Goal: Task Accomplishment & Management: Manage account settings

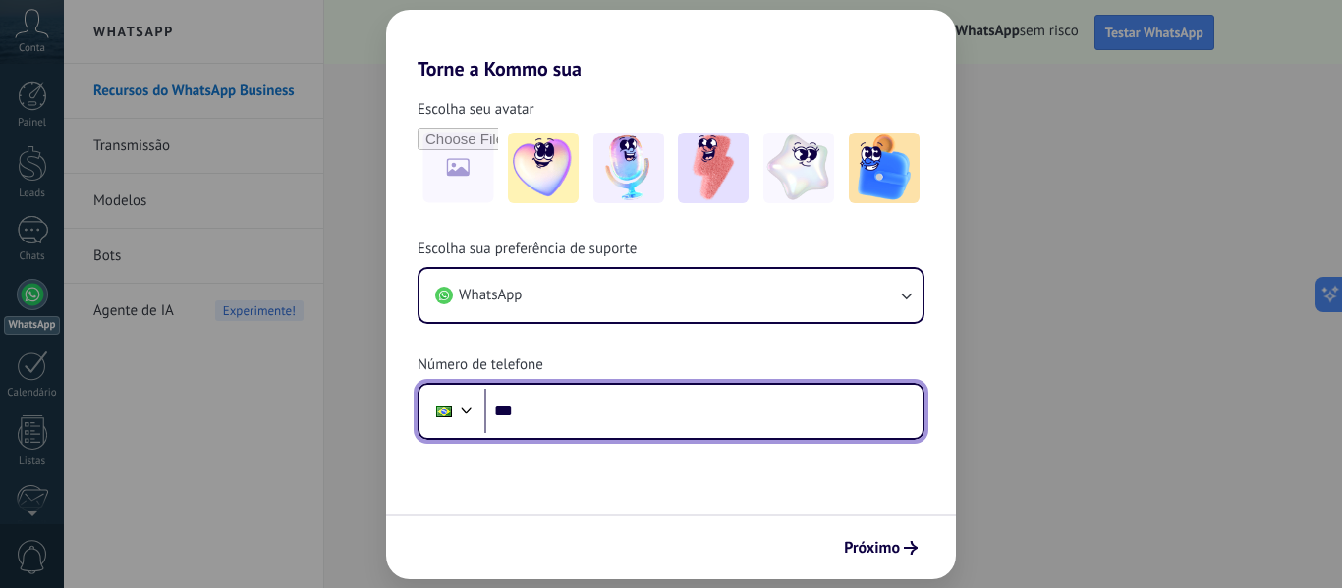
click at [604, 410] on input "***" at bounding box center [703, 411] width 438 height 45
type input "**********"
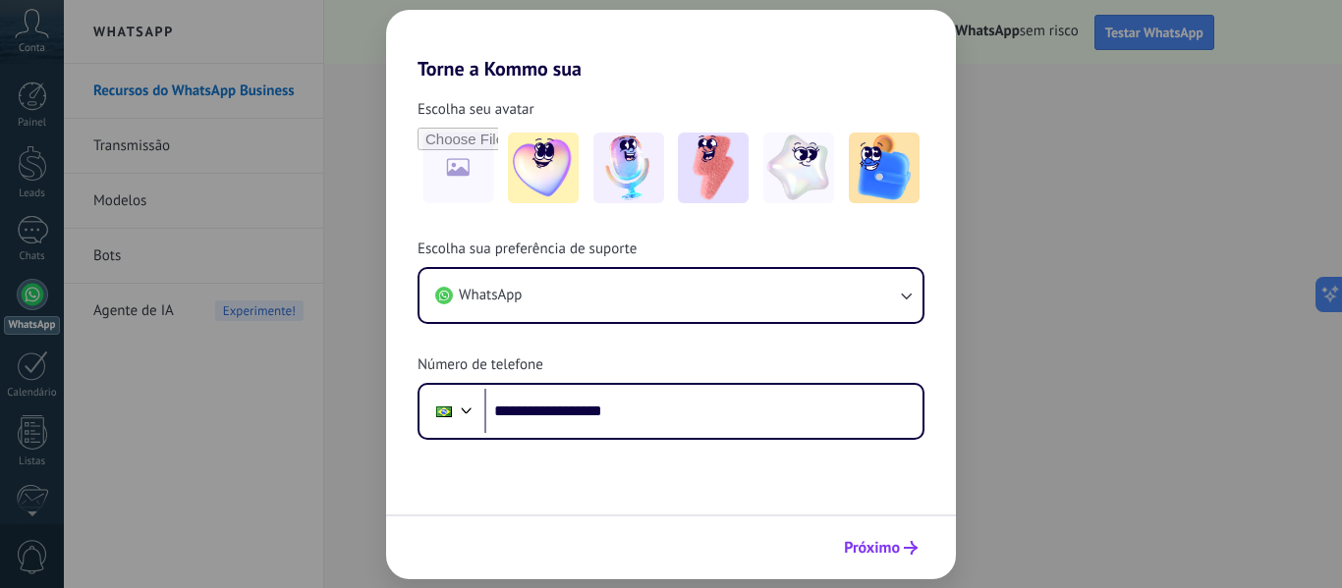
click at [878, 544] on span "Próximo" at bounding box center [872, 548] width 56 height 14
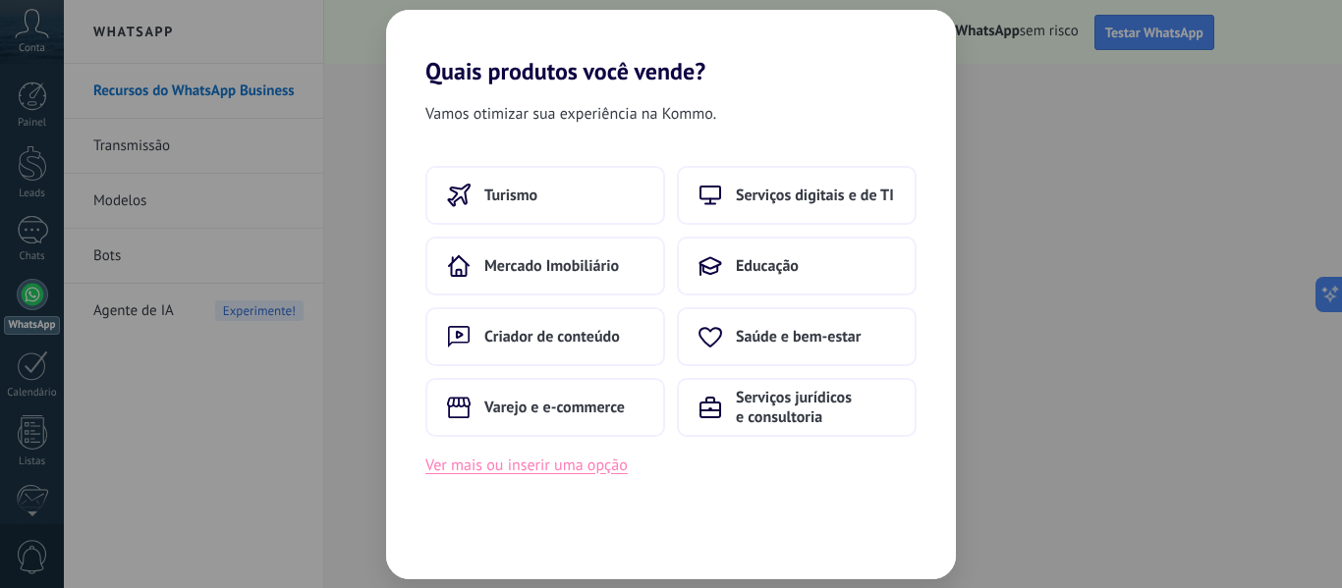
click at [581, 472] on button "Ver mais ou inserir uma opção" at bounding box center [526, 466] width 202 height 26
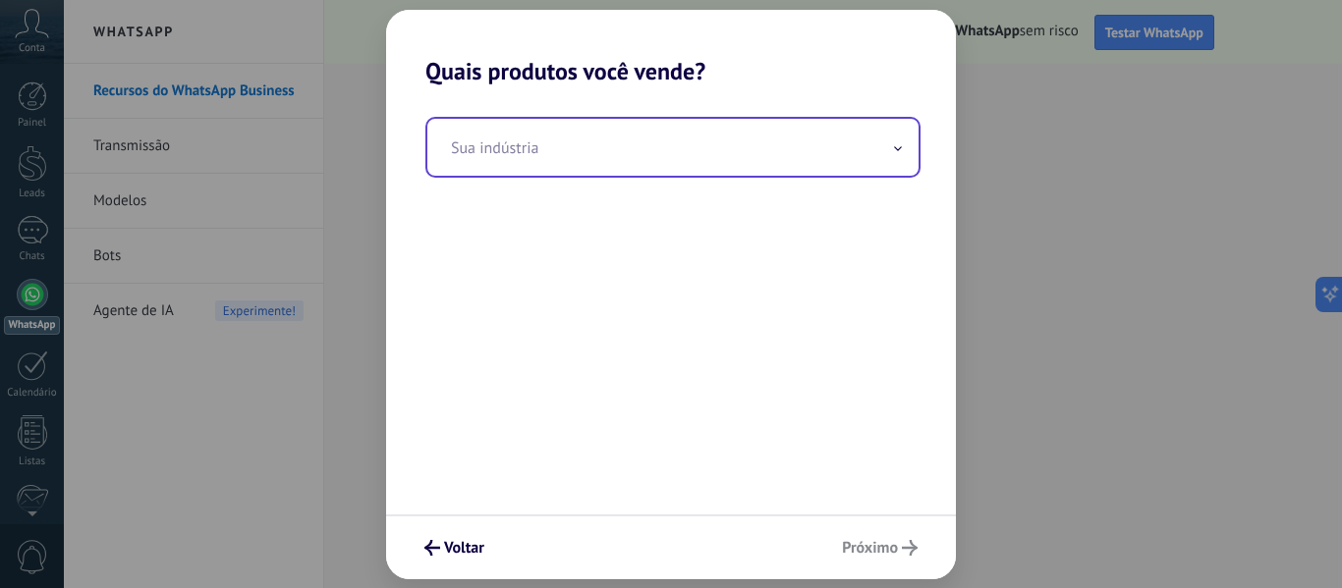
click at [637, 162] on input "text" at bounding box center [672, 147] width 491 height 57
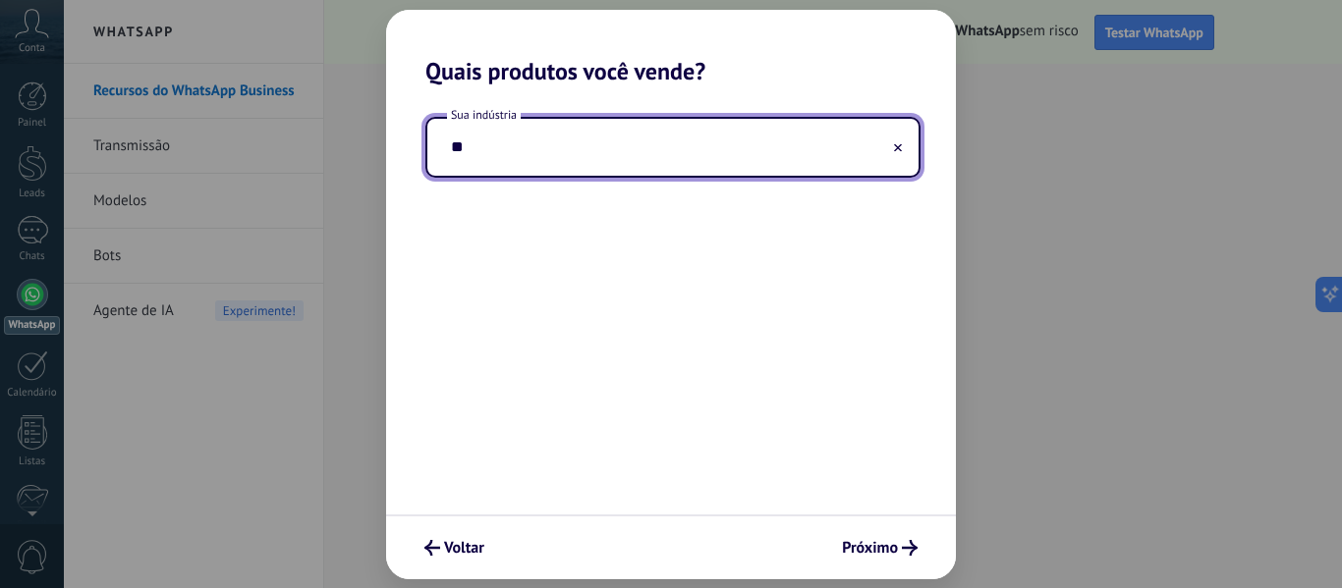
type input "*"
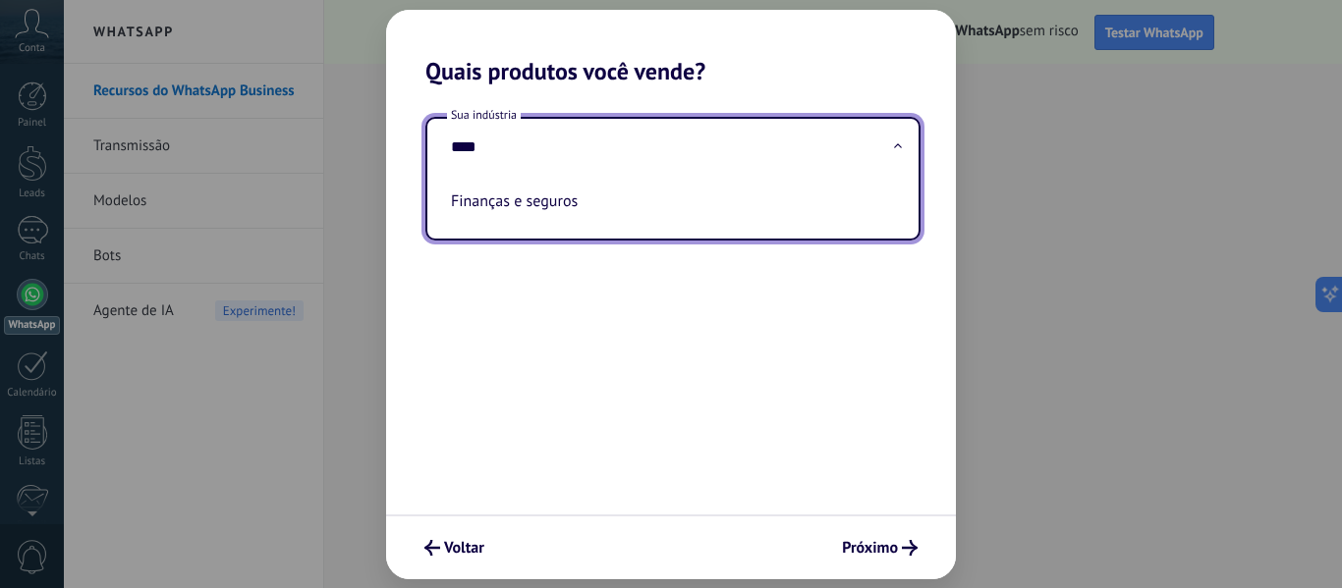
click at [493, 208] on li "Finanças e seguros" at bounding box center [669, 201] width 452 height 43
type input "**********"
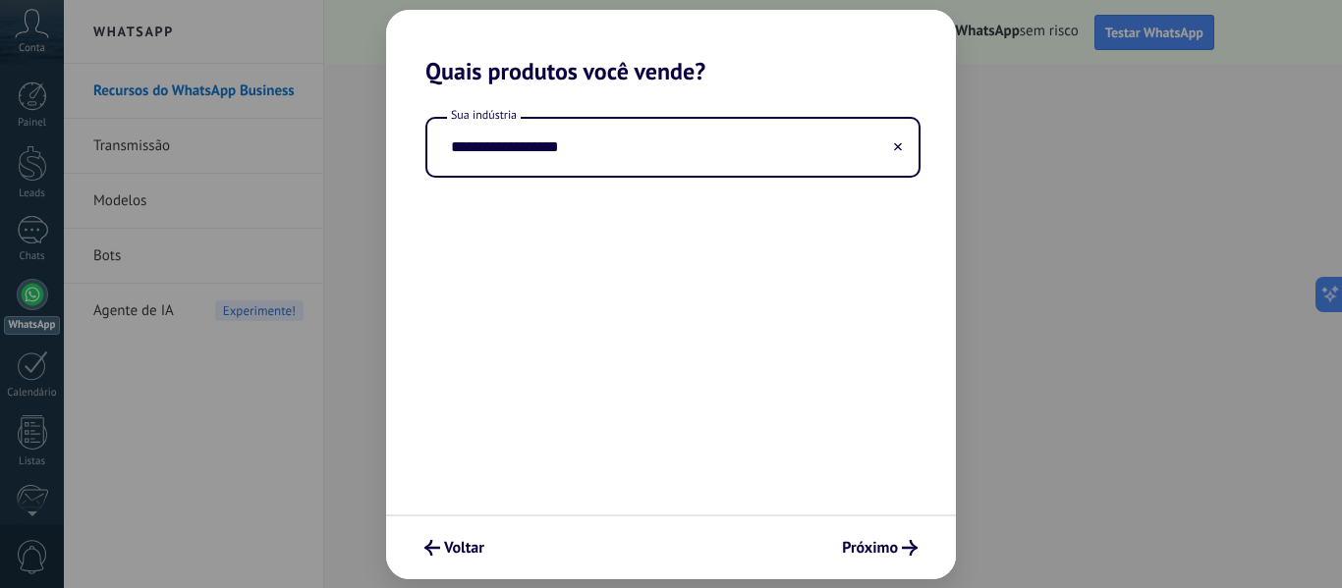
click at [895, 574] on div "Voltar Próximo" at bounding box center [671, 547] width 570 height 65
click at [895, 567] on div "Voltar Próximo" at bounding box center [671, 547] width 570 height 65
click at [895, 562] on button "Próximo" at bounding box center [879, 547] width 93 height 33
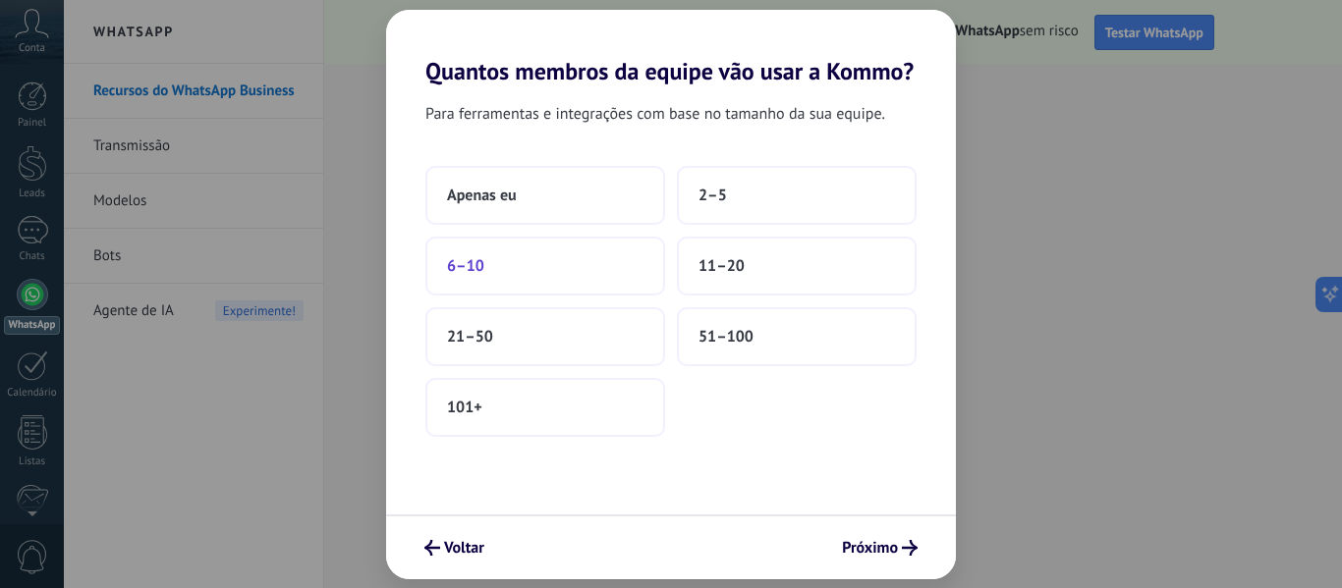
click at [538, 280] on button "6–10" at bounding box center [545, 266] width 240 height 59
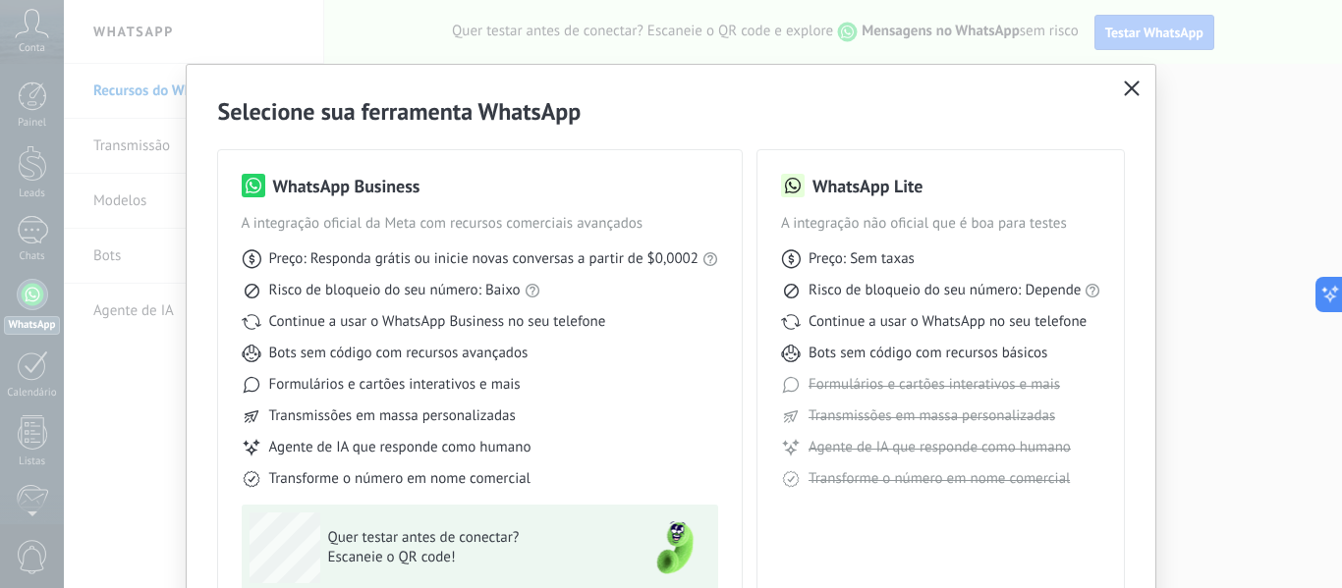
scroll to position [98, 0]
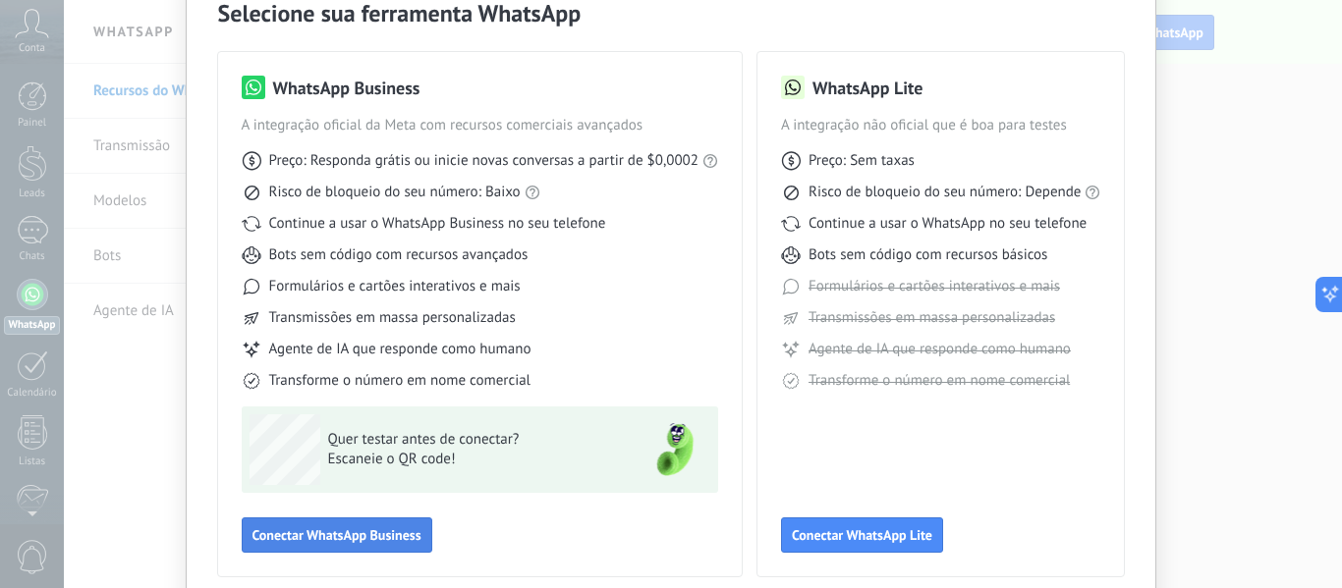
click at [408, 542] on span "Conectar WhatsApp Business" at bounding box center [336, 535] width 169 height 14
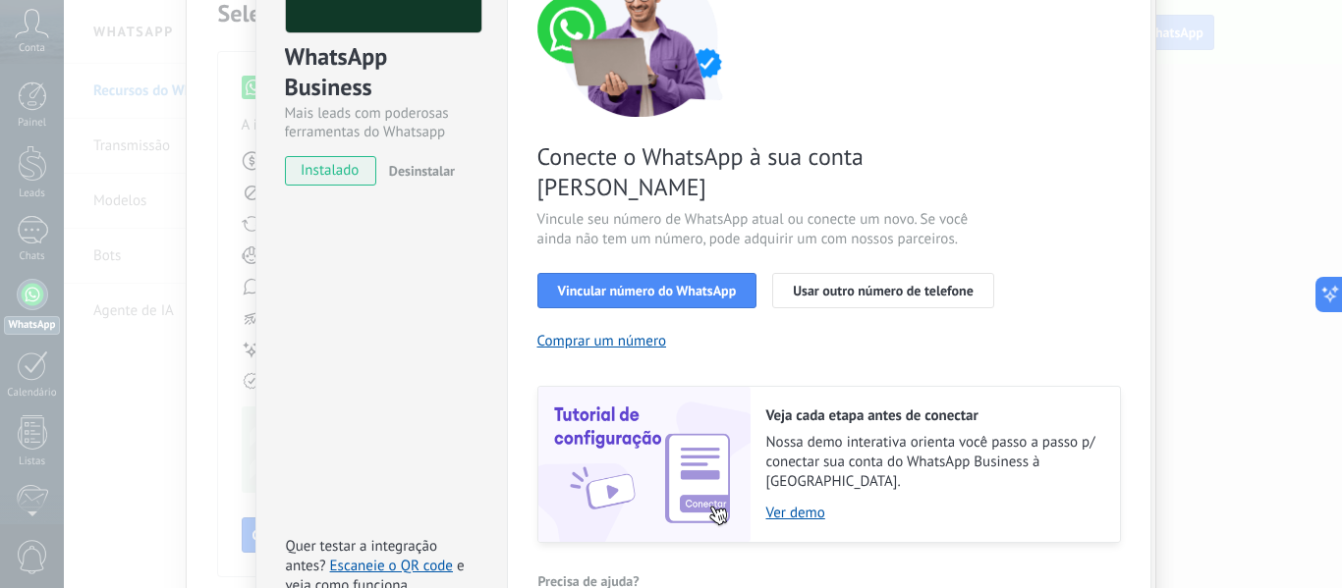
scroll to position [171, 0]
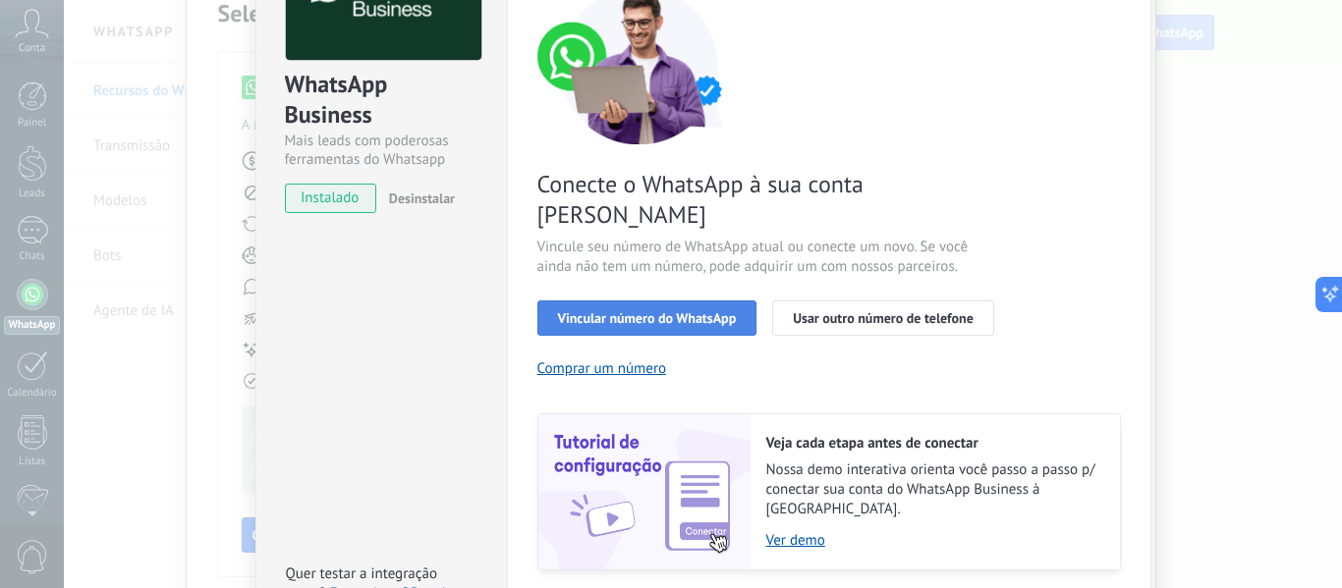
click at [660, 311] on span "Vincular número do WhatsApp" at bounding box center [647, 318] width 179 height 14
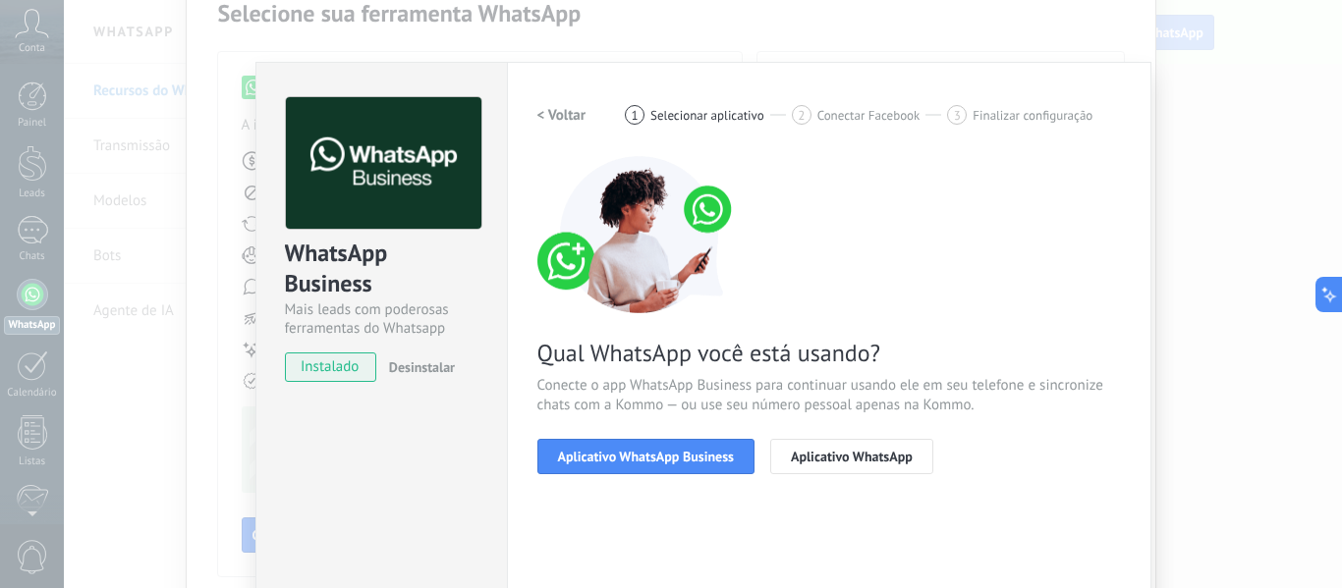
scroll to position [0, 0]
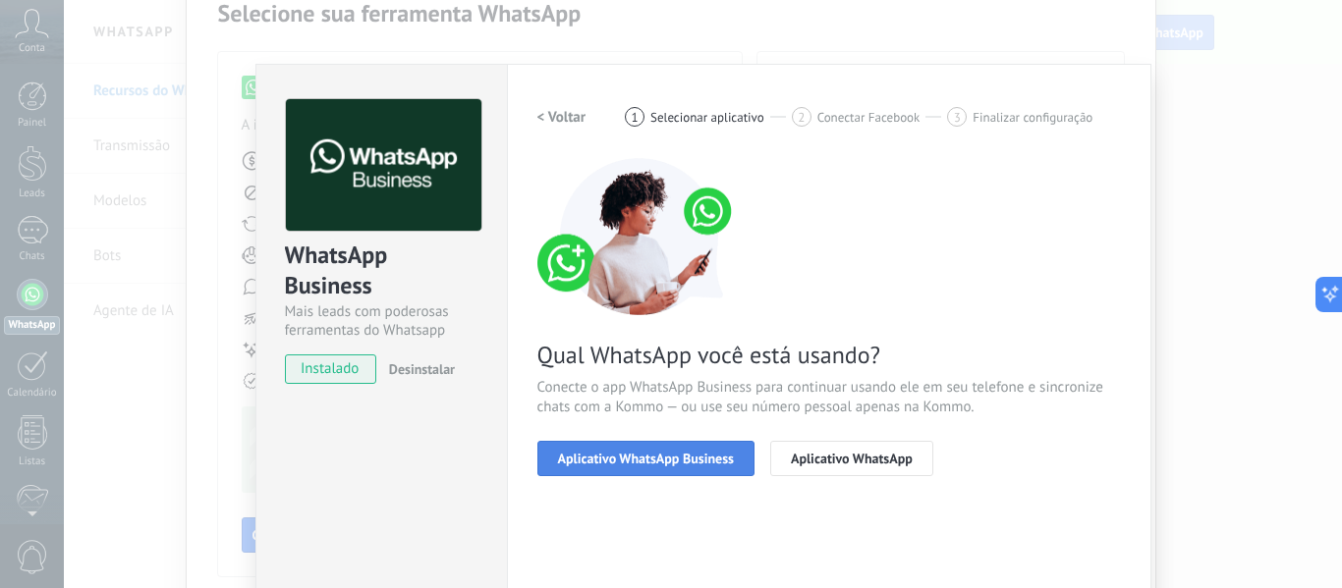
click at [664, 454] on span "Aplicativo WhatsApp Business" at bounding box center [646, 459] width 176 height 14
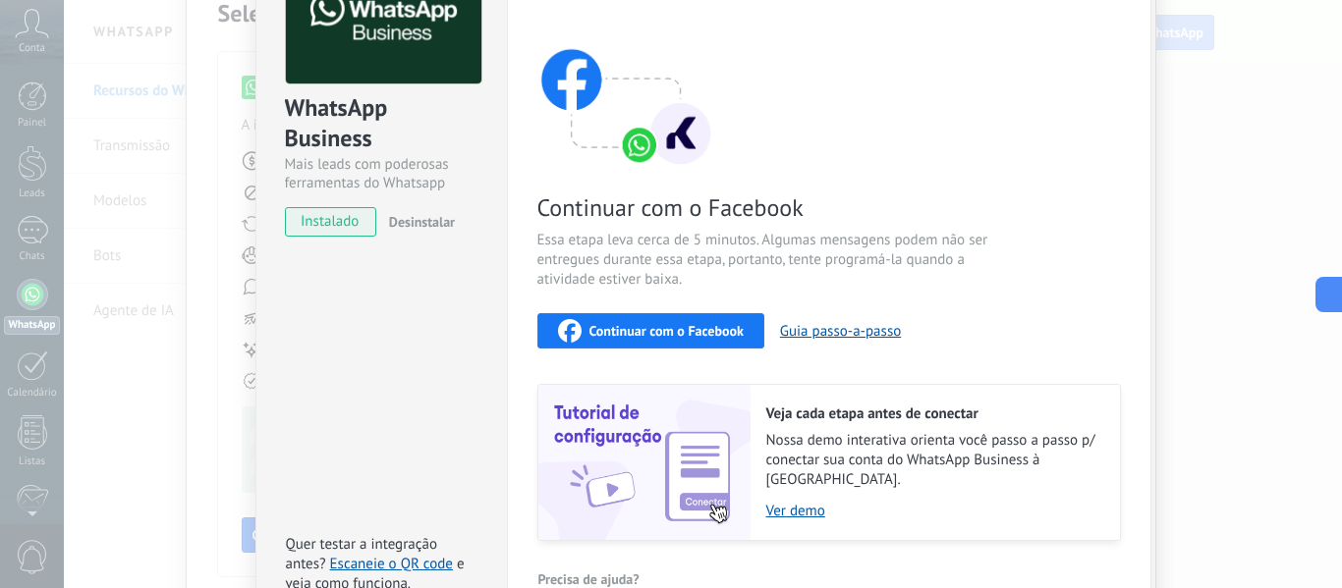
scroll to position [247, 0]
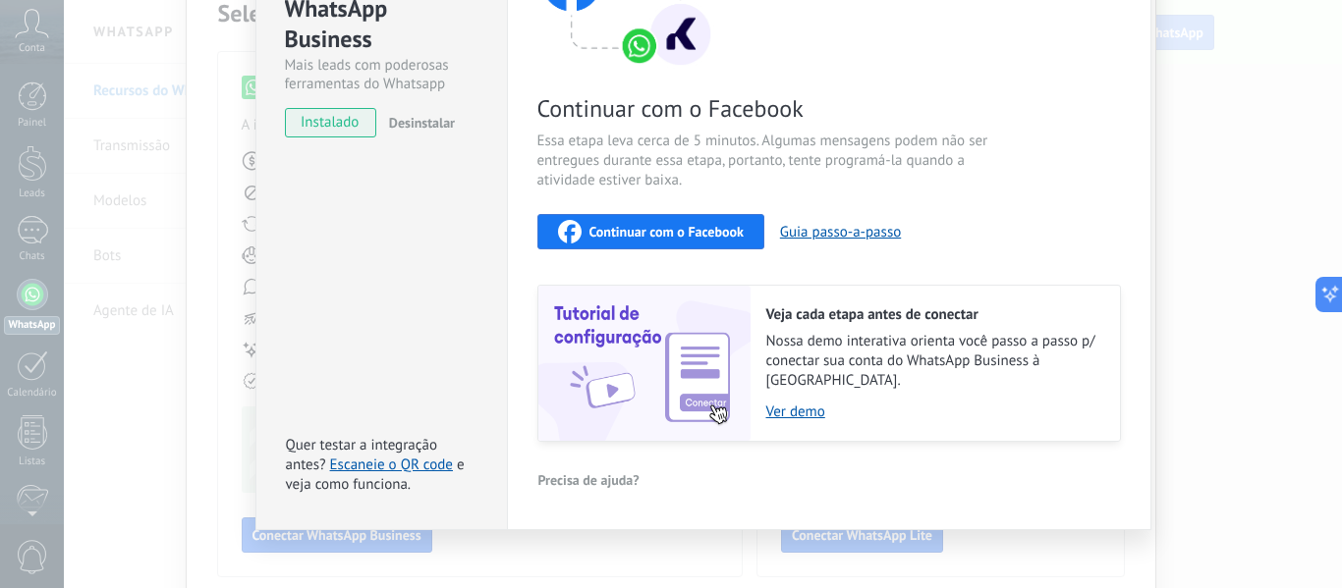
click at [656, 235] on span "Continuar com o Facebook" at bounding box center [666, 232] width 154 height 14
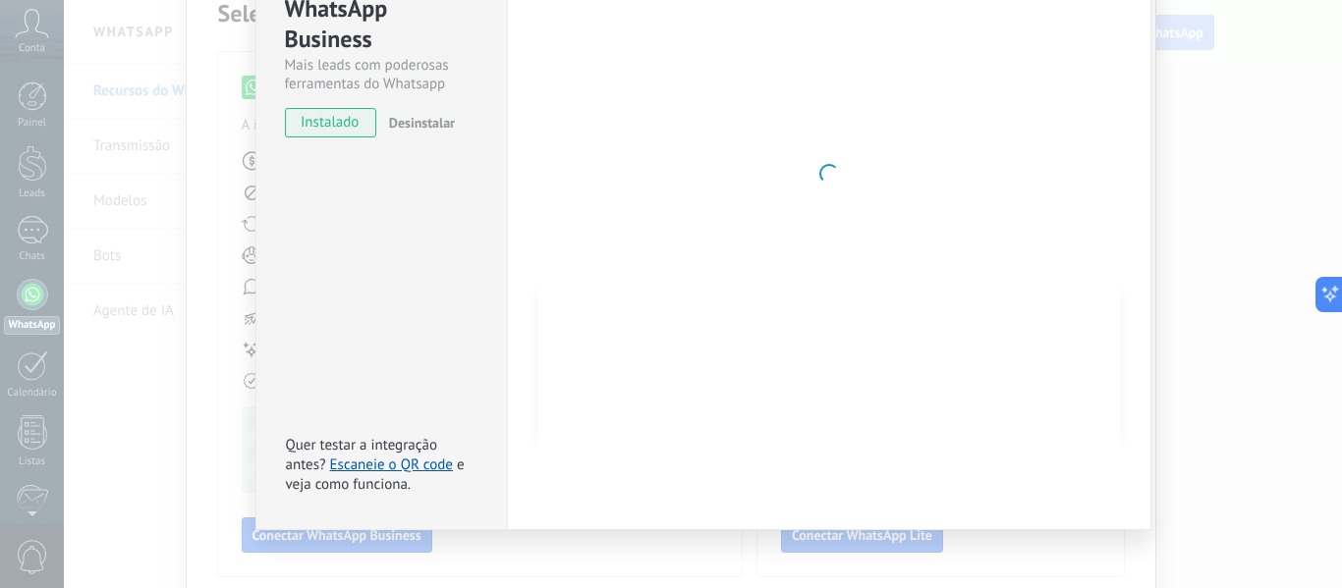
click at [424, 126] on span "Desinstalar" at bounding box center [422, 123] width 66 height 18
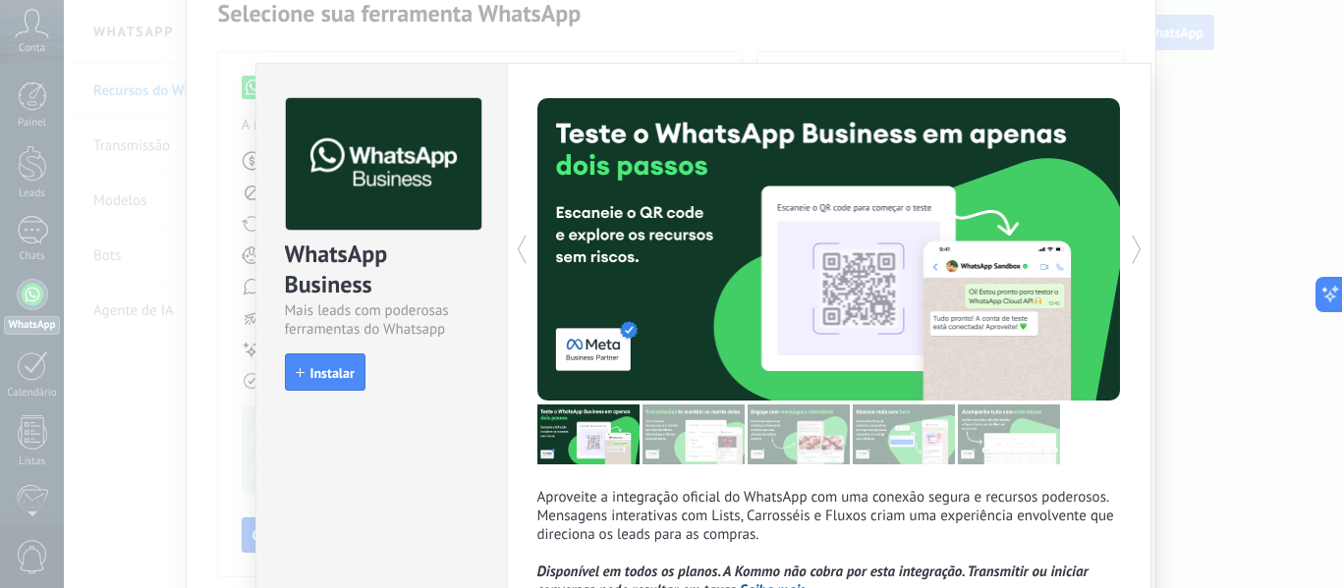
scroll to position [0, 0]
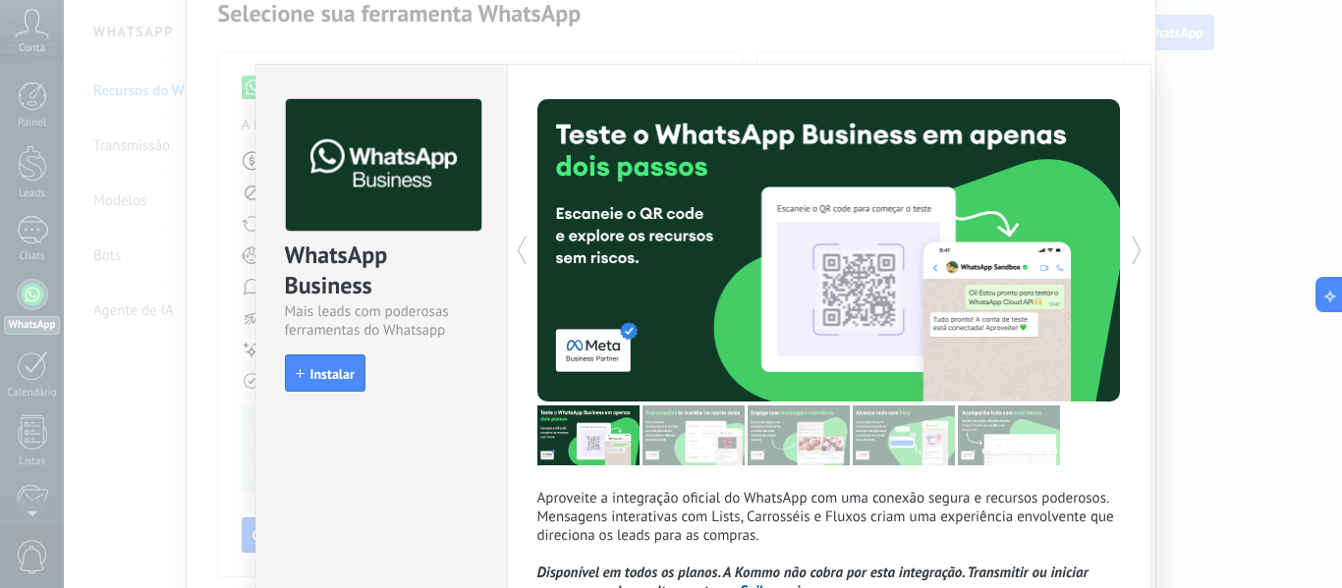
click at [1167, 89] on div "WhatsApp Business Mais leads com poderosas ferramentas do Whatsapp install Inst…" at bounding box center [703, 294] width 1278 height 588
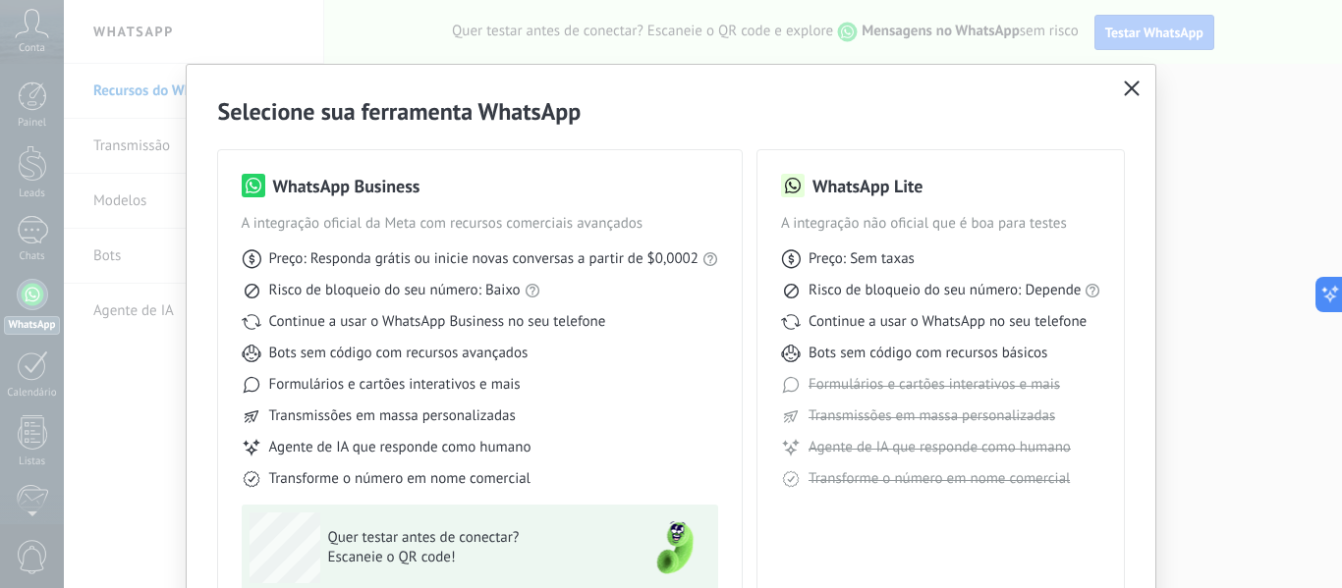
click at [1127, 98] on button "button" at bounding box center [1132, 90] width 26 height 28
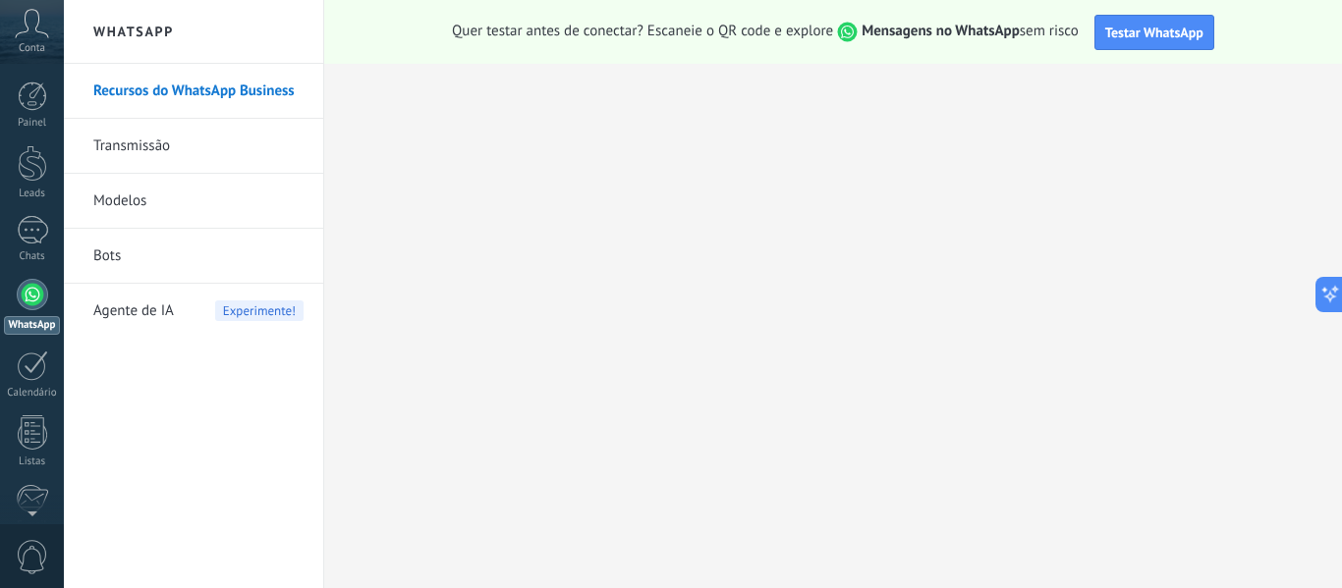
scroll to position [229, 0]
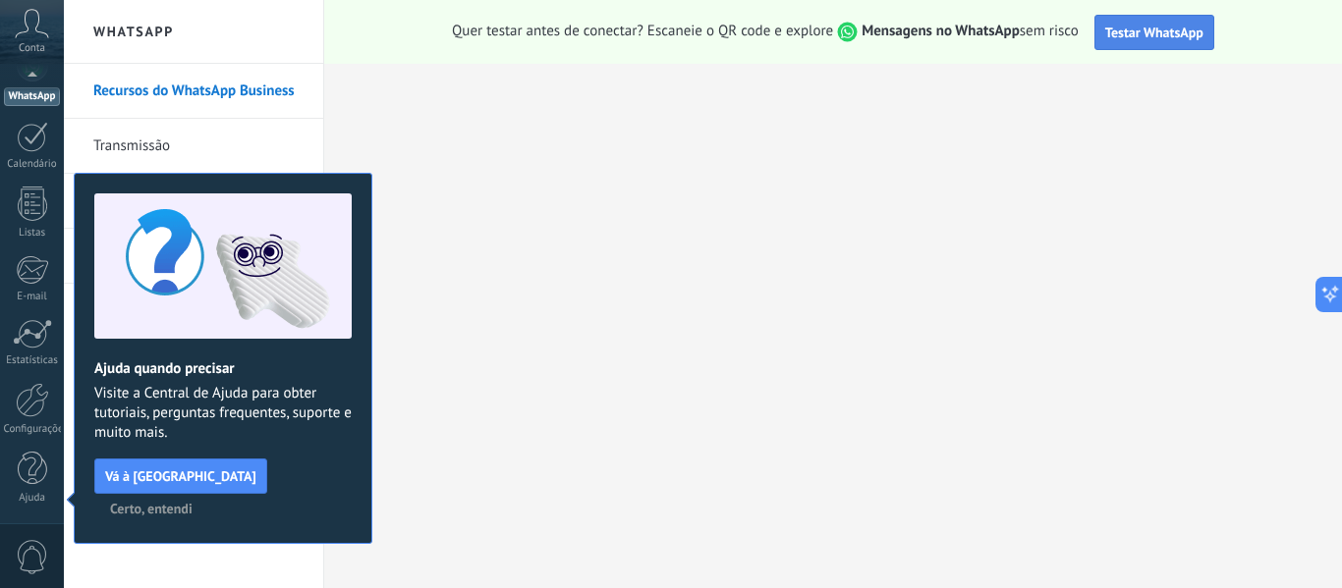
click at [1192, 26] on span "Testar WhatsApp" at bounding box center [1154, 33] width 98 height 18
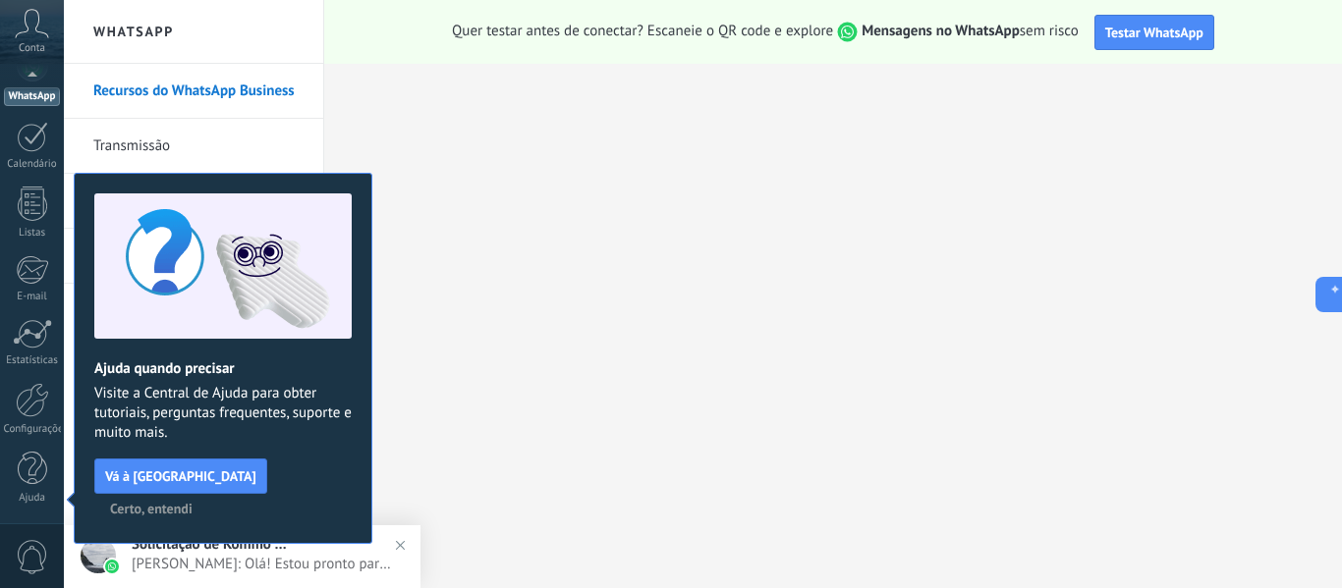
scroll to position [0, 0]
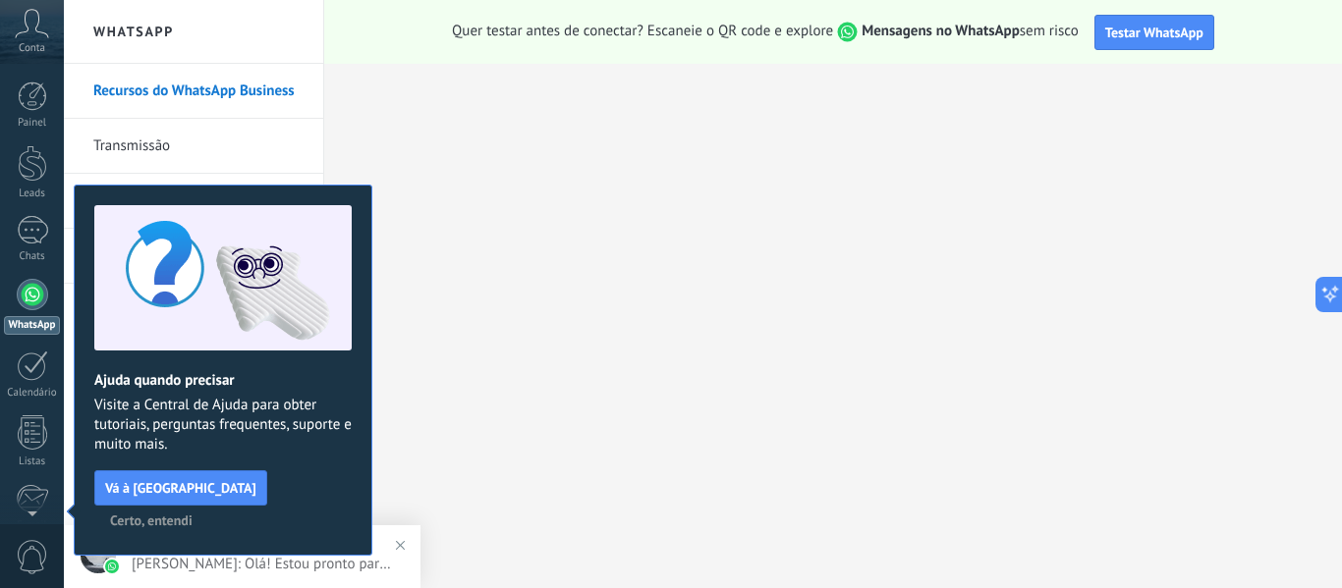
click at [287, 553] on span "Solicitação de Kommo Demo" at bounding box center [210, 544] width 157 height 19
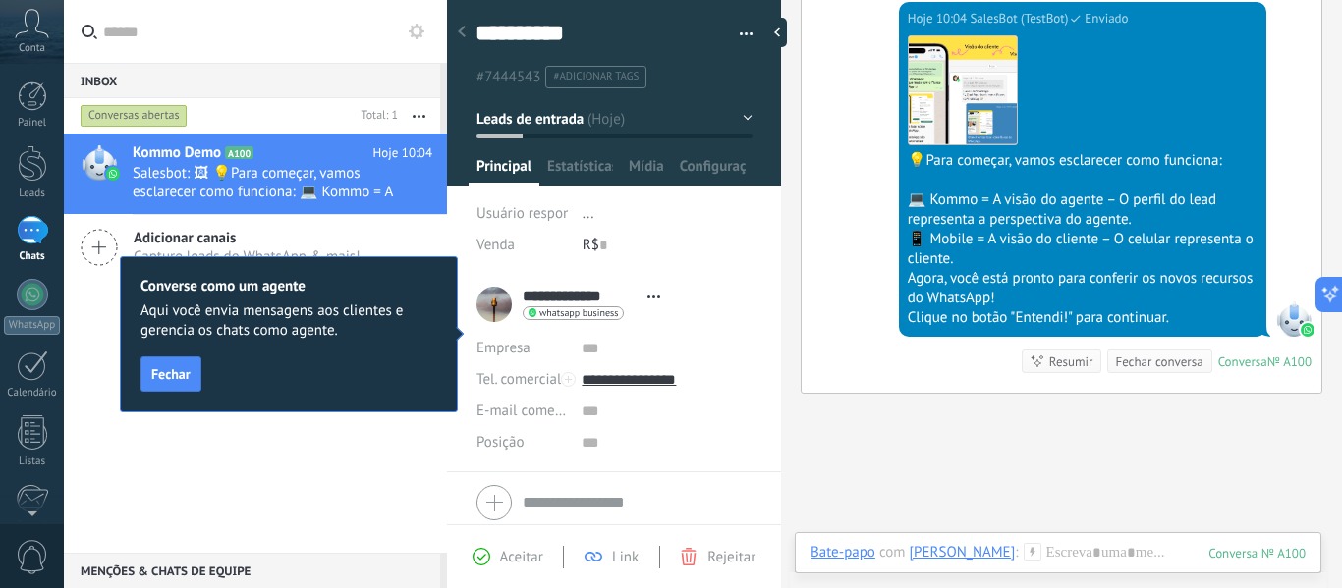
scroll to position [691, 0]
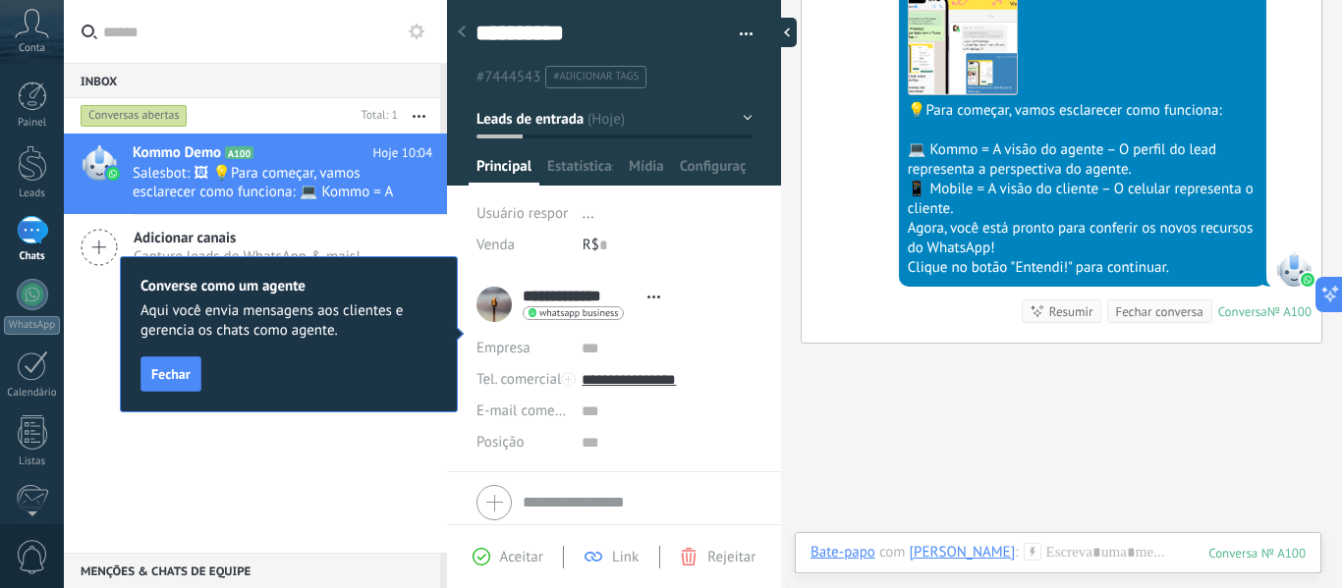
click at [773, 30] on div at bounding box center [781, 32] width 29 height 29
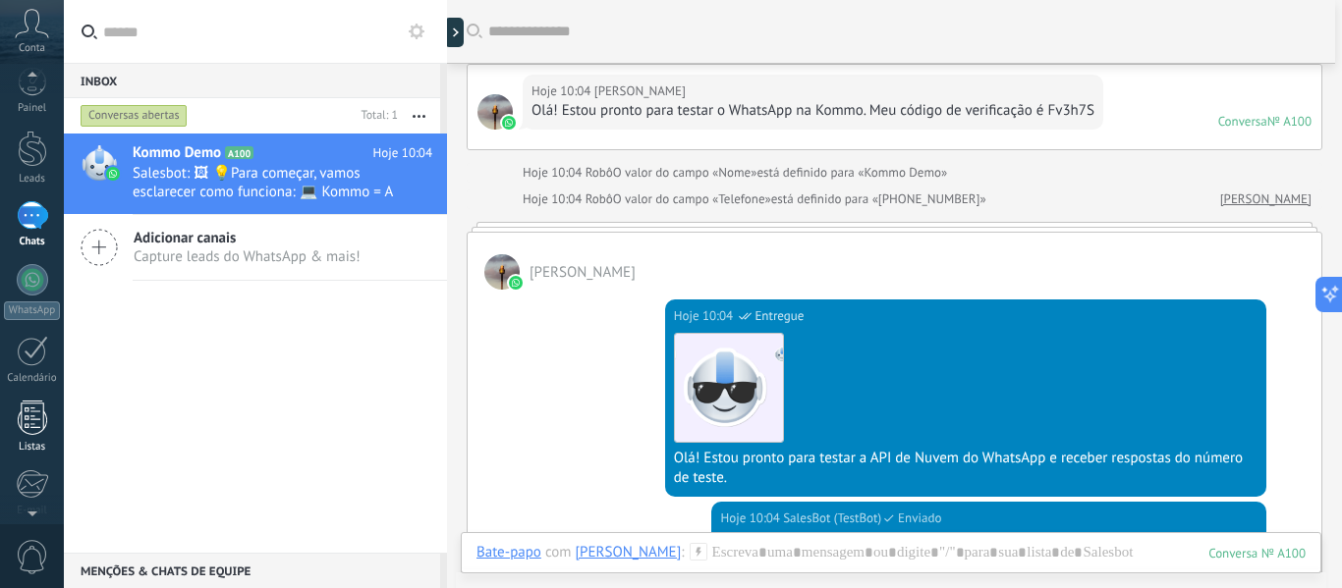
scroll to position [29, 0]
click at [25, 255] on div at bounding box center [32, 264] width 31 height 31
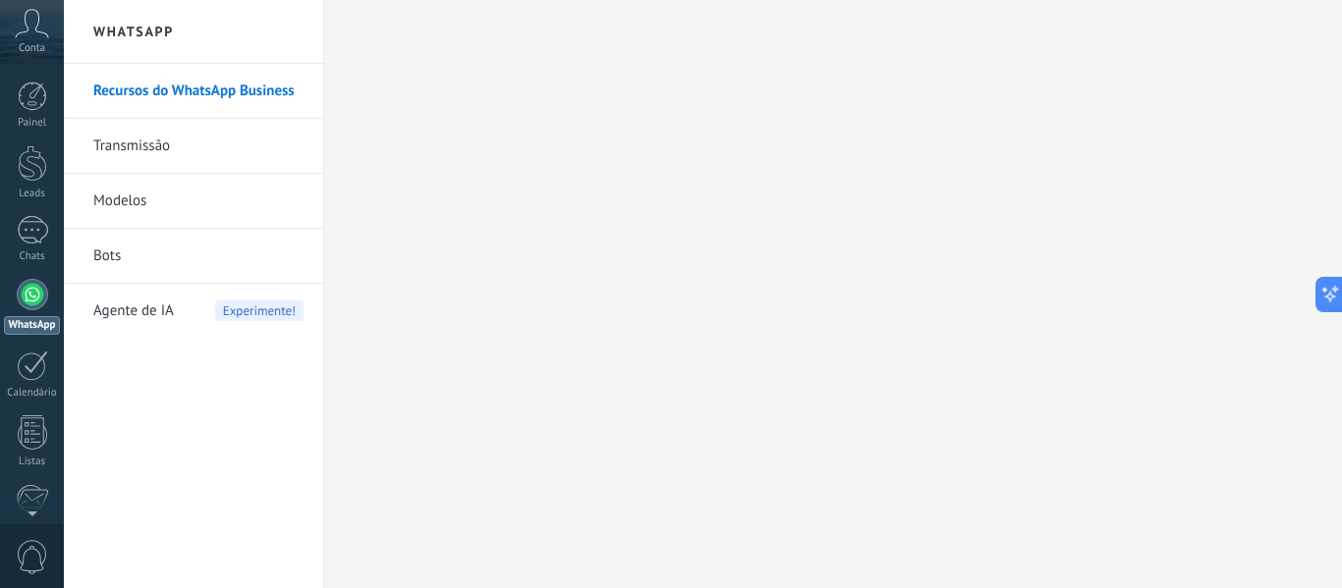
click at [121, 145] on link "Transmissão" at bounding box center [198, 146] width 210 height 55
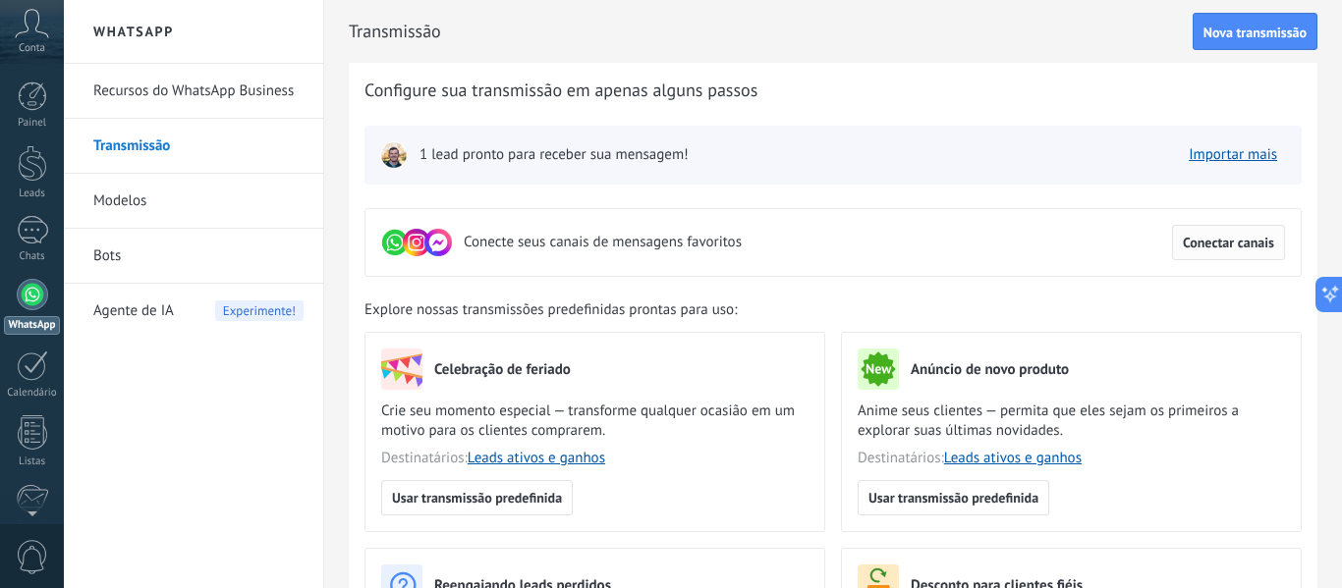
click at [1208, 234] on button "Conectar canais" at bounding box center [1228, 242] width 113 height 35
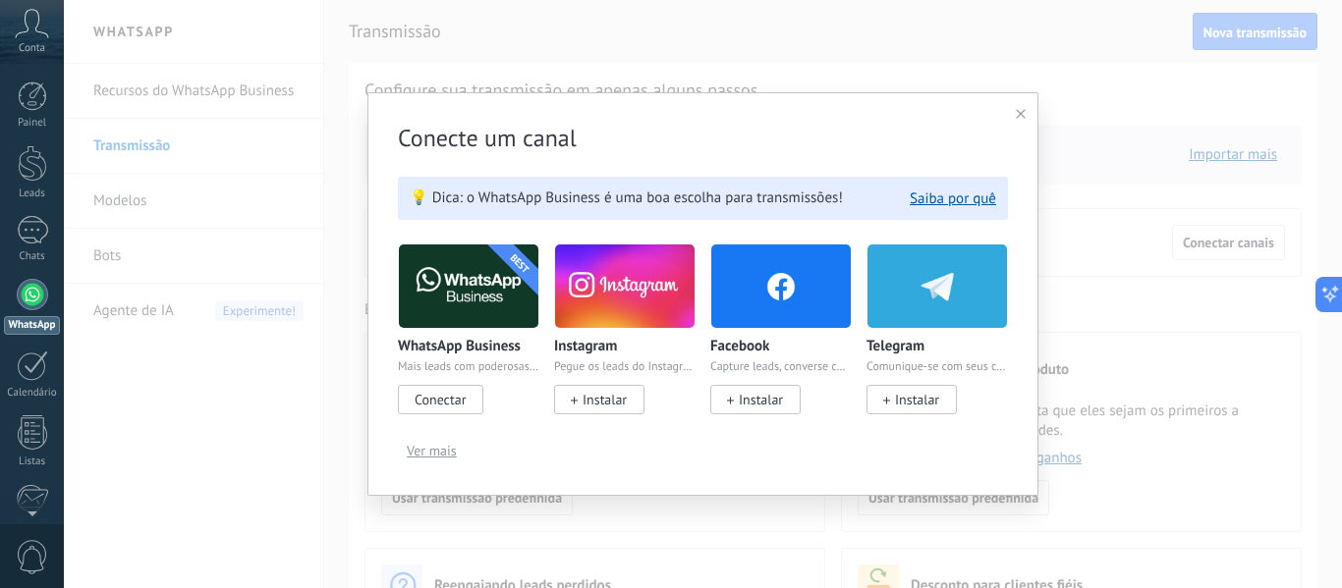
click at [634, 310] on img at bounding box center [624, 286] width 139 height 95
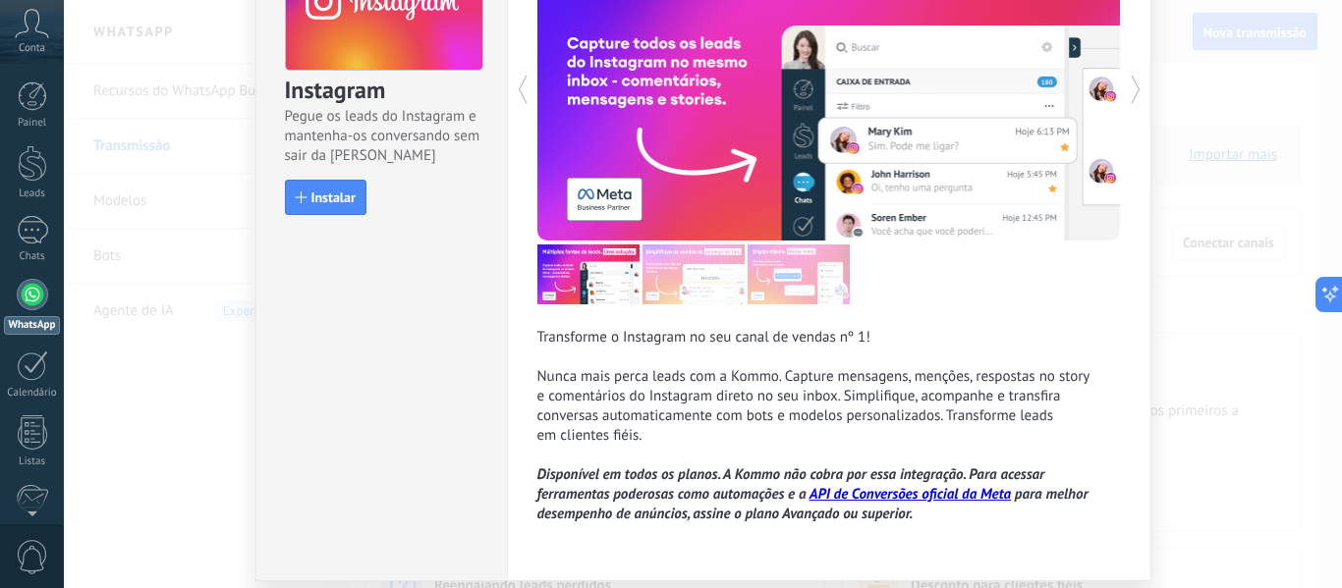
scroll to position [130, 0]
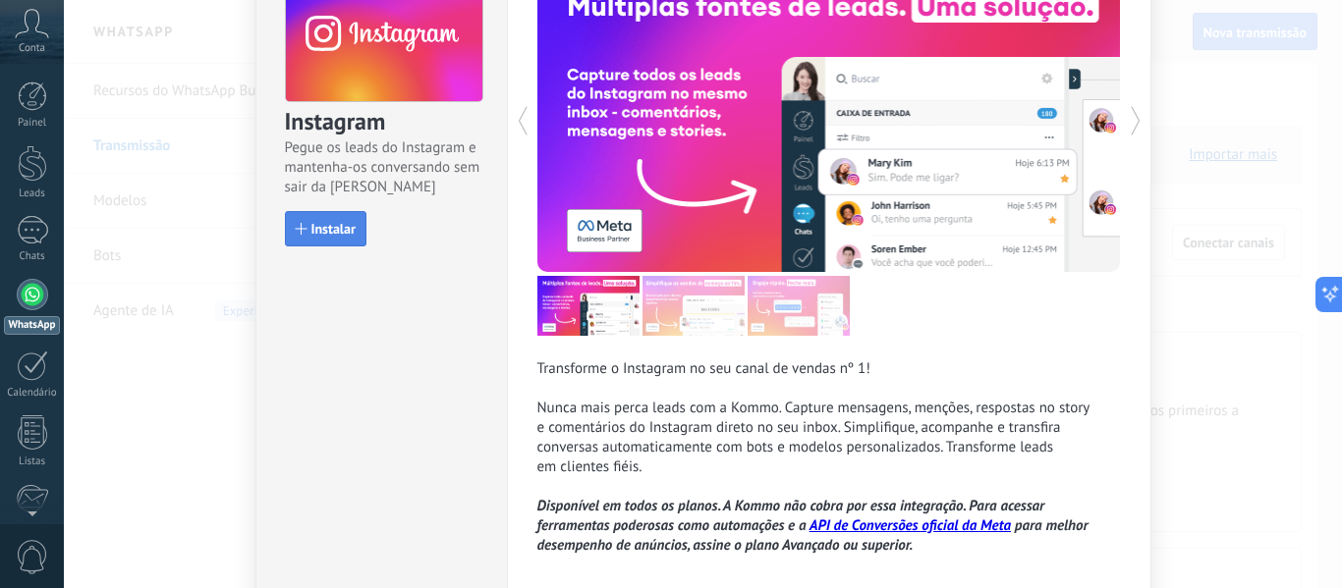
click at [285, 237] on button "Instalar" at bounding box center [326, 228] width 82 height 35
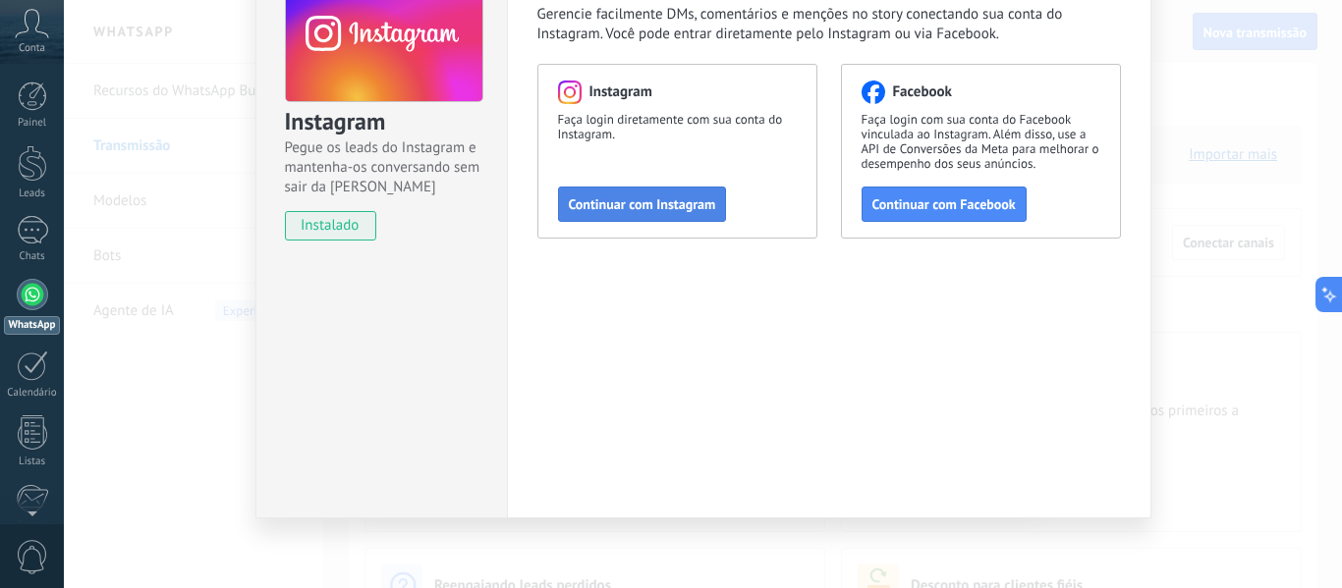
click at [660, 204] on span "Continuar com Instagram" at bounding box center [642, 204] width 147 height 14
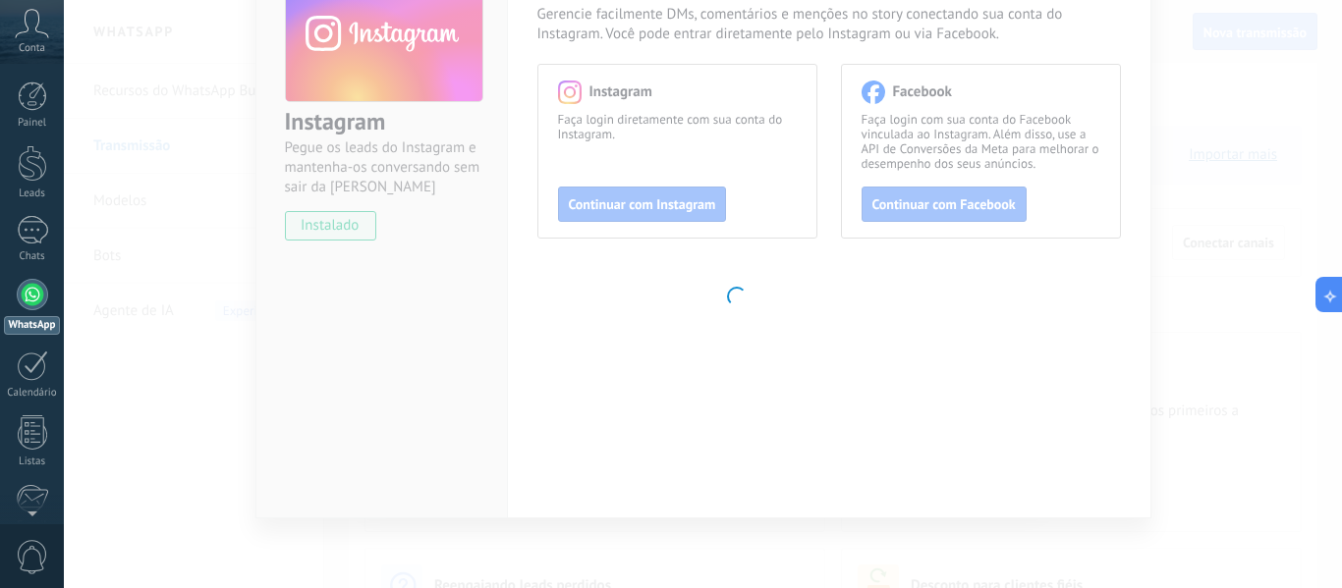
click at [897, 379] on body ".abccls-1,.abccls-2{fill-rule:evenodd}.abccls-2{fill:#fff} .abfcls-1{fill:none}…" at bounding box center [671, 294] width 1342 height 588
drag, startPoint x: 304, startPoint y: 161, endPoint x: 987, endPoint y: 465, distance: 748.0
click at [306, 161] on body ".abccls-1,.abccls-2{fill-rule:evenodd}.abccls-2{fill:#fff} .abfcls-1{fill:none}…" at bounding box center [671, 294] width 1342 height 588
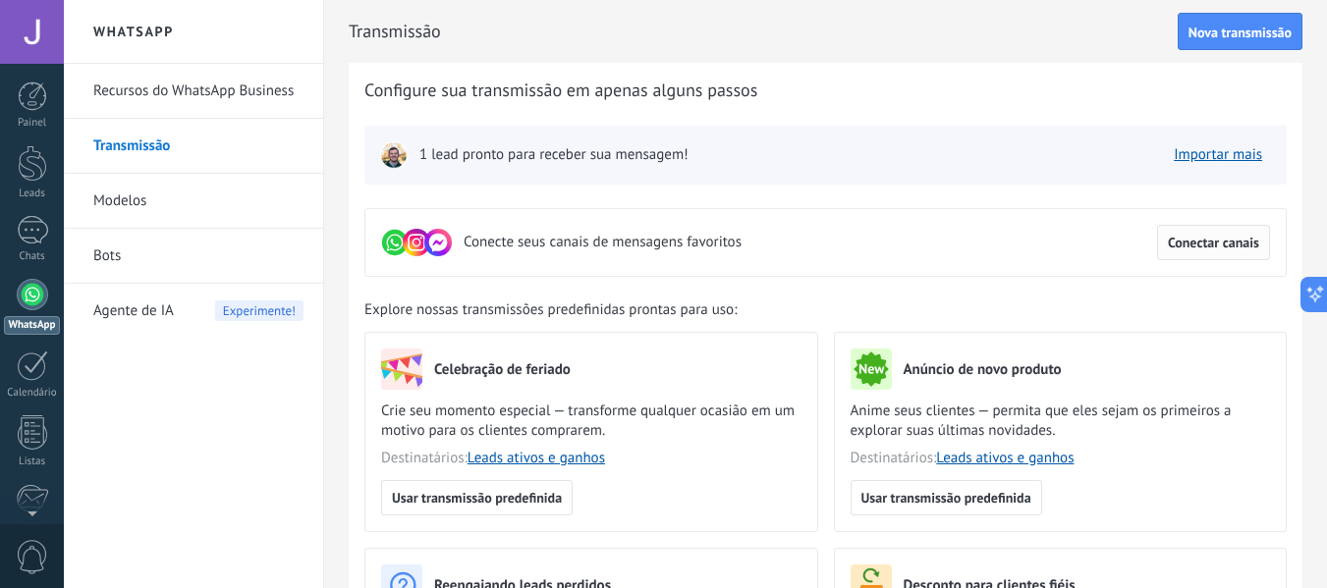
click at [1201, 254] on button "Conectar canais" at bounding box center [1213, 242] width 113 height 35
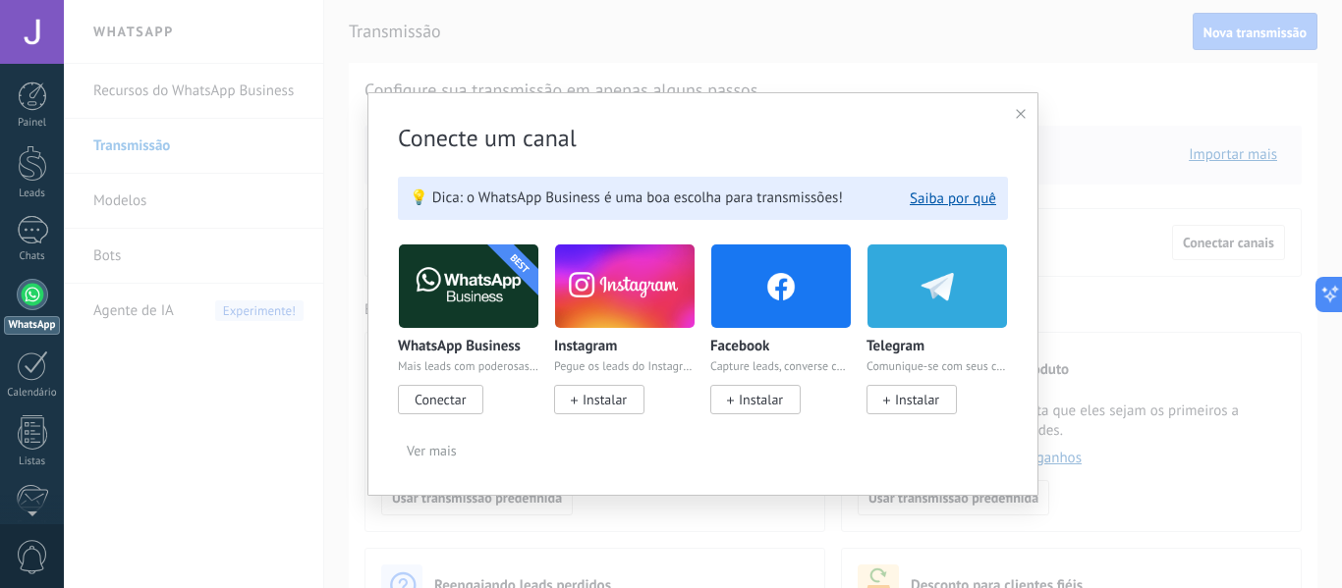
click at [585, 409] on span "Instalar" at bounding box center [604, 400] width 44 height 18
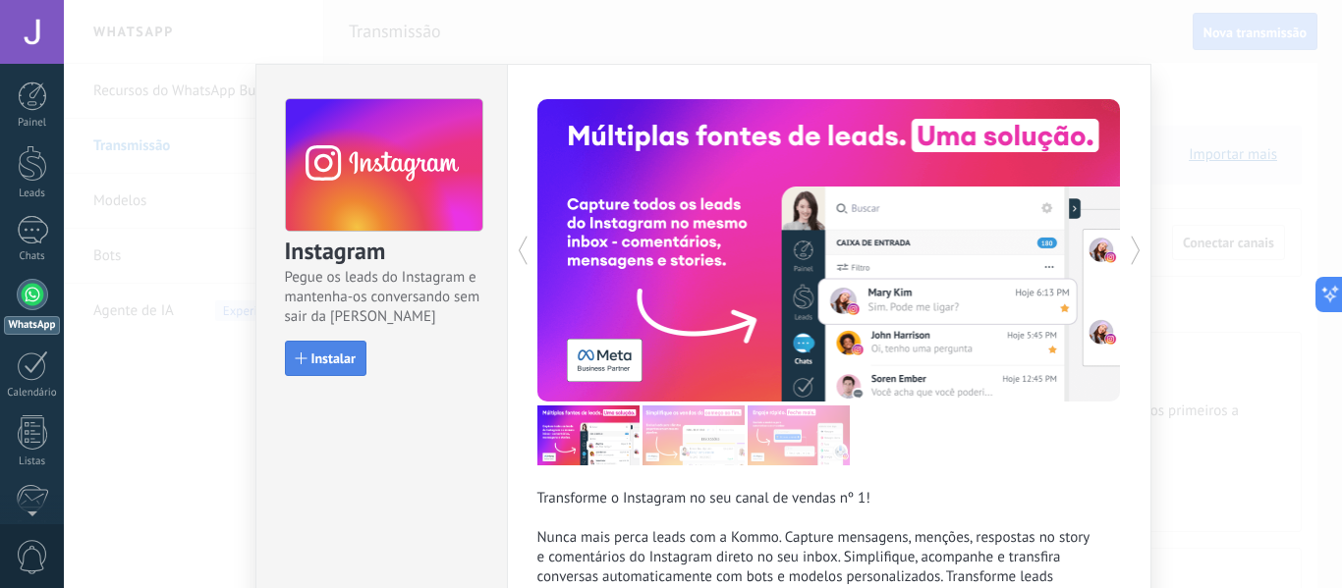
click at [340, 370] on button "Instalar" at bounding box center [326, 358] width 82 height 35
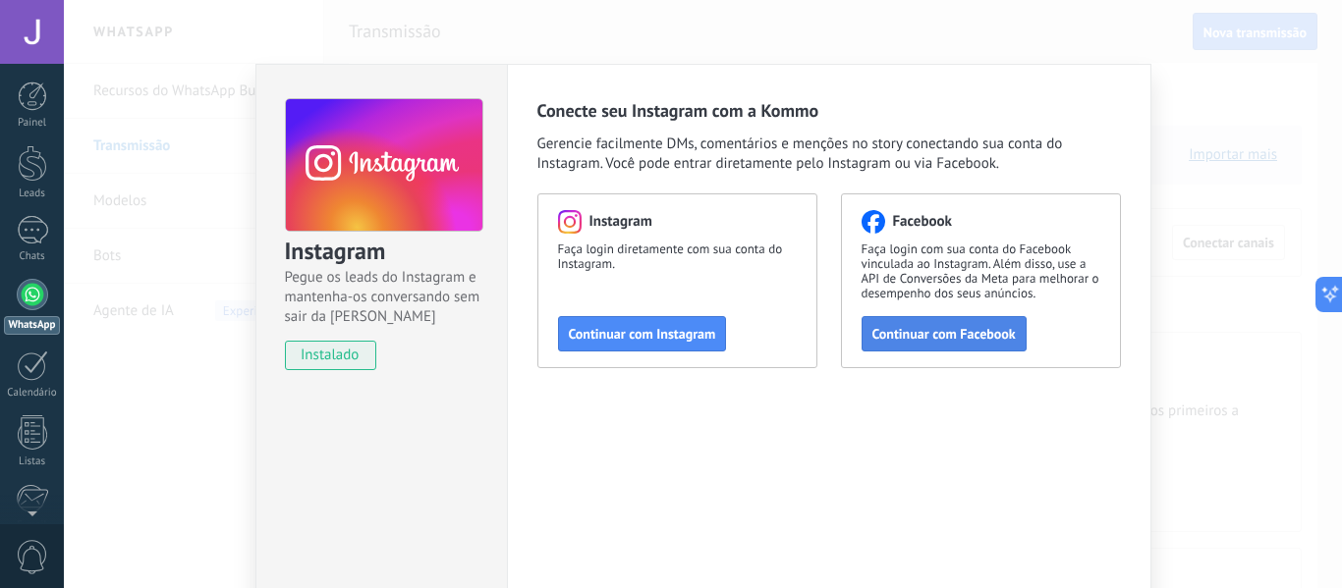
click at [953, 324] on button "Continuar com Facebook" at bounding box center [943, 333] width 165 height 35
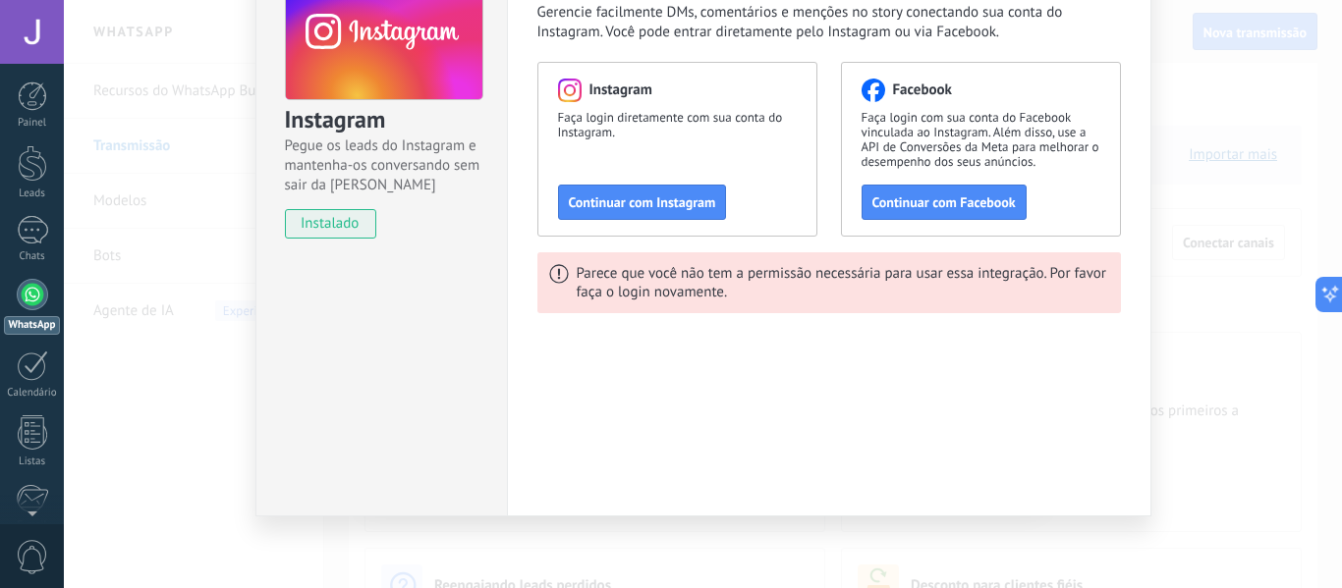
scroll to position [134, 0]
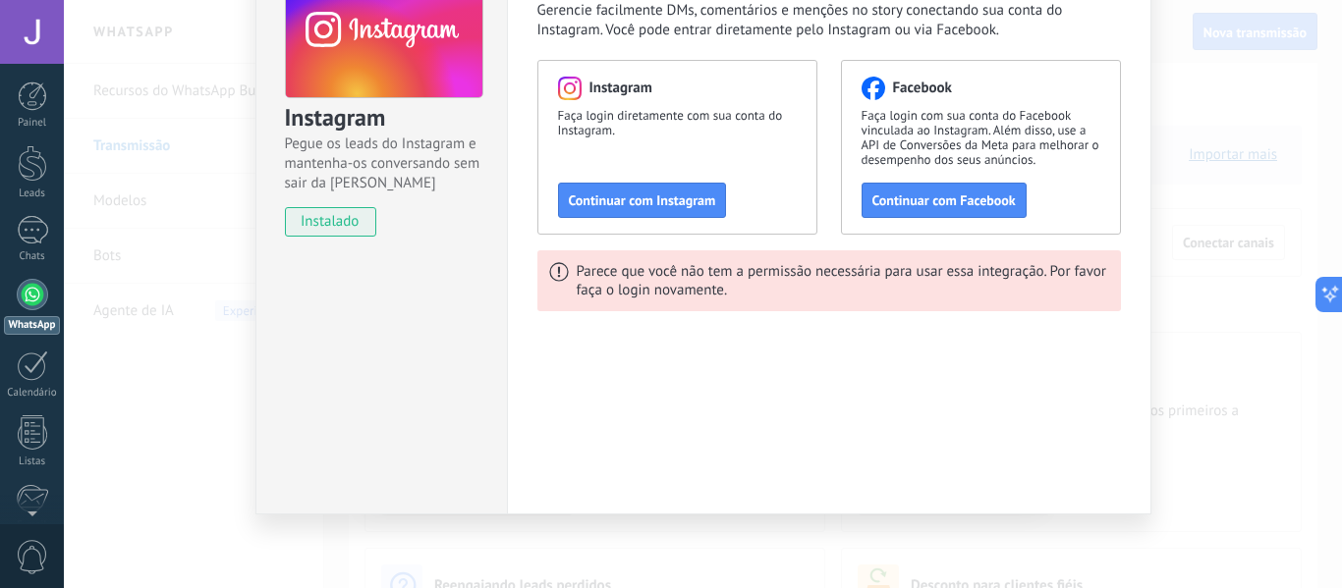
click at [1270, 251] on div "Instagram Pegue os leads do Instagram e mantenha-os conversando sem sair da Kom…" at bounding box center [703, 294] width 1278 height 588
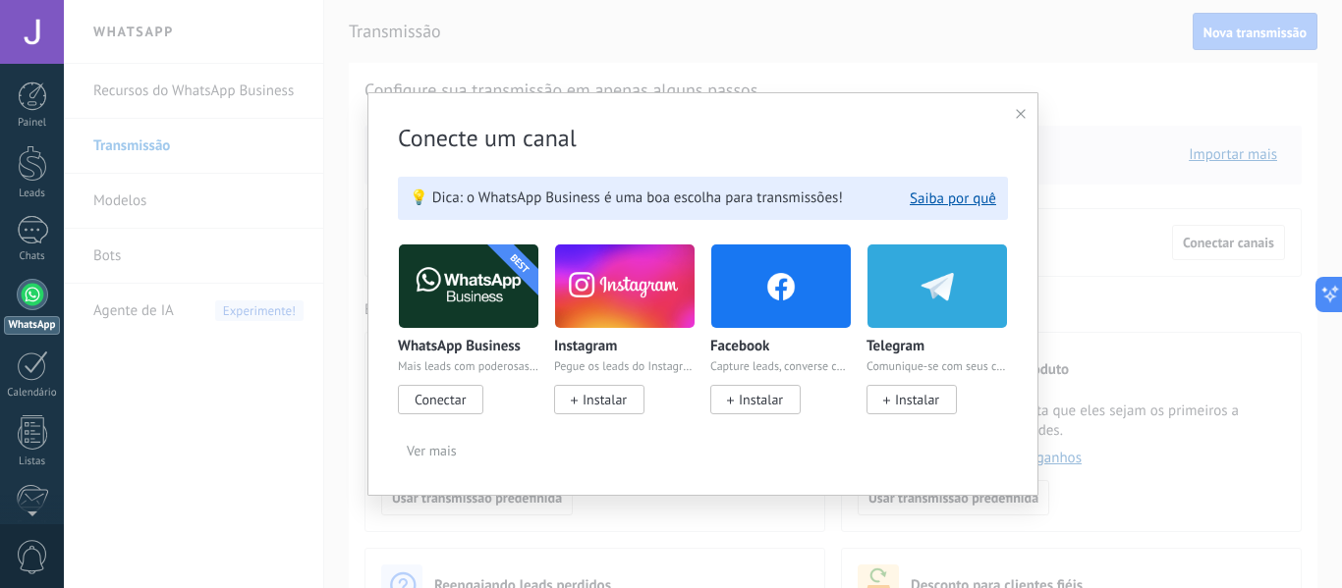
click at [448, 450] on span "Ver mais" at bounding box center [432, 451] width 50 height 14
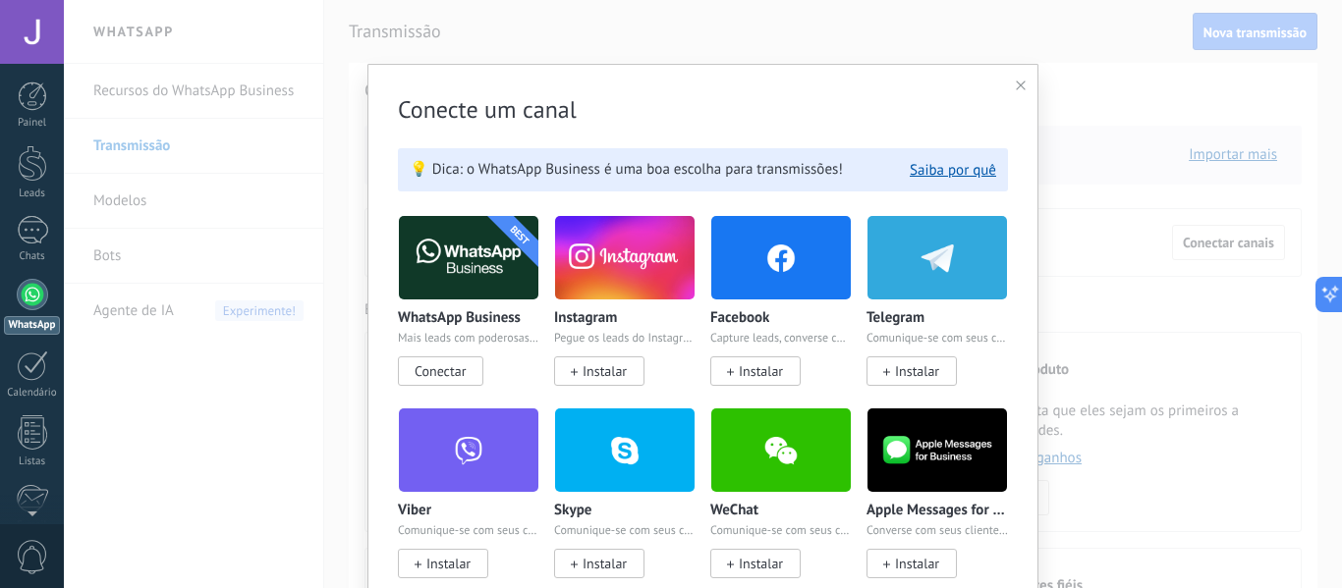
click at [1148, 303] on div "Conecte um canal 💡 Dica: o WhatsApp Business é uma boa escolha para transmissõe…" at bounding box center [703, 294] width 1278 height 588
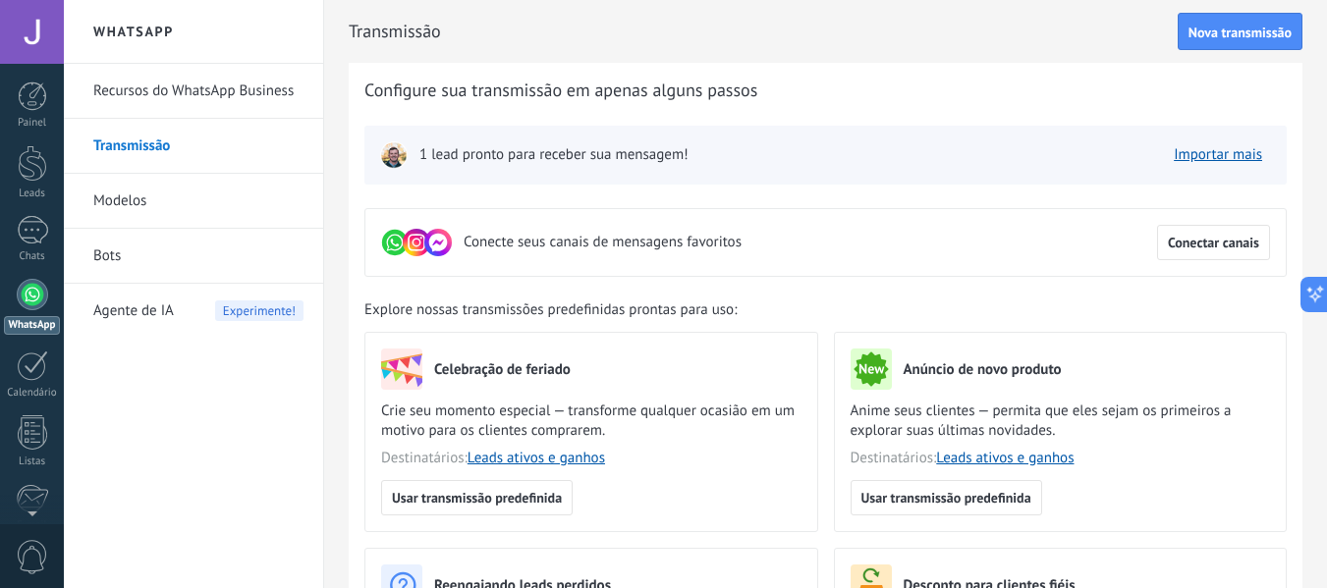
click at [137, 202] on link "Modelos" at bounding box center [198, 201] width 210 height 55
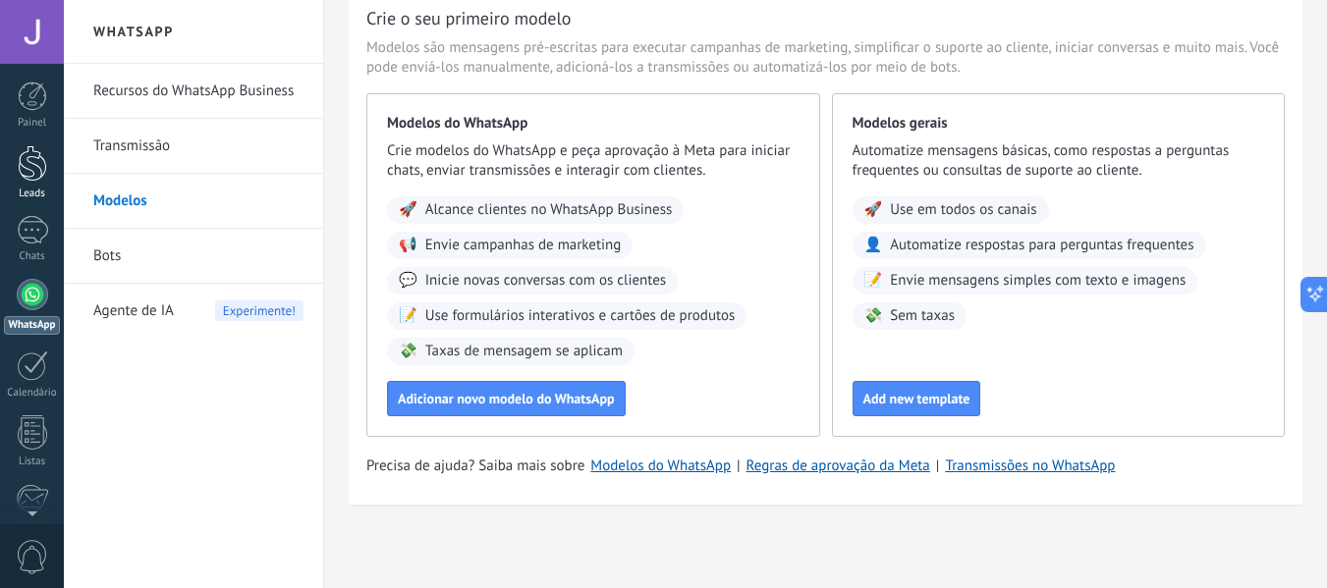
click at [40, 157] on div at bounding box center [32, 163] width 29 height 36
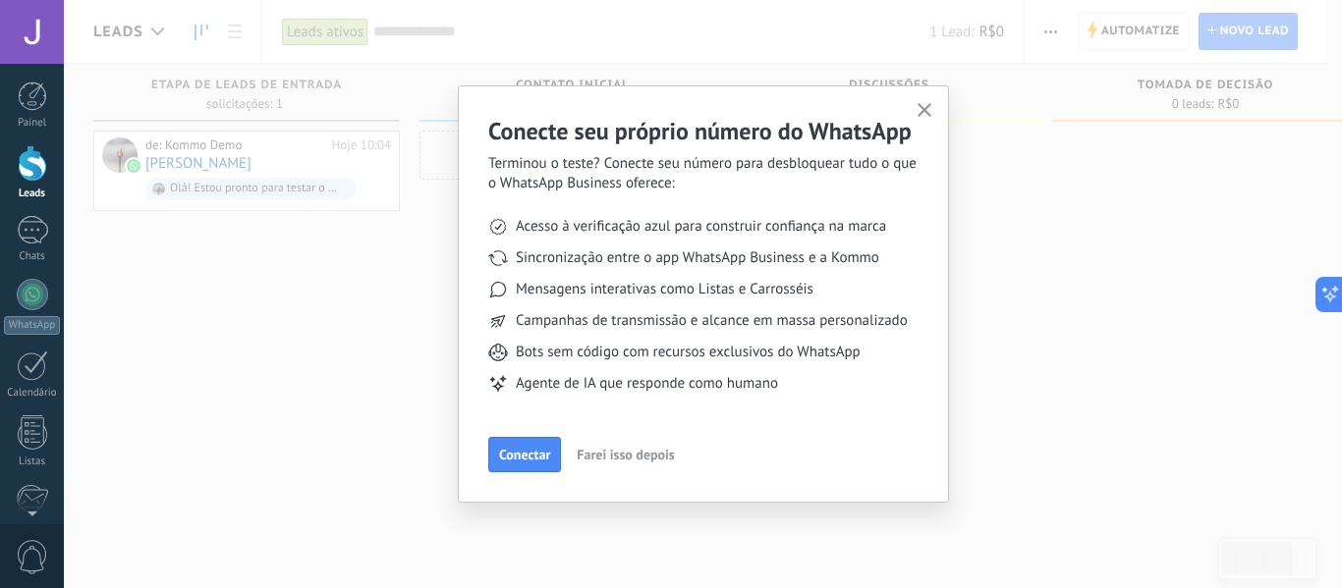
click at [632, 469] on button "Farei isso depois" at bounding box center [625, 454] width 115 height 29
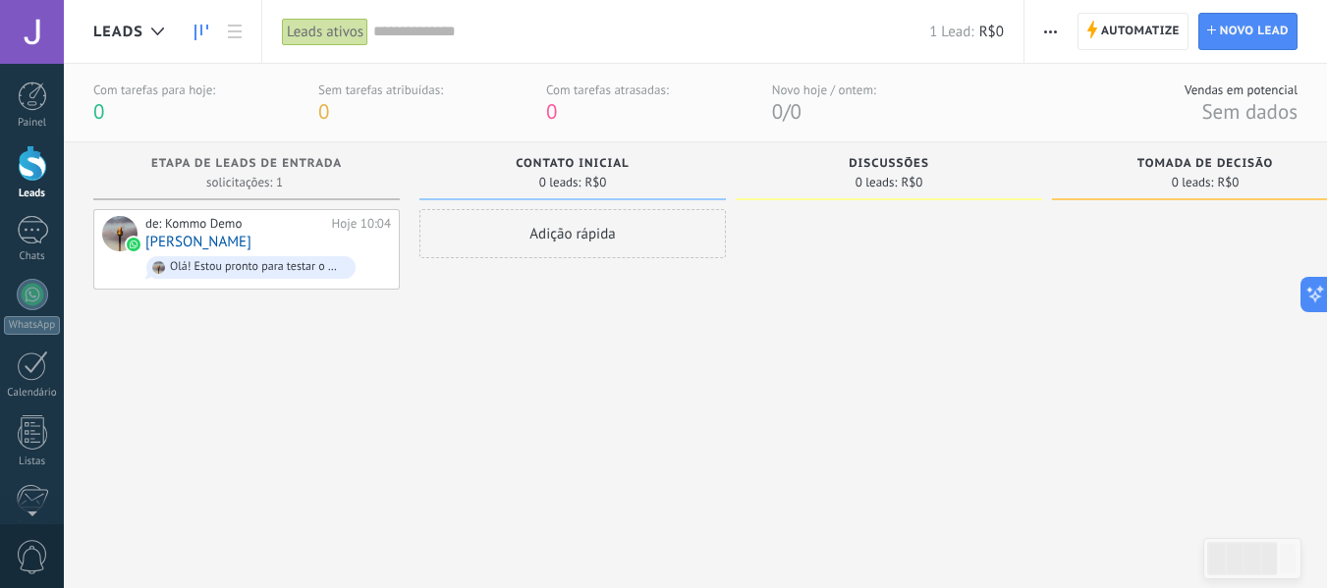
click at [583, 218] on div "Adição rápida" at bounding box center [572, 233] width 306 height 49
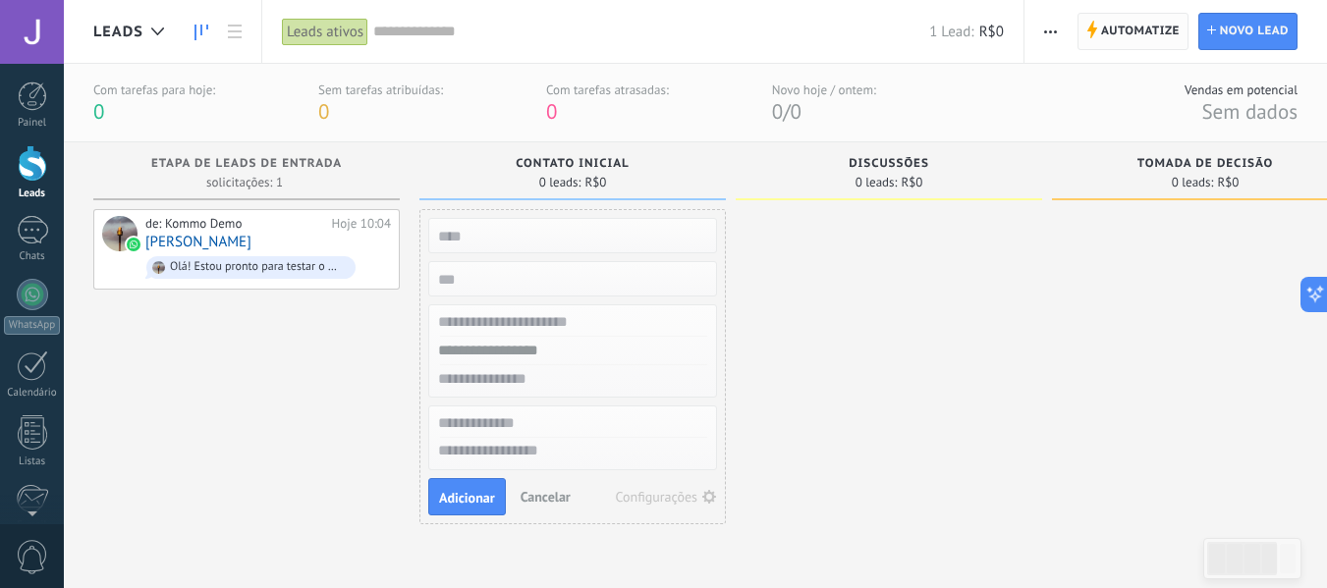
click at [1145, 24] on span "Automatize" at bounding box center [1140, 31] width 79 height 35
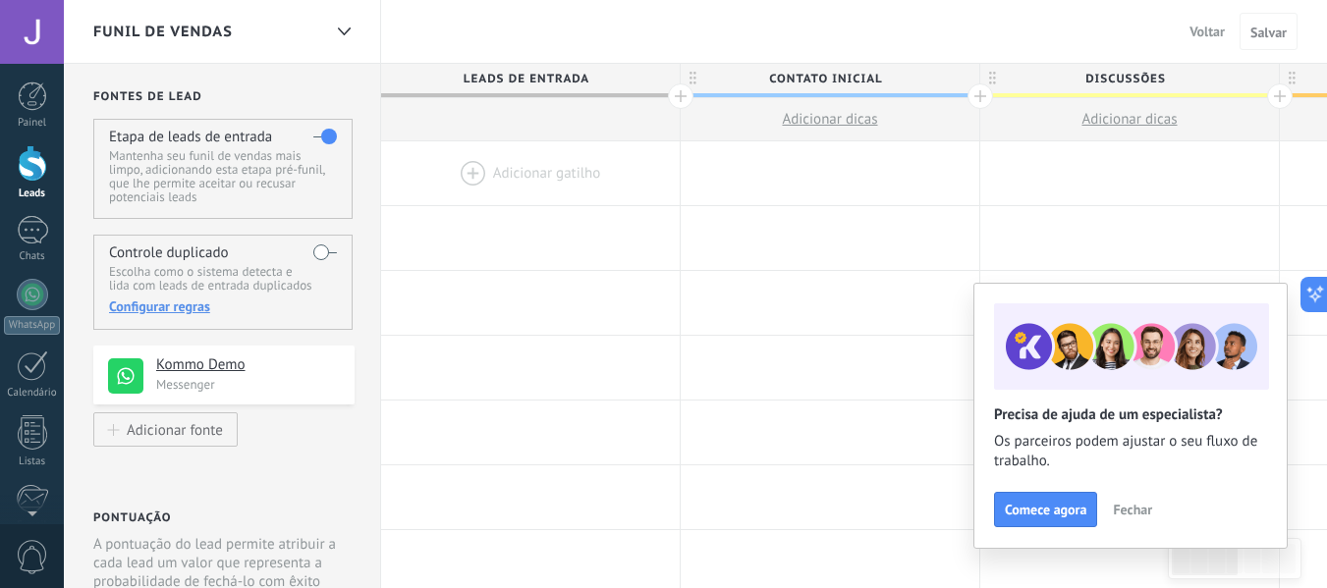
click at [1131, 523] on button "Fechar" at bounding box center [1132, 509] width 57 height 29
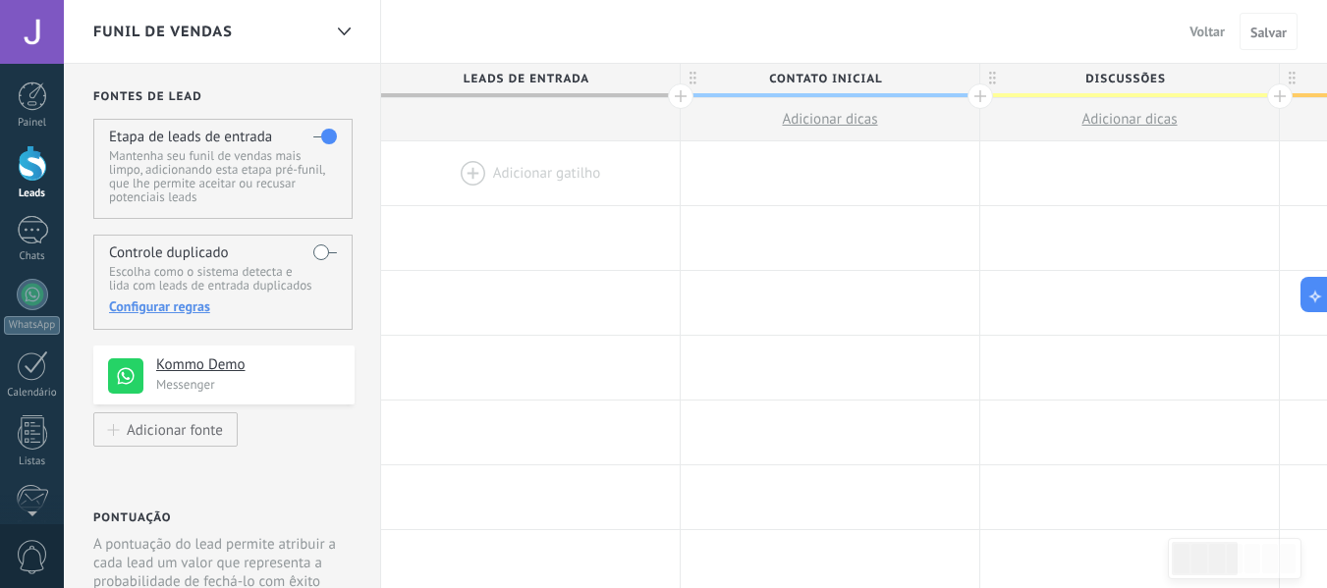
click at [293, 277] on p "Escolha como o sistema detecta e lida com leads de entrada duplicados" at bounding box center [222, 279] width 227 height 28
click at [310, 252] on div "Controle duplicado Escolha como o sistema detecta e lida com leads de entrada d…" at bounding box center [222, 282] width 259 height 95
click at [319, 247] on label at bounding box center [325, 252] width 24 height 31
click at [312, 252] on div "Controle duplicado Escolha como o sistema detecta e lida com leads de entrada d…" at bounding box center [222, 282] width 259 height 95
click at [319, 252] on label at bounding box center [325, 252] width 24 height 31
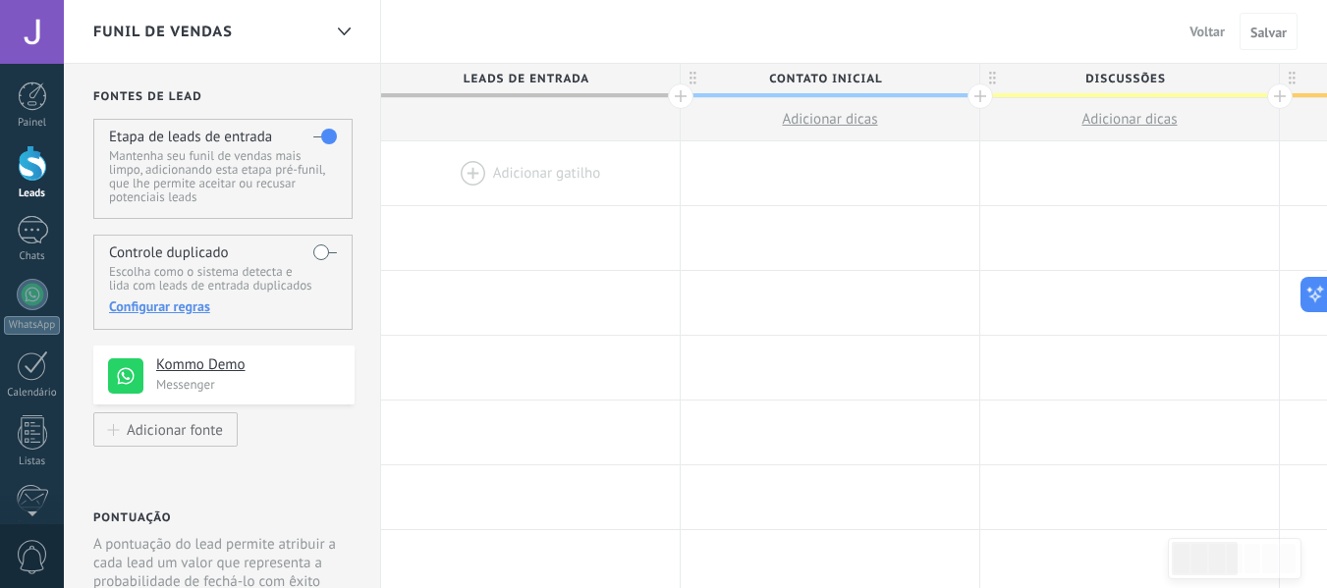
click at [150, 310] on div "Configurar regras" at bounding box center [222, 307] width 227 height 18
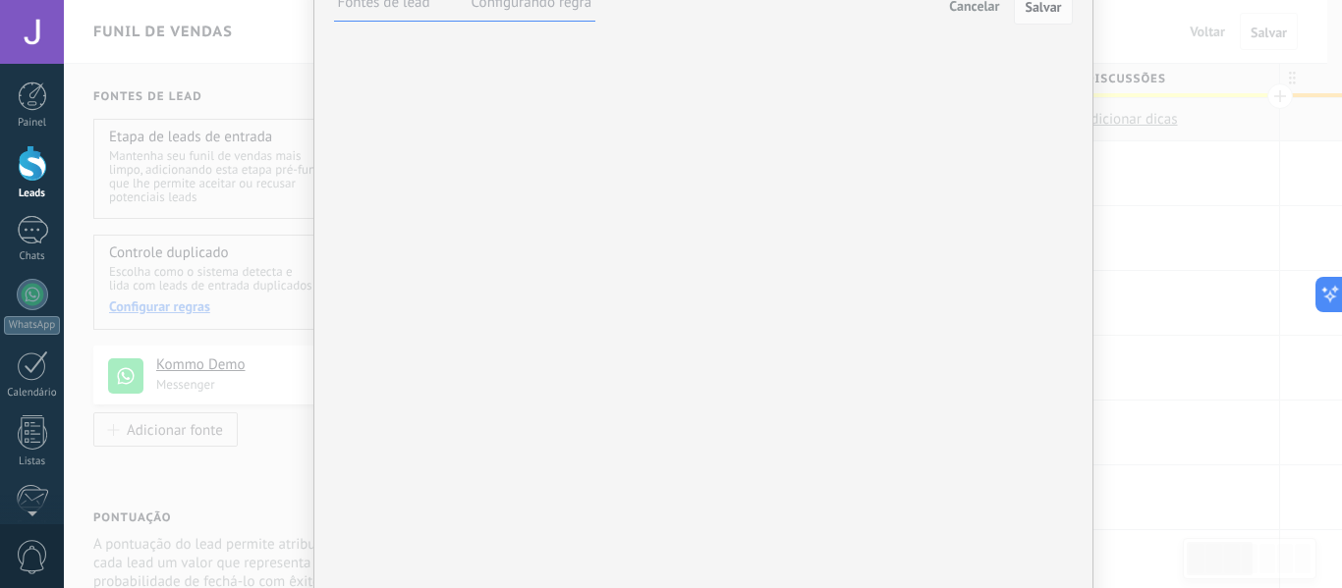
scroll to position [98, 0]
drag, startPoint x: 1044, startPoint y: 105, endPoint x: 1044, endPoint y: 139, distance: 34.4
click at [0, 0] on div "Kommo Demo Messenger" at bounding box center [0, 0] width 0 height 0
click at [0, 0] on label at bounding box center [0, 0] width 0 height 0
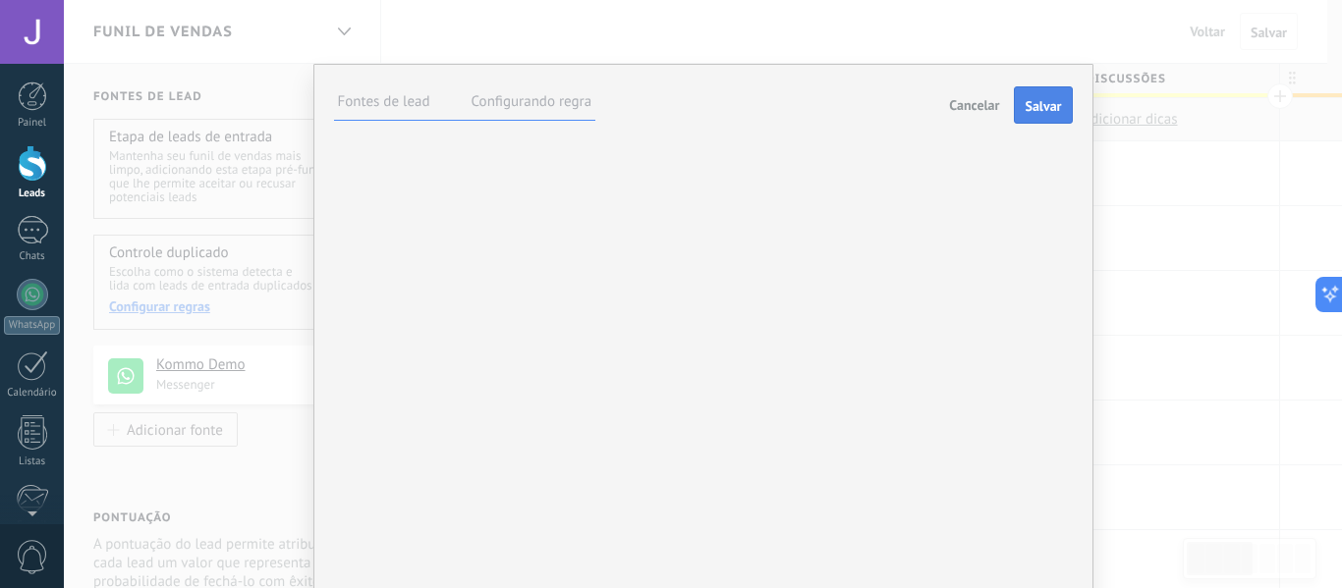
click at [1027, 99] on span "Salvar" at bounding box center [1042, 106] width 36 height 14
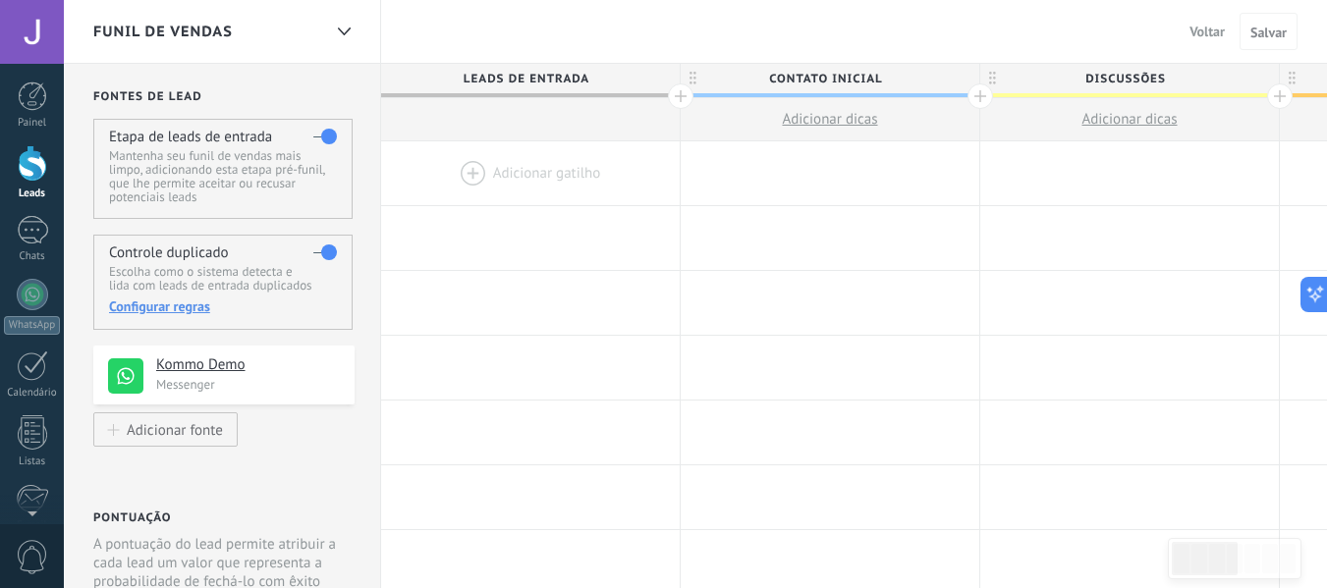
click at [130, 302] on div "Configurar regras" at bounding box center [222, 307] width 227 height 18
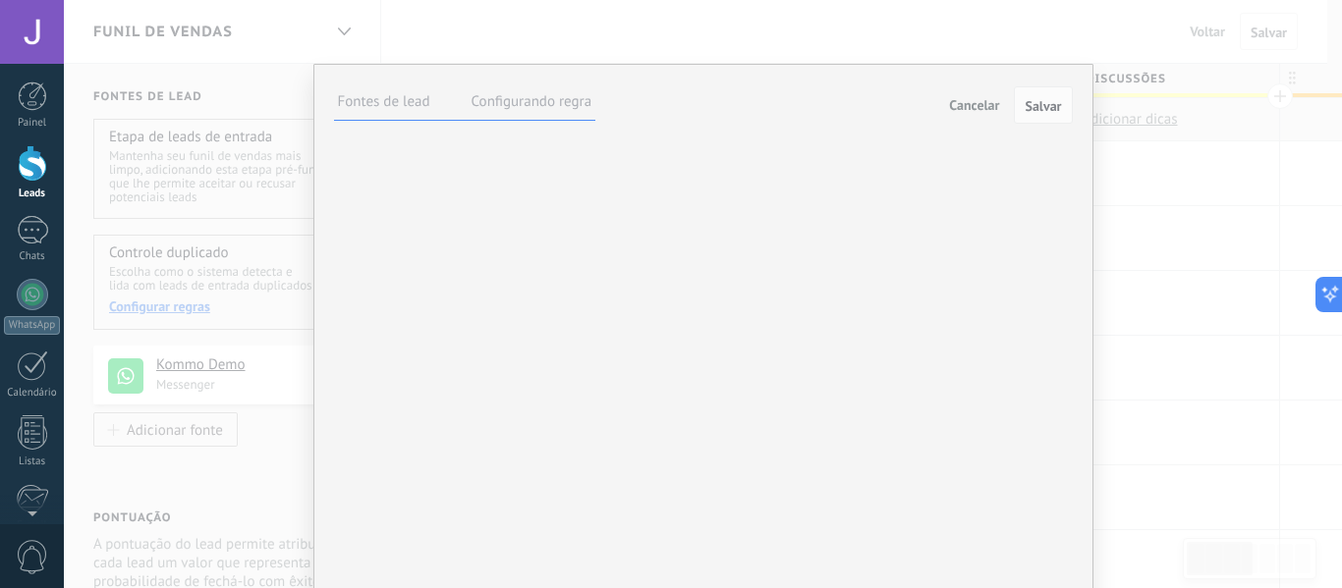
click at [518, 100] on label "Configurando regra" at bounding box center [531, 101] width 121 height 19
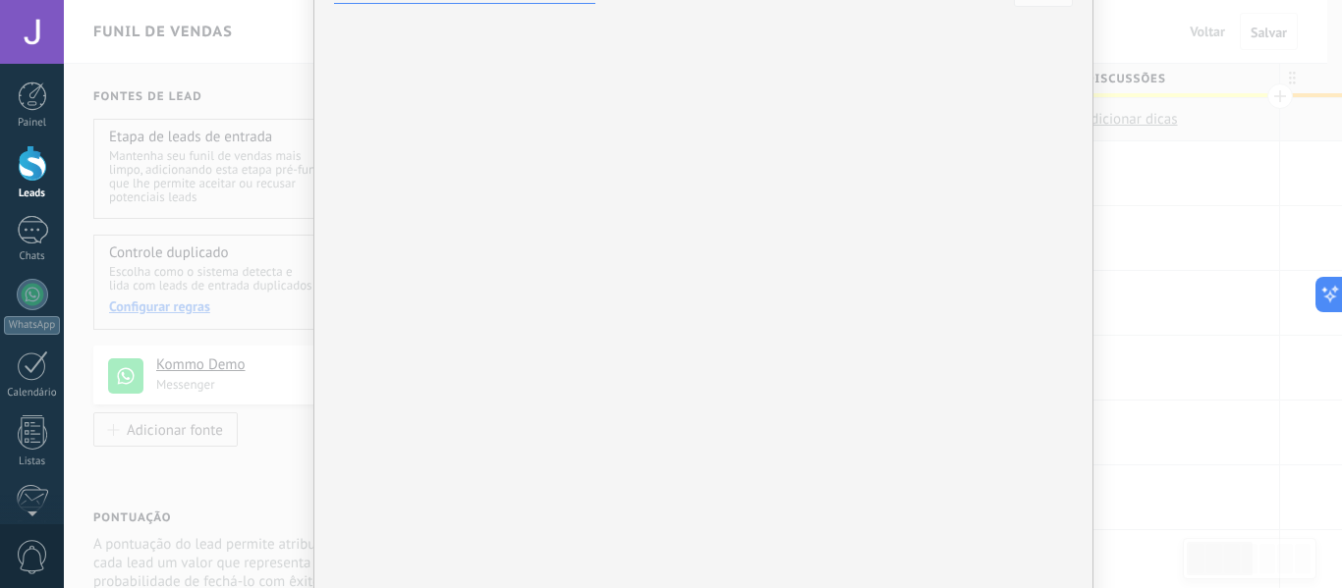
scroll to position [87, 0]
click at [0, 0] on div "Detecção de duplicatas Escolha os métodos para verificar se os leads recebidos …" at bounding box center [0, 0] width 0 height 0
click at [0, 0] on div "Leads de entrada Contato inicial Discussões Tomada de decisão Discussão de cont…" at bounding box center [0, 0] width 0 height 0
drag, startPoint x: 530, startPoint y: 340, endPoint x: 566, endPoint y: 368, distance: 45.4
click at [530, 340] on label at bounding box center [476, 346] width 293 height 33
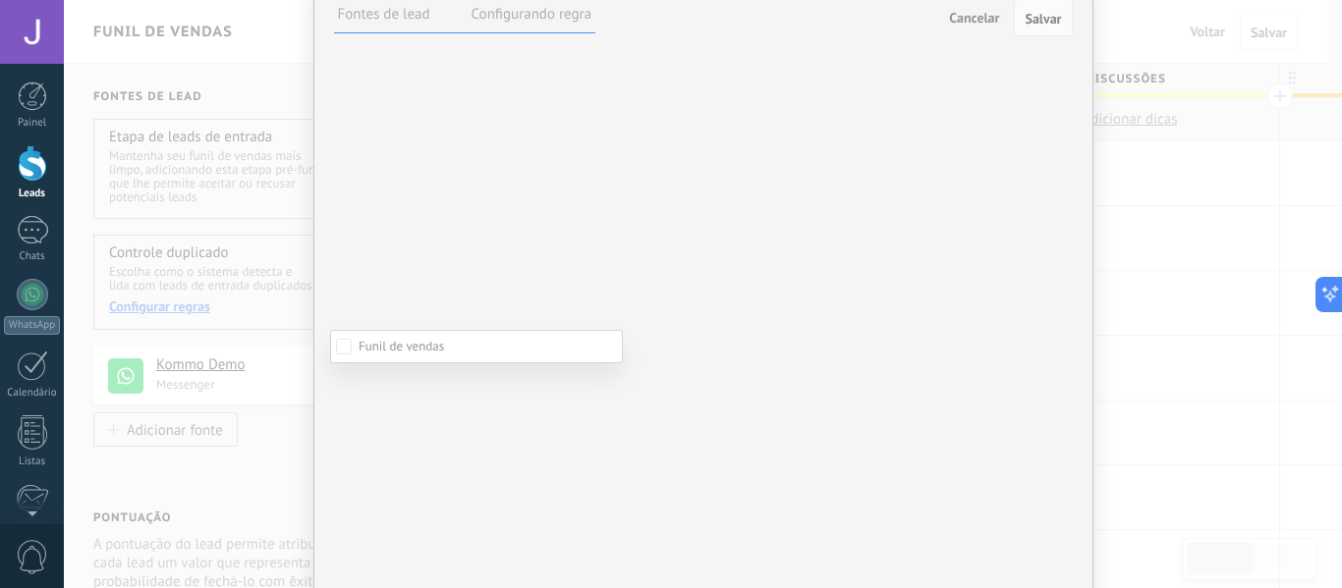
click at [960, 375] on div at bounding box center [703, 294] width 1278 height 588
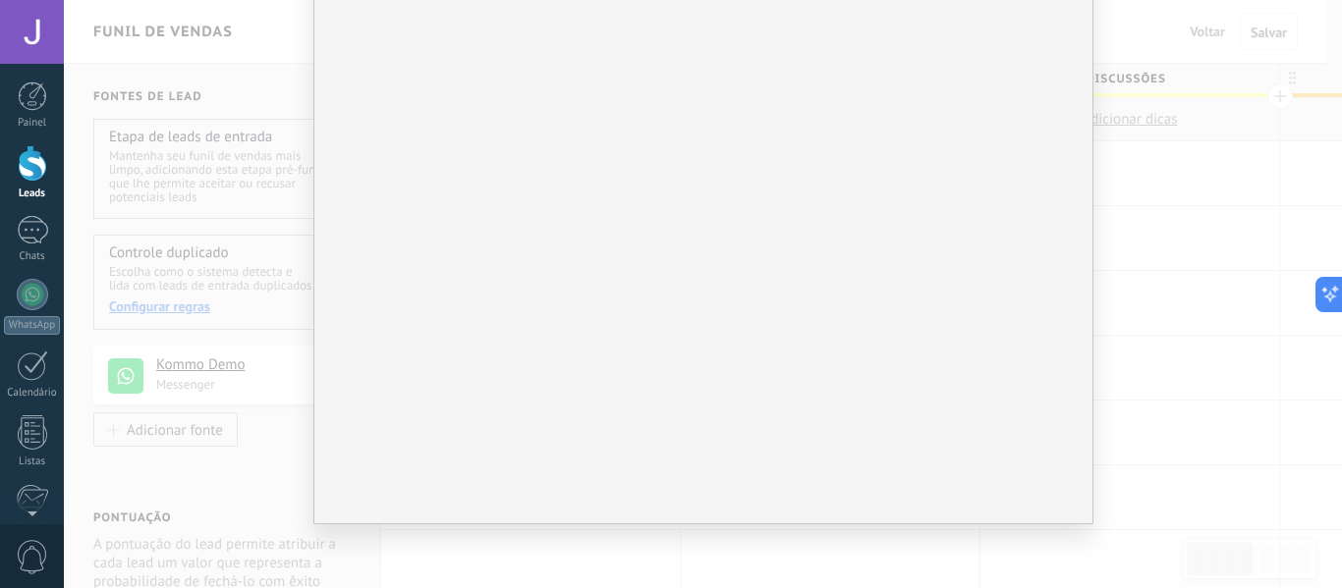
click at [0, 0] on button "Atualizar a duplicata existente mais recente" at bounding box center [0, 0] width 0 height 0
click at [0, 0] on li "Atualizar todos os leads" at bounding box center [0, 0] width 0 height 0
click at [0, 0] on div "Adicionar tarefa" at bounding box center [0, 0] width 0 height 0
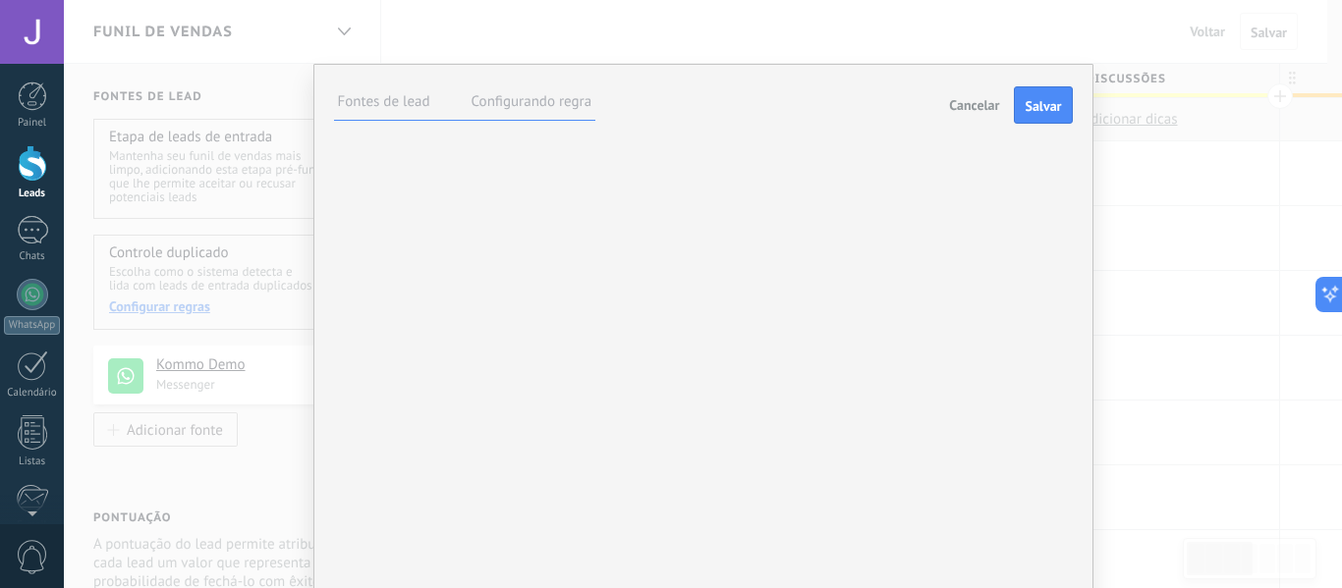
click at [379, 108] on label "Fontes de lead" at bounding box center [384, 101] width 92 height 19
click at [1036, 99] on span "Salvar" at bounding box center [1042, 106] width 36 height 14
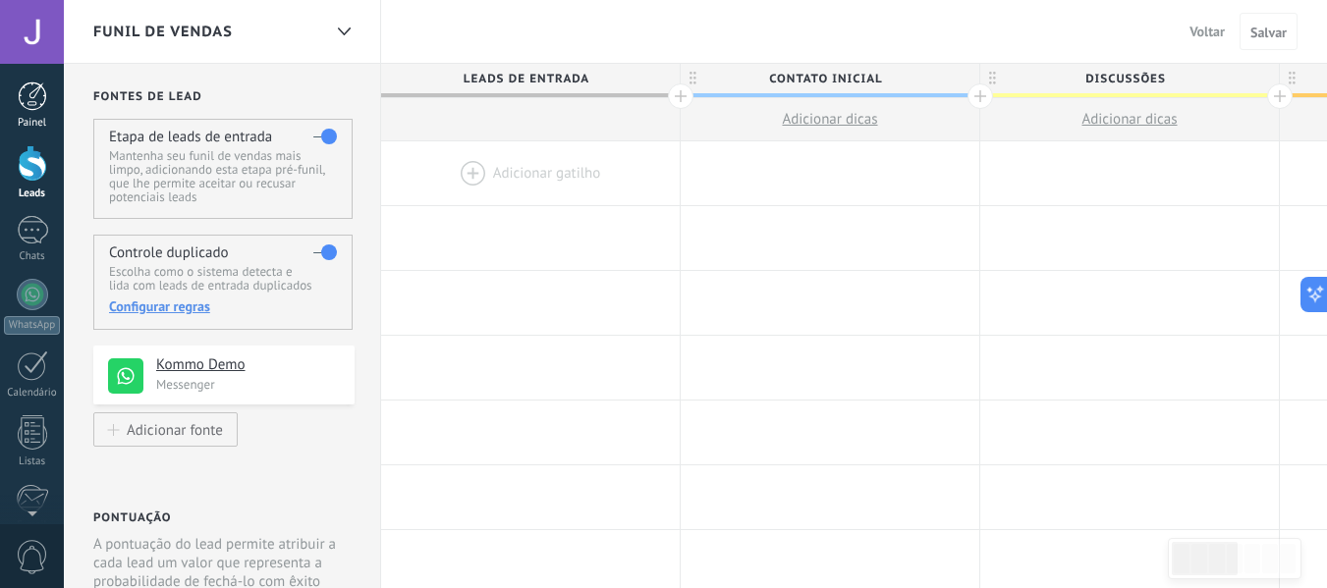
click at [37, 91] on div at bounding box center [32, 96] width 29 height 29
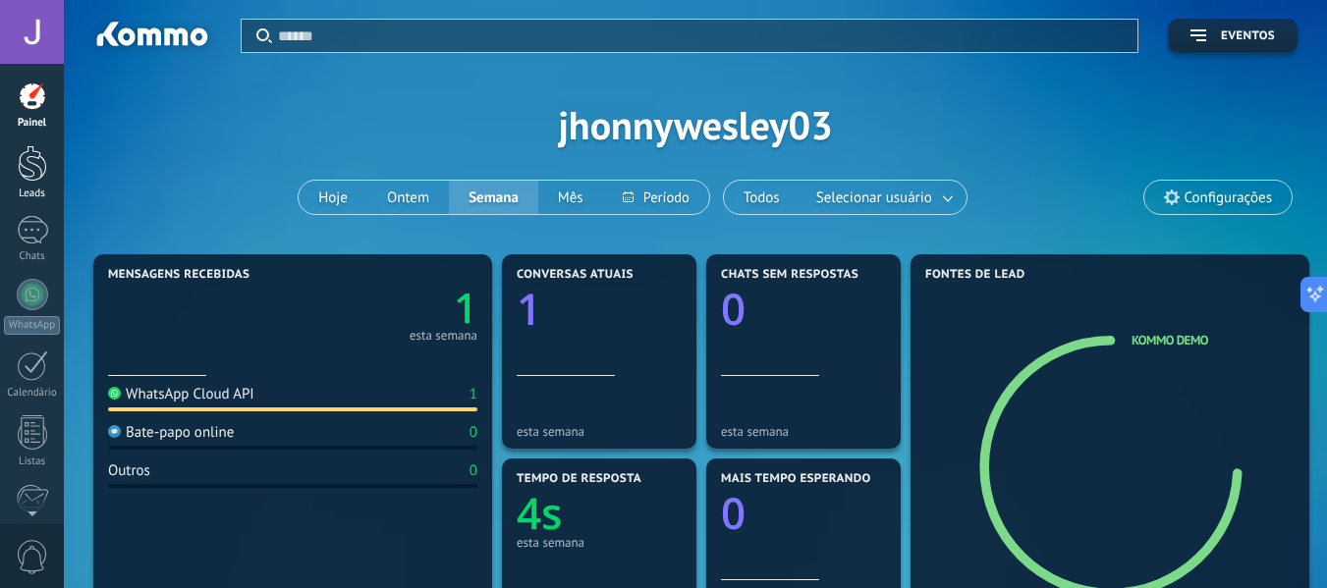
click at [33, 153] on div at bounding box center [32, 163] width 29 height 36
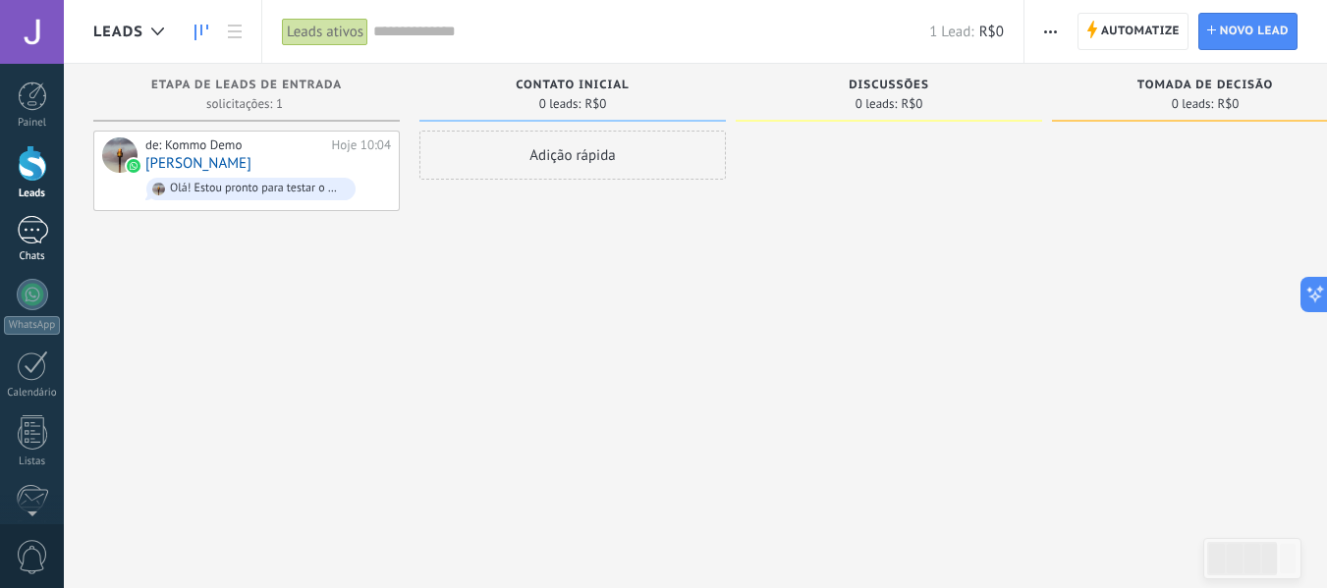
click at [25, 220] on div at bounding box center [32, 230] width 31 height 28
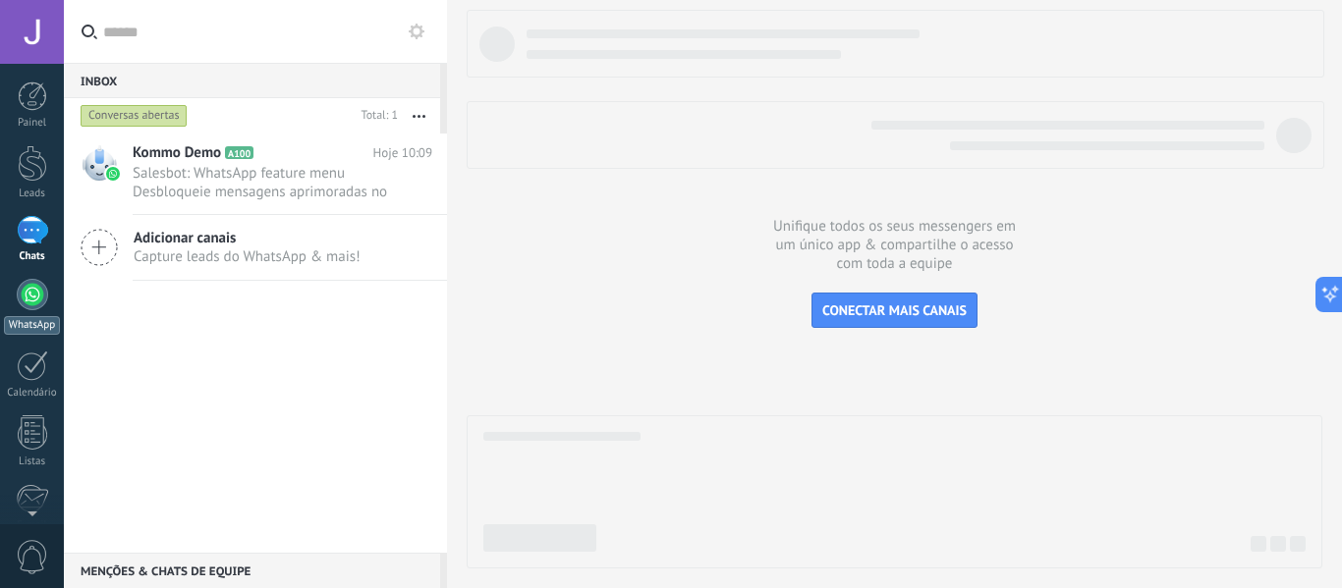
click at [35, 304] on div at bounding box center [32, 294] width 31 height 31
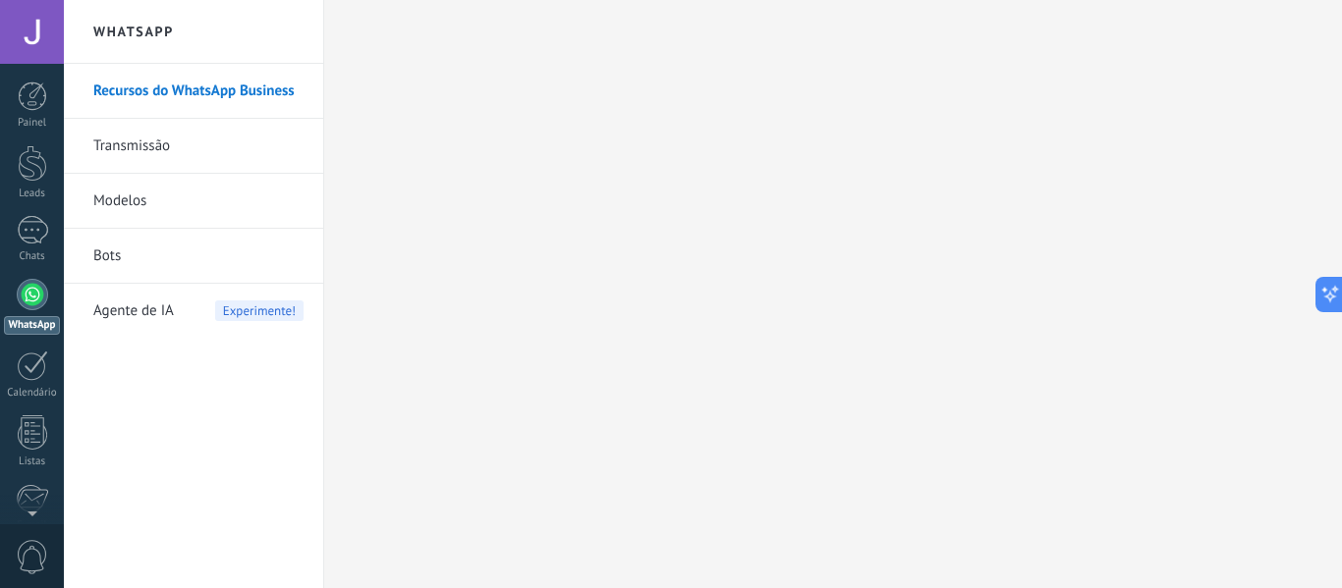
click at [146, 133] on link "Transmissão" at bounding box center [198, 146] width 210 height 55
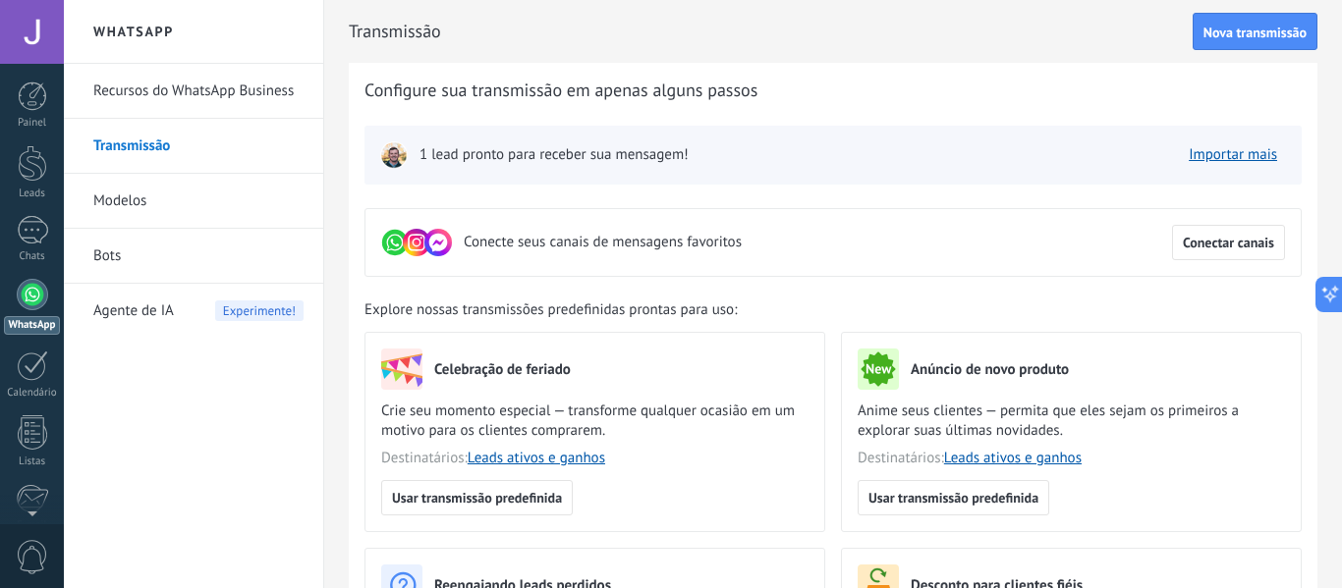
click at [145, 195] on link "Modelos" at bounding box center [198, 201] width 210 height 55
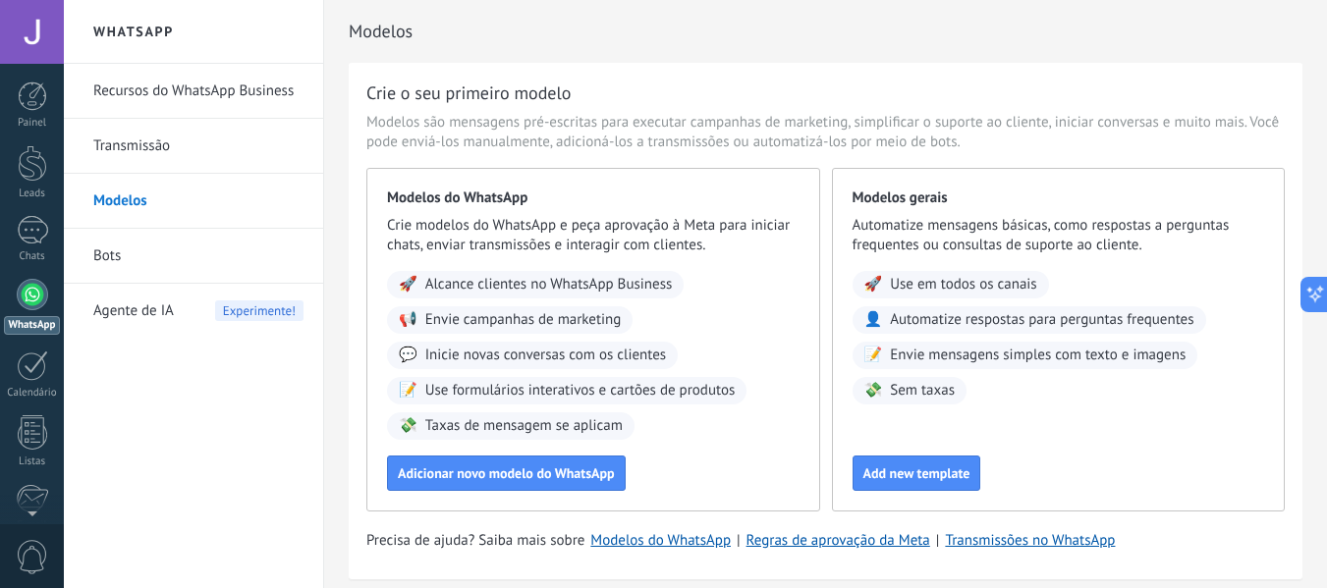
click at [156, 264] on link "Bots" at bounding box center [198, 256] width 210 height 55
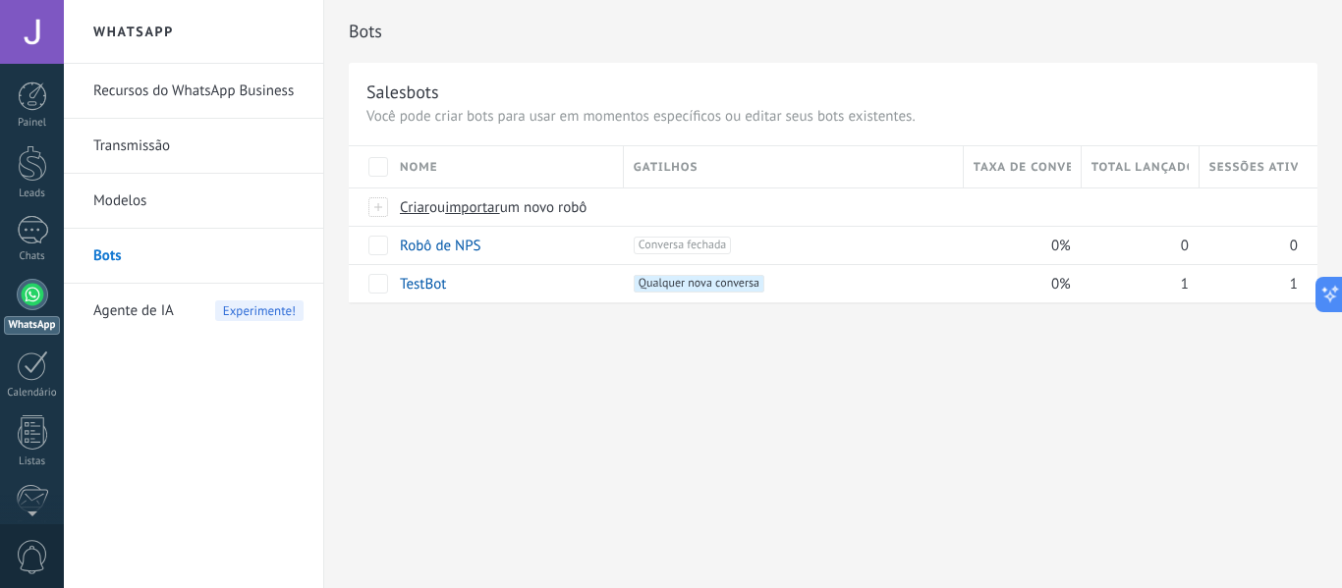
click at [124, 199] on link "Modelos" at bounding box center [198, 201] width 210 height 55
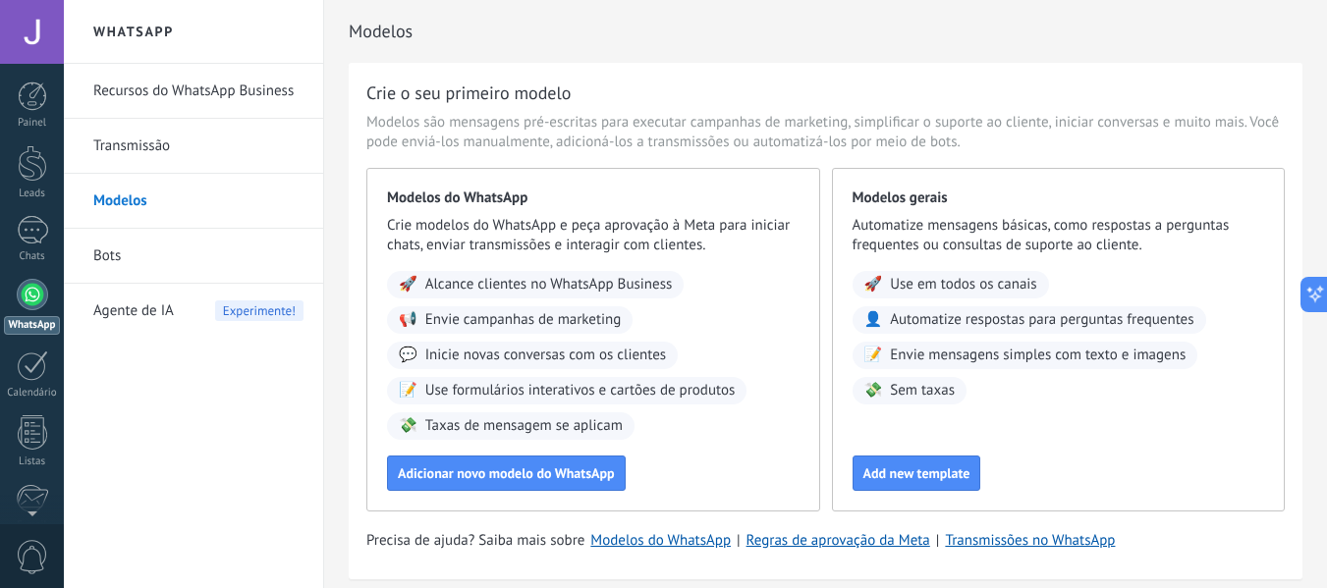
click at [206, 94] on link "Recursos do WhatsApp Business" at bounding box center [198, 91] width 210 height 55
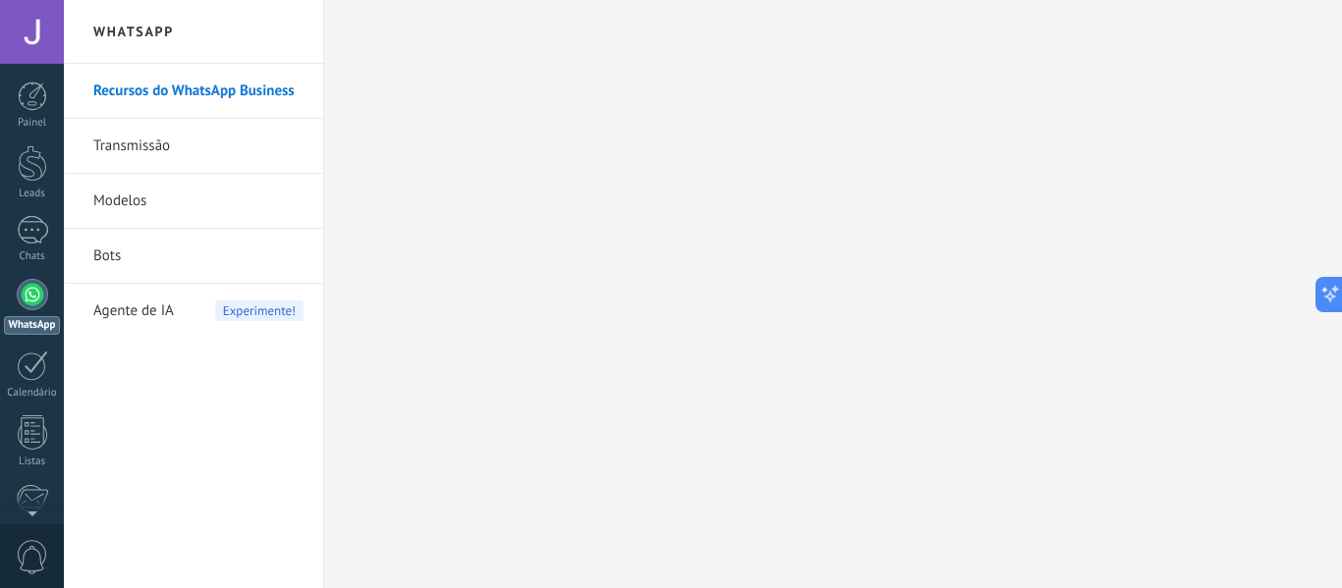
click at [159, 156] on link "Transmissão" at bounding box center [198, 146] width 210 height 55
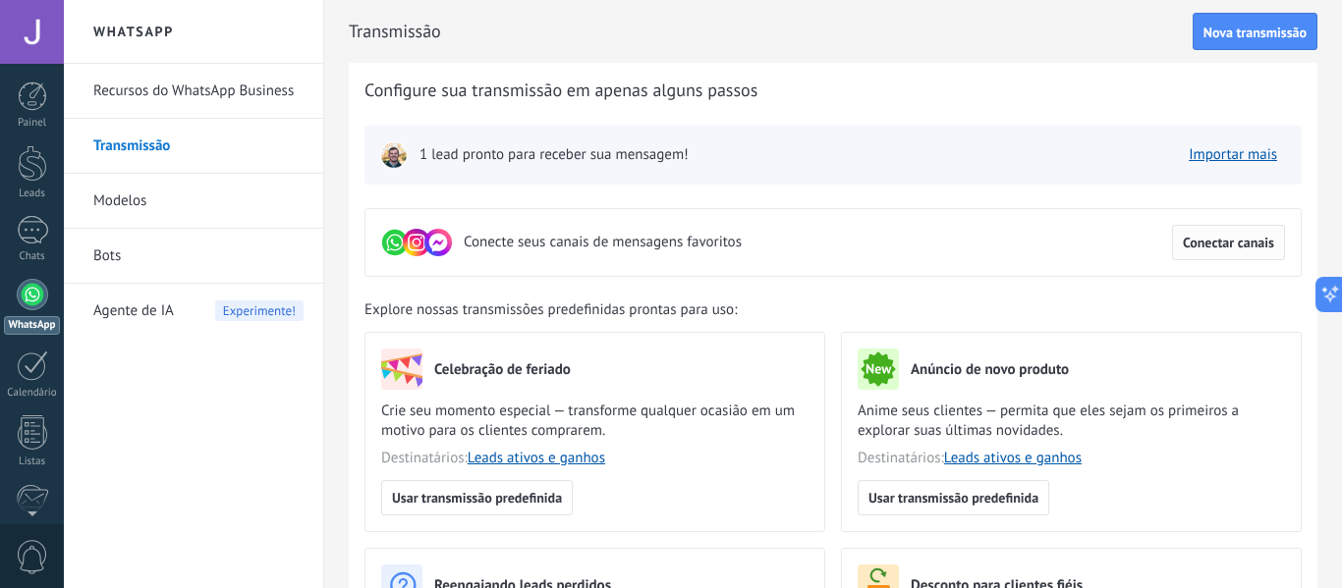
click at [1235, 242] on span "Conectar canais" at bounding box center [1228, 243] width 91 height 14
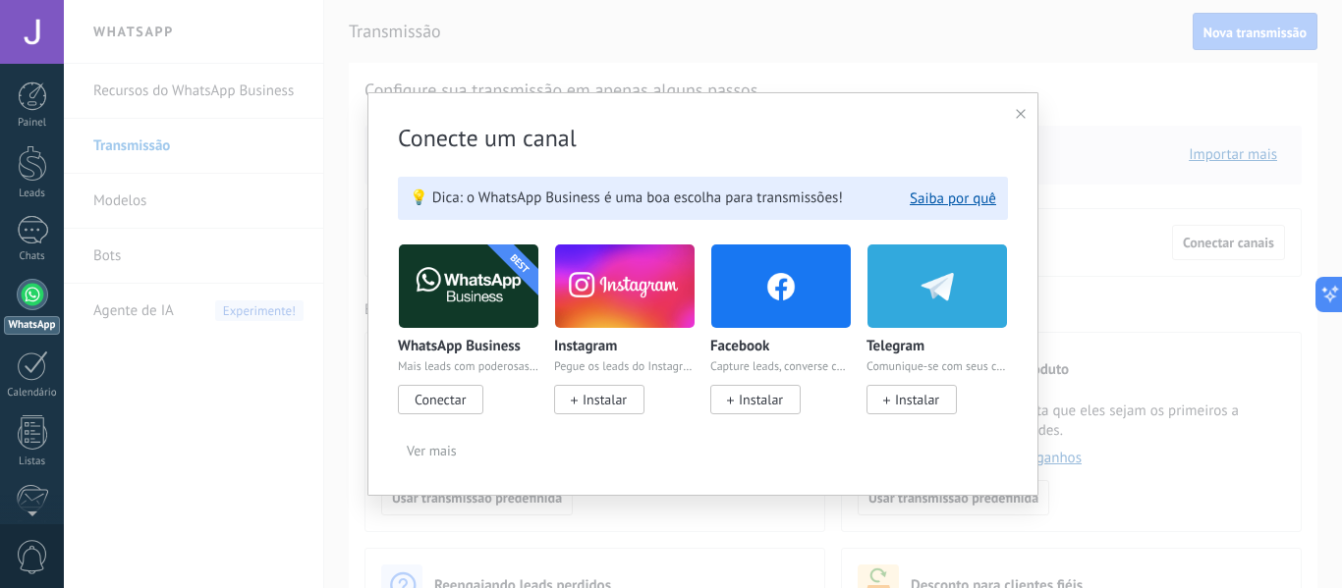
click at [581, 299] on img at bounding box center [624, 286] width 139 height 95
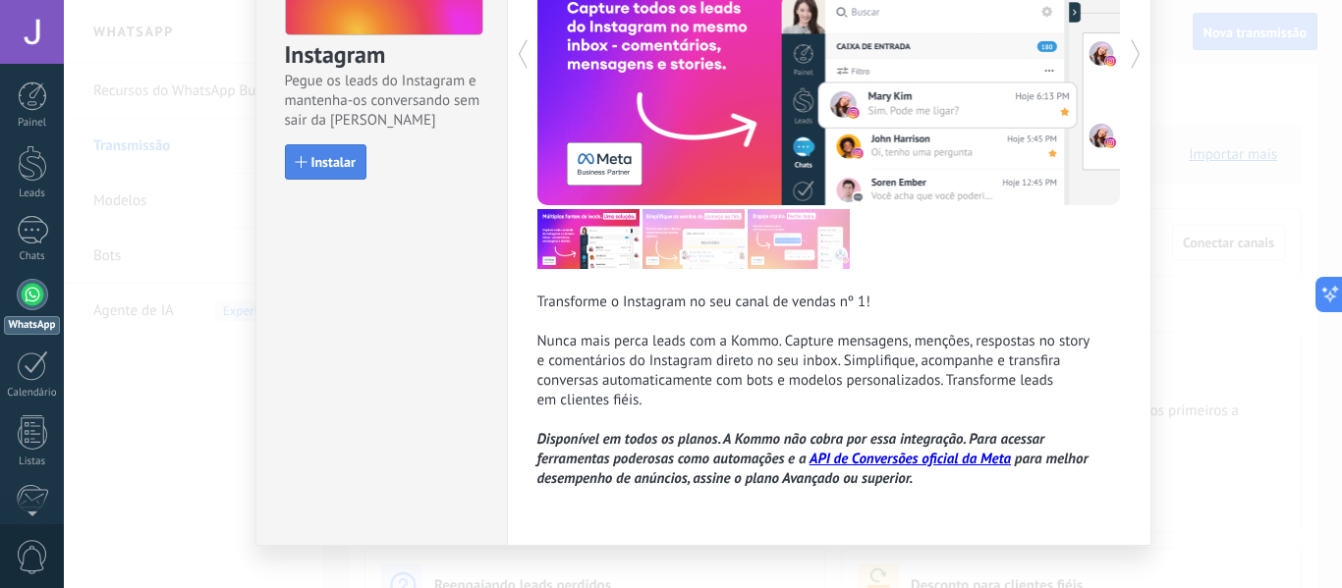
click at [312, 160] on span "Instalar" at bounding box center [333, 162] width 44 height 14
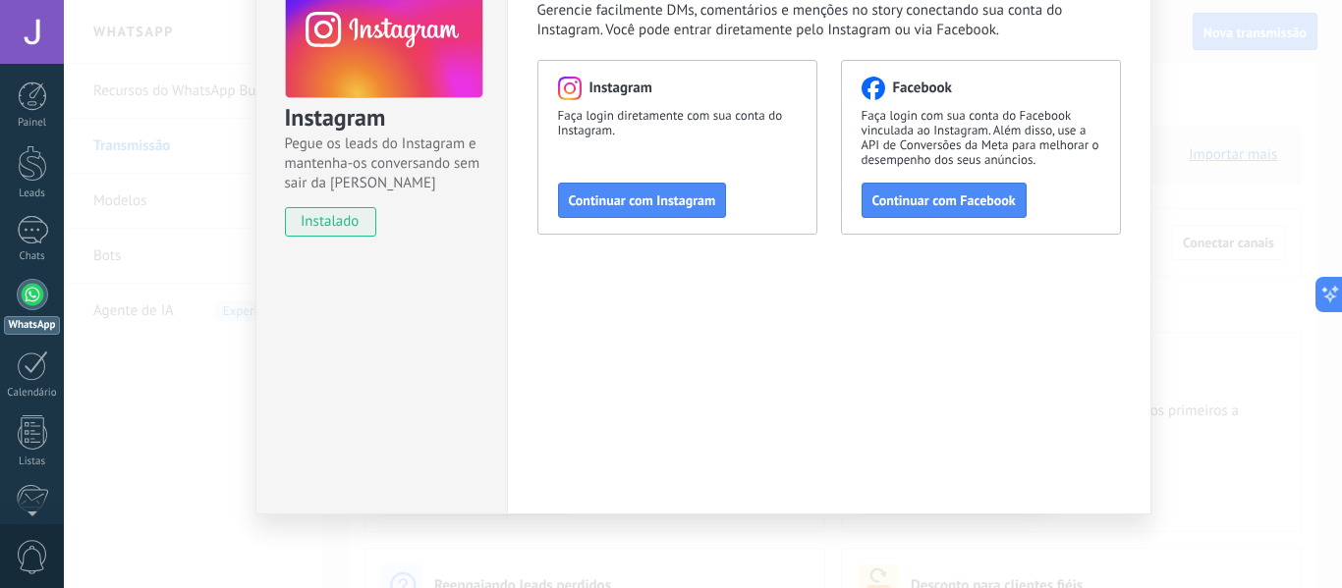
scroll to position [134, 0]
click at [901, 206] on span "Continuar com Facebook" at bounding box center [943, 201] width 143 height 14
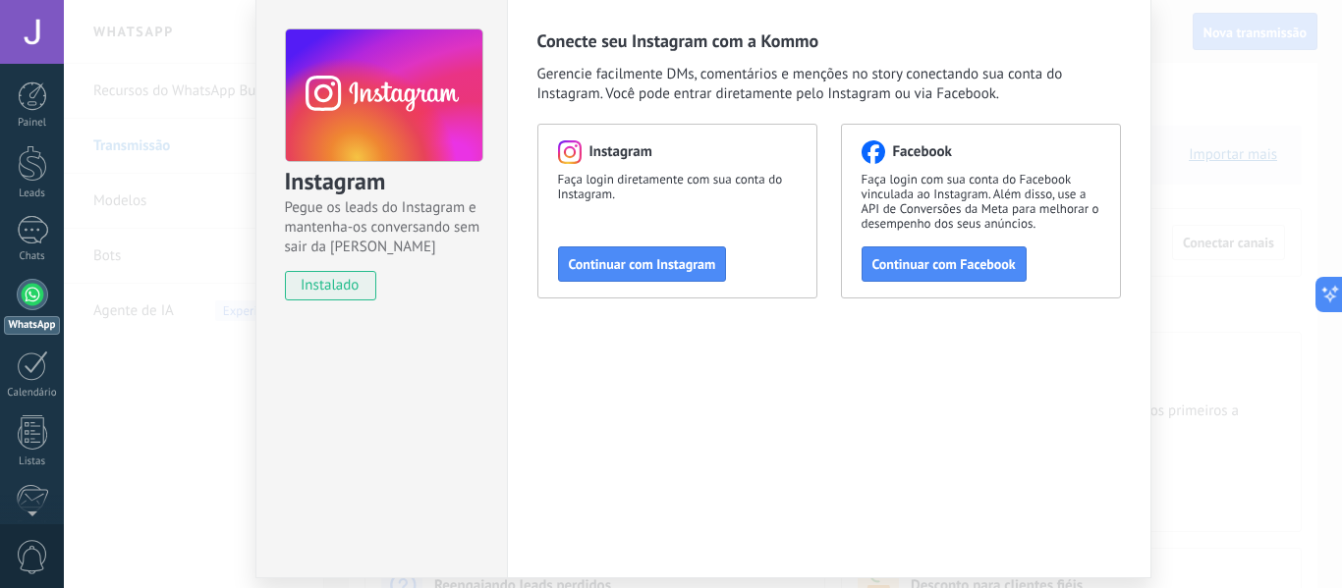
scroll to position [35, 0]
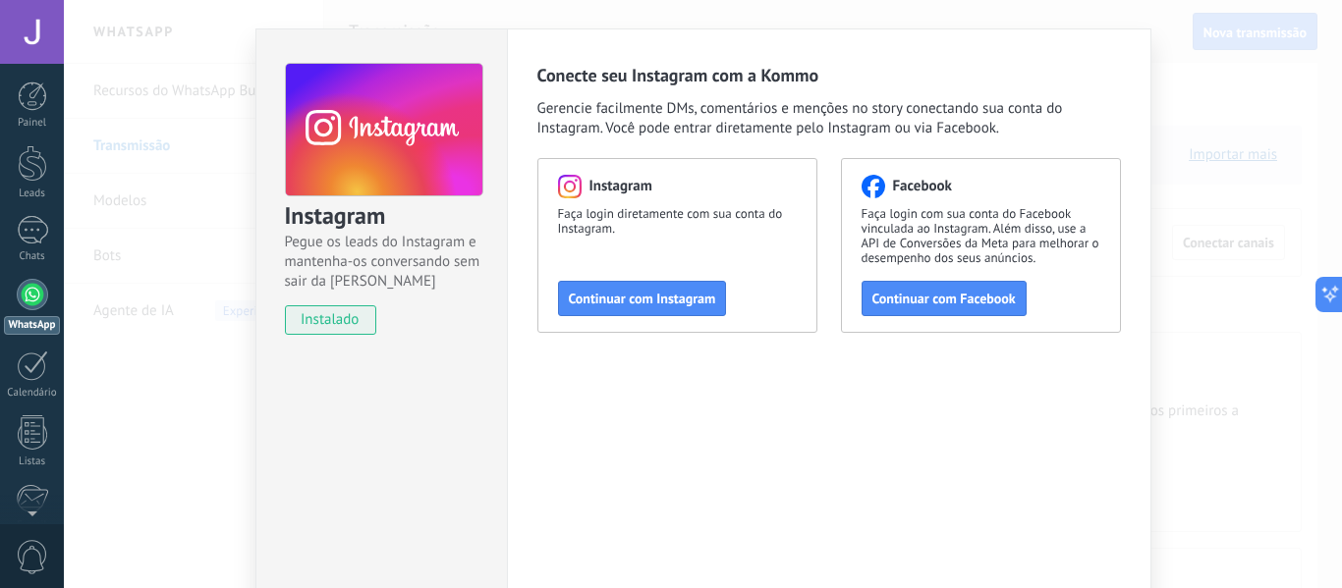
click at [540, 140] on div "Conecte seu Instagram com a Kommo Gerencie facilmente DMs, comentários e mençõe…" at bounding box center [828, 198] width 583 height 269
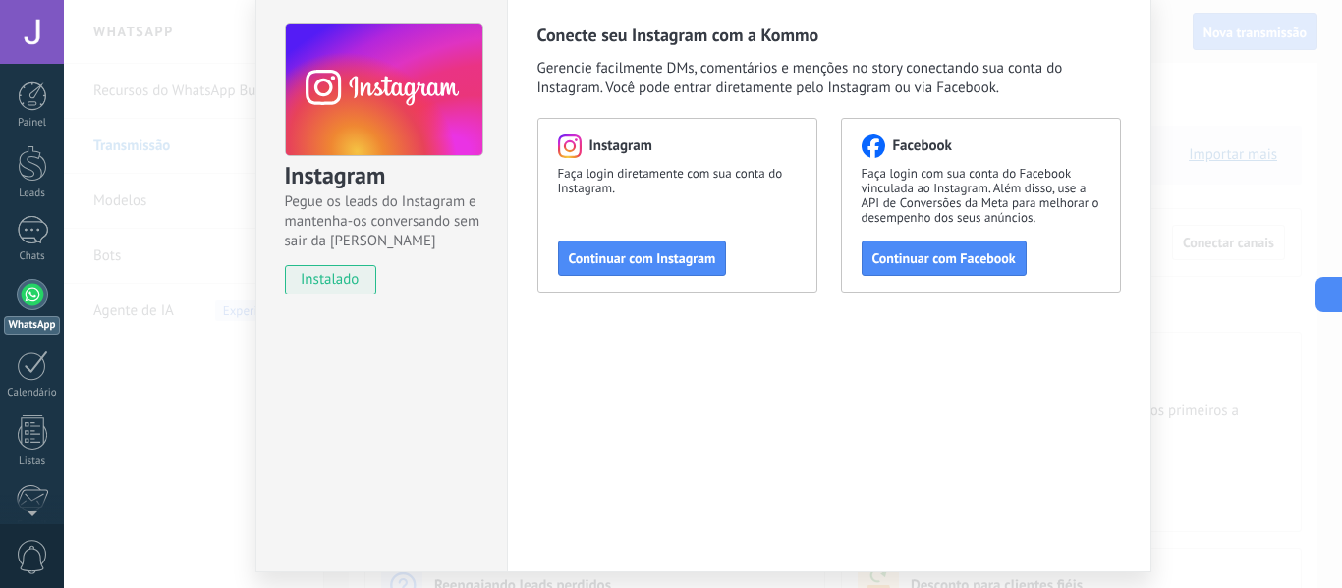
scroll to position [134, 0]
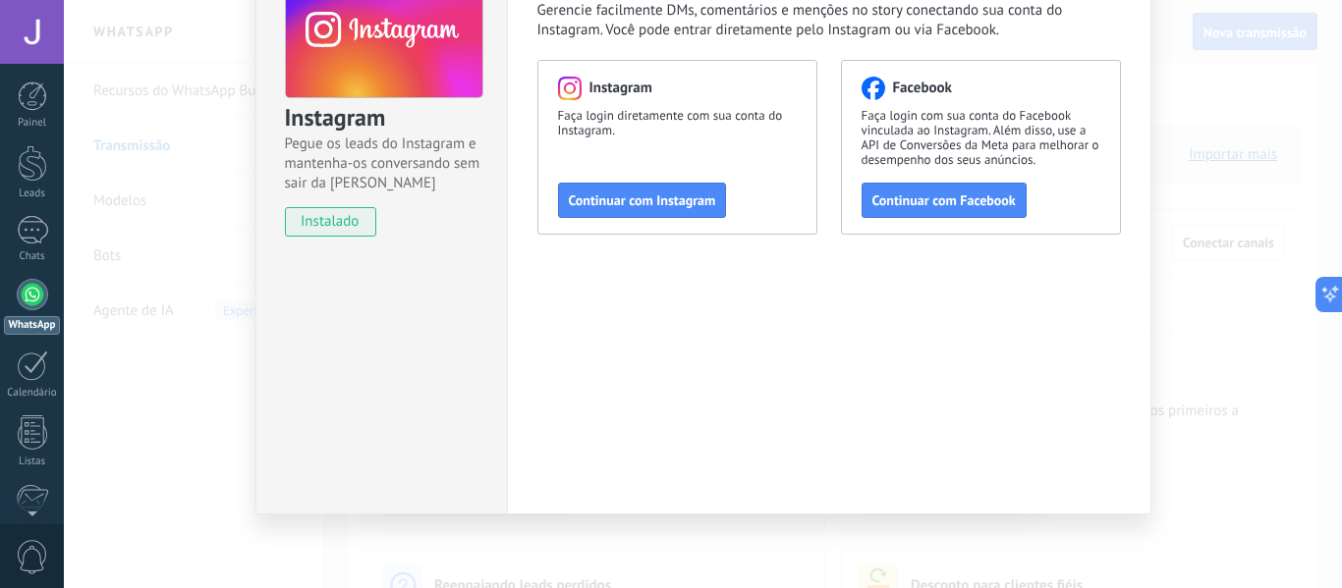
click at [1232, 282] on div "Instagram Pegue os leads do Instagram e mantenha-os conversando sem sair da Kom…" at bounding box center [703, 294] width 1278 height 588
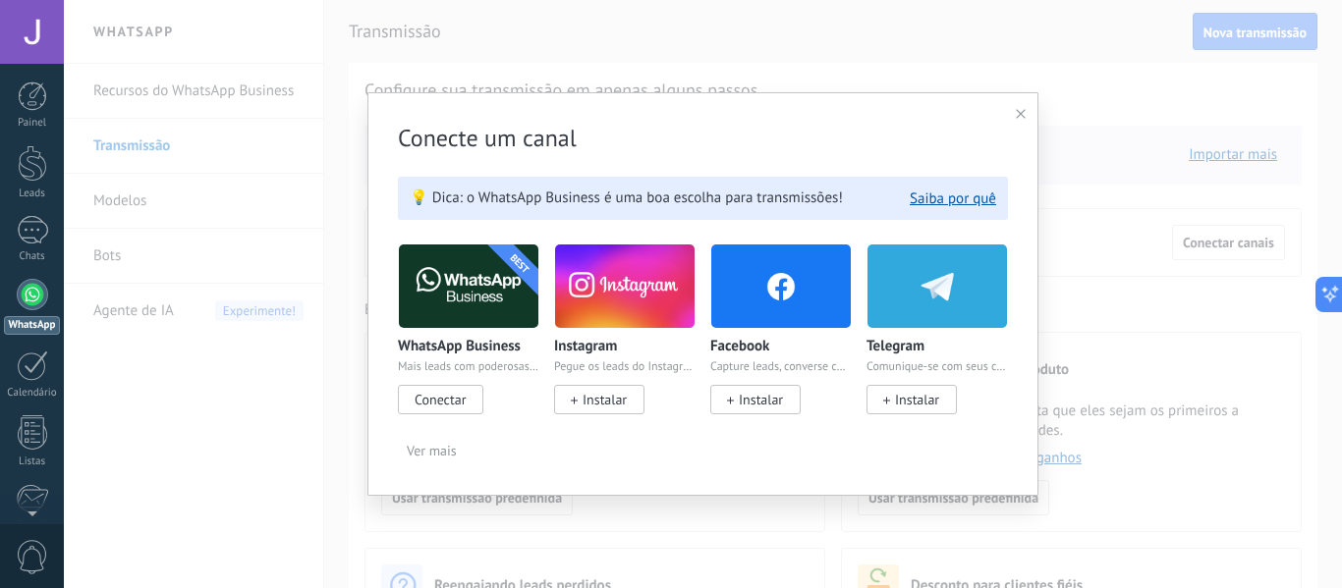
scroll to position [0, 0]
click at [1132, 138] on div "Conecte um canal 💡 Dica: o WhatsApp Business é uma boa escolha para transmissõe…" at bounding box center [703, 294] width 1278 height 588
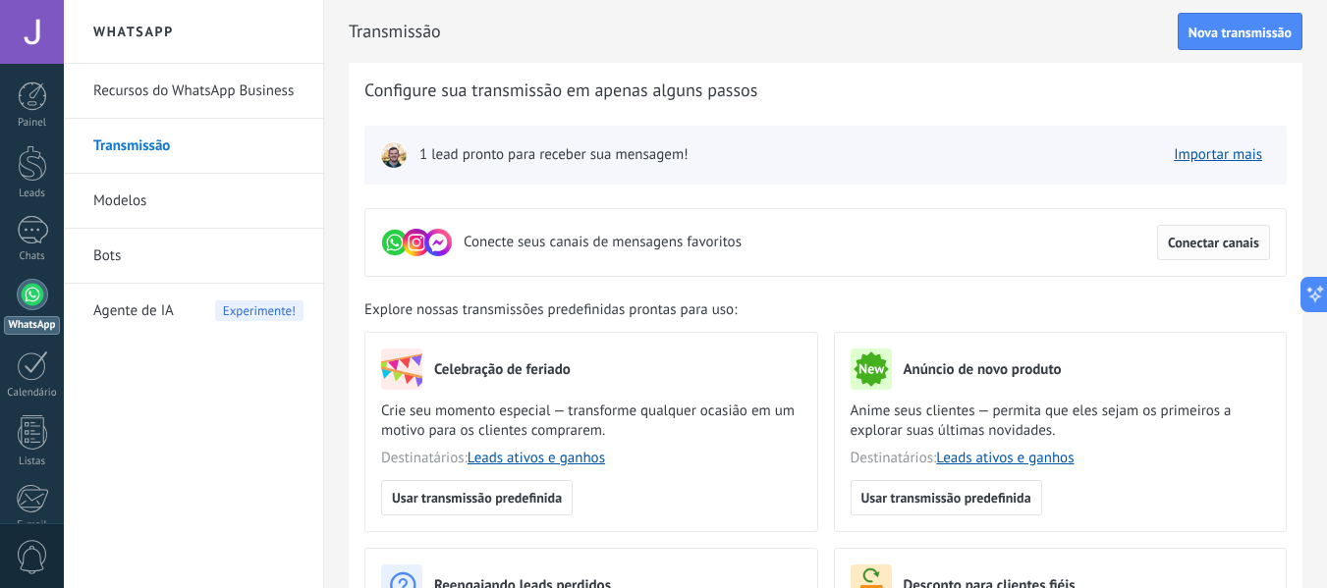
click at [1166, 240] on button "Conectar canais" at bounding box center [1213, 242] width 113 height 35
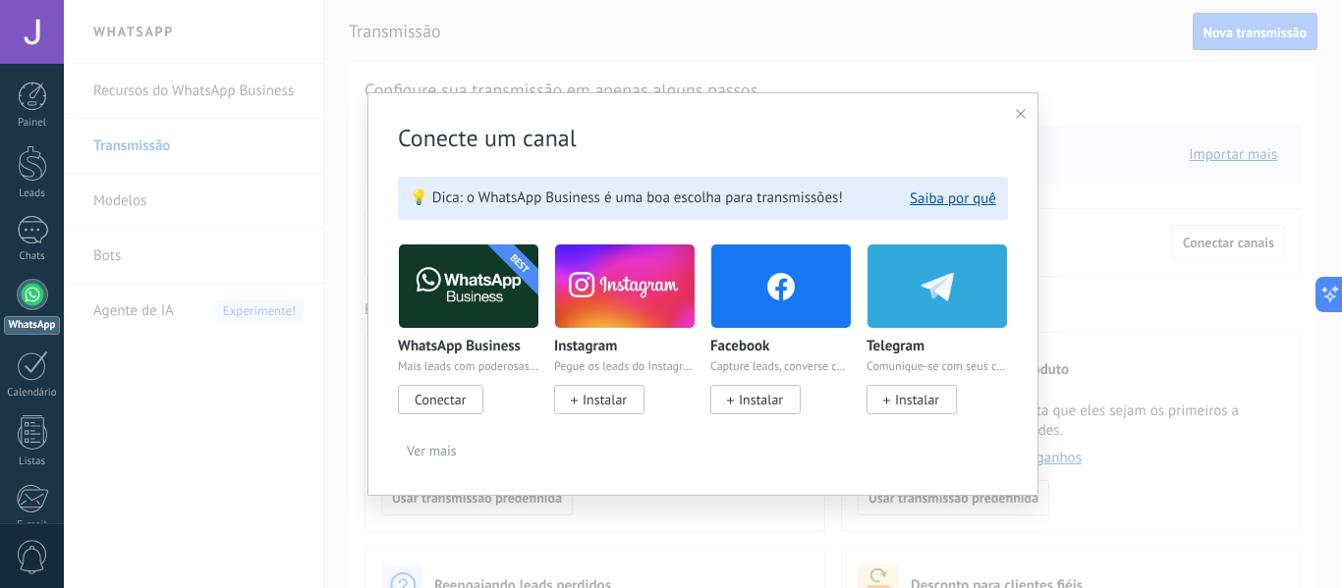
drag, startPoint x: 646, startPoint y: 232, endPoint x: 630, endPoint y: 277, distance: 48.2
click at [640, 242] on div "Conecte um canal 💡 Dica: o WhatsApp Business é uma boa escolha para transmissõe…" at bounding box center [703, 294] width 610 height 343
click at [621, 316] on img at bounding box center [624, 286] width 139 height 95
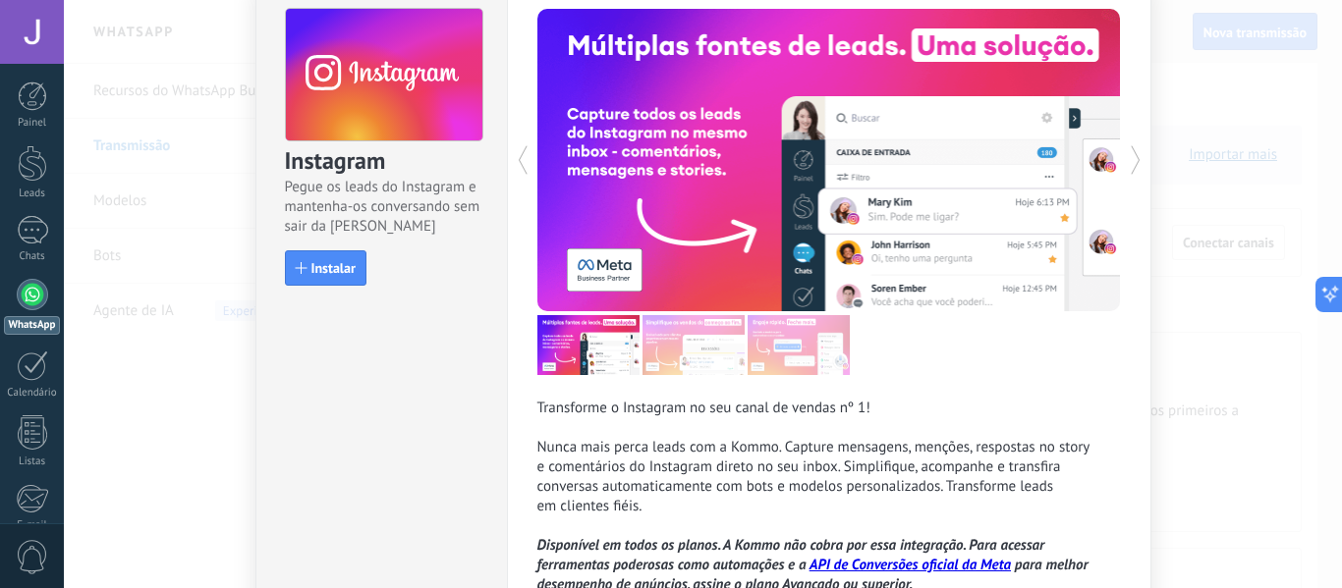
scroll to position [228, 0]
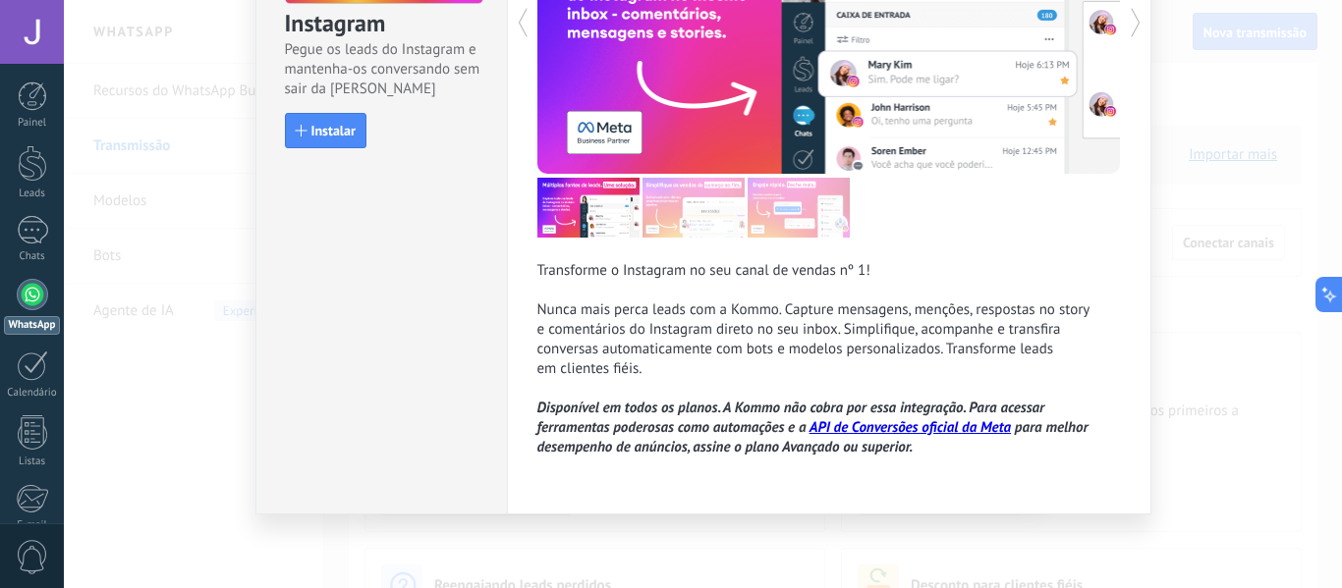
click at [1248, 136] on div "Instagram Pegue os leads do Instagram e mantenha-os conversando sem sair da Kom…" at bounding box center [703, 294] width 1278 height 588
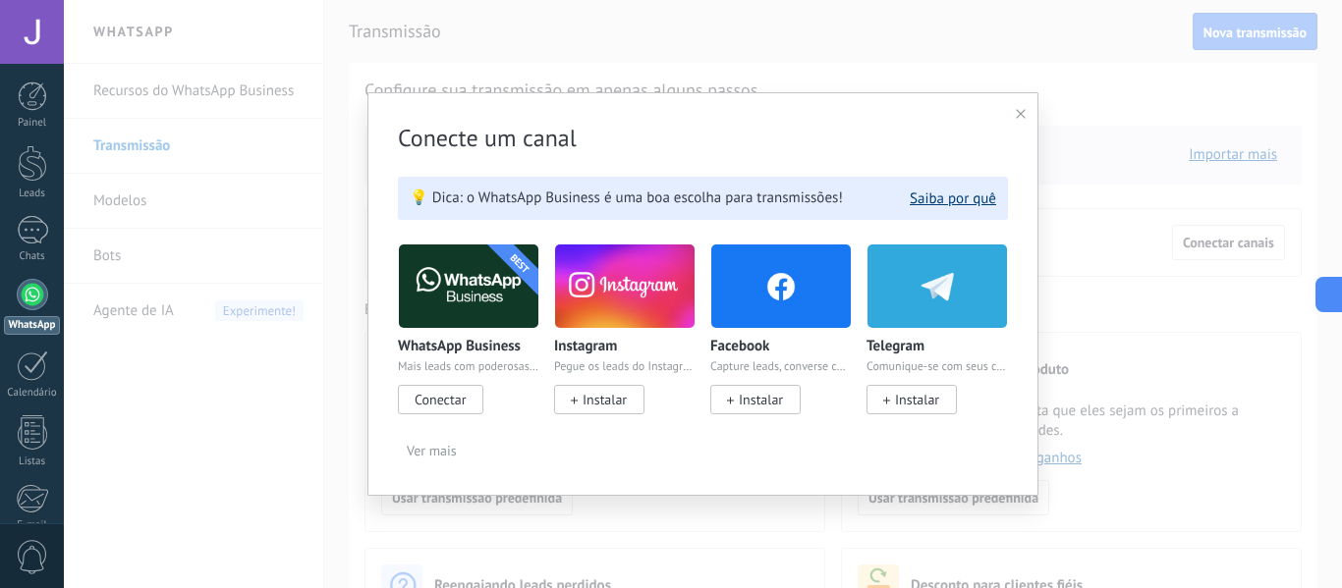
scroll to position [0, 0]
drag, startPoint x: 1197, startPoint y: 233, endPoint x: 1185, endPoint y: 233, distance: 12.8
click at [1186, 233] on div "Conecte um canal 💡 Dica: o WhatsApp Business é uma boa escolha para transmissõe…" at bounding box center [703, 294] width 1278 height 588
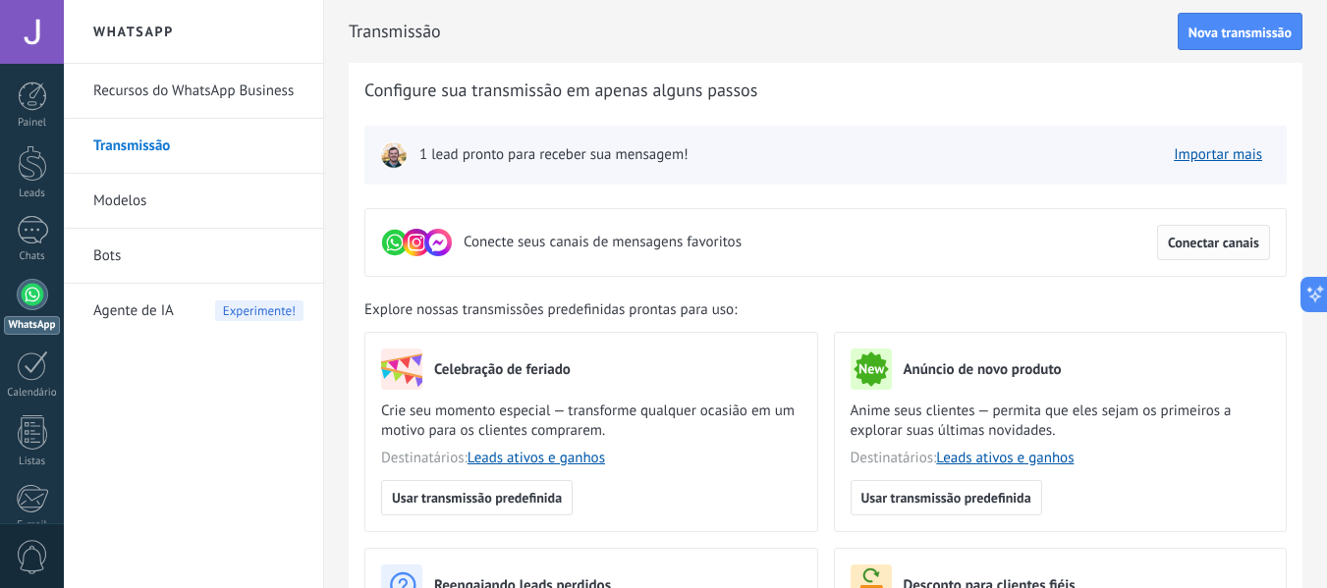
click at [1213, 245] on span "Conectar canais" at bounding box center [1213, 243] width 91 height 14
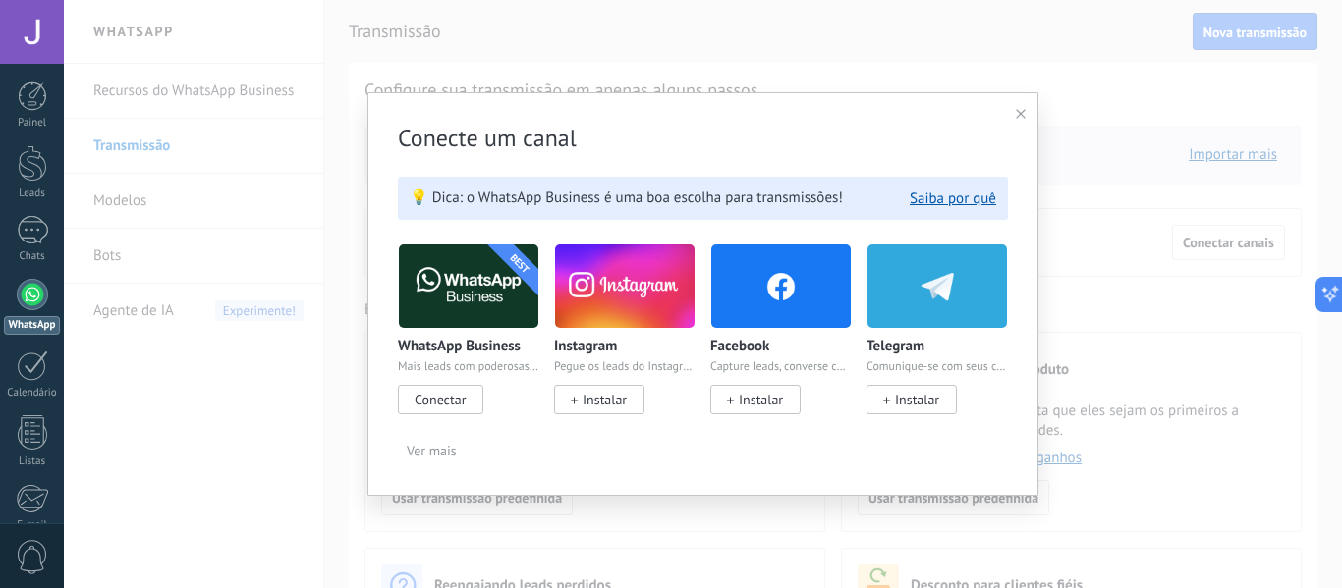
click at [599, 269] on img at bounding box center [624, 286] width 139 height 95
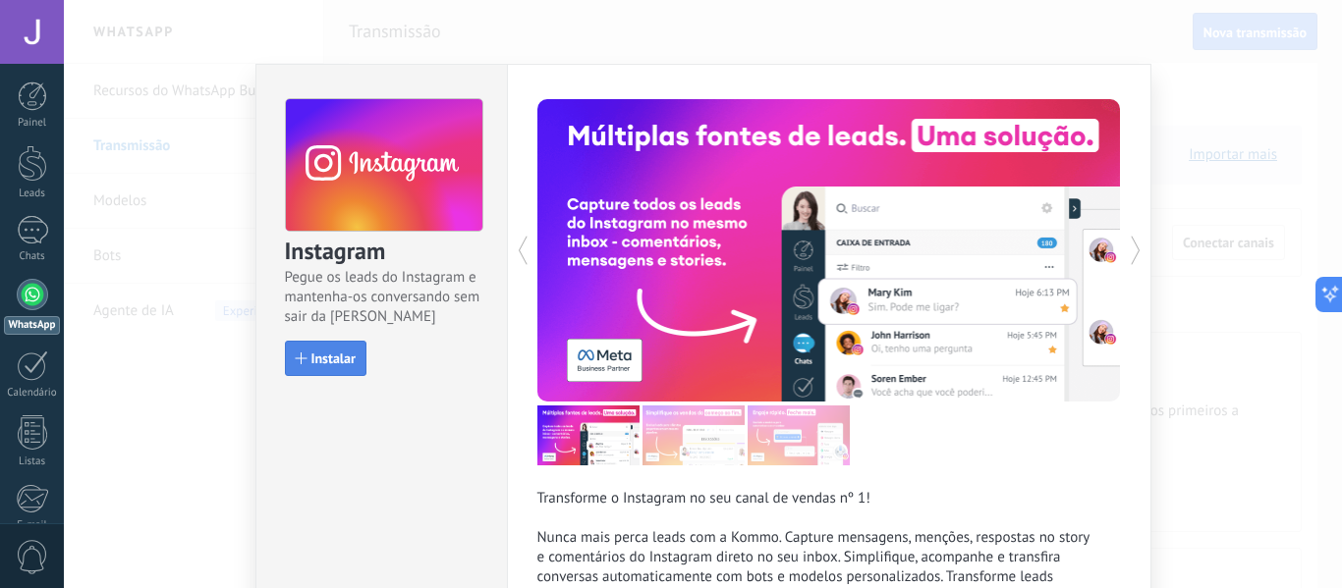
click at [338, 352] on span "Instalar" at bounding box center [333, 359] width 44 height 14
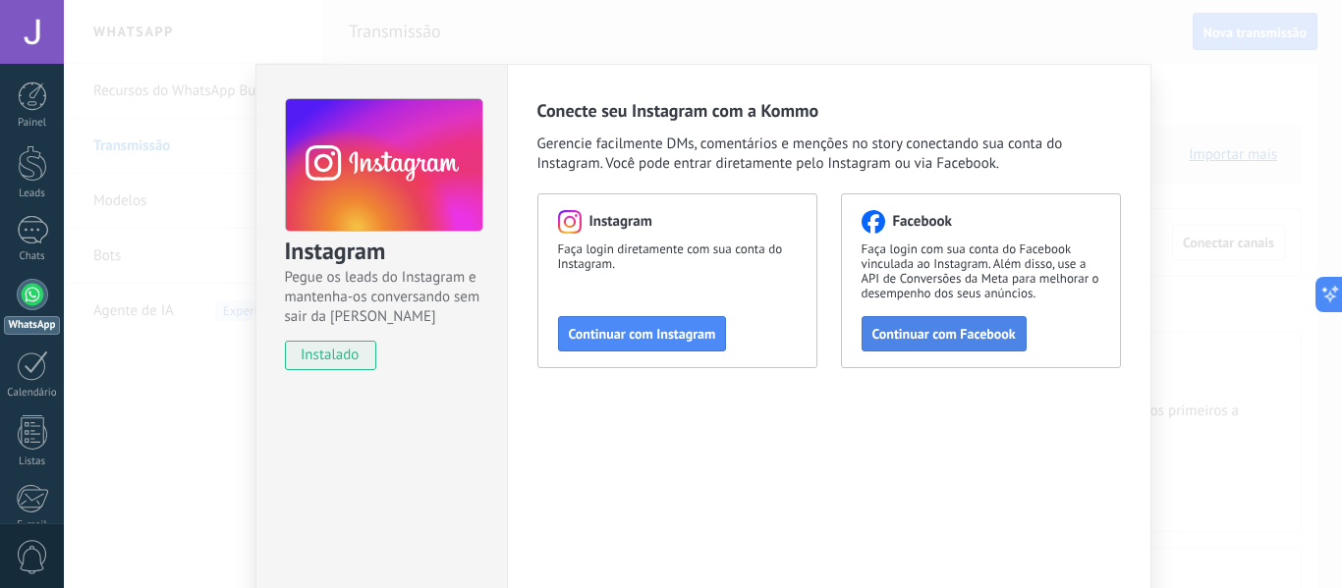
click at [902, 341] on span "Continuar com Facebook" at bounding box center [943, 334] width 143 height 14
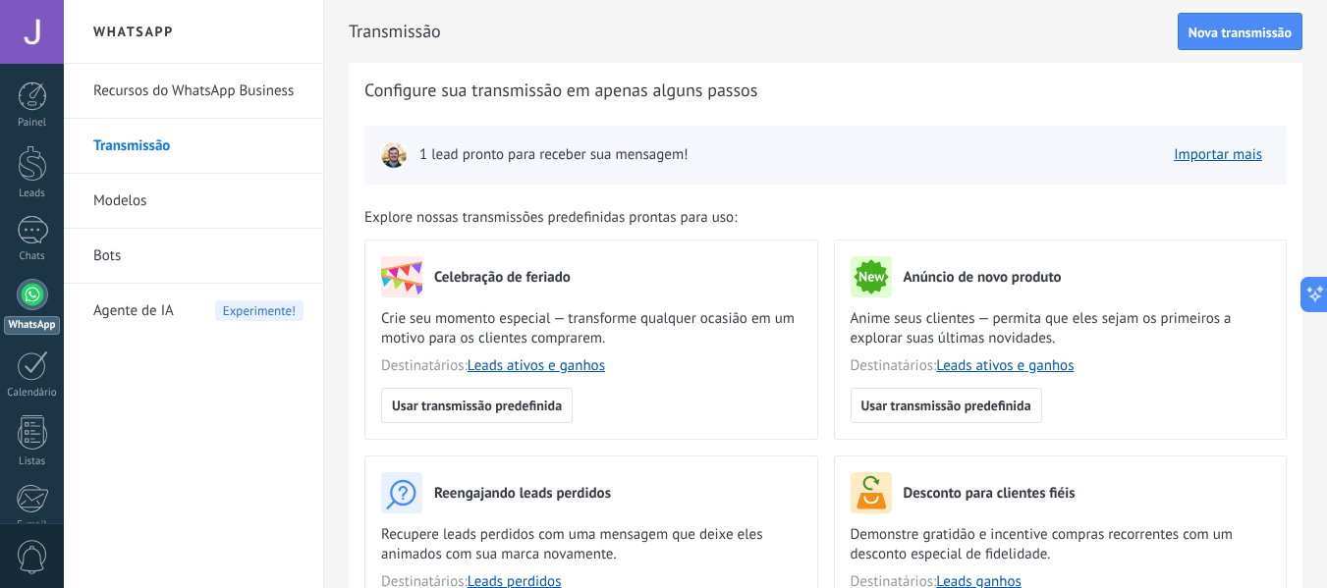
scroll to position [295, 0]
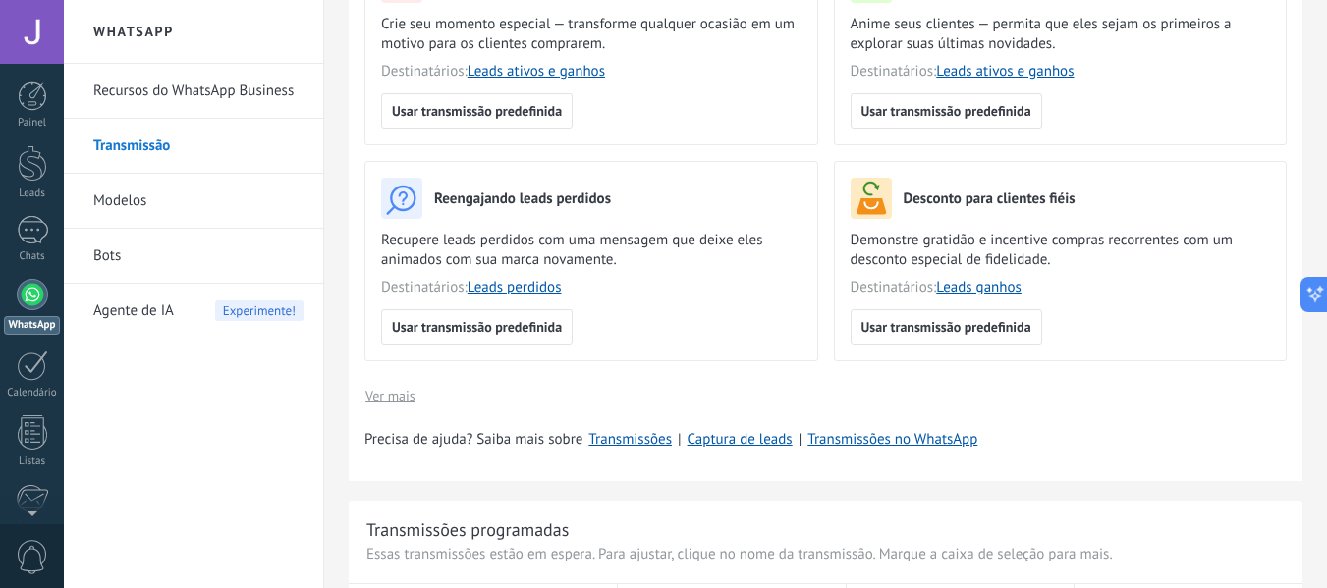
click at [122, 200] on link "Modelos" at bounding box center [198, 201] width 210 height 55
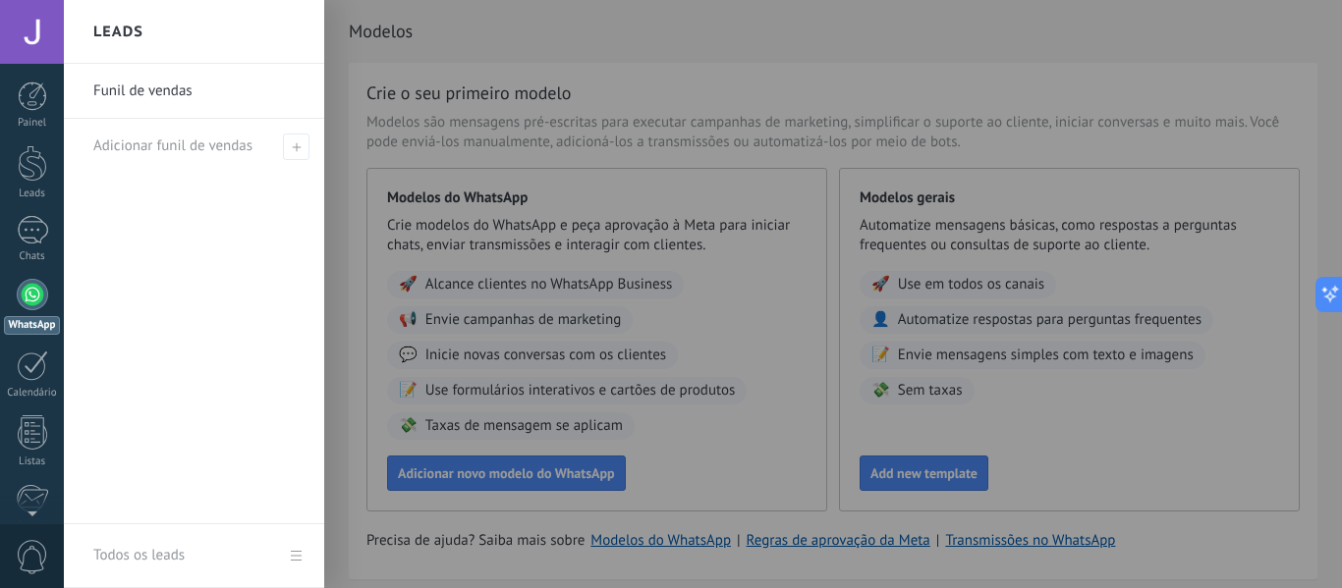
click at [1153, 183] on div at bounding box center [735, 294] width 1342 height 588
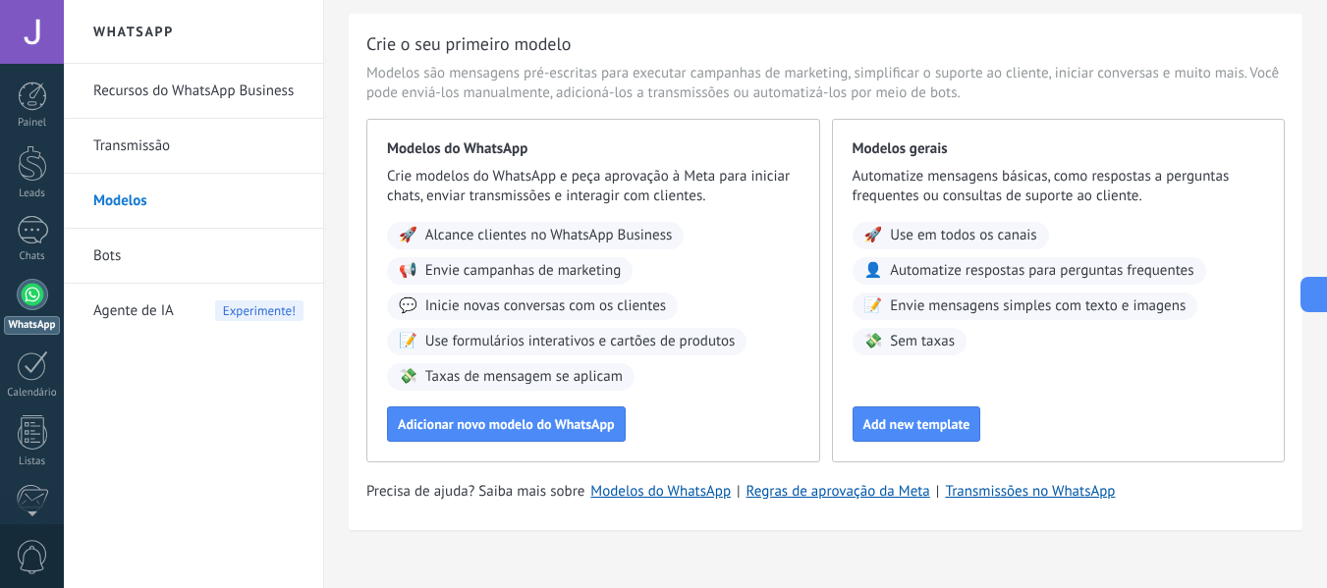
scroll to position [75, 0]
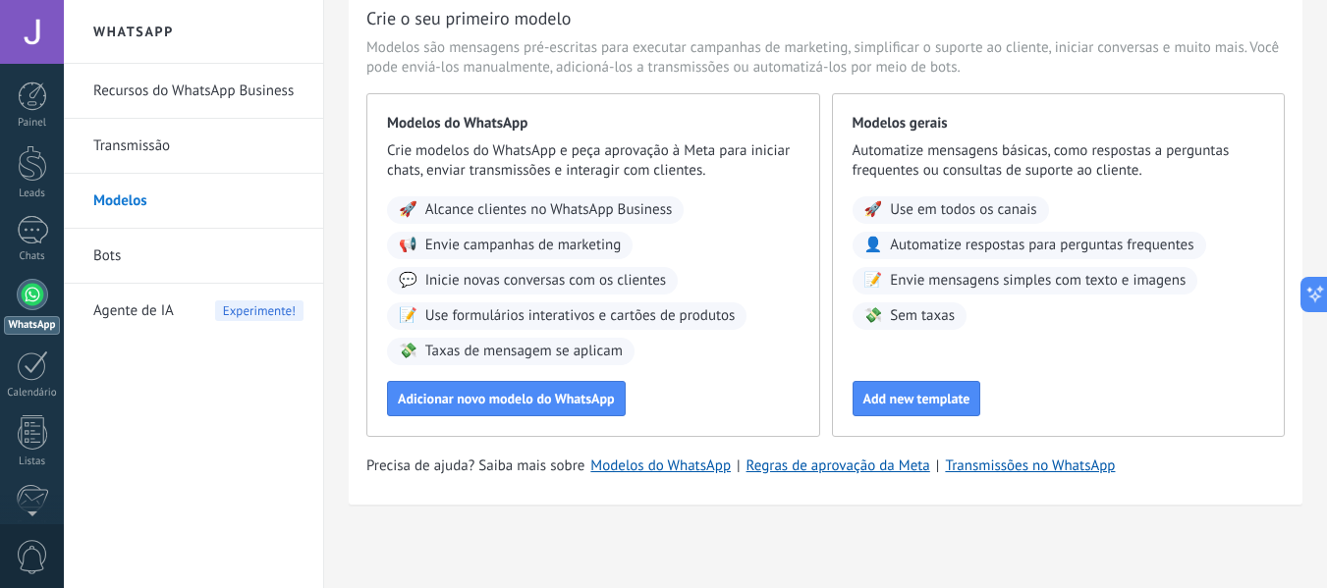
click at [80, 251] on li "Bots" at bounding box center [193, 256] width 259 height 55
drag, startPoint x: 83, startPoint y: 251, endPoint x: 174, endPoint y: 211, distance: 99.8
click at [86, 251] on li "Bots" at bounding box center [193, 256] width 259 height 55
click at [166, 322] on span "Agente de IA" at bounding box center [133, 311] width 81 height 55
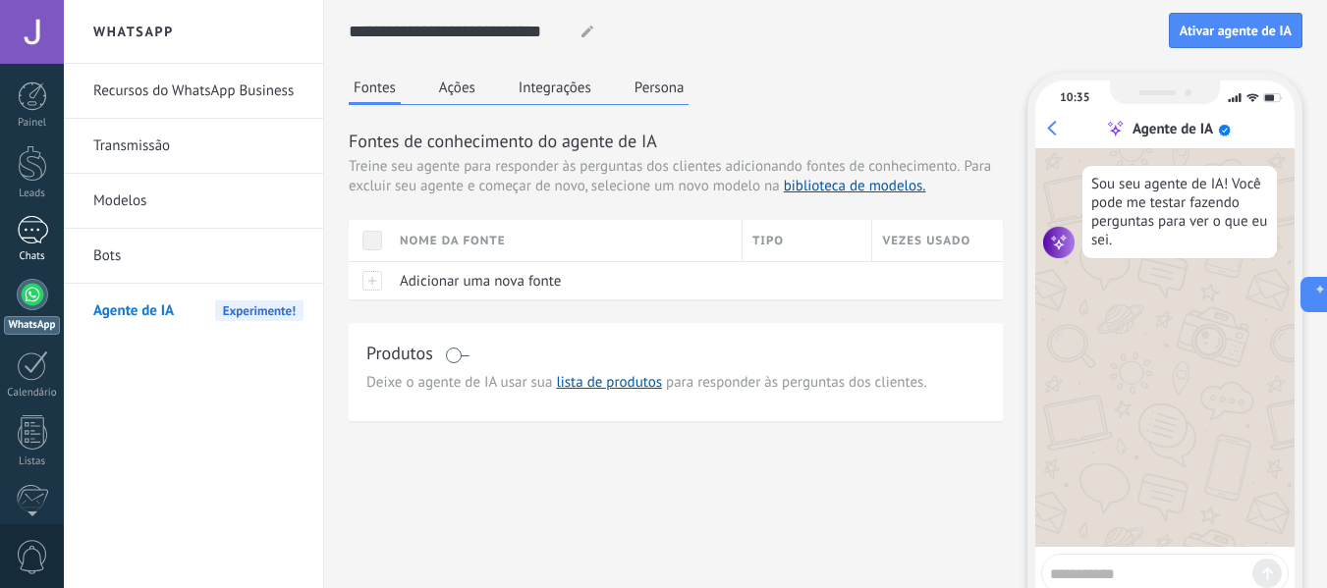
drag, startPoint x: 1285, startPoint y: 333, endPoint x: 25, endPoint y: 236, distance: 1264.0
click at [203, 442] on div "Recursos do WhatsApp Business Transmissão Modelos Bots Agente de IA Experimente!" at bounding box center [193, 326] width 259 height 525
click at [25, 227] on div at bounding box center [32, 230] width 31 height 28
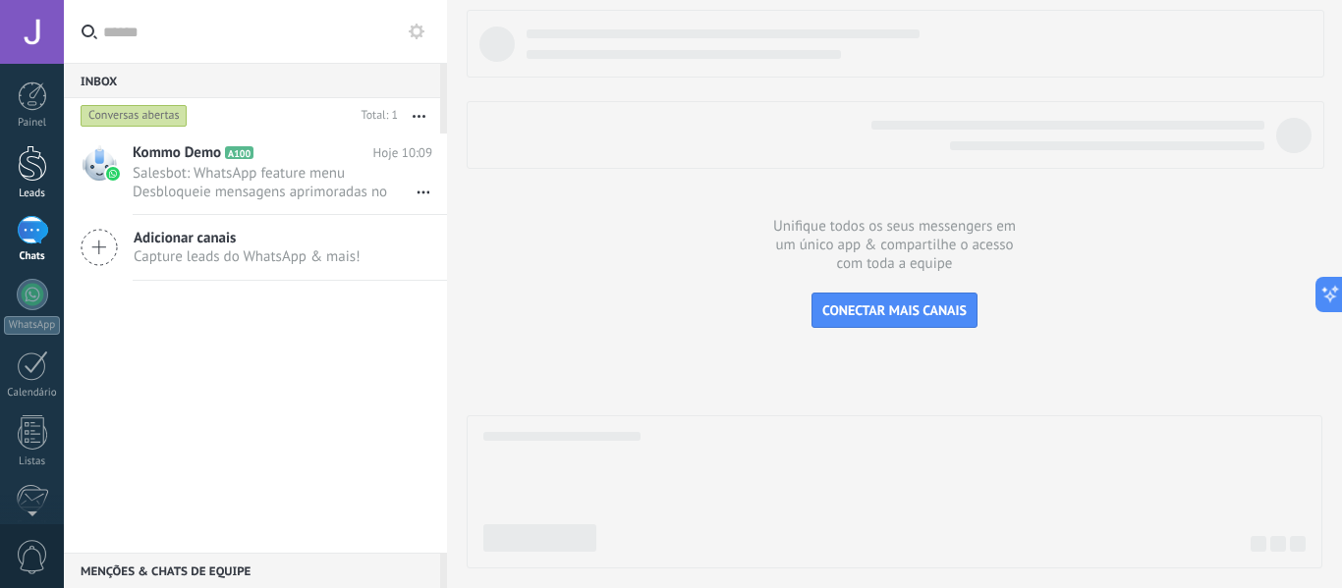
click at [20, 180] on div at bounding box center [32, 163] width 29 height 36
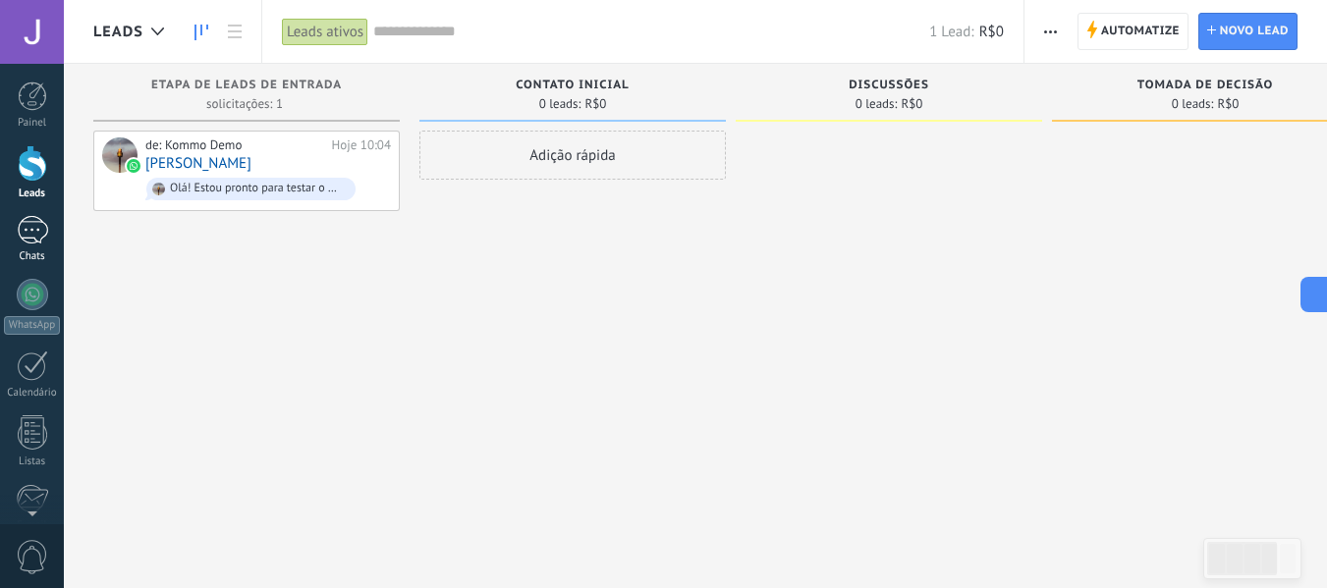
click at [39, 244] on div at bounding box center [32, 230] width 31 height 28
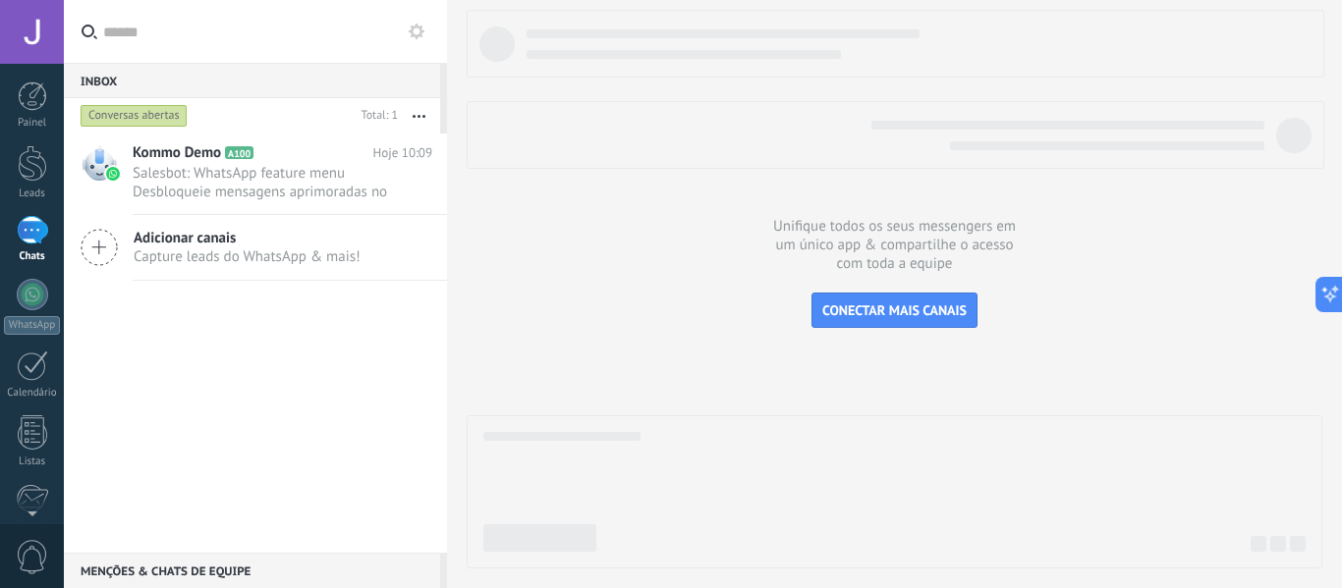
click at [945, 328] on div at bounding box center [895, 289] width 856 height 559
click at [941, 315] on span "CONECTAR MAIS CANAIS" at bounding box center [894, 311] width 144 height 18
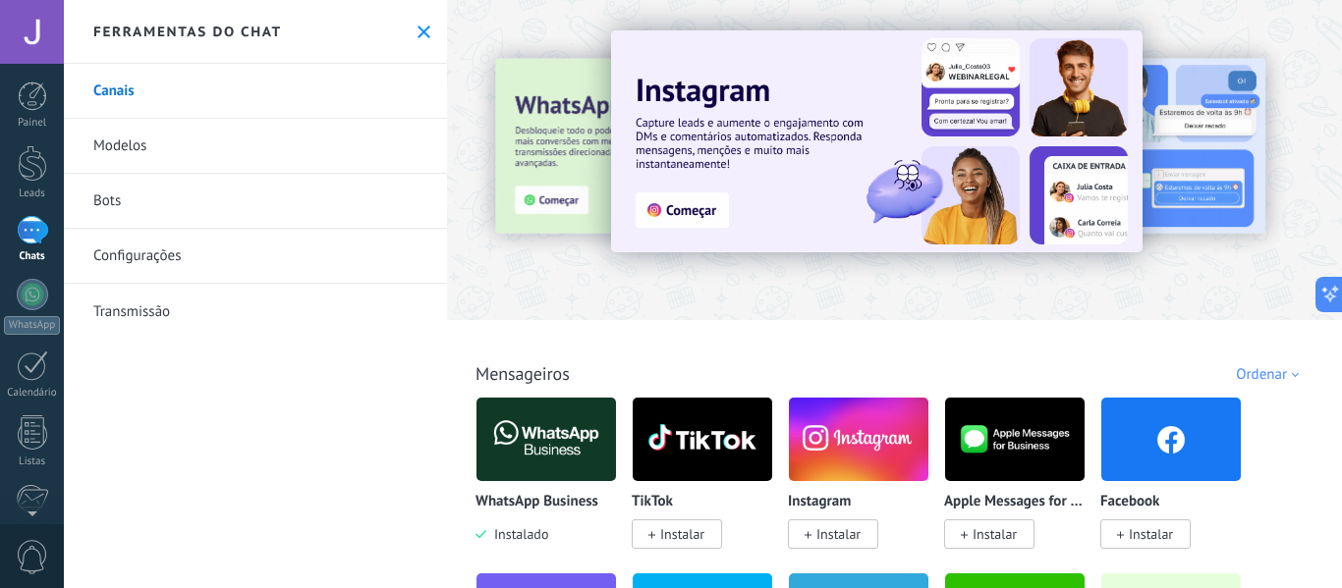
click at [499, 463] on img at bounding box center [545, 439] width 139 height 95
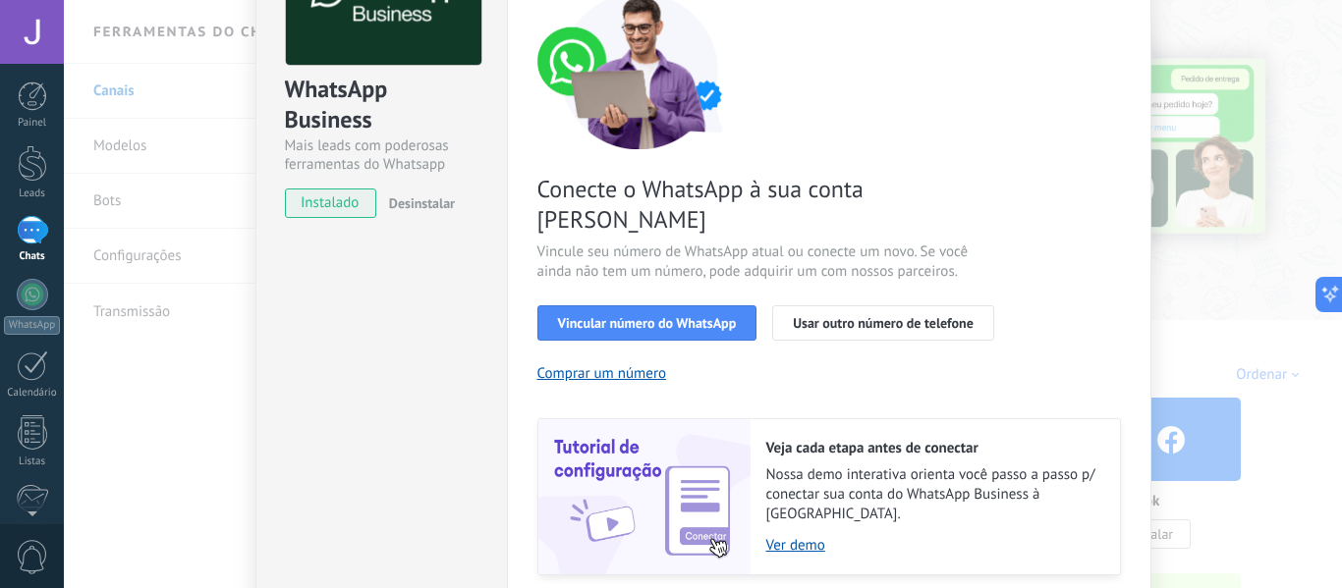
scroll to position [196, 0]
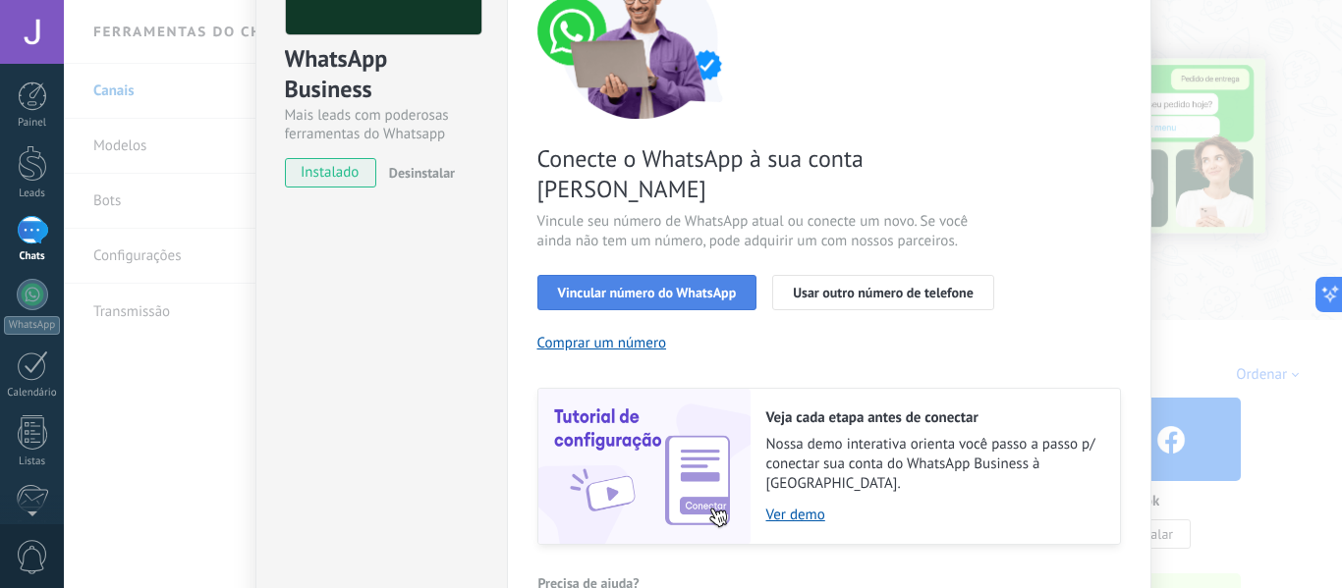
click at [695, 286] on span "Vincular número do WhatsApp" at bounding box center [647, 293] width 179 height 14
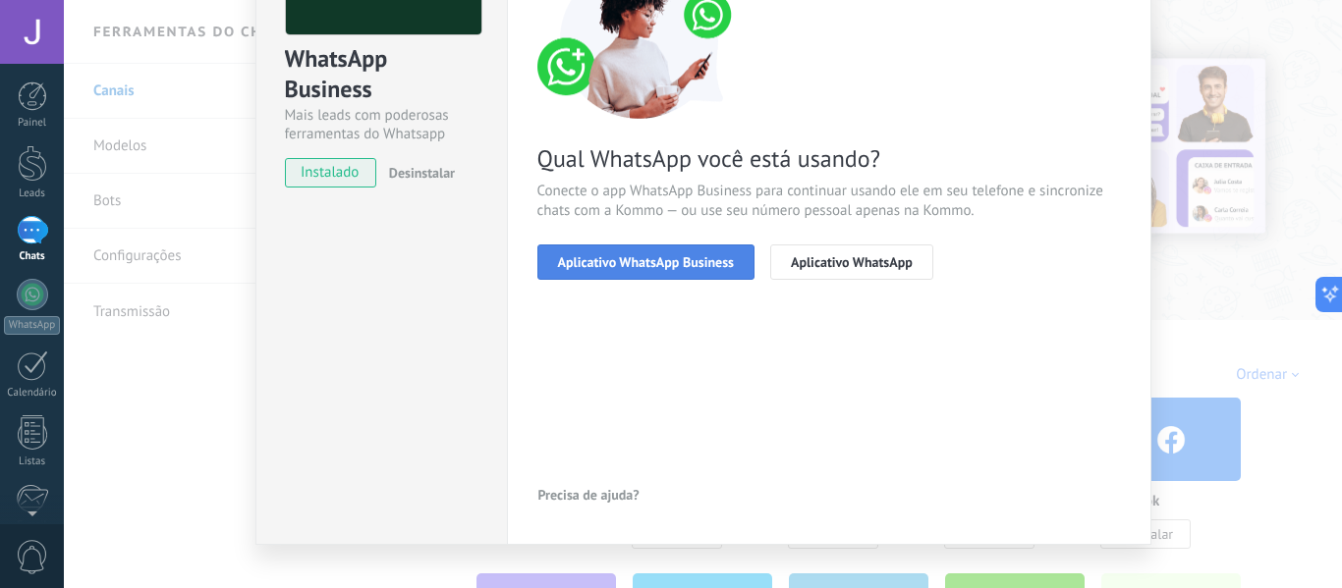
click at [646, 264] on span "Aplicativo WhatsApp Business" at bounding box center [646, 262] width 176 height 14
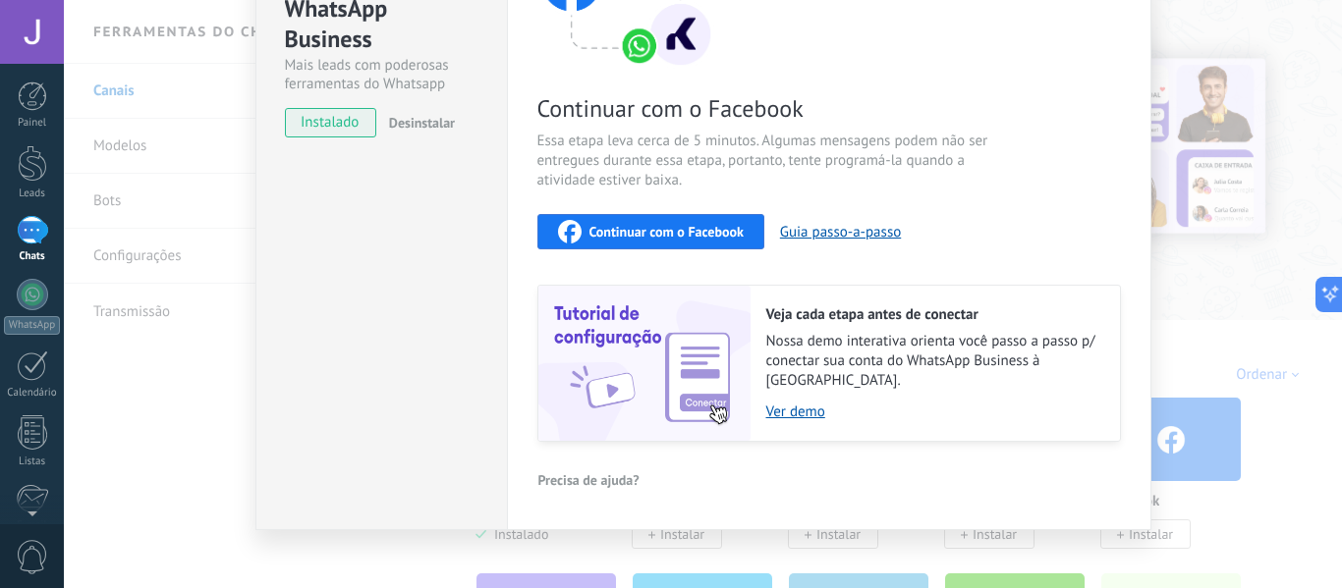
scroll to position [50, 0]
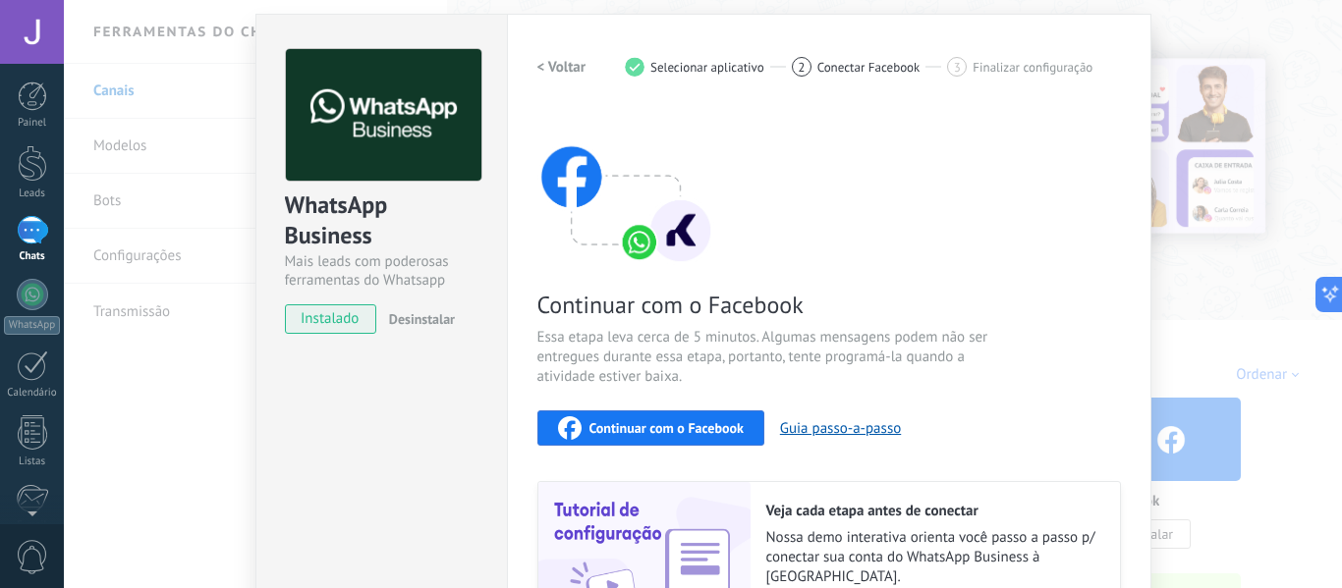
click at [638, 443] on button "Continuar com o Facebook" at bounding box center [650, 428] width 227 height 35
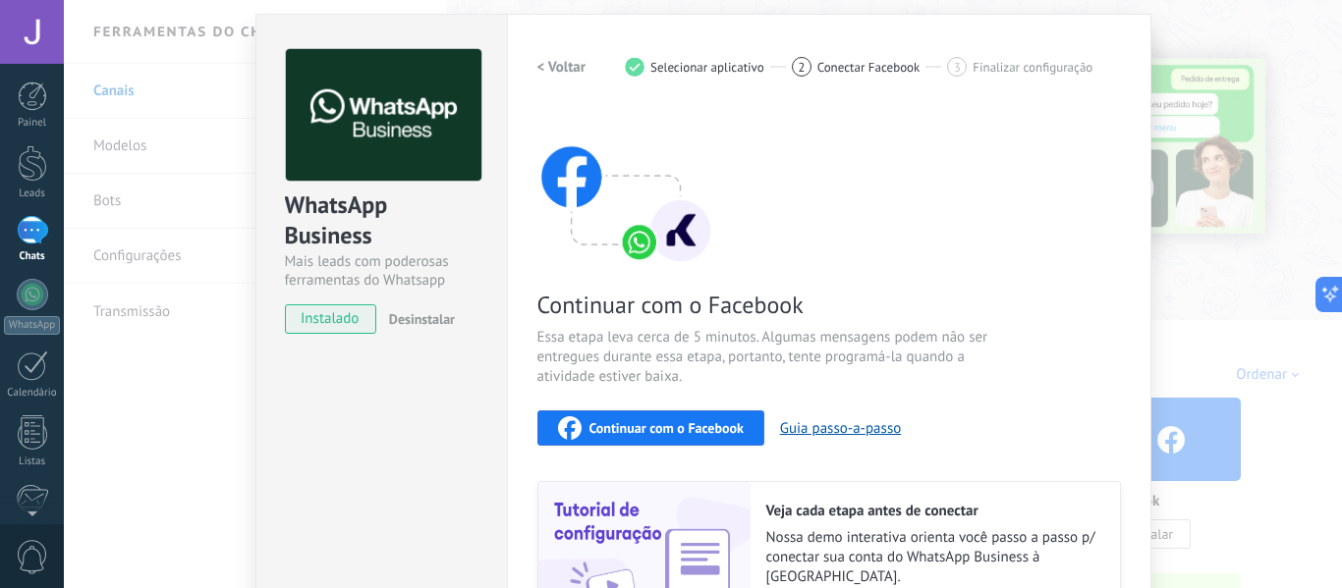
drag, startPoint x: 1193, startPoint y: 63, endPoint x: 1181, endPoint y: 57, distance: 14.1
click at [1190, 63] on div "WhatsApp Business Mais leads com poderosas ferramentas do Whatsapp instalado De…" at bounding box center [703, 294] width 1278 height 588
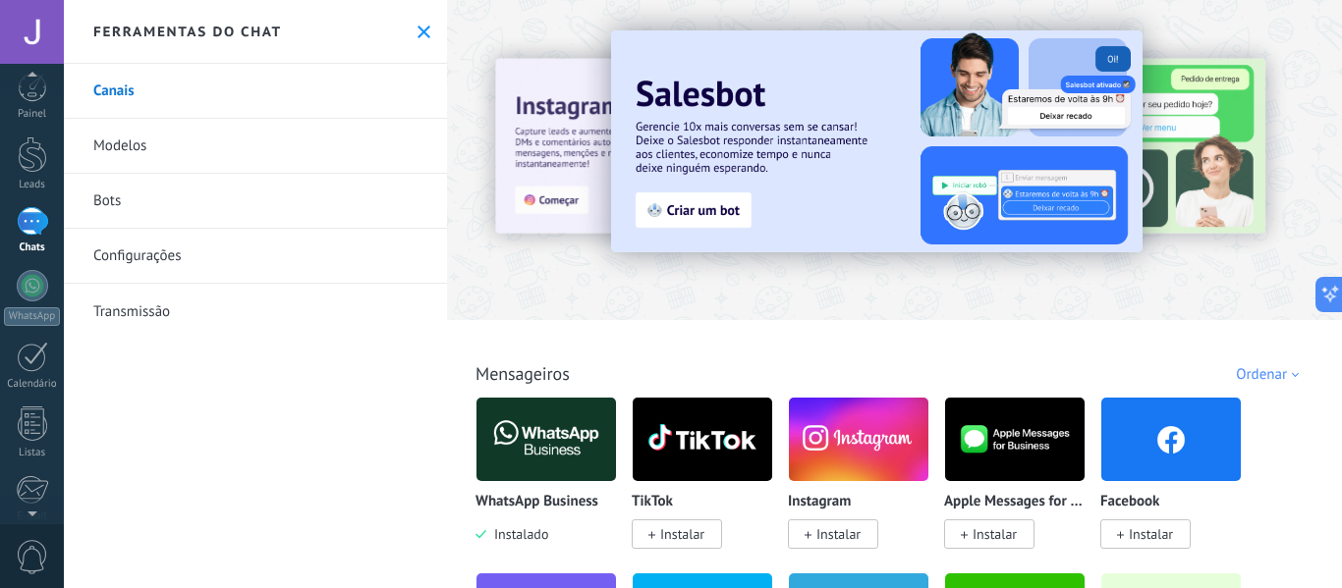
scroll to position [0, 0]
click at [428, 44] on div "Ferramentas do chat" at bounding box center [255, 32] width 383 height 64
click at [417, 43] on div "Ferramentas do chat" at bounding box center [255, 32] width 383 height 64
click at [417, 37] on icon at bounding box center [423, 32] width 13 height 13
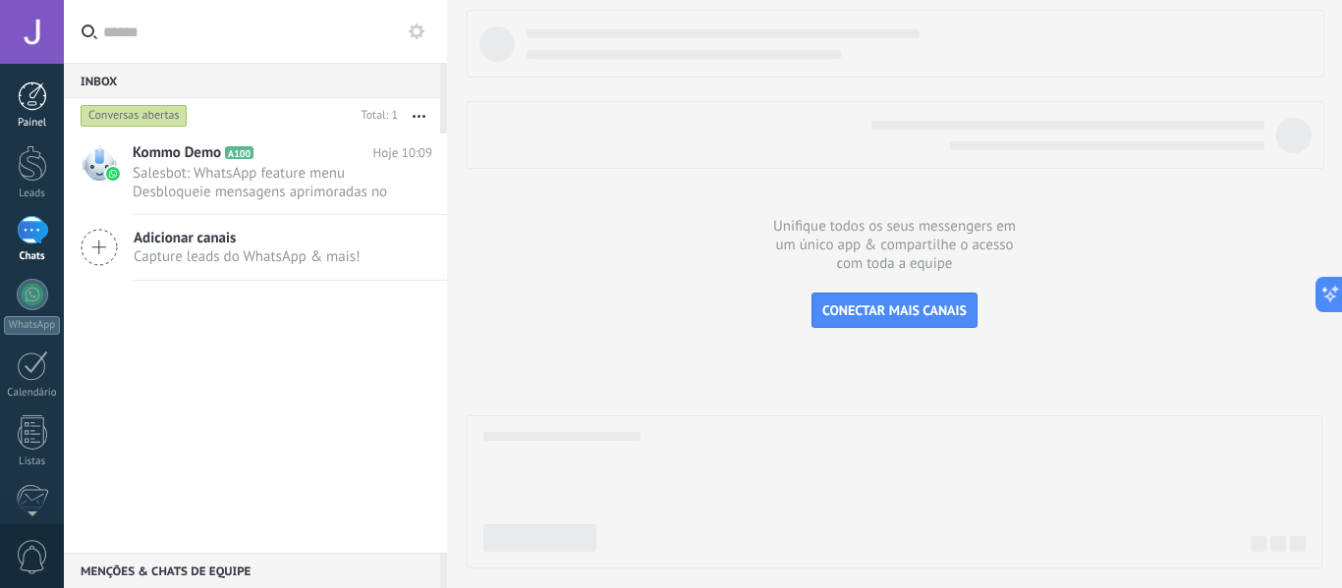
click at [25, 96] on div at bounding box center [32, 96] width 29 height 29
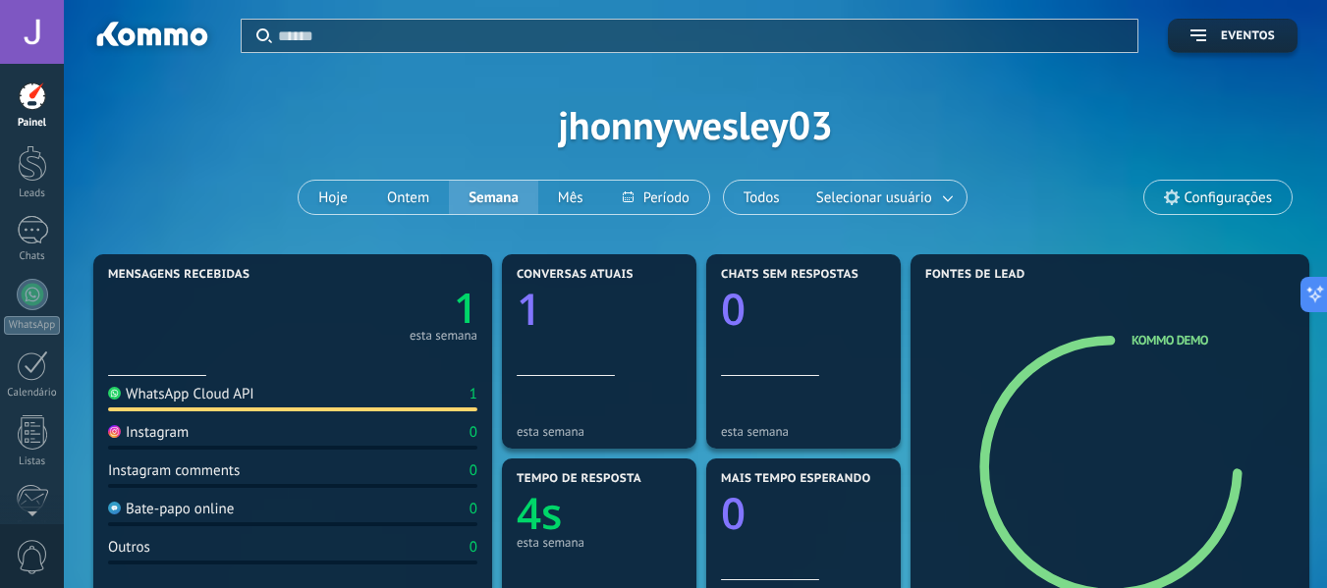
click at [22, 34] on div at bounding box center [32, 32] width 64 height 64
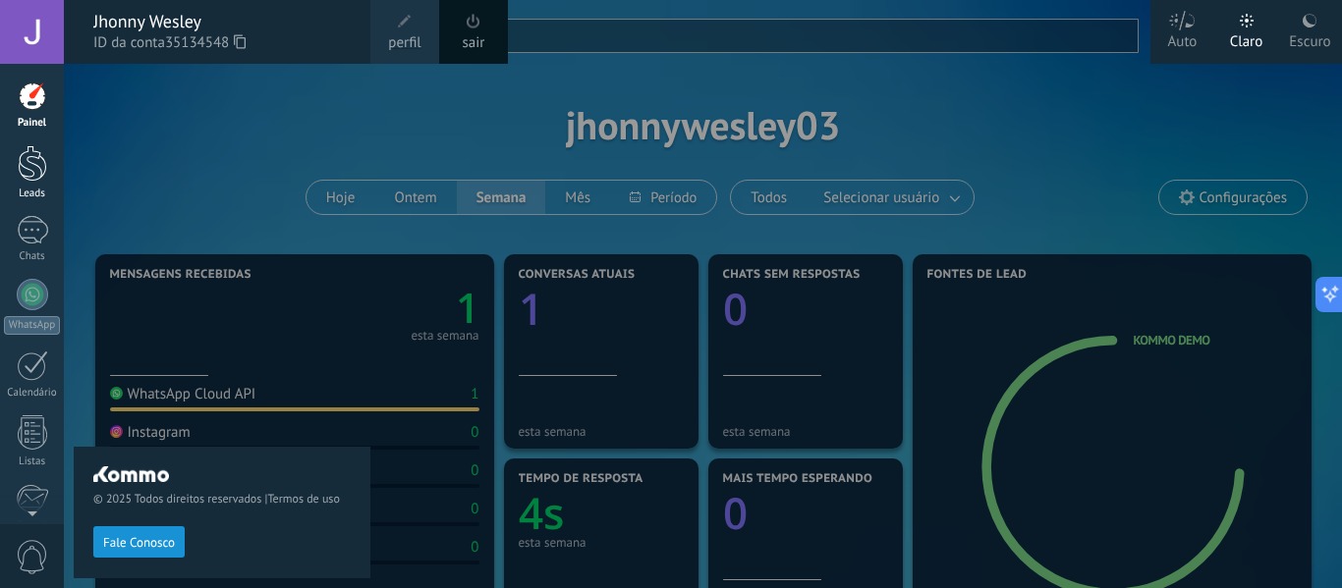
click at [24, 163] on div at bounding box center [32, 163] width 29 height 36
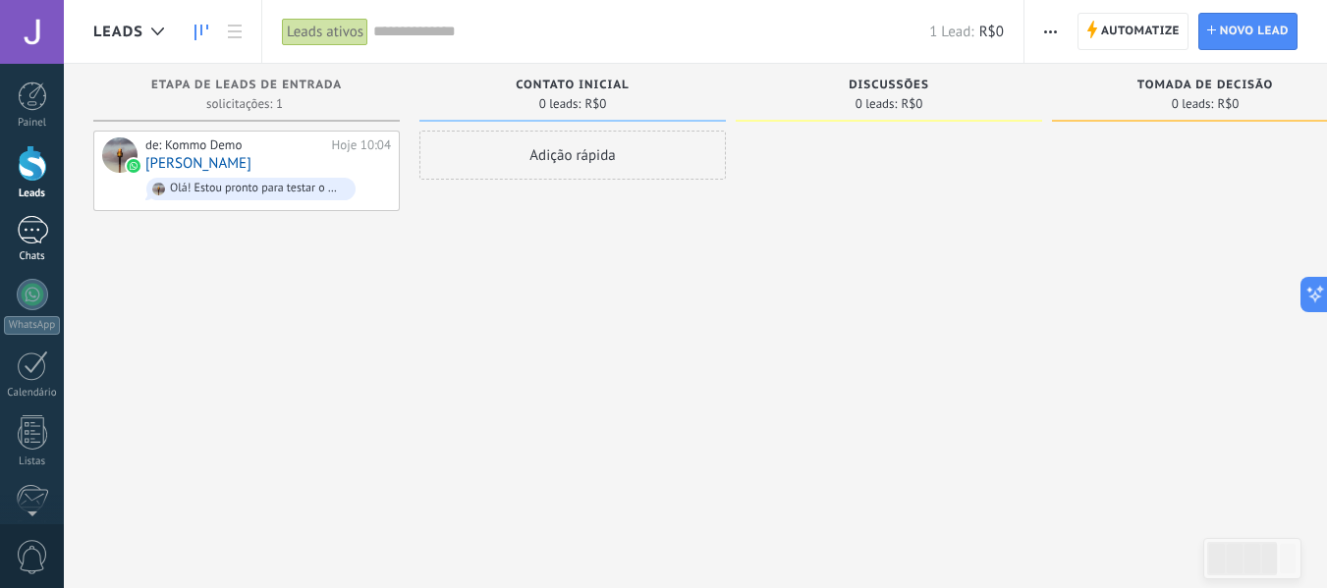
click at [22, 221] on div at bounding box center [32, 230] width 31 height 28
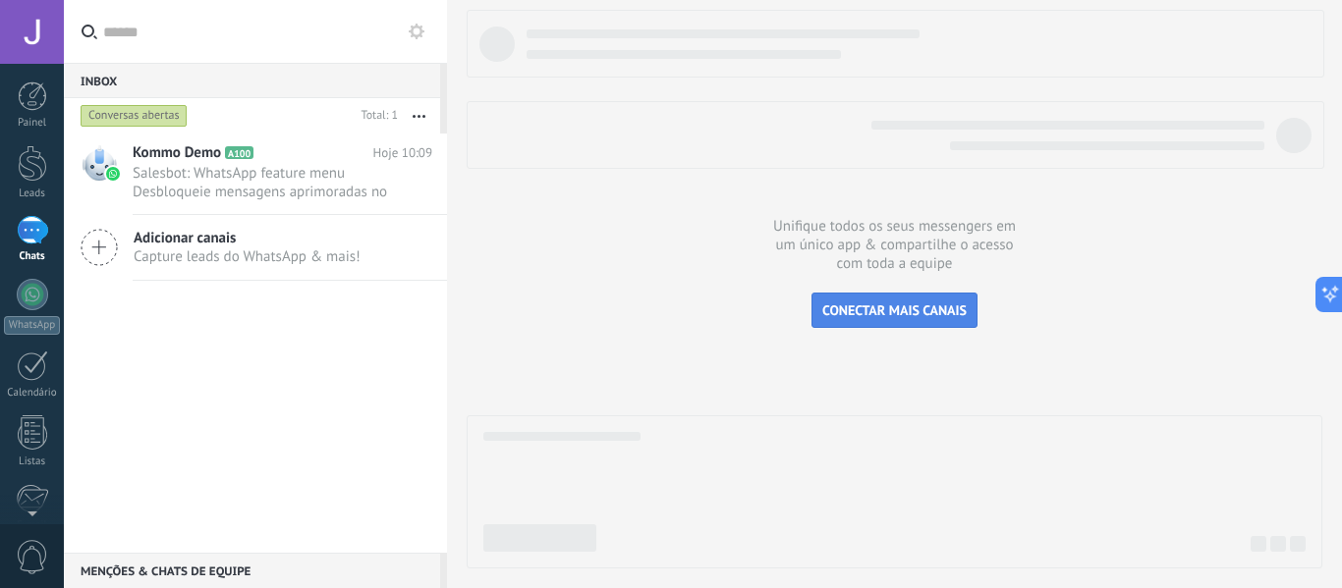
click at [943, 309] on span "CONECTAR MAIS CANAIS" at bounding box center [894, 311] width 144 height 18
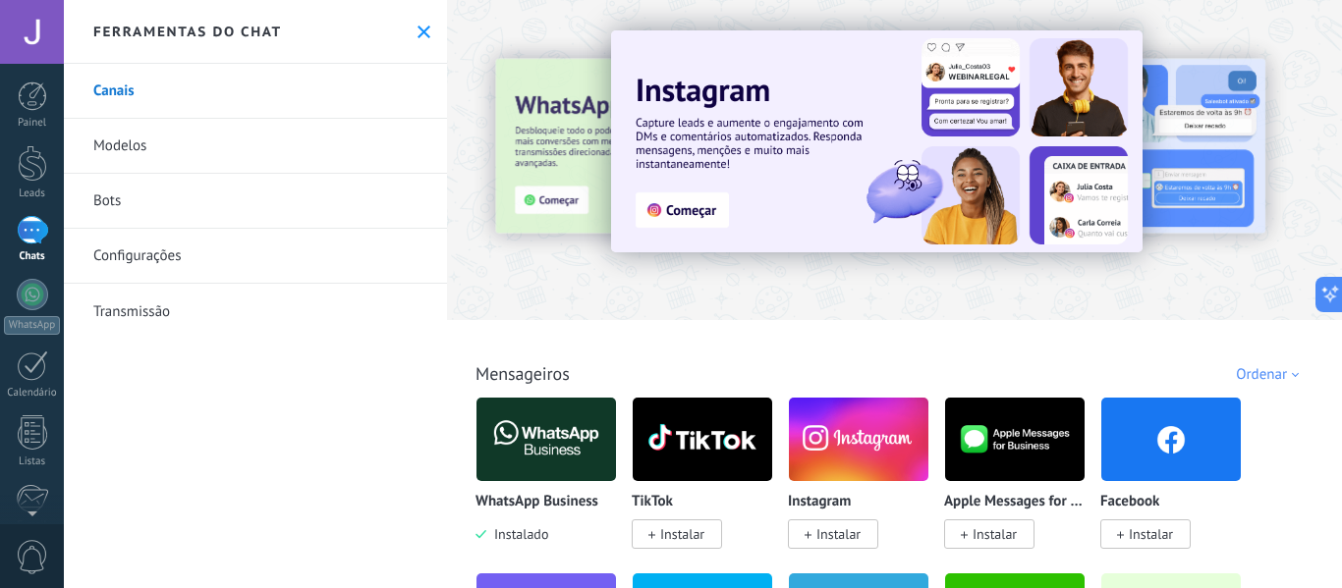
click at [169, 156] on link "Modelos" at bounding box center [255, 146] width 383 height 55
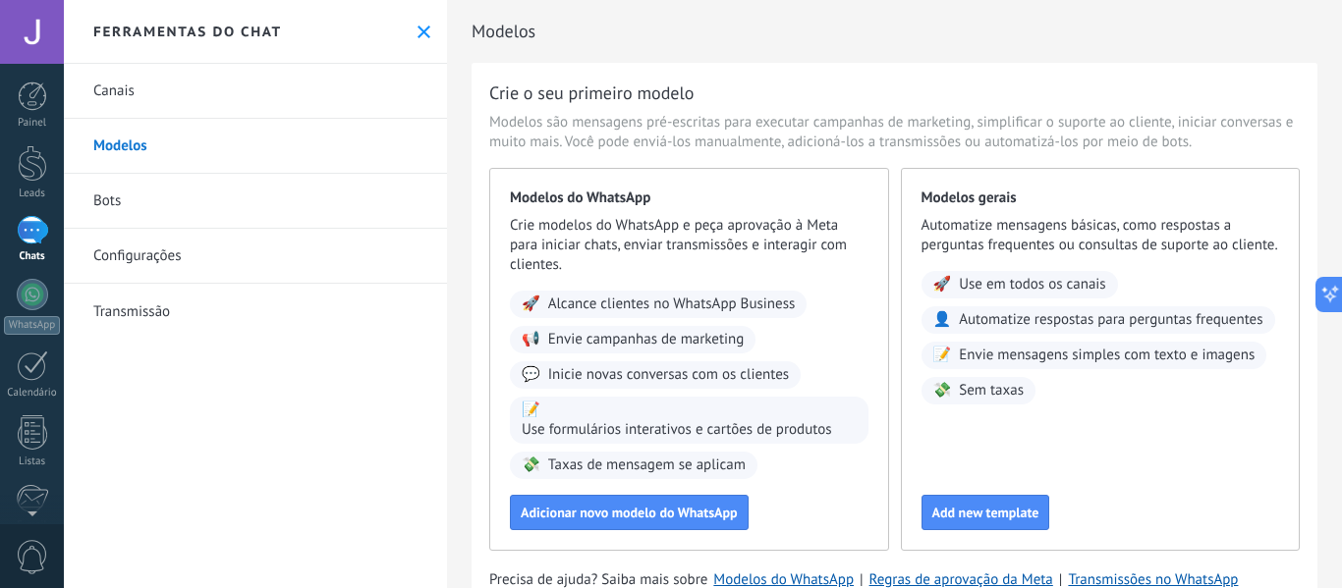
click at [168, 180] on link "Bots" at bounding box center [255, 201] width 383 height 55
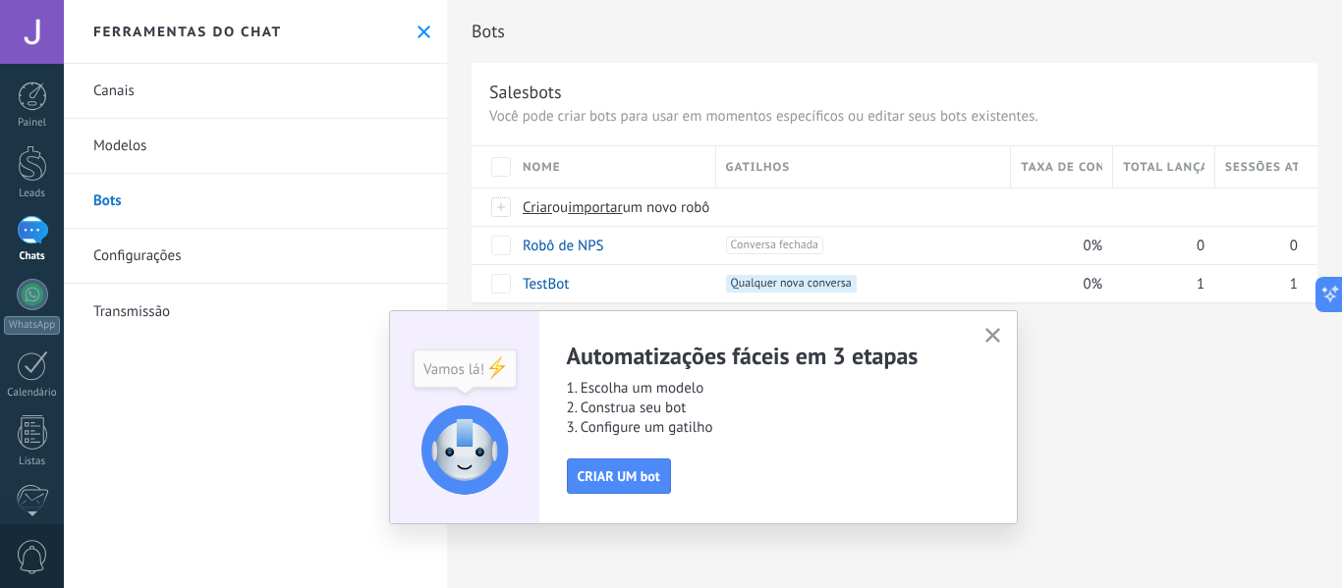
click at [159, 267] on link "Configurações" at bounding box center [255, 256] width 383 height 55
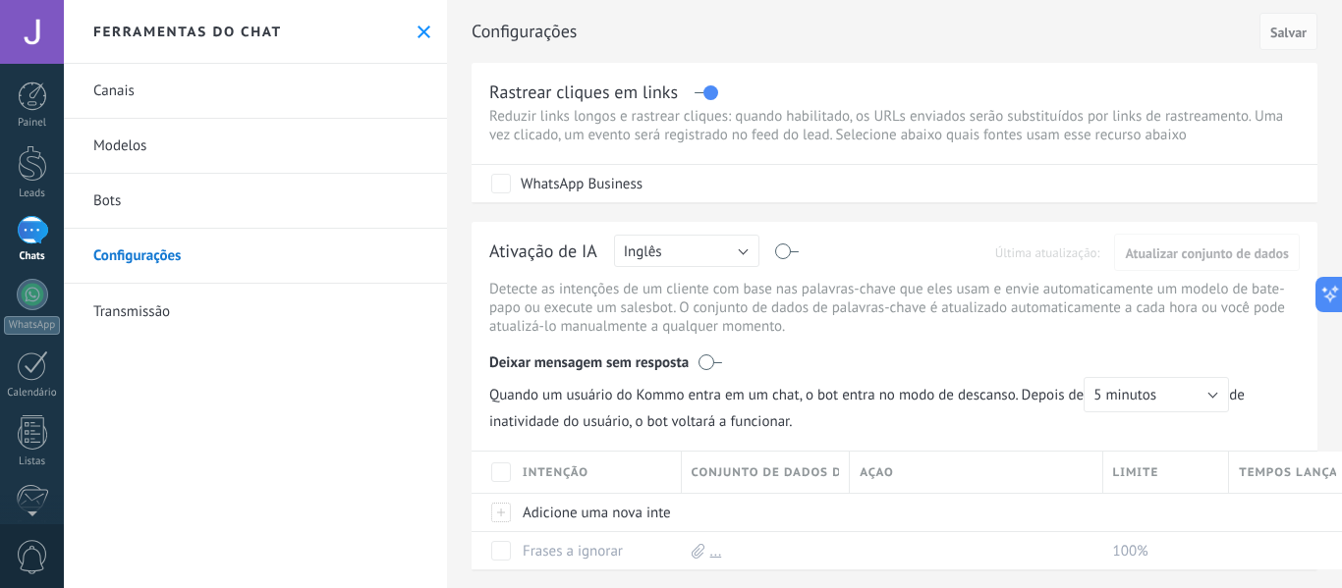
drag, startPoint x: 173, startPoint y: 316, endPoint x: 194, endPoint y: 150, distance: 167.3
click at [172, 316] on link "Transmissão" at bounding box center [255, 311] width 383 height 55
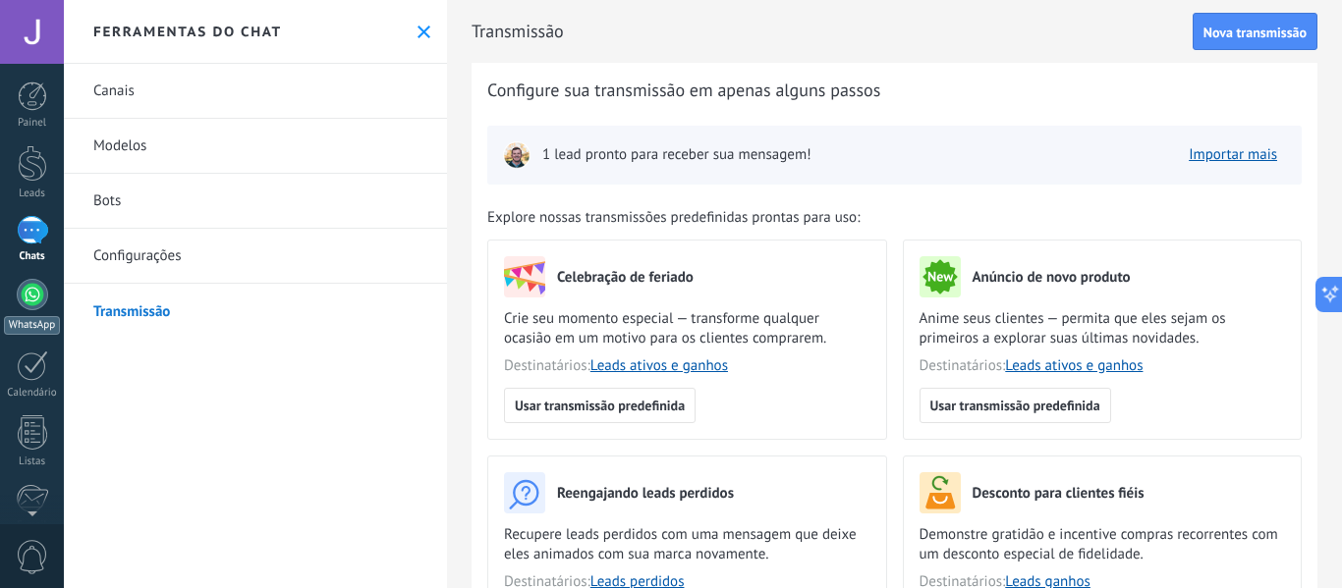
click at [20, 304] on div at bounding box center [32, 294] width 31 height 31
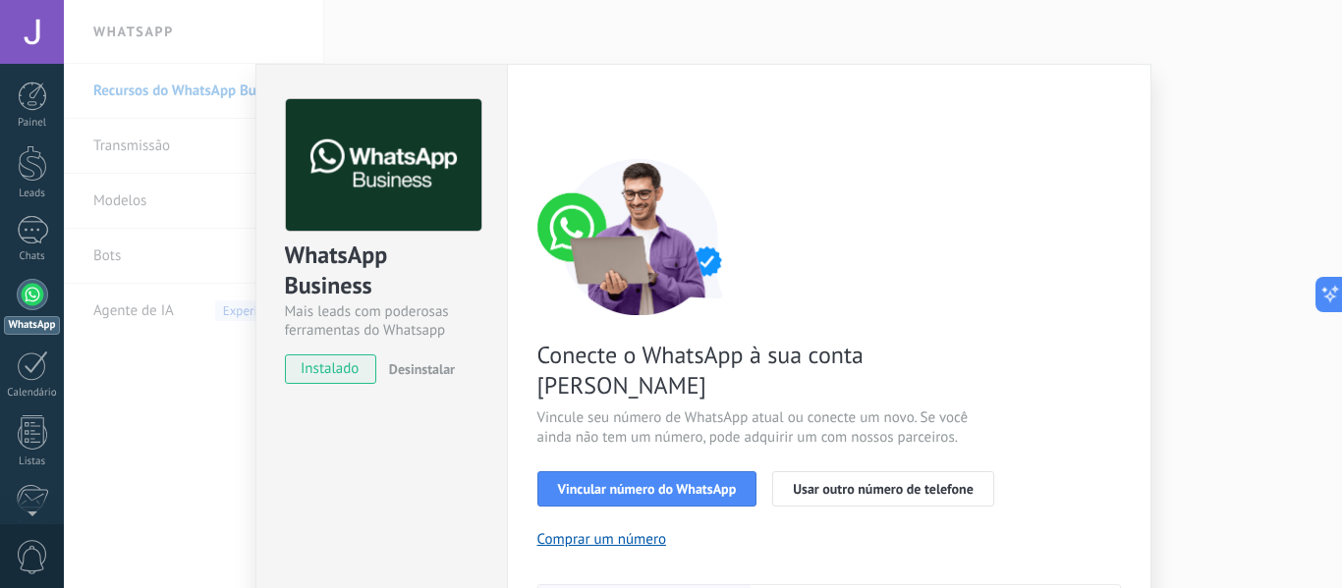
scroll to position [196, 0]
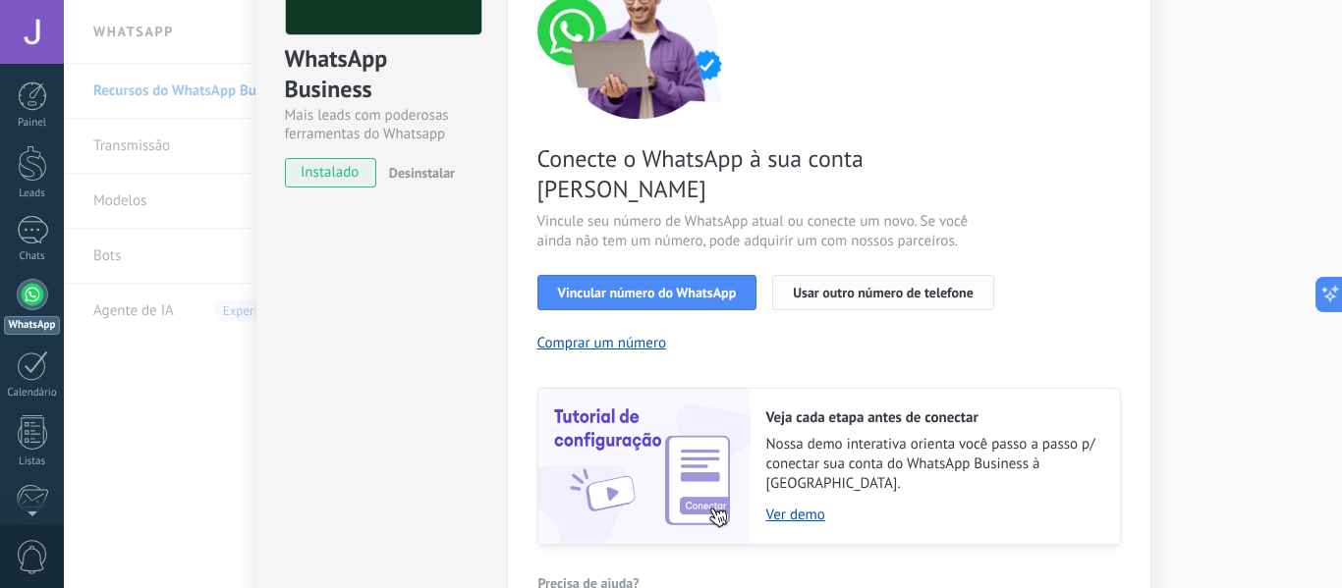
click at [906, 286] on span "Usar outro número de telefone" at bounding box center [883, 293] width 181 height 14
click at [819, 280] on div "Conecte o WhatsApp à sua conta Kommo Vincule seu número de WhatsApp atual ou co…" at bounding box center [828, 253] width 583 height 583
click at [859, 286] on span "Usar outro número de telefone" at bounding box center [883, 293] width 181 height 14
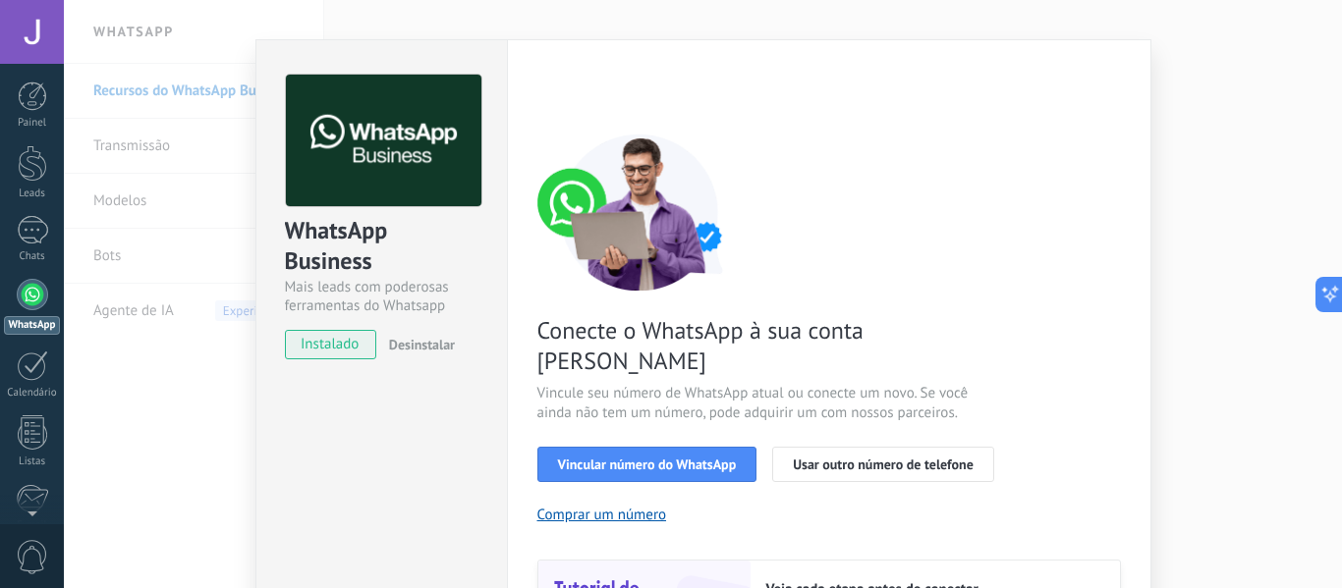
scroll to position [0, 0]
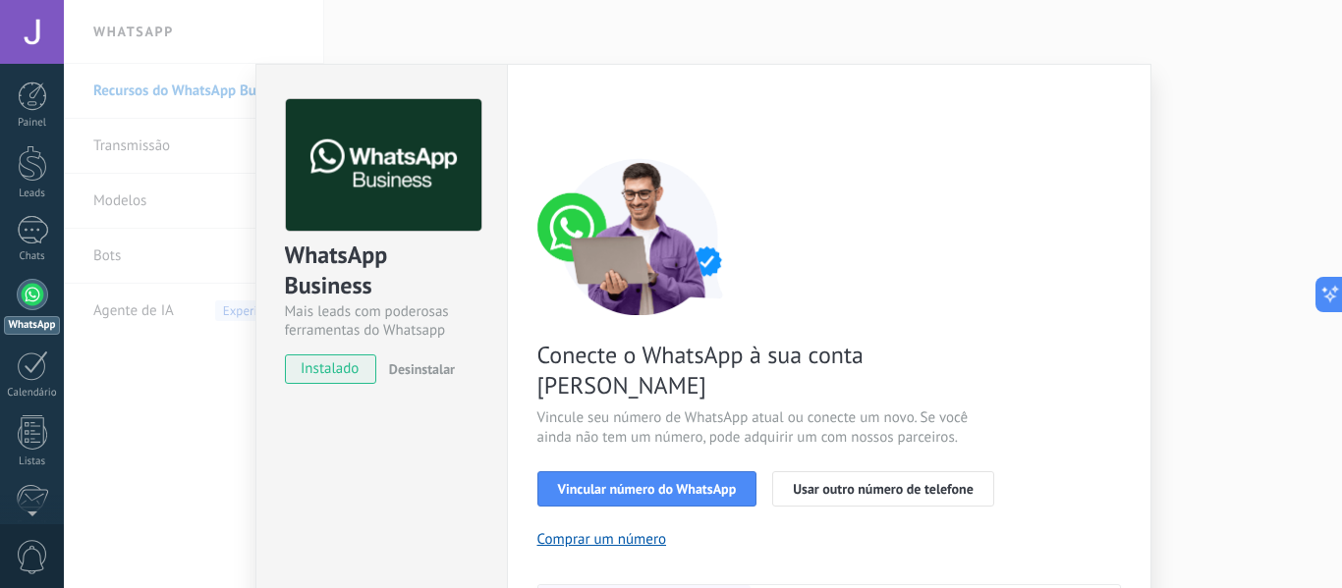
click at [982, 26] on div "WhatsApp Business Mais leads com poderosas ferramentas do Whatsapp instalado De…" at bounding box center [703, 294] width 1278 height 588
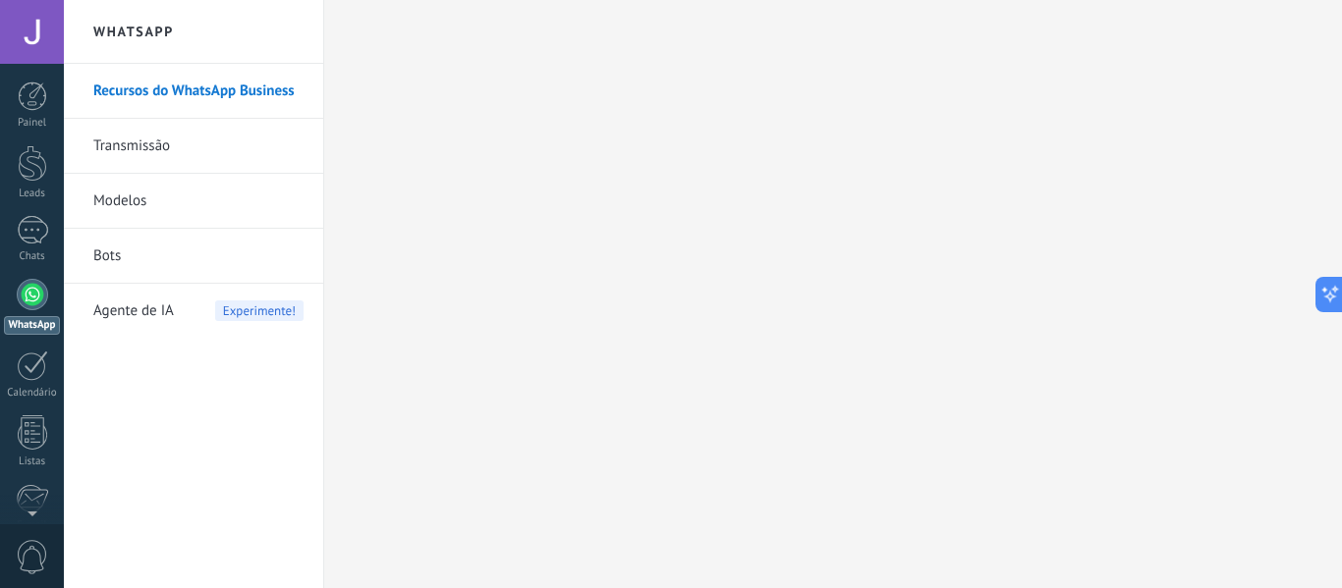
click at [158, 122] on link "Transmissão" at bounding box center [198, 146] width 210 height 55
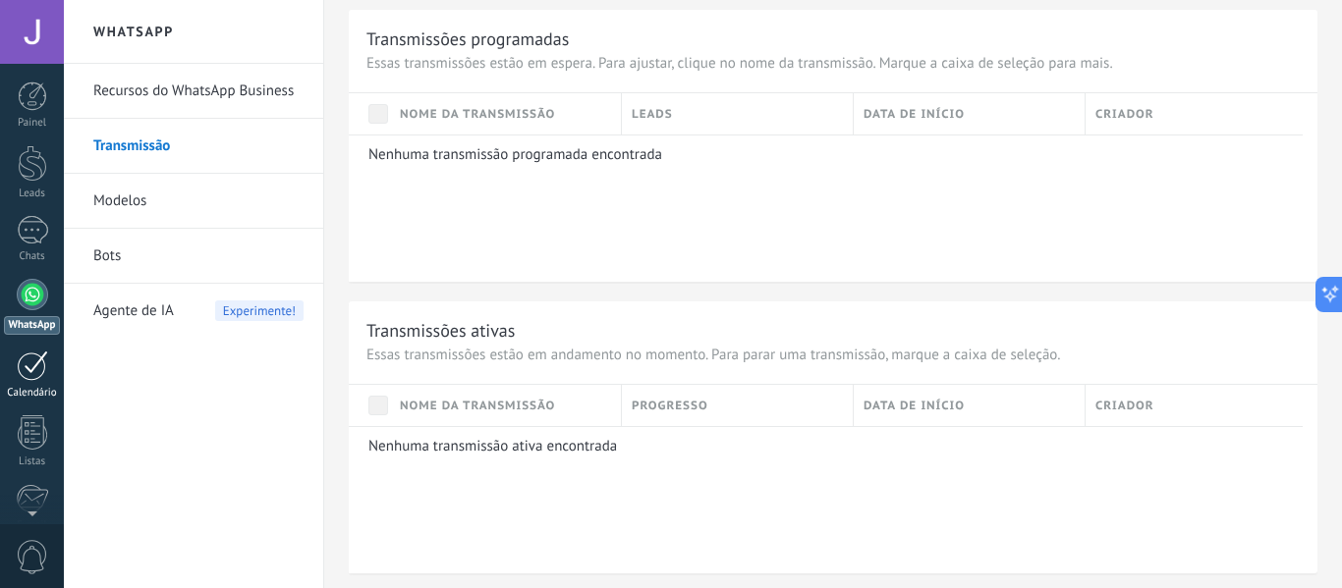
click at [42, 364] on div at bounding box center [32, 366] width 31 height 30
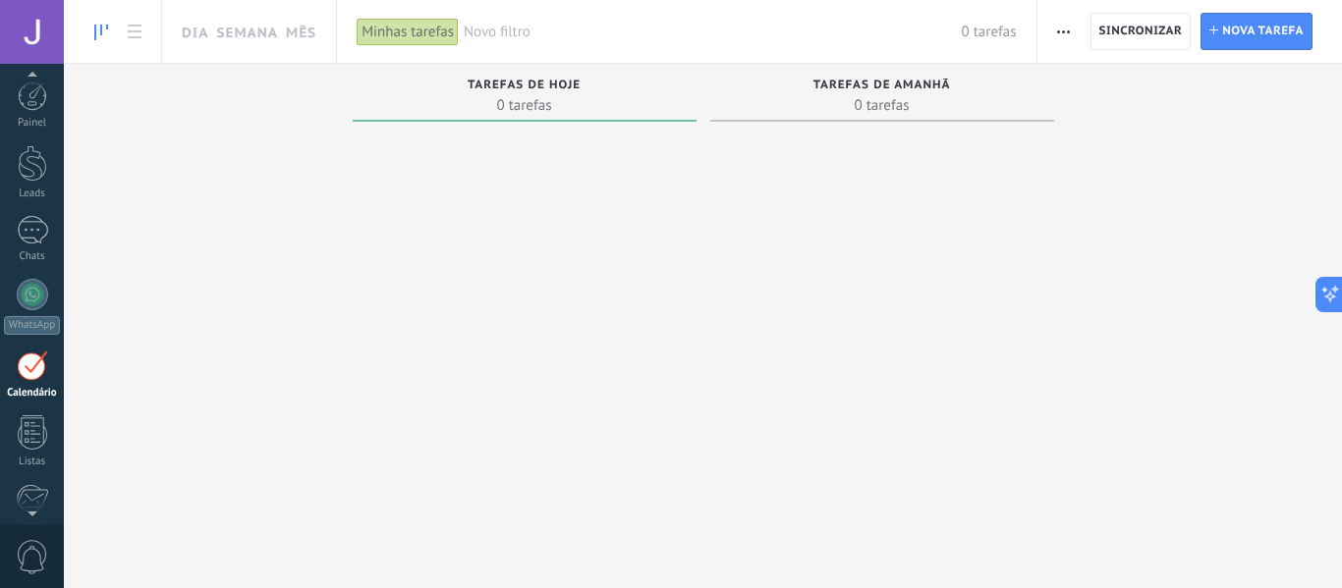
scroll to position [32, 0]
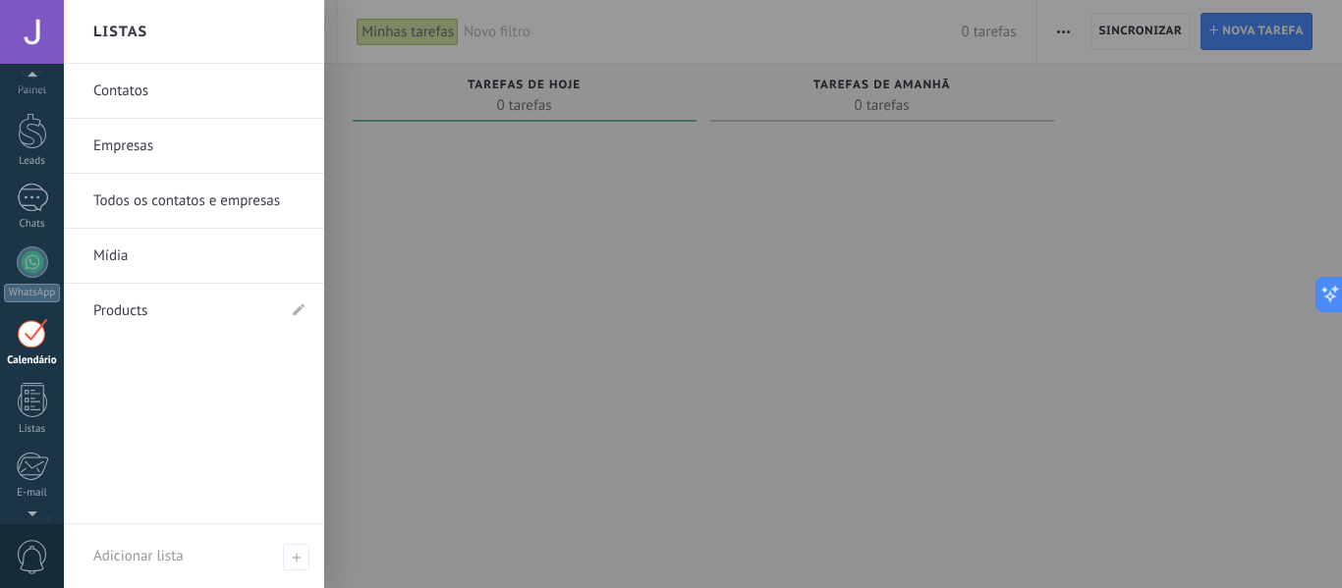
click at [181, 85] on link "Contatos" at bounding box center [198, 91] width 211 height 55
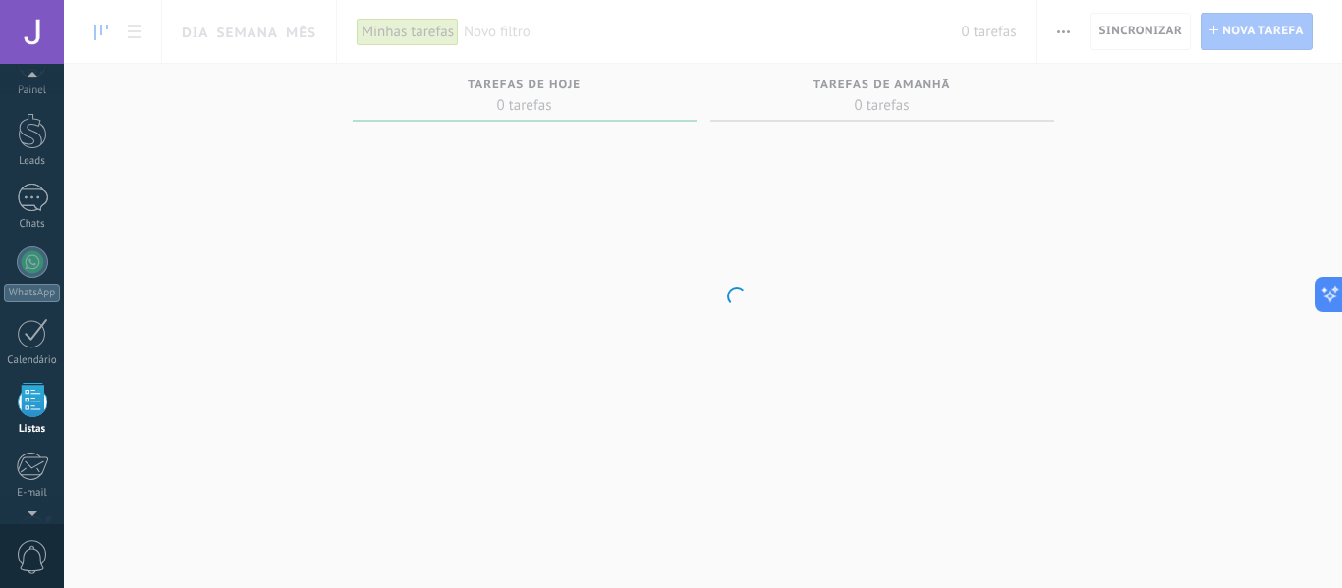
scroll to position [122, 0]
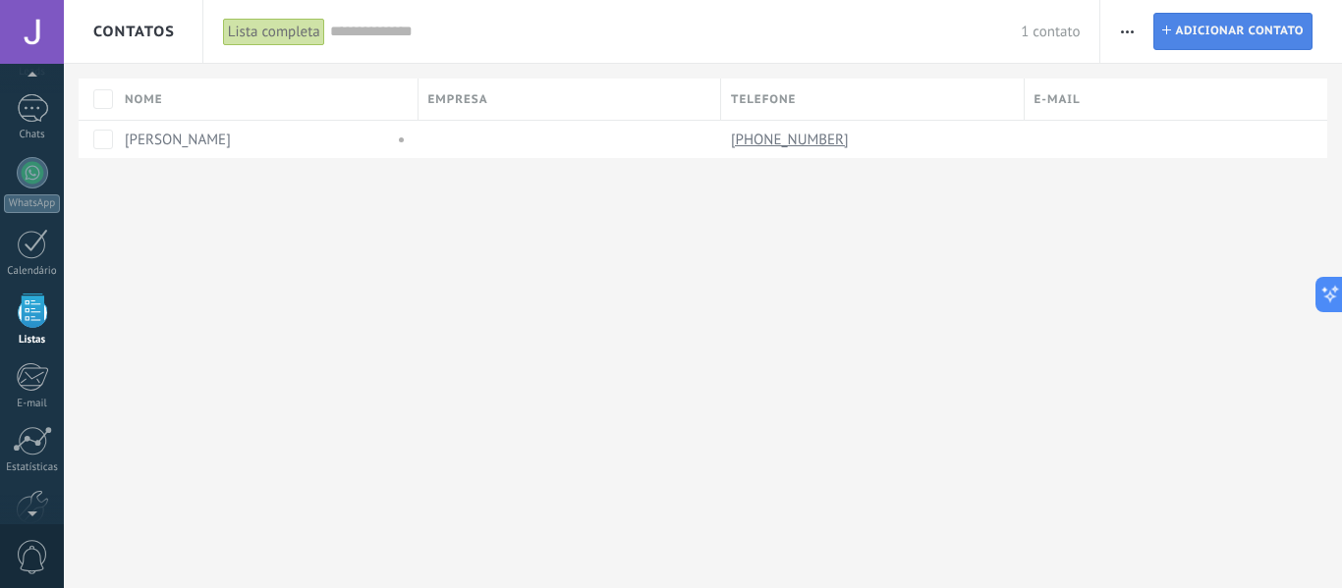
click at [1239, 37] on span "Adicionar contato" at bounding box center [1239, 31] width 129 height 35
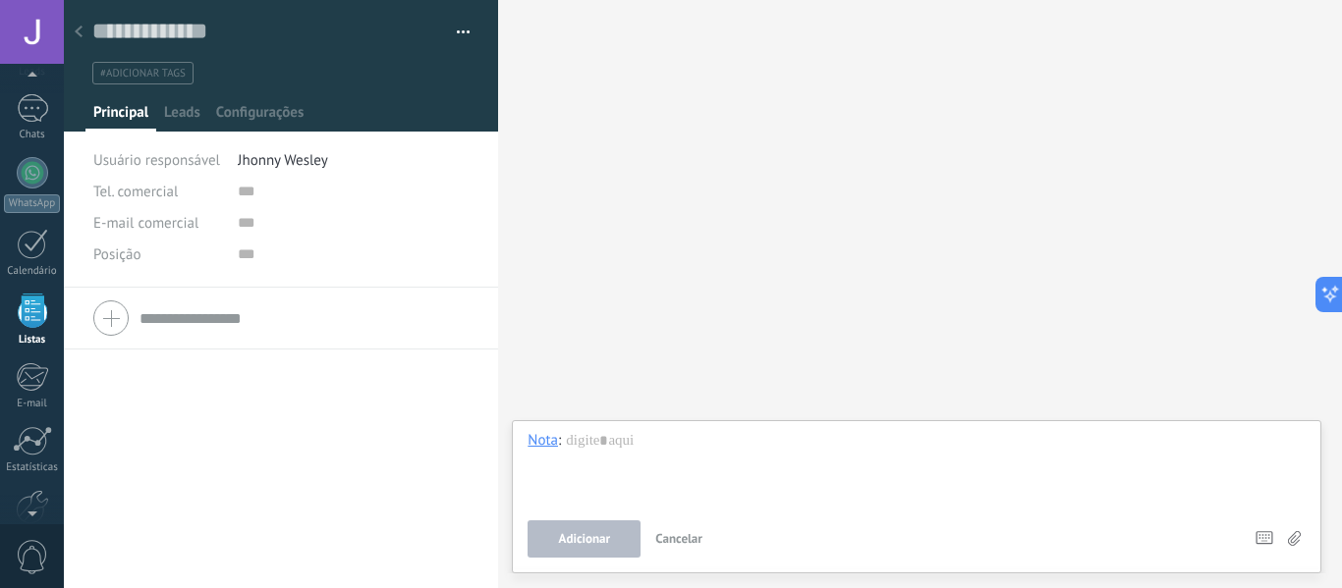
drag, startPoint x: 290, startPoint y: 151, endPoint x: 258, endPoint y: 185, distance: 45.9
click at [284, 154] on span "Jhonny Wesley" at bounding box center [283, 160] width 90 height 19
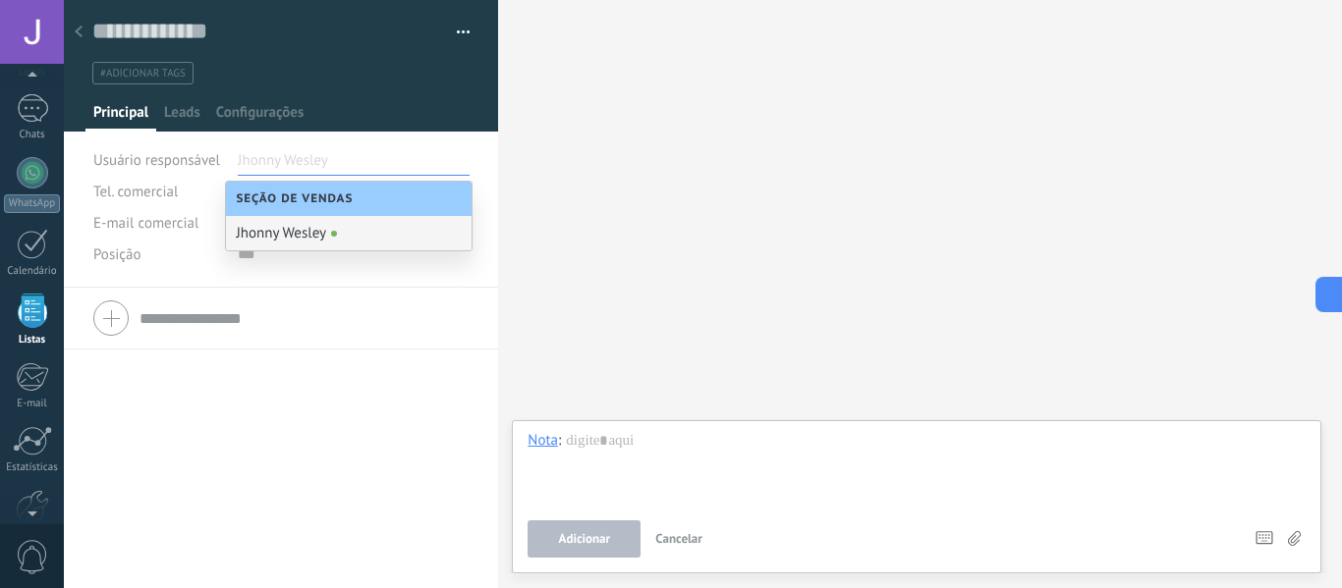
click at [231, 383] on div "Tel. comercial Comercial direto Celular Faz Casa Outros Tel. comercial Ligar Co…" at bounding box center [281, 438] width 434 height 301
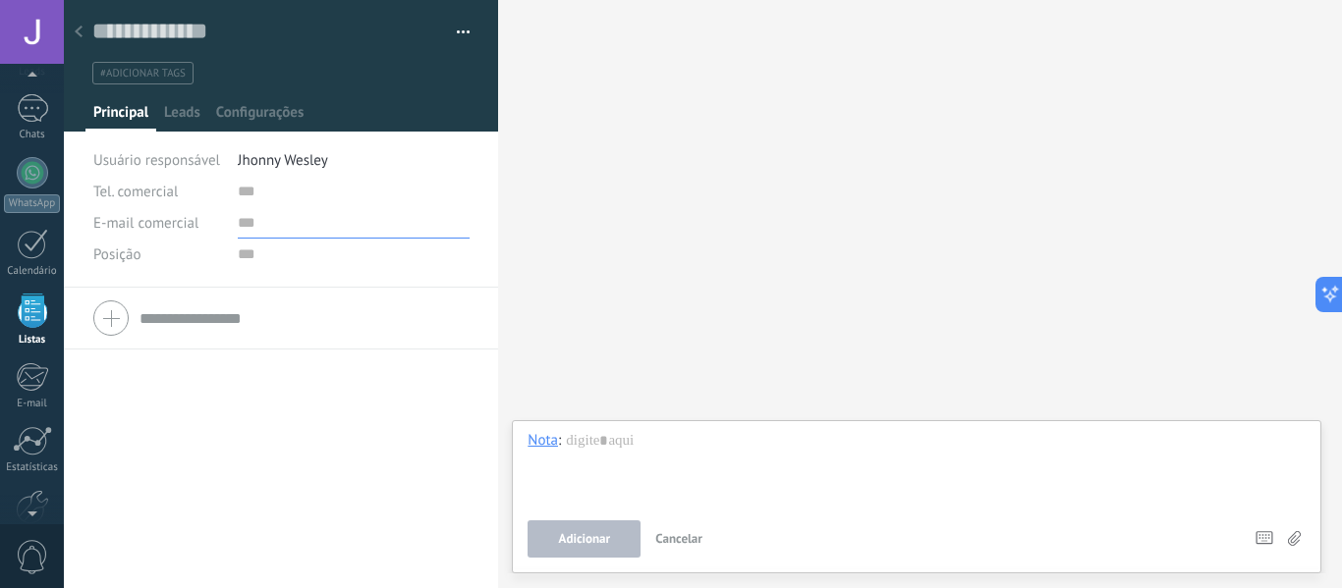
click at [277, 207] on input "text" at bounding box center [354, 222] width 232 height 31
click at [277, 199] on input "text" at bounding box center [354, 191] width 232 height 31
click at [311, 153] on span "Jhonny Wesley" at bounding box center [283, 160] width 90 height 19
type input "*"
click at [232, 321] on input "text" at bounding box center [303, 318] width 329 height 31
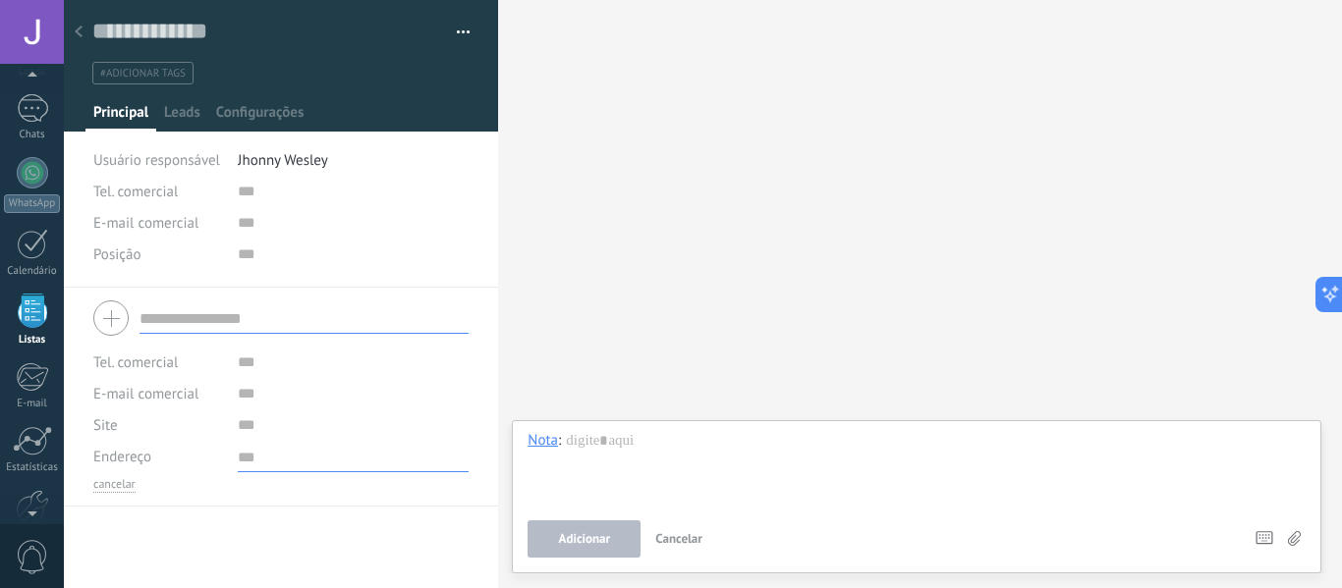
click at [423, 449] on textarea at bounding box center [354, 456] width 232 height 31
click at [233, 396] on div "E-mail comercial Email privado Outro email E-mail comercial Escrever Enviar da …" at bounding box center [280, 393] width 375 height 31
click at [246, 396] on input "text" at bounding box center [354, 393] width 232 height 31
click at [246, 414] on input "url" at bounding box center [354, 425] width 232 height 31
click at [185, 132] on div "Copiar nome Salvar e criar Gerenciar tags" at bounding box center [281, 144] width 435 height 288
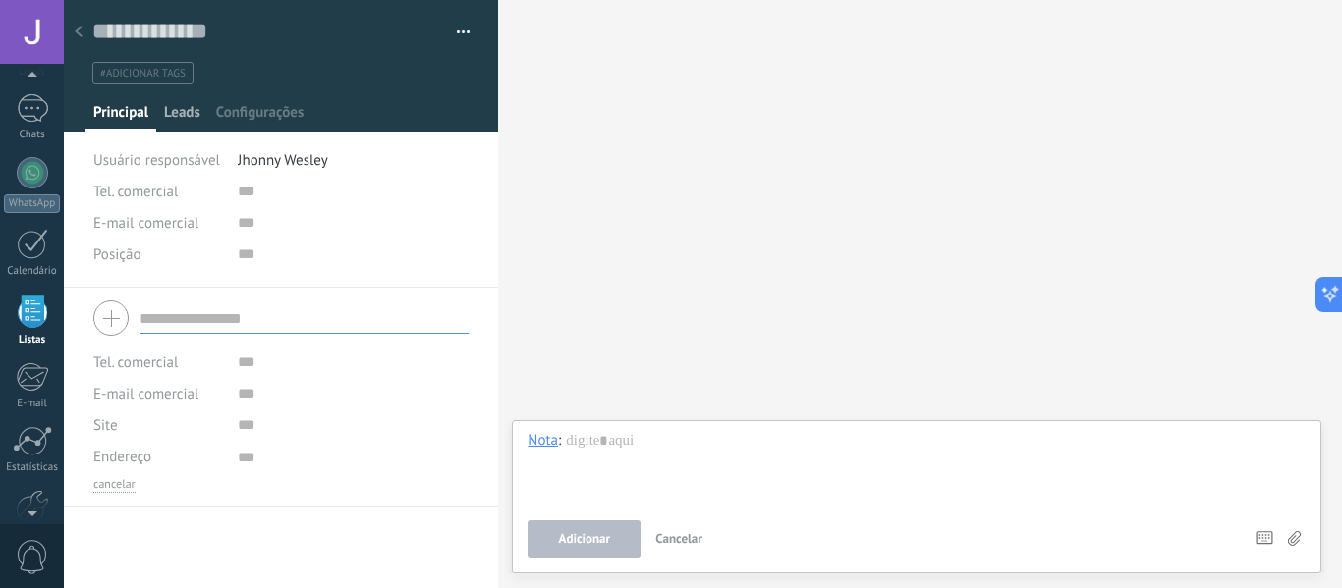
click at [183, 108] on span "Leads" at bounding box center [182, 117] width 36 height 28
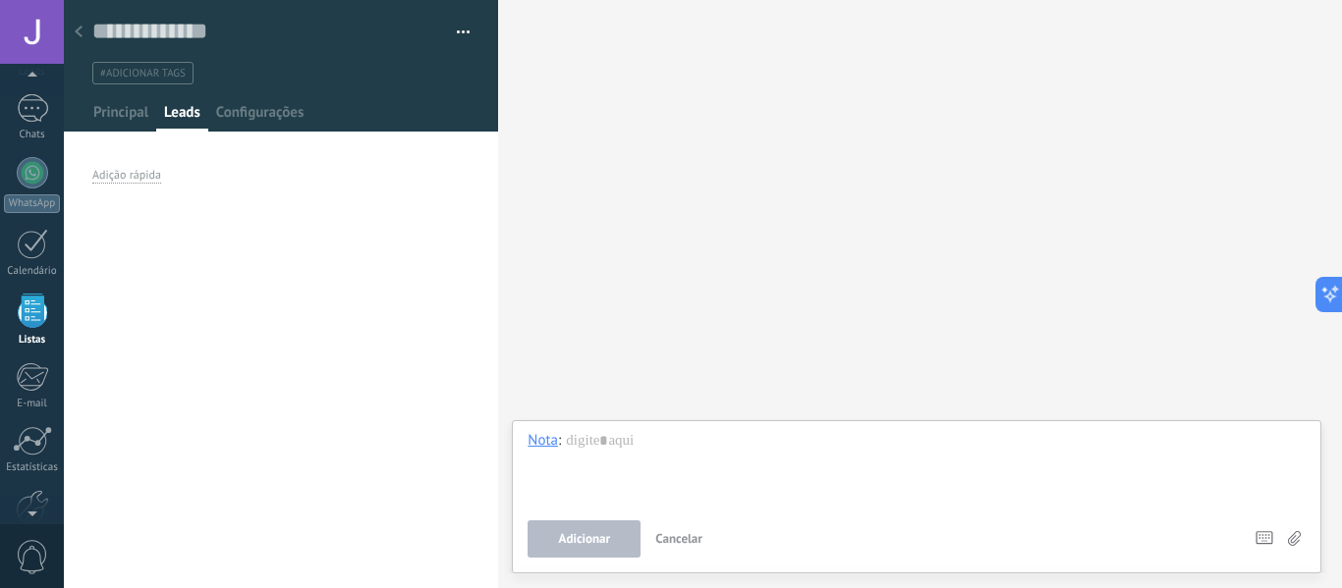
click at [254, 96] on div at bounding box center [281, 66] width 435 height 132
click at [256, 109] on span "Configurações" at bounding box center [259, 117] width 87 height 28
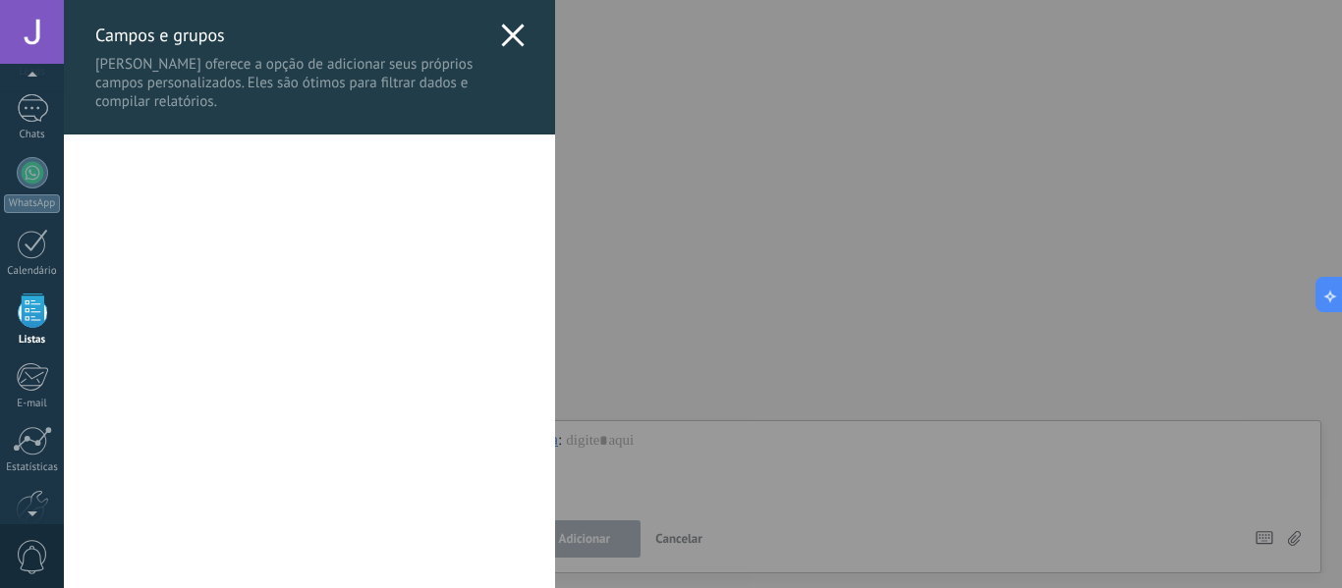
click at [105, 119] on div at bounding box center [309, 123] width 491 height 24
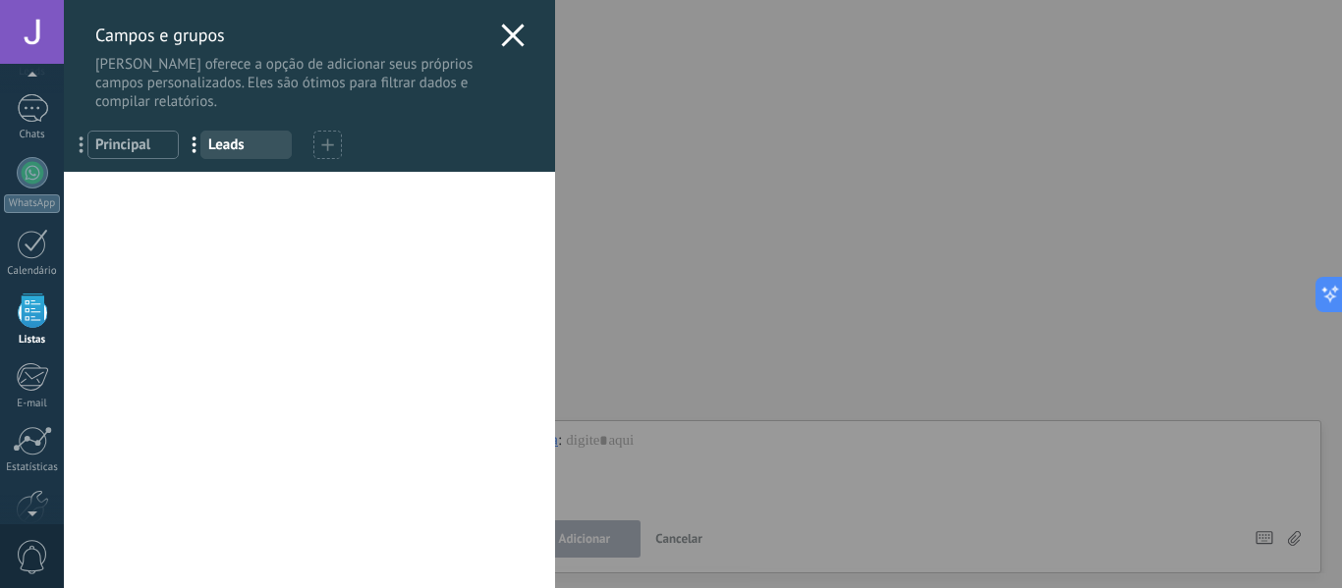
click at [64, 413] on div "Campos e grupos Kommo oferece a opção de adicionar seus próprios campos persona…" at bounding box center [703, 294] width 1278 height 588
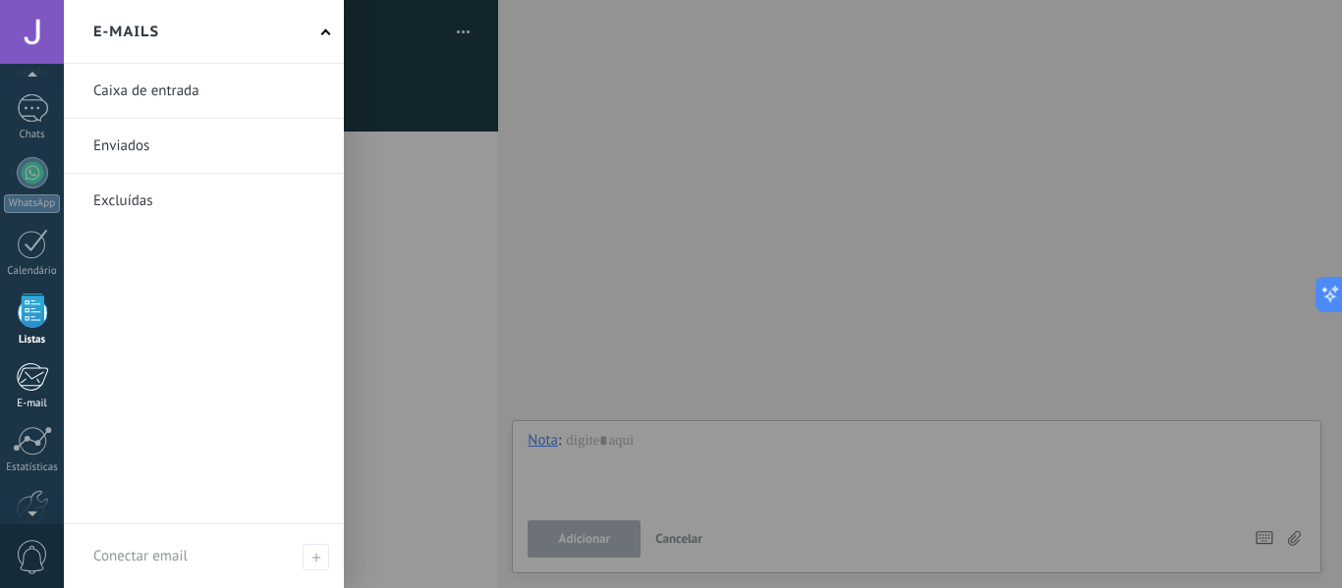
click at [35, 392] on link "E-mail" at bounding box center [32, 386] width 64 height 48
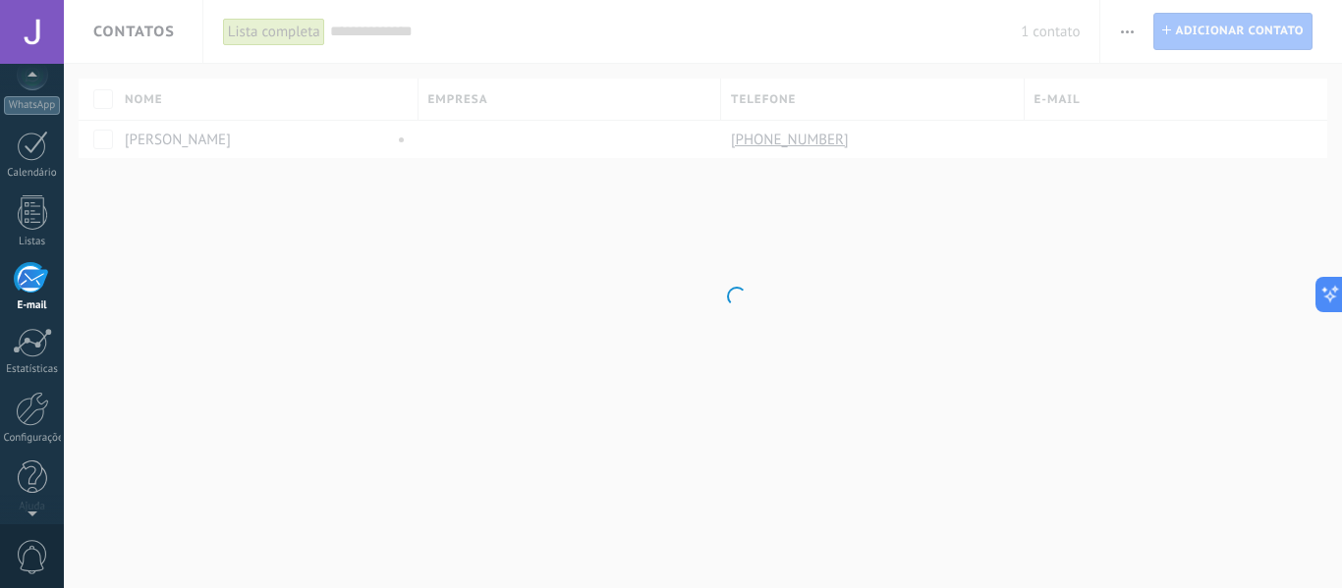
scroll to position [229, 0]
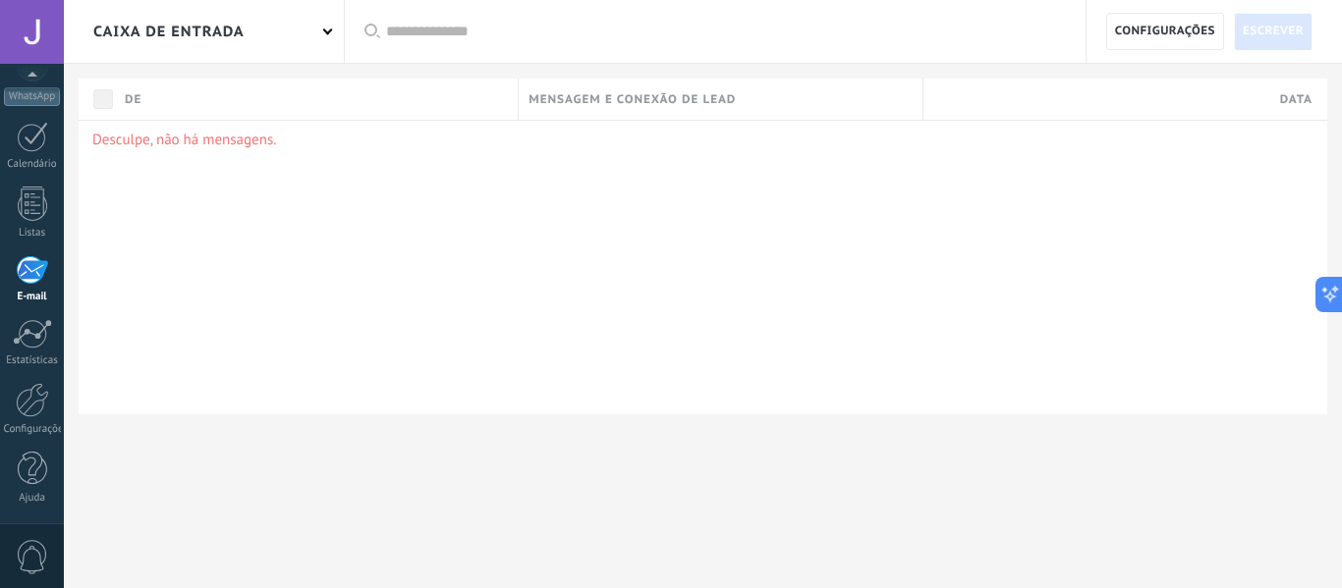
click at [33, 562] on span "0" at bounding box center [32, 557] width 33 height 34
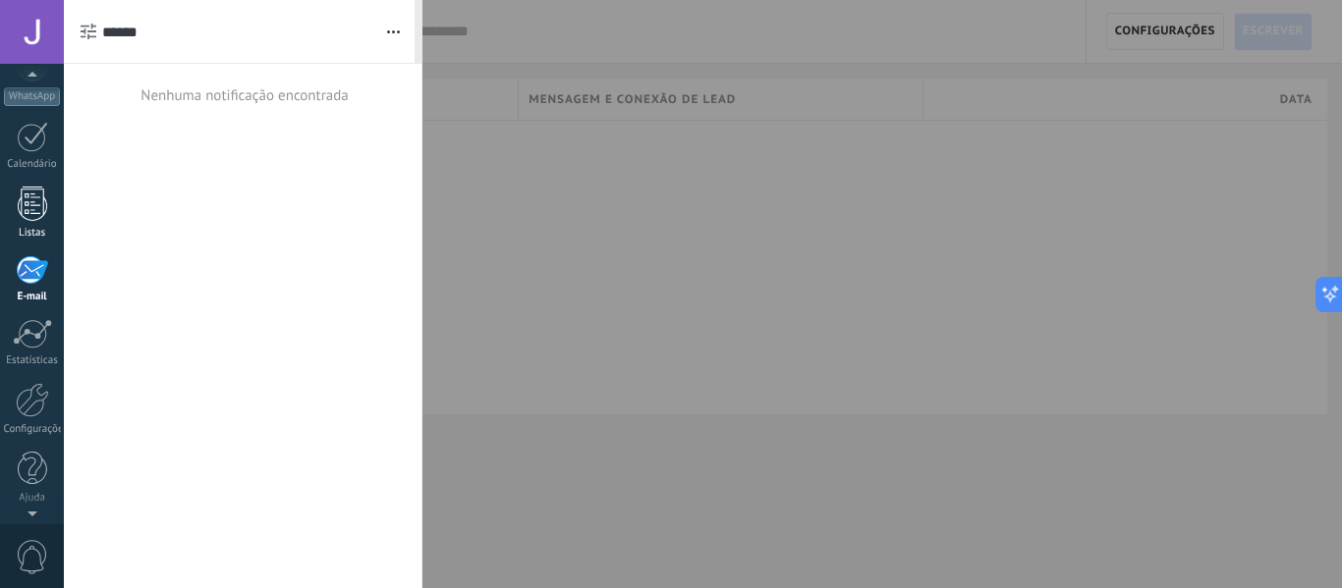
scroll to position [191, 0]
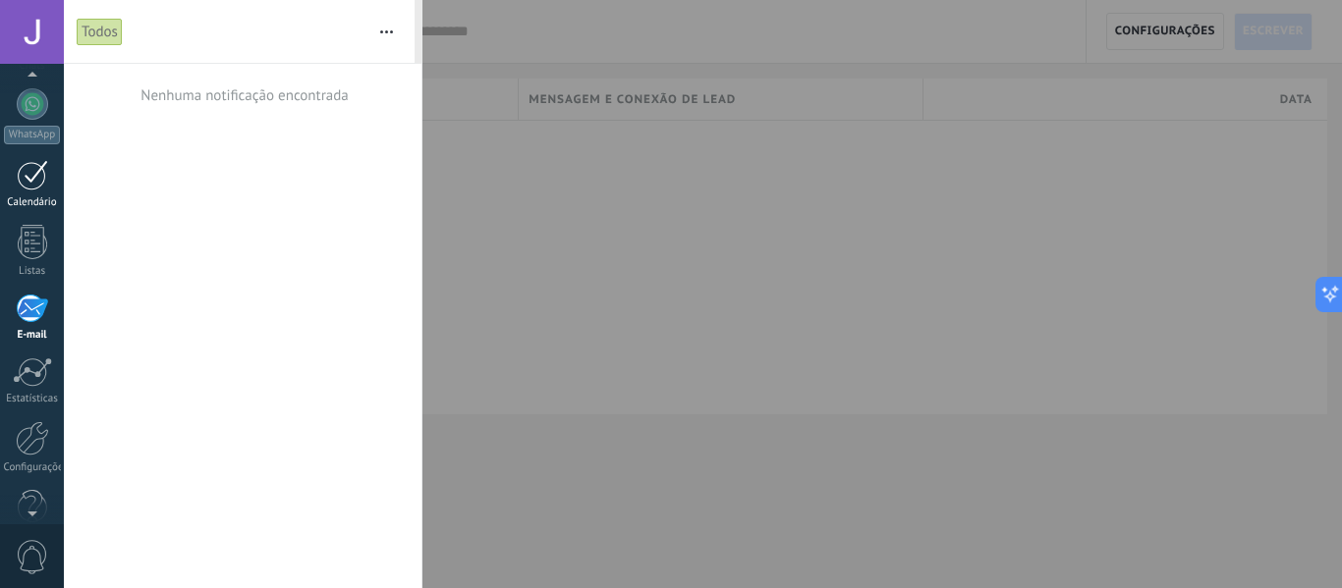
click at [13, 197] on div "Calendário" at bounding box center [32, 202] width 57 height 13
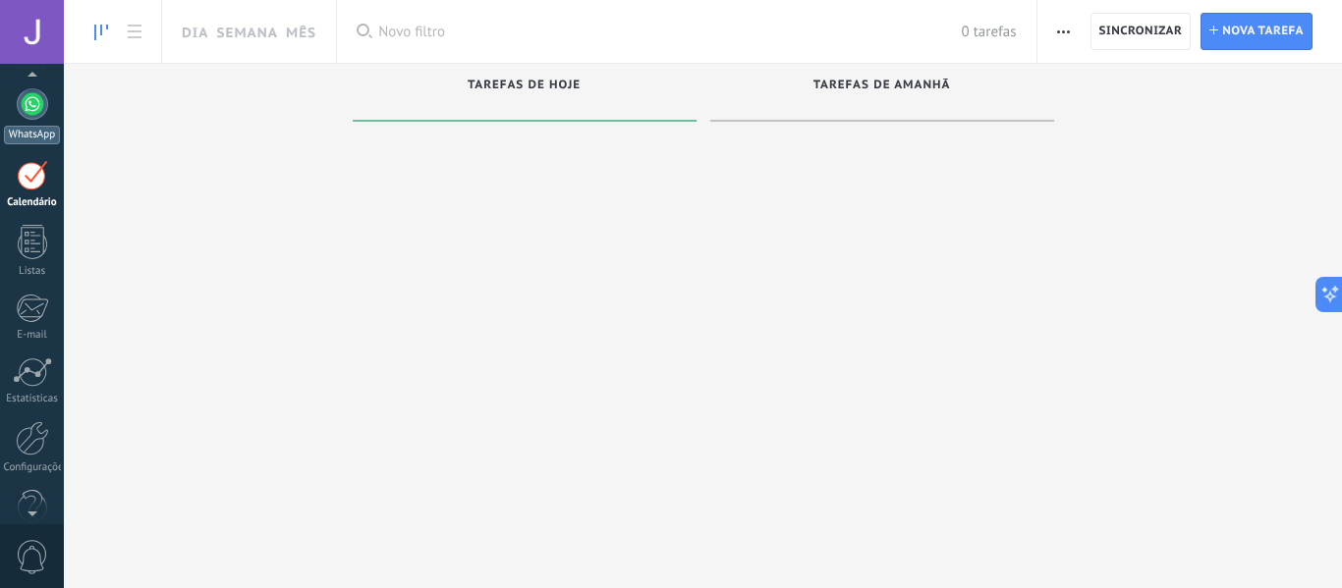
click at [29, 121] on link "WhatsApp" at bounding box center [32, 116] width 64 height 56
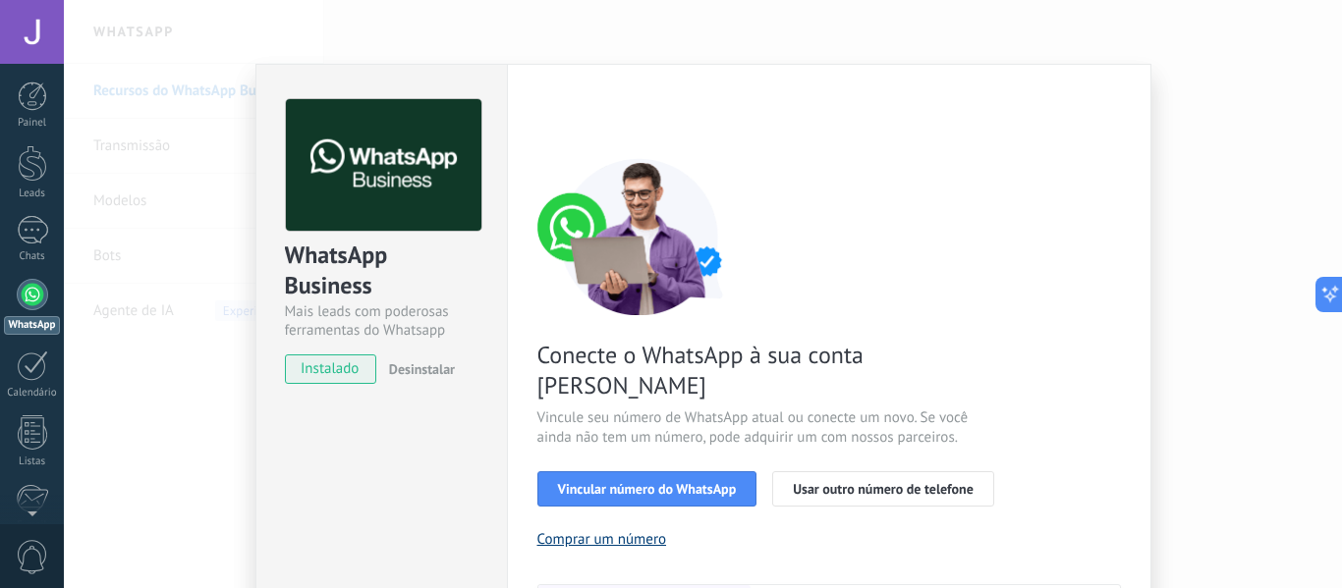
click at [644, 530] on button "Comprar um número" at bounding box center [602, 539] width 130 height 19
click at [215, 292] on div "WhatsApp Business Mais leads com poderosas ferramentas do Whatsapp instalado De…" at bounding box center [703, 294] width 1278 height 588
click at [185, 581] on div "WhatsApp Business Mais leads com poderosas ferramentas do Whatsapp instalado De…" at bounding box center [703, 294] width 1278 height 588
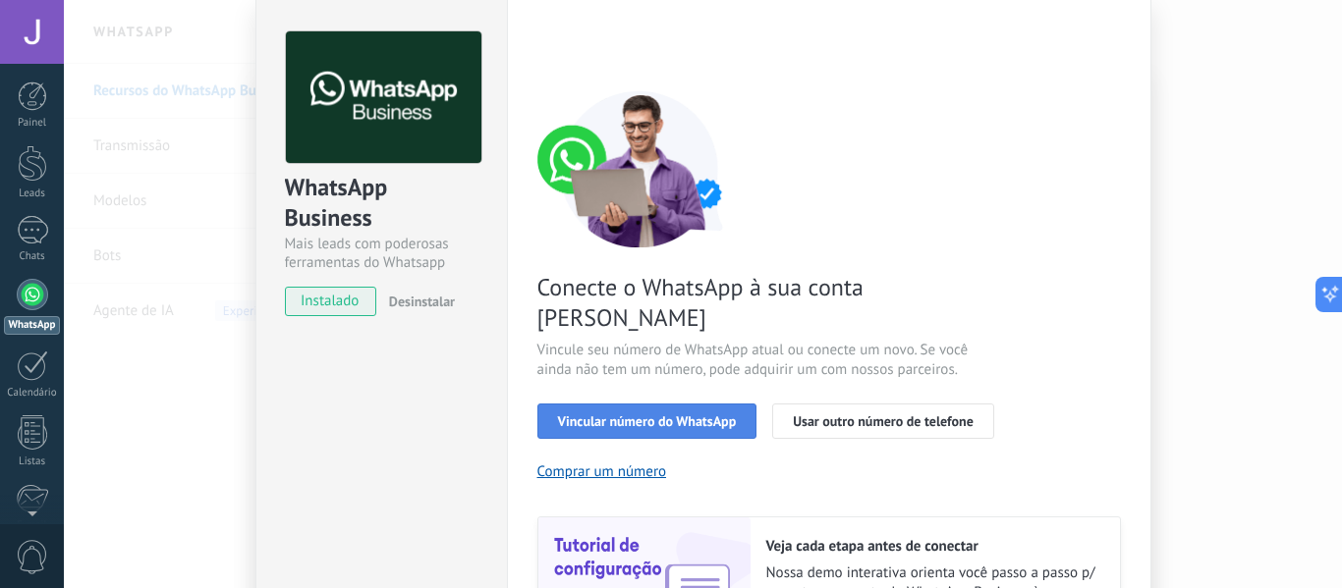
scroll to position [98, 0]
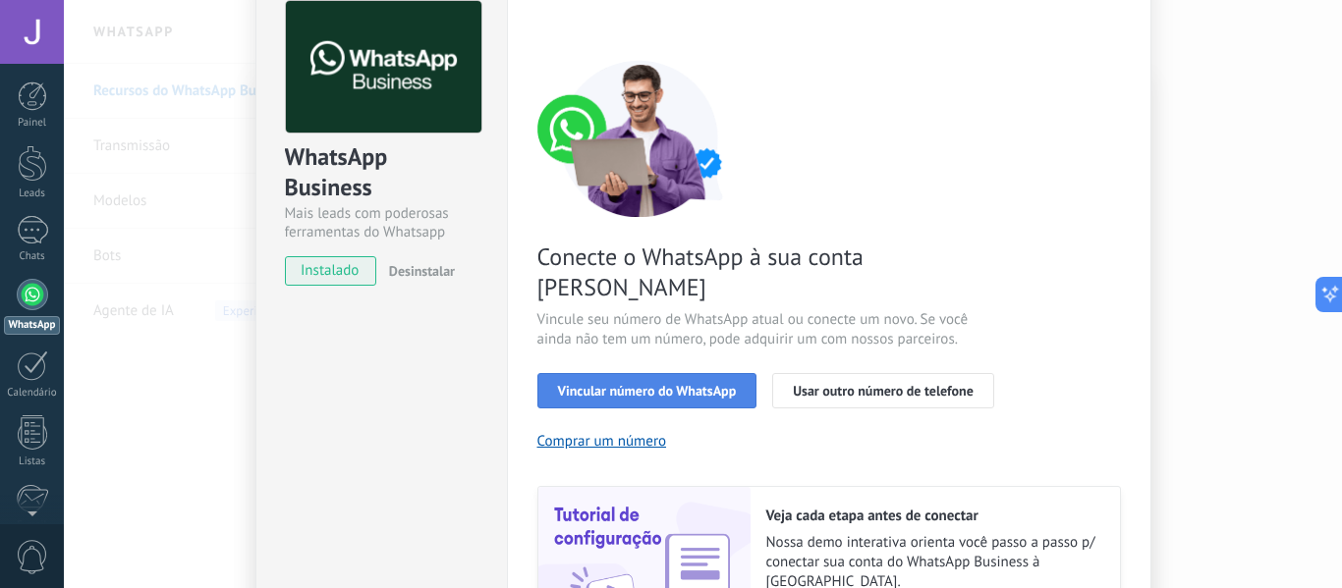
click at [655, 384] on span "Vincular número do WhatsApp" at bounding box center [647, 391] width 179 height 14
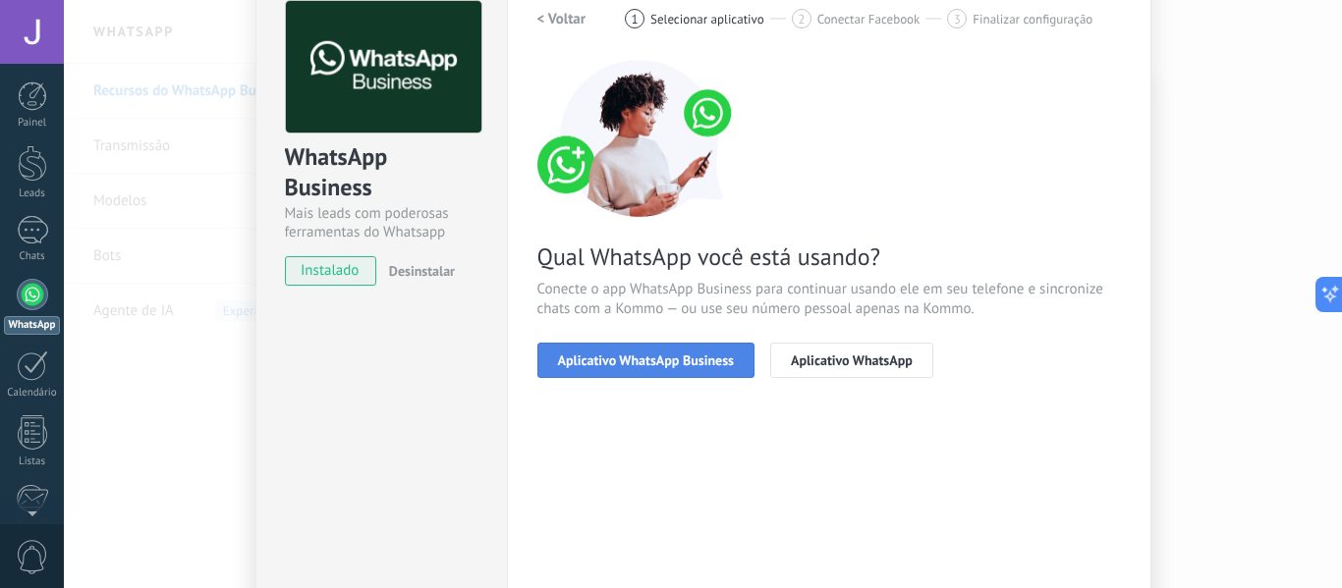
click at [690, 371] on button "Aplicativo WhatsApp Business" at bounding box center [645, 360] width 217 height 35
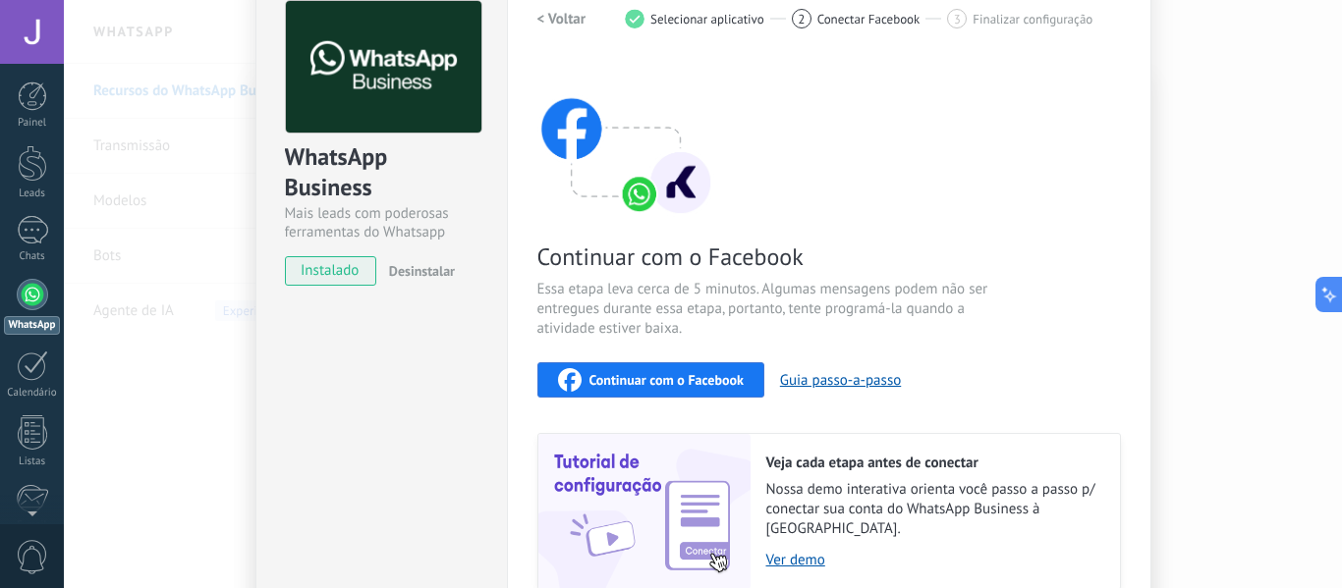
click at [700, 377] on span "Continuar com o Facebook" at bounding box center [666, 380] width 154 height 14
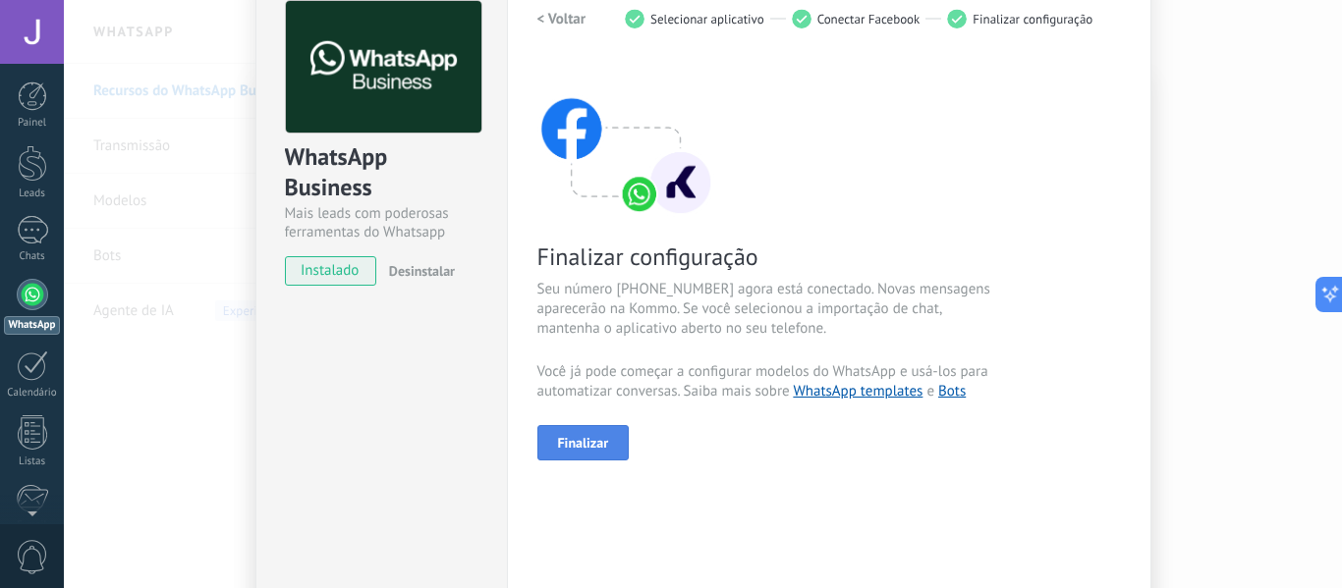
click at [606, 451] on button "Finalizar" at bounding box center [583, 442] width 92 height 35
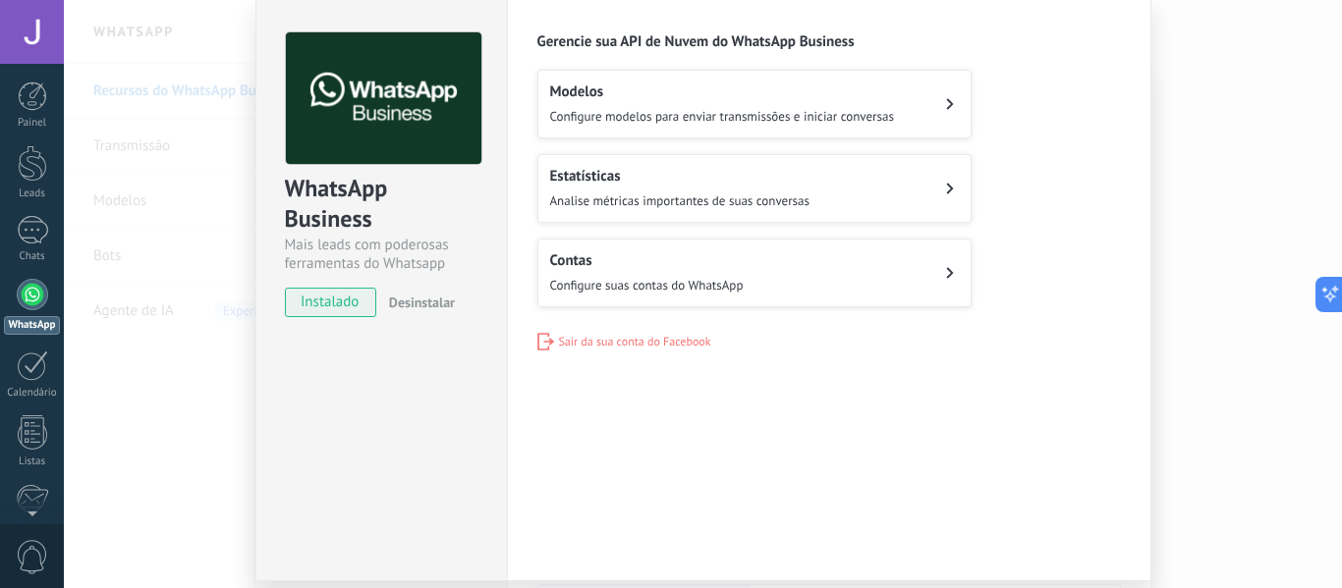
scroll to position [0, 0]
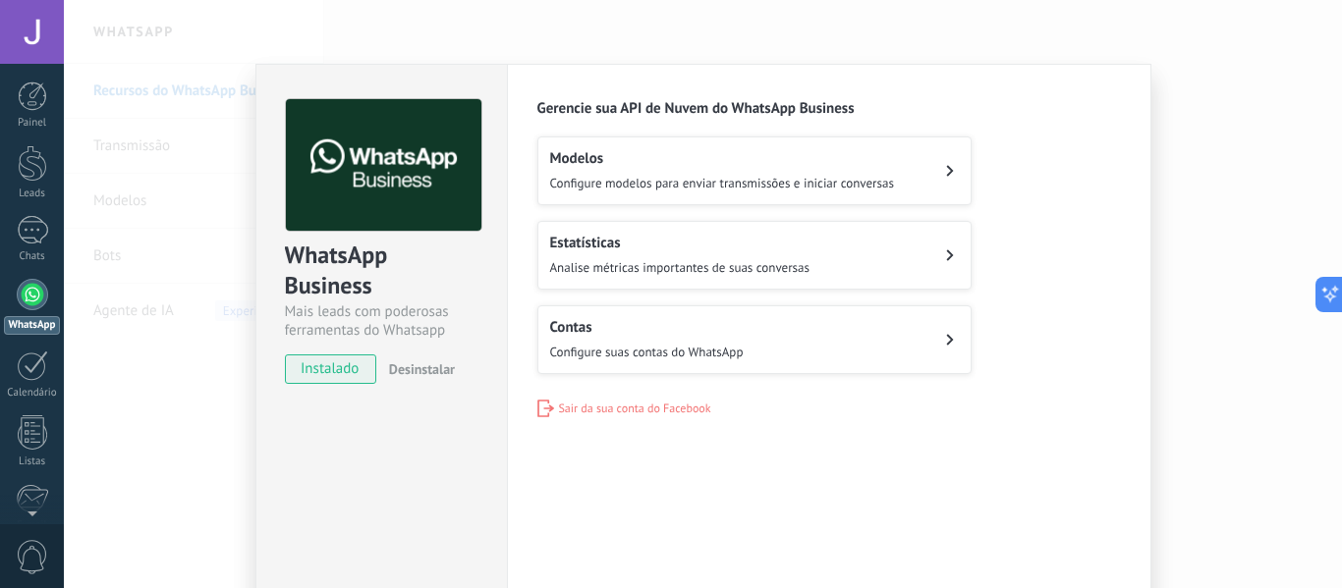
click at [793, 174] on div "Modelos Configure modelos para enviar transmissões e iniciar conversas" at bounding box center [722, 170] width 344 height 43
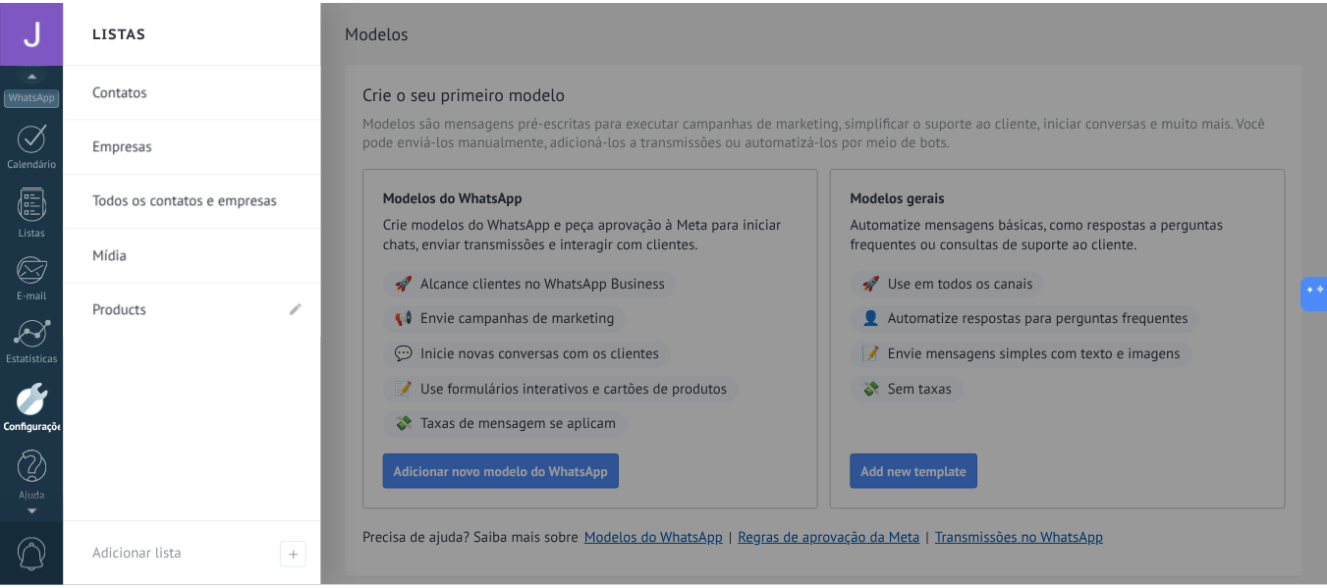
scroll to position [32, 0]
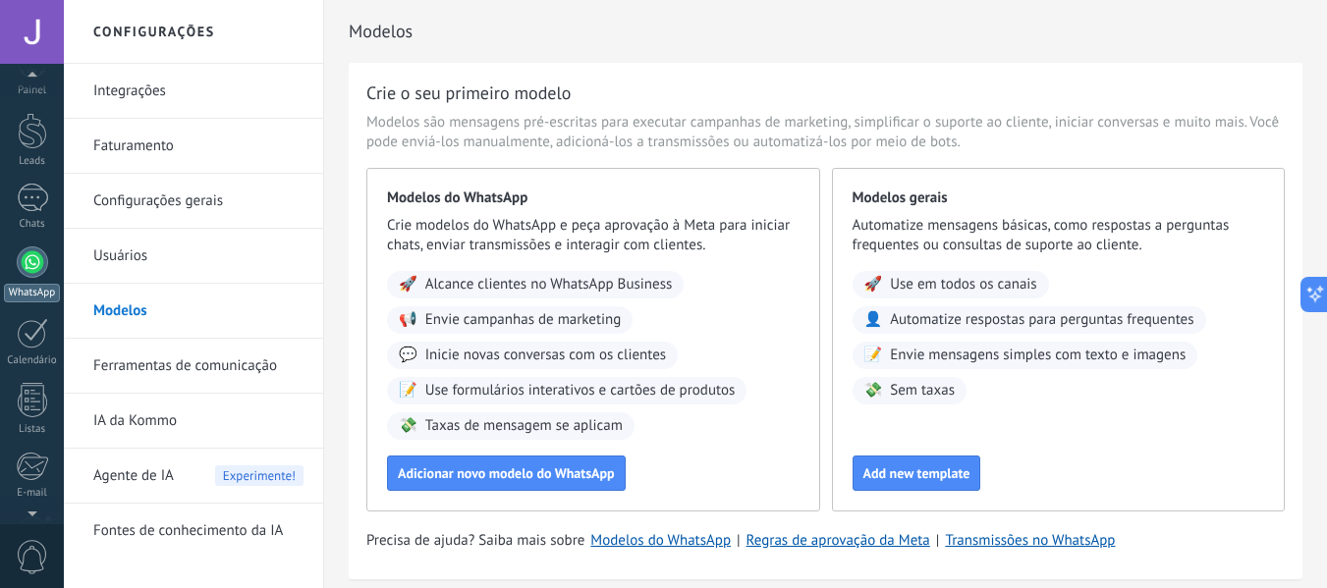
click at [24, 266] on div at bounding box center [32, 262] width 31 height 31
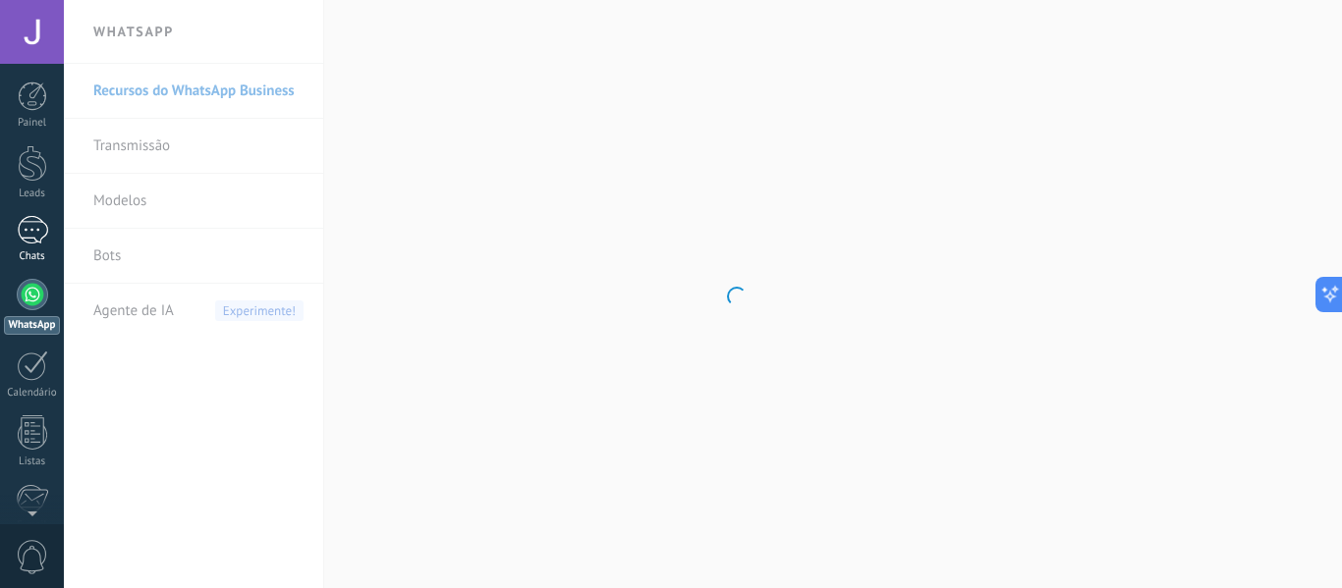
click at [31, 218] on div at bounding box center [32, 230] width 31 height 28
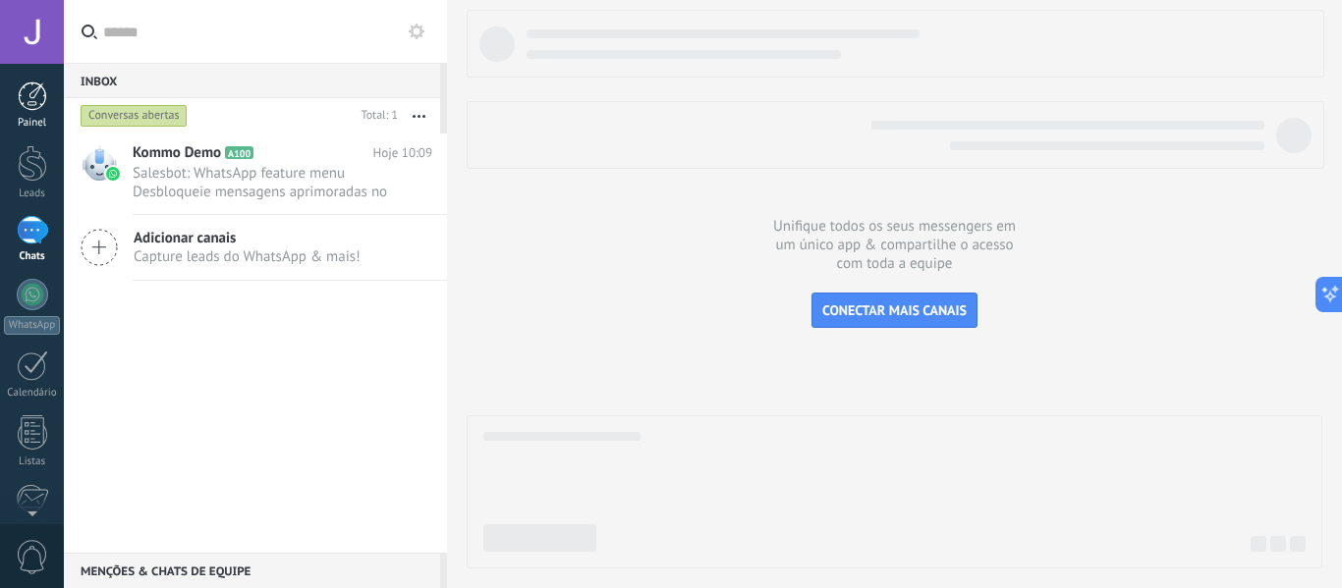
click at [47, 89] on link "Painel" at bounding box center [32, 106] width 64 height 48
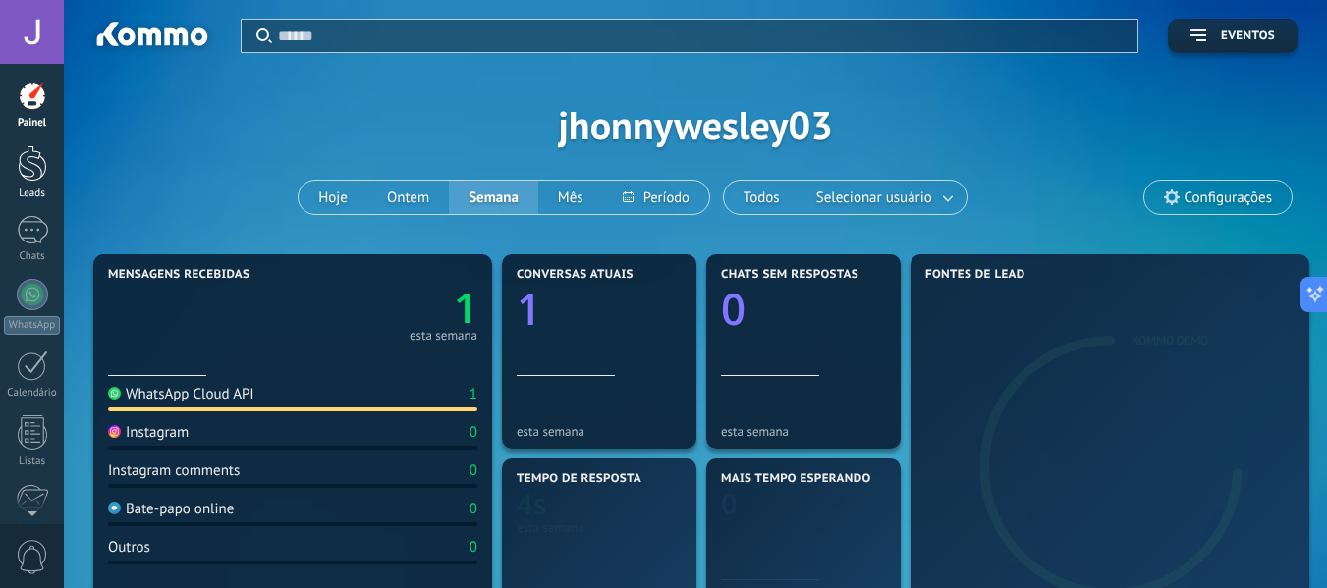
click at [32, 146] on div at bounding box center [32, 163] width 29 height 36
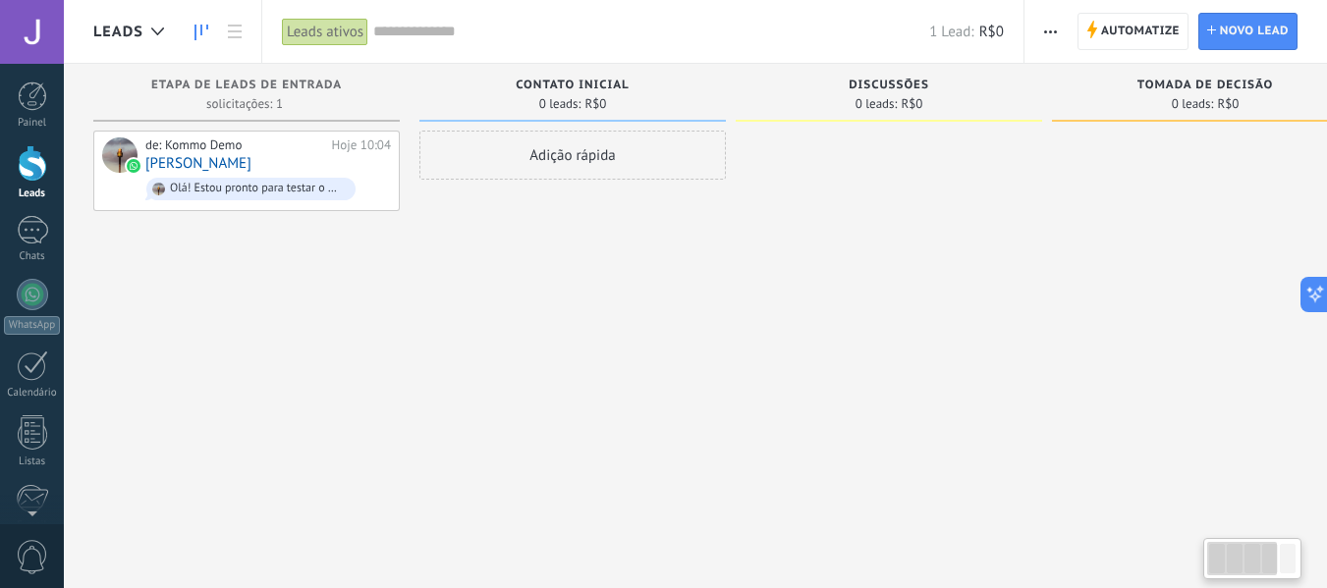
click at [182, 35] on div "Leads" at bounding box center [162, 31] width 197 height 63
click at [242, 41] on link at bounding box center [234, 32] width 33 height 38
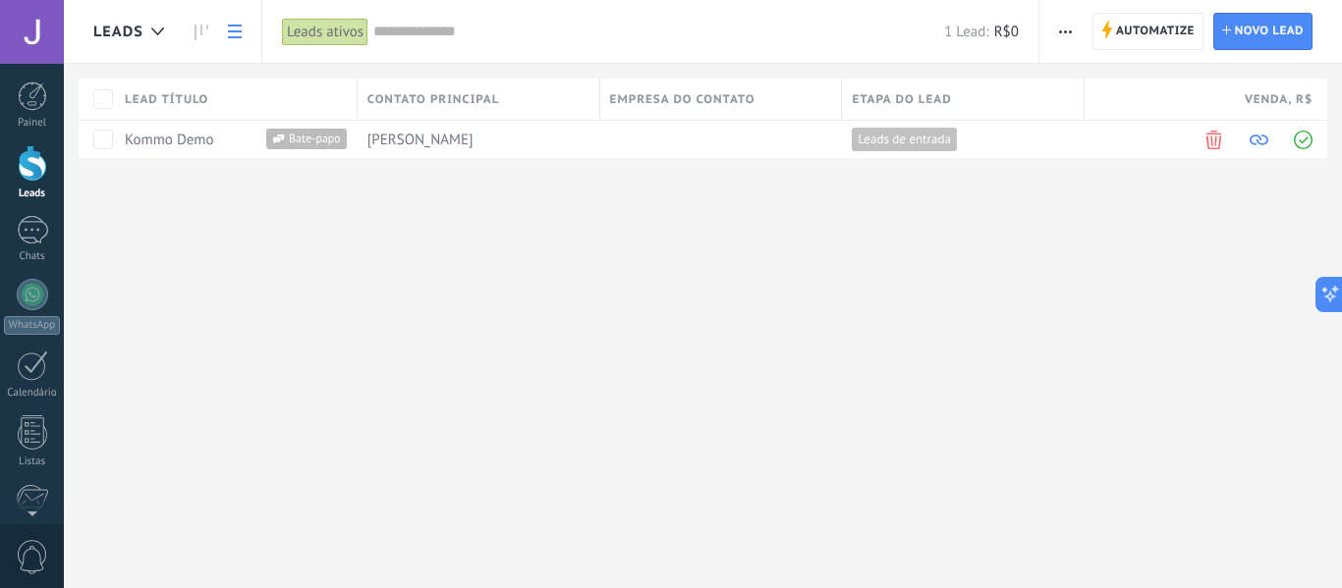
click at [241, 25] on use at bounding box center [235, 32] width 14 height 14
click at [191, 27] on link at bounding box center [201, 32] width 33 height 38
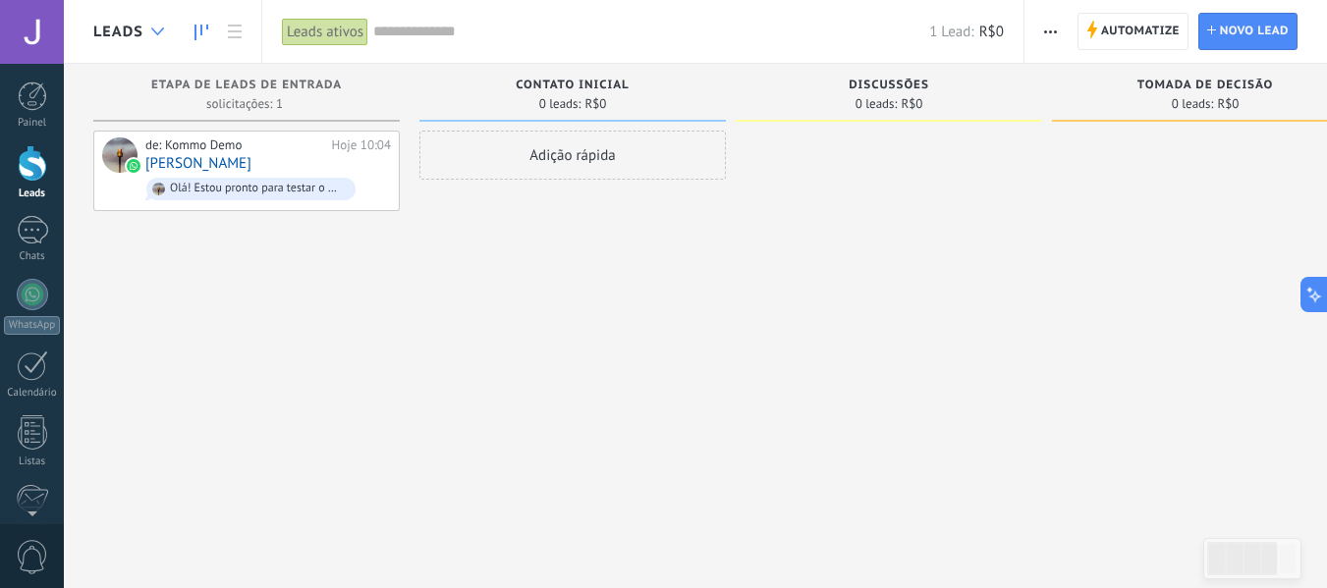
click at [159, 30] on div at bounding box center [157, 32] width 32 height 38
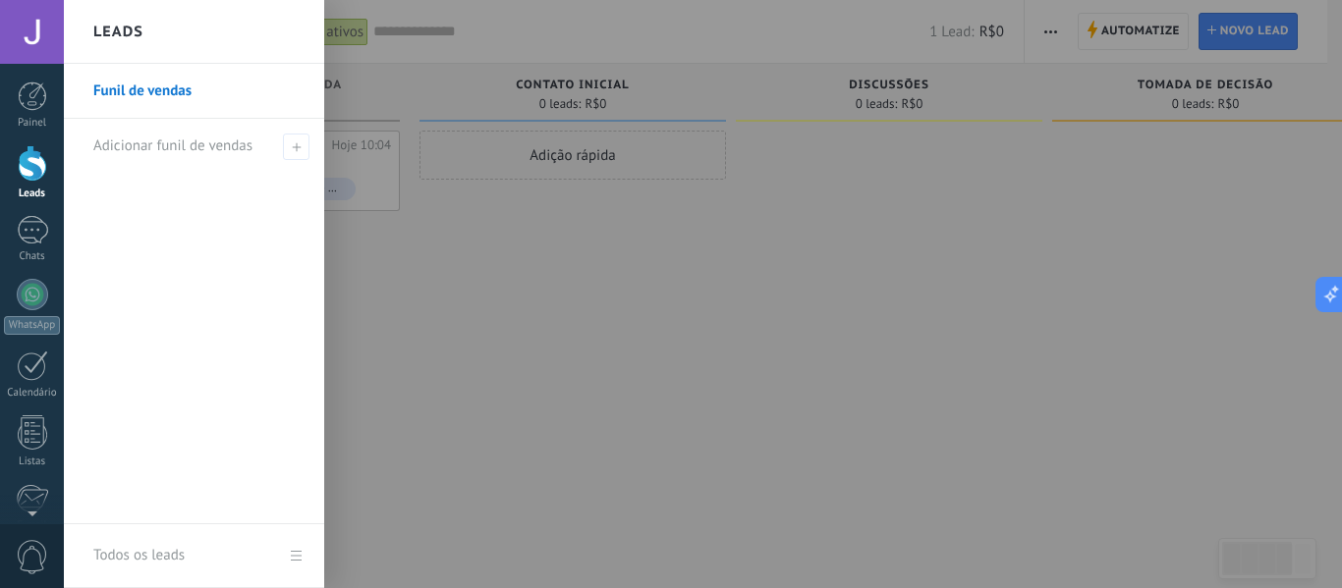
click at [152, 37] on div "Leads" at bounding box center [194, 32] width 260 height 64
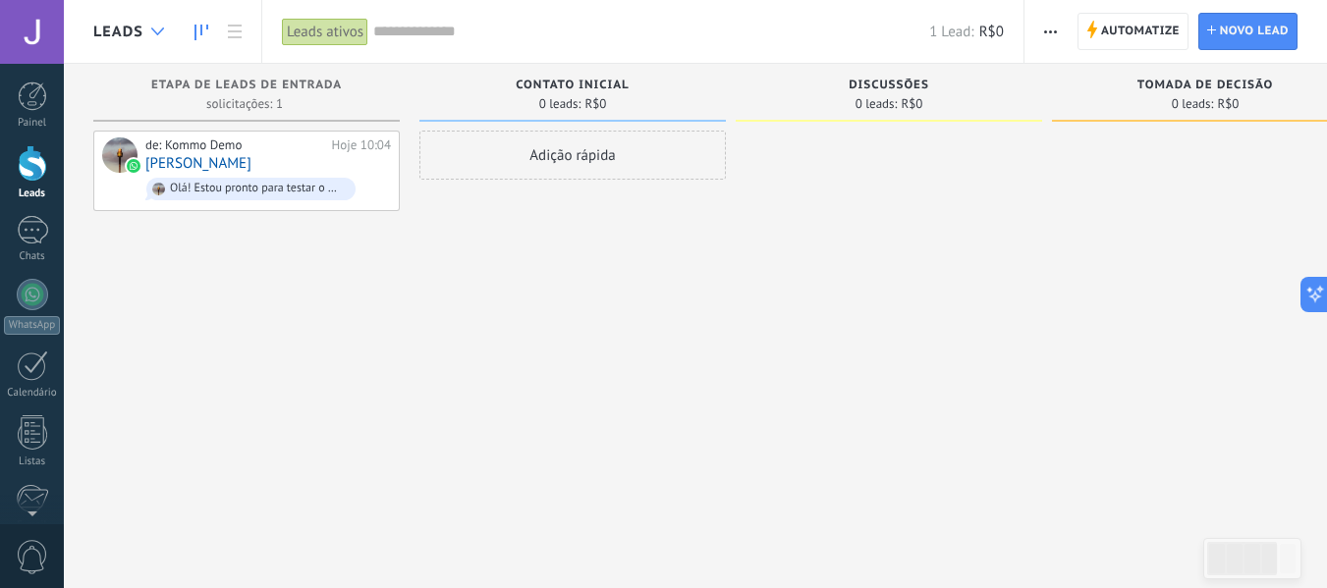
click at [152, 38] on div at bounding box center [157, 32] width 32 height 38
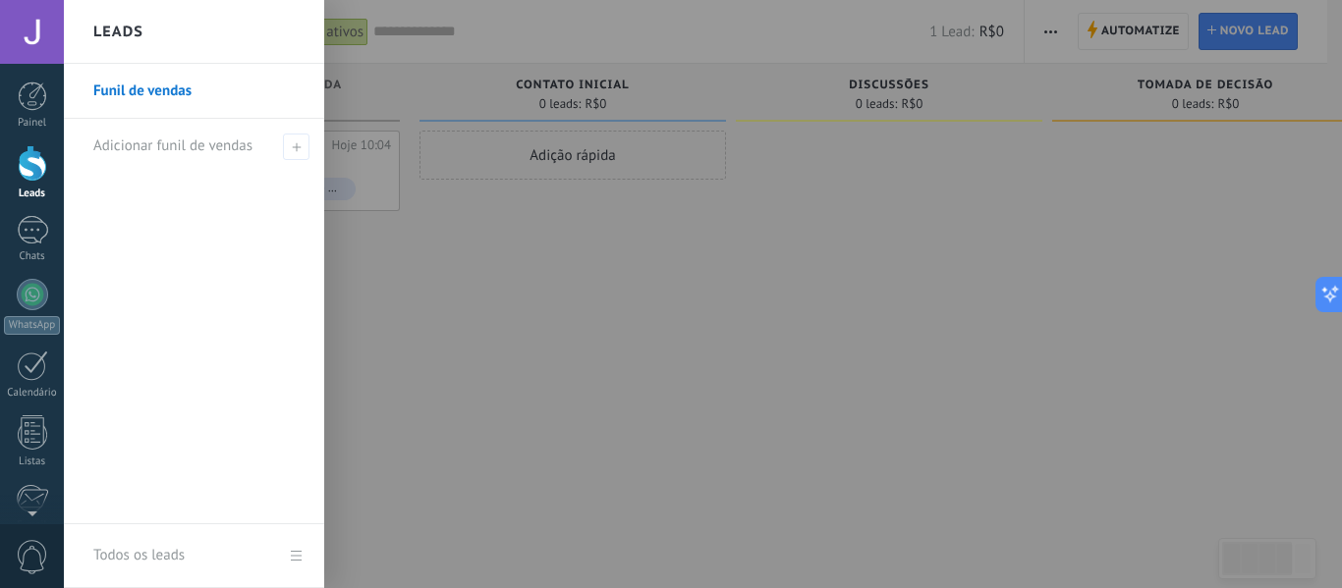
drag, startPoint x: 536, startPoint y: 333, endPoint x: 356, endPoint y: 310, distance: 182.1
click at [529, 333] on div at bounding box center [735, 294] width 1342 height 588
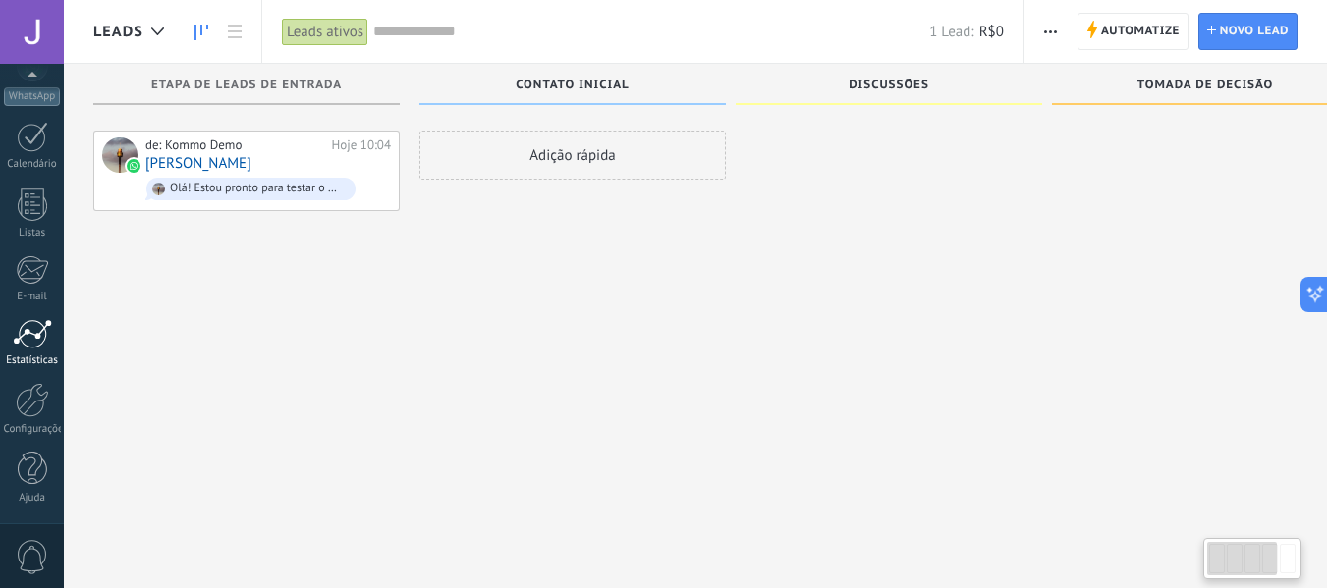
scroll to position [33, 0]
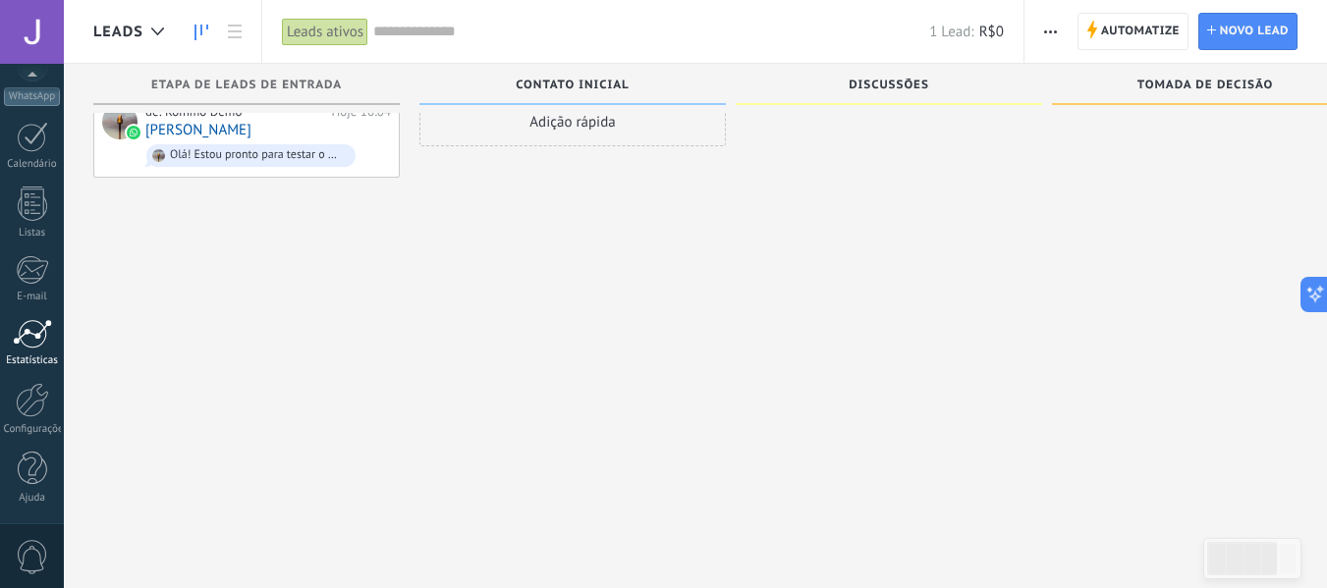
click at [16, 341] on div at bounding box center [32, 333] width 39 height 29
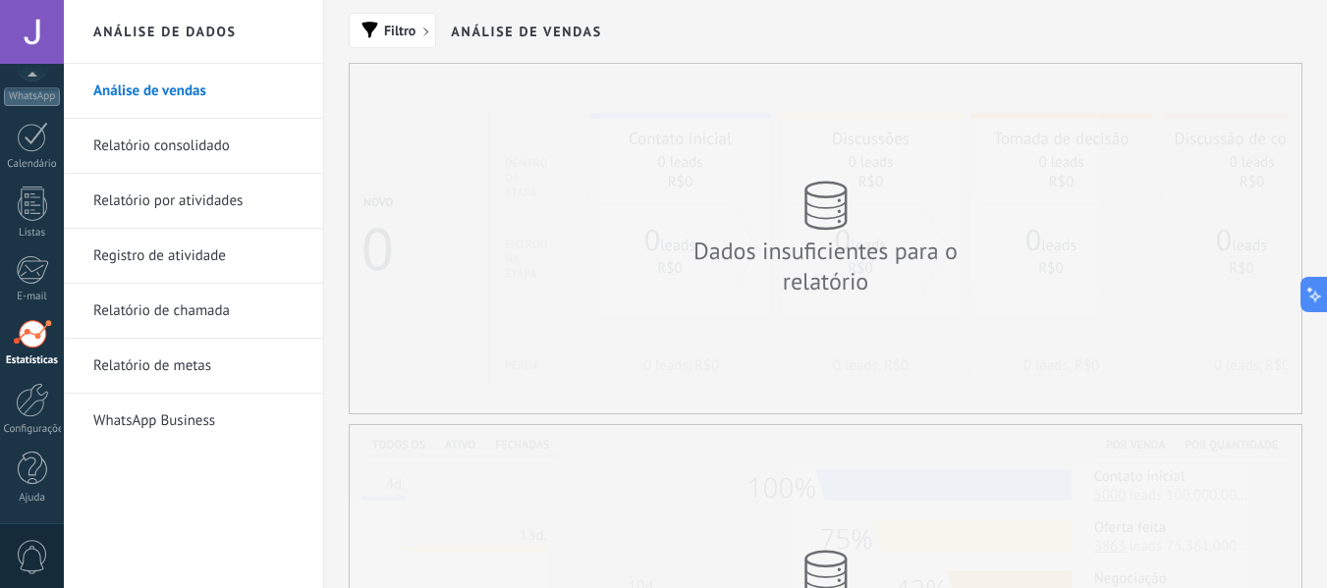
click at [3, 250] on div "Painel Leads Chats WhatsApp Clientes" at bounding box center [32, 189] width 64 height 672
click at [9, 250] on div "Painel Leads Chats WhatsApp Clientes" at bounding box center [32, 189] width 64 height 672
click at [21, 250] on div "Painel Leads Chats WhatsApp Clientes" at bounding box center [32, 189] width 64 height 672
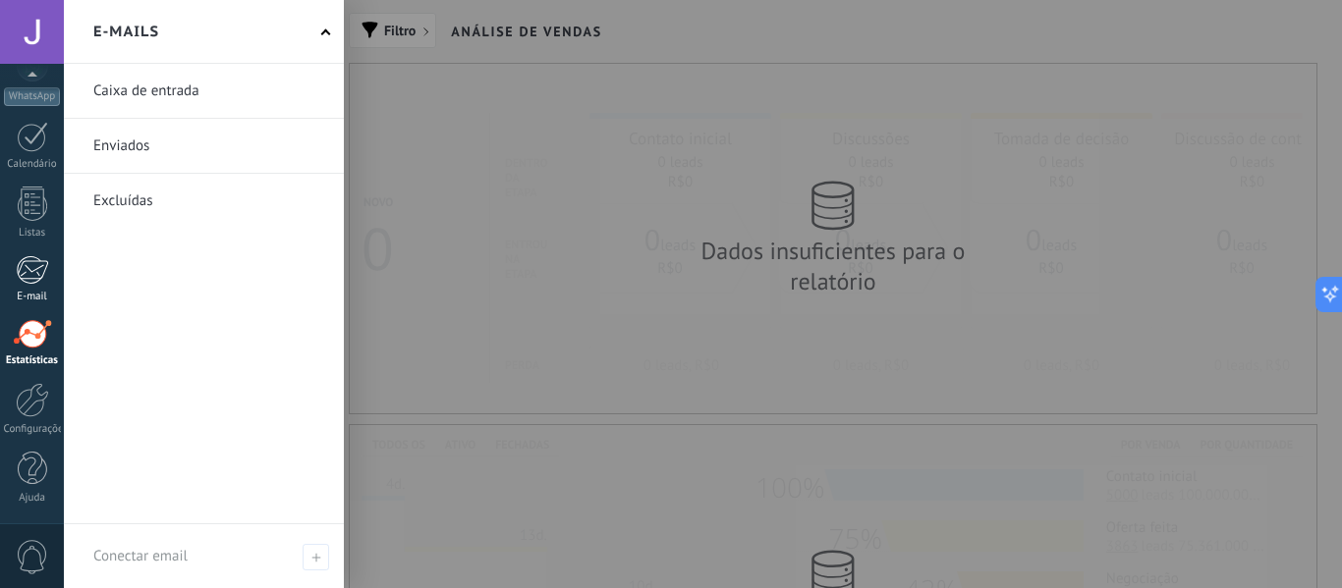
click at [34, 289] on link "E-mail" at bounding box center [32, 279] width 64 height 48
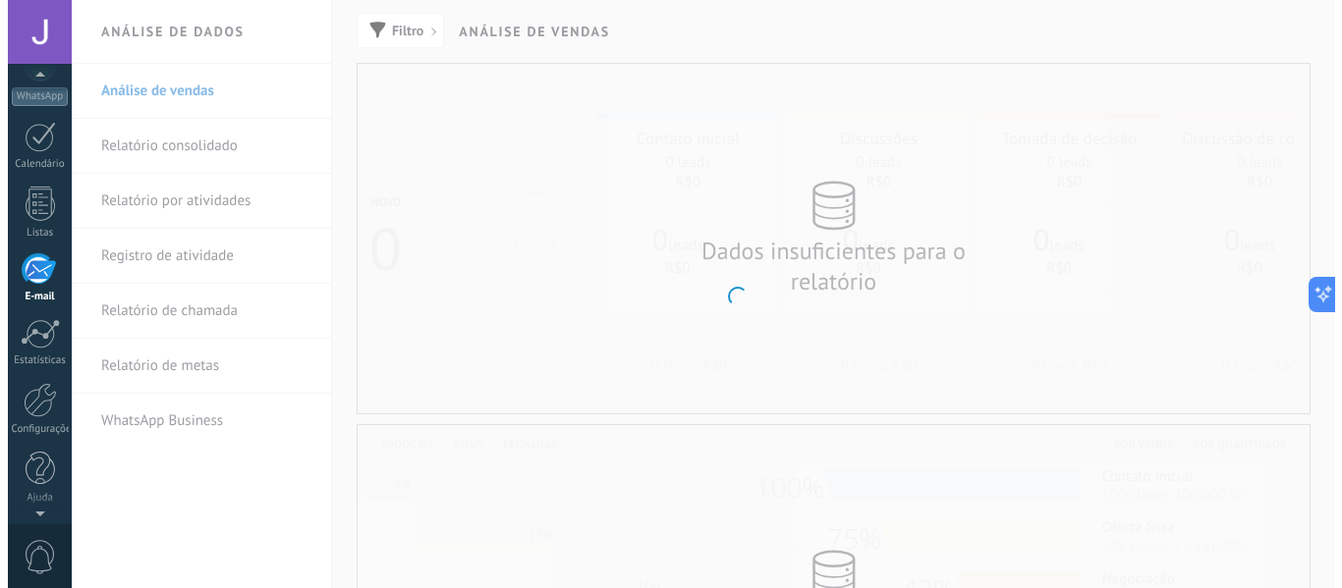
scroll to position [191, 0]
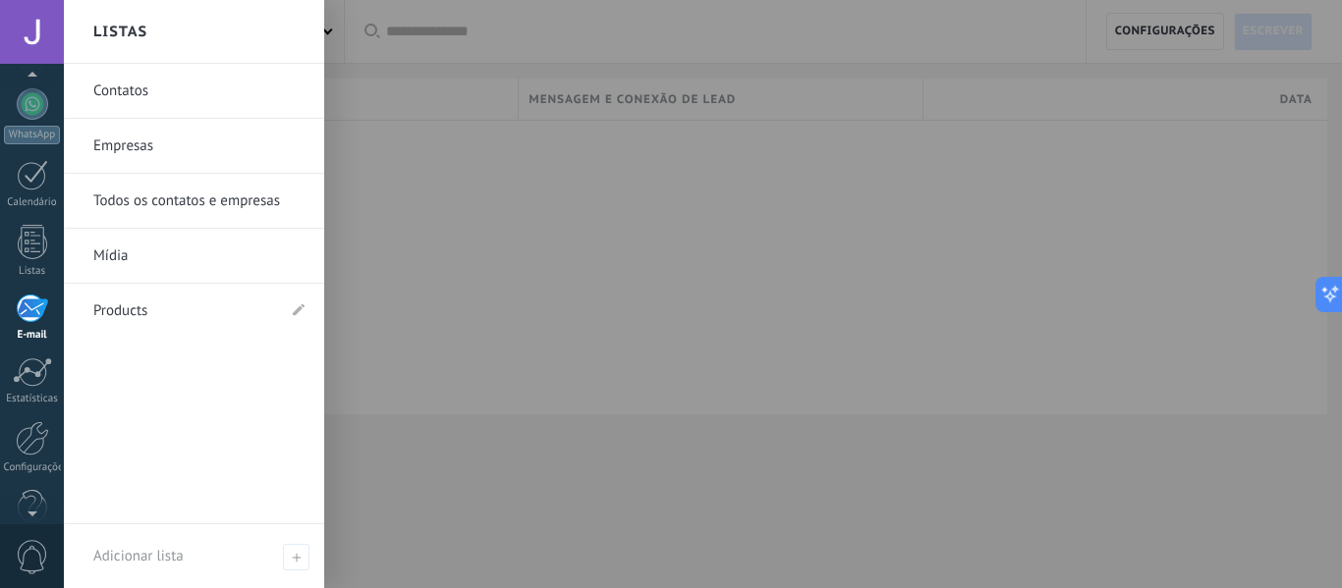
click at [147, 104] on link "Contatos" at bounding box center [198, 91] width 211 height 55
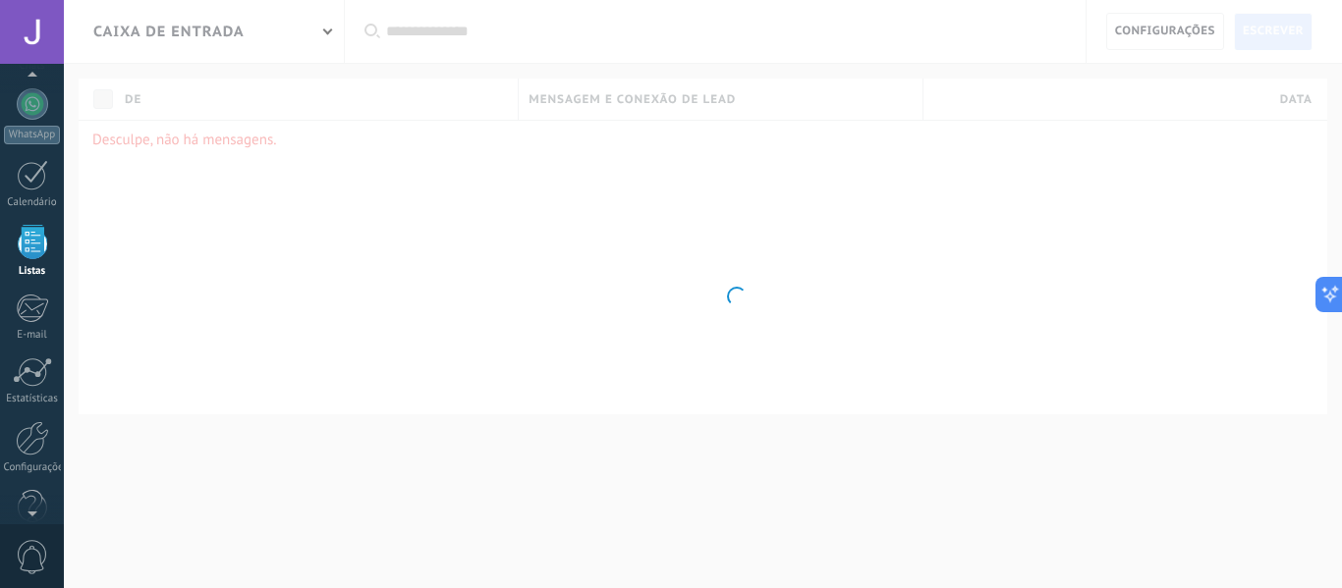
scroll to position [122, 0]
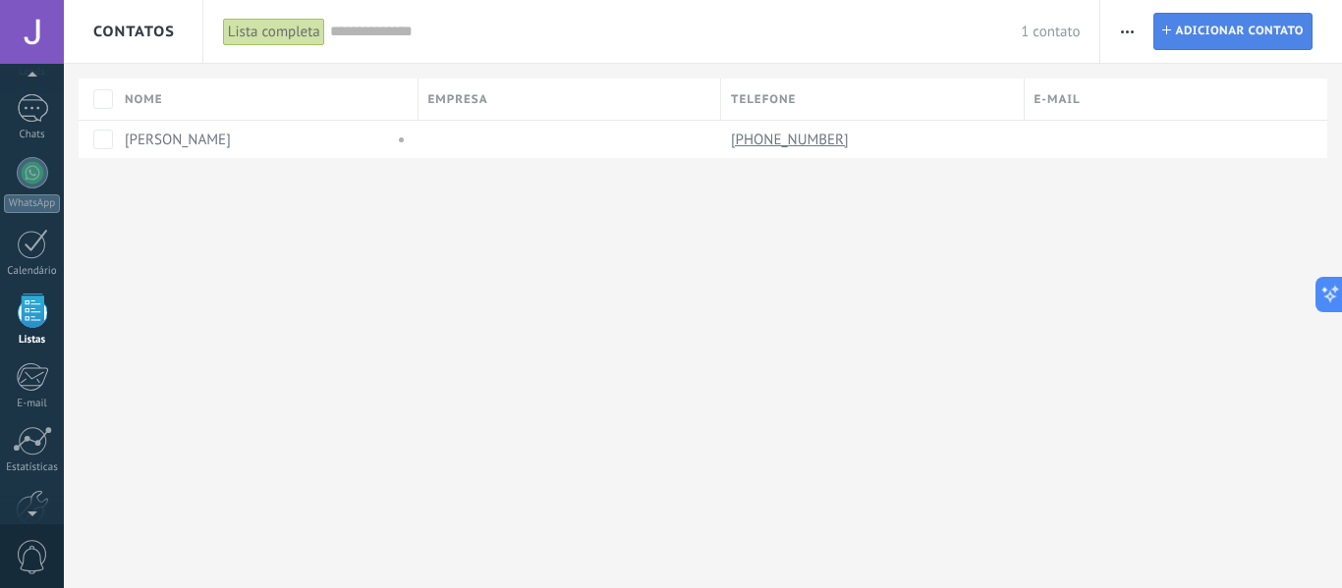
click at [1199, 22] on span "Adicionar contato" at bounding box center [1239, 31] width 129 height 35
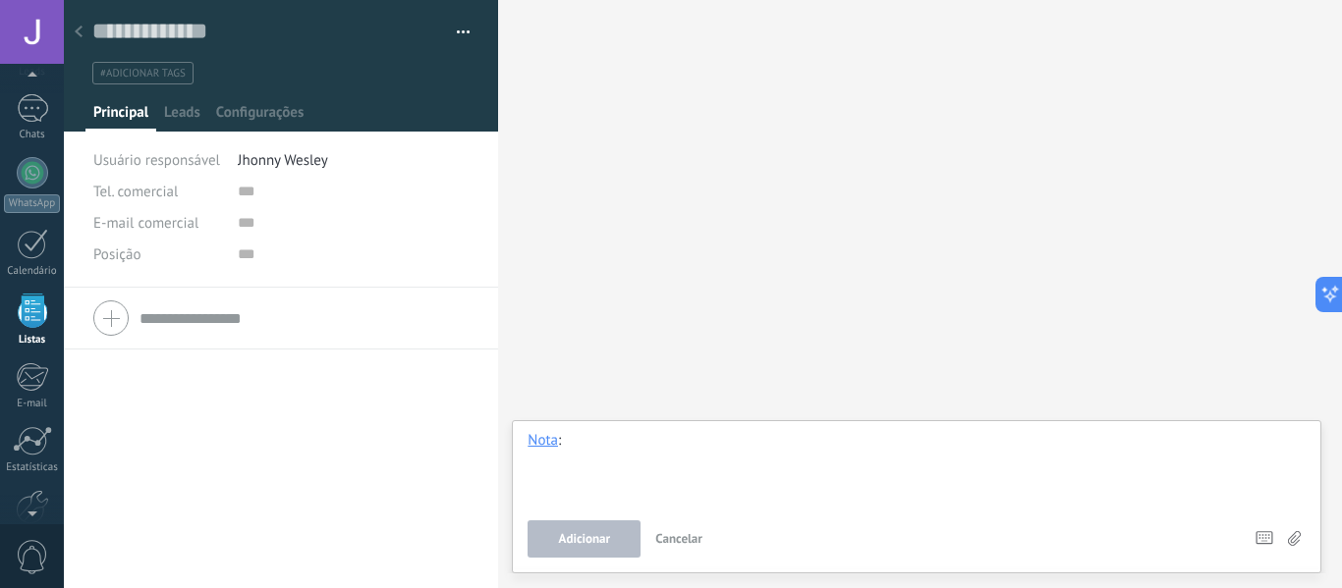
drag, startPoint x: 610, startPoint y: 441, endPoint x: 584, endPoint y: 366, distance: 78.9
click at [611, 440] on div at bounding box center [916, 468] width 778 height 75
drag, startPoint x: 197, startPoint y: 112, endPoint x: 186, endPoint y: 138, distance: 28.1
click at [194, 124] on div "Leads" at bounding box center [182, 117] width 52 height 28
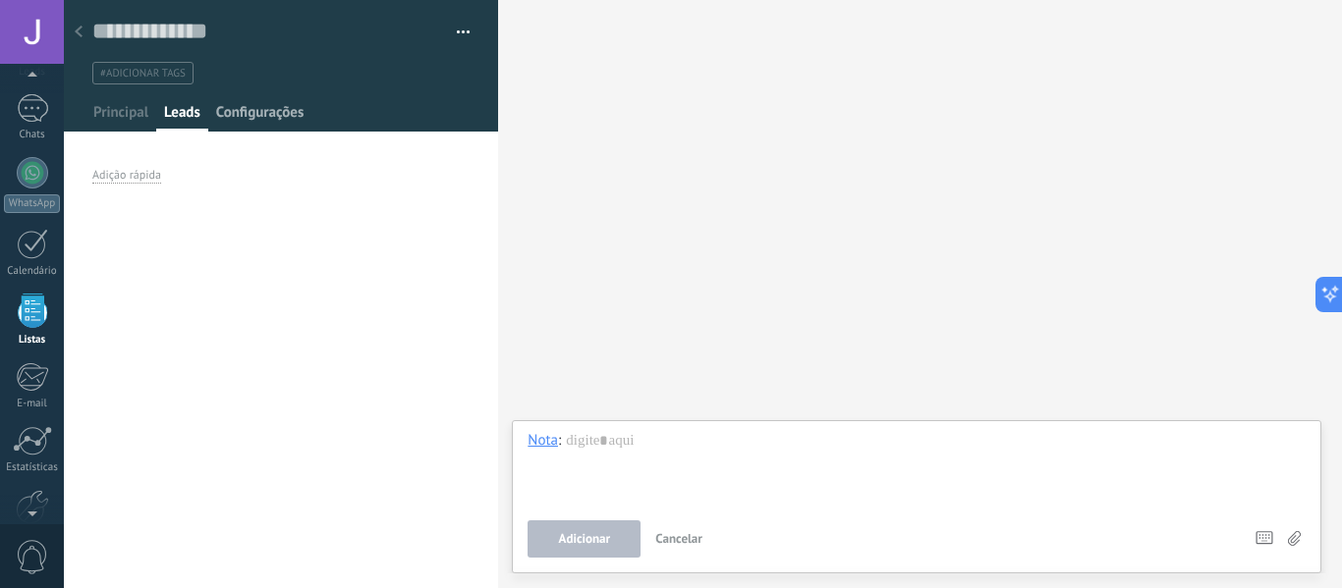
click at [258, 103] on span "Configurações" at bounding box center [259, 117] width 87 height 28
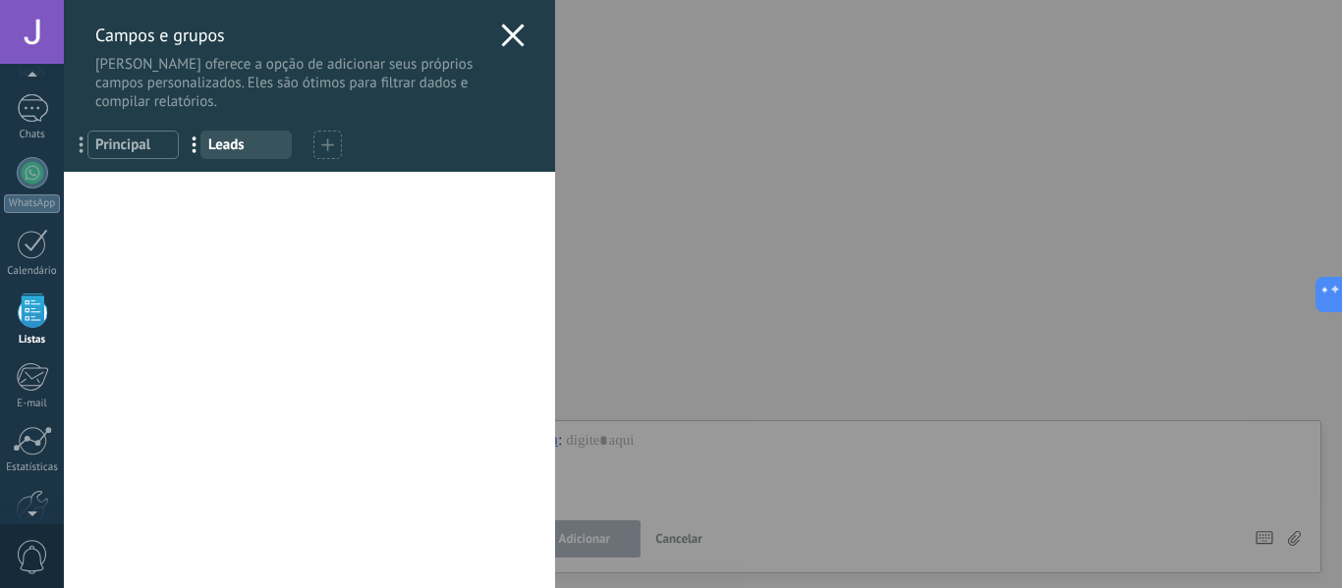
click at [501, 28] on use at bounding box center [512, 35] width 23 height 23
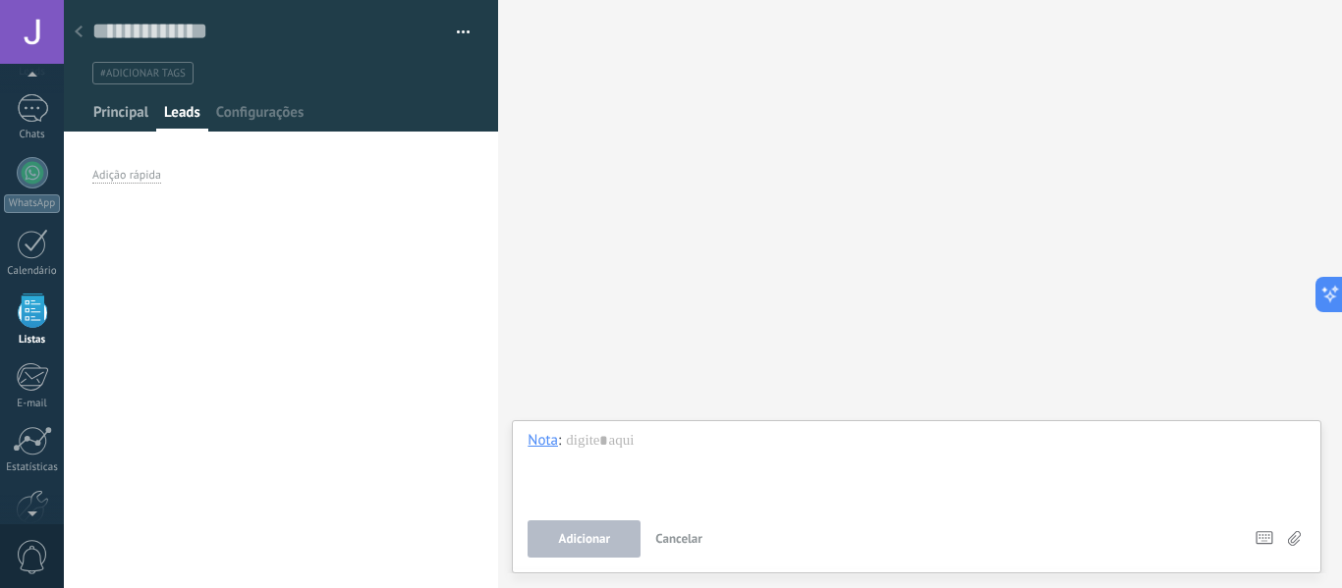
click at [123, 107] on span "Principal" at bounding box center [120, 117] width 55 height 28
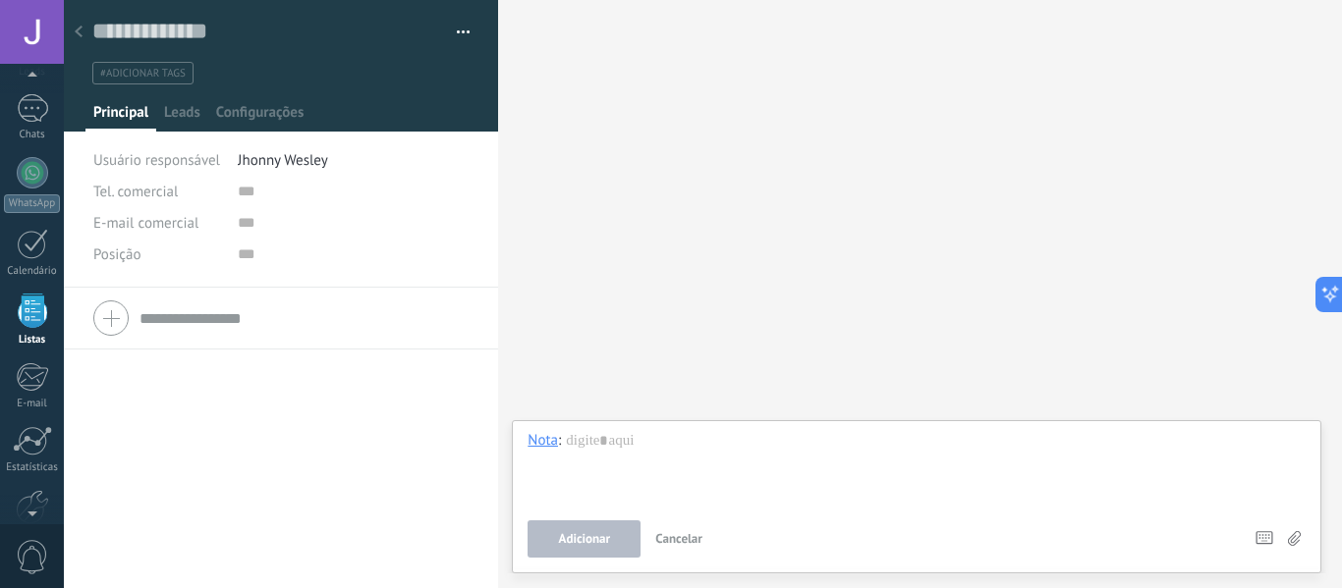
click at [164, 286] on div "Tel. comercial Comercial direto Celular Faz Casa Outros Tel. comercial Ligar Co…" at bounding box center [281, 232] width 376 height 112
click at [159, 313] on input "text" at bounding box center [303, 318] width 329 height 31
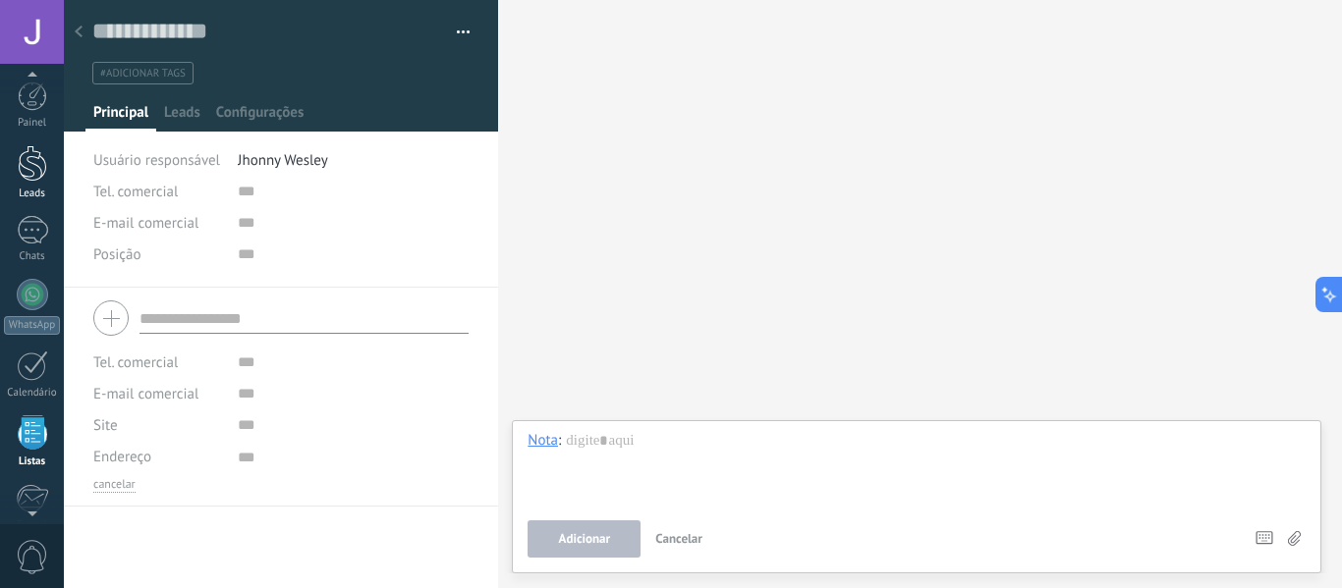
click at [12, 191] on div "Leads" at bounding box center [32, 194] width 57 height 13
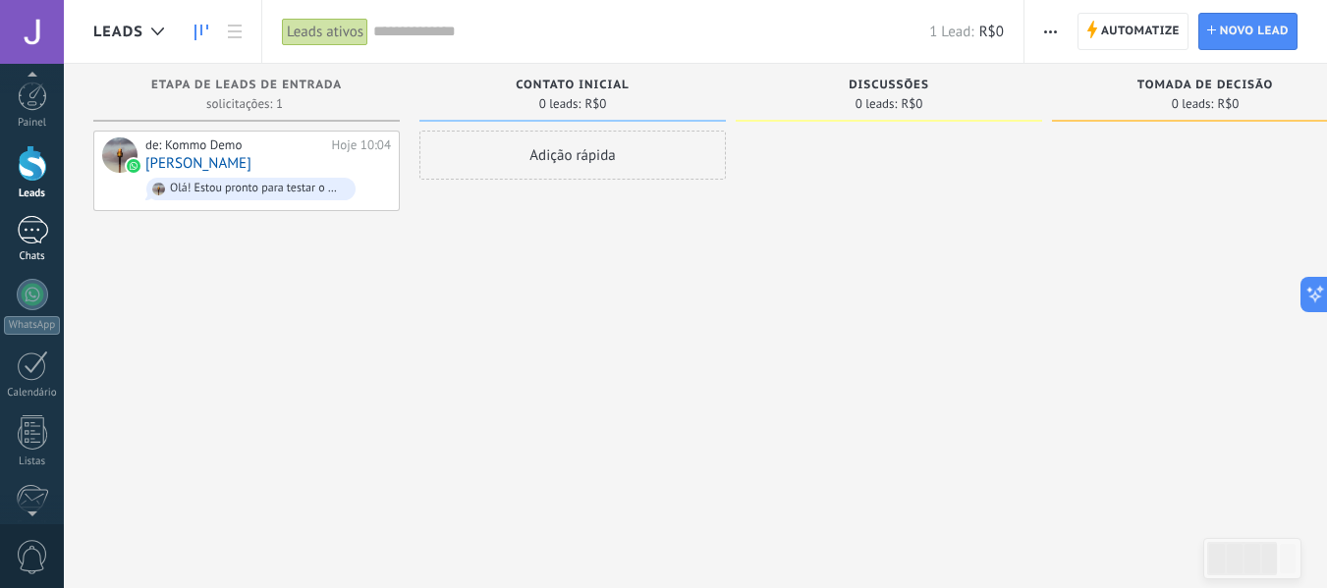
click at [45, 241] on div at bounding box center [32, 230] width 31 height 28
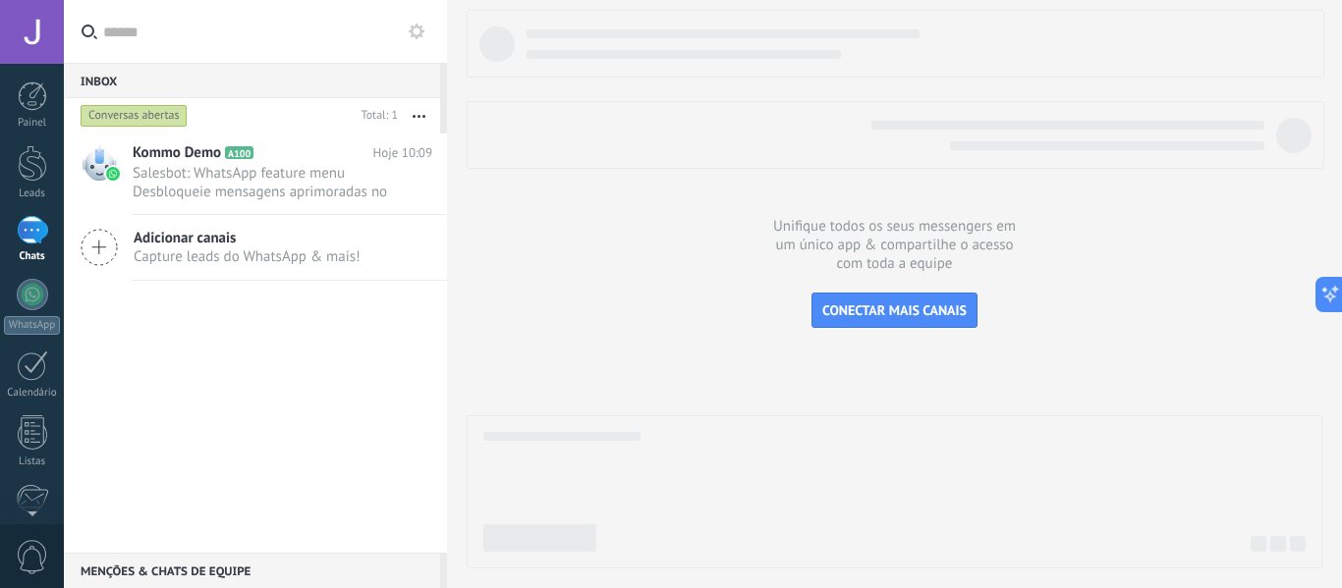
click at [413, 30] on use at bounding box center [417, 32] width 16 height 16
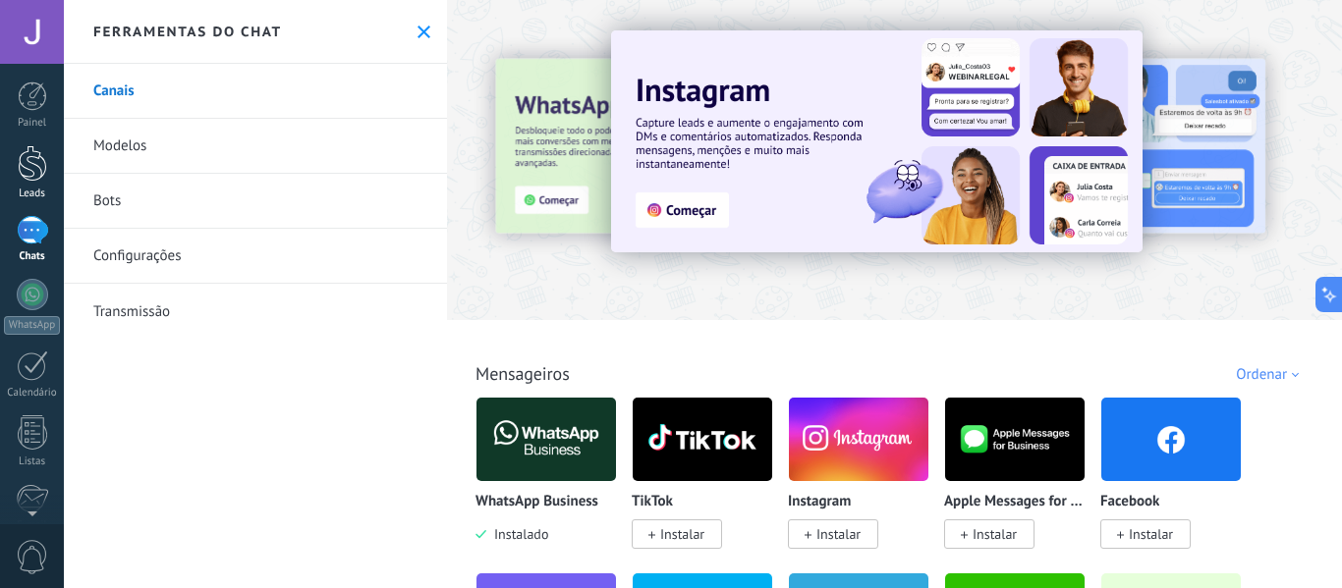
click at [35, 173] on div at bounding box center [32, 163] width 29 height 36
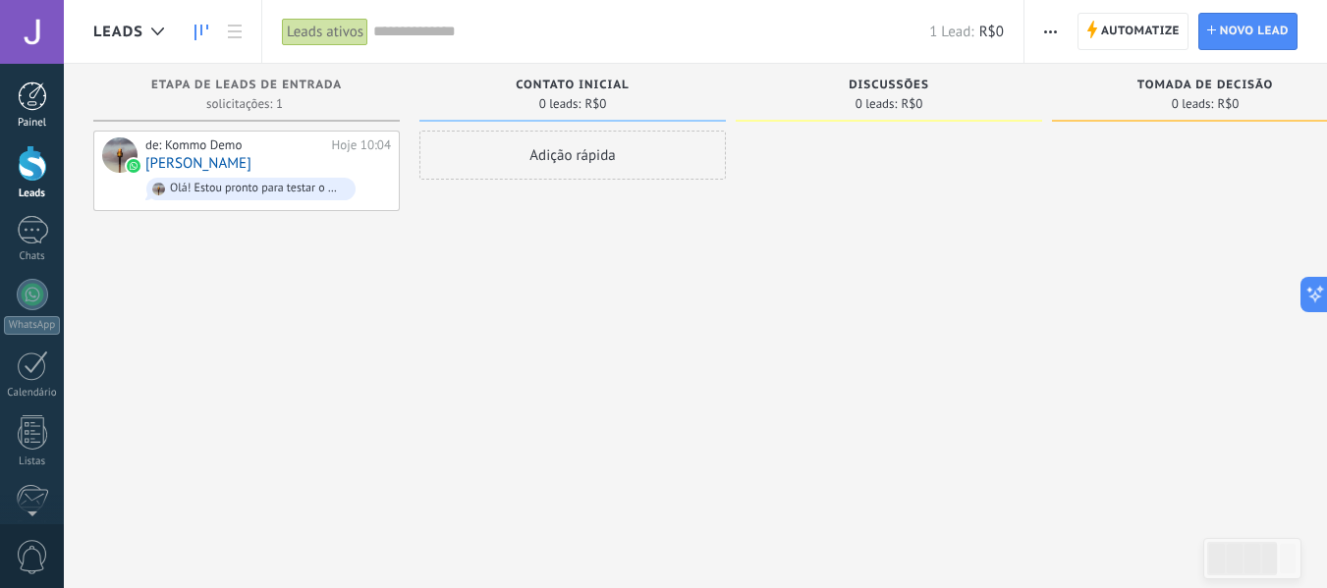
click at [31, 113] on link "Painel" at bounding box center [32, 106] width 64 height 48
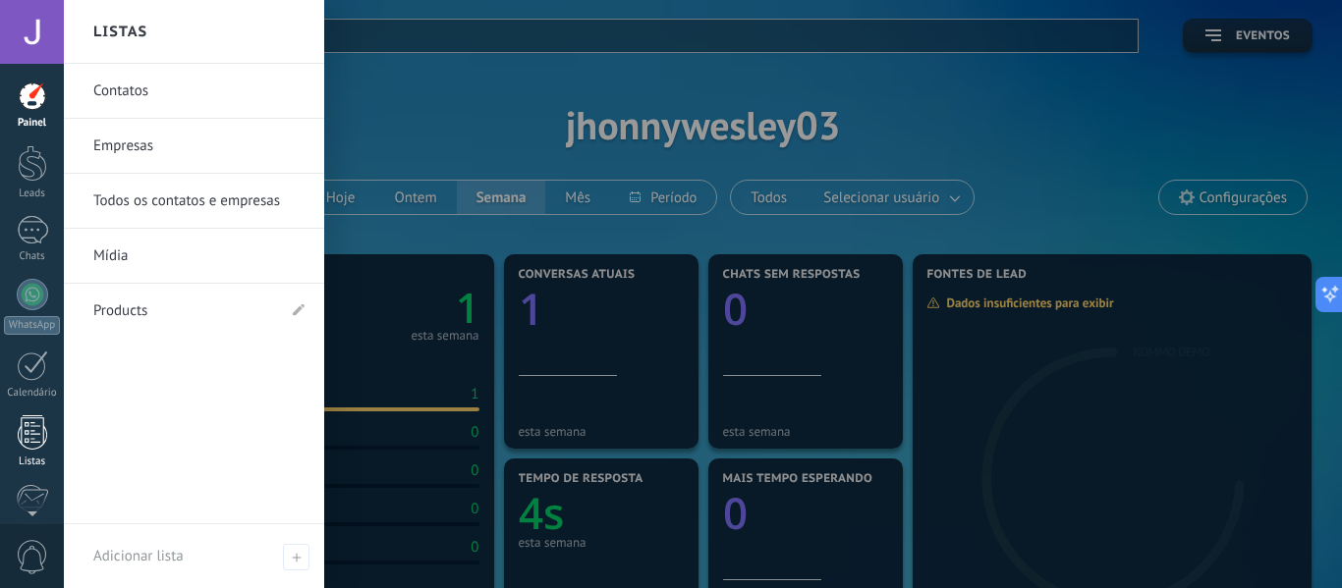
click at [47, 442] on link "Listas" at bounding box center [32, 441] width 64 height 53
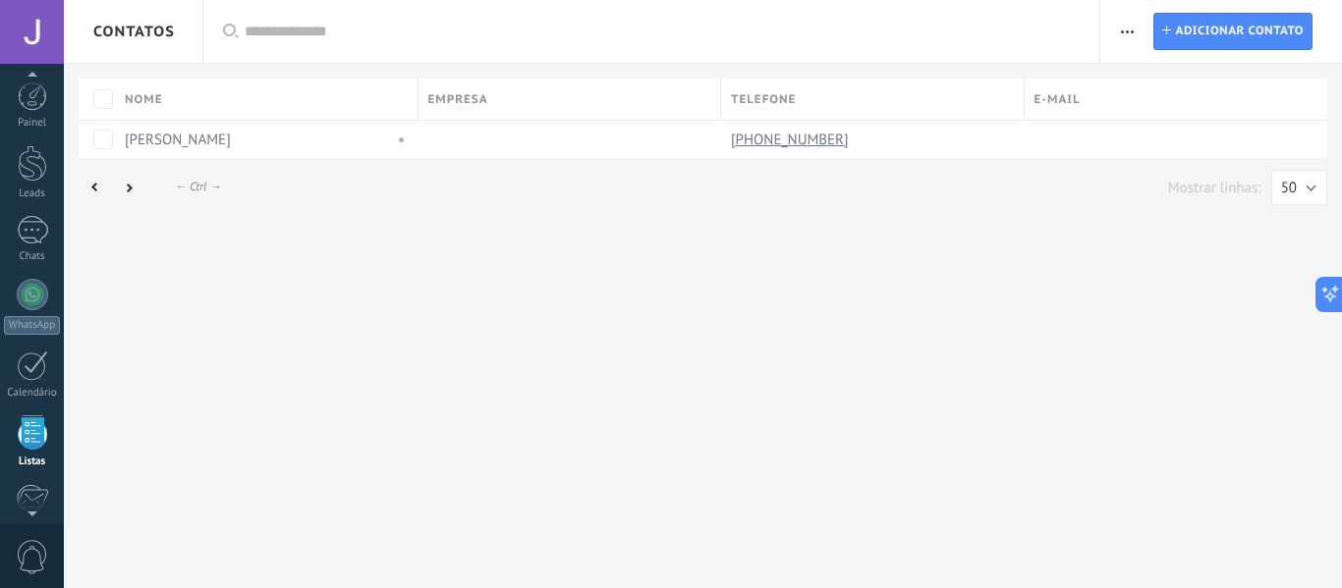
scroll to position [229, 0]
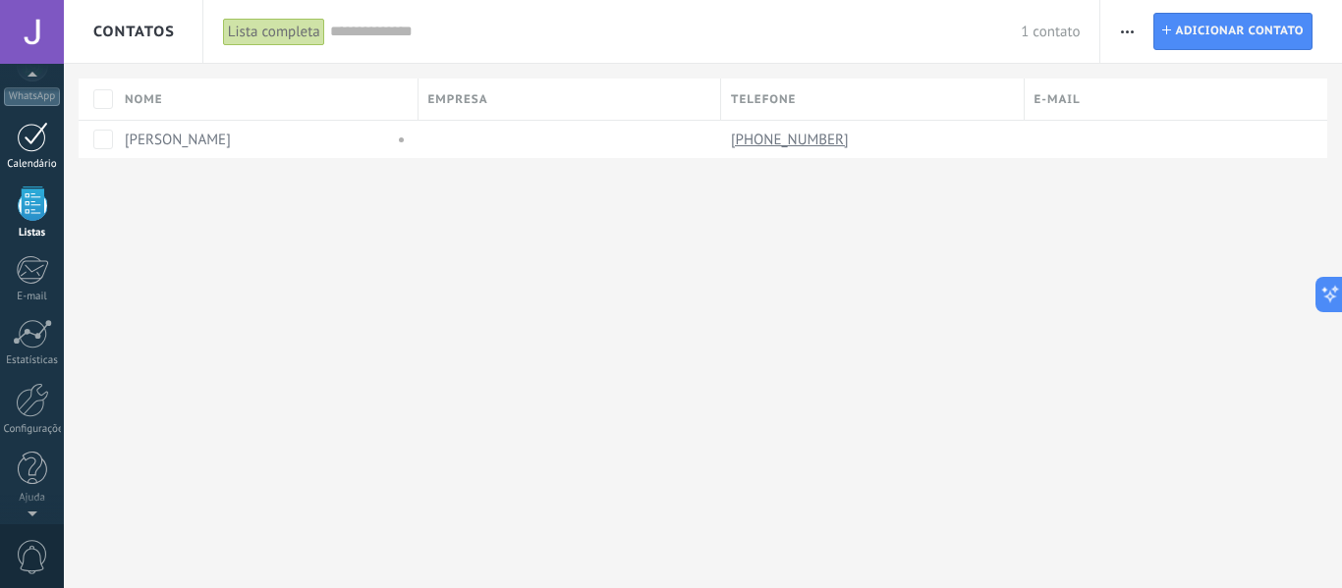
click at [44, 145] on div at bounding box center [32, 137] width 31 height 30
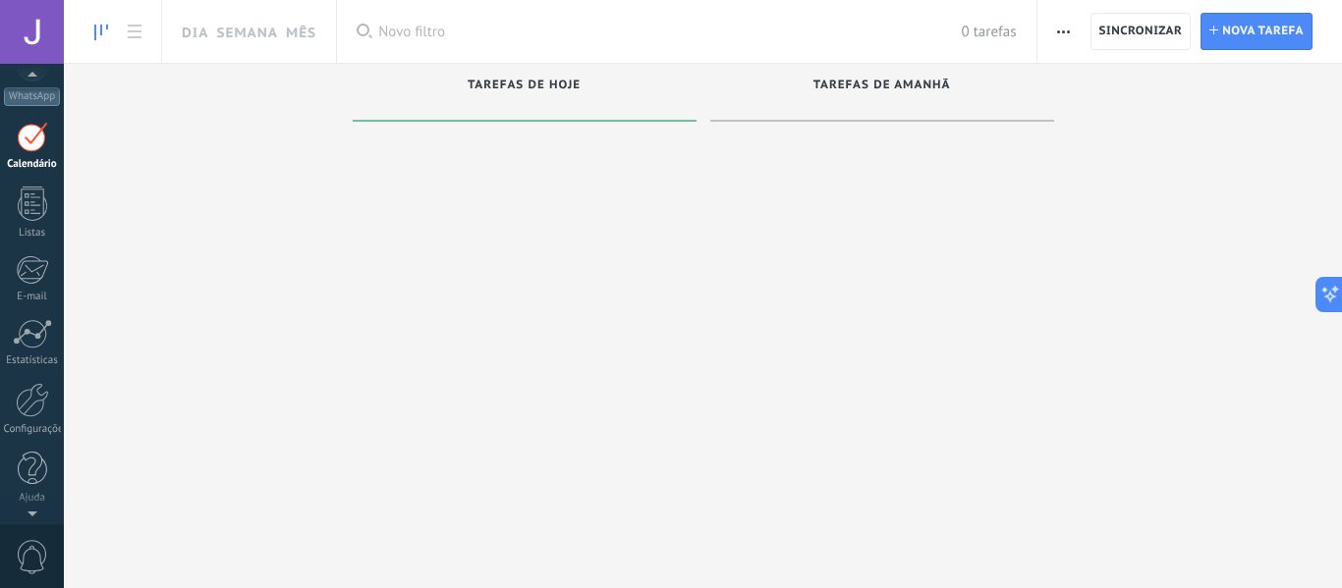
scroll to position [57, 0]
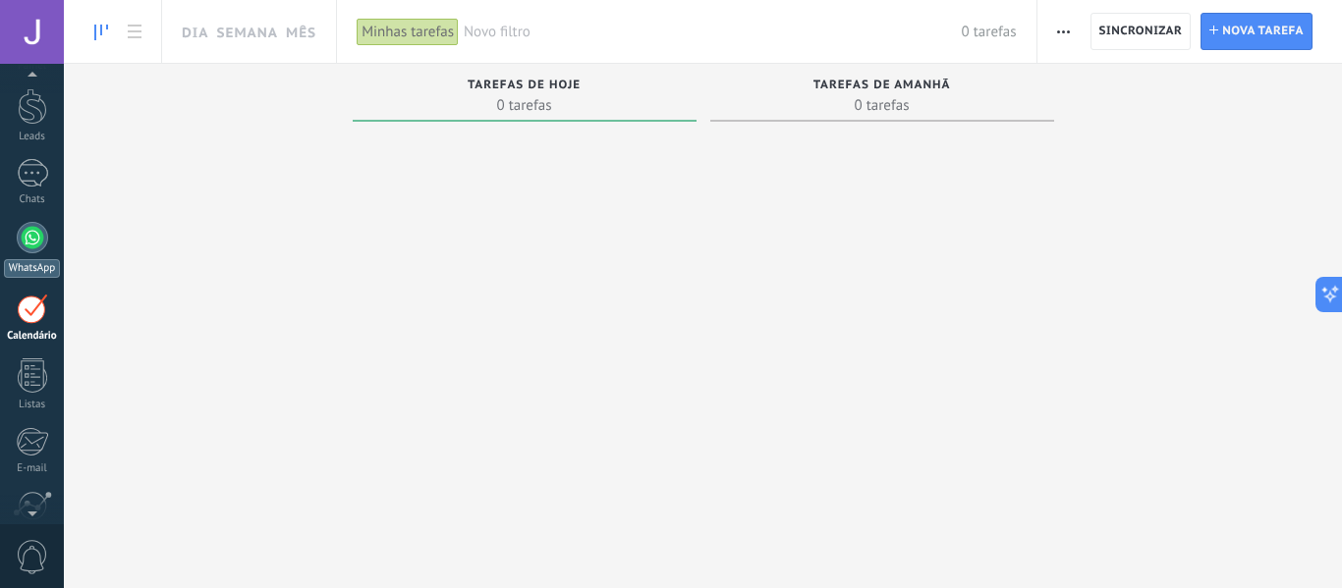
click at [20, 227] on div at bounding box center [32, 237] width 31 height 31
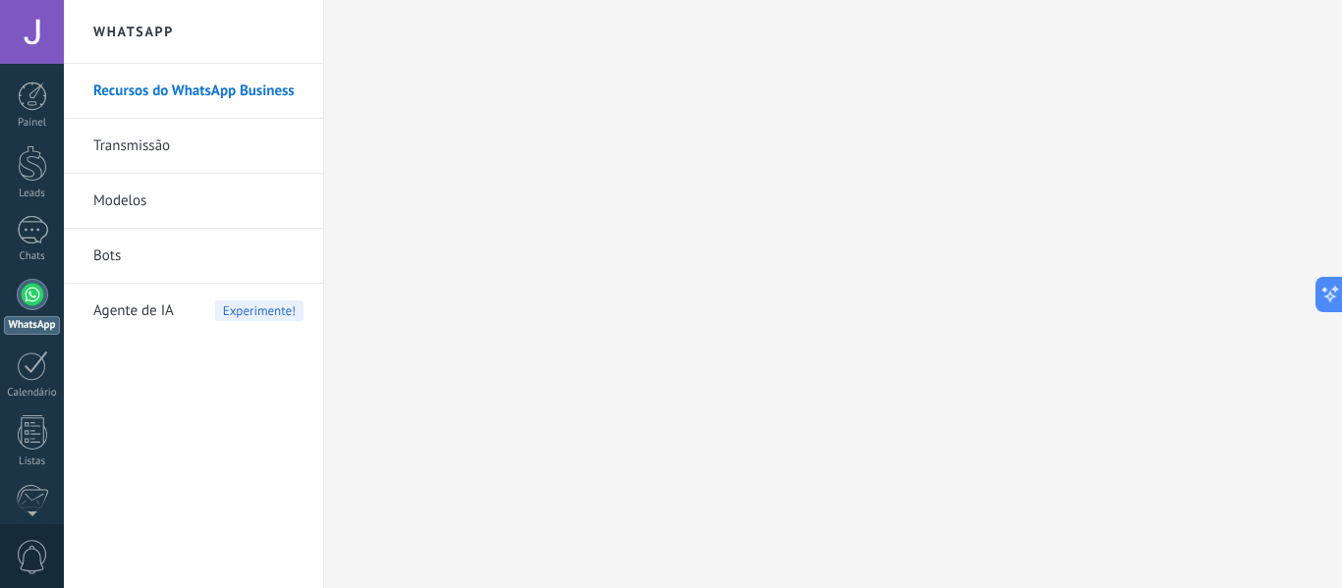
click at [122, 144] on link "Transmissão" at bounding box center [198, 146] width 210 height 55
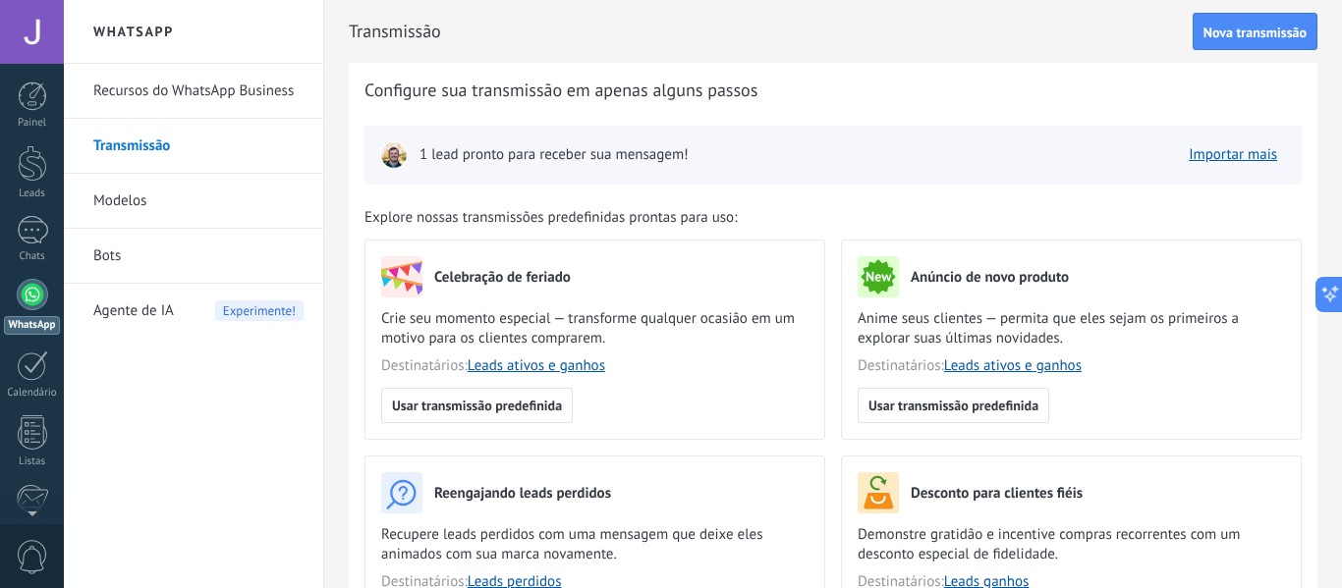
click at [133, 202] on link "Modelos" at bounding box center [198, 201] width 210 height 55
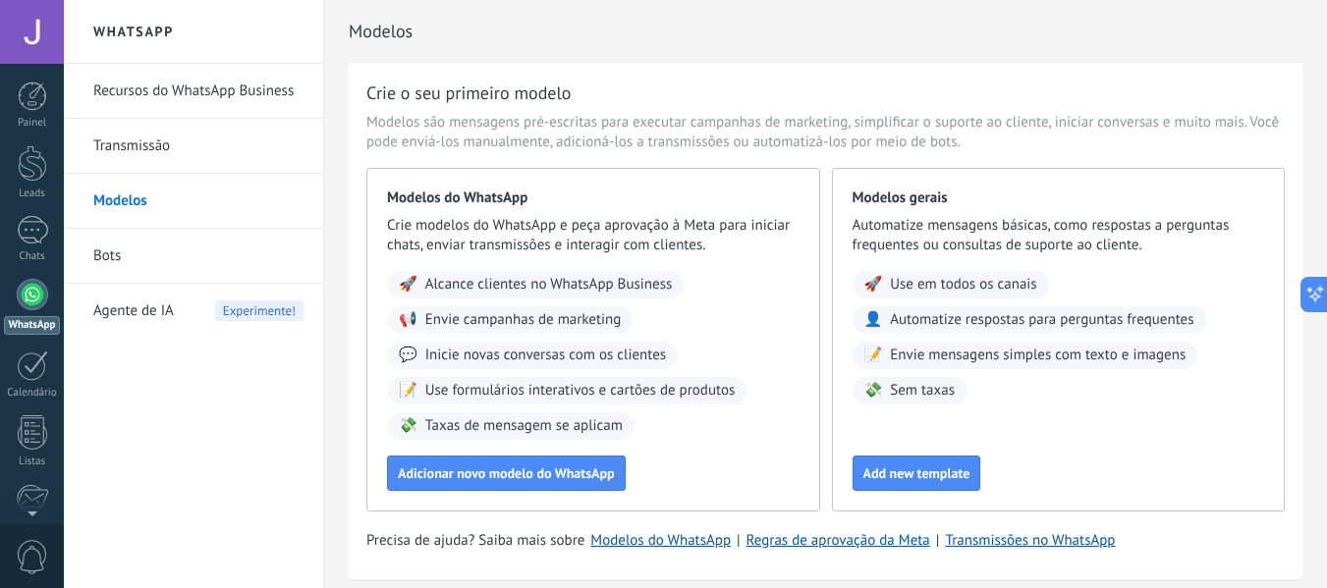
click at [136, 255] on link "Bots" at bounding box center [198, 256] width 210 height 55
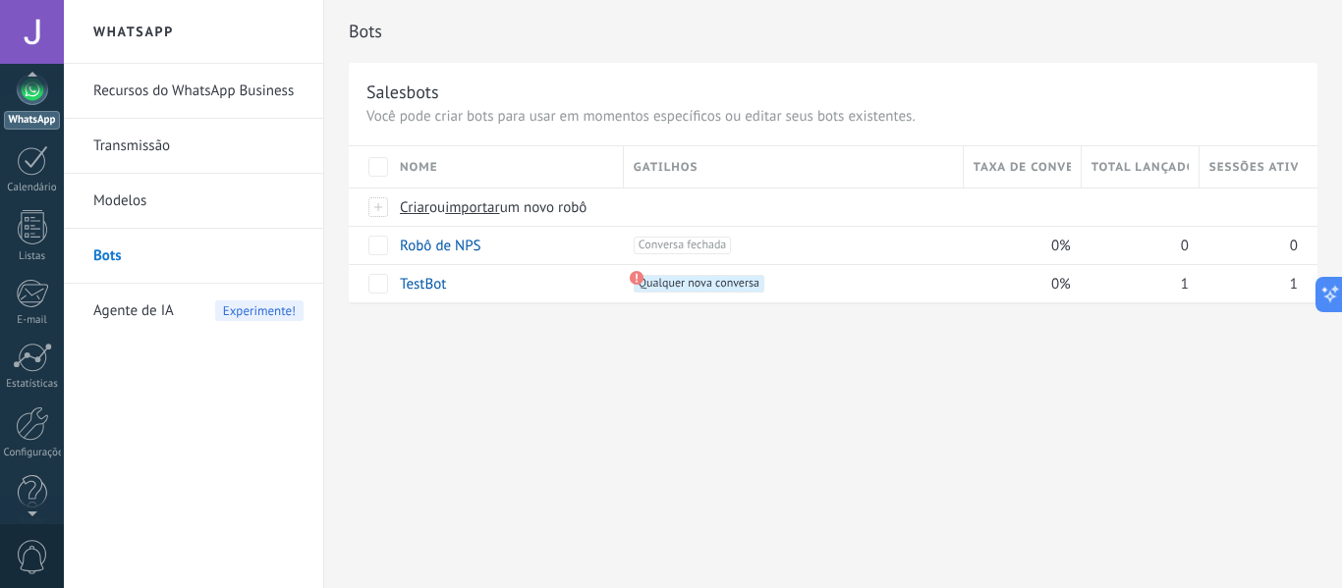
scroll to position [229, 0]
click at [13, 417] on link "Configurações" at bounding box center [32, 409] width 64 height 53
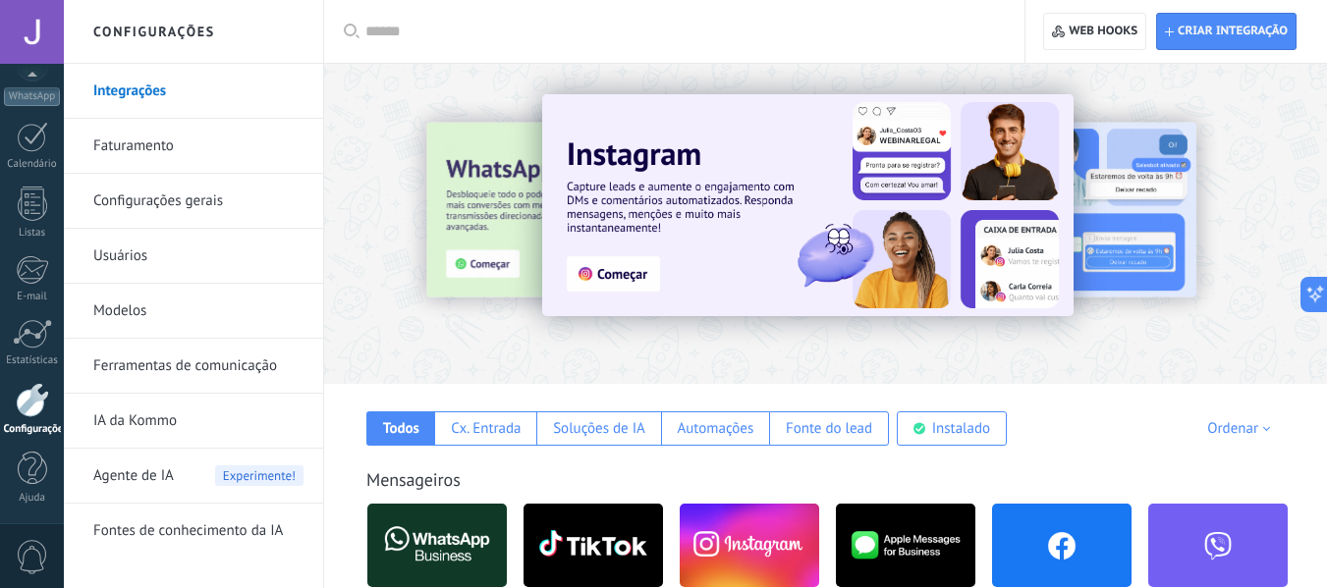
click at [172, 278] on link "Usuários" at bounding box center [198, 256] width 210 height 55
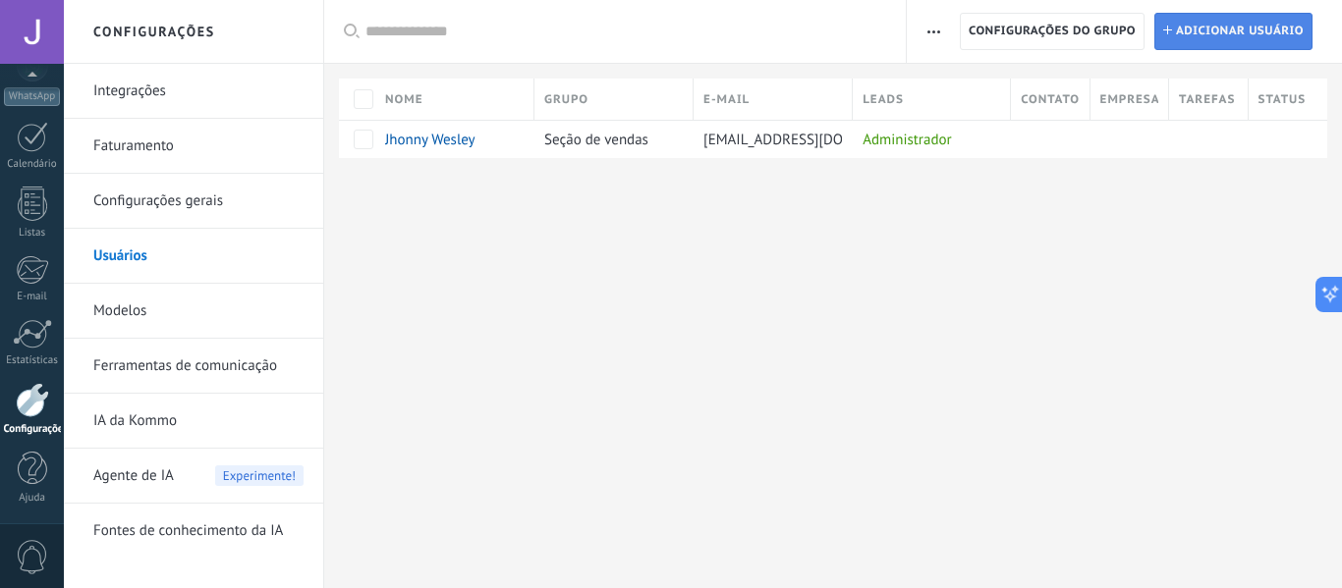
click at [1248, 25] on span "Adicionar usuário" at bounding box center [1240, 31] width 128 height 35
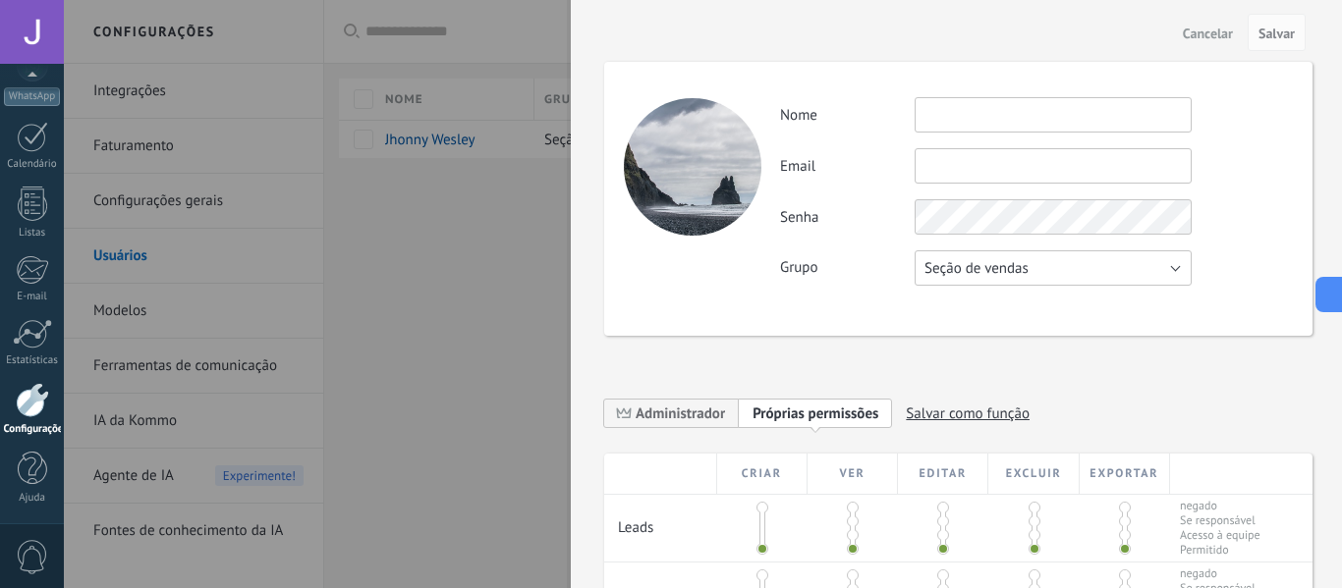
click at [1012, 264] on span "Seção de vendas" at bounding box center [976, 268] width 104 height 19
click at [1004, 301] on span "Usuários gratuitos" at bounding box center [1044, 302] width 282 height 19
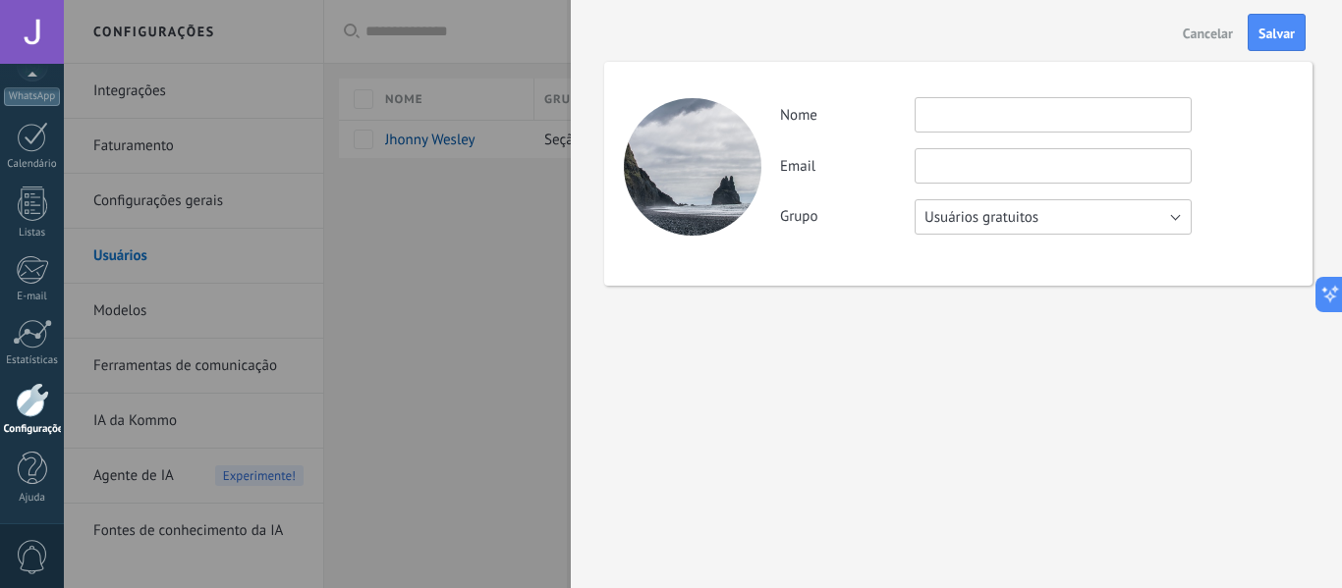
click at [1025, 214] on span "Usuários gratuitos" at bounding box center [981, 217] width 114 height 19
click at [1019, 222] on span "Seção de vendas" at bounding box center [1044, 217] width 282 height 19
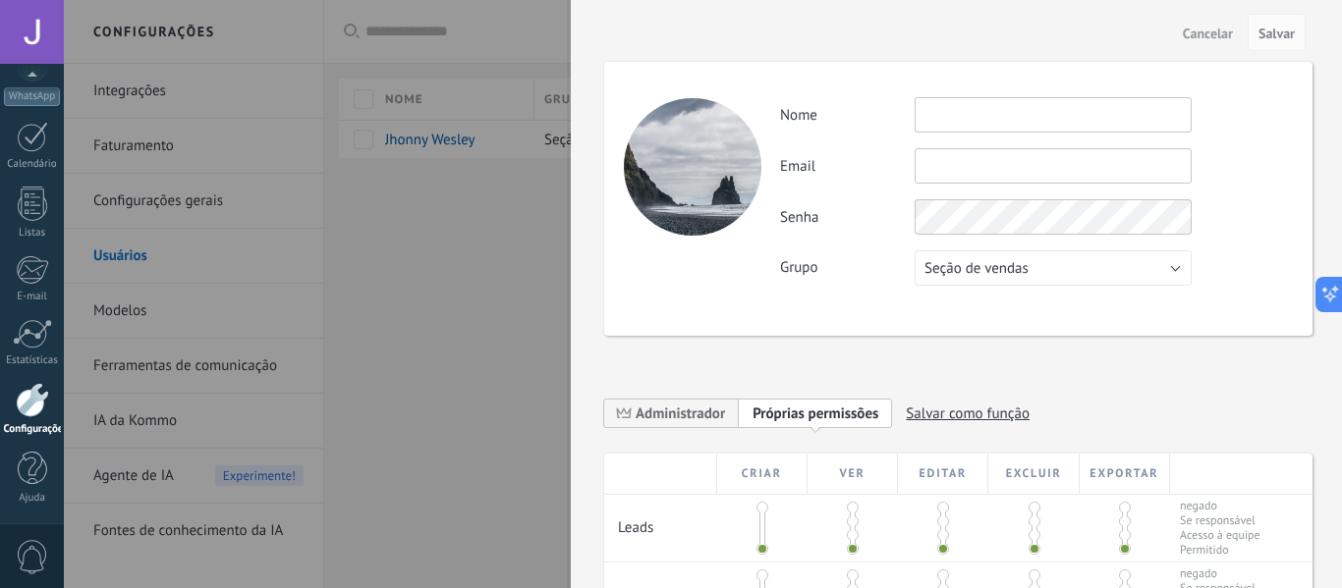
click at [1025, 131] on input "text" at bounding box center [1052, 114] width 277 height 35
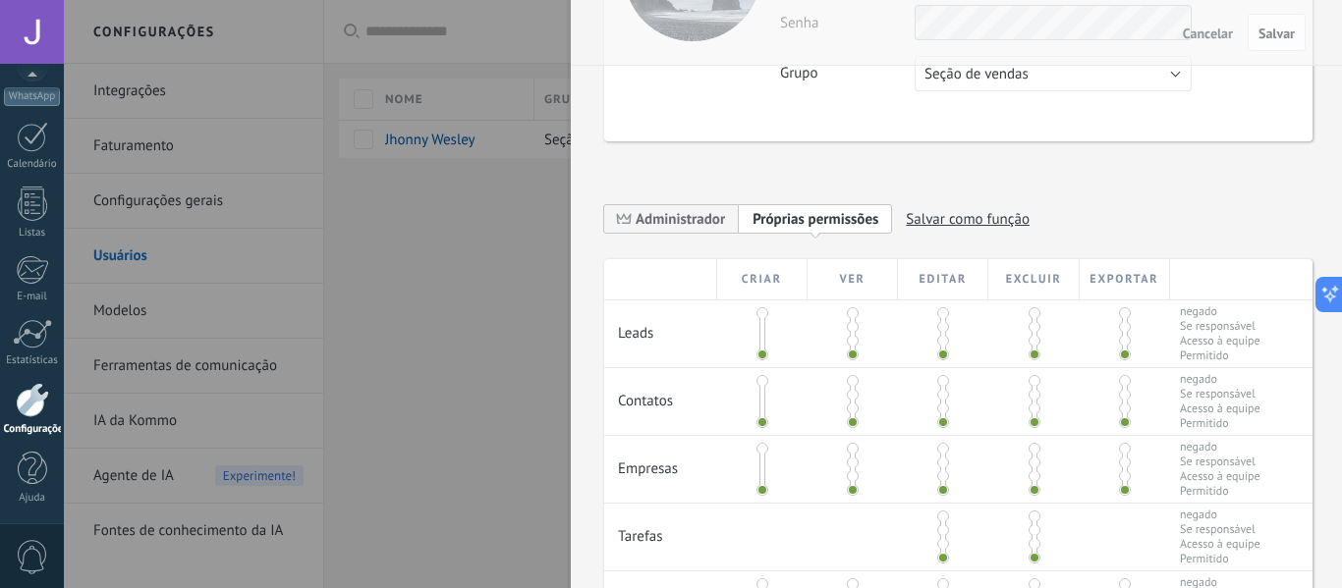
scroll to position [196, 0]
click at [940, 337] on span at bounding box center [943, 339] width 12 height 12
drag, startPoint x: 1028, startPoint y: 345, endPoint x: 1025, endPoint y: 360, distance: 16.0
click at [1025, 360] on div "Leads negado Se responsável Acesso à equipe Permitido" at bounding box center [958, 332] width 708 height 68
click at [938, 349] on span at bounding box center [943, 353] width 12 height 12
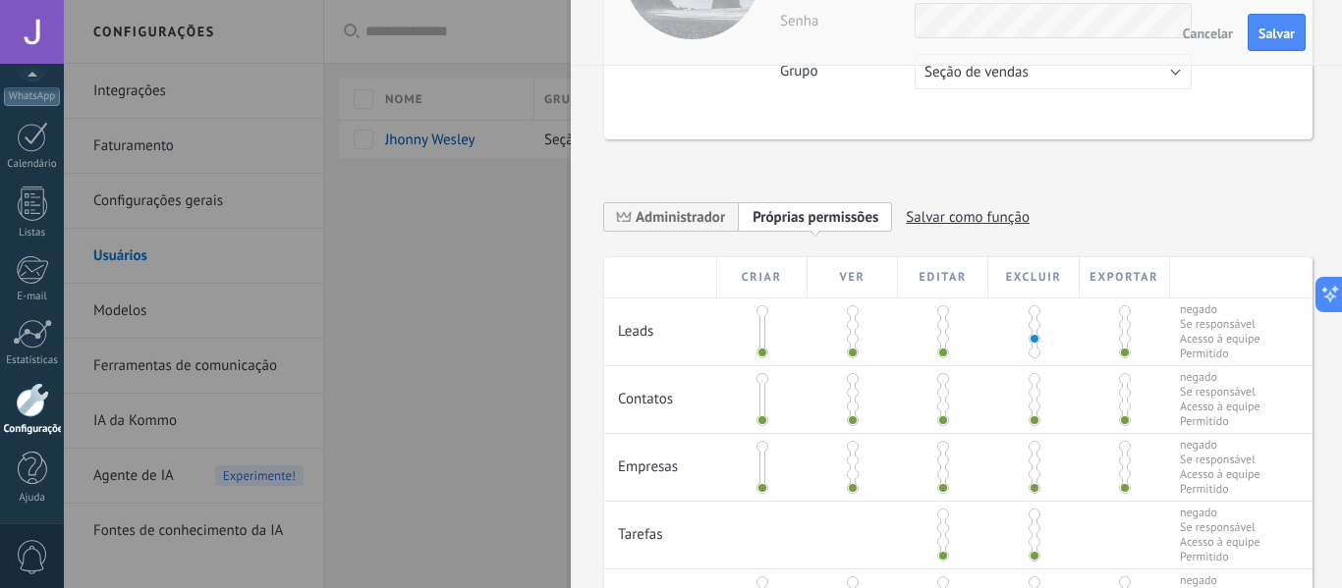
click at [943, 335] on span at bounding box center [943, 339] width 12 height 12
click at [940, 325] on span at bounding box center [943, 325] width 12 height 12
click at [942, 334] on span at bounding box center [943, 339] width 12 height 12
click at [1119, 306] on span at bounding box center [1125, 311] width 12 height 12
click at [855, 324] on span at bounding box center [853, 325] width 12 height 12
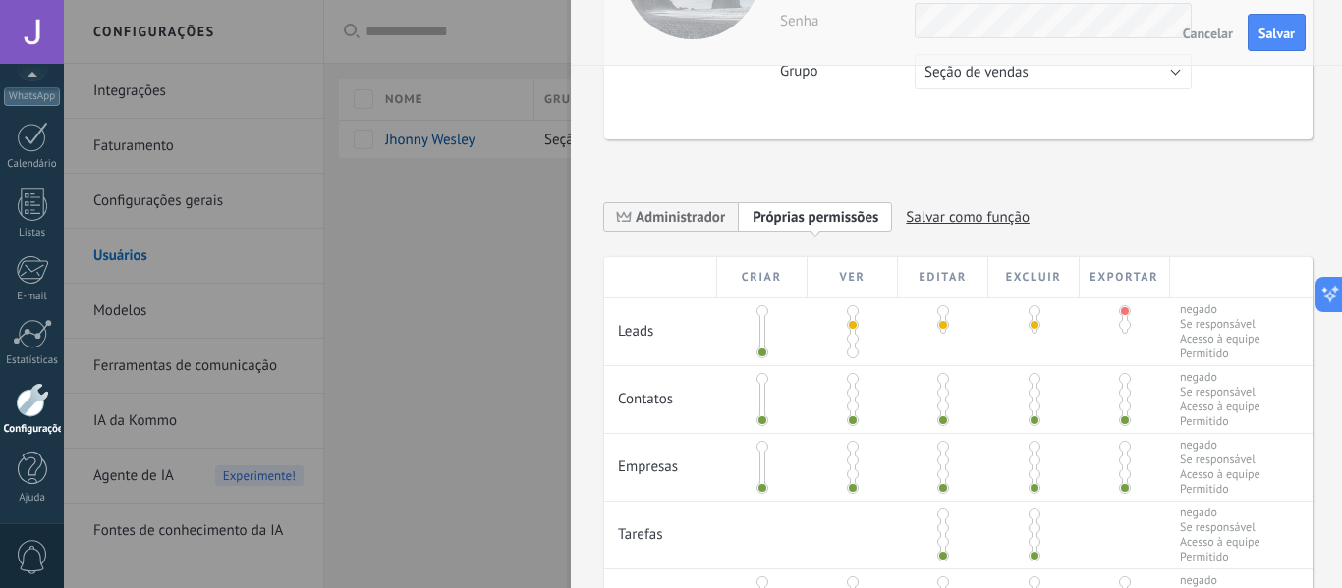
click at [1028, 313] on span at bounding box center [1034, 311] width 12 height 12
click at [759, 328] on span at bounding box center [762, 325] width 12 height 12
click at [758, 319] on span at bounding box center [762, 325] width 12 height 12
click at [758, 323] on span at bounding box center [762, 325] width 12 height 12
click at [760, 323] on span at bounding box center [762, 325] width 12 height 12
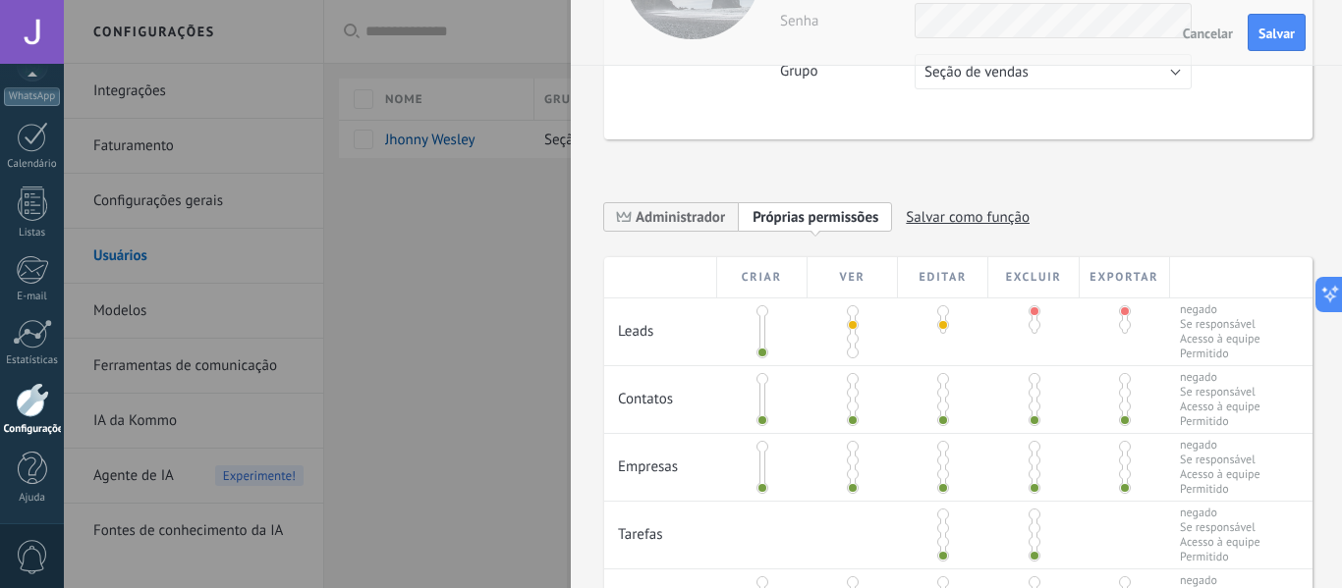
click at [760, 323] on span at bounding box center [762, 325] width 12 height 12
click at [847, 393] on span at bounding box center [853, 393] width 12 height 12
click at [1033, 377] on span at bounding box center [1034, 379] width 12 height 12
click at [1122, 327] on span at bounding box center [1125, 325] width 12 height 12
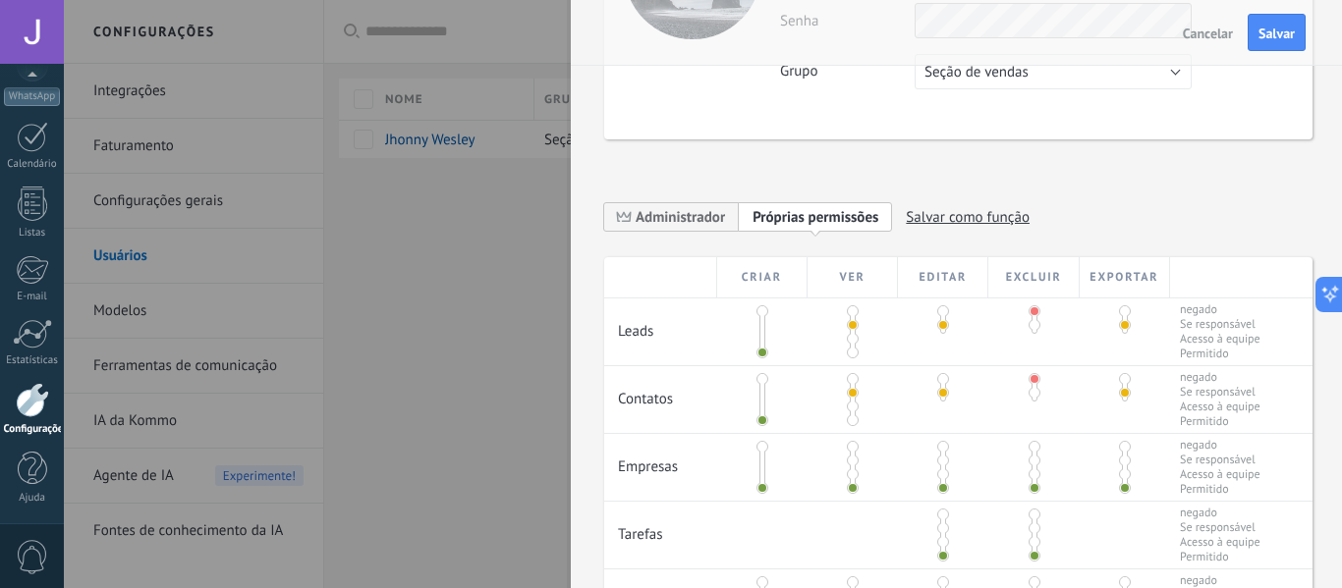
scroll to position [295, 0]
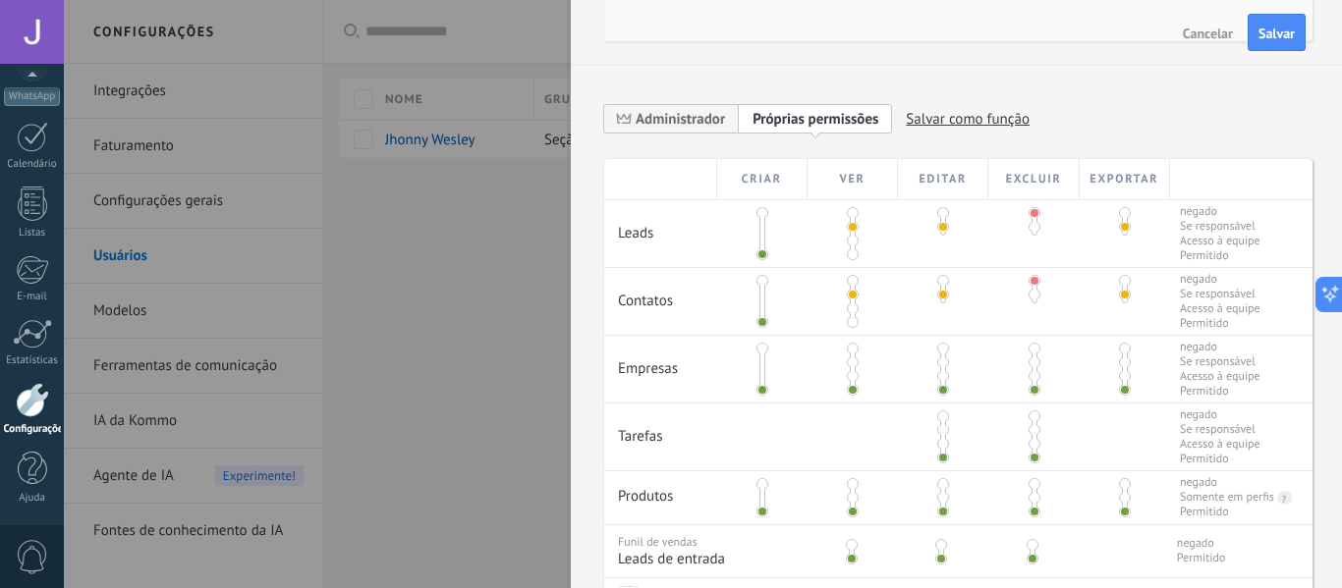
click at [1028, 350] on span at bounding box center [1034, 349] width 12 height 12
click at [1120, 353] on span at bounding box center [1125, 349] width 12 height 12
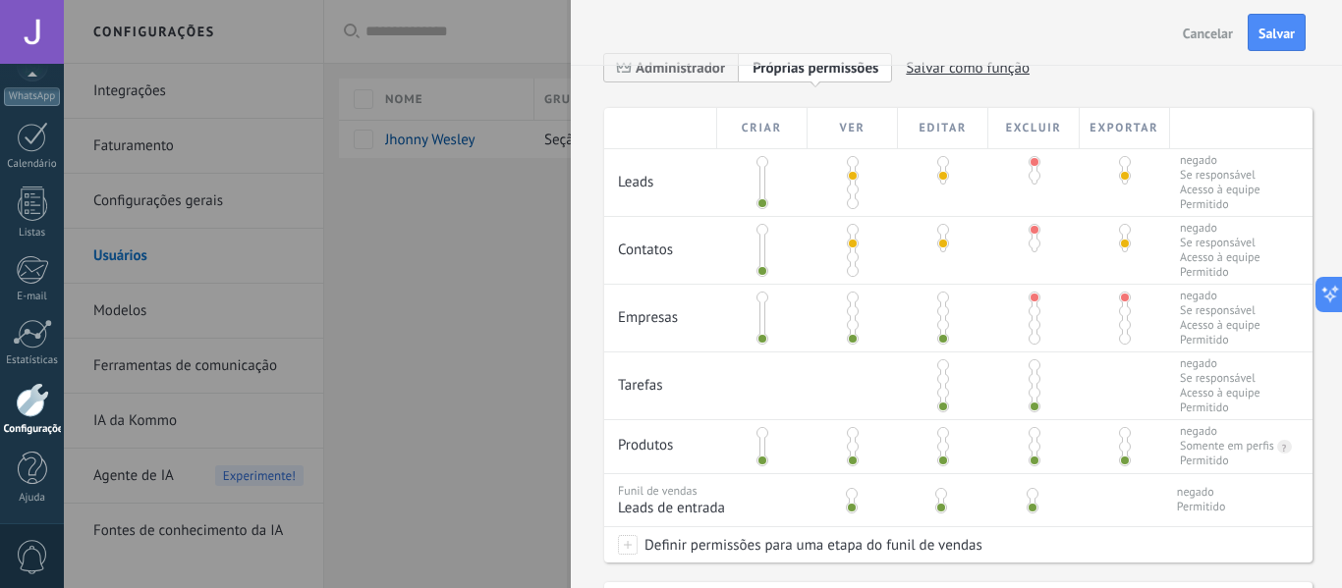
scroll to position [380, 0]
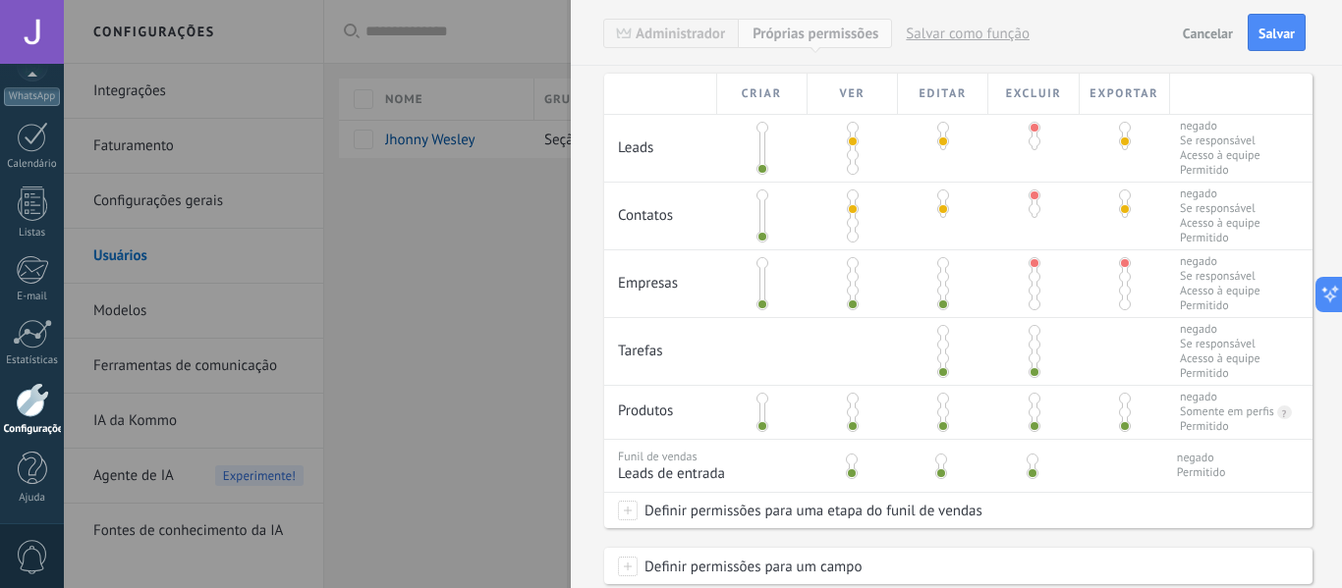
click at [1032, 465] on span at bounding box center [1032, 460] width 12 height 12
click at [950, 458] on div at bounding box center [940, 463] width 90 height 46
click at [945, 458] on span at bounding box center [941, 460] width 12 height 12
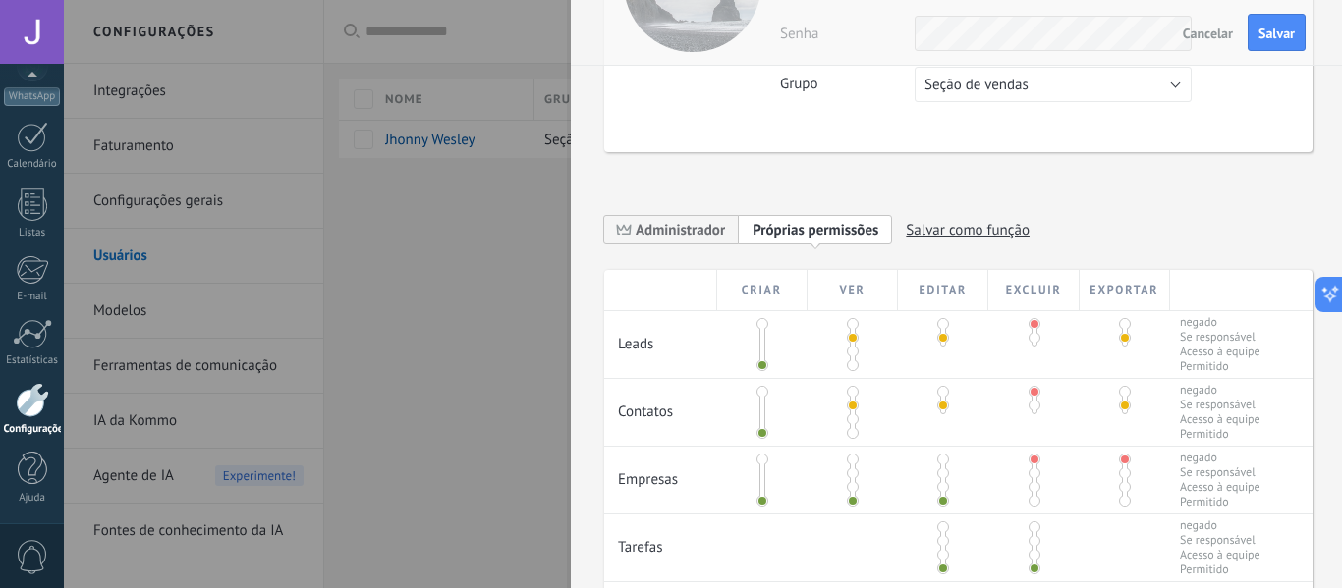
scroll to position [0, 0]
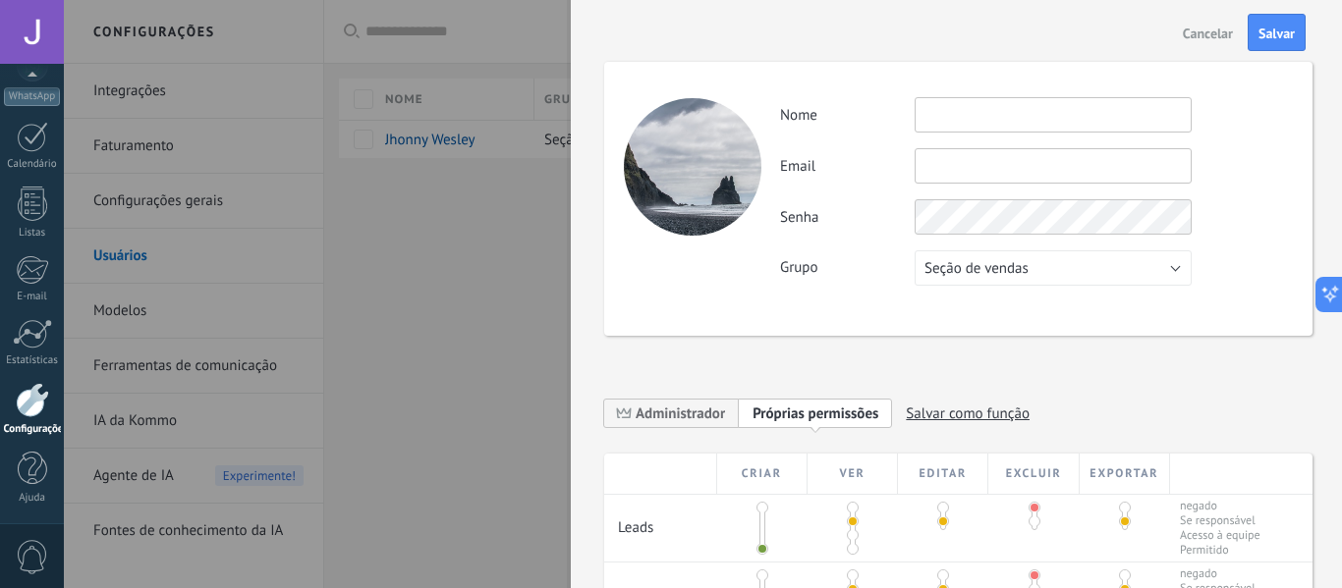
click at [962, 117] on input "text" at bounding box center [1052, 114] width 277 height 35
type input "*"
type input "*******"
click at [976, 171] on input "text" at bounding box center [1052, 165] width 277 height 35
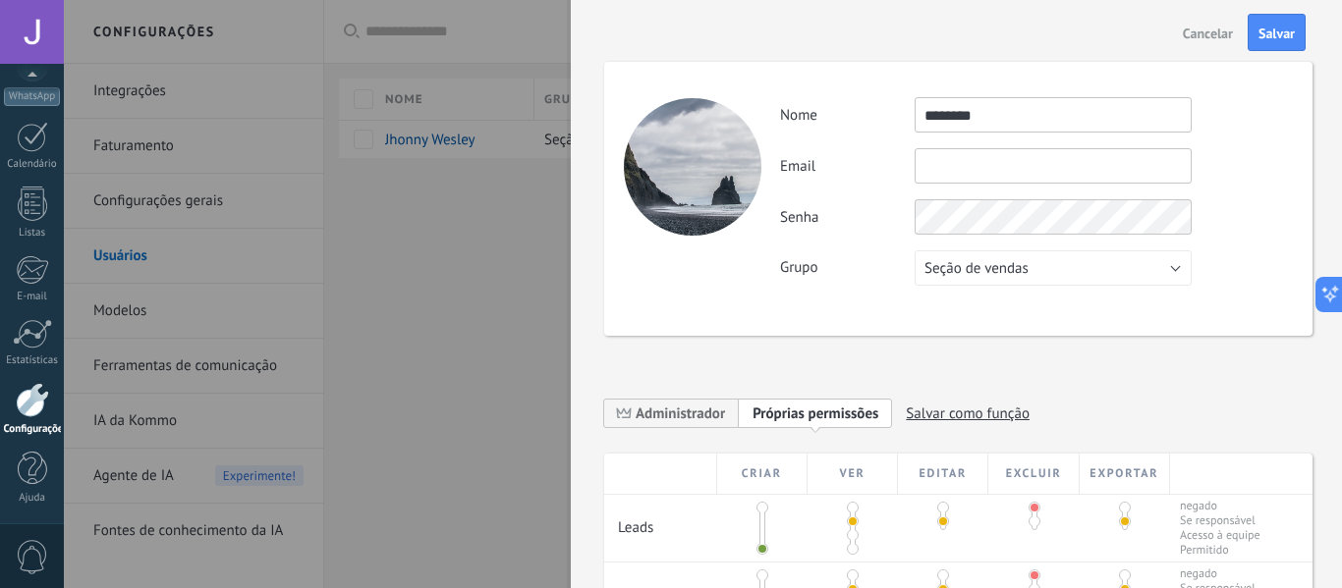
click at [675, 151] on div at bounding box center [693, 167] width 138 height 138
click at [1306, 348] on div "**********" at bounding box center [956, 294] width 771 height 588
click at [1007, 163] on input "text" at bounding box center [1052, 165] width 277 height 35
paste input "**********"
type input "**********"
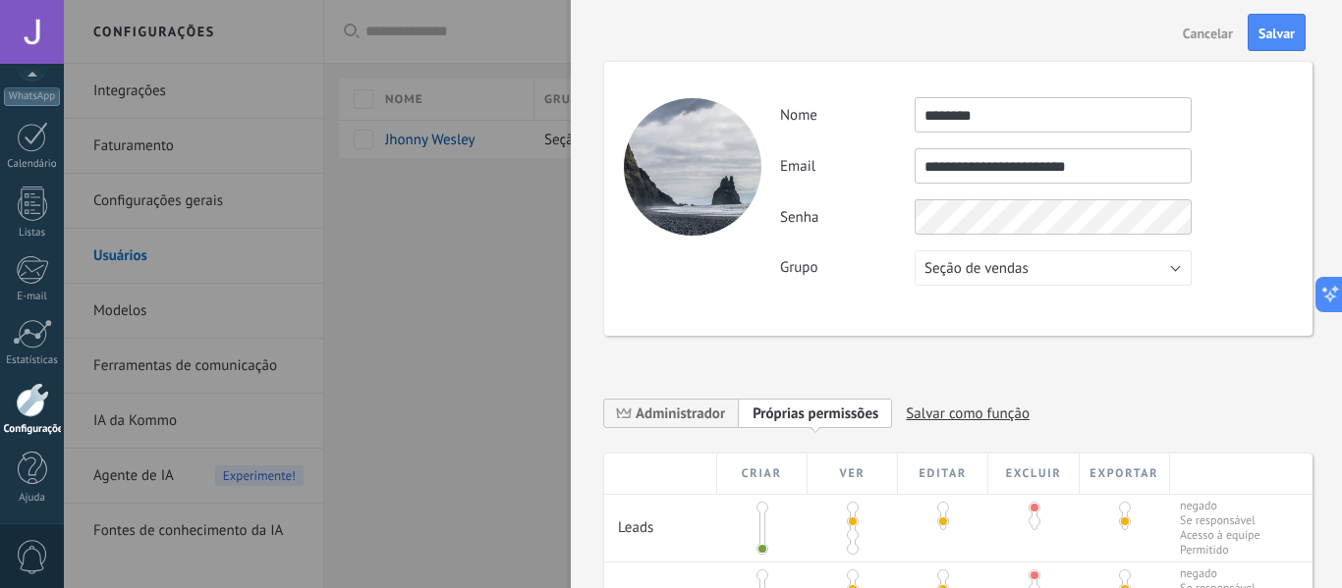
click at [1285, 173] on div "**********" at bounding box center [958, 199] width 708 height 274
click at [1267, 46] on button "Salvar" at bounding box center [1276, 32] width 58 height 37
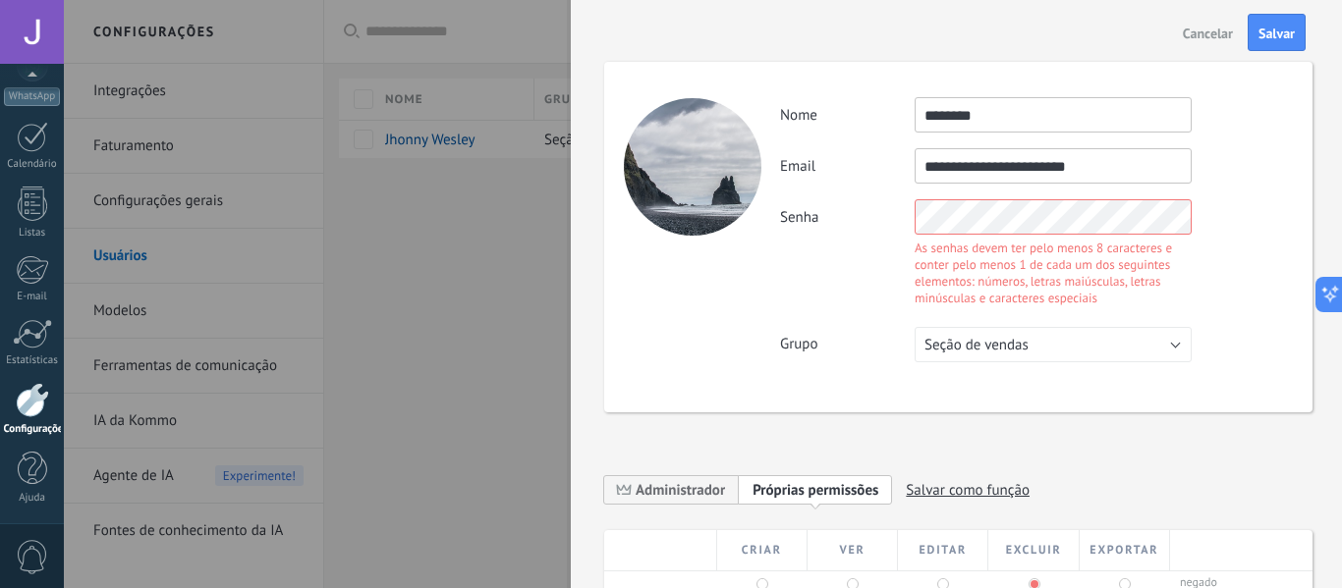
click at [461, 233] on body ".abccls-1,.abccls-2{fill-rule:evenodd}.abccls-2{fill:#fff} .abfcls-1{fill:none}…" at bounding box center [671, 294] width 1342 height 588
click at [1269, 39] on span "Salvar" at bounding box center [1276, 34] width 36 height 14
click at [1273, 31] on span "Salvar" at bounding box center [1276, 34] width 36 height 14
click at [0, 192] on body ".abccls-1,.abccls-2{fill-rule:evenodd}.abccls-2{fill:#fff} .abfcls-1{fill:none}…" at bounding box center [671, 294] width 1342 height 588
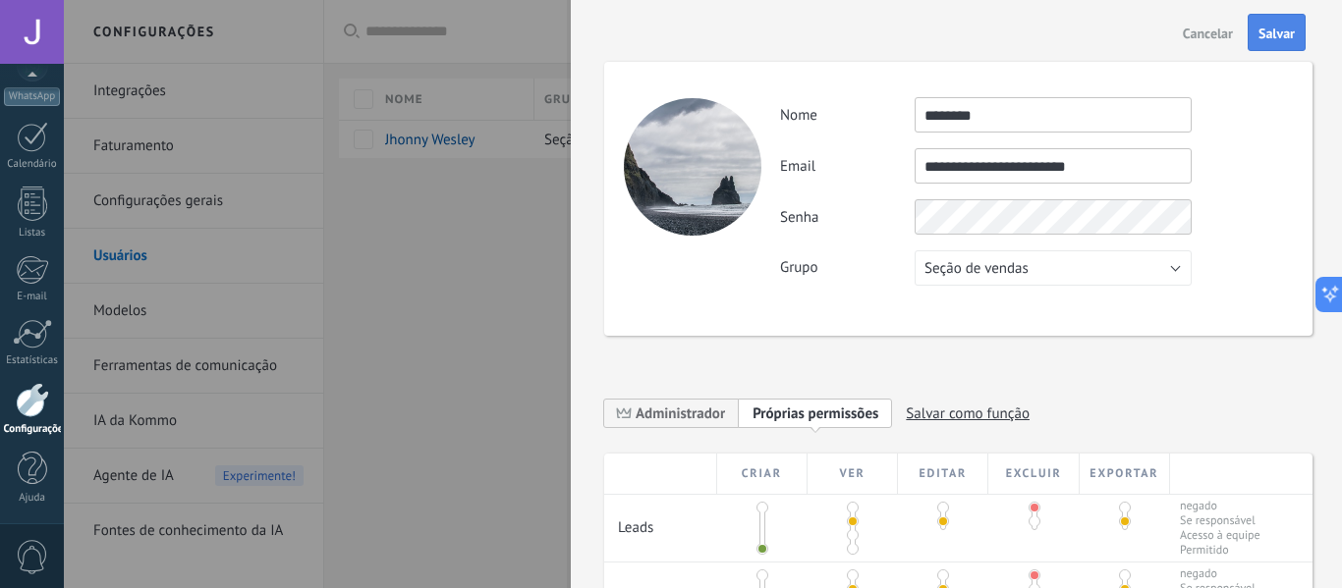
click at [1297, 46] on button "Salvar" at bounding box center [1276, 32] width 58 height 37
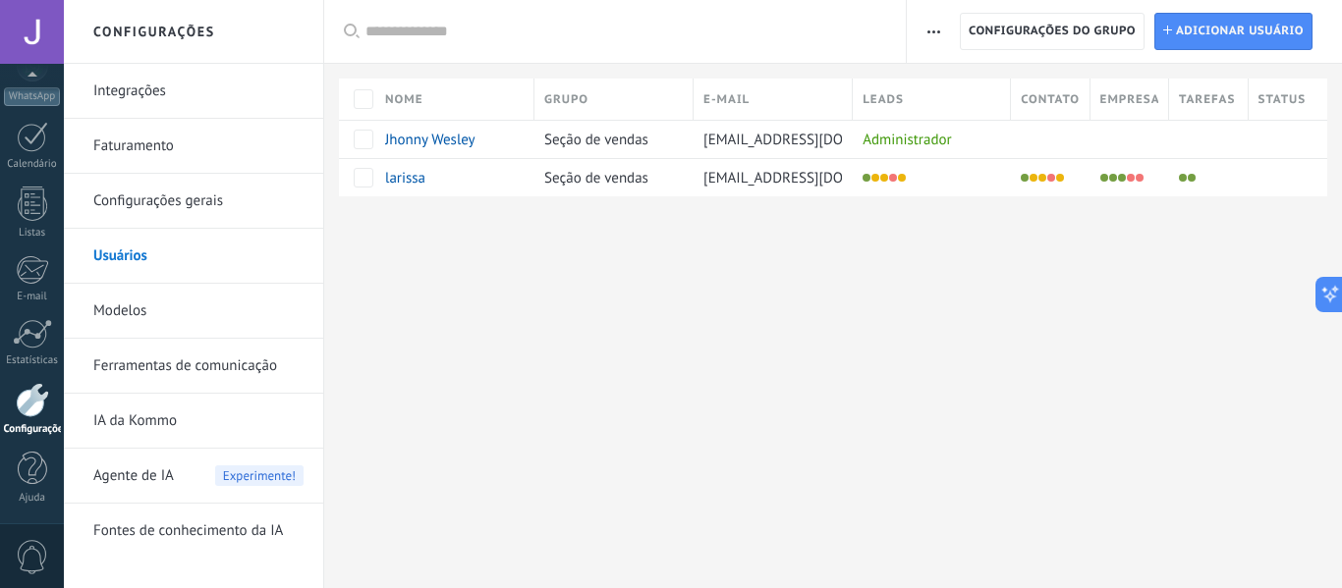
click at [604, 403] on div "Configurações Integrações Faturamento Configurações gerais Usuários Modelos Fer…" at bounding box center [703, 294] width 1278 height 588
click at [972, 310] on div "Configurações Integrações Faturamento Configurações gerais Usuários Modelos Fer…" at bounding box center [703, 294] width 1278 height 588
click at [1213, 41] on span "Adicionar usuário" at bounding box center [1240, 31] width 128 height 35
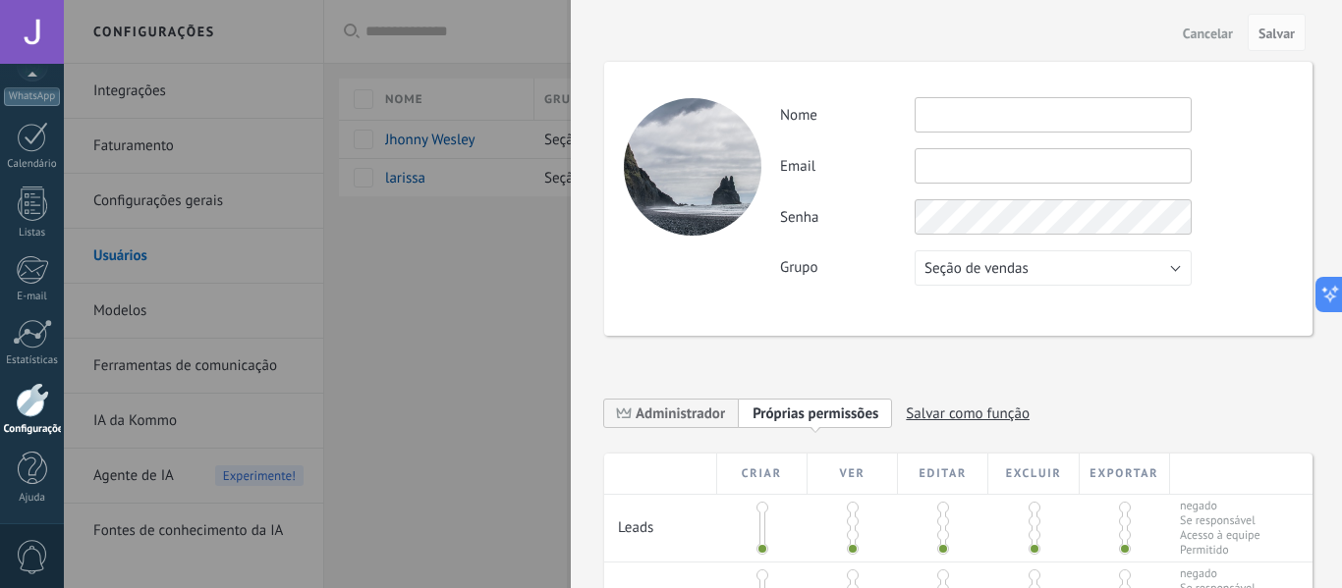
click at [933, 113] on input "text" at bounding box center [1052, 114] width 277 height 35
type input "*********"
click at [957, 177] on input "text" at bounding box center [1052, 165] width 277 height 35
click at [415, 340] on div at bounding box center [671, 294] width 1342 height 588
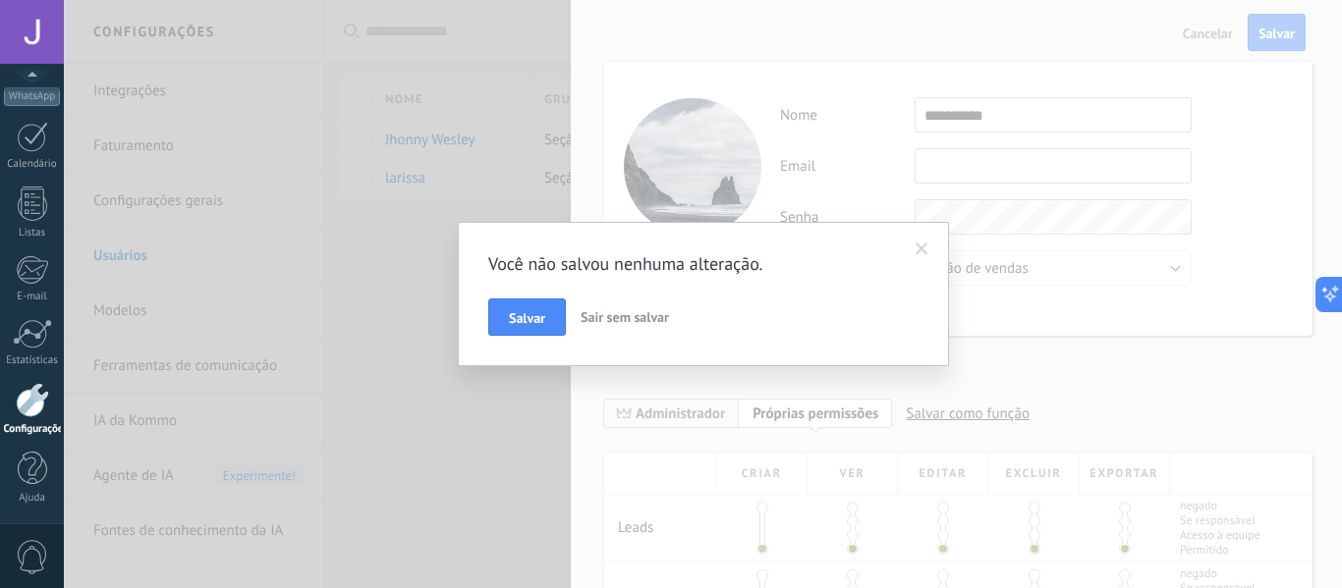
click at [928, 154] on div "Você não salvou nenhuma alteração. Salvar Sair sem salvar" at bounding box center [703, 294] width 1278 height 588
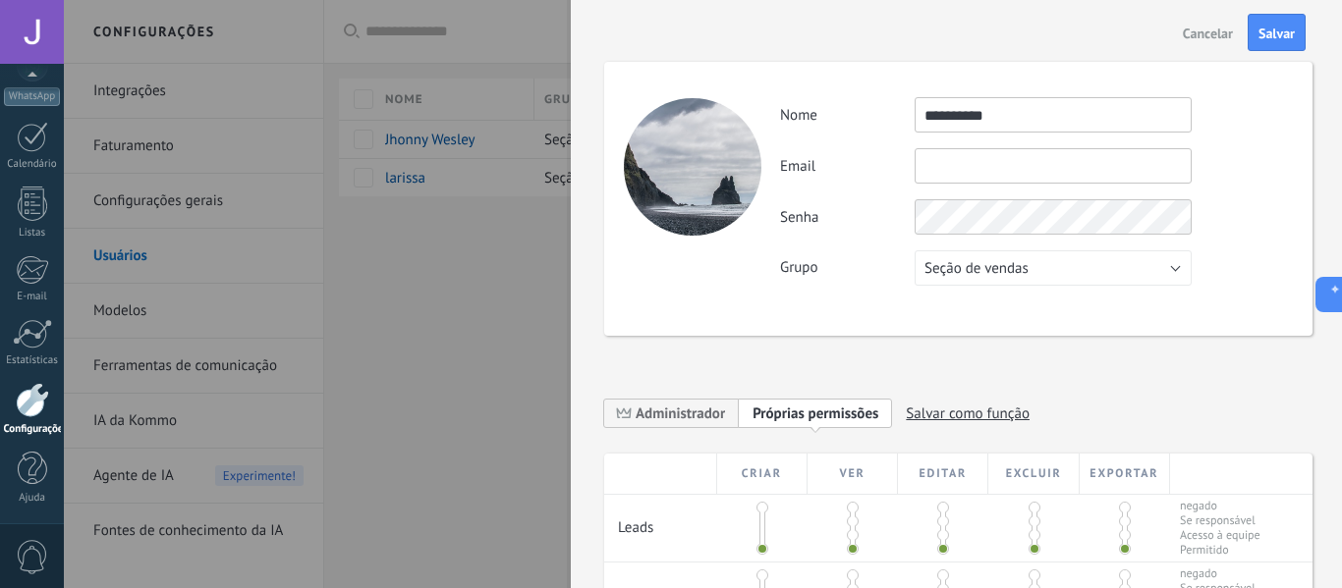
click at [979, 168] on input "text" at bounding box center [1052, 165] width 277 height 35
paste input "**********"
type input "**********"
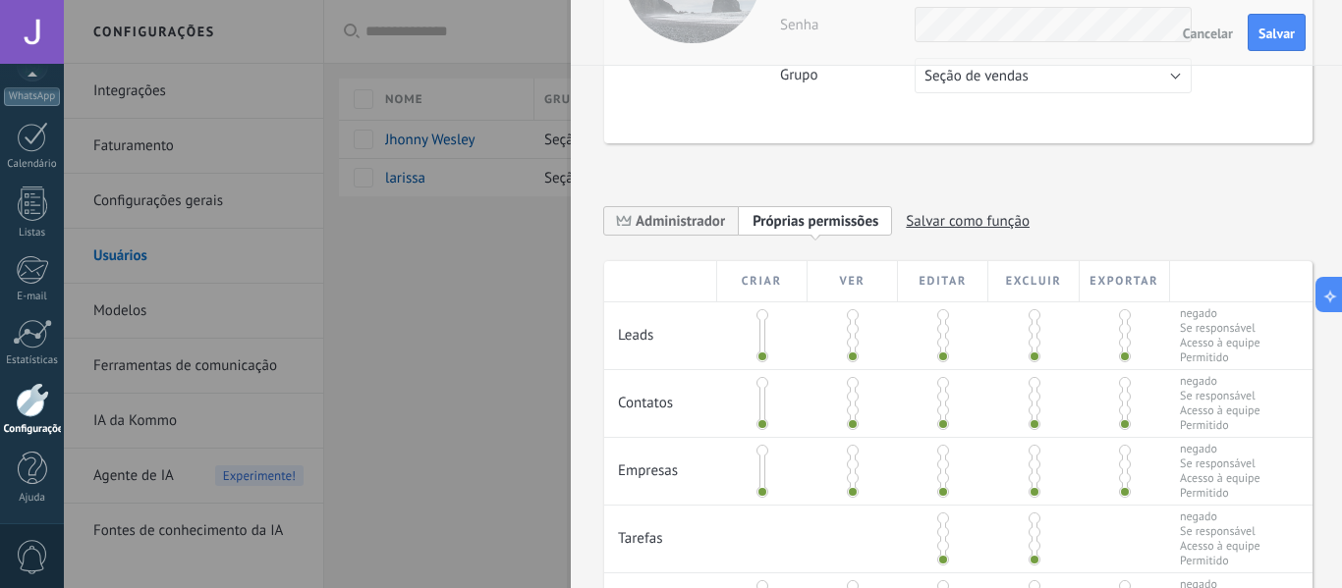
scroll to position [295, 0]
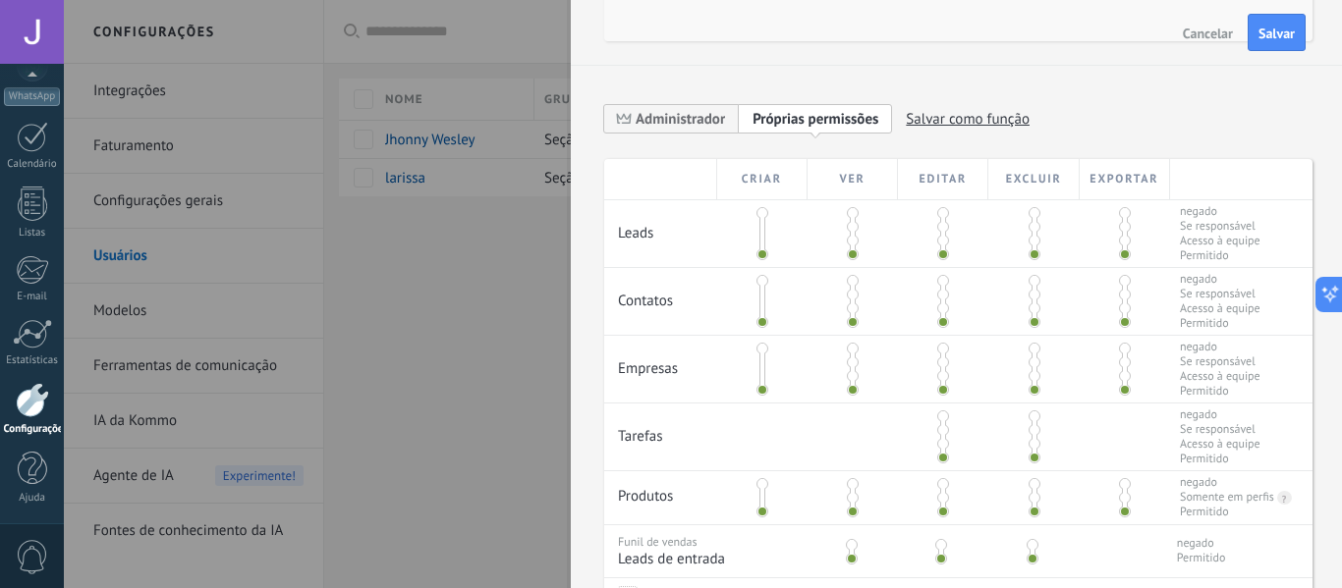
click at [855, 225] on span at bounding box center [853, 227] width 12 height 12
click at [1031, 214] on span at bounding box center [1034, 213] width 12 height 12
click at [852, 294] on span at bounding box center [853, 295] width 12 height 12
click at [1029, 280] on span at bounding box center [1034, 281] width 12 height 12
click at [849, 362] on span at bounding box center [853, 363] width 12 height 12
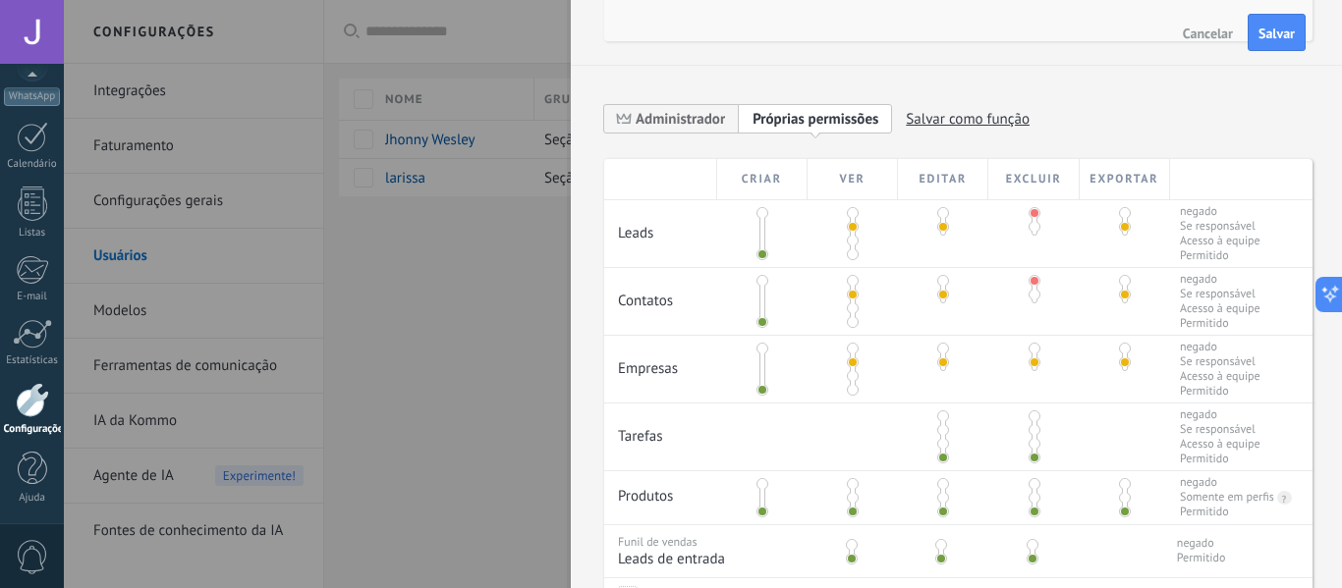
click at [1023, 348] on div at bounding box center [1033, 358] width 90 height 44
click at [1028, 346] on span at bounding box center [1034, 349] width 12 height 12
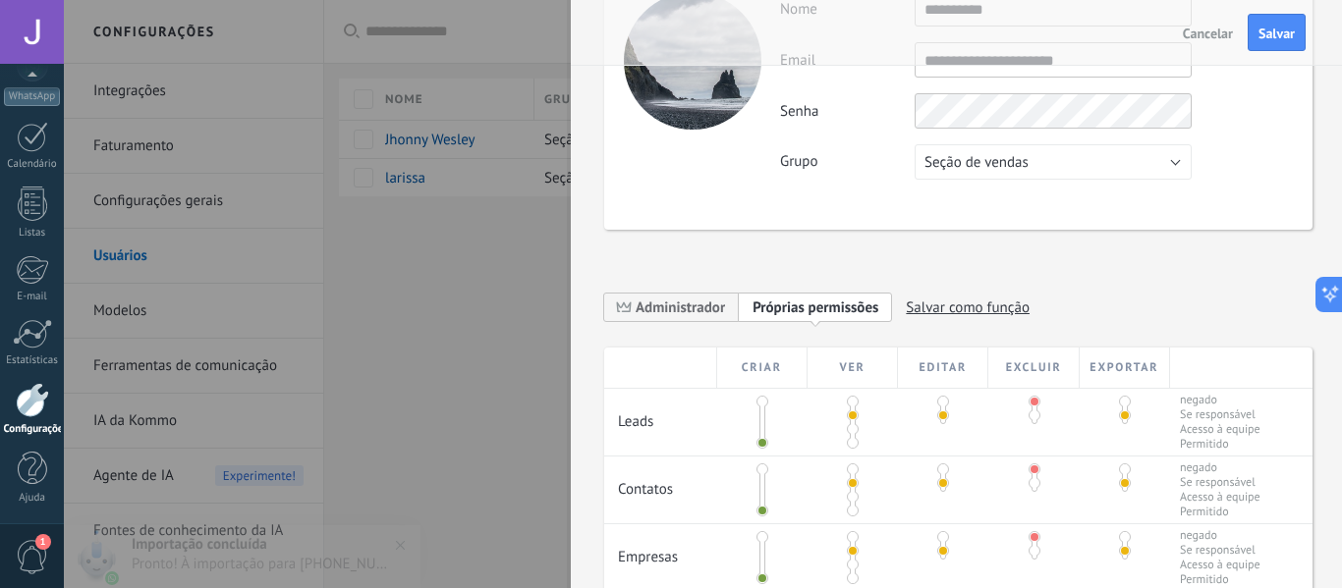
scroll to position [85, 0]
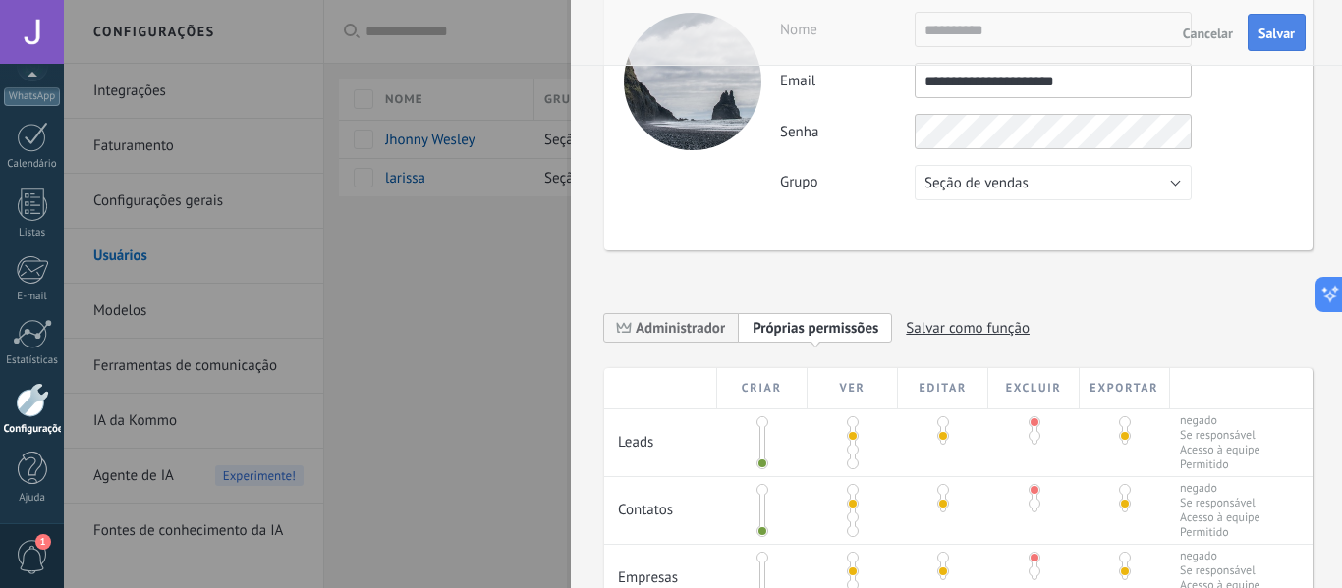
click at [1275, 33] on span "Salvar" at bounding box center [1276, 34] width 36 height 14
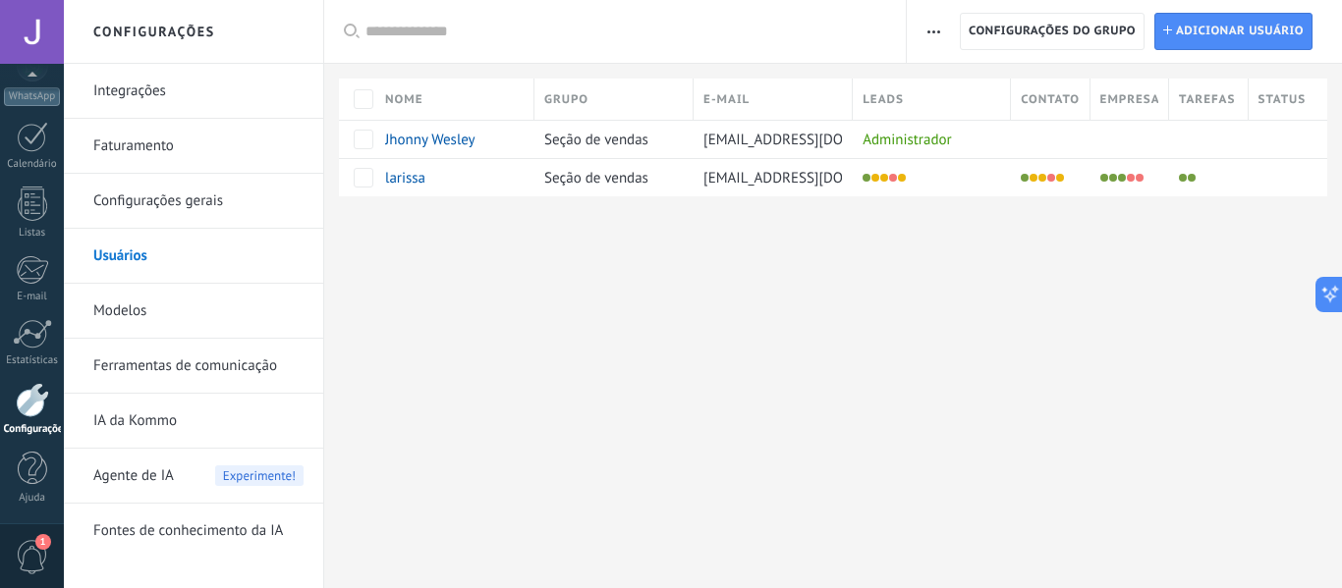
scroll to position [0, 0]
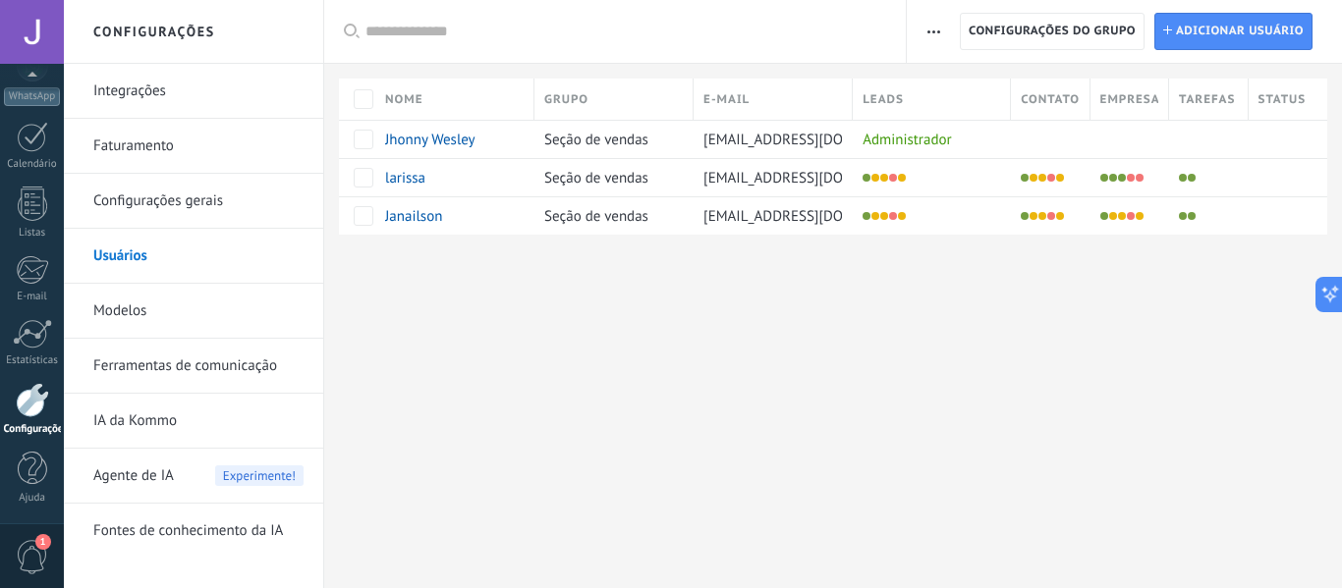
click at [727, 471] on div "Configurações Integrações Faturamento Configurações gerais Usuários Modelos Fer…" at bounding box center [703, 294] width 1278 height 588
click at [1215, 38] on span "Adicionar usuário" at bounding box center [1240, 31] width 128 height 35
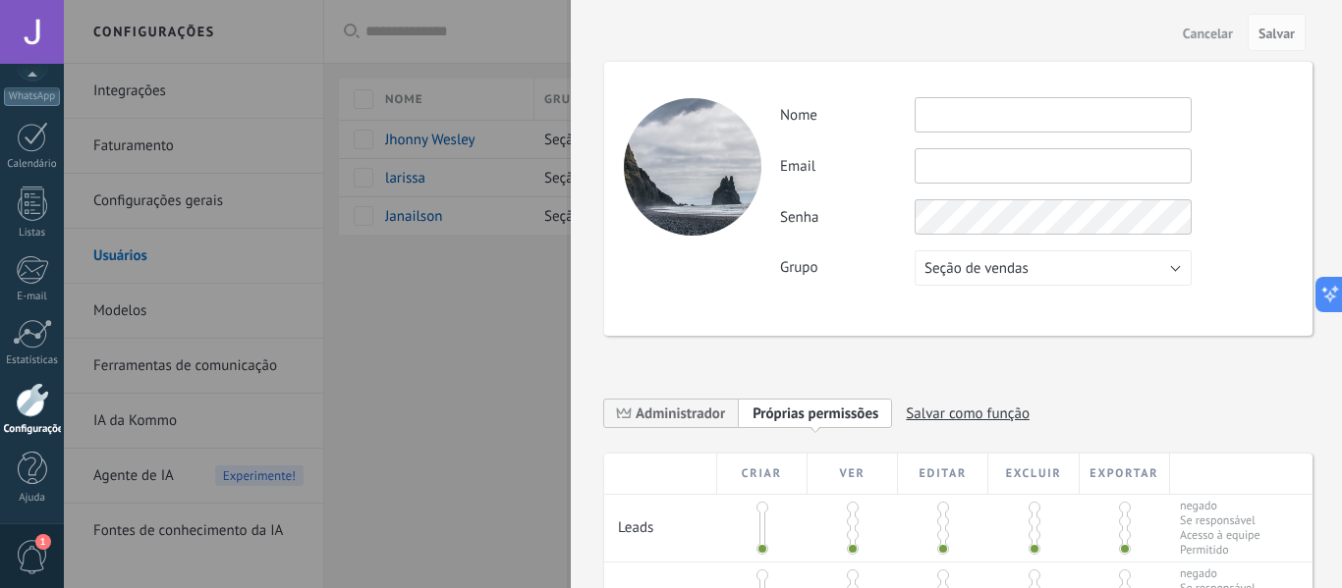
click at [988, 125] on input "text" at bounding box center [1052, 114] width 277 height 35
type input "*******"
click at [576, 255] on div "**********" at bounding box center [956, 294] width 771 height 588
click at [968, 175] on input "text" at bounding box center [1052, 165] width 277 height 35
paste input "**********"
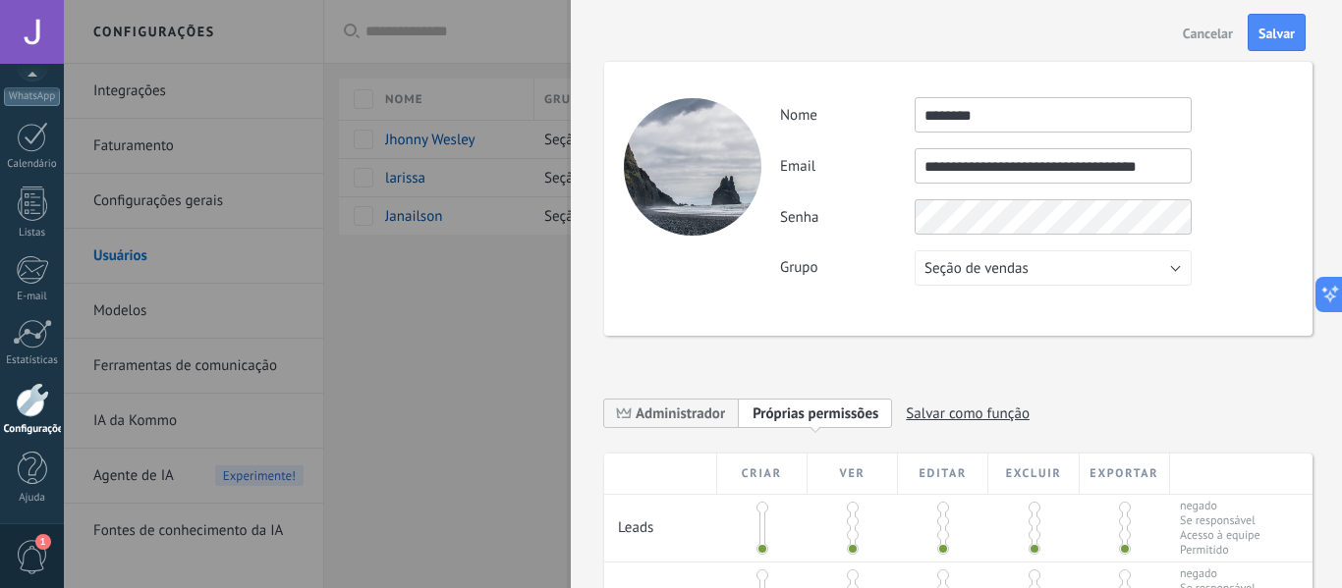
type input "**********"
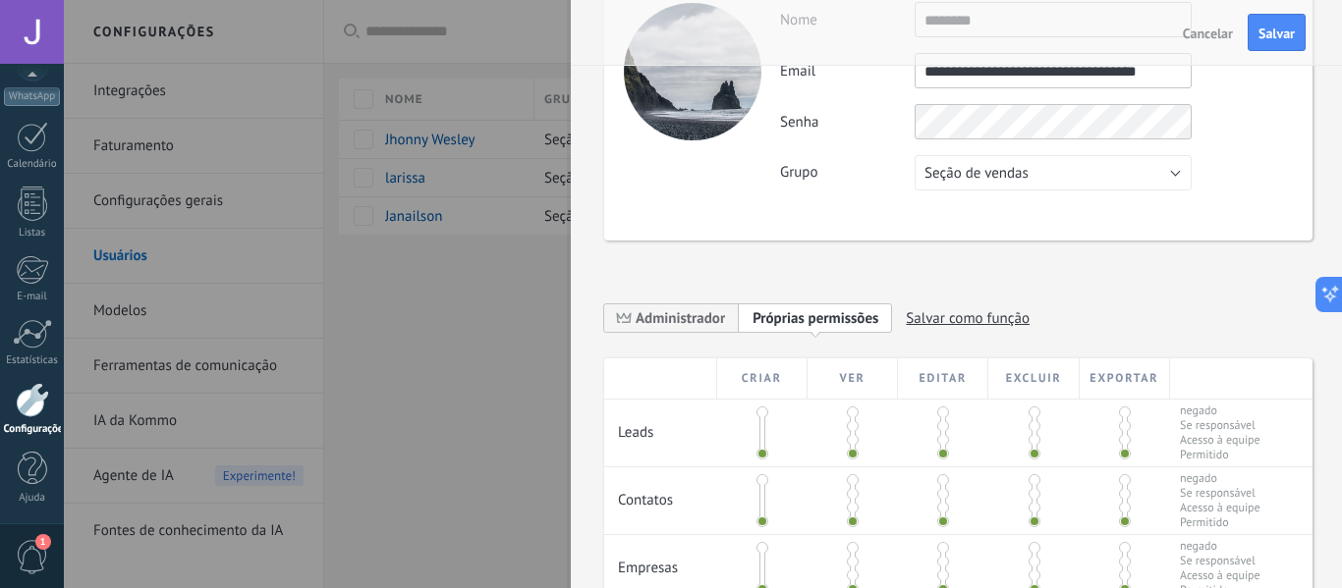
scroll to position [295, 0]
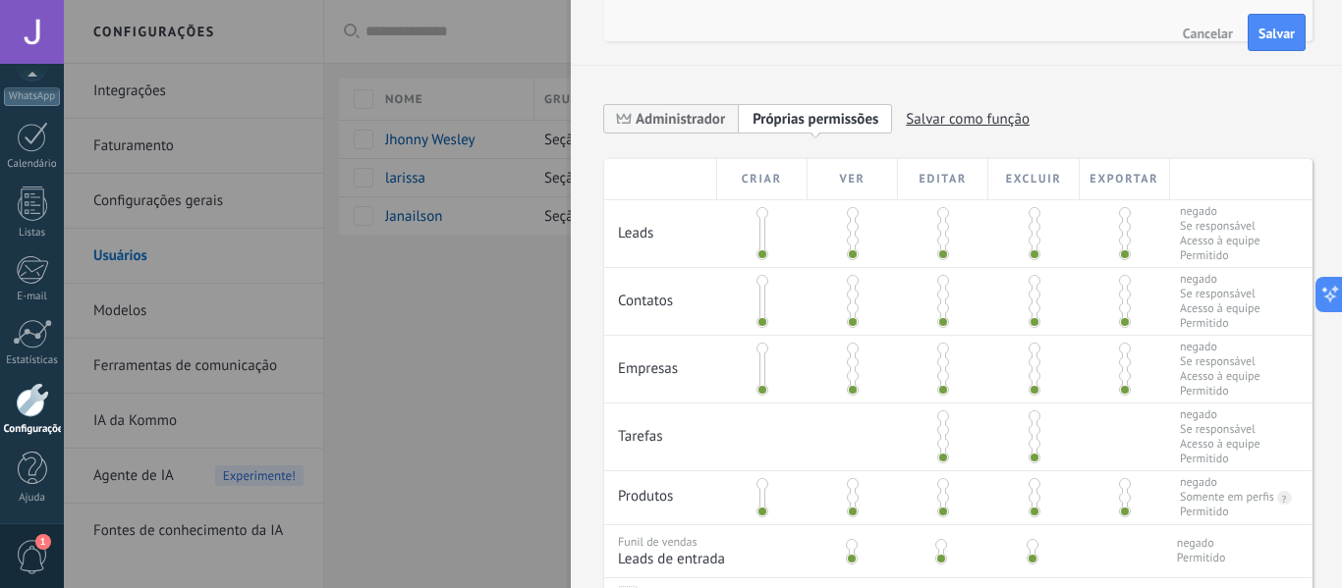
click at [853, 231] on span at bounding box center [853, 227] width 12 height 12
click at [1023, 221] on div at bounding box center [1033, 222] width 90 height 44
click at [1028, 218] on span at bounding box center [1034, 213] width 12 height 12
click at [1019, 212] on div at bounding box center [1033, 222] width 90 height 44
click at [847, 296] on span at bounding box center [853, 295] width 12 height 12
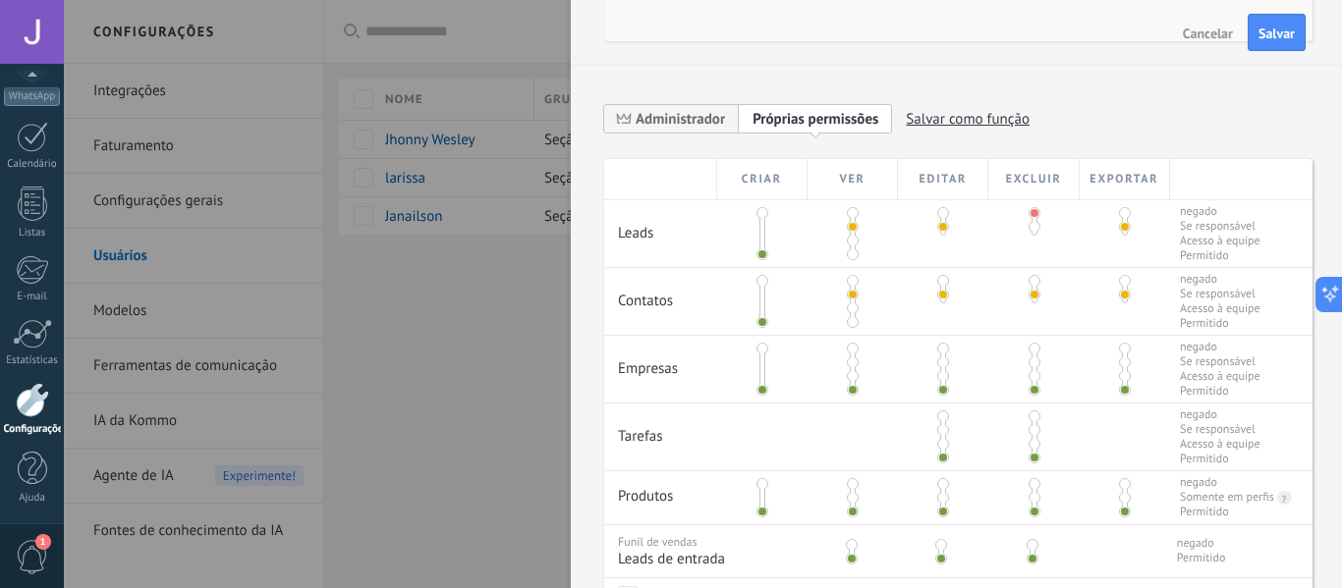
click at [1034, 280] on span at bounding box center [1034, 281] width 12 height 12
click at [854, 364] on span at bounding box center [853, 363] width 12 height 12
click at [1028, 355] on span at bounding box center [1034, 349] width 12 height 12
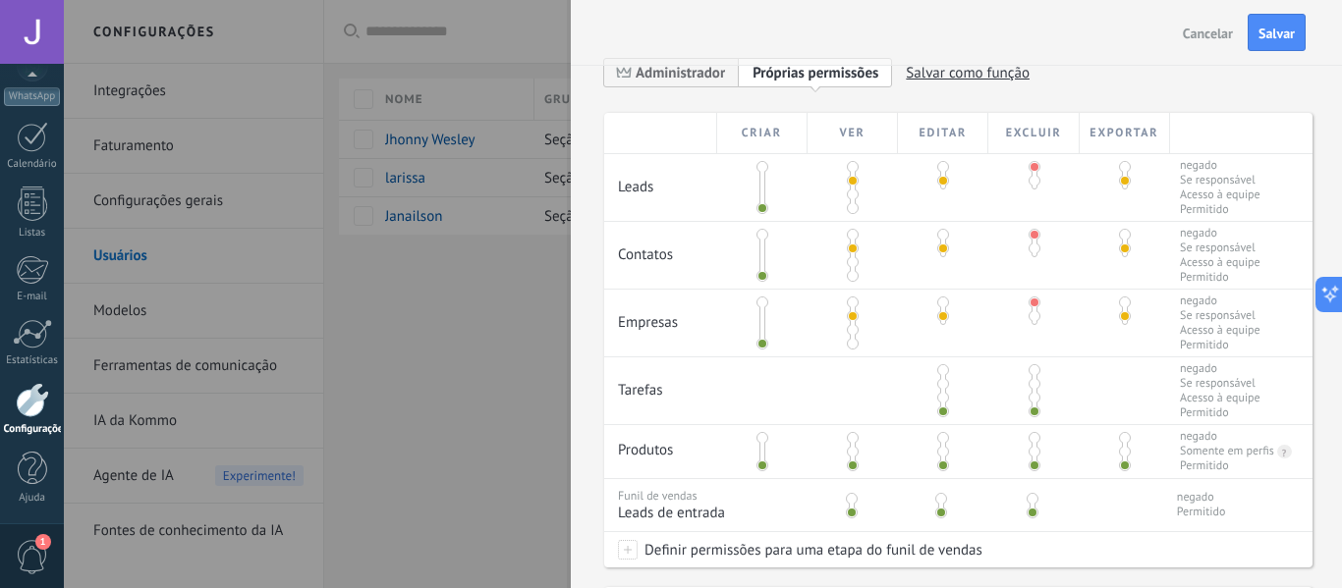
scroll to position [184, 0]
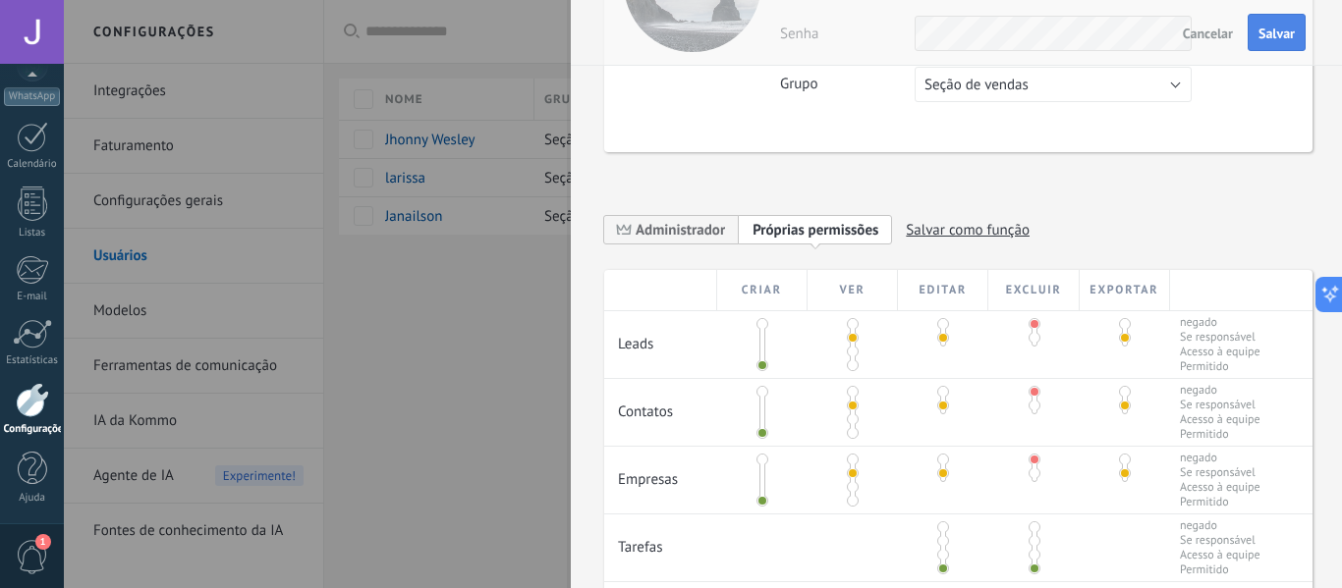
click at [1262, 44] on button "Salvar" at bounding box center [1276, 32] width 58 height 37
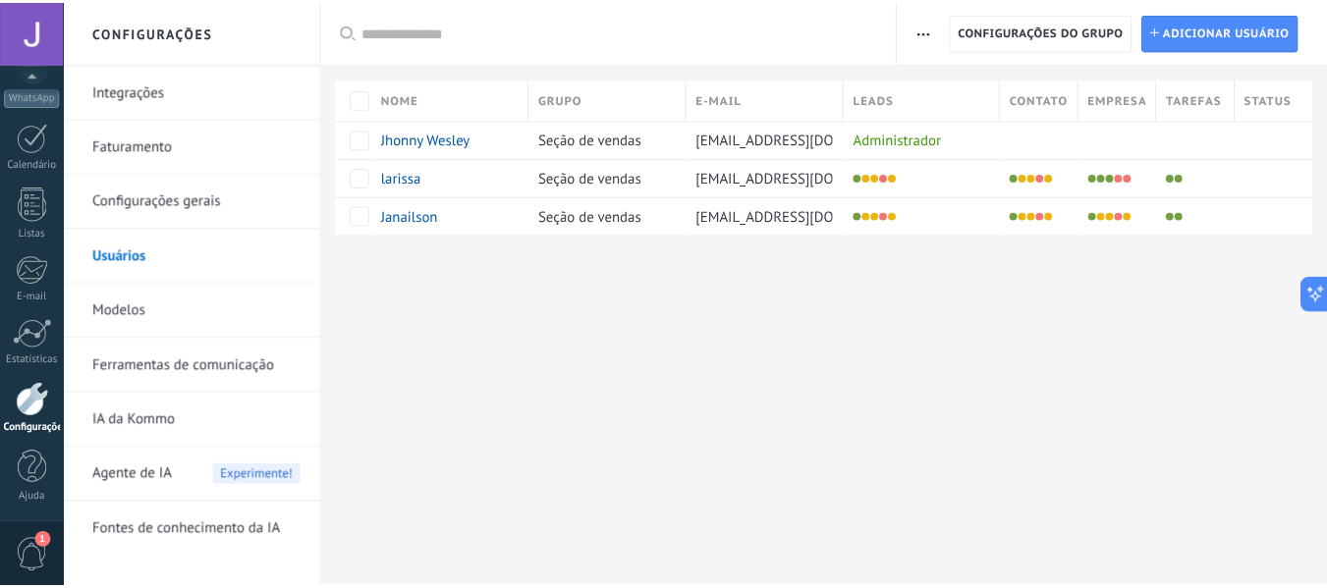
scroll to position [0, 0]
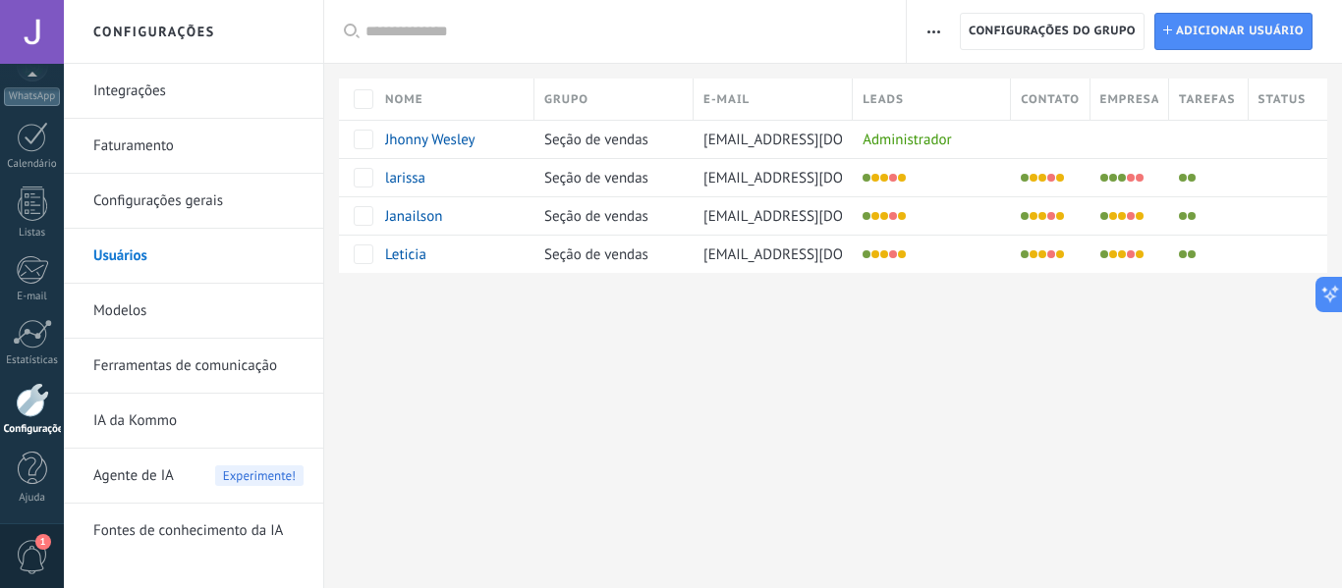
click at [166, 218] on link "Configurações gerais" at bounding box center [198, 201] width 210 height 55
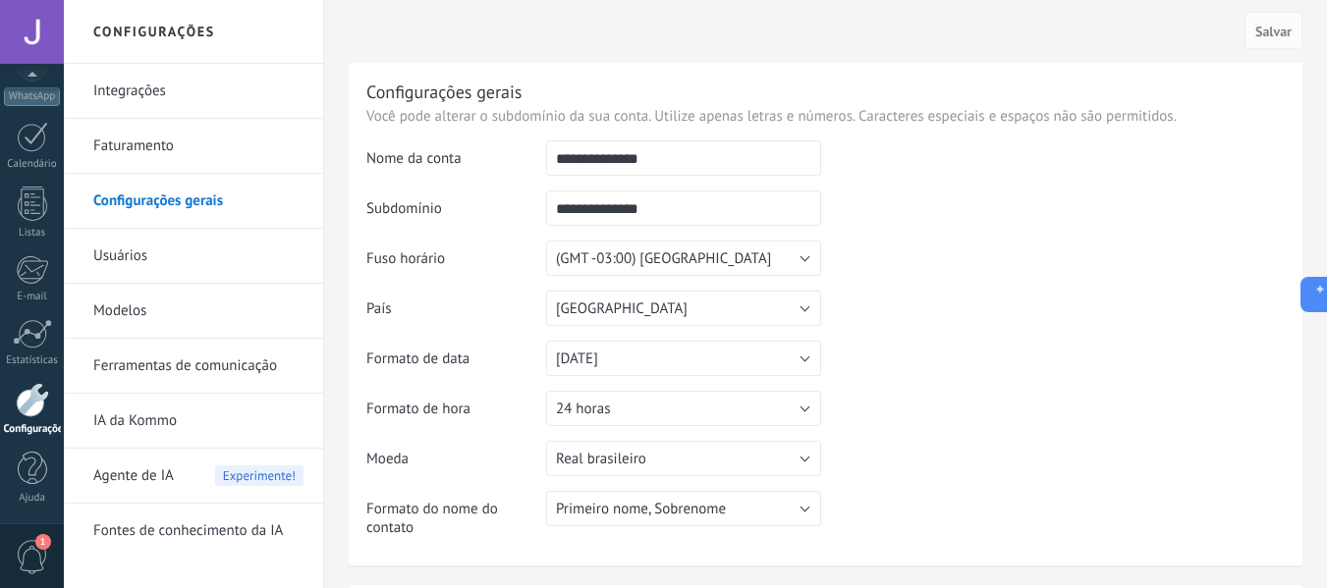
click at [123, 108] on link "Integrações" at bounding box center [198, 91] width 210 height 55
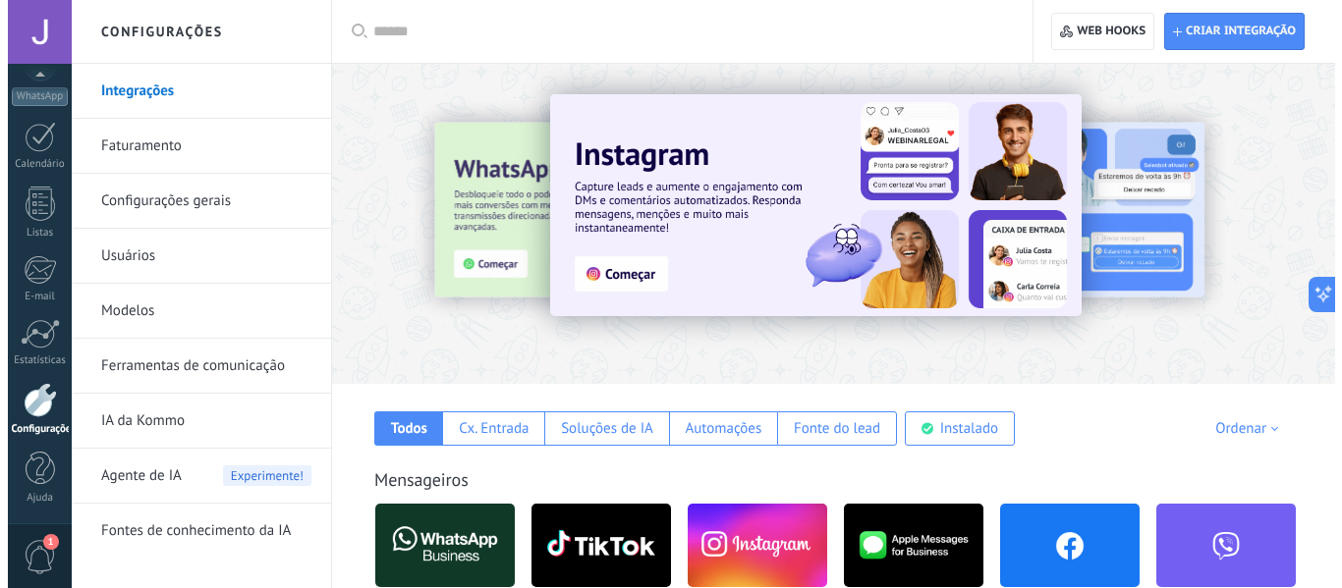
scroll to position [295, 0]
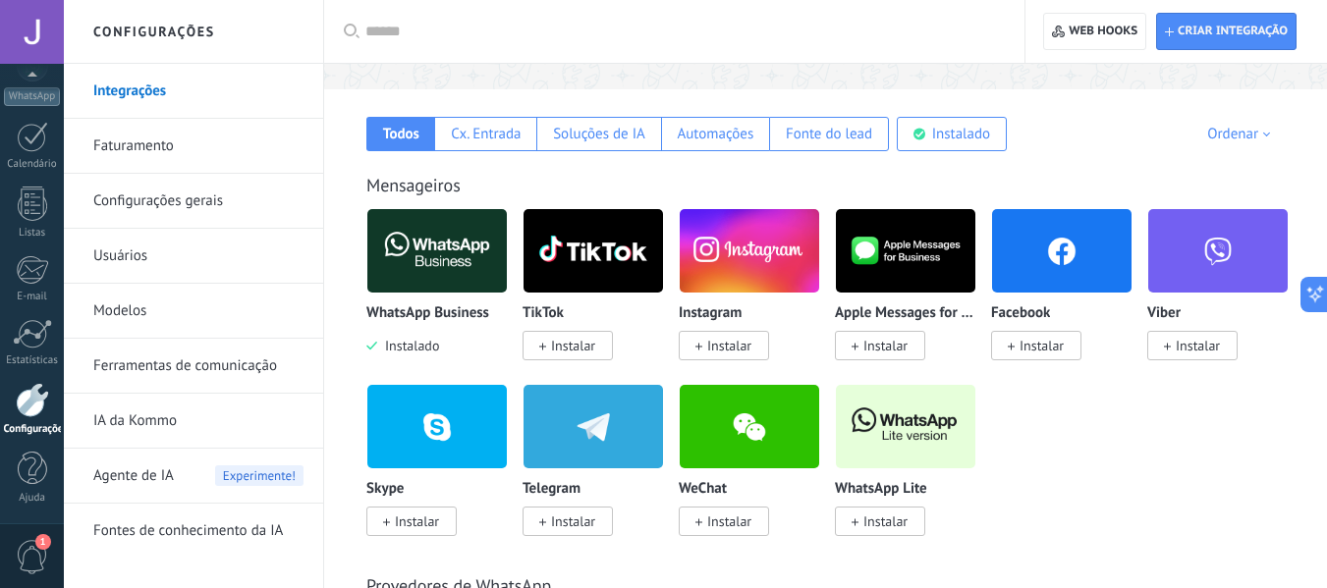
click at [1040, 357] on span "Instalar" at bounding box center [1036, 345] width 90 height 29
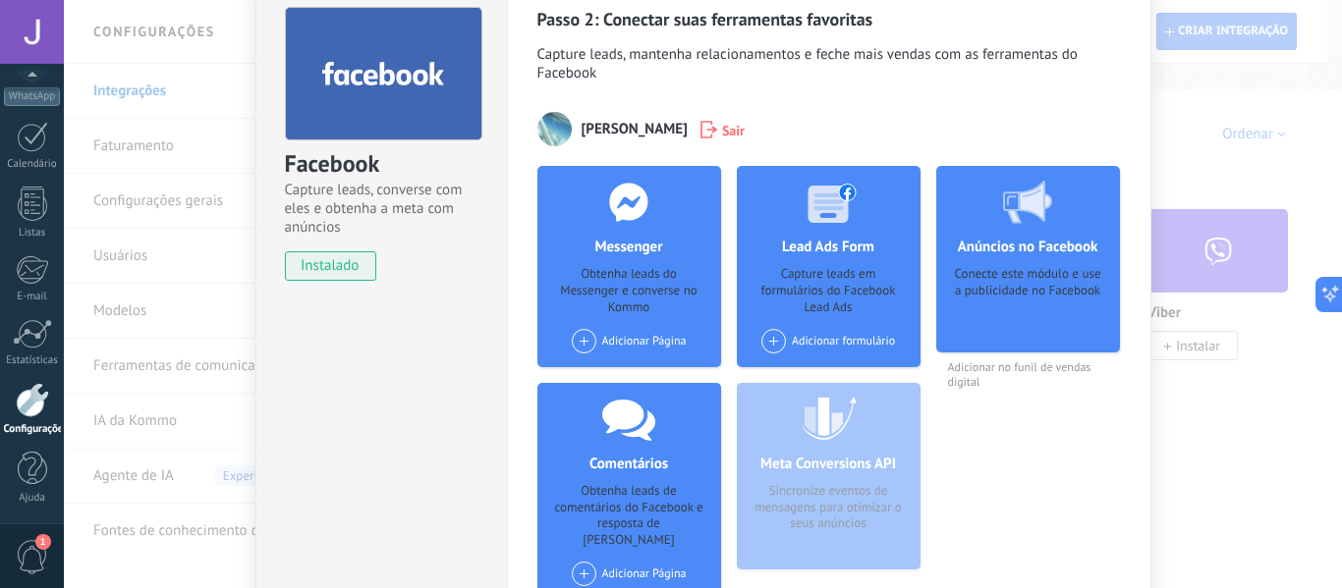
scroll to position [233, 0]
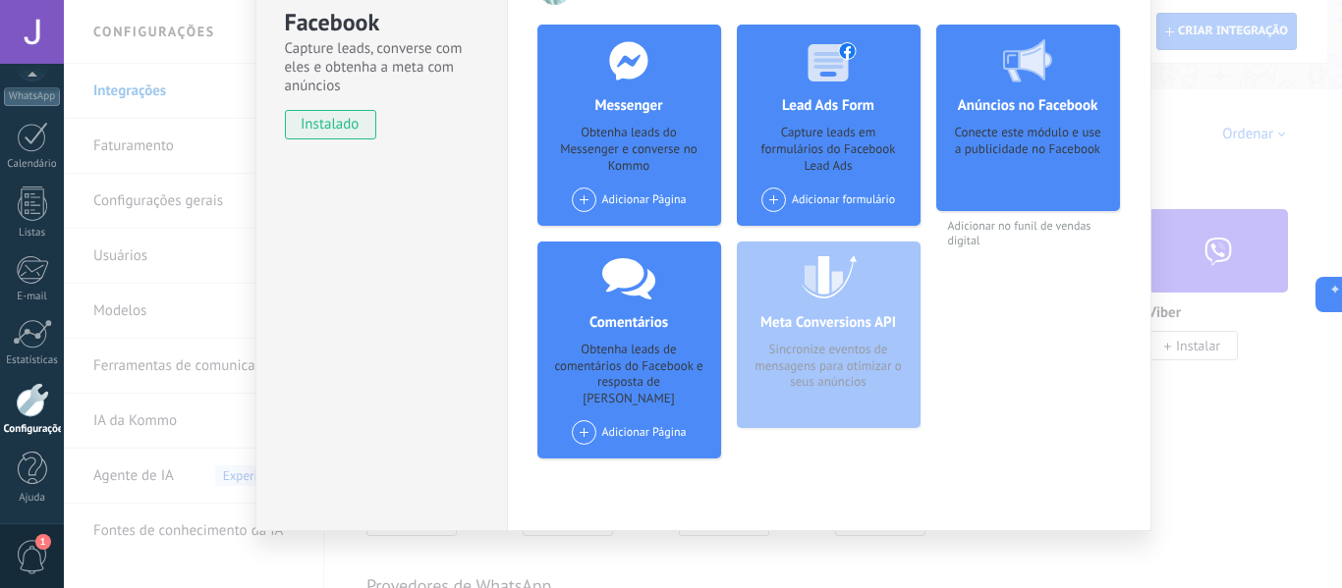
click at [1023, 96] on h4 "Anúncios no Facebook" at bounding box center [1028, 105] width 150 height 19
click at [1025, 56] on use at bounding box center [1027, 60] width 49 height 43
click at [592, 203] on div "Adicionar Página" at bounding box center [629, 200] width 115 height 25
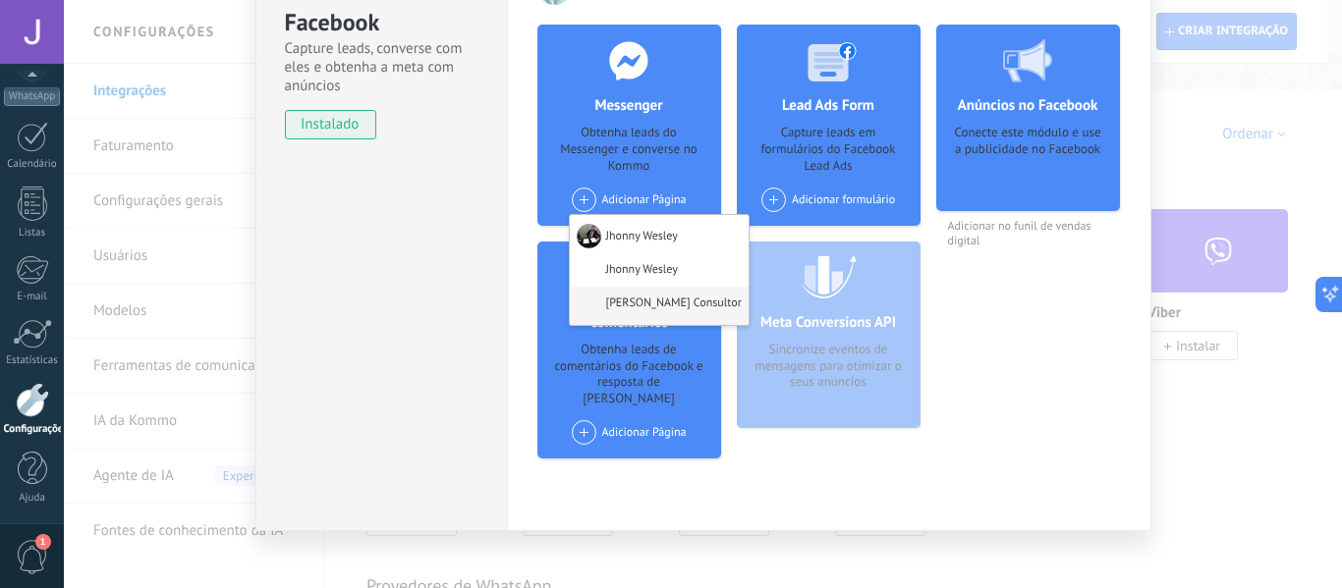
click at [682, 309] on div "[PERSON_NAME] Consultor" at bounding box center [659, 306] width 179 height 38
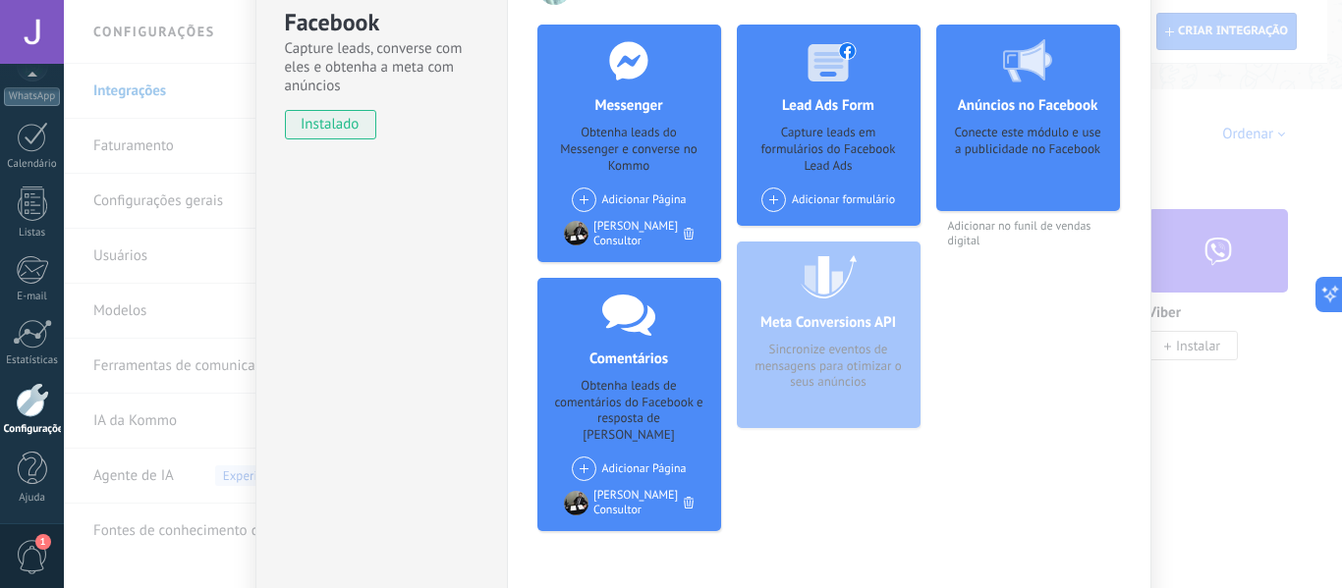
click at [580, 196] on span at bounding box center [584, 200] width 25 height 25
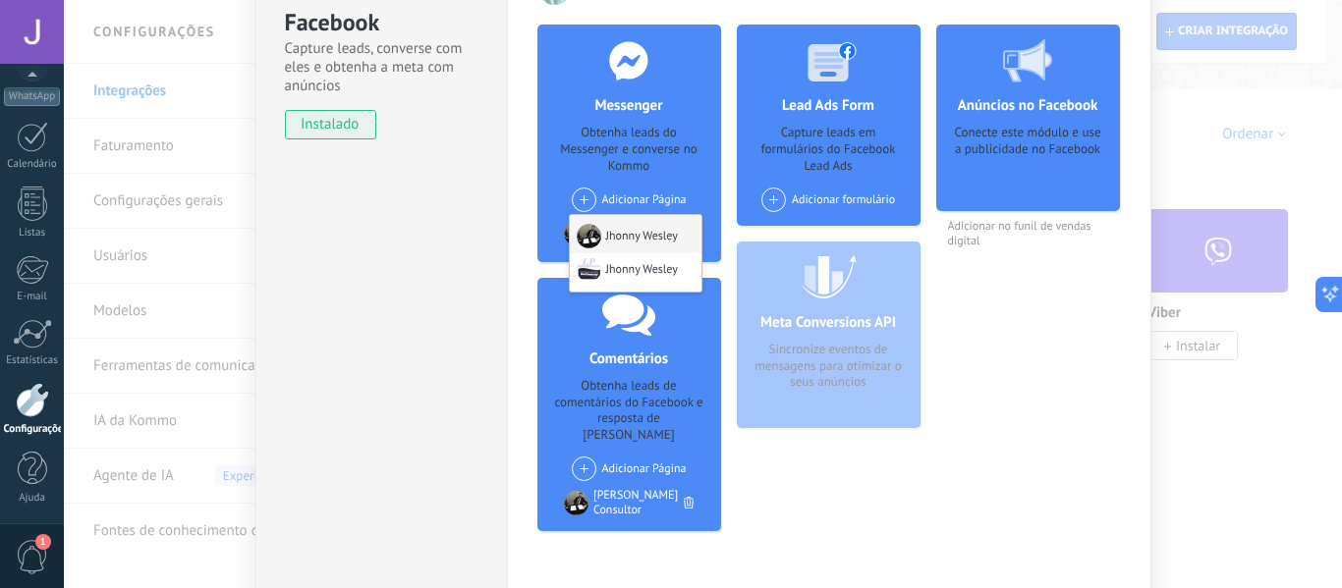
click at [623, 228] on div "Jhonny Wesley" at bounding box center [636, 234] width 132 height 38
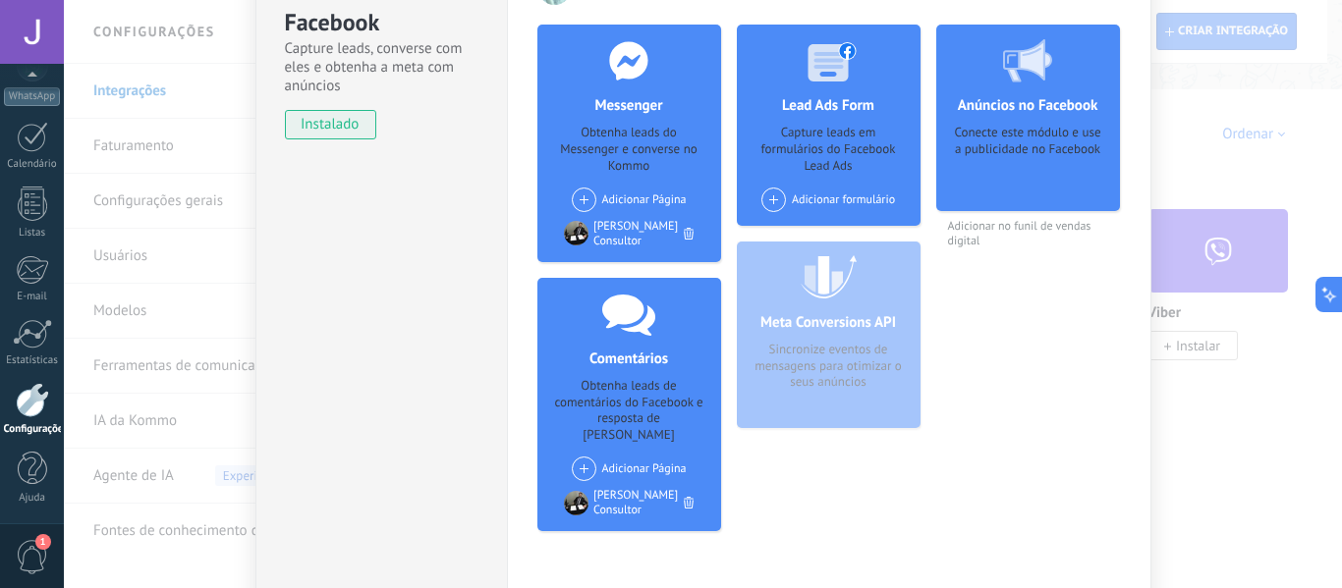
click at [766, 195] on span at bounding box center [773, 200] width 25 height 25
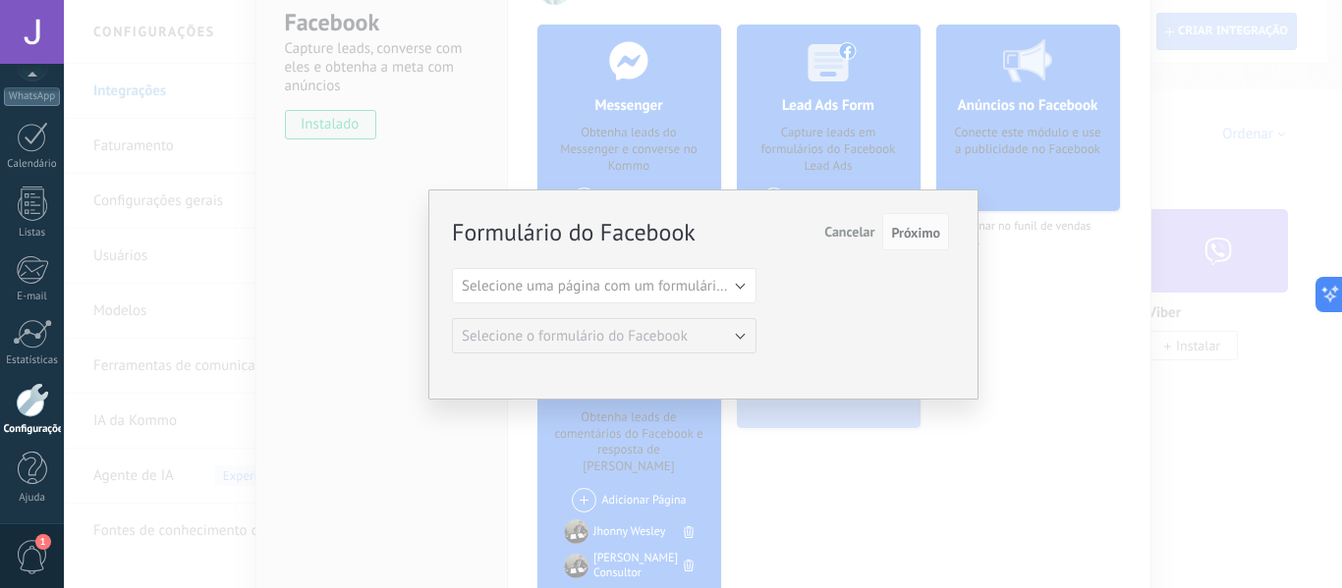
click at [800, 476] on div "Formulário do Facebook Próximo Cancelar Selecione uma página com um formulário …" at bounding box center [703, 294] width 1278 height 588
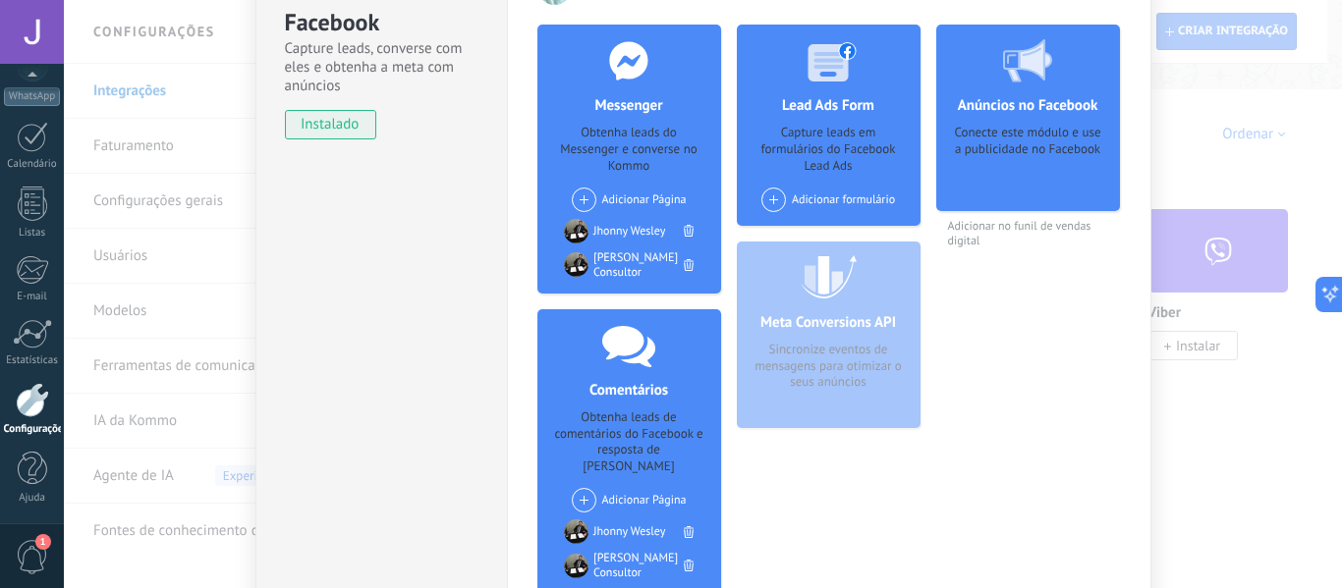
click at [1180, 453] on div "Facebook Capture leads, converse com eles e obtenha a meta com anúncios instala…" at bounding box center [703, 294] width 1278 height 588
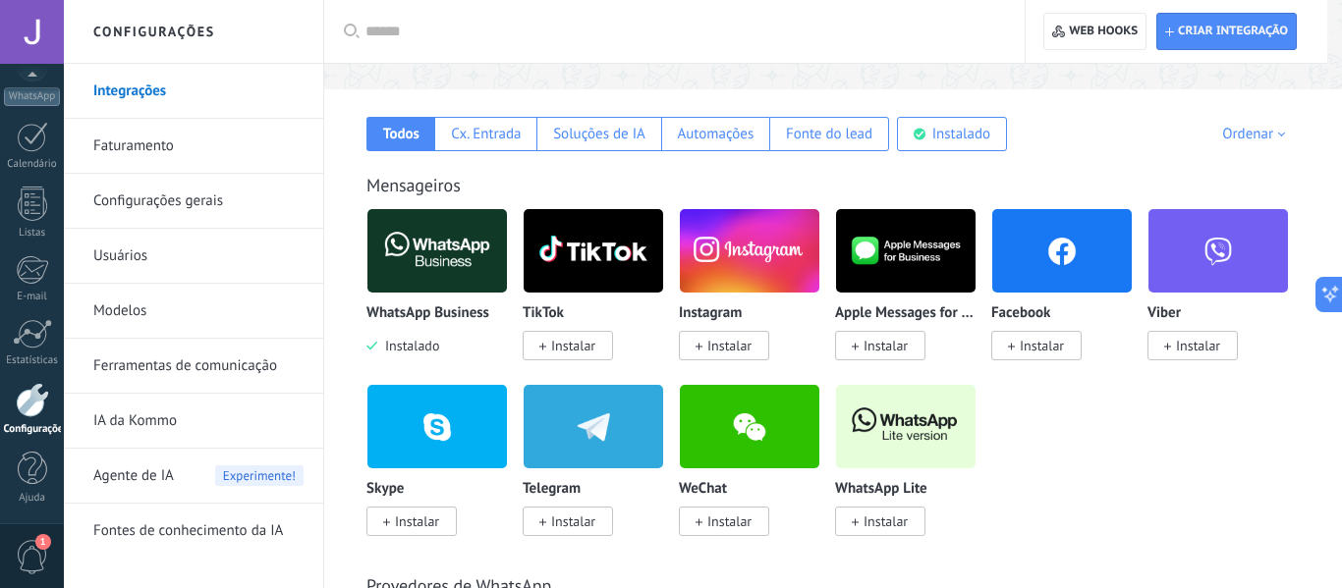
scroll to position [0, 0]
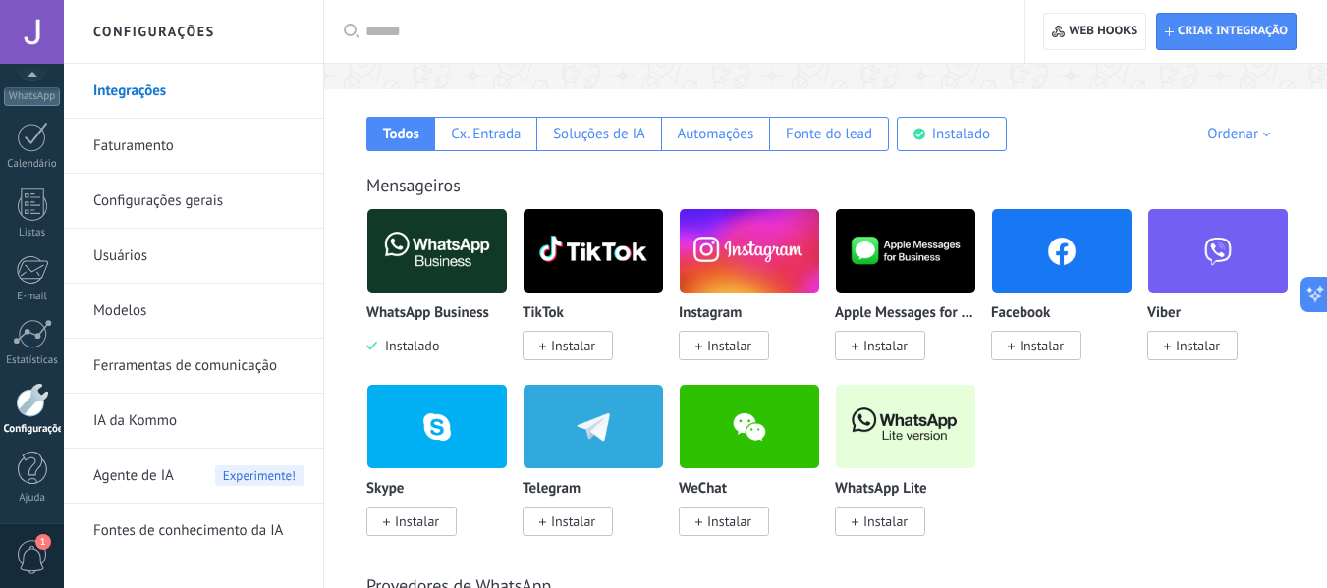
click at [742, 350] on span "Instalar" at bounding box center [729, 346] width 44 height 18
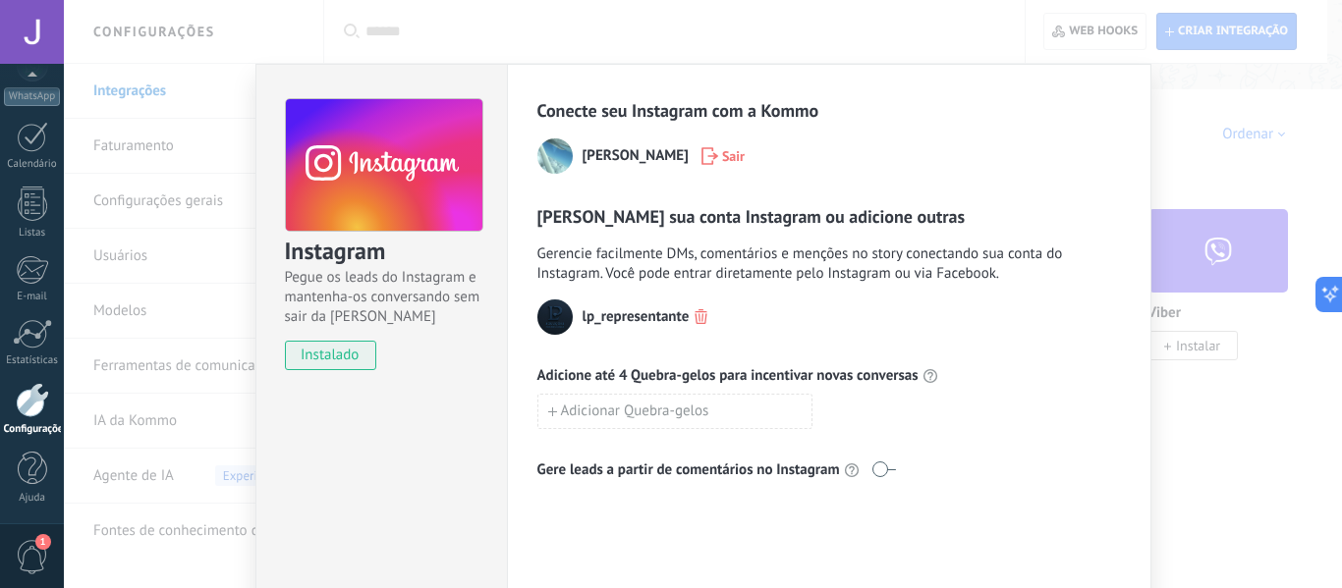
scroll to position [134, 0]
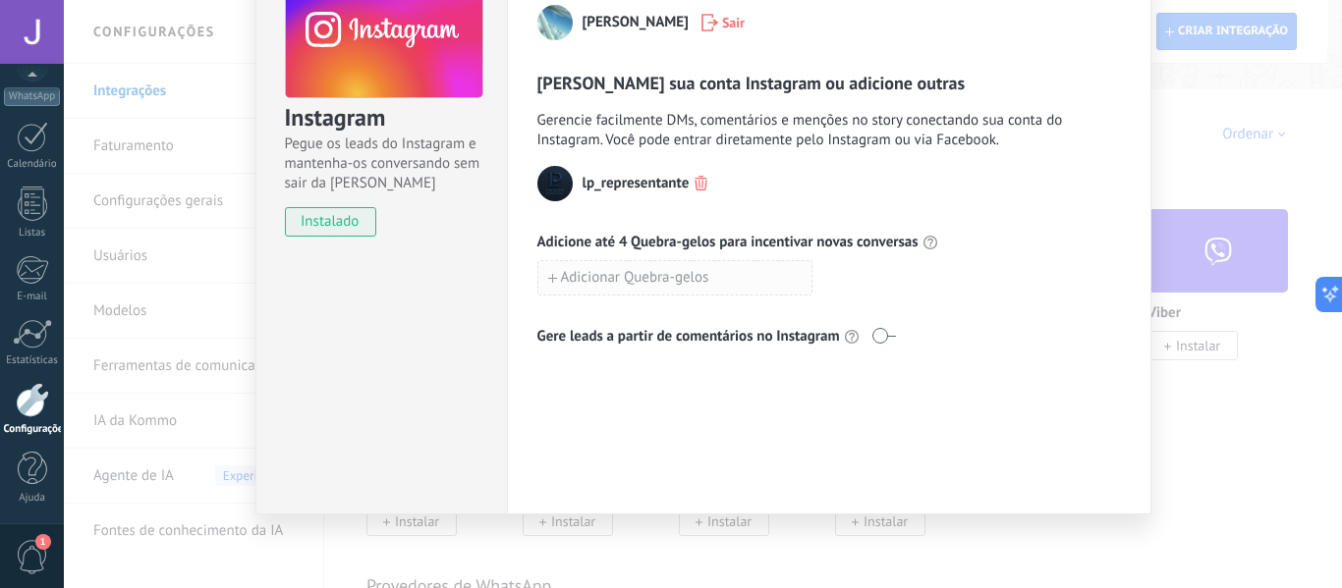
click at [723, 270] on button "Adicionar Quebra-gelos" at bounding box center [674, 277] width 275 height 35
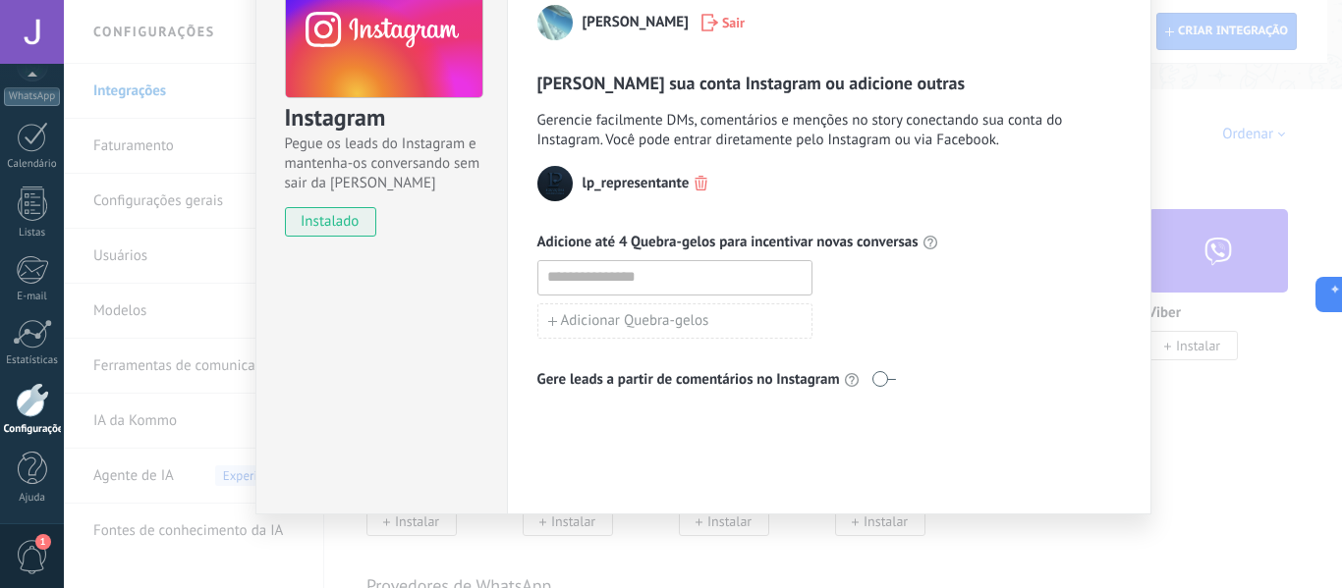
click at [1326, 300] on icon at bounding box center [1330, 294] width 21 height 21
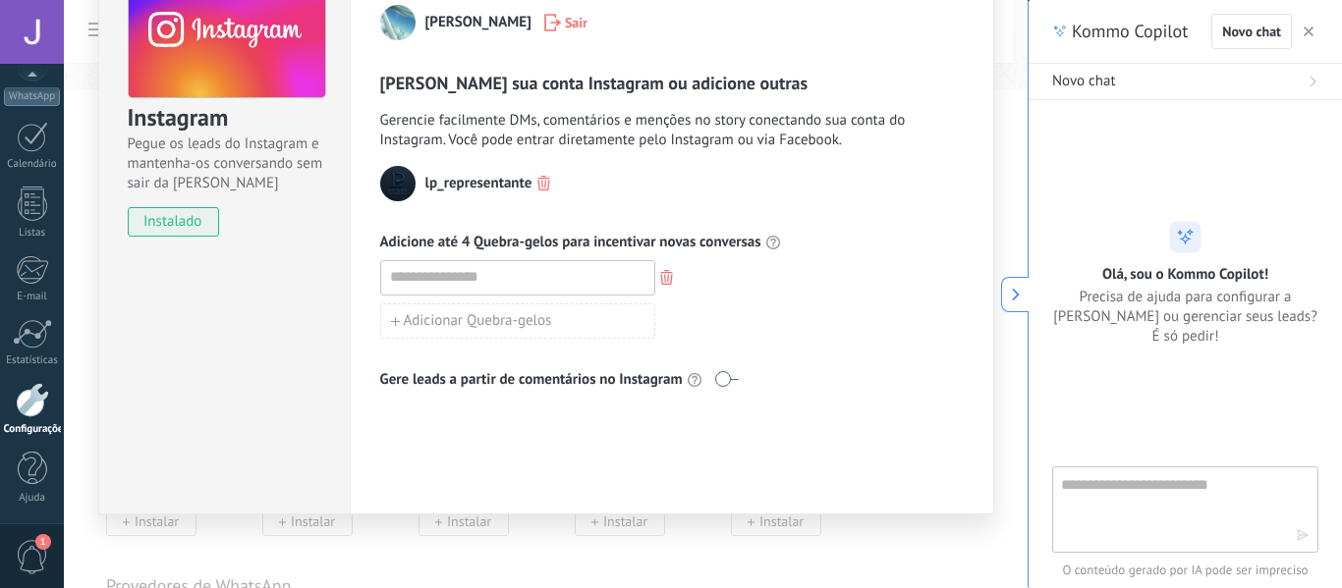
click at [1203, 376] on div at bounding box center [1185, 295] width 266 height 343
click at [1326, 30] on div "Kommo Copilot Novo chat" at bounding box center [1184, 32] width 313 height 64
click at [1316, 31] on button "button" at bounding box center [1309, 32] width 20 height 24
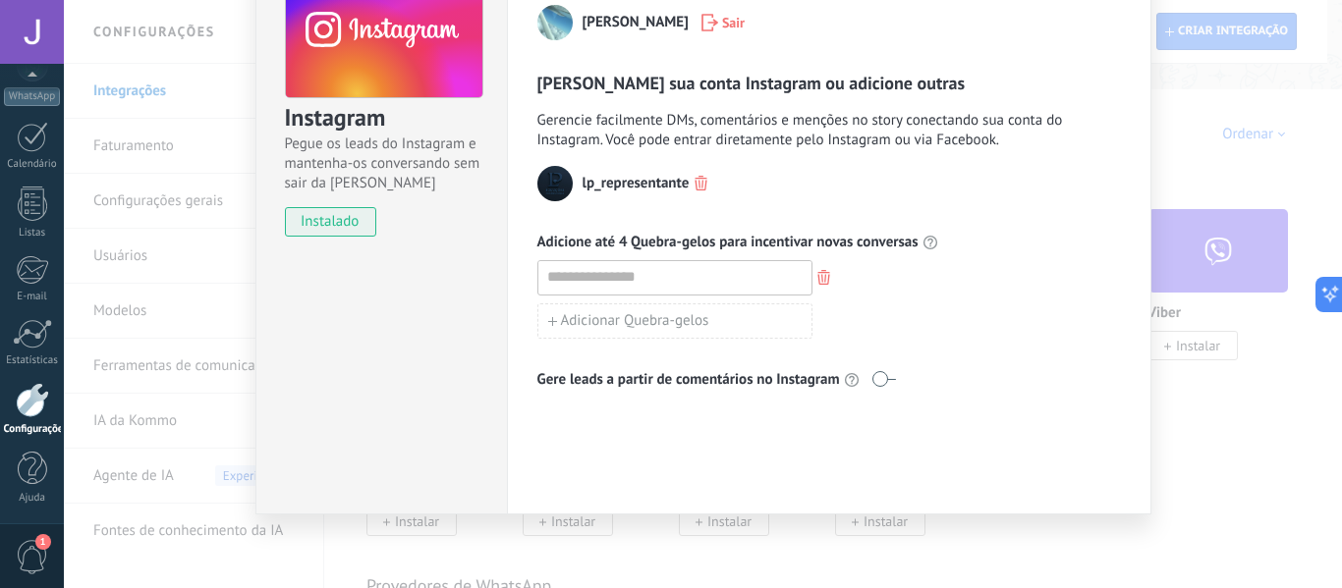
drag, startPoint x: 1187, startPoint y: 115, endPoint x: 1185, endPoint y: 132, distance: 16.8
click at [1187, 119] on div "Instagram Pegue os leads do Instagram e mantenha-os conversando sem sair da Kom…" at bounding box center [703, 294] width 1278 height 588
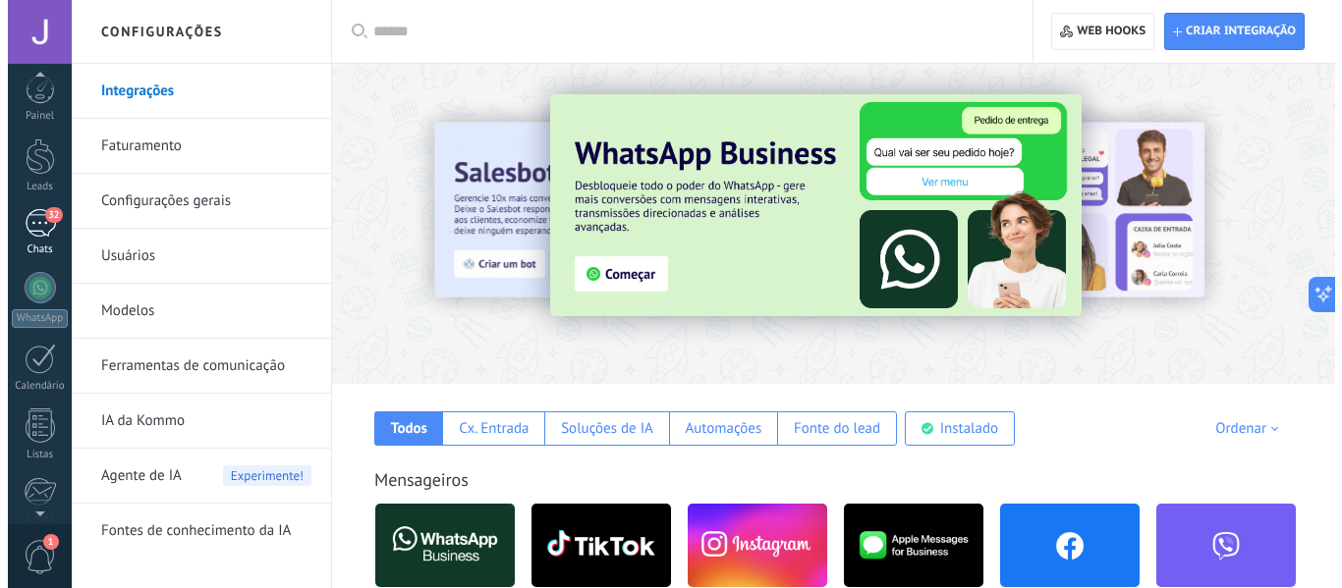
scroll to position [0, 0]
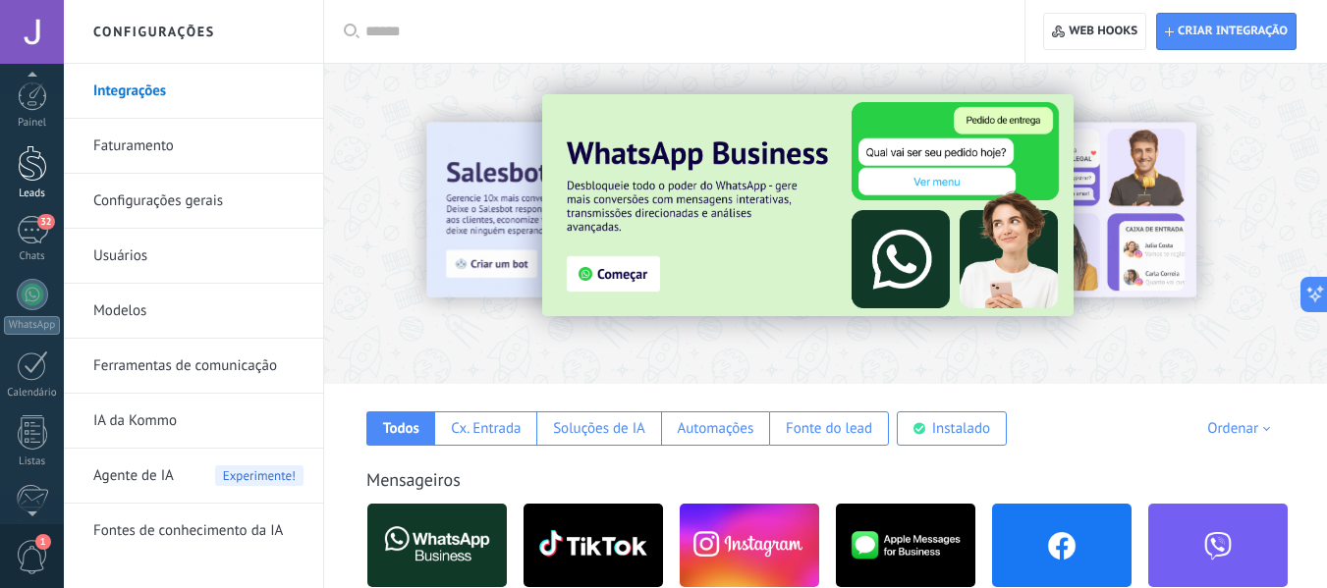
click at [40, 174] on div at bounding box center [32, 163] width 29 height 36
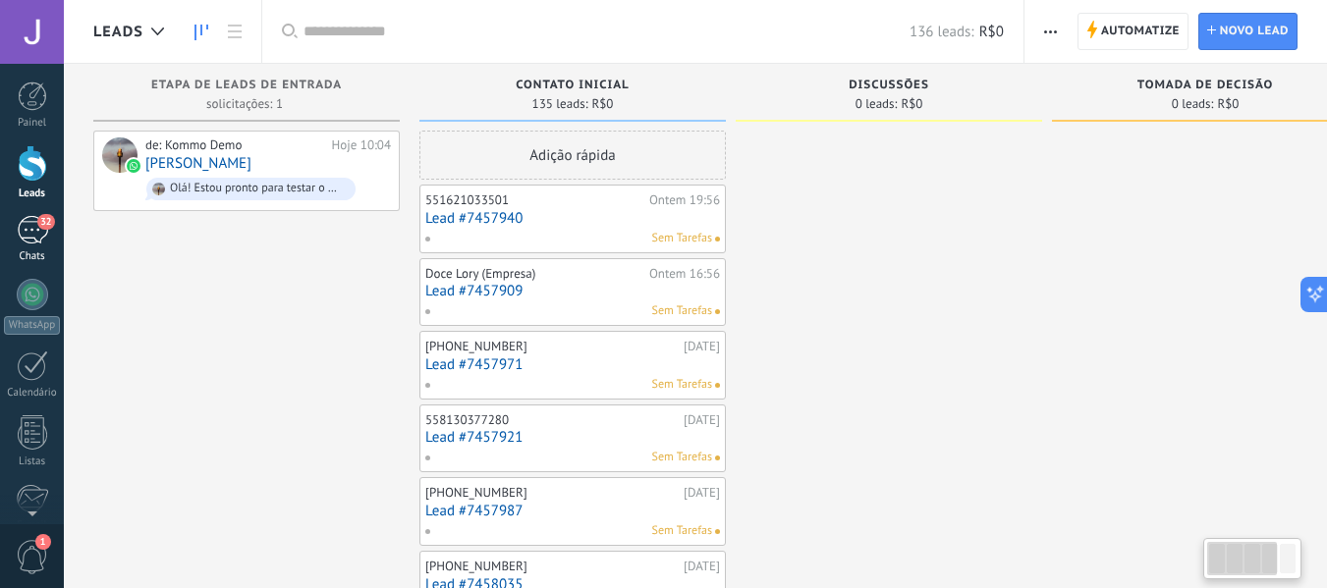
click at [23, 238] on div "32" at bounding box center [32, 230] width 31 height 28
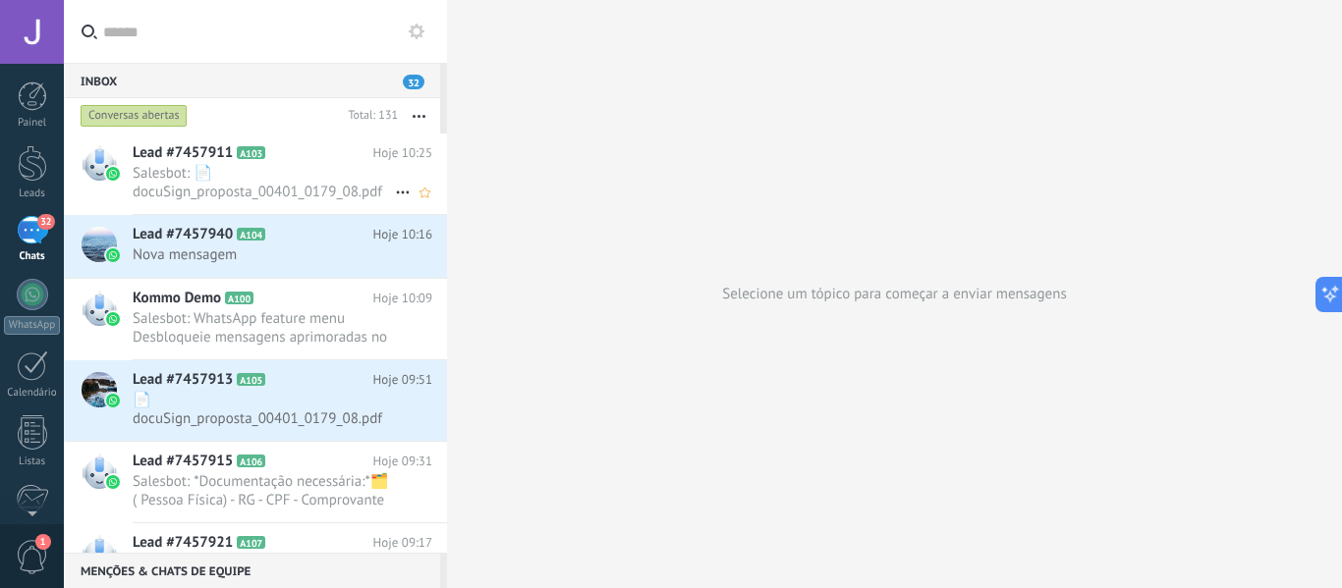
click at [258, 157] on span "A103" at bounding box center [251, 152] width 28 height 13
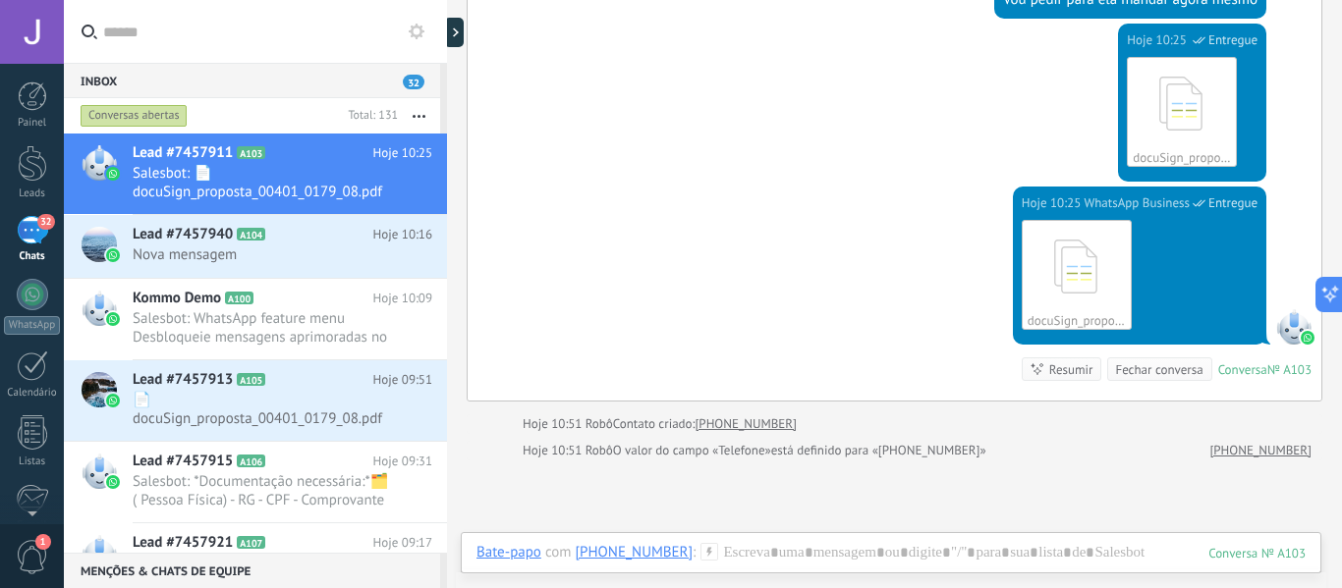
scroll to position [3587, 0]
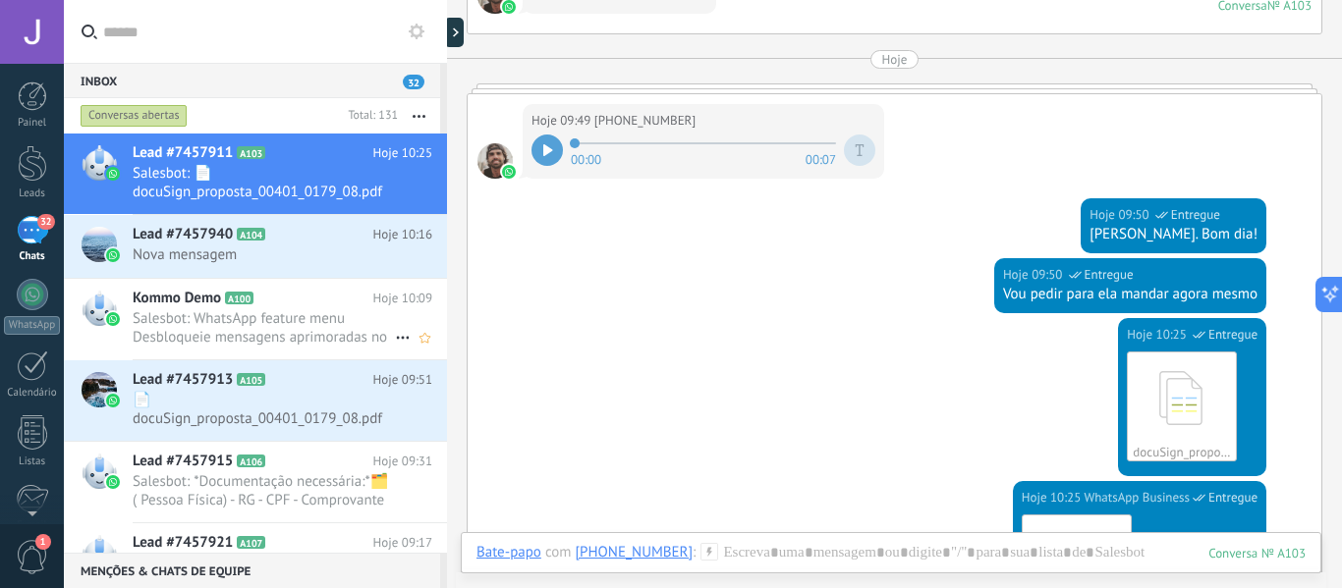
click at [270, 321] on span "Salesbot: WhatsApp feature menu Desbloqueie mensagens aprimoradas no WhatsApp! …" at bounding box center [264, 327] width 262 height 37
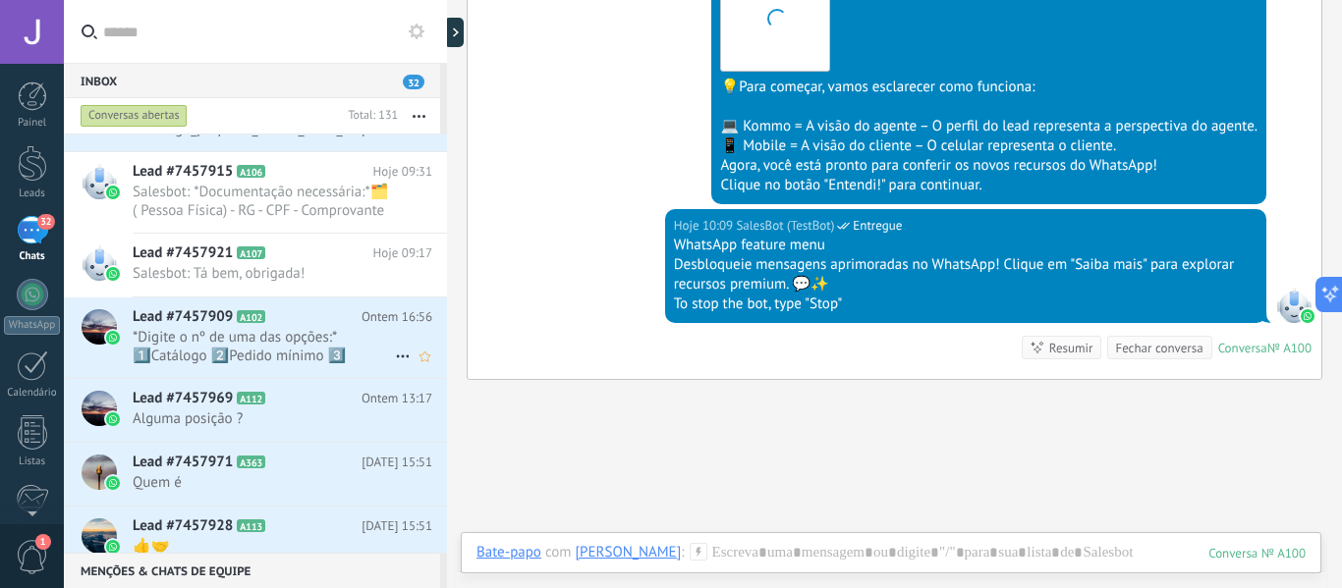
scroll to position [296, 0]
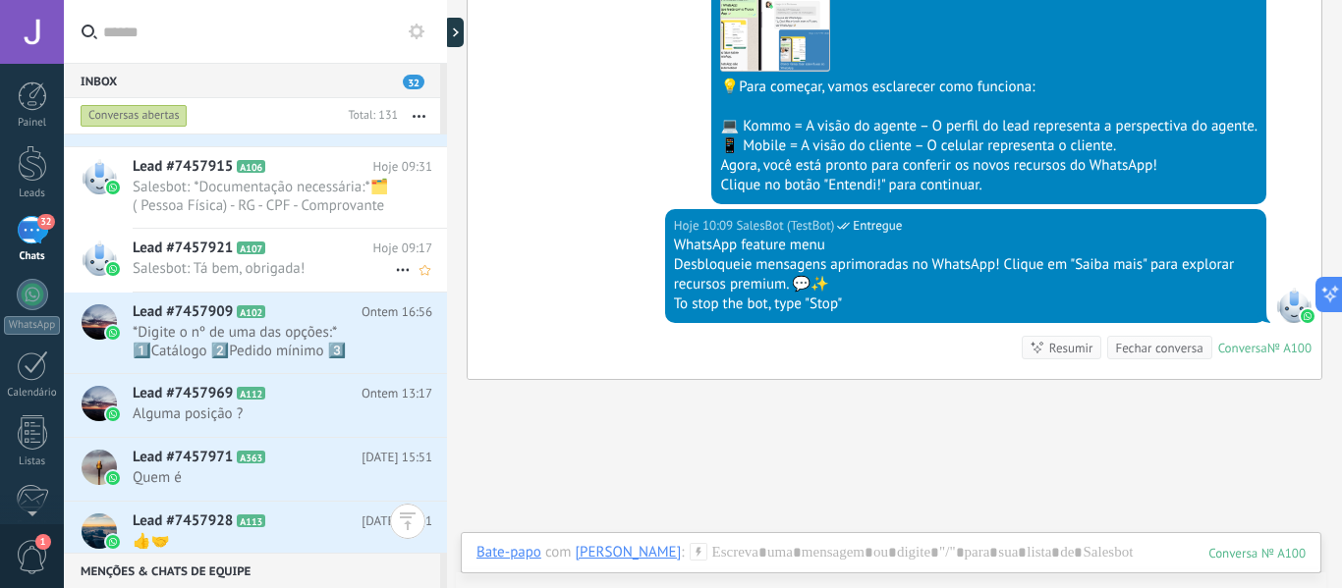
click at [258, 250] on span "A107" at bounding box center [251, 248] width 28 height 13
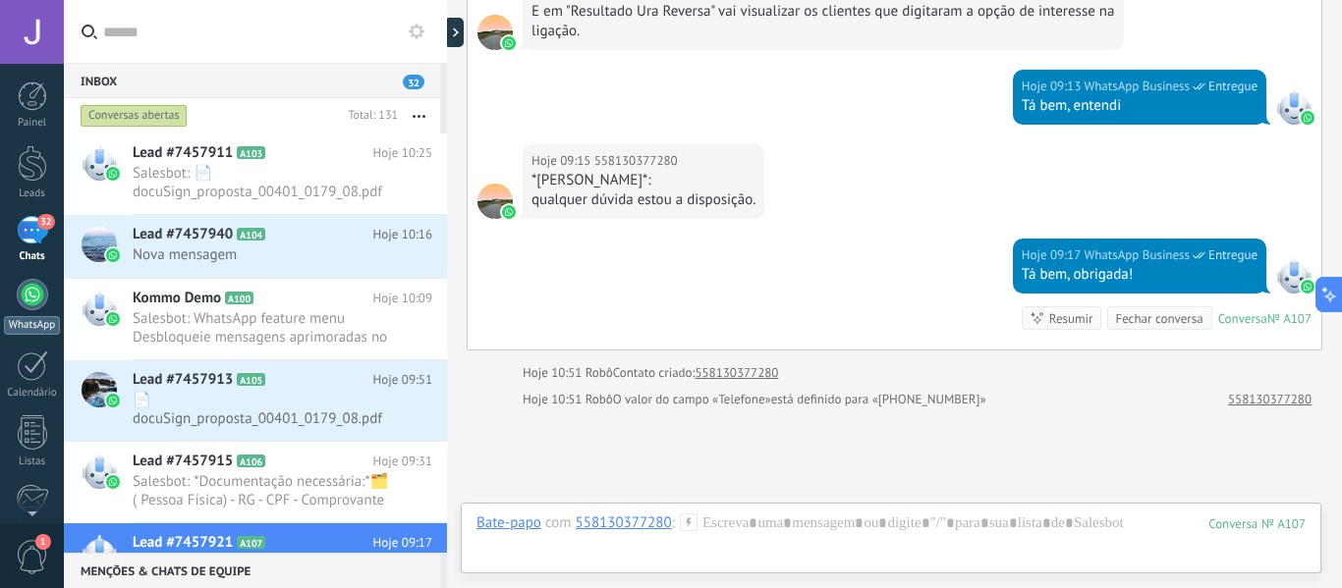
click at [25, 291] on div at bounding box center [32, 294] width 31 height 31
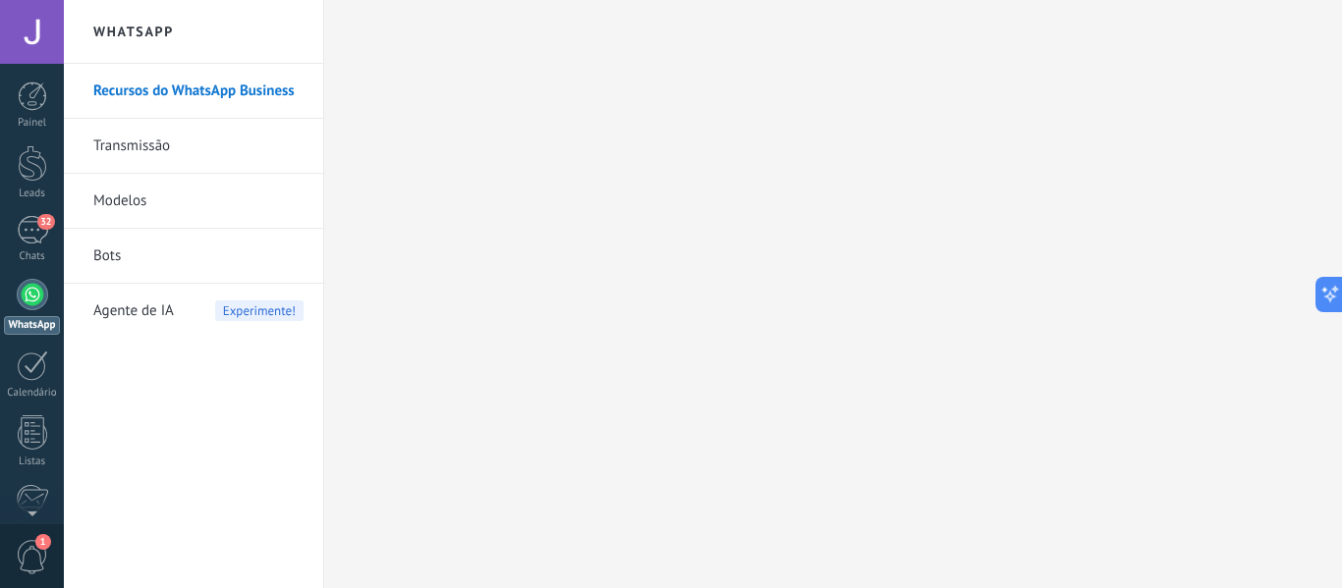
click at [111, 155] on link "Transmissão" at bounding box center [198, 146] width 210 height 55
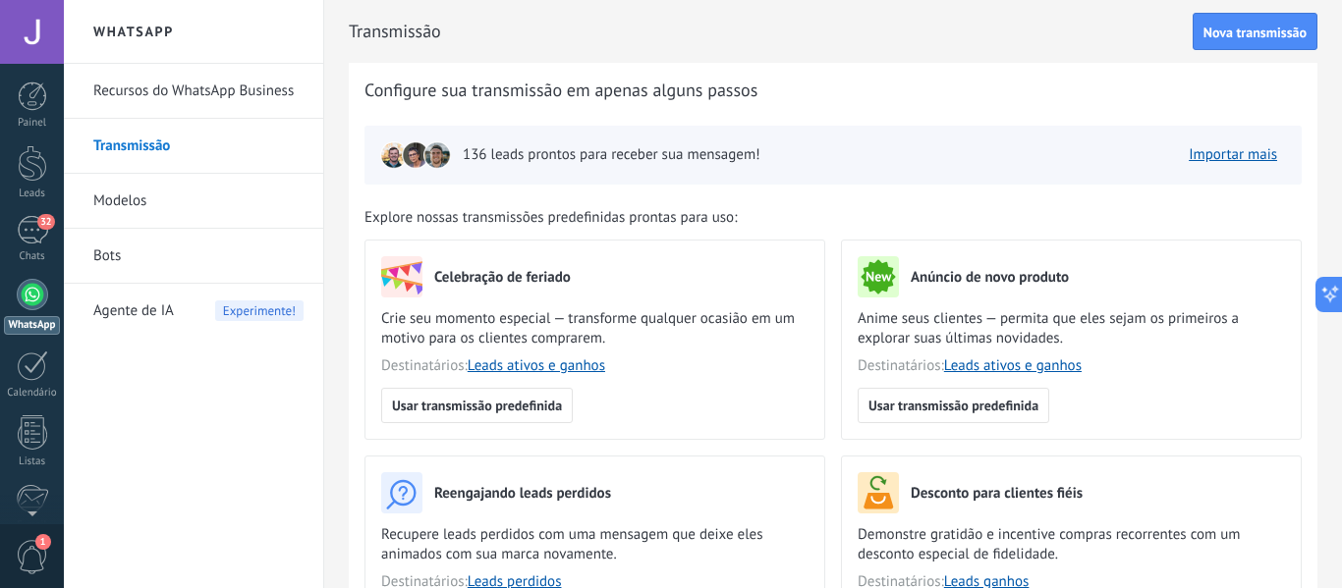
click at [1229, 178] on div "136 leads prontos para receber sua mensagem! Importar mais" at bounding box center [832, 155] width 937 height 59
click at [1234, 162] on link "Importar mais" at bounding box center [1233, 154] width 88 height 19
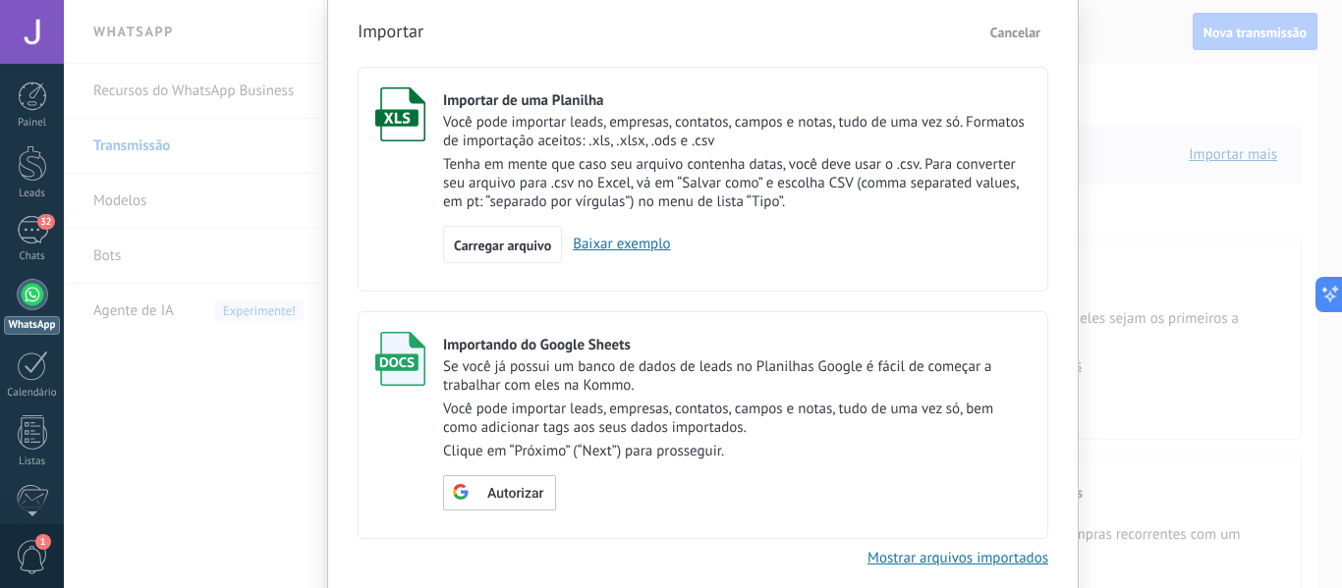
scroll to position [145, 0]
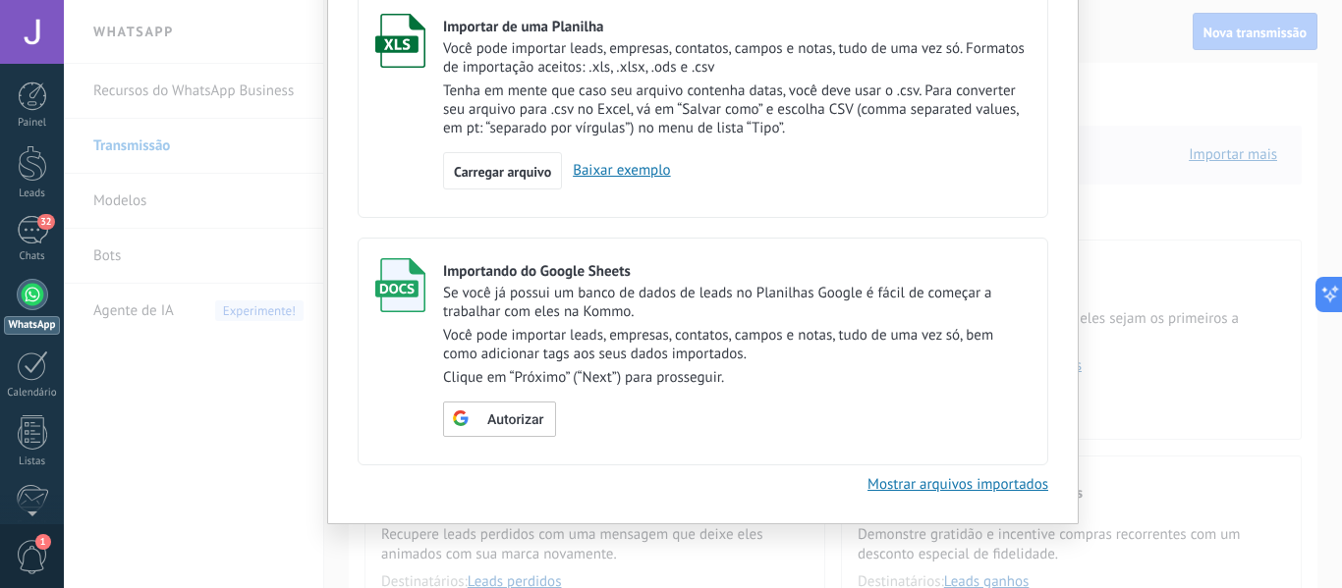
drag, startPoint x: 1167, startPoint y: 388, endPoint x: 1155, endPoint y: 389, distance: 11.8
click at [1158, 388] on div "Importar Cancelar Importar de uma Planilha Você pode importar leads, empresas, …" at bounding box center [703, 294] width 1278 height 588
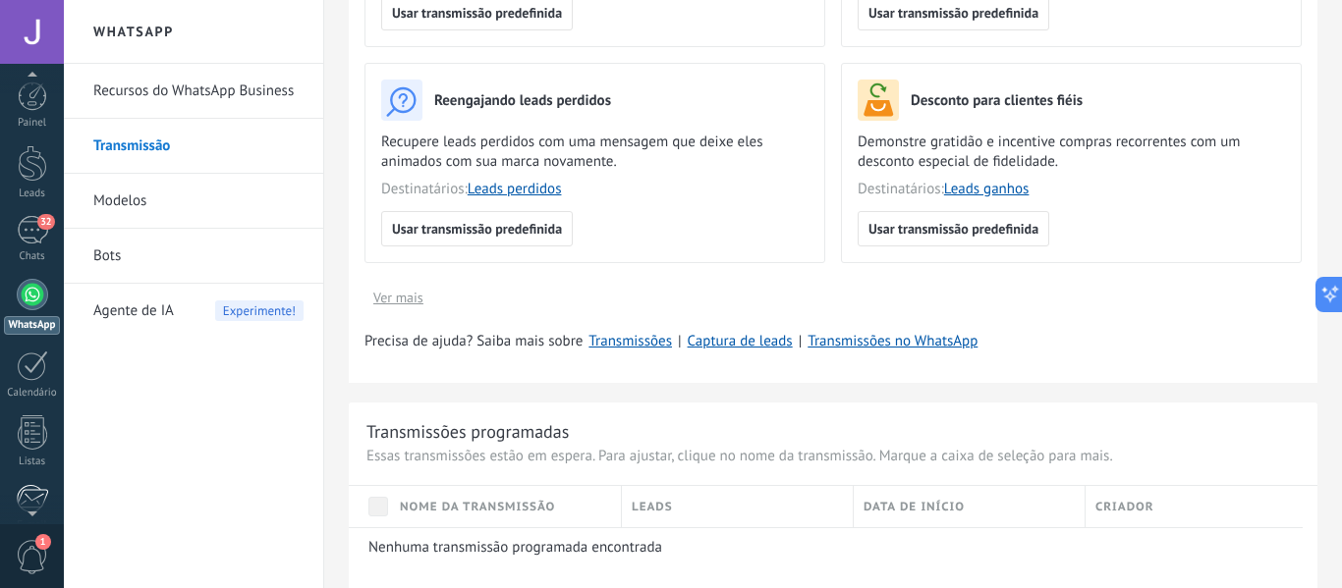
scroll to position [21, 0]
click at [19, 340] on div at bounding box center [32, 345] width 31 height 30
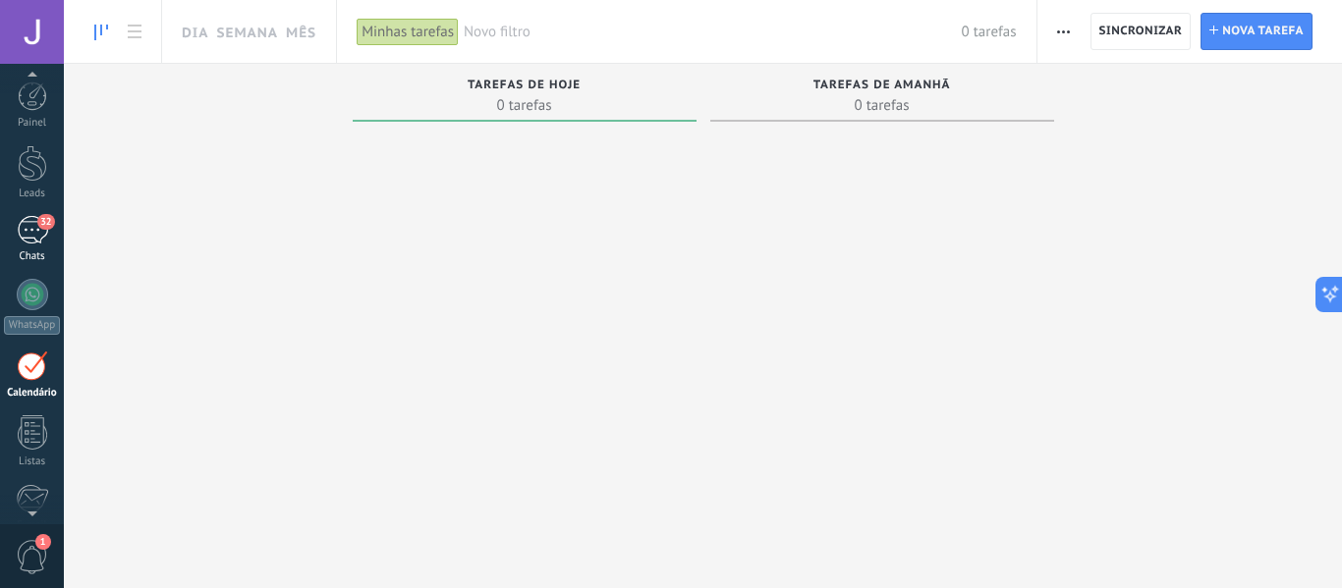
scroll to position [57, 0]
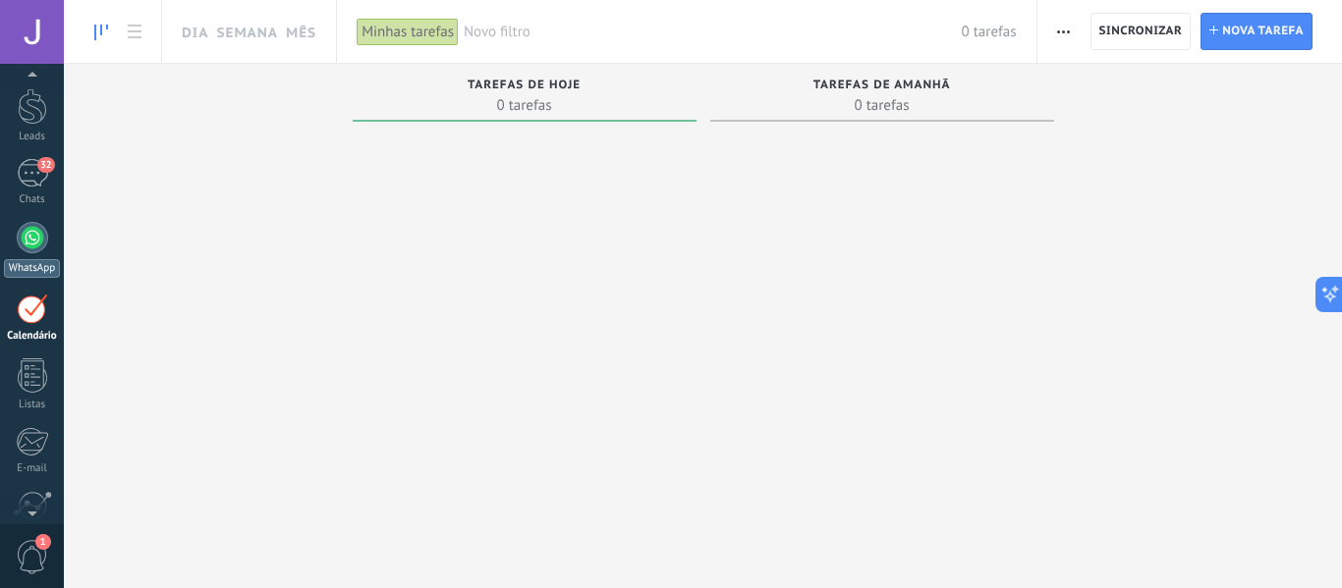
click at [33, 263] on div "WhatsApp" at bounding box center [32, 268] width 56 height 19
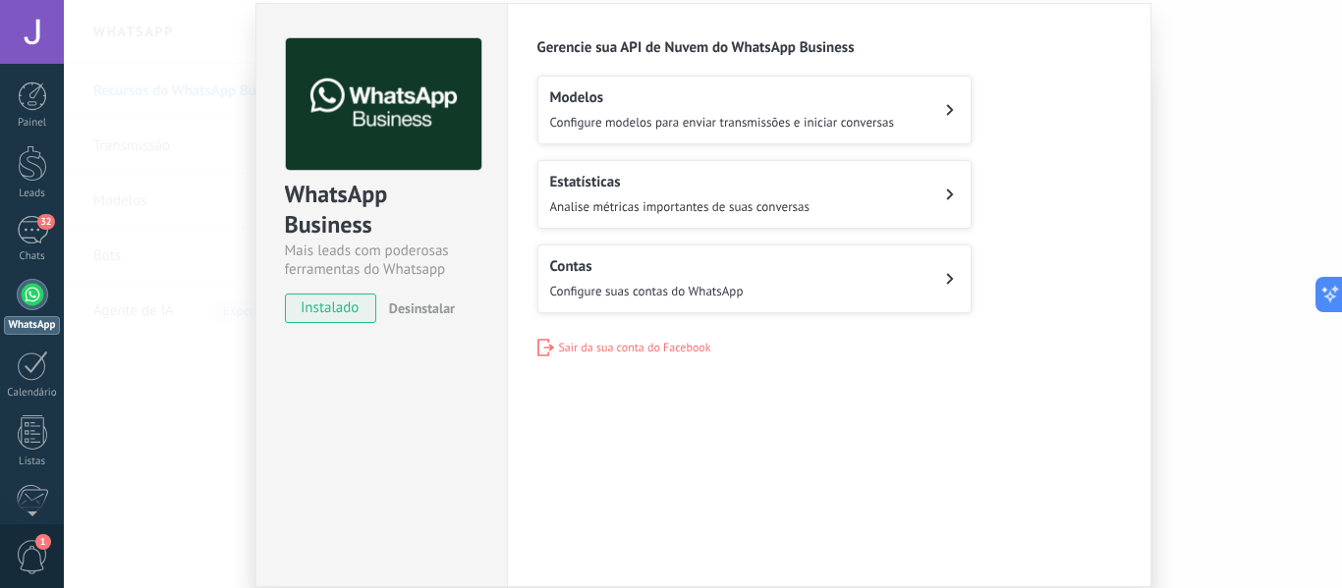
scroll to position [134, 0]
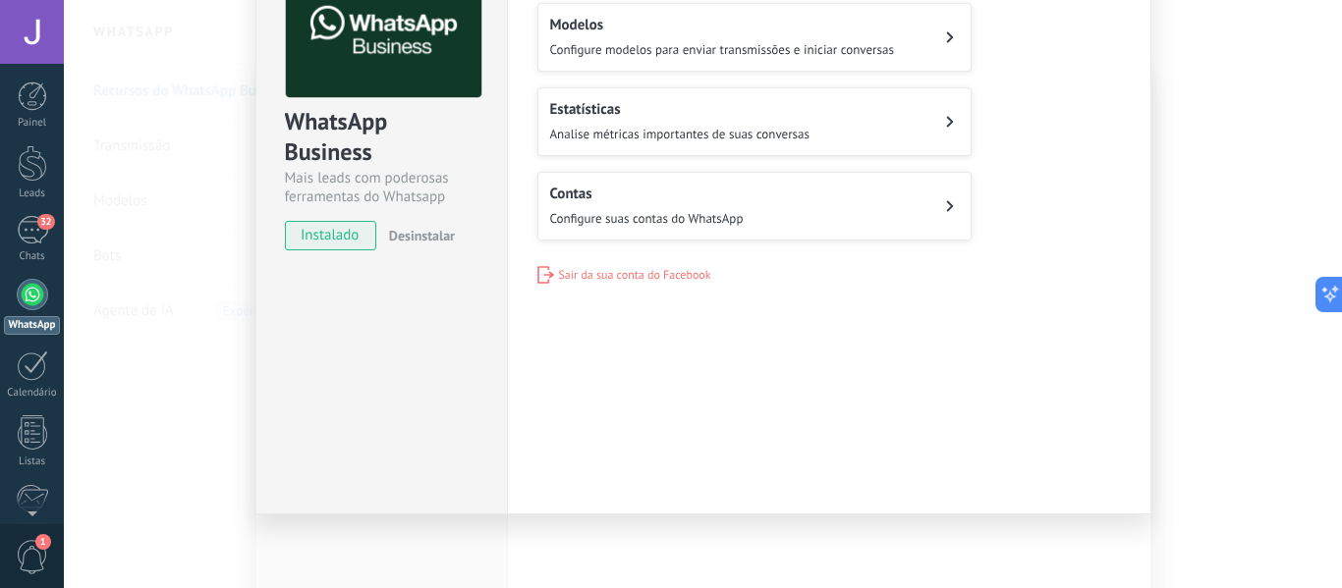
click at [681, 192] on h2 "Contas" at bounding box center [647, 194] width 194 height 19
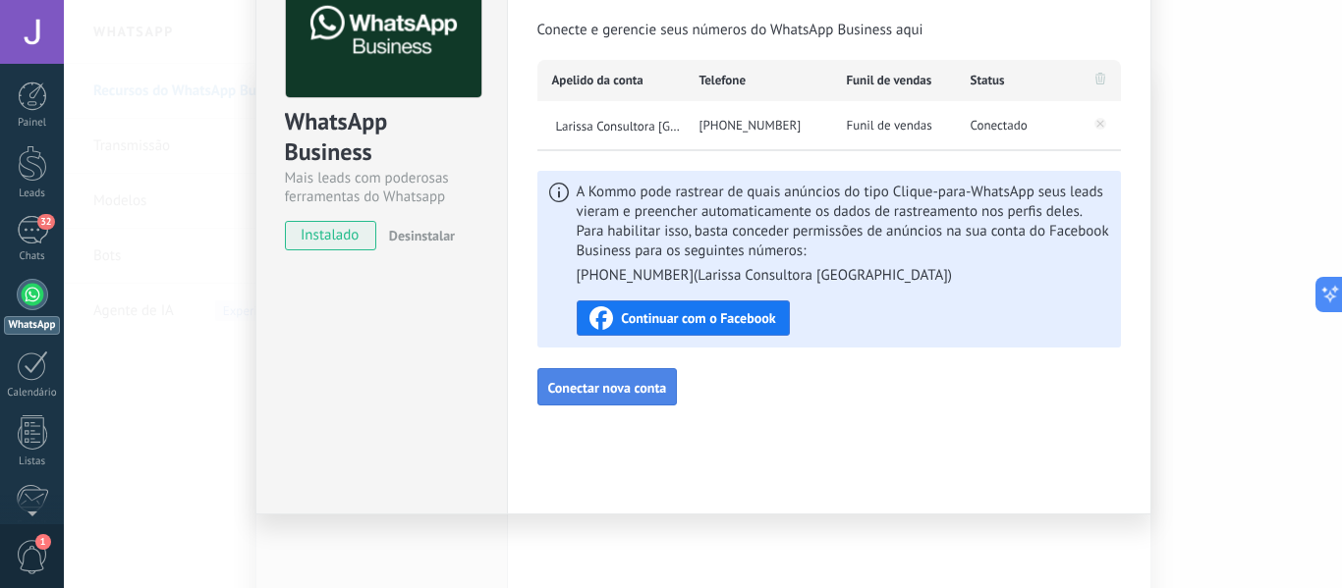
click at [628, 378] on button "Conectar nova conta" at bounding box center [607, 386] width 140 height 37
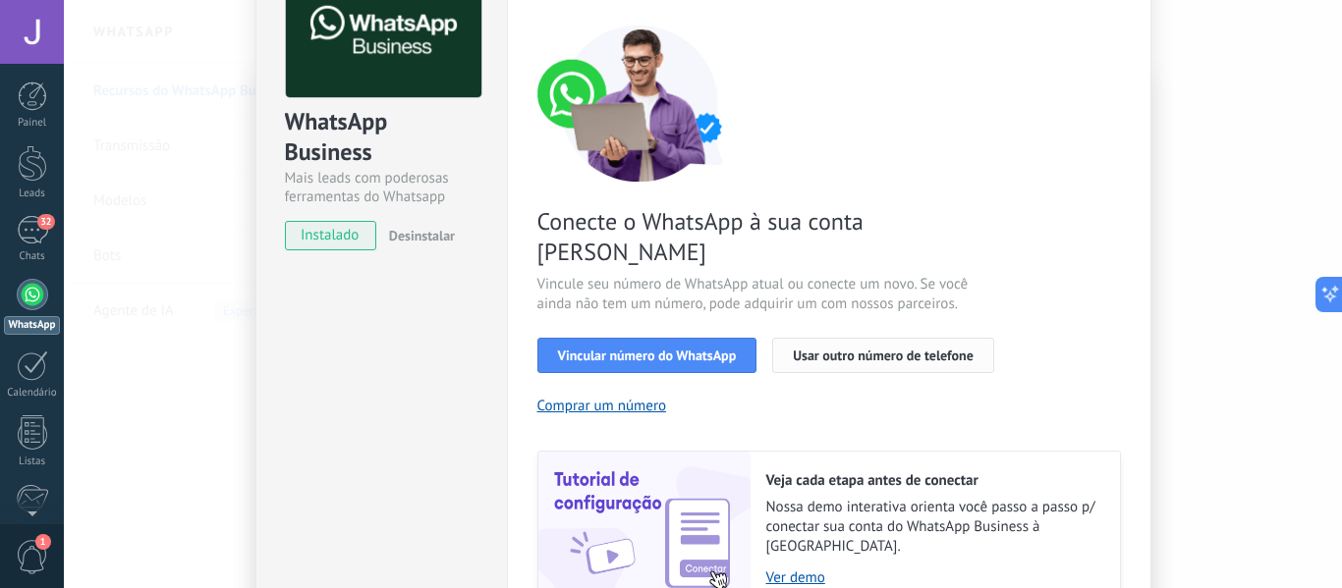
click at [857, 349] on span "Usar outro número de telefone" at bounding box center [883, 356] width 181 height 14
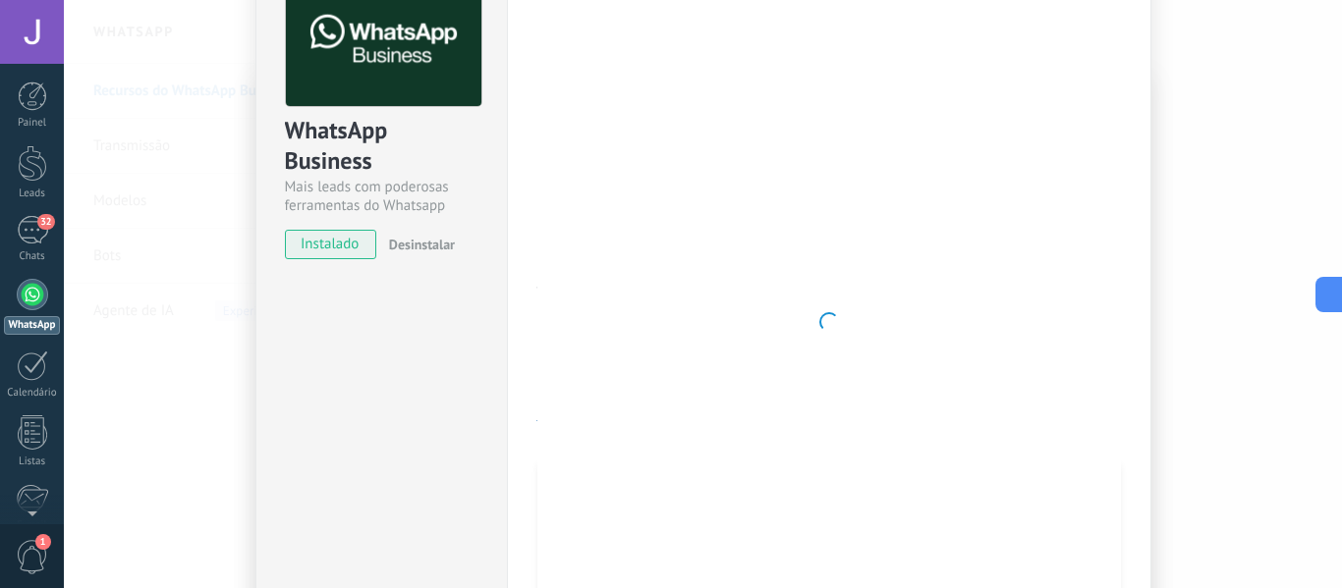
scroll to position [269, 0]
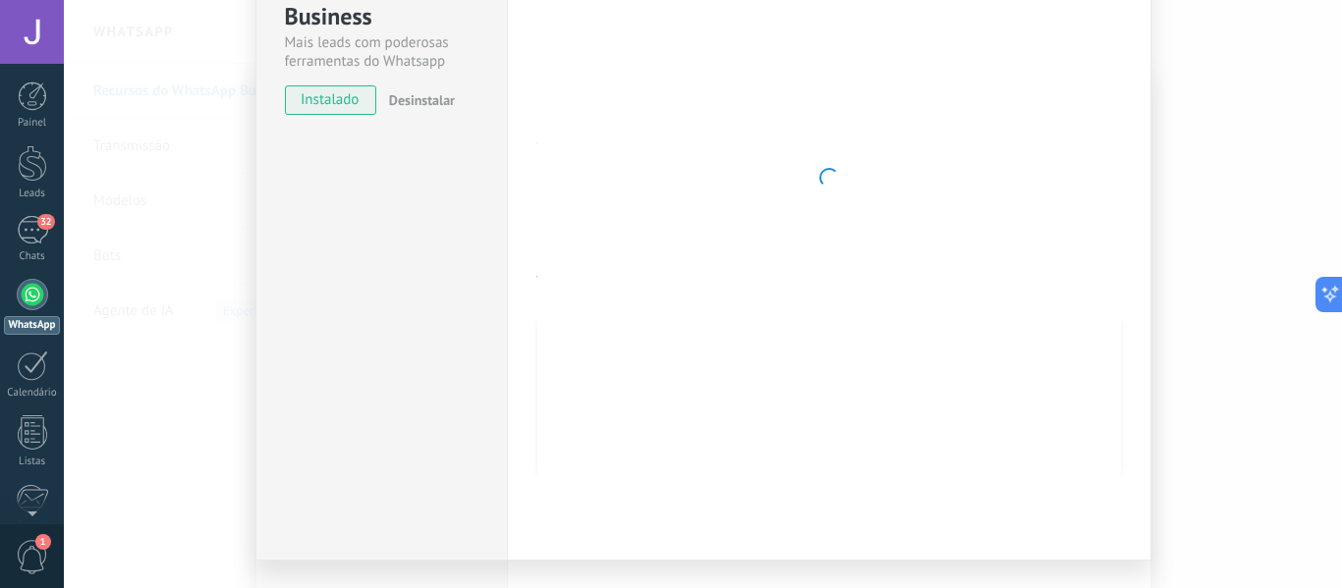
click at [106, 132] on div "WhatsApp Business Mais leads com poderosas ferramentas do Whatsapp instalado De…" at bounding box center [703, 294] width 1278 height 588
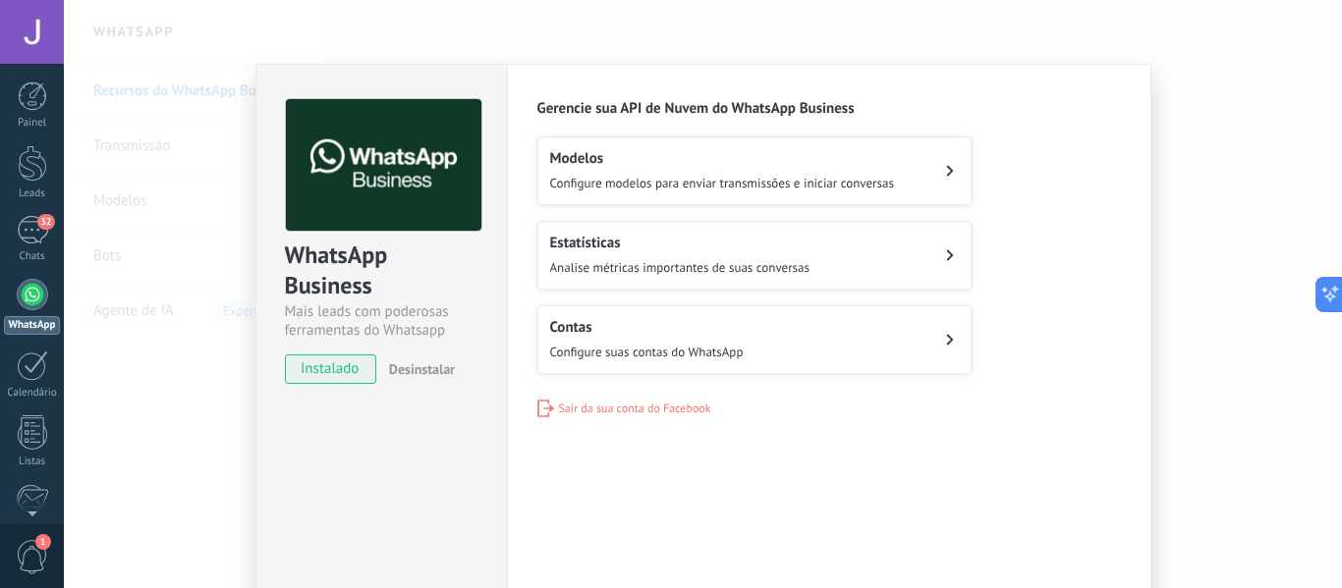
scroll to position [0, 0]
click at [695, 326] on h2 "Contas" at bounding box center [647, 327] width 194 height 19
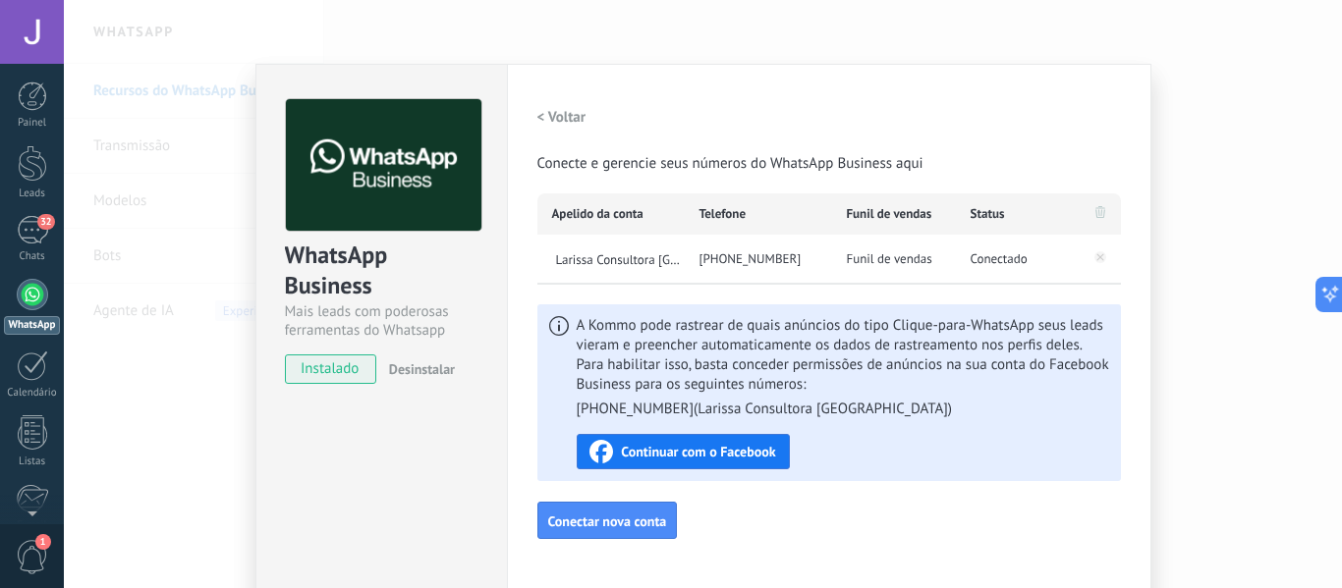
click at [372, 470] on div "WhatsApp Business Mais leads com poderosas ferramentas do Whatsapp instalado De…" at bounding box center [380, 356] width 251 height 584
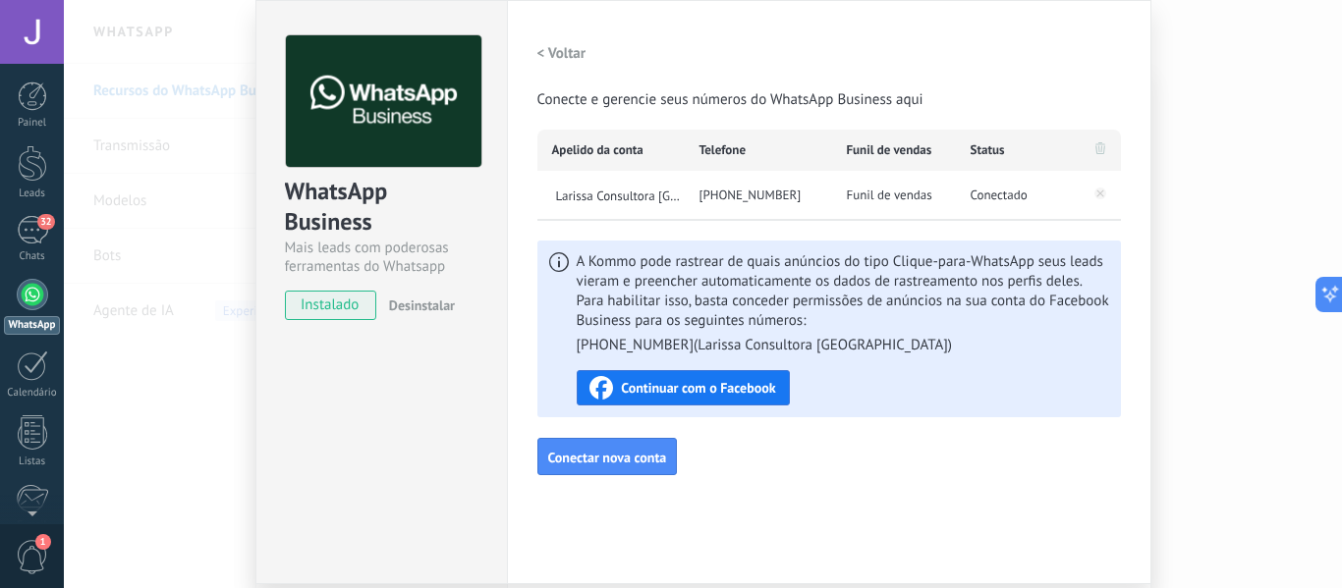
scroll to position [98, 0]
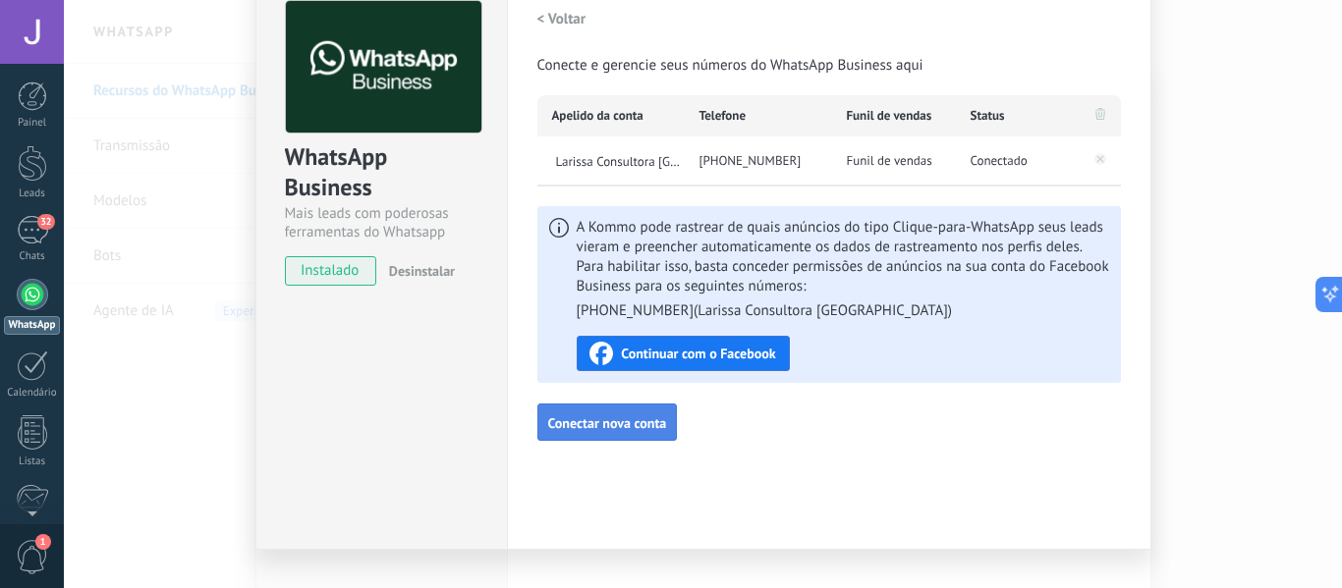
click at [637, 412] on button "Conectar nova conta" at bounding box center [607, 422] width 140 height 37
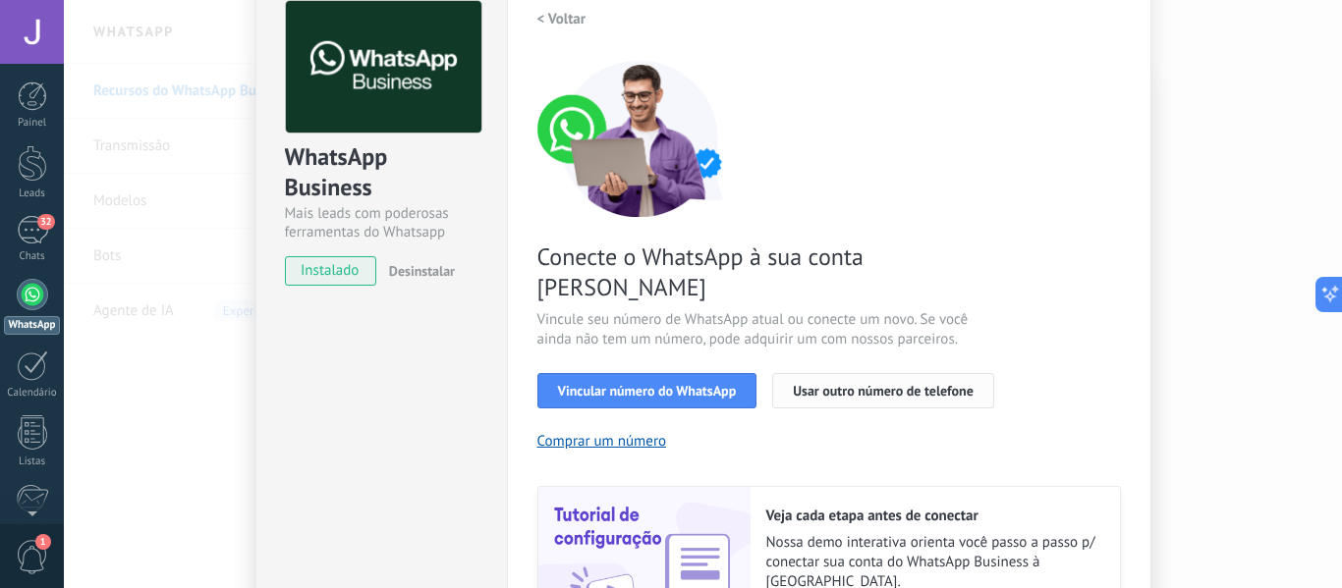
click at [826, 373] on button "Usar outro número de telefone" at bounding box center [883, 390] width 222 height 35
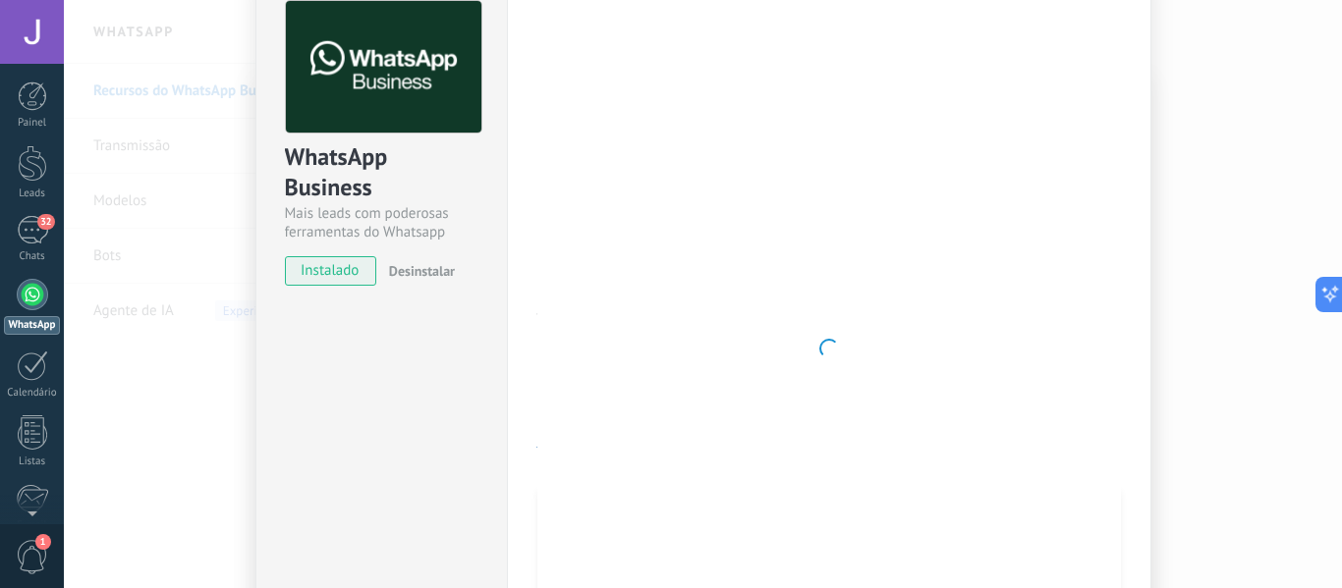
click at [1102, 504] on div at bounding box center [828, 348] width 583 height 695
click at [1178, 498] on div "WhatsApp Business Mais leads com poderosas ferramentas do Whatsapp instalado De…" at bounding box center [703, 294] width 1278 height 588
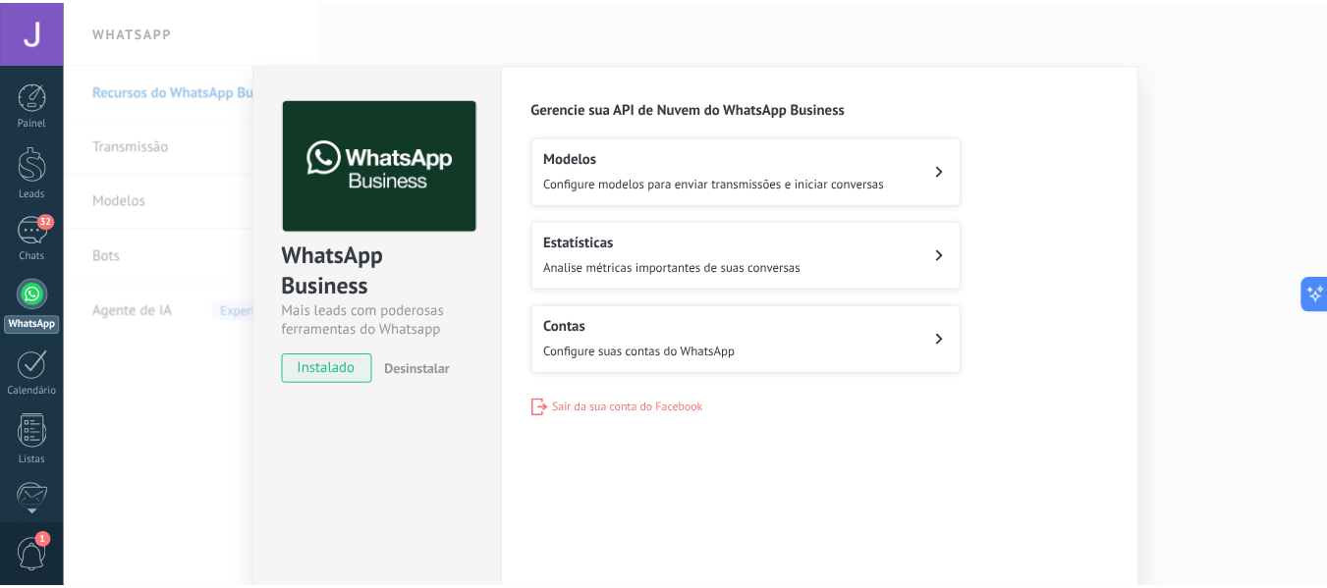
scroll to position [0, 0]
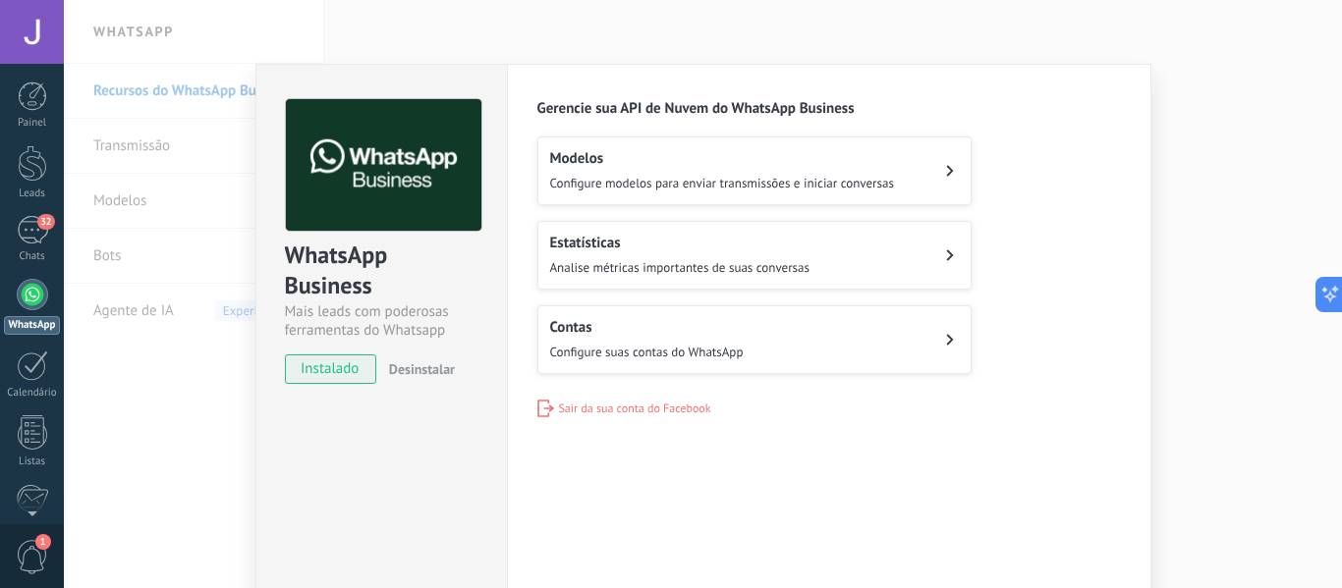
click at [1294, 423] on div "WhatsApp Business Mais leads com poderosas ferramentas do Whatsapp instalado De…" at bounding box center [703, 294] width 1278 height 588
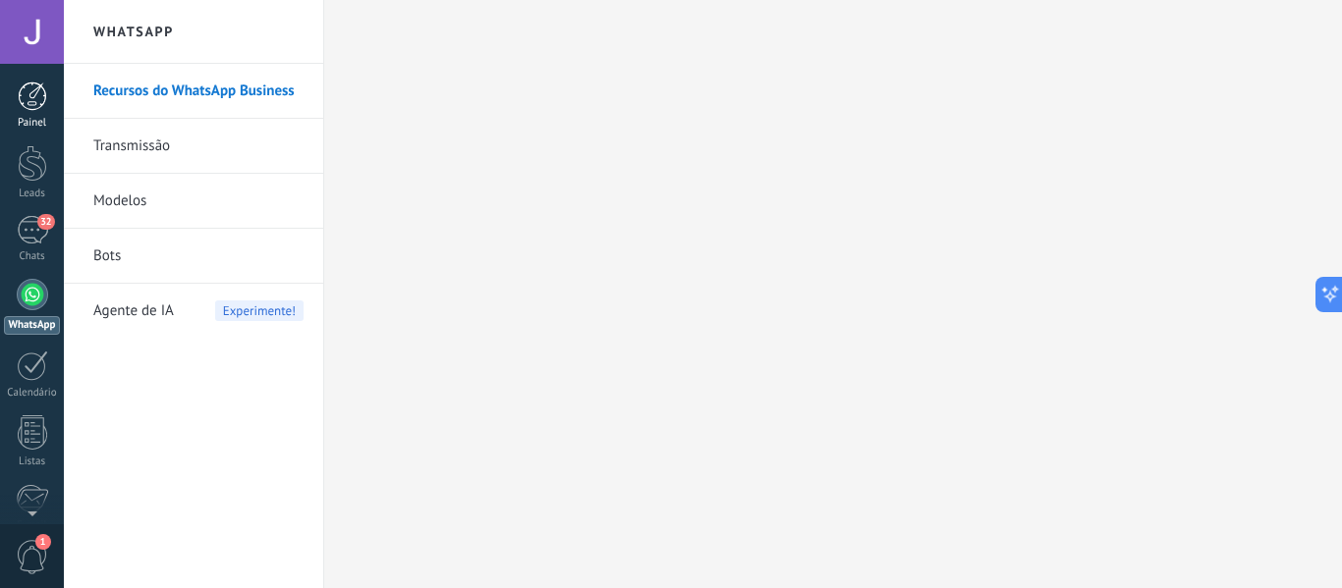
click at [12, 116] on link "Painel" at bounding box center [32, 106] width 64 height 48
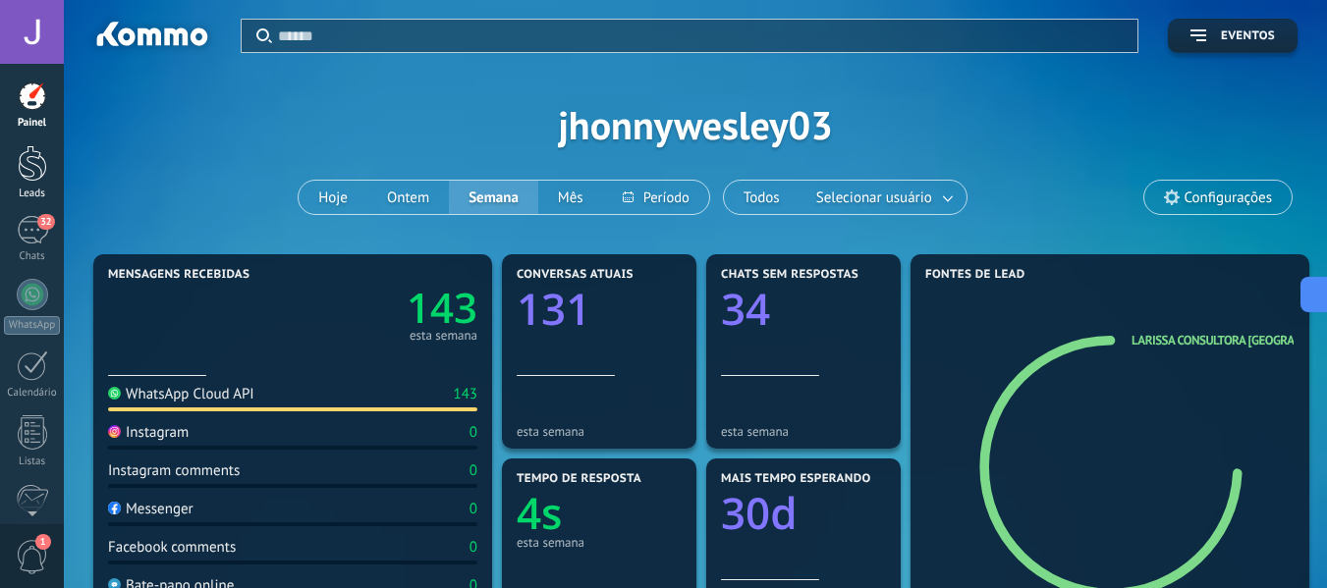
click at [22, 193] on div "Leads" at bounding box center [32, 194] width 57 height 13
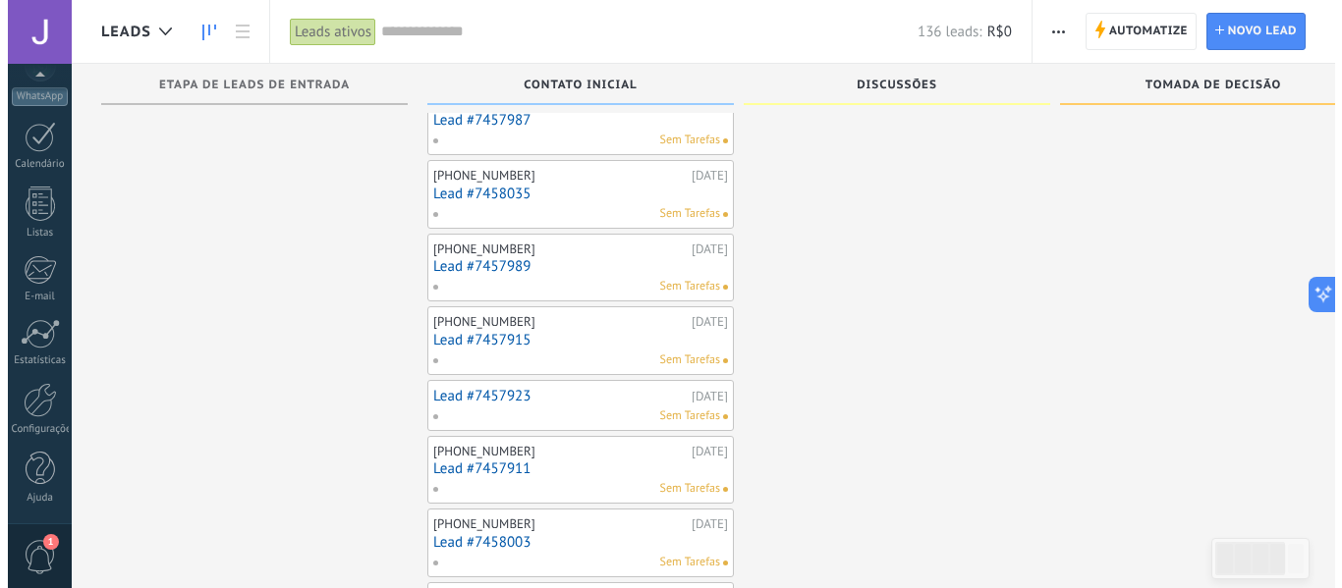
scroll to position [393, 0]
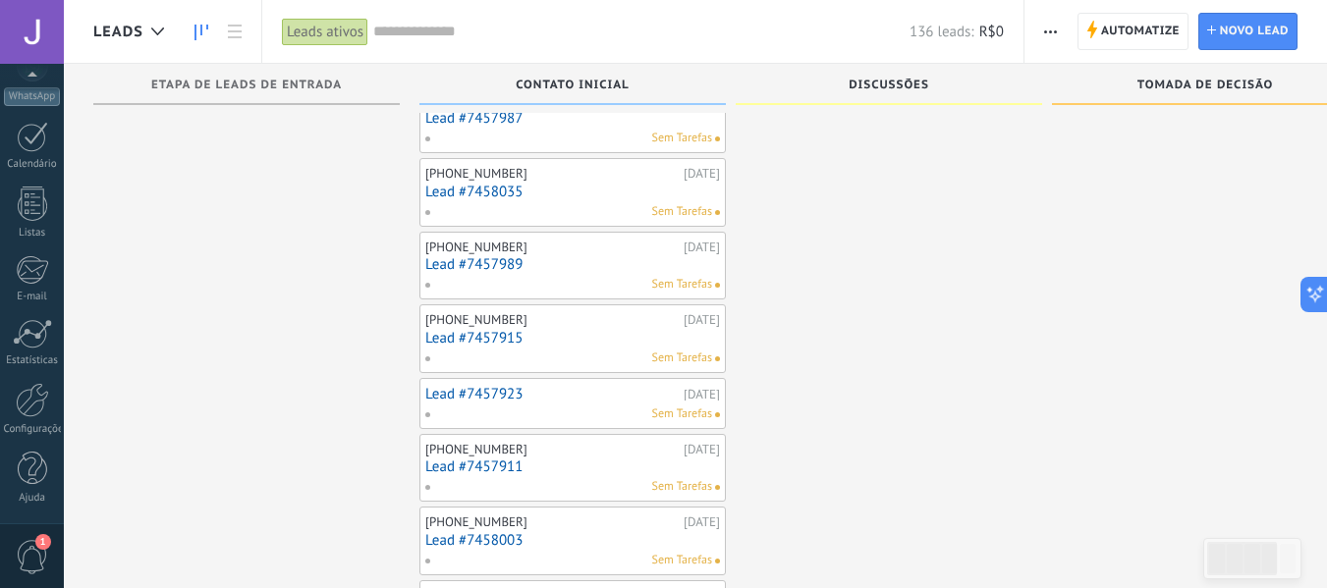
click at [18, 544] on span "1" at bounding box center [32, 557] width 33 height 34
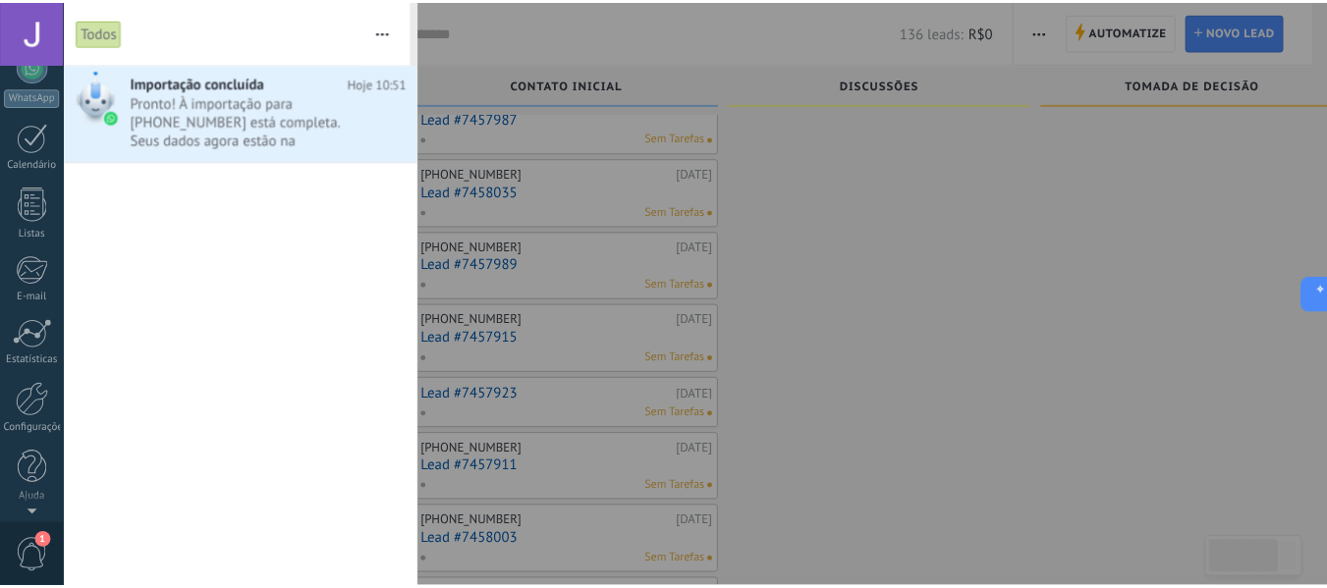
scroll to position [0, 0]
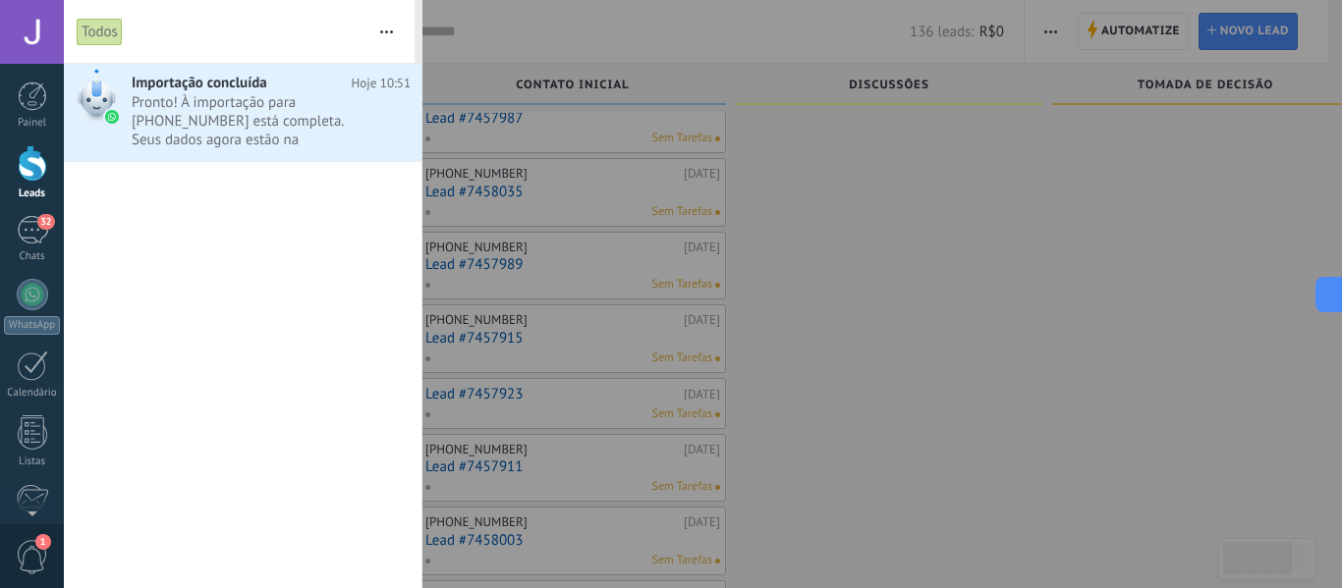
click at [1065, 262] on div at bounding box center [671, 294] width 1342 height 588
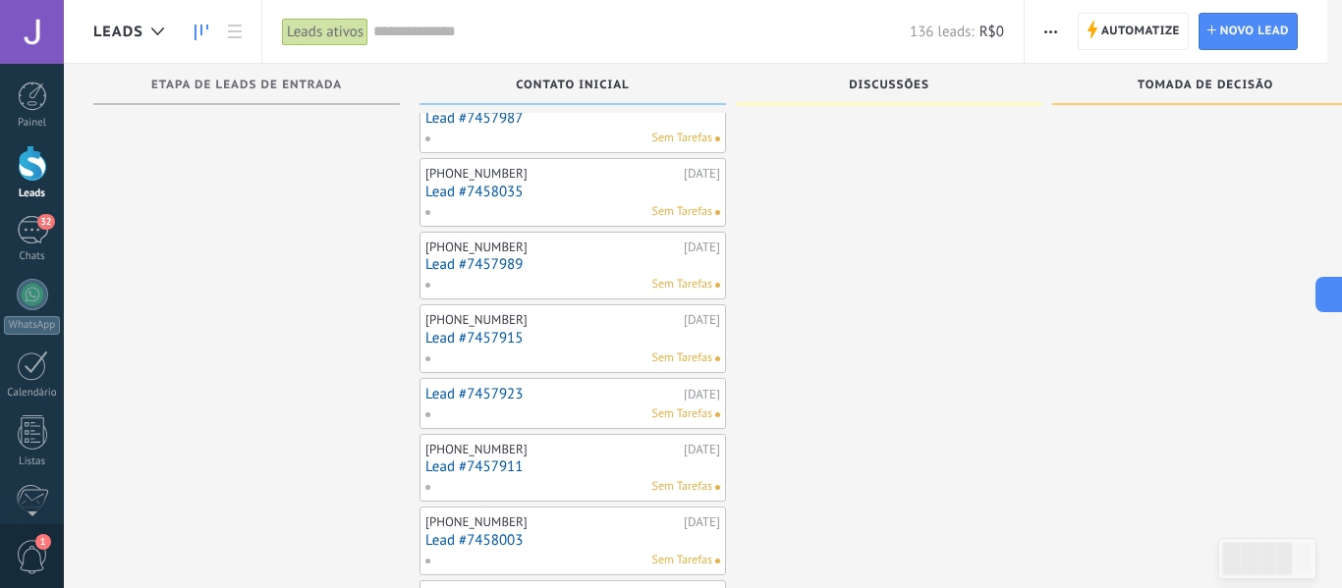
click at [852, 383] on div at bounding box center [671, 294] width 1342 height 588
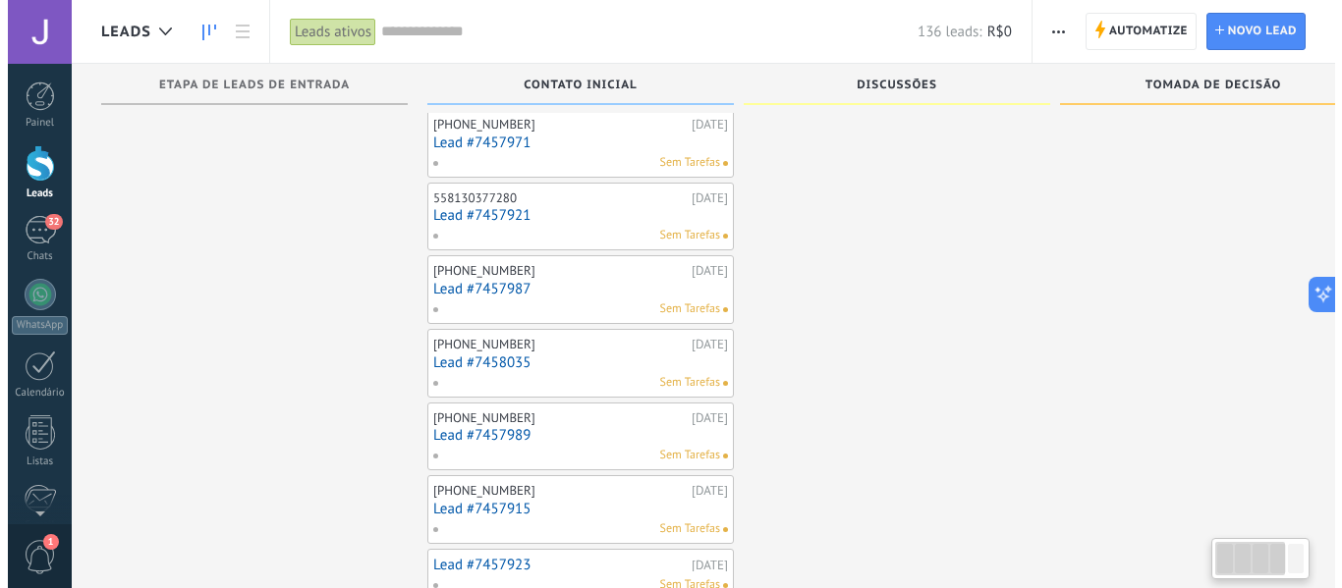
scroll to position [609, 0]
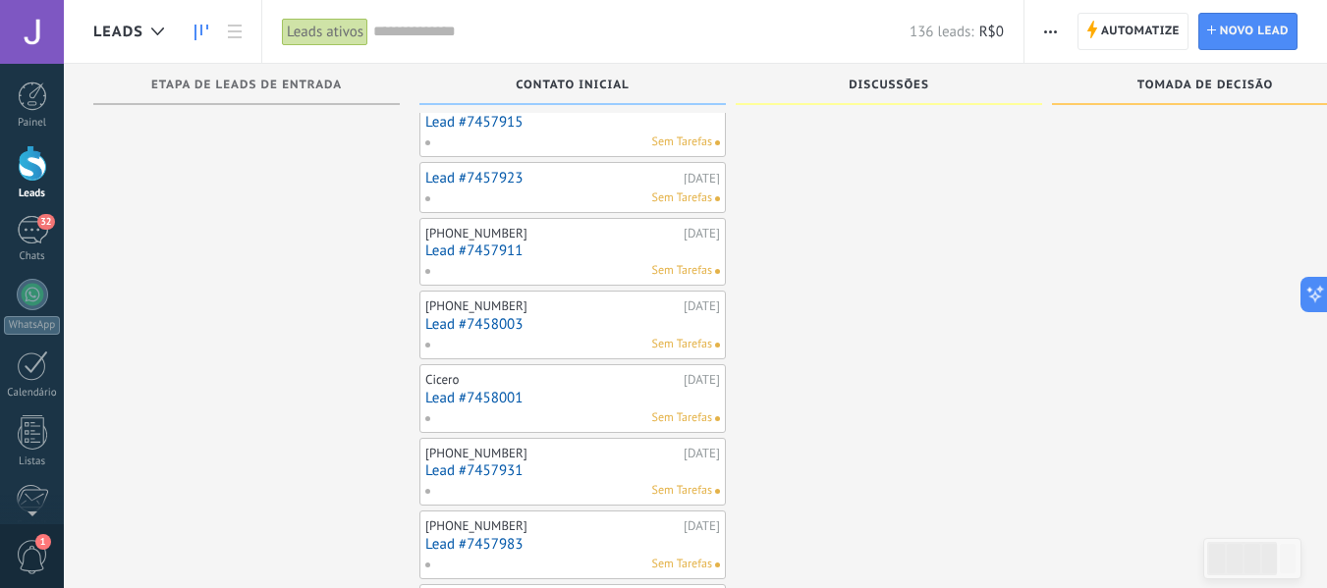
click at [518, 249] on link "Lead #7457911" at bounding box center [572, 251] width 295 height 17
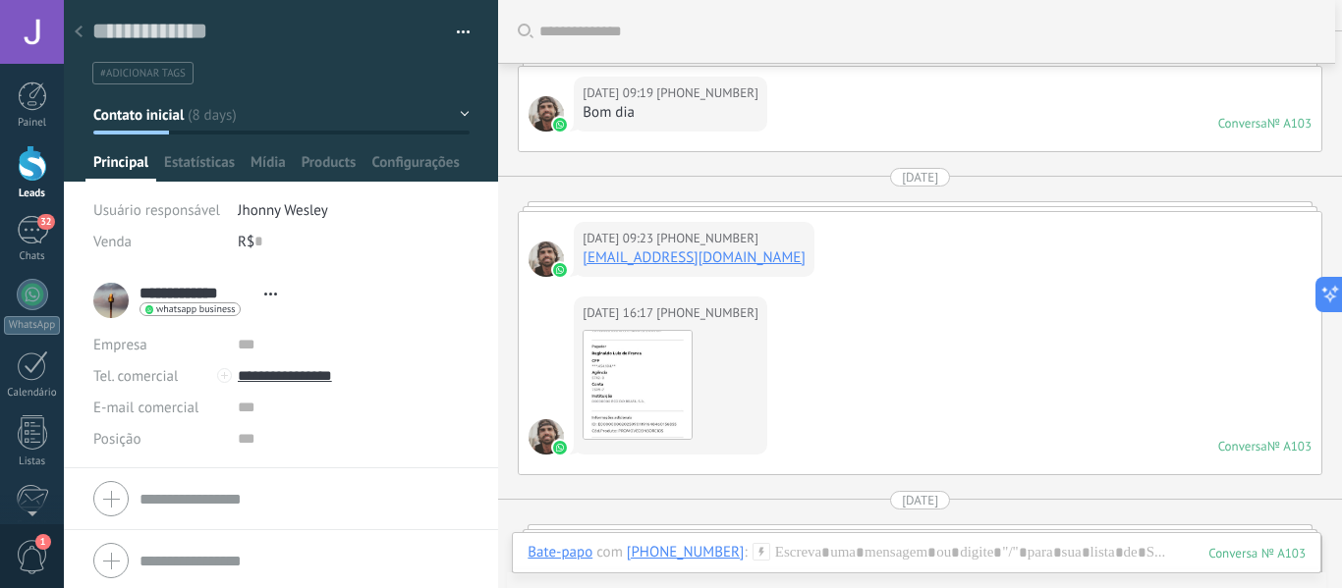
scroll to position [3082, 0]
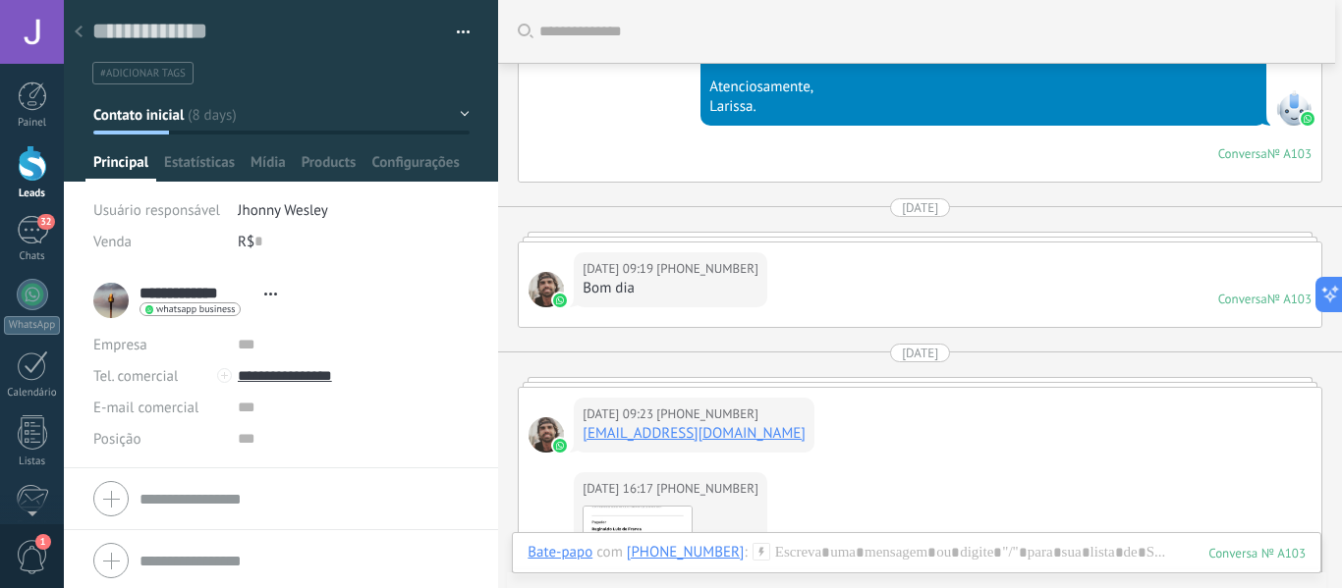
click at [80, 29] on use at bounding box center [79, 32] width 8 height 12
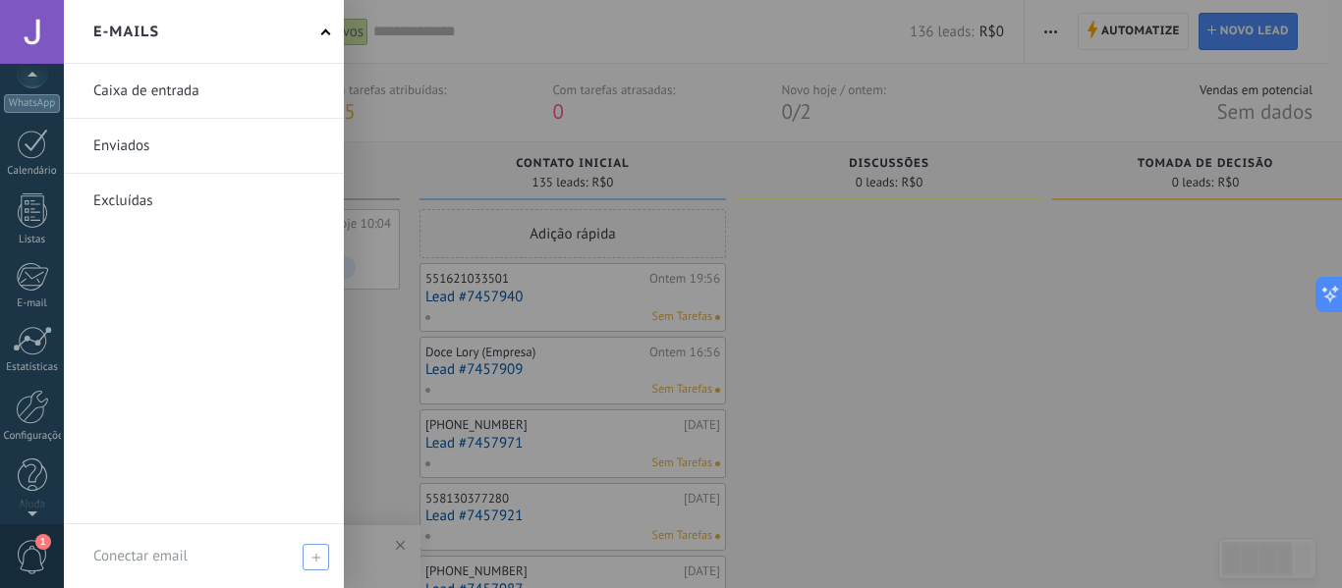
scroll to position [229, 0]
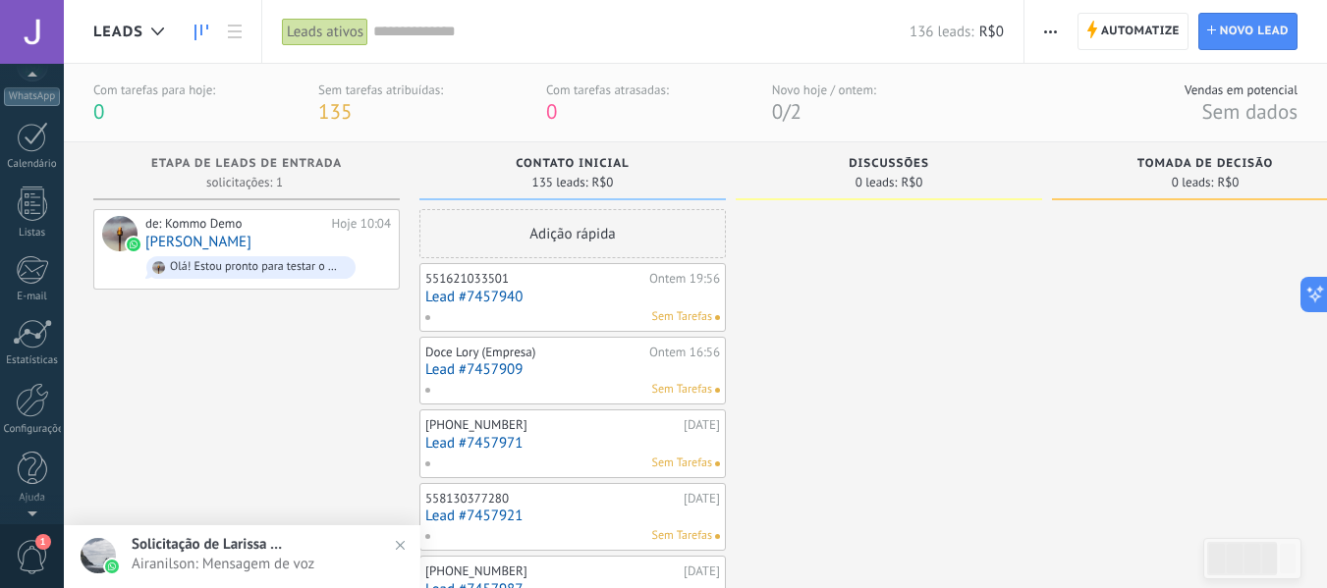
click at [21, 557] on span "1" at bounding box center [32, 557] width 33 height 34
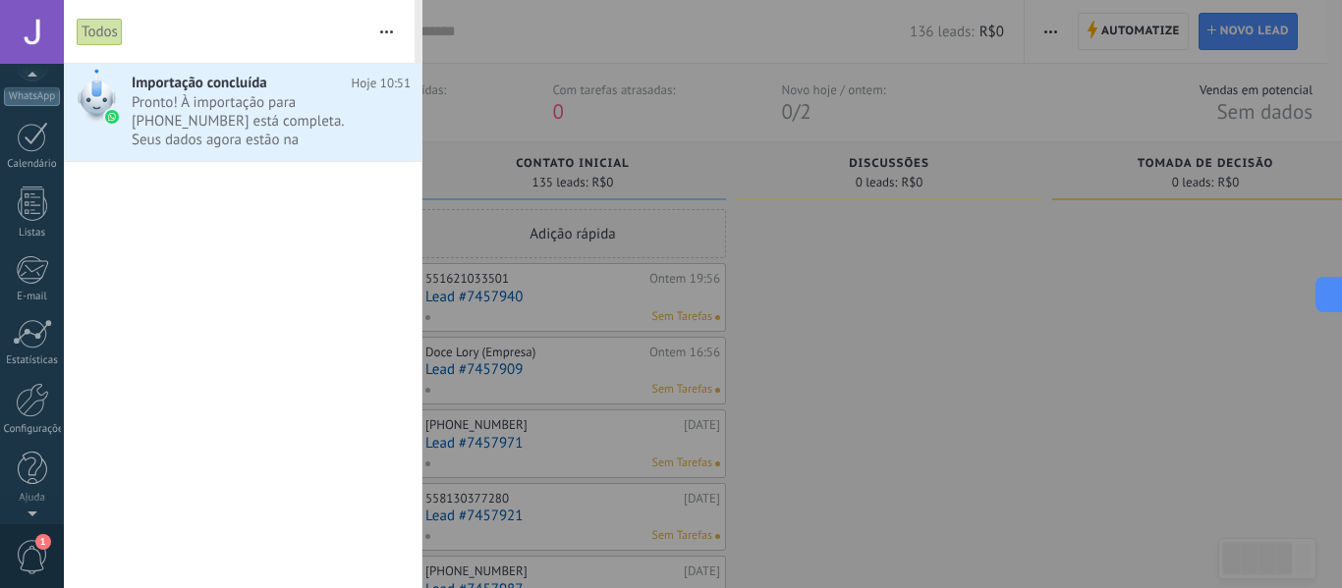
scroll to position [0, 0]
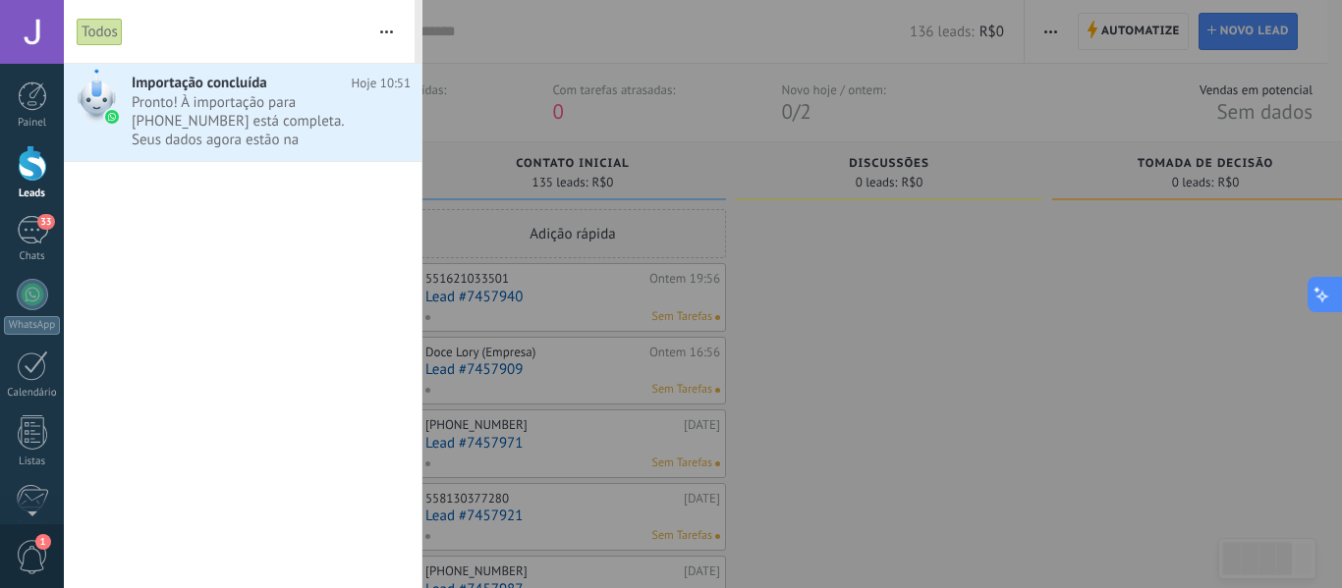
click at [1326, 294] on button at bounding box center [1324, 294] width 35 height 35
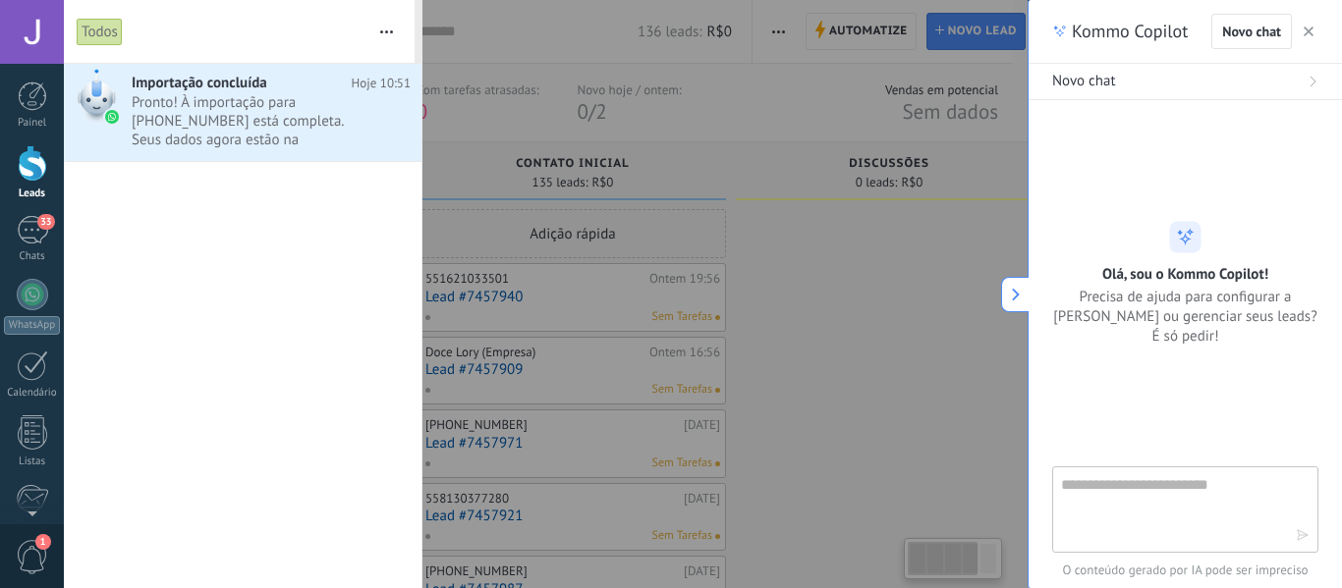
type textarea "**********"
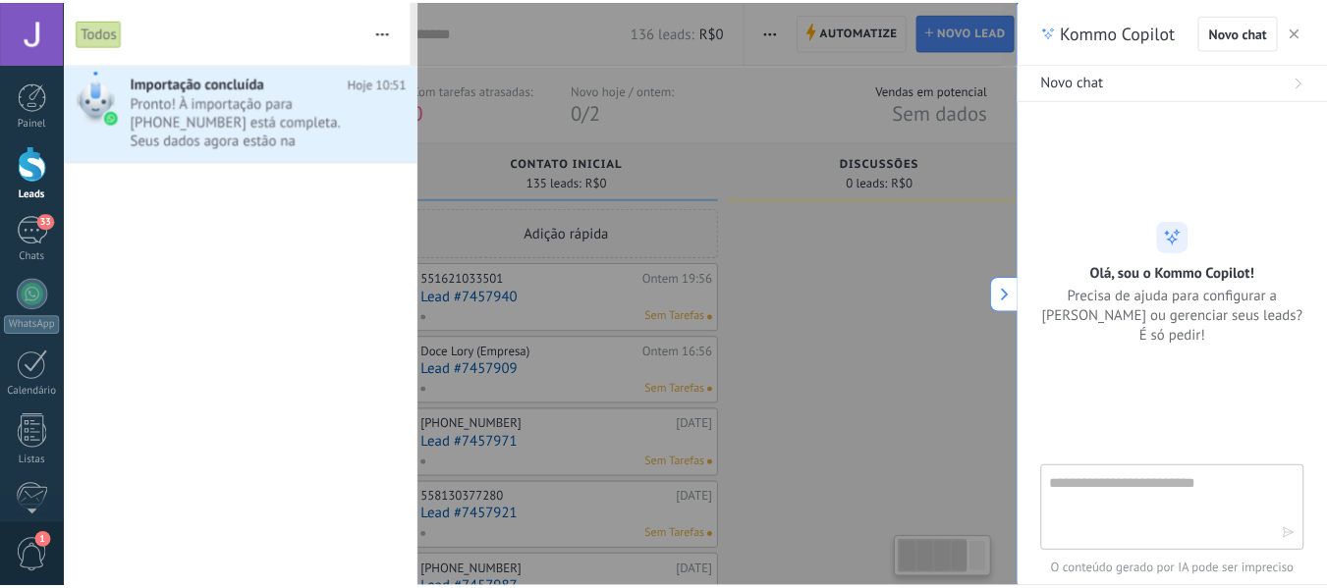
scroll to position [29, 0]
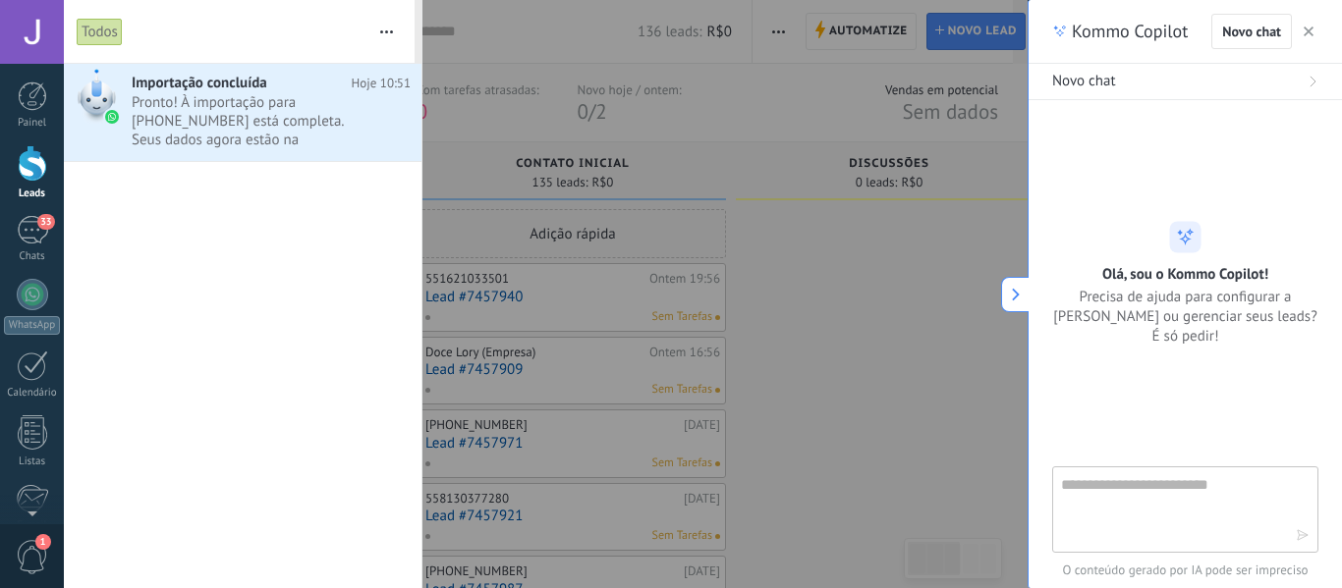
click at [1138, 505] on textarea at bounding box center [1171, 508] width 221 height 71
type textarea "*"
type textarea "**********"
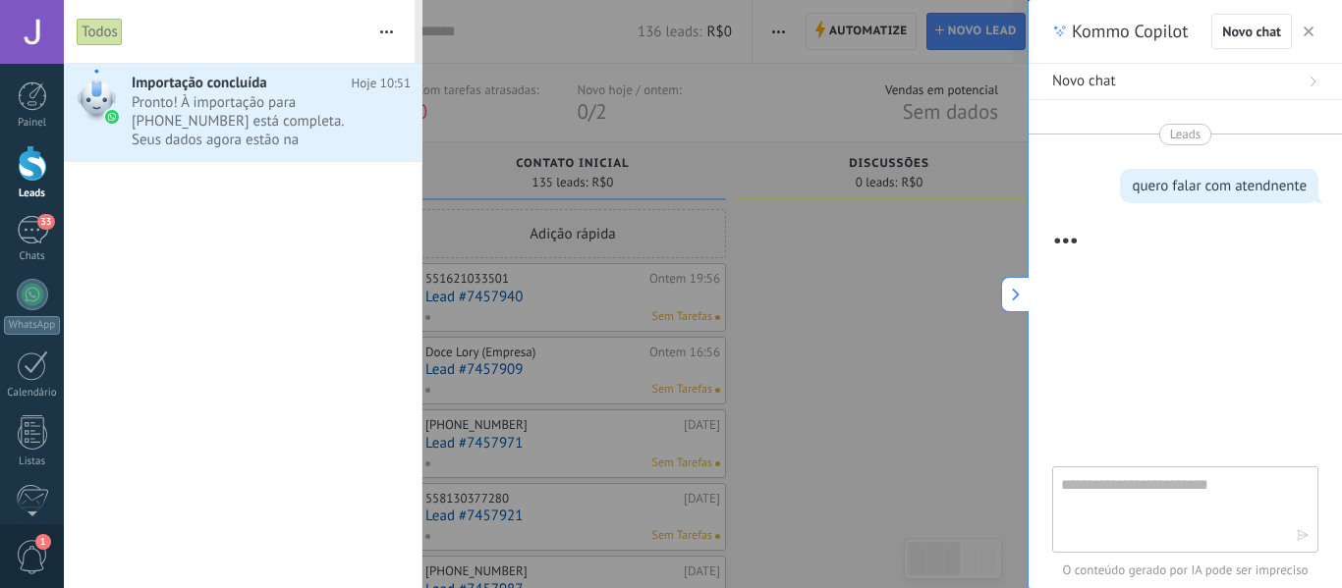
click at [364, 188] on div "Importação concluída Hoje 10:51 Pronto! À importação para +55 81 9456-0607 está…" at bounding box center [243, 326] width 358 height 525
drag, startPoint x: 587, startPoint y: 149, endPoint x: 525, endPoint y: 255, distance: 123.3
click at [585, 150] on div at bounding box center [671, 294] width 1342 height 588
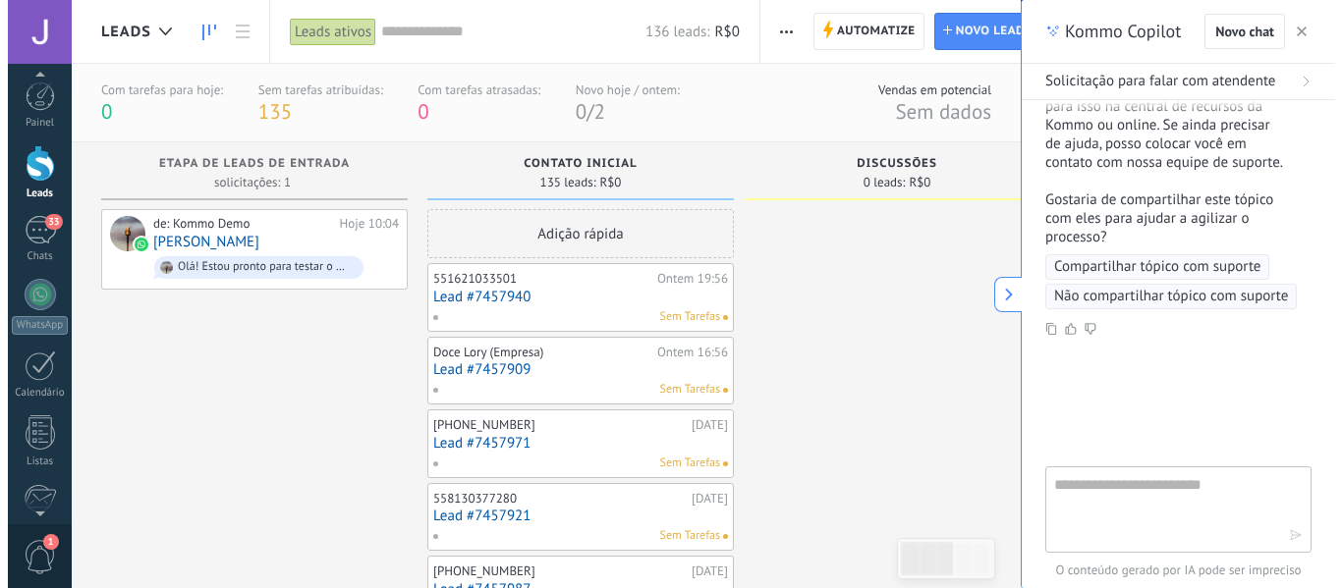
scroll to position [0, 0]
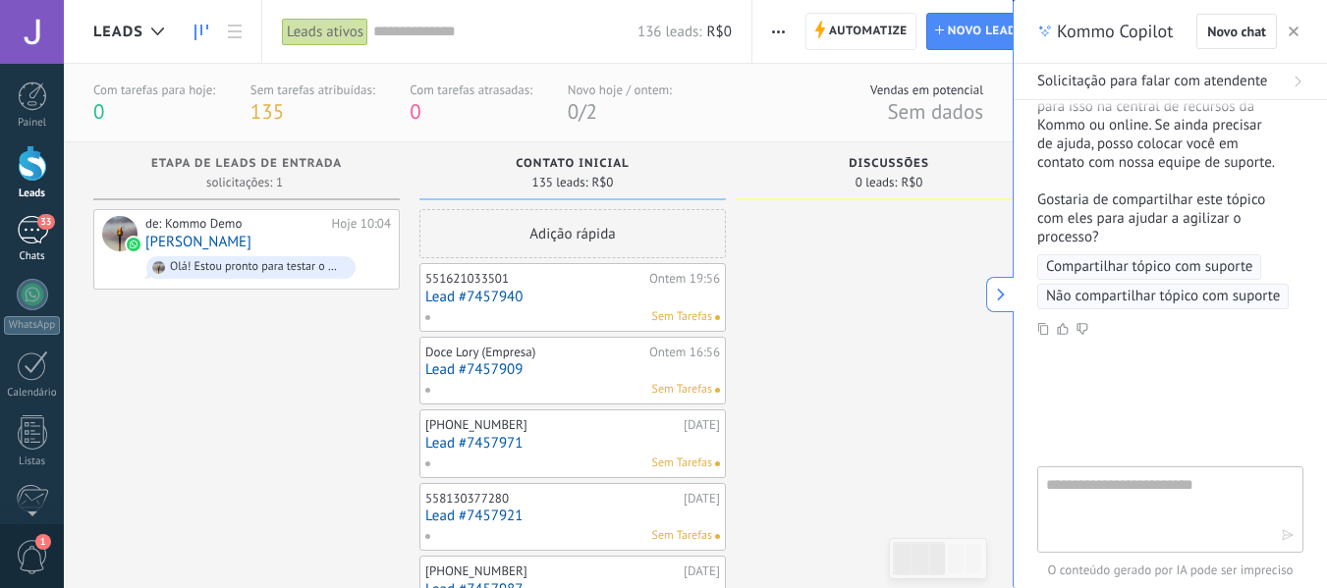
click at [0, 254] on link "33 Chats" at bounding box center [32, 239] width 64 height 47
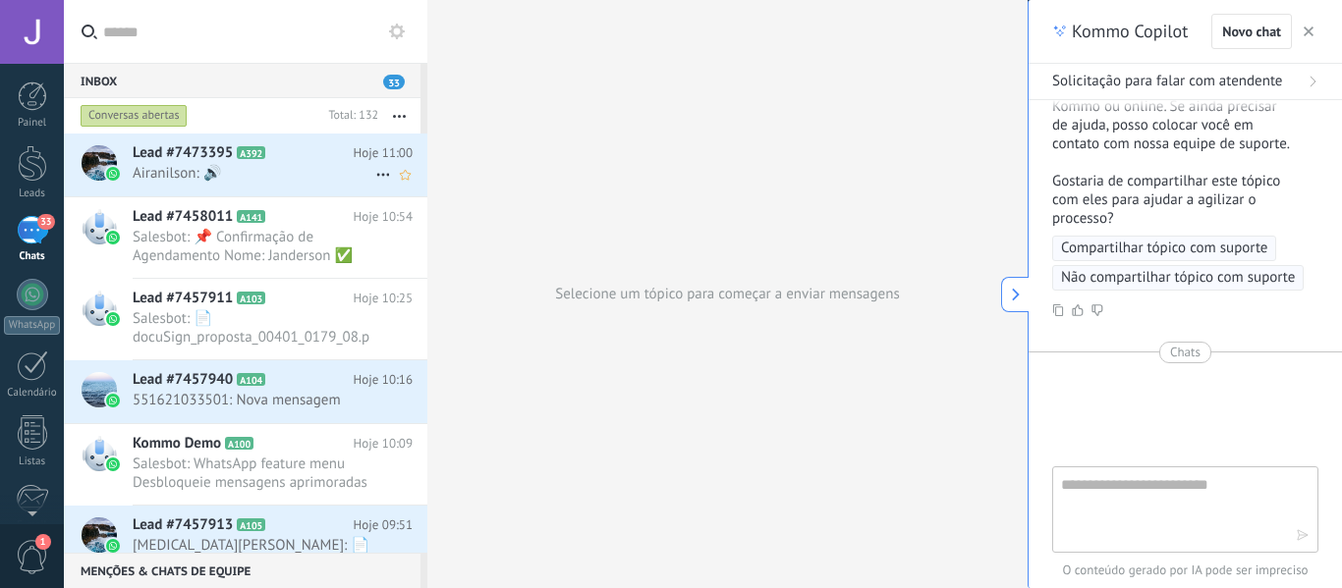
click at [255, 165] on span "Airanilson: 🔊" at bounding box center [254, 173] width 243 height 19
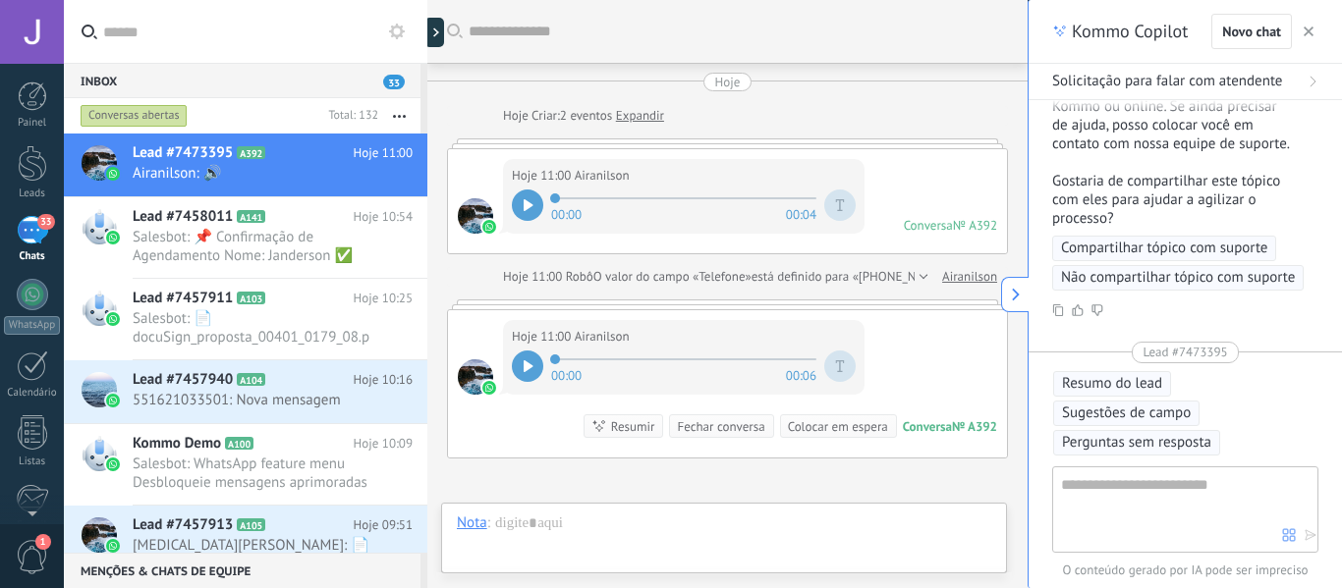
scroll to position [213, 0]
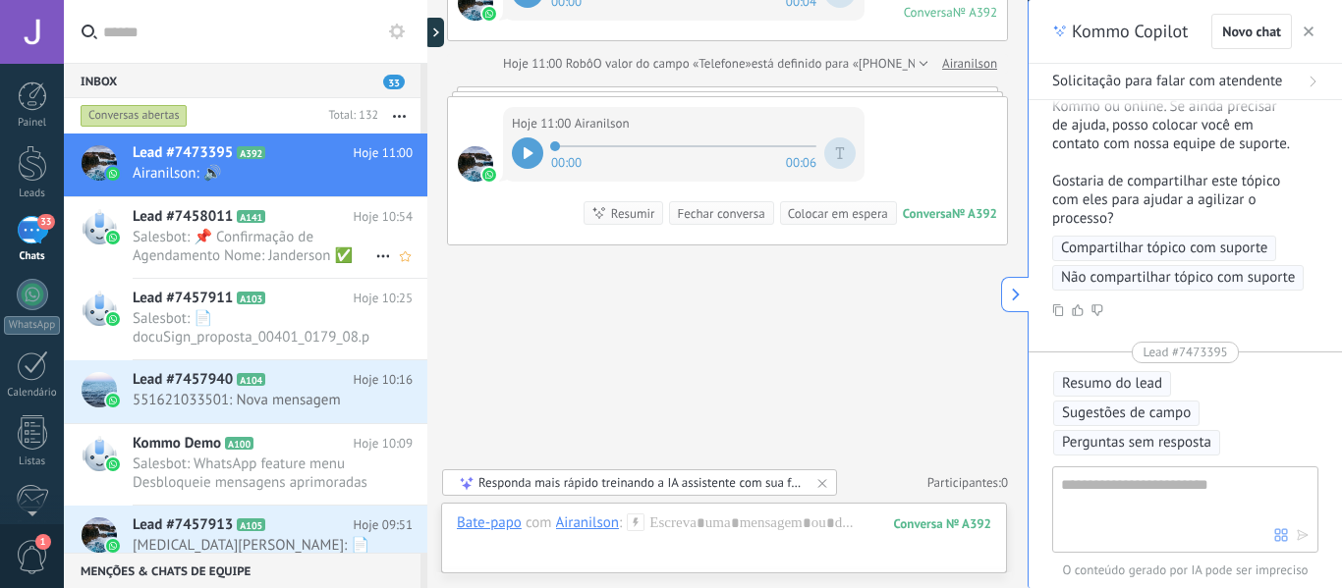
click at [260, 223] on h2 "Lead #7458011 A141" at bounding box center [243, 217] width 221 height 20
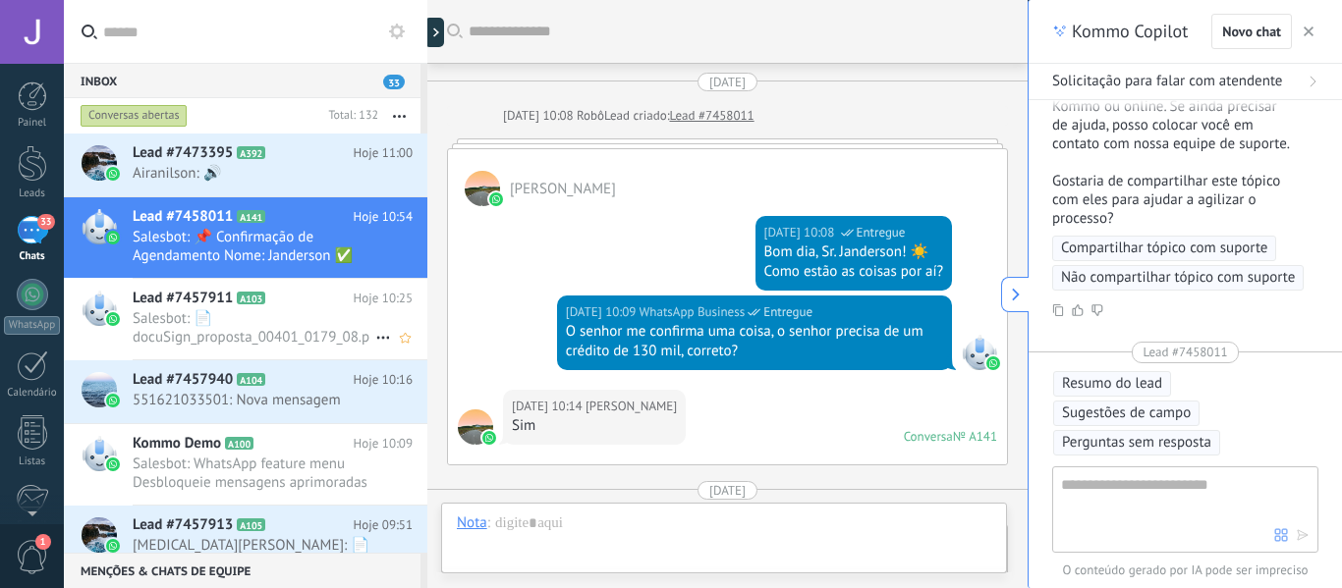
scroll to position [731, 0]
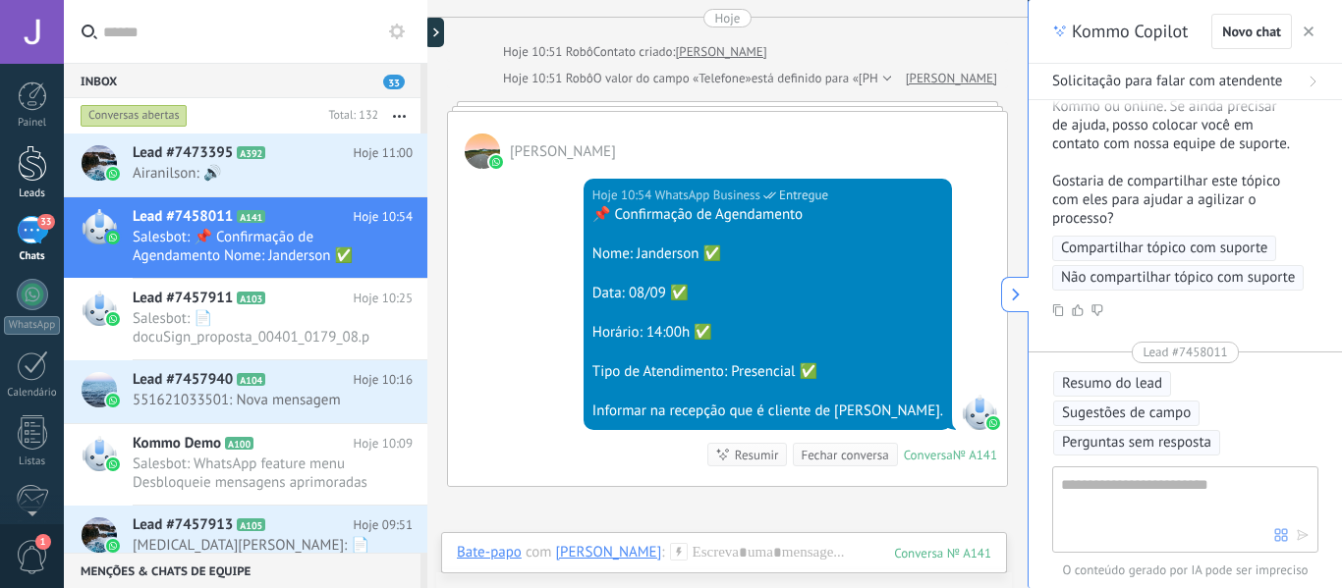
click at [18, 145] on div at bounding box center [32, 163] width 29 height 36
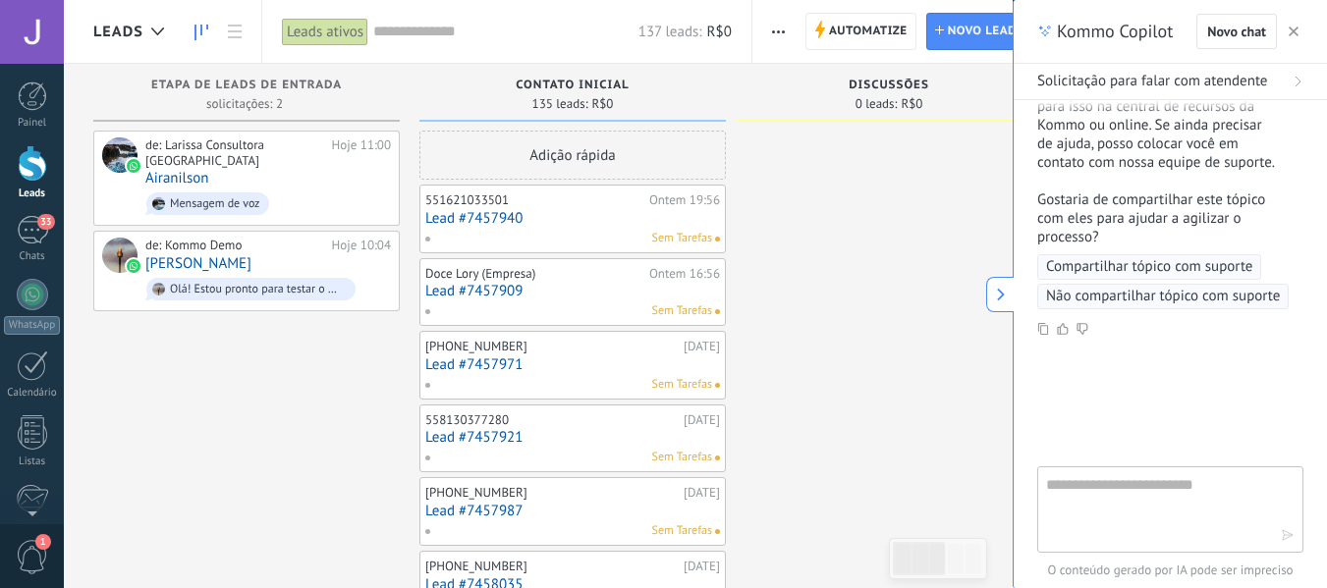
click at [30, 555] on span "1" at bounding box center [32, 557] width 33 height 34
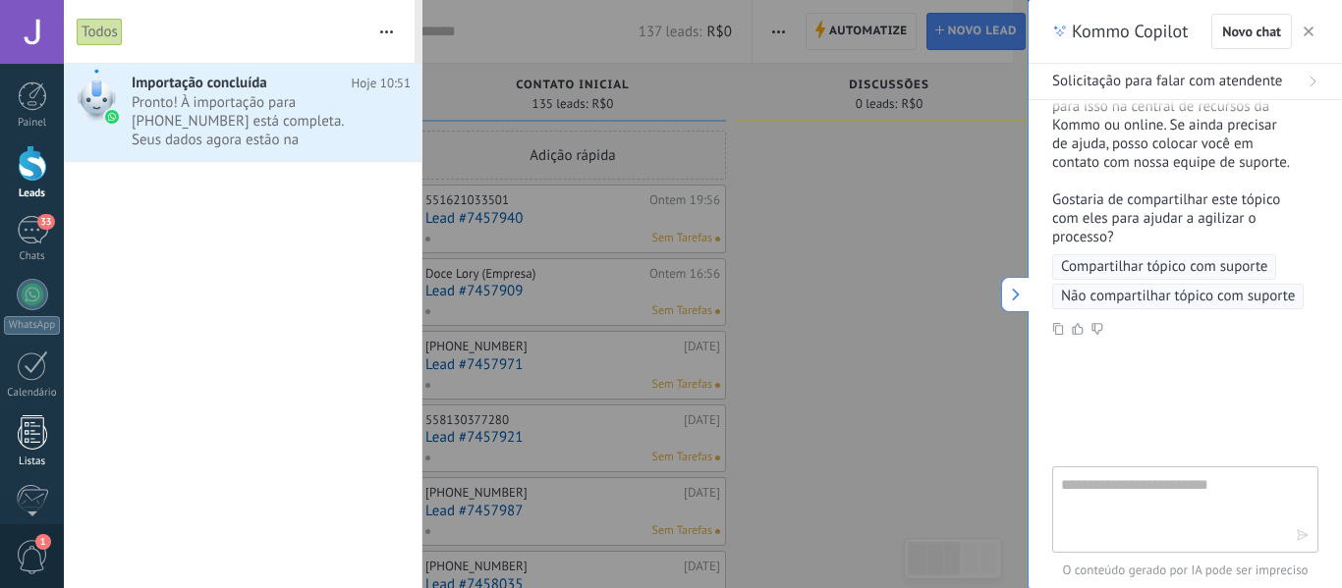
scroll to position [12, 0]
click at [14, 356] on link "Calendário" at bounding box center [32, 363] width 64 height 49
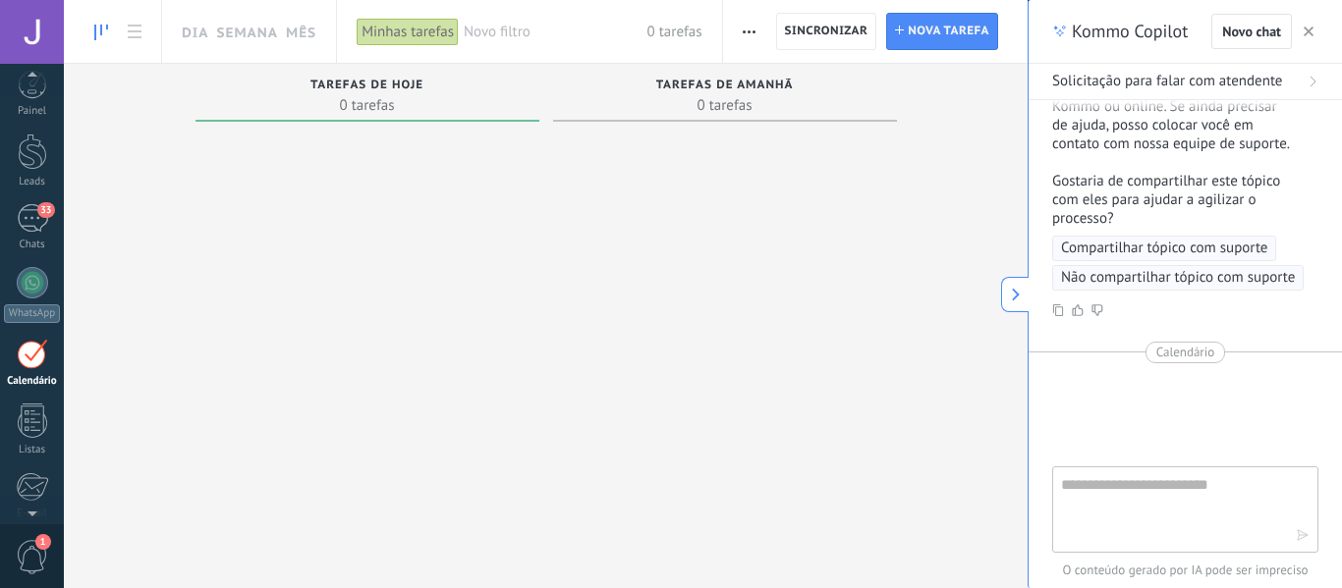
scroll to position [57, 0]
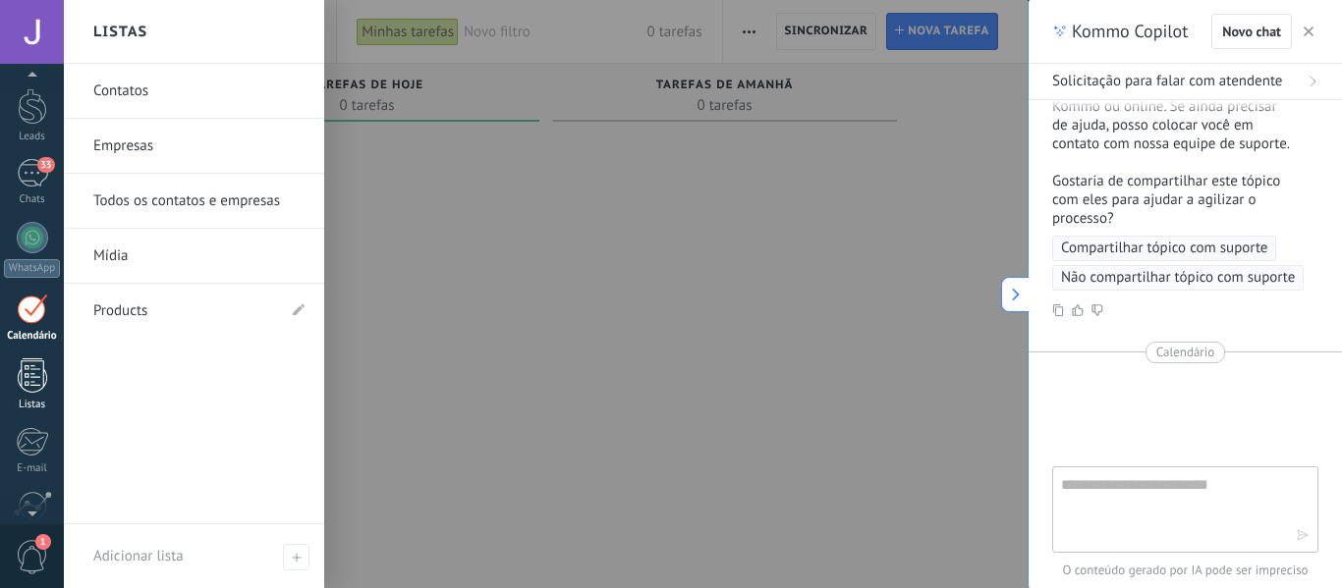
click at [20, 361] on div at bounding box center [32, 376] width 29 height 34
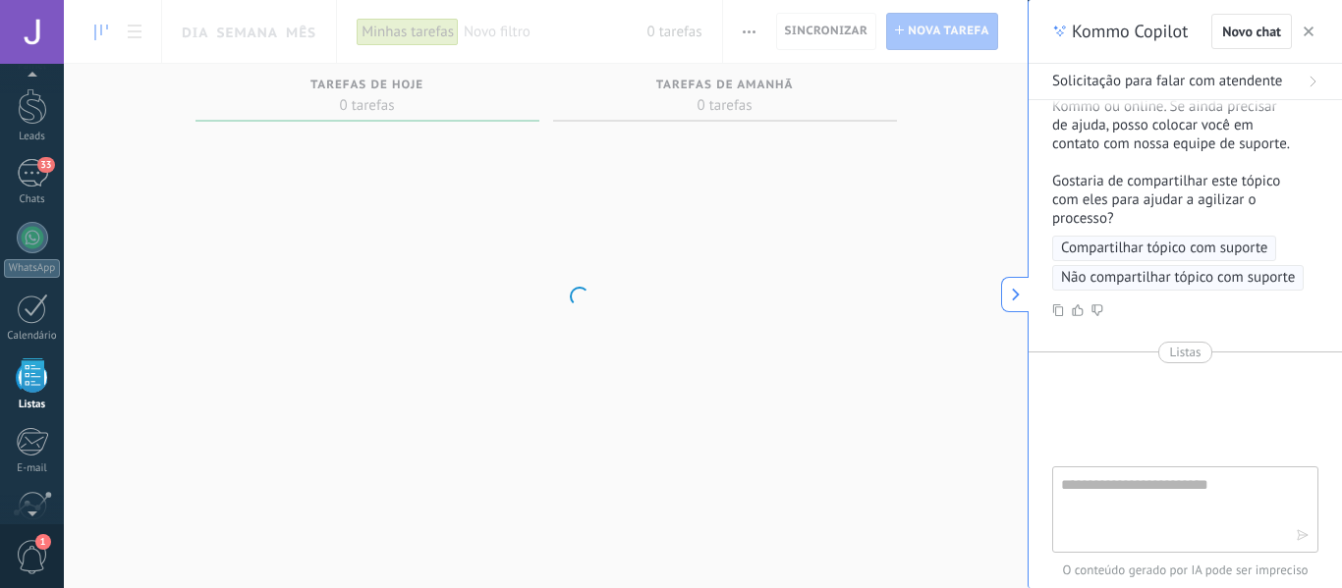
scroll to position [122, 0]
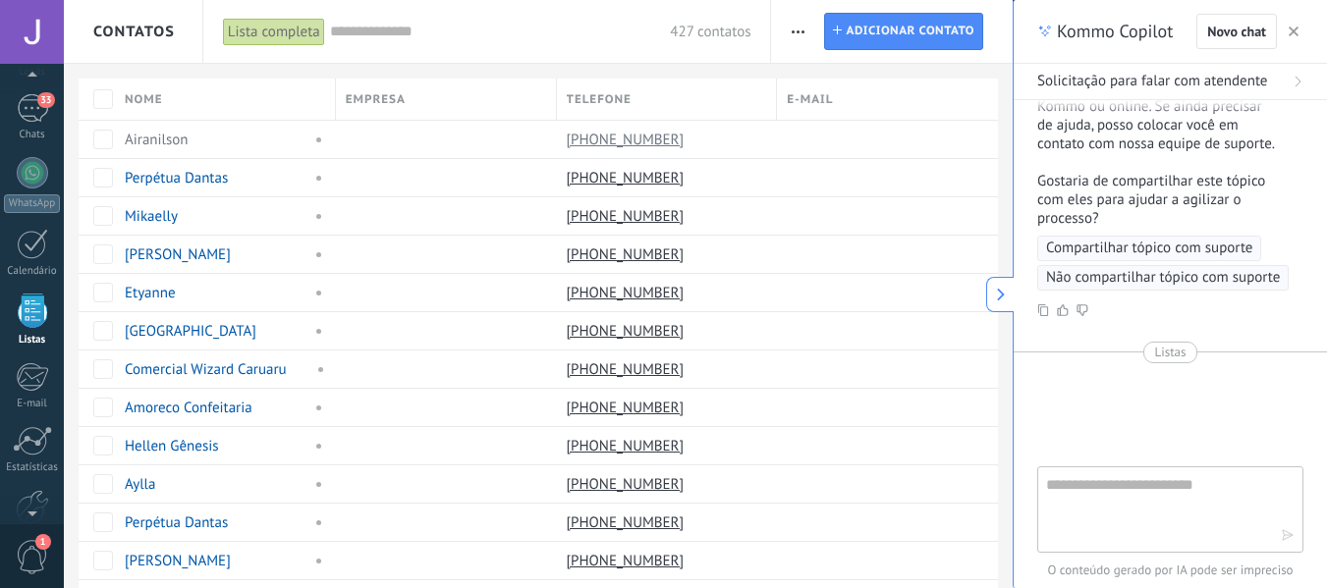
click at [1285, 30] on button "button" at bounding box center [1294, 32] width 20 height 24
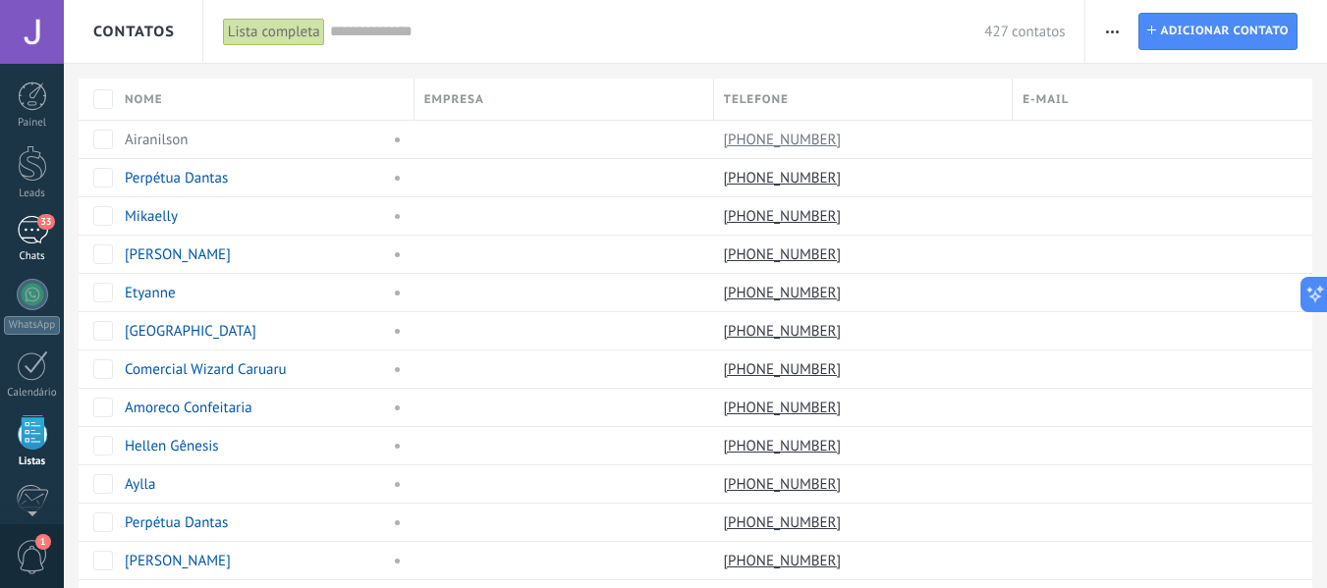
click at [28, 234] on div "33" at bounding box center [32, 230] width 31 height 28
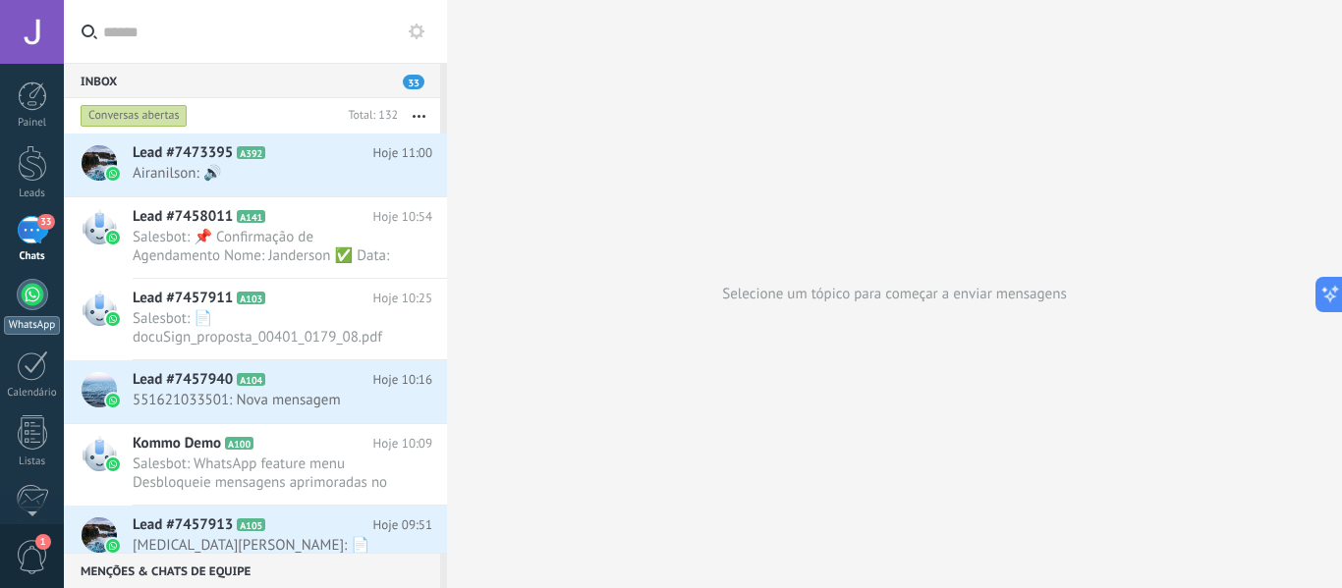
click at [28, 287] on div at bounding box center [32, 294] width 31 height 31
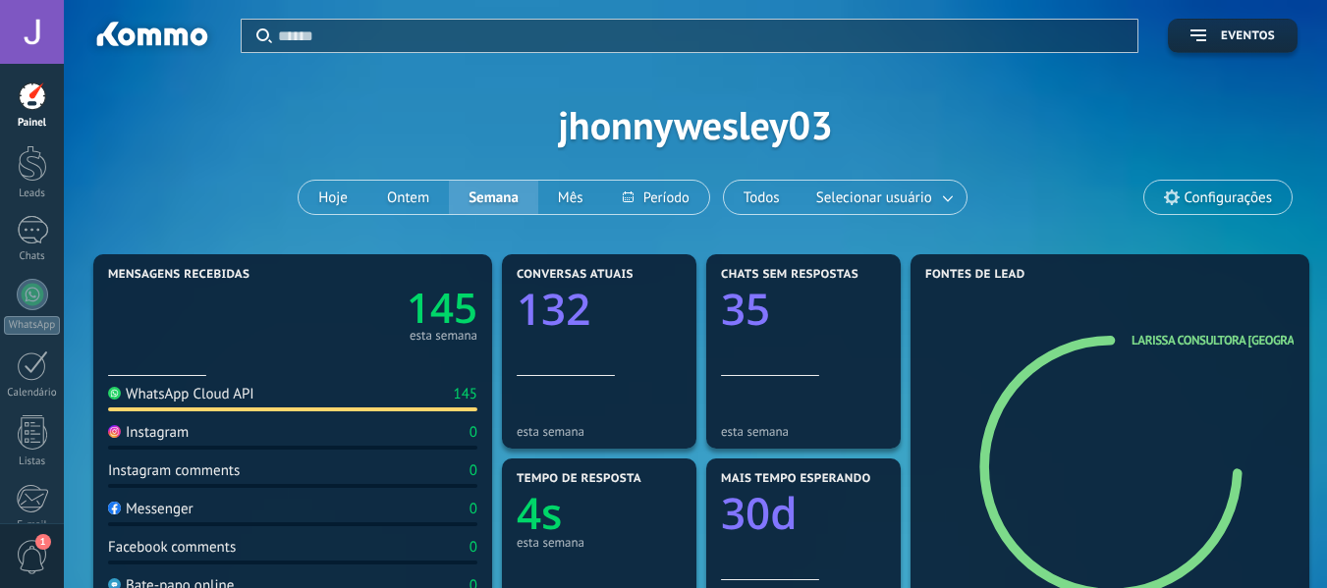
click at [21, 214] on div "Painel Leads Chats WhatsApp Clientes" at bounding box center [32, 418] width 64 height 672
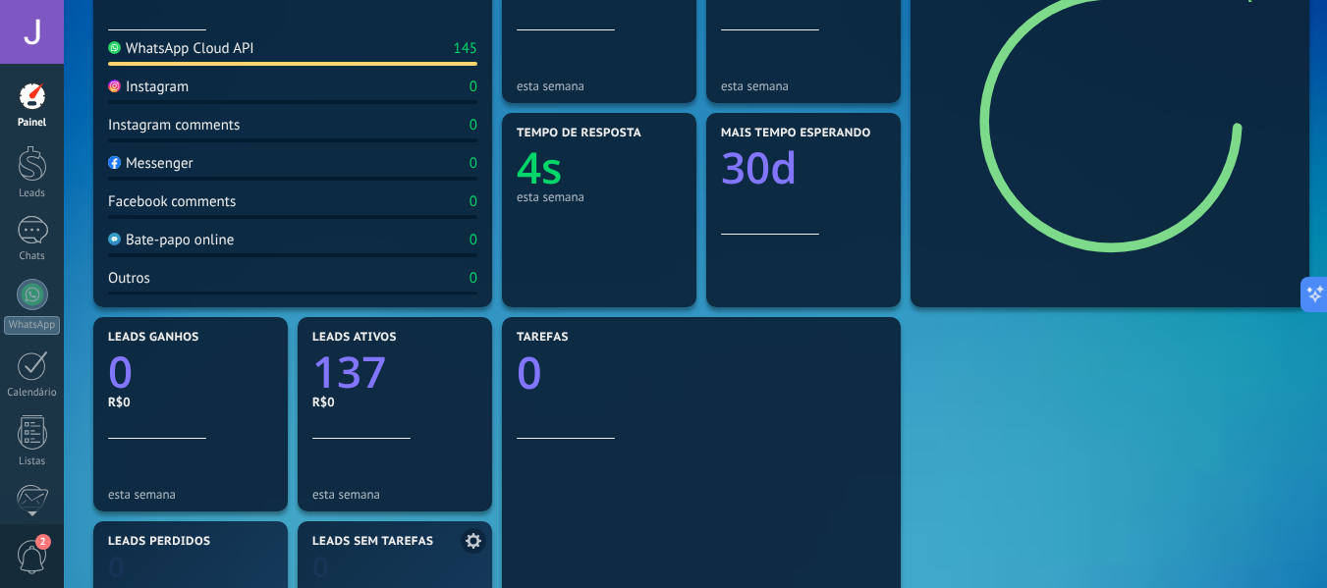
scroll to position [589, 0]
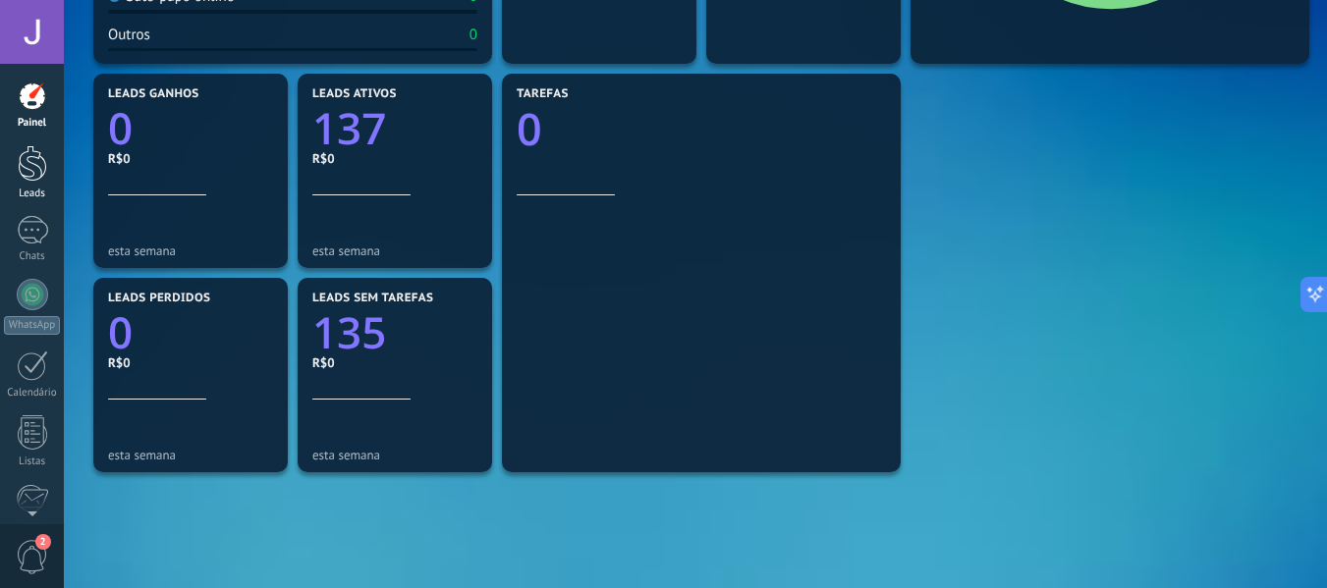
click at [9, 158] on link "Leads" at bounding box center [32, 172] width 64 height 55
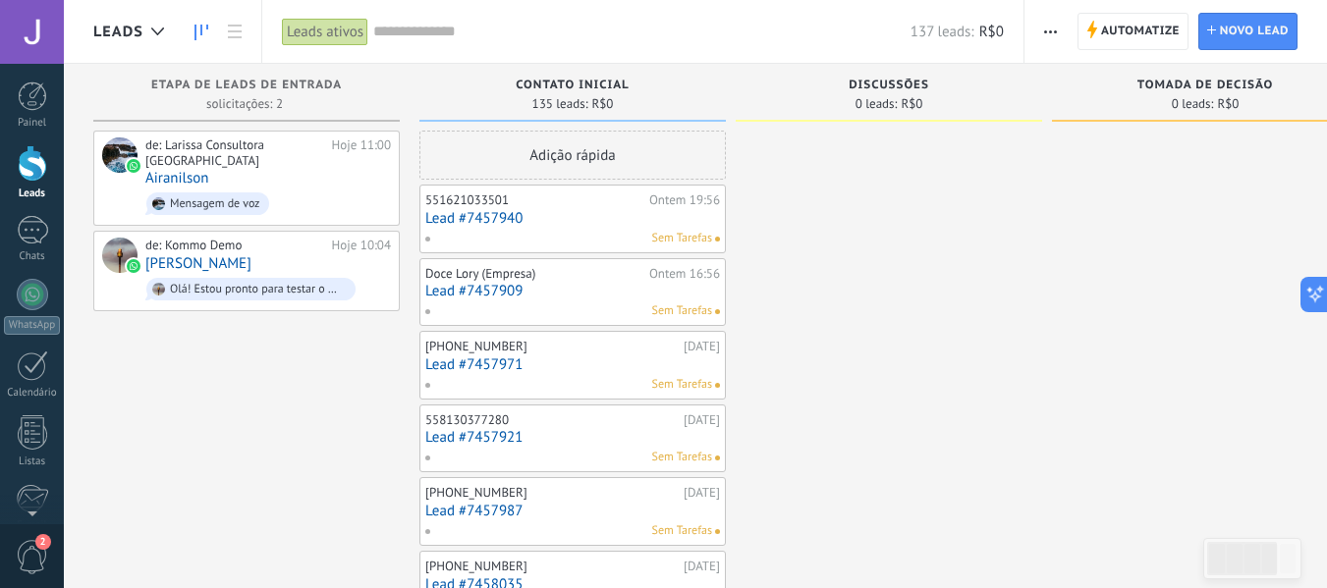
click at [39, 212] on div "Painel Leads Chats WhatsApp Clientes" at bounding box center [32, 418] width 64 height 672
click at [30, 223] on div at bounding box center [32, 230] width 31 height 28
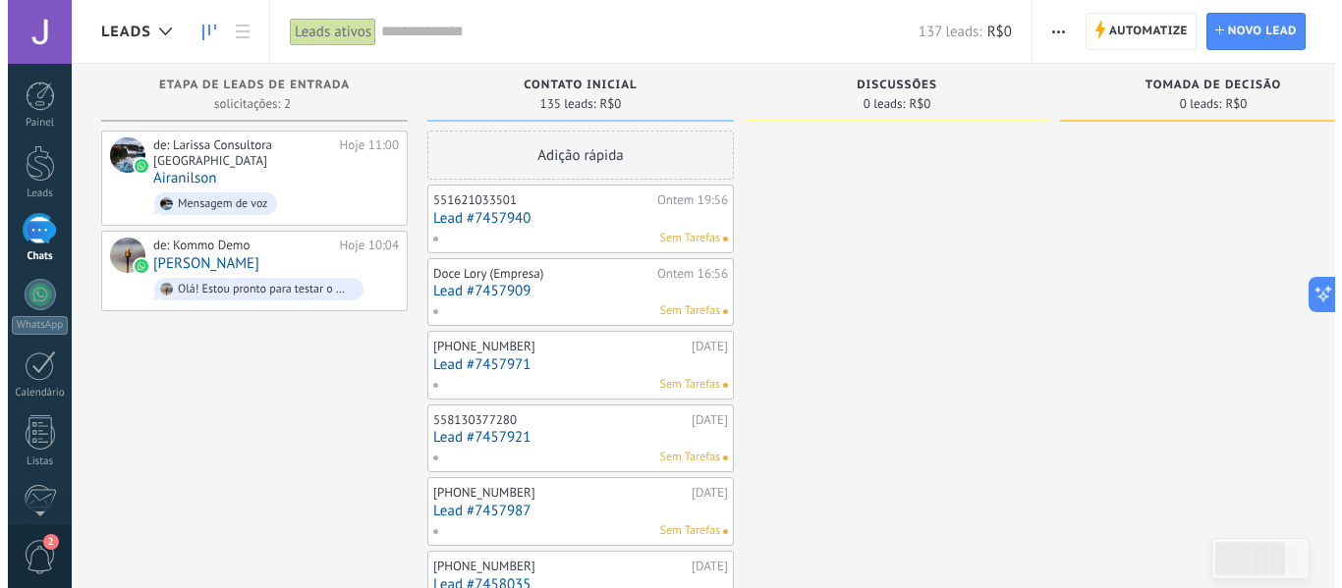
scroll to position [212, 0]
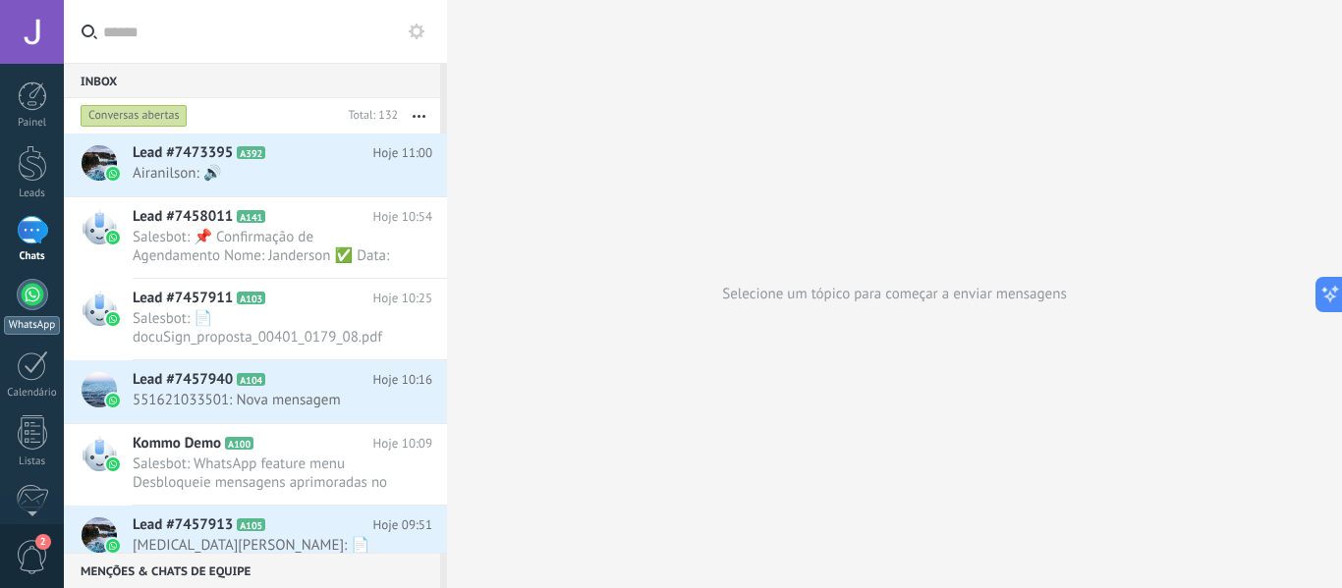
click at [17, 297] on div at bounding box center [32, 294] width 31 height 31
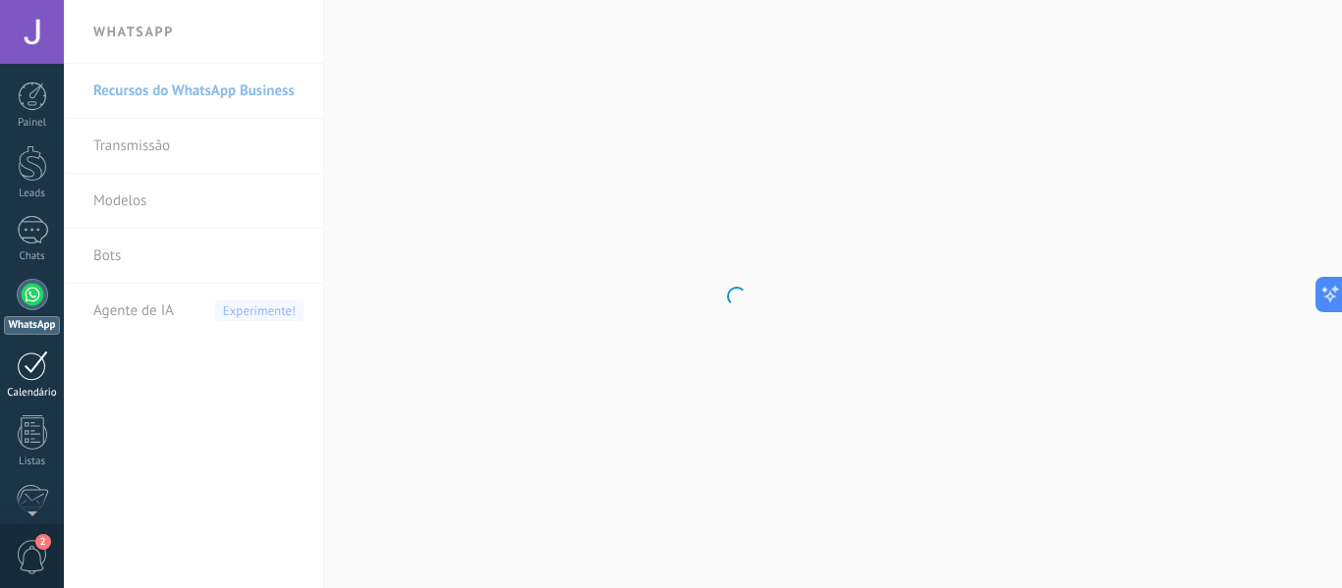
click at [24, 388] on div "Calendário" at bounding box center [32, 393] width 57 height 13
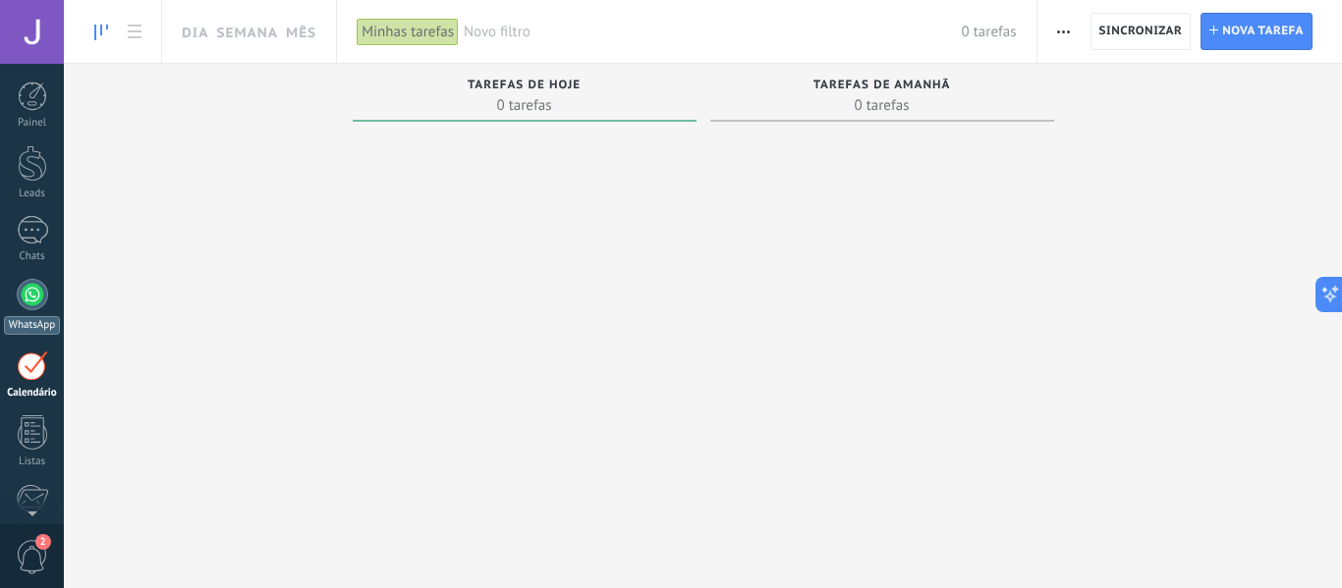
click at [14, 290] on link "WhatsApp" at bounding box center [32, 307] width 64 height 56
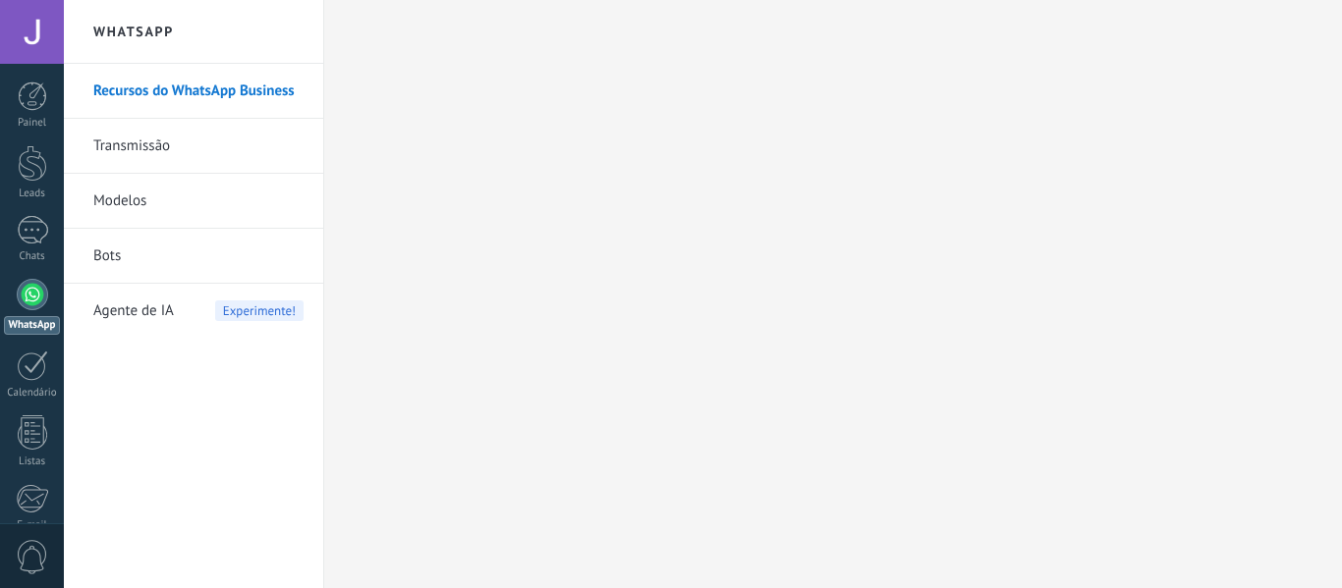
click at [164, 128] on link "Transmissão" at bounding box center [198, 146] width 210 height 55
click at [137, 188] on link "Modelos" at bounding box center [198, 201] width 210 height 55
click at [136, 277] on link "Bots" at bounding box center [198, 256] width 210 height 55
click at [154, 295] on span "Agente de IA" at bounding box center [133, 311] width 81 height 55
click at [140, 188] on link "Modelos" at bounding box center [198, 201] width 210 height 55
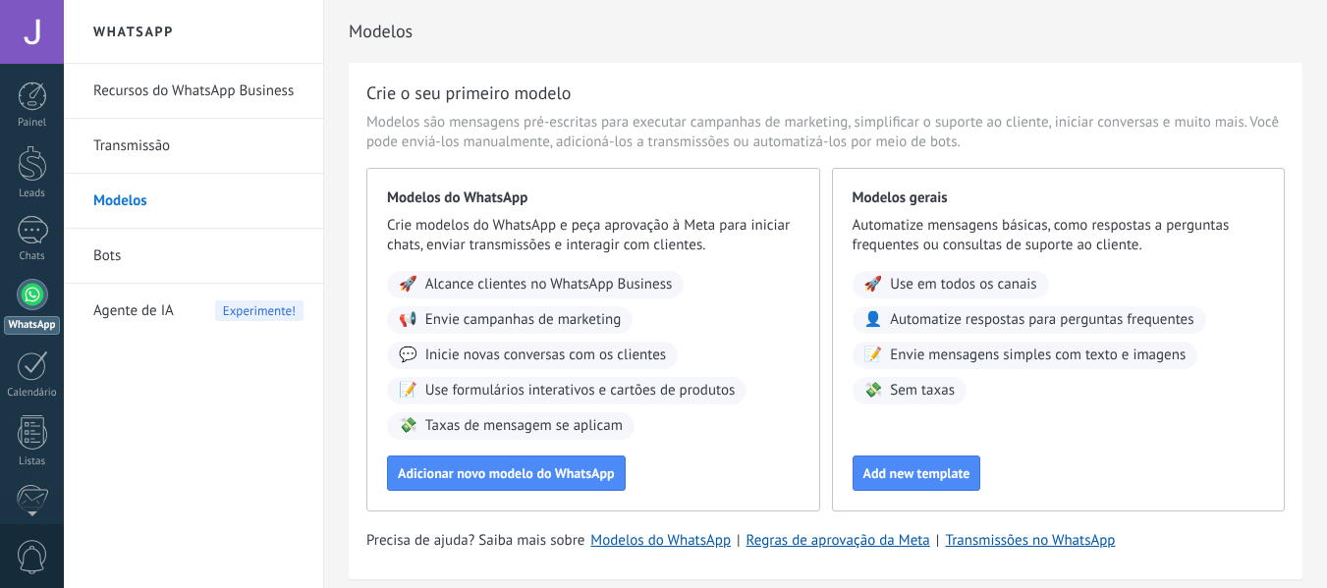
click at [126, 95] on link "Recursos do WhatsApp Business" at bounding box center [198, 91] width 210 height 55
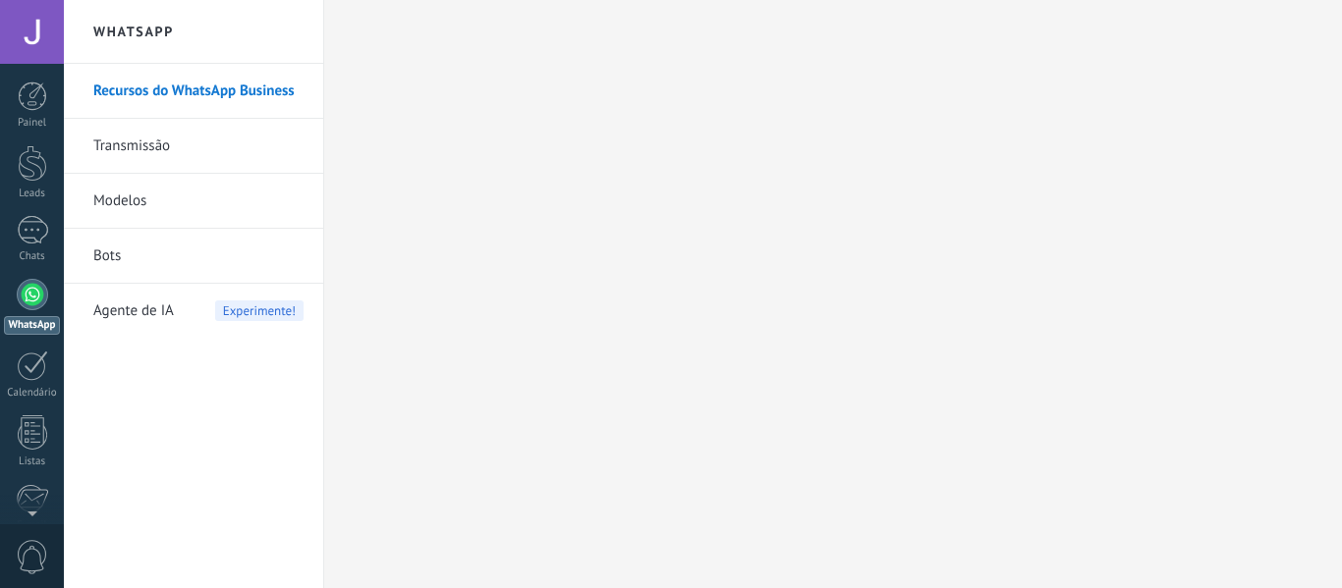
click at [321, 97] on li "Recursos do WhatsApp Business" at bounding box center [193, 91] width 259 height 55
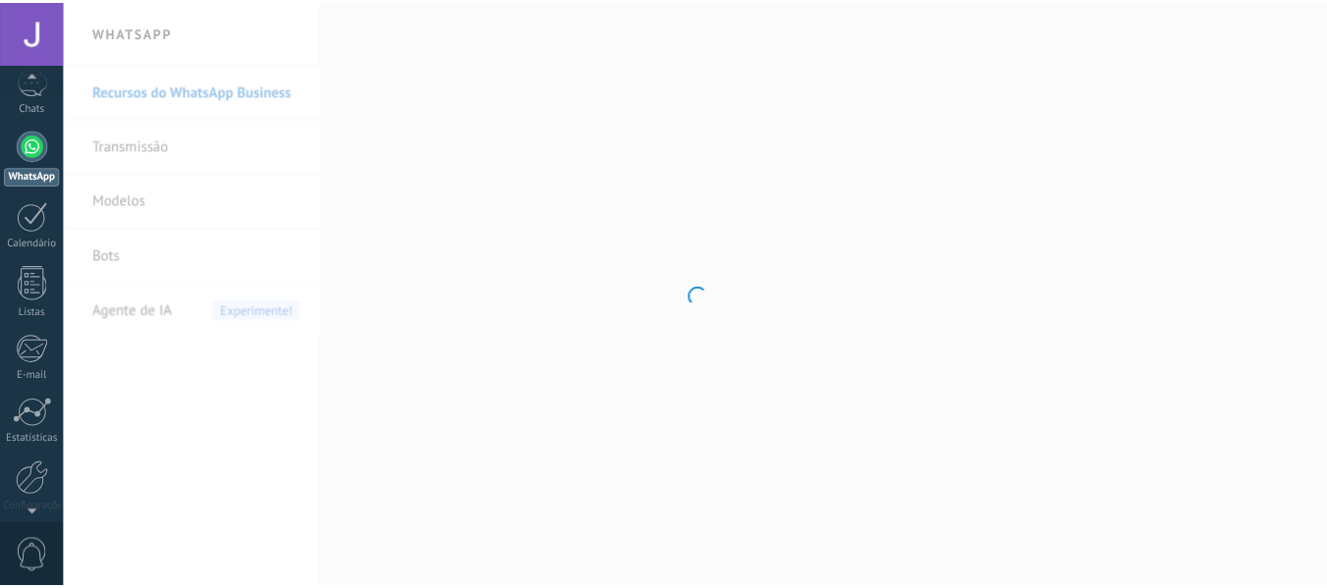
scroll to position [229, 0]
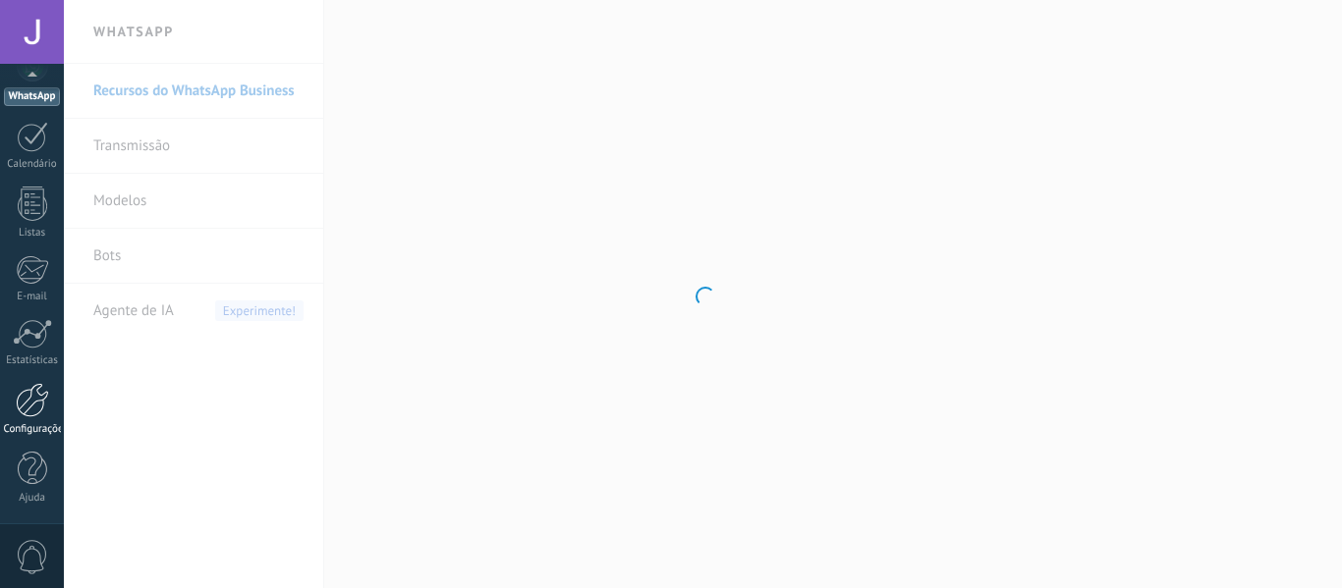
click at [28, 413] on div at bounding box center [32, 400] width 33 height 34
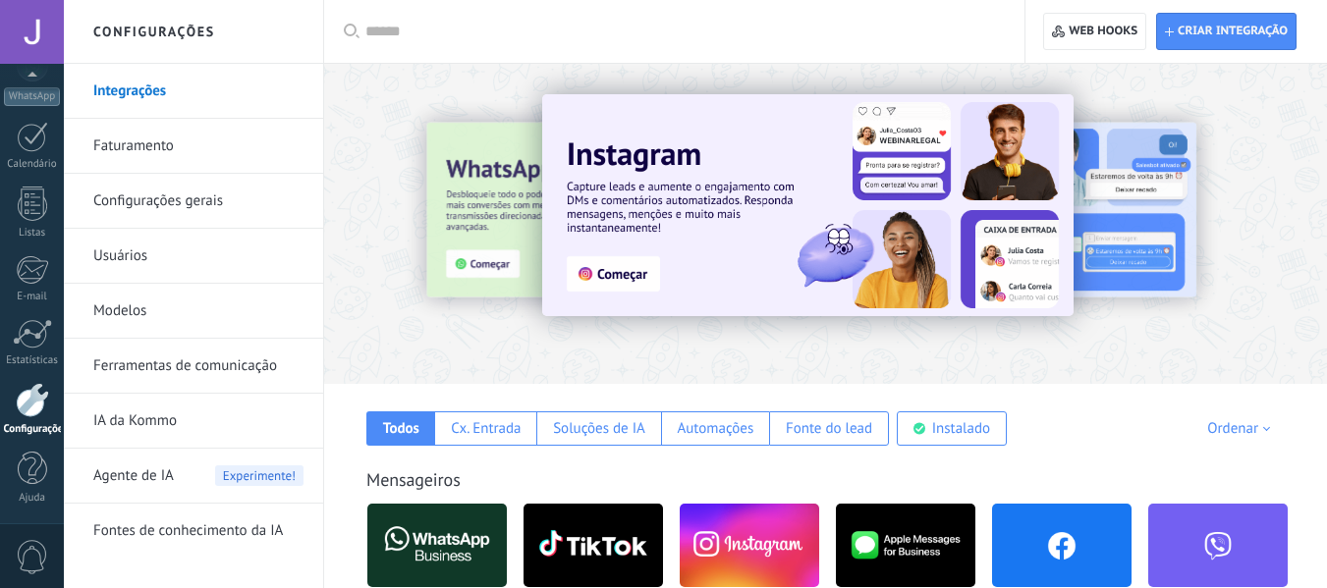
click at [466, 237] on div at bounding box center [345, 223] width 430 height 177
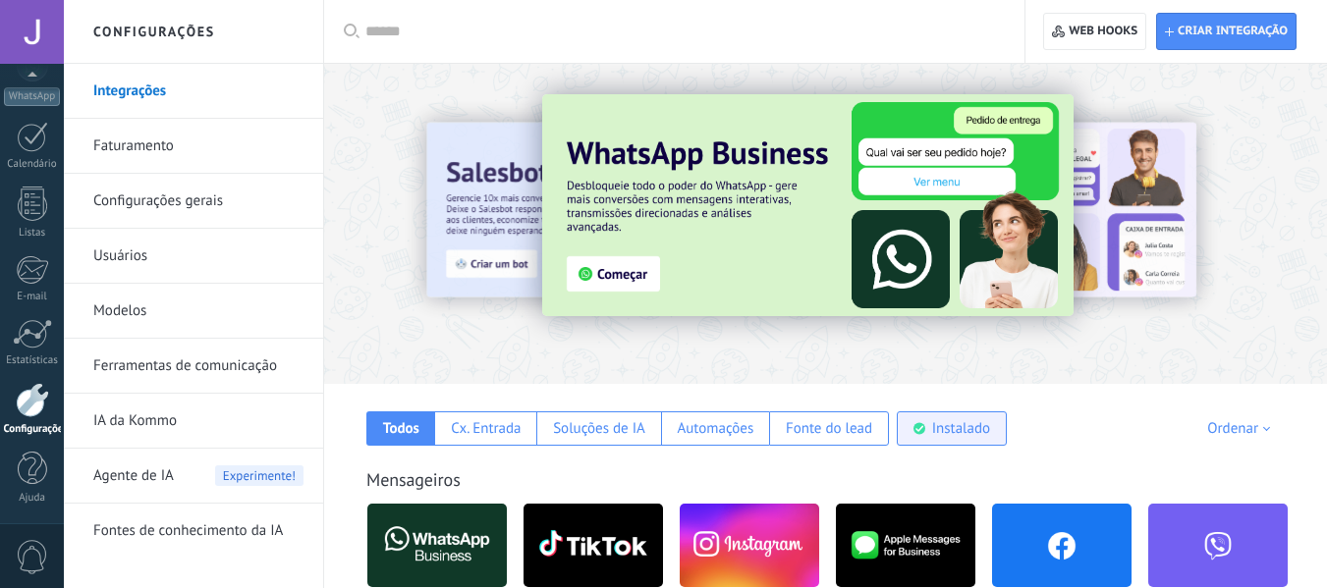
click at [950, 434] on div "Instalado" at bounding box center [961, 428] width 58 height 19
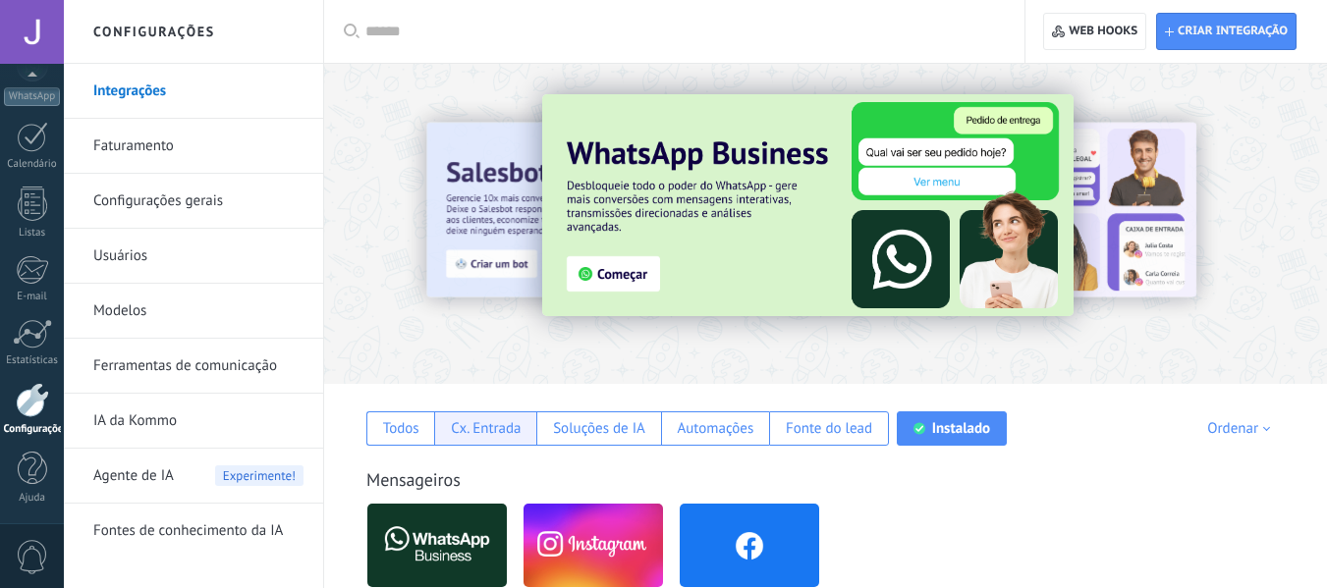
scroll to position [196, 0]
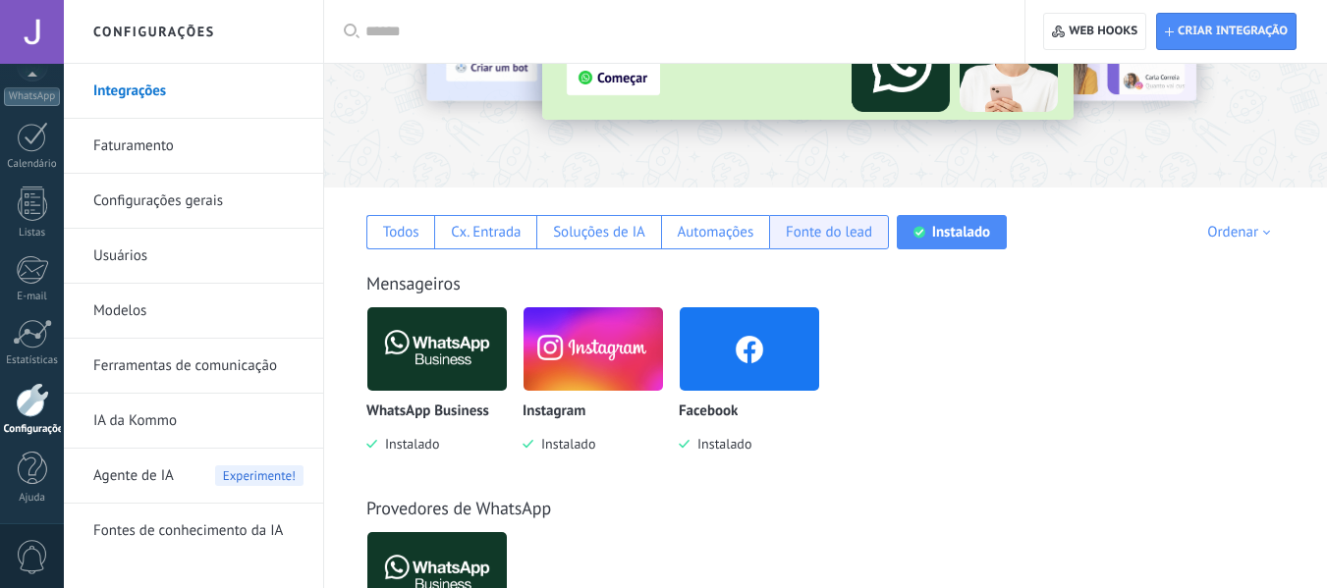
click at [801, 243] on div "Fonte do lead" at bounding box center [829, 232] width 120 height 34
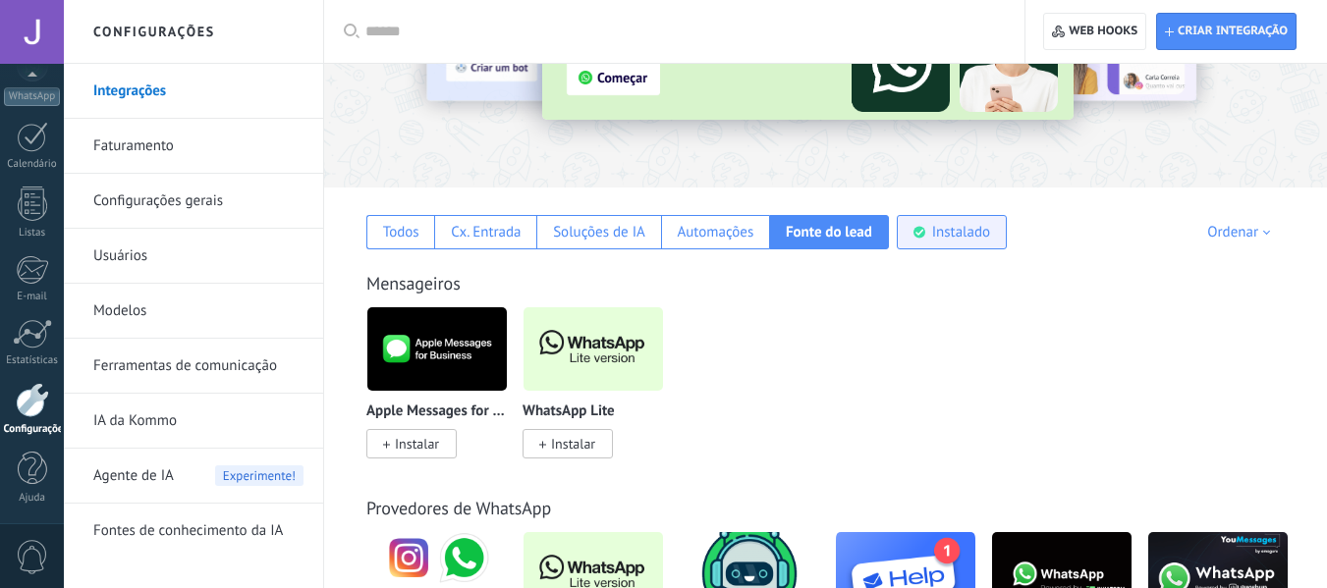
click at [980, 241] on div "Instalado" at bounding box center [961, 232] width 58 height 19
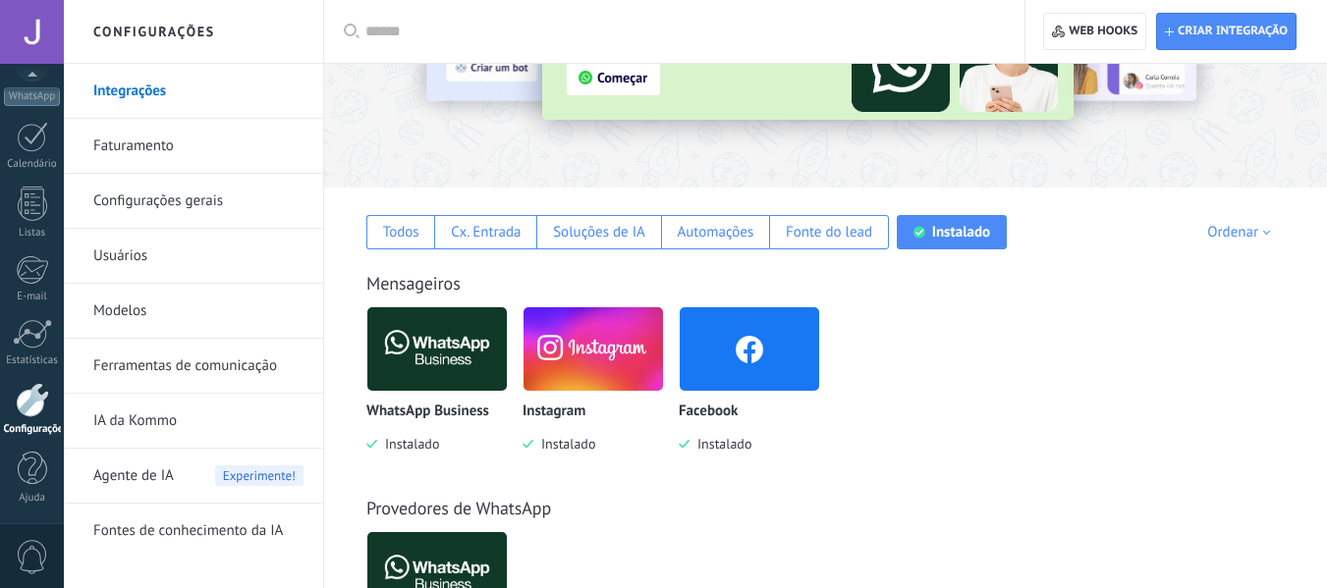
click at [179, 202] on link "Configurações gerais" at bounding box center [198, 201] width 210 height 55
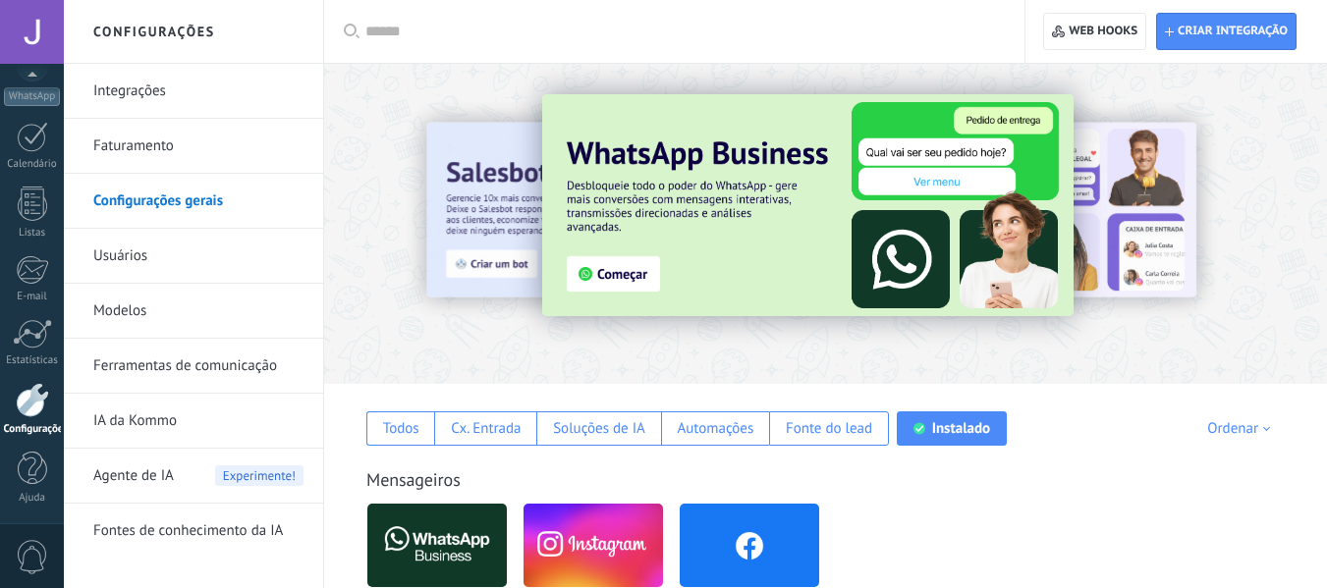
click at [195, 194] on link "Configurações gerais" at bounding box center [198, 201] width 210 height 55
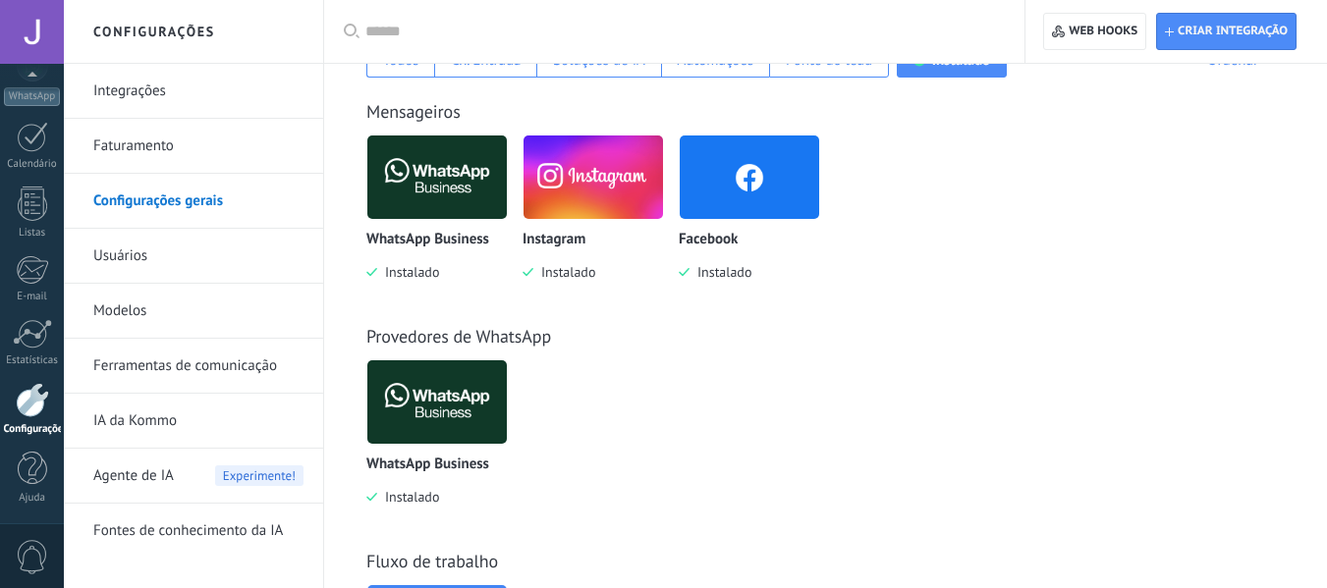
scroll to position [565, 0]
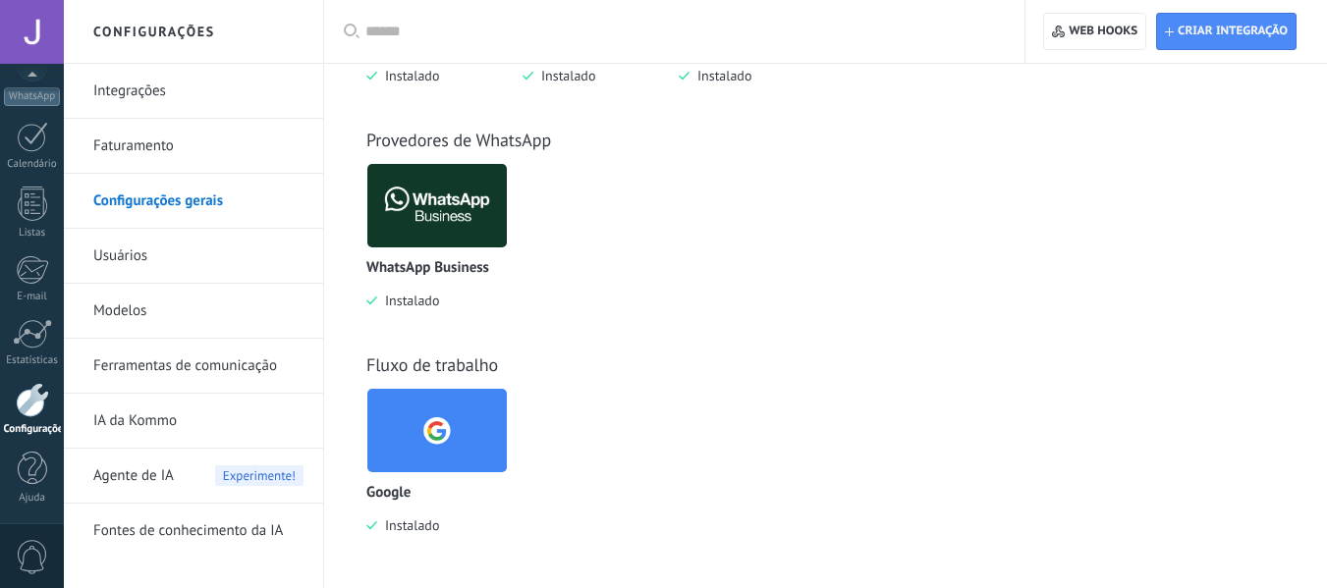
click at [180, 84] on link "Integrações" at bounding box center [198, 91] width 210 height 55
click at [173, 140] on link "Faturamento" at bounding box center [198, 146] width 210 height 55
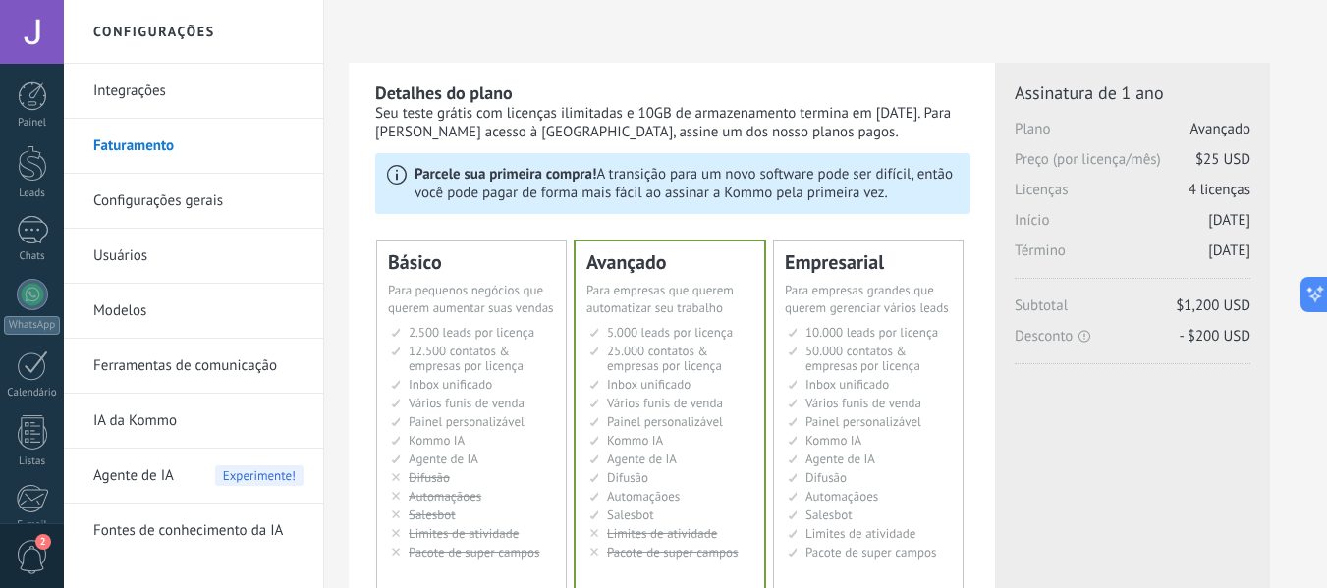
click at [463, 336] on span "2.500 leads por licença" at bounding box center [472, 332] width 126 height 17
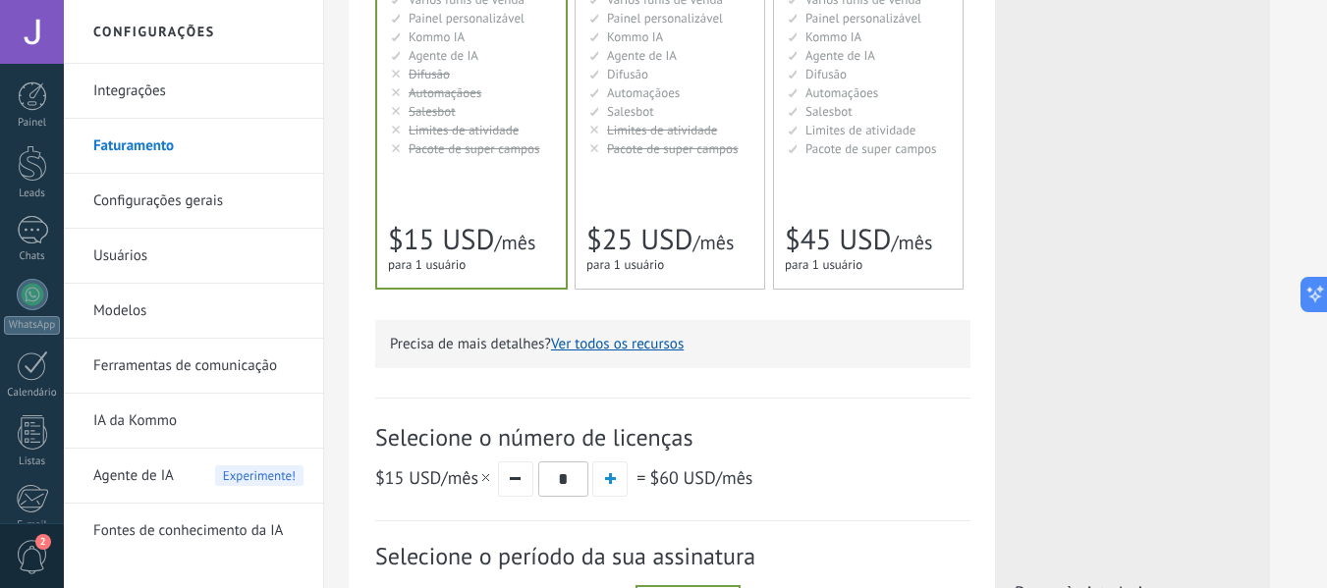
scroll to position [295, 0]
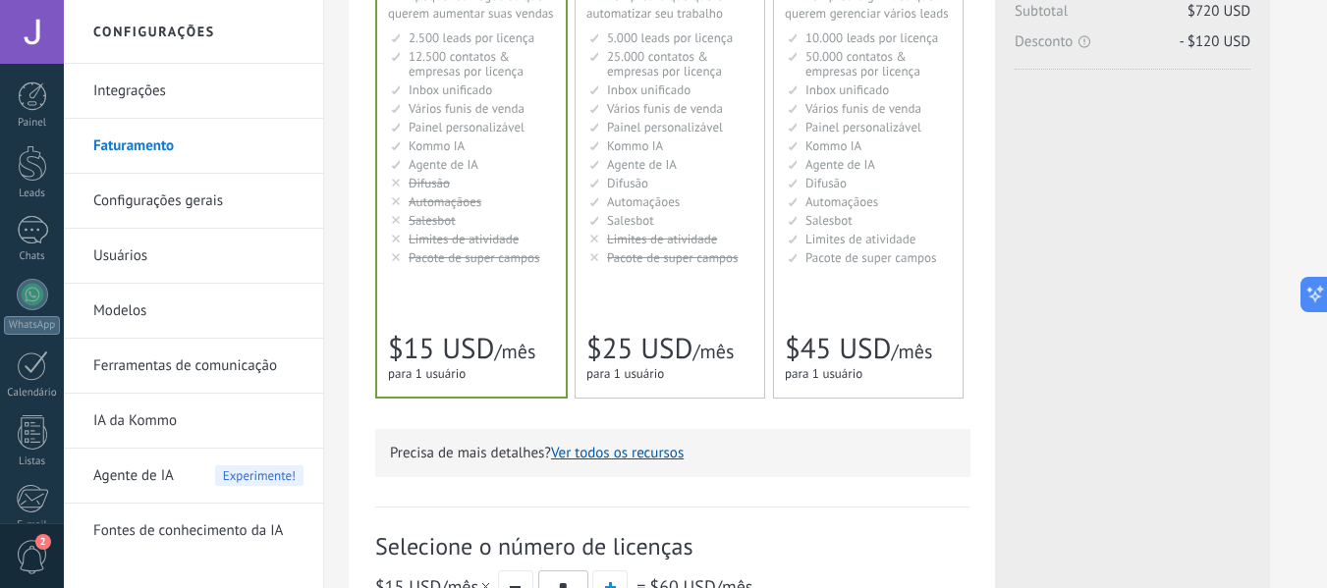
click at [655, 246] on span "Limites de atividade" at bounding box center [662, 239] width 110 height 17
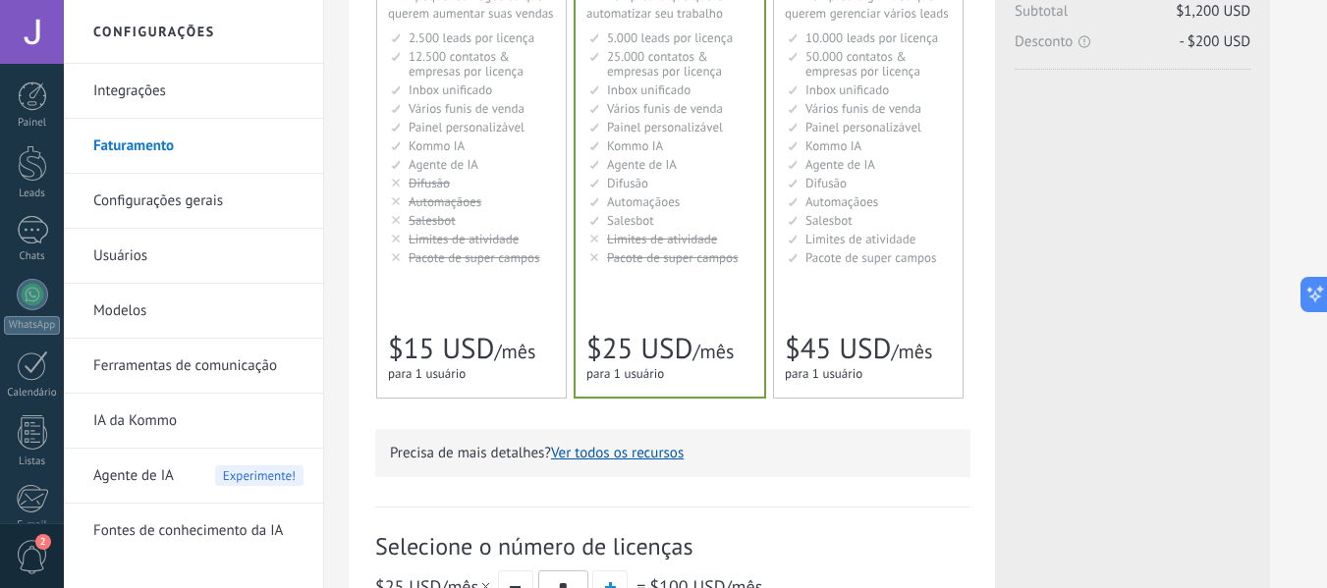
click at [465, 259] on span "Pacote de super campos" at bounding box center [475, 257] width 132 height 17
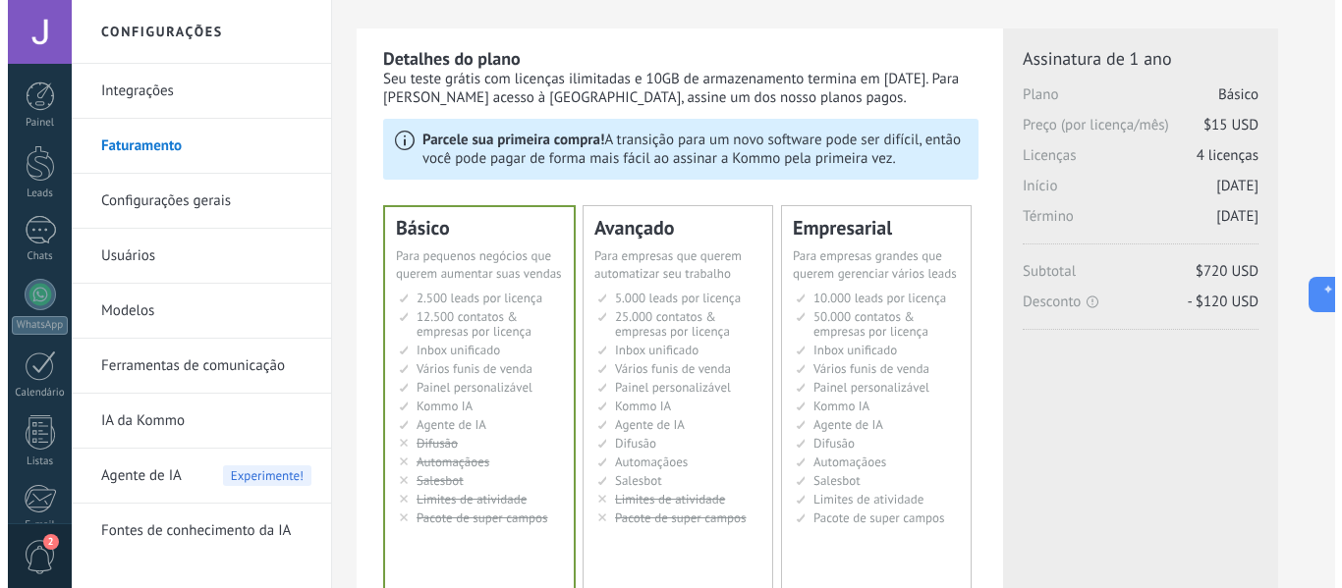
scroll to position [0, 0]
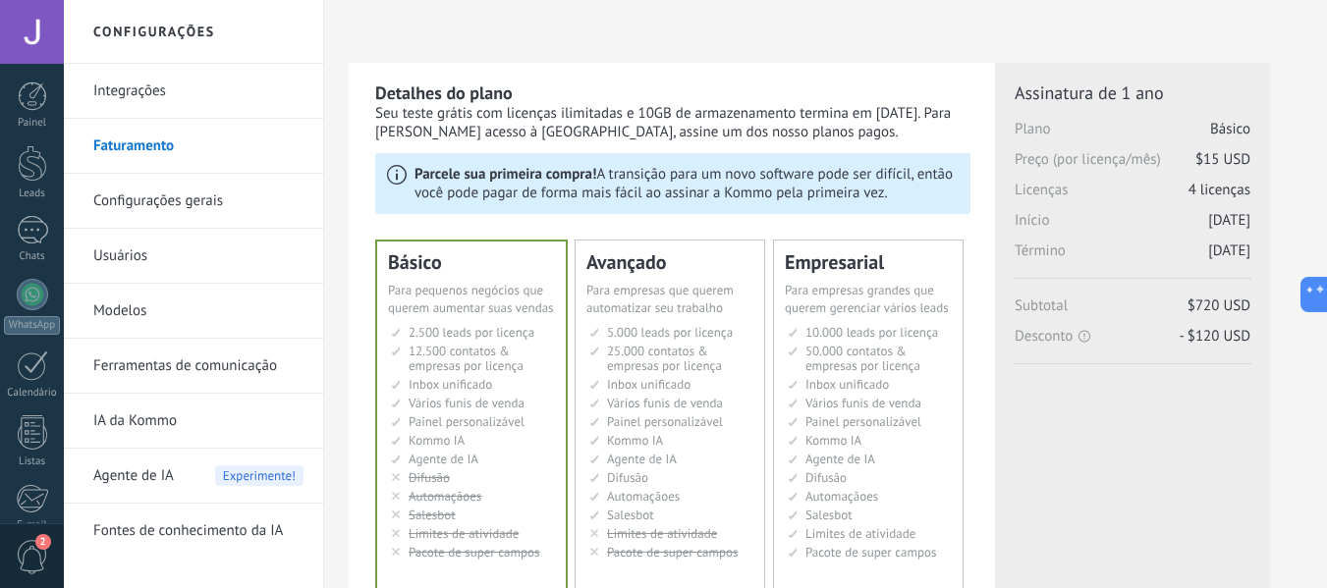
click at [215, 205] on link "Configurações gerais" at bounding box center [198, 201] width 210 height 55
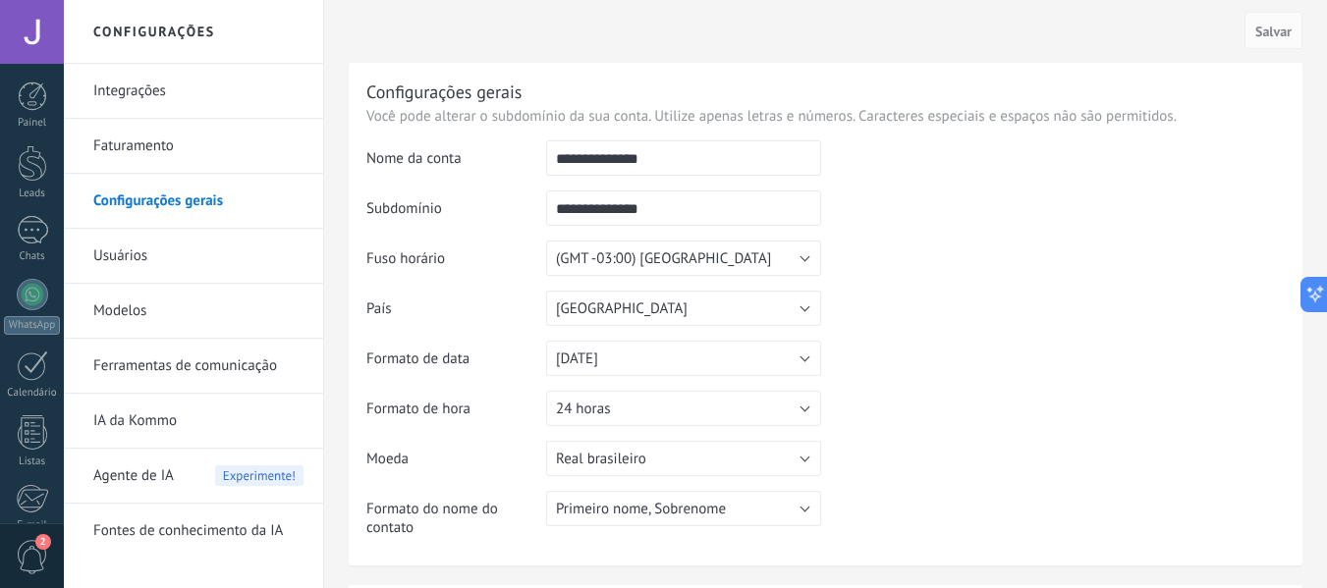
click at [182, 259] on link "Usuários" at bounding box center [198, 256] width 210 height 55
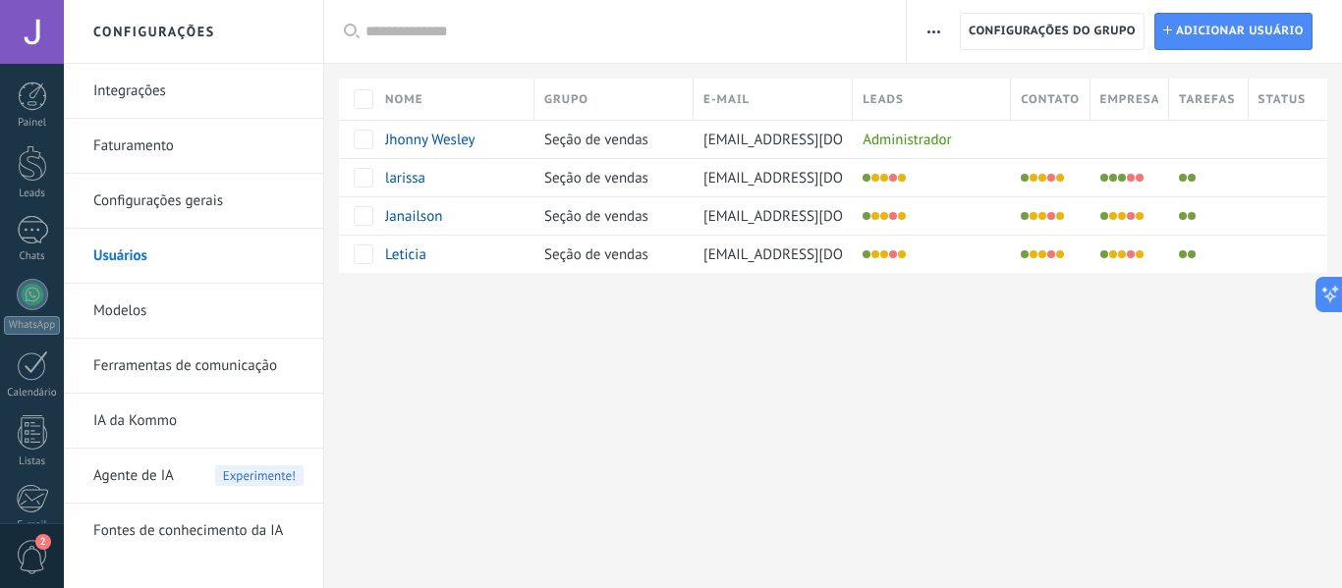
click at [189, 312] on link "Modelos" at bounding box center [198, 311] width 210 height 55
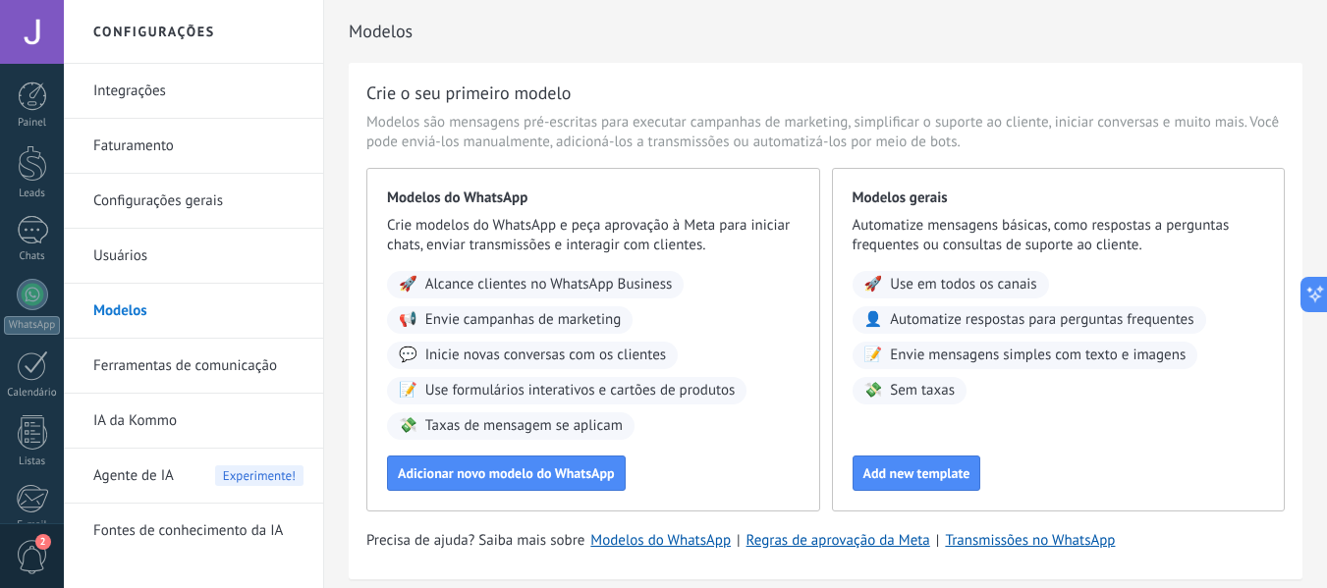
click at [144, 264] on link "Usuários" at bounding box center [198, 256] width 210 height 55
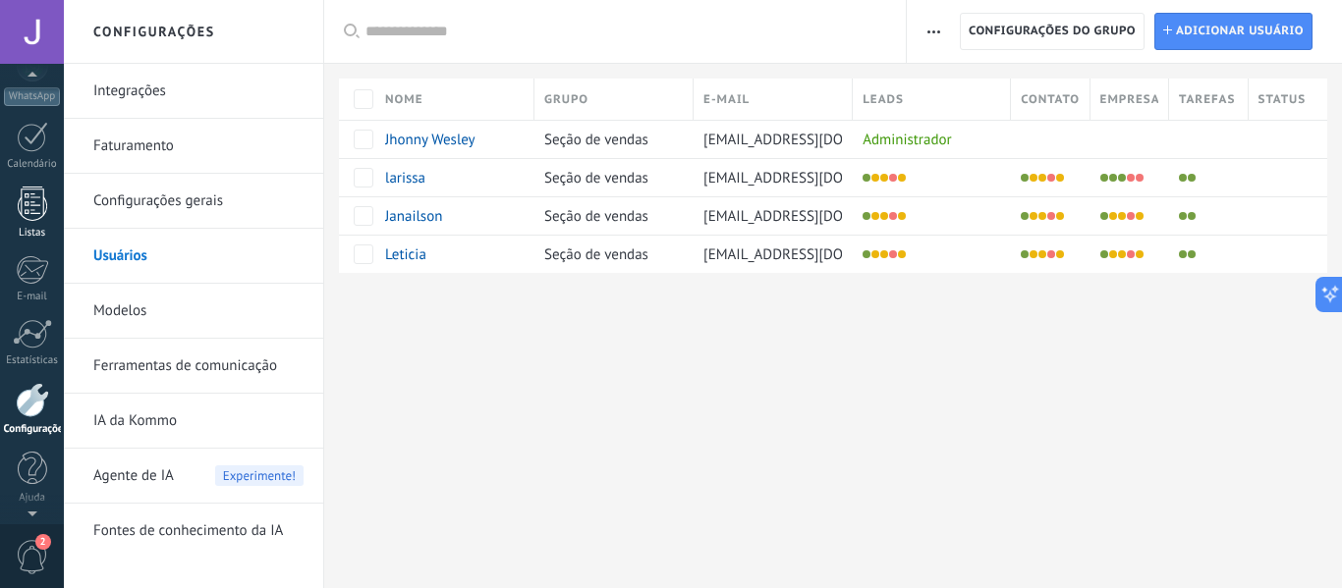
scroll to position [32, 0]
click at [27, 251] on div at bounding box center [32, 262] width 31 height 31
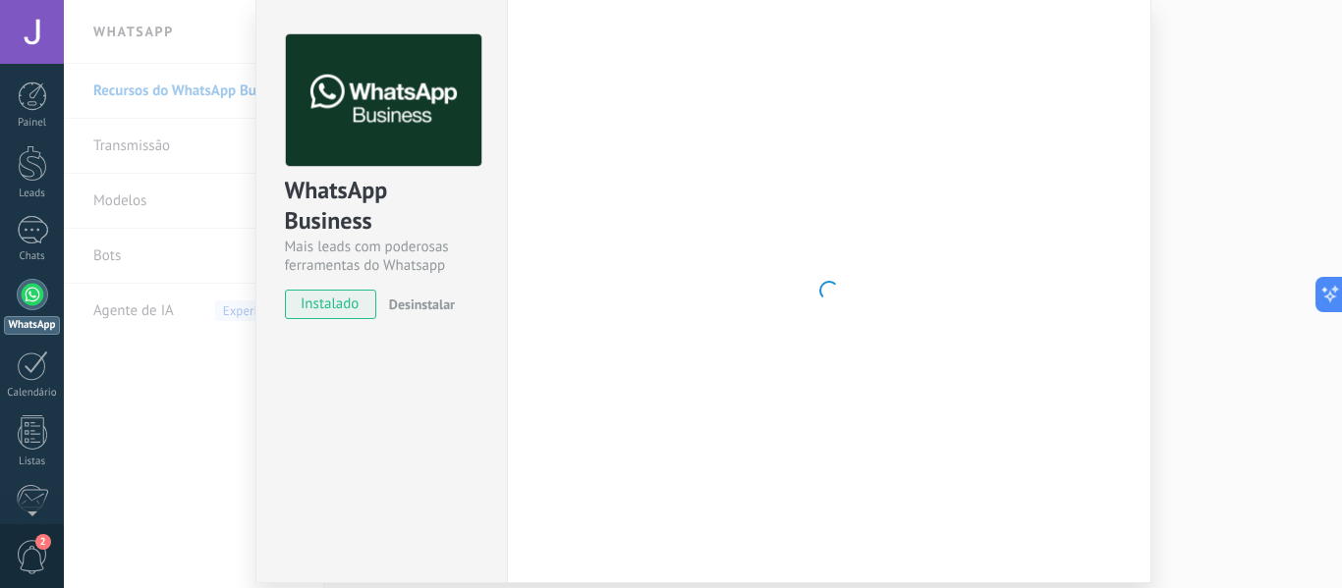
scroll to position [134, 0]
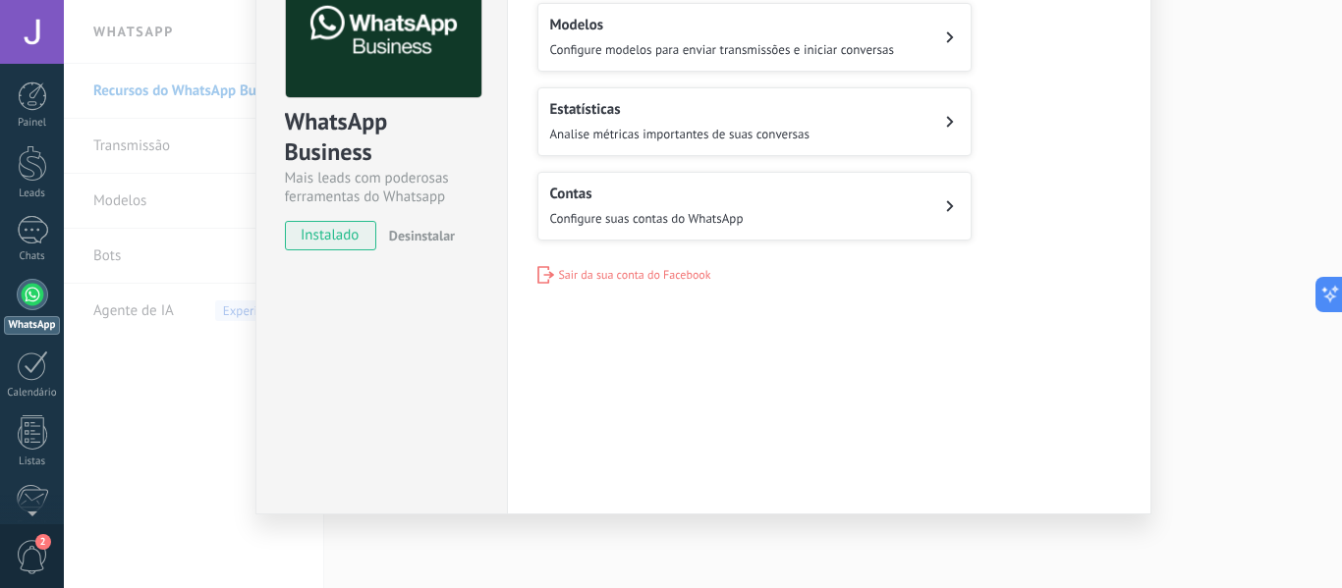
click at [678, 210] on span "Configure suas contas do WhatsApp" at bounding box center [647, 218] width 194 height 17
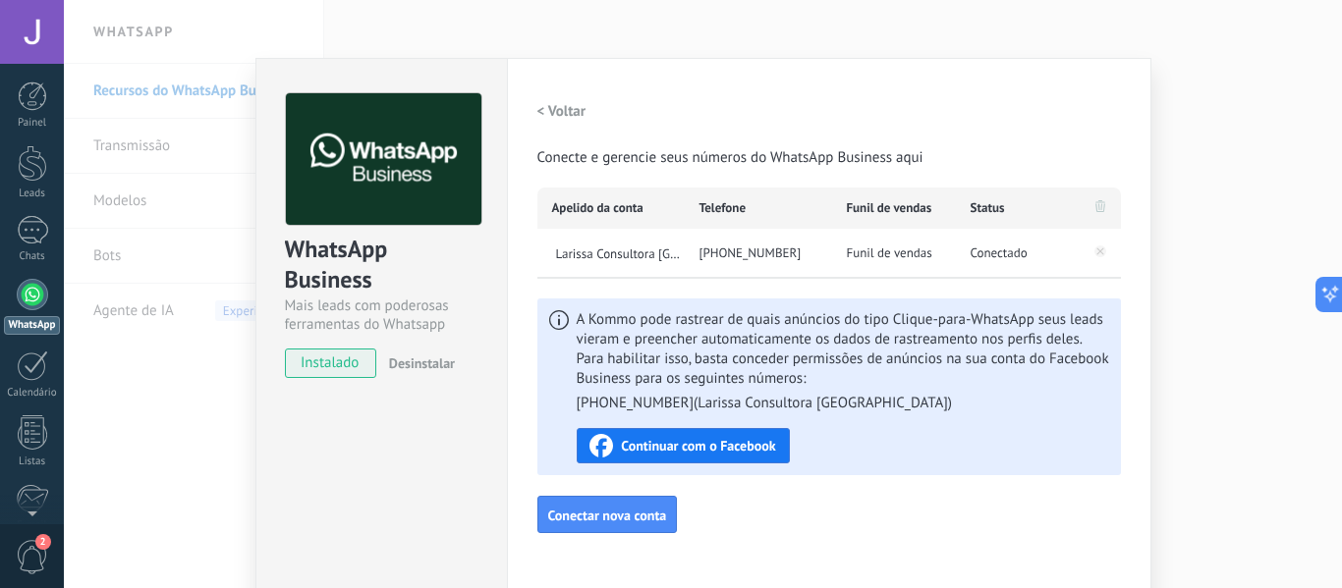
scroll to position [0, 0]
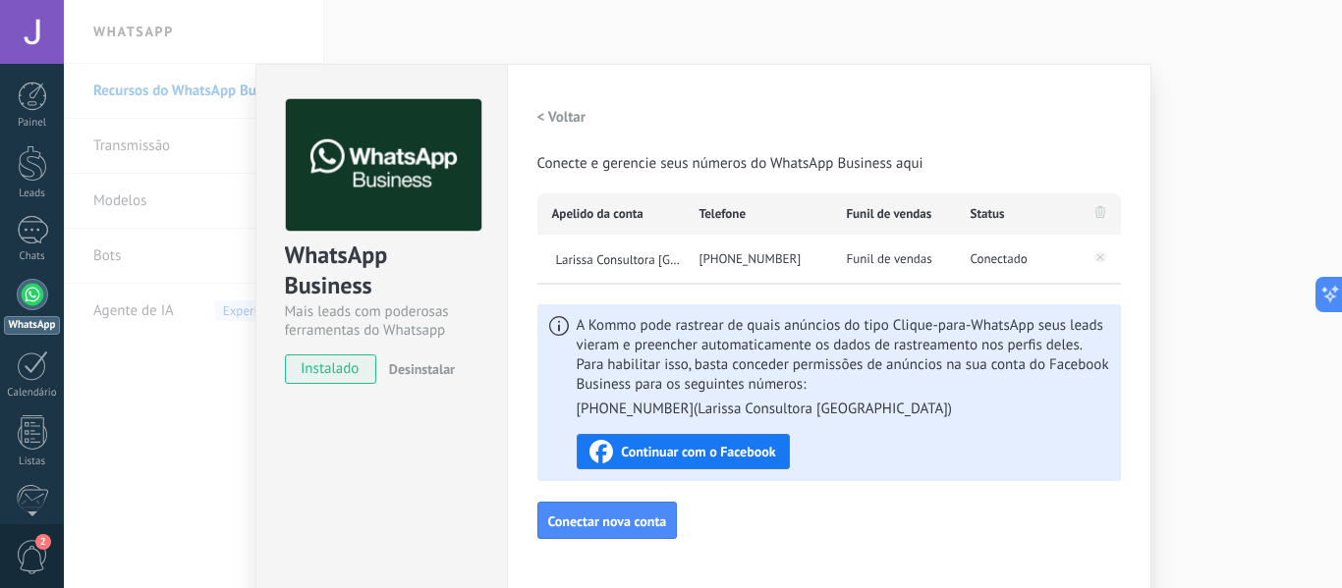
click at [138, 528] on div "WhatsApp Business Mais leads com poderosas ferramentas do Whatsapp instalado De…" at bounding box center [703, 294] width 1278 height 588
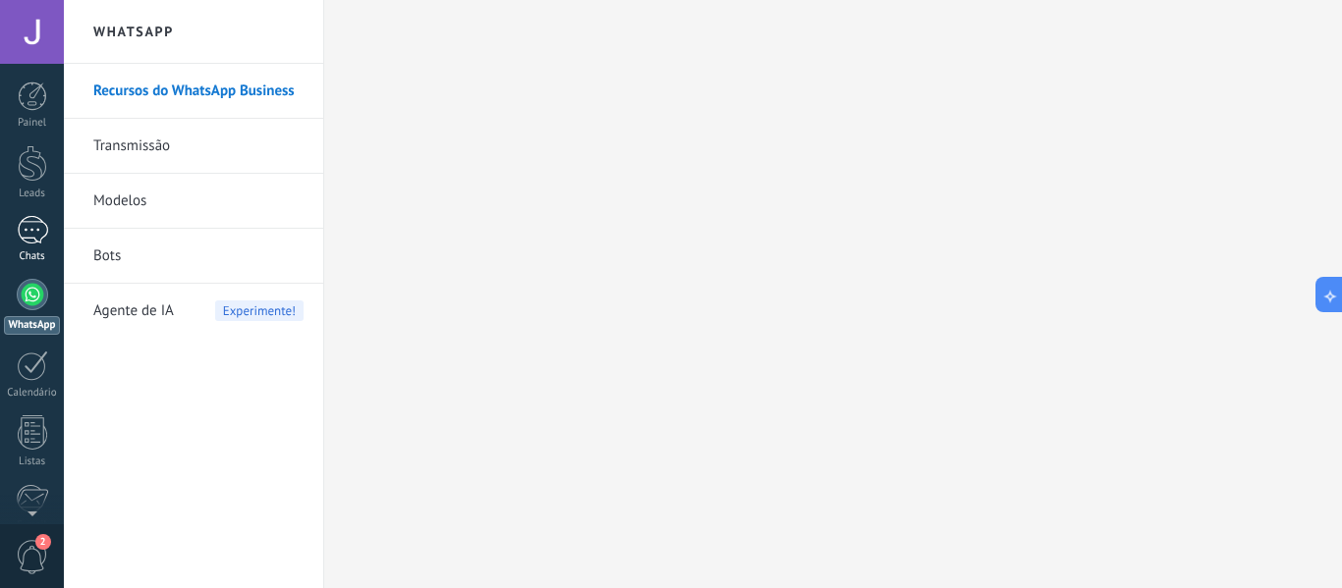
click at [28, 256] on div "Chats" at bounding box center [32, 256] width 57 height 13
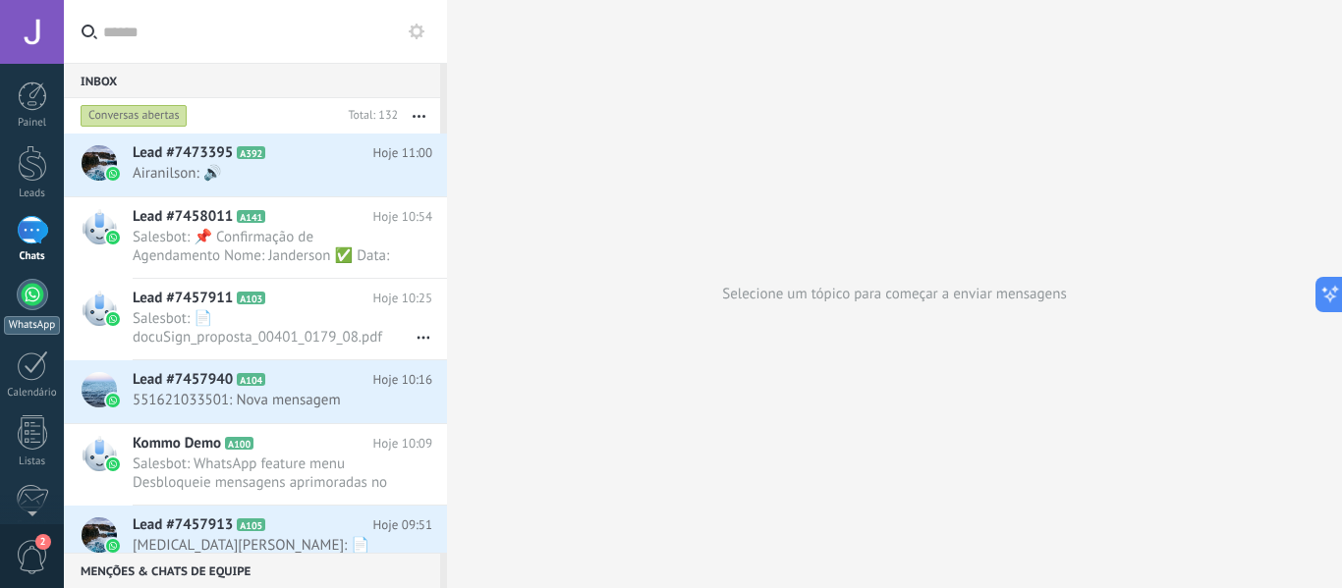
click at [43, 307] on link "WhatsApp" at bounding box center [32, 307] width 64 height 56
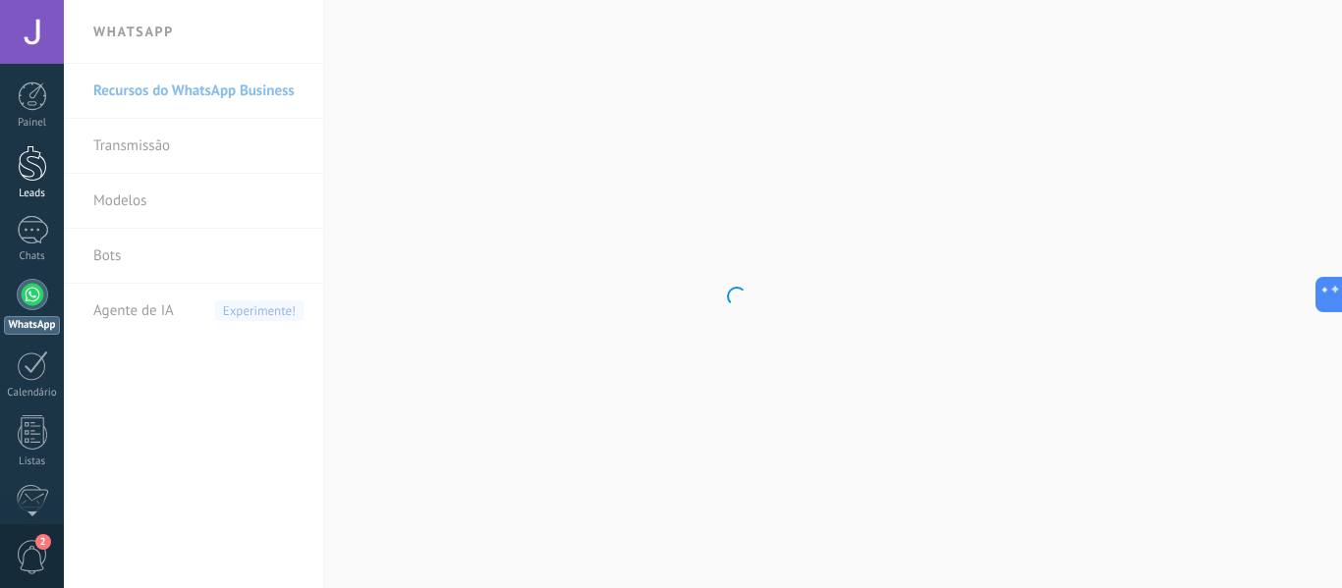
click at [32, 159] on div at bounding box center [32, 163] width 29 height 36
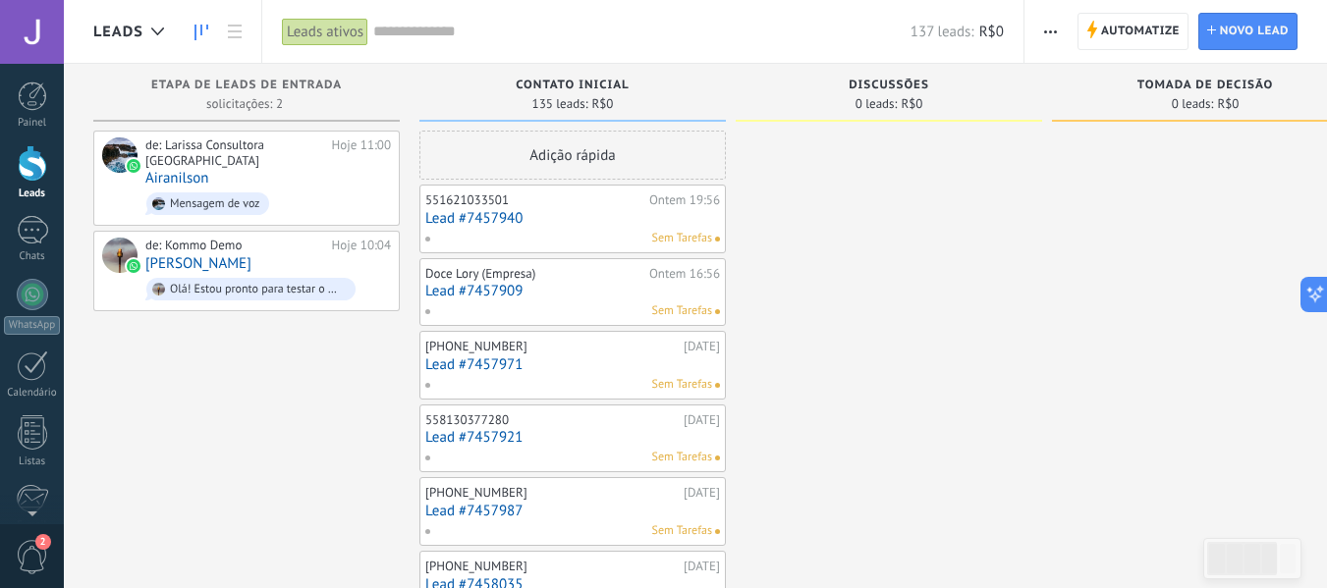
click at [638, 342] on div "[PHONE_NUMBER]" at bounding box center [551, 347] width 253 height 16
click at [235, 170] on div "de: Larissa Consultora La Plata Hoje 11:00 Airanilson Mensagem de voz" at bounding box center [268, 179] width 246 height 82
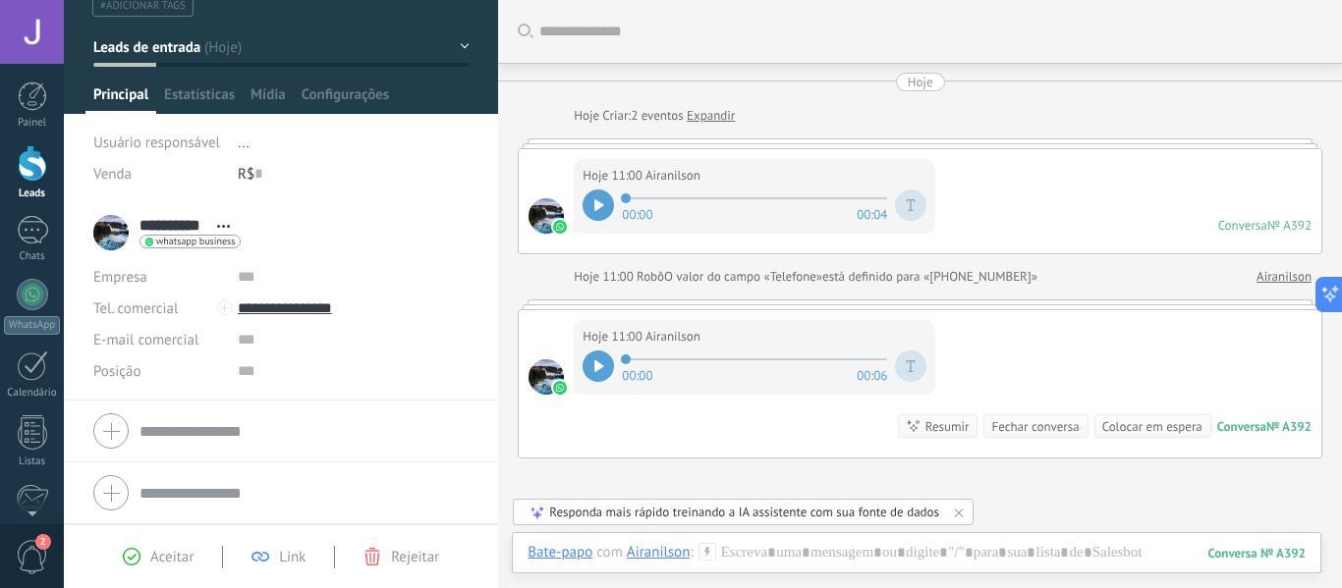
click at [33, 169] on div at bounding box center [32, 163] width 29 height 36
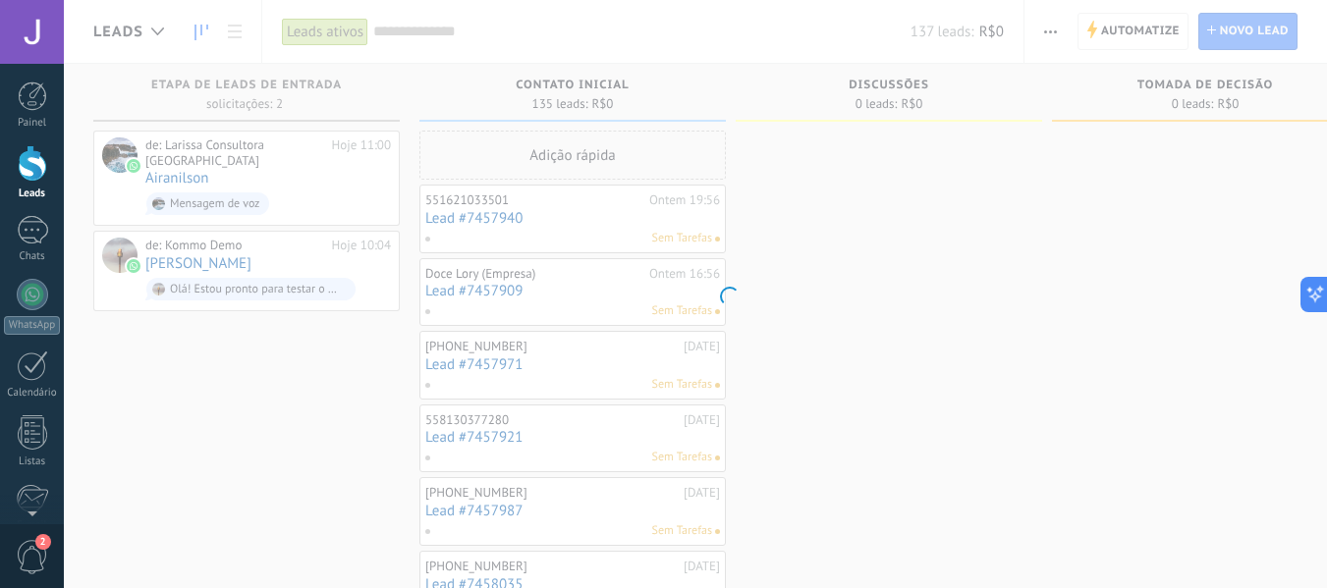
scroll to position [167, 0]
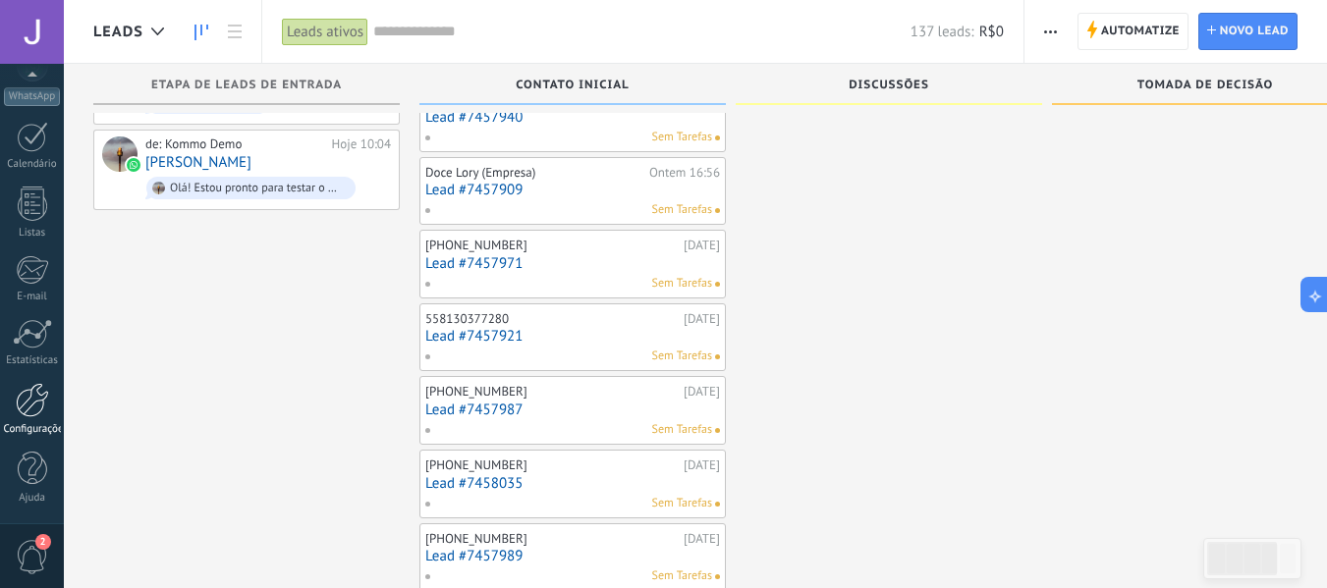
scroll to position [196, 0]
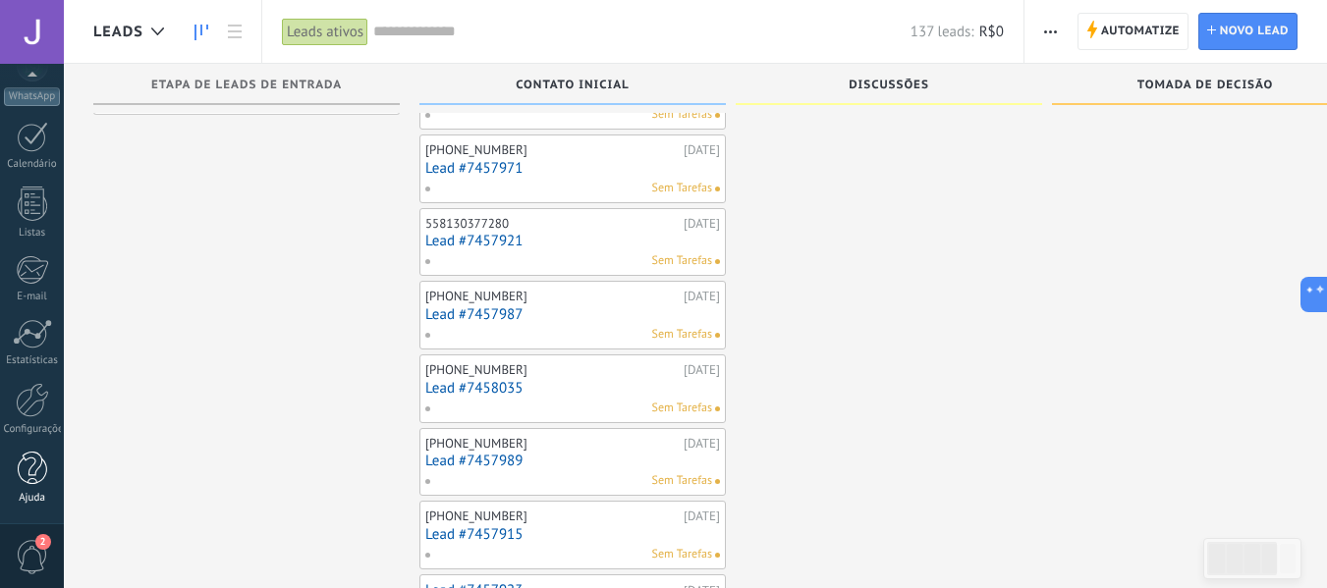
click at [24, 490] on link "Ajuda" at bounding box center [32, 478] width 64 height 53
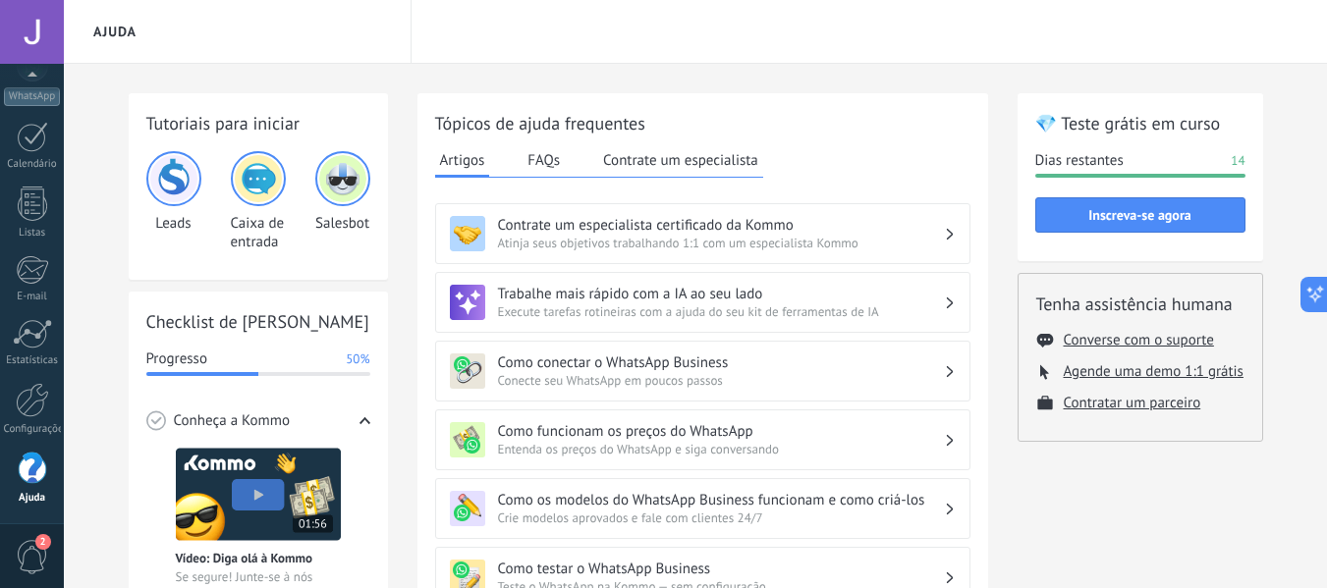
click at [1218, 157] on div "Dias restantes 14" at bounding box center [1140, 161] width 210 height 20
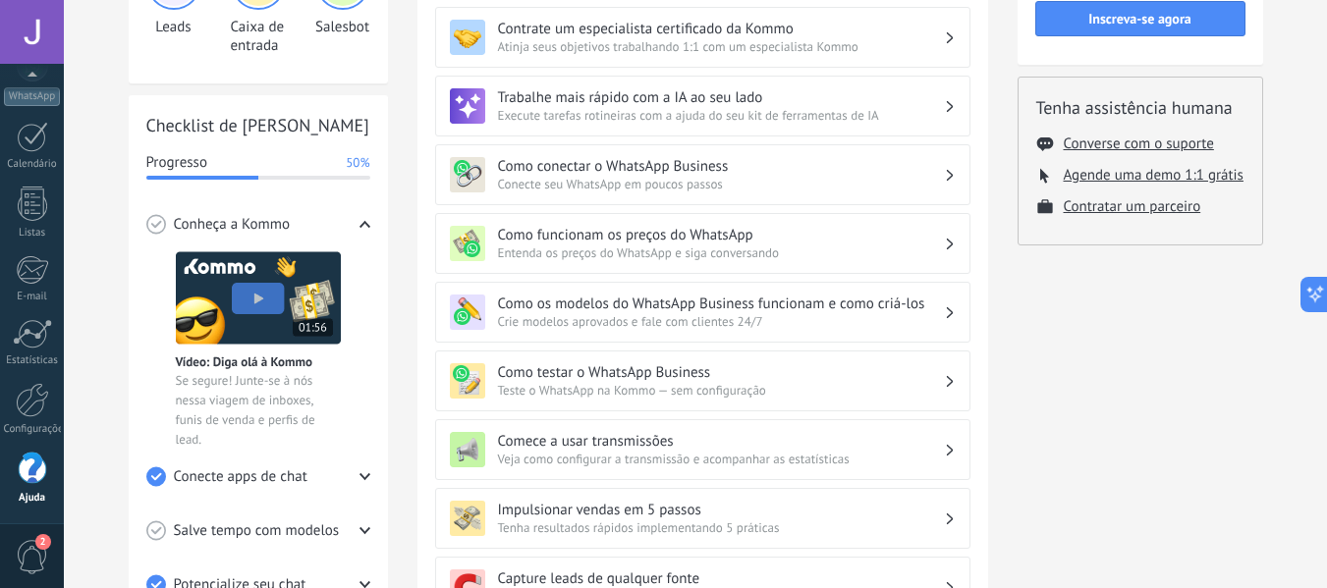
scroll to position [491, 0]
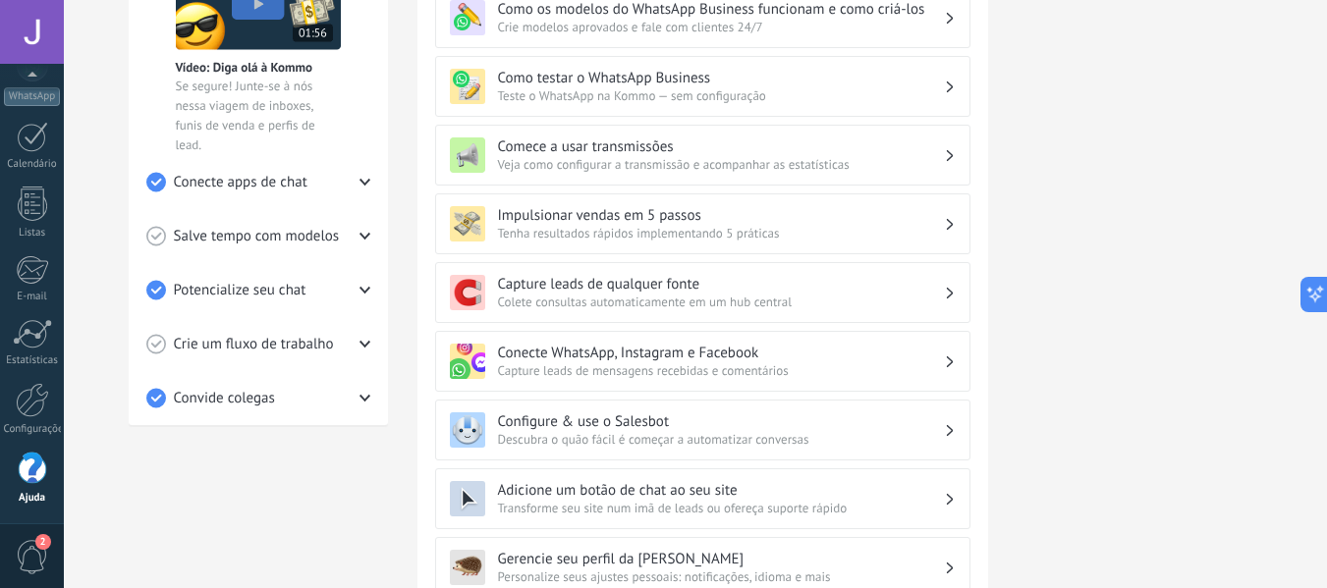
click at [308, 245] on span "Salve tempo com modelos" at bounding box center [257, 237] width 166 height 20
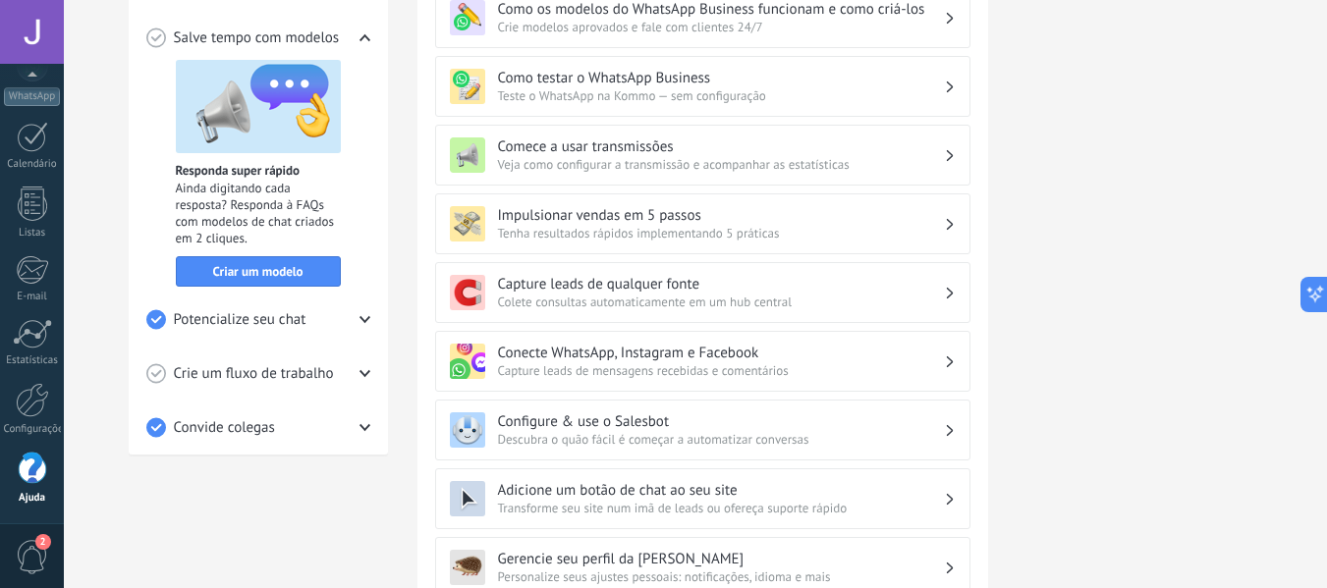
click at [330, 351] on div "Crie um fluxo de trabalho" at bounding box center [258, 374] width 224 height 54
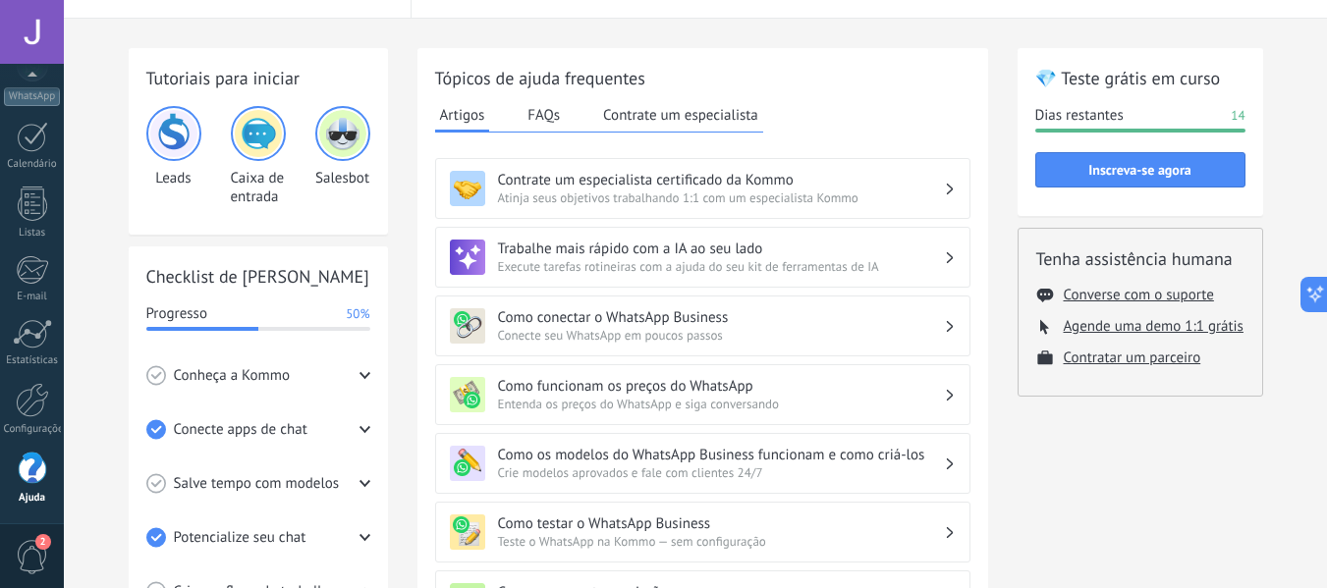
scroll to position [37, 0]
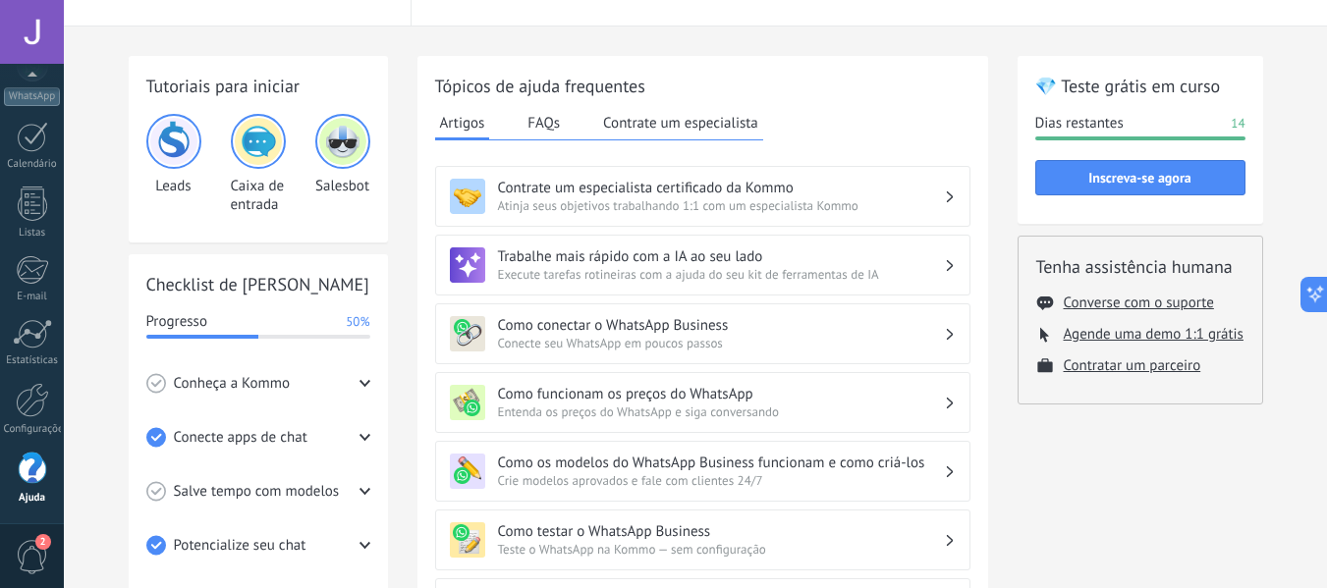
click at [584, 313] on div "Como conectar o WhatsApp Business Conecte seu WhatsApp em poucos passos" at bounding box center [702, 334] width 535 height 61
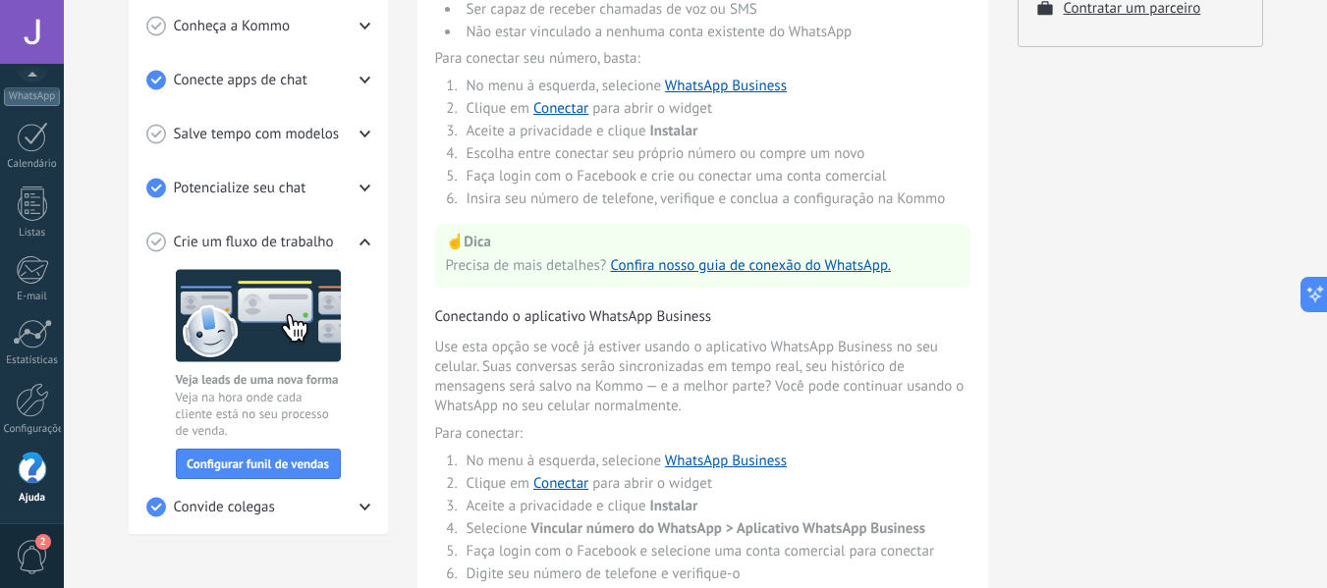
scroll to position [491, 0]
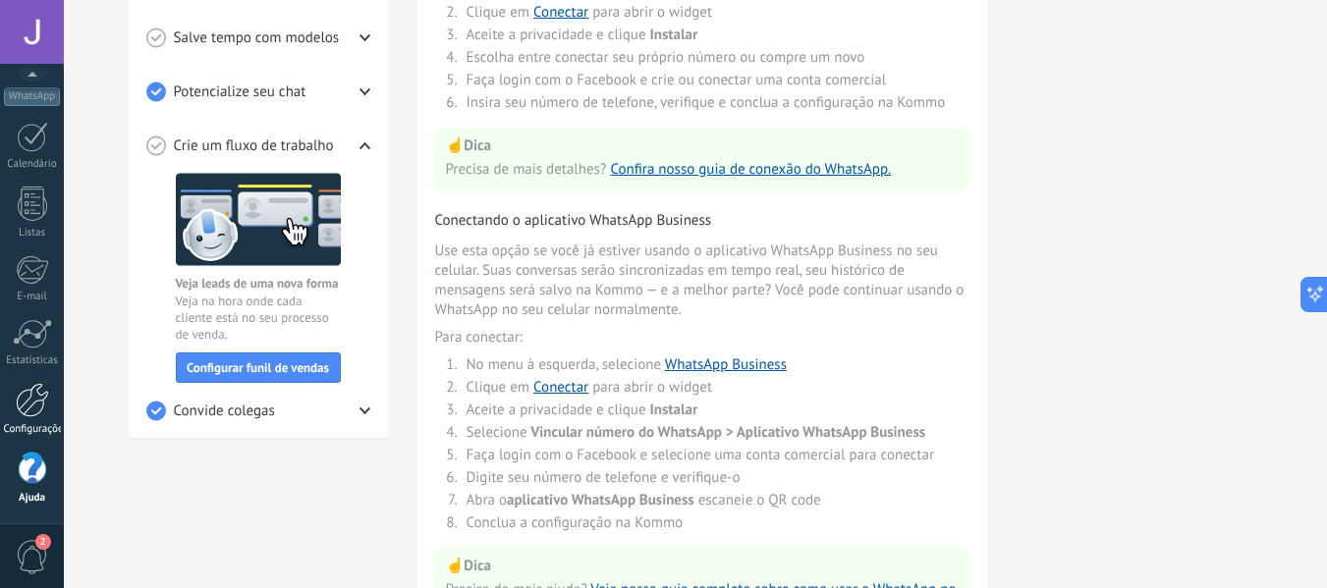
click at [26, 408] on div at bounding box center [32, 400] width 33 height 34
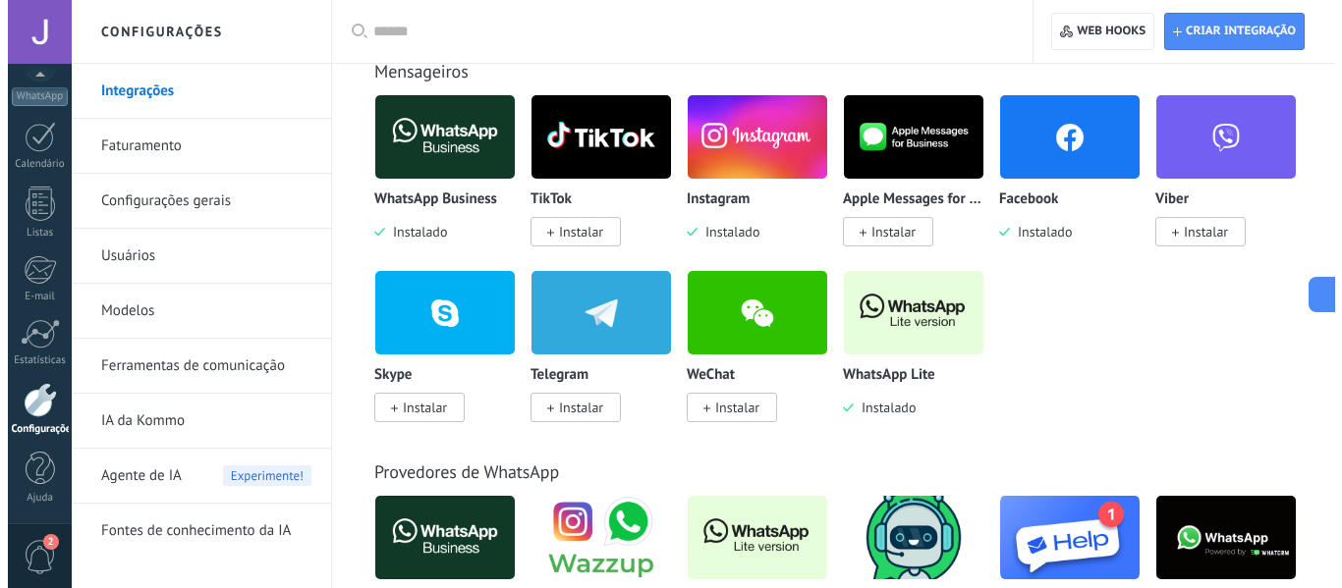
scroll to position [589, 0]
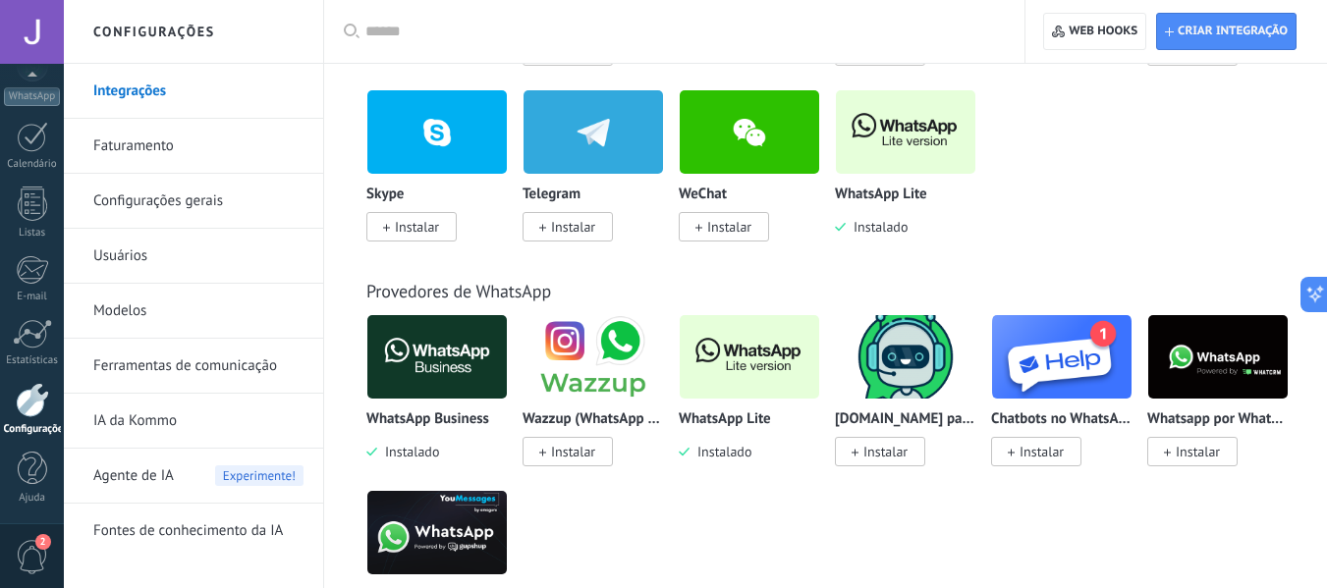
click at [720, 360] on img at bounding box center [749, 356] width 139 height 95
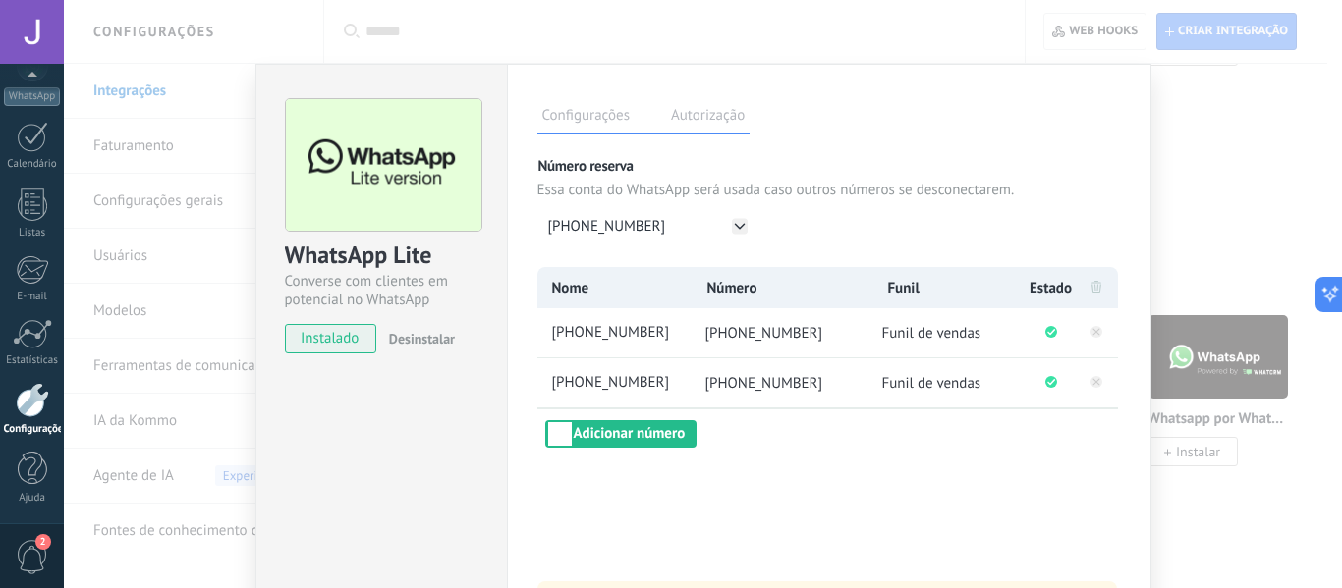
click at [687, 124] on label "Autorização" at bounding box center [707, 118] width 83 height 28
click at [691, 124] on label "Autorização" at bounding box center [707, 118] width 83 height 28
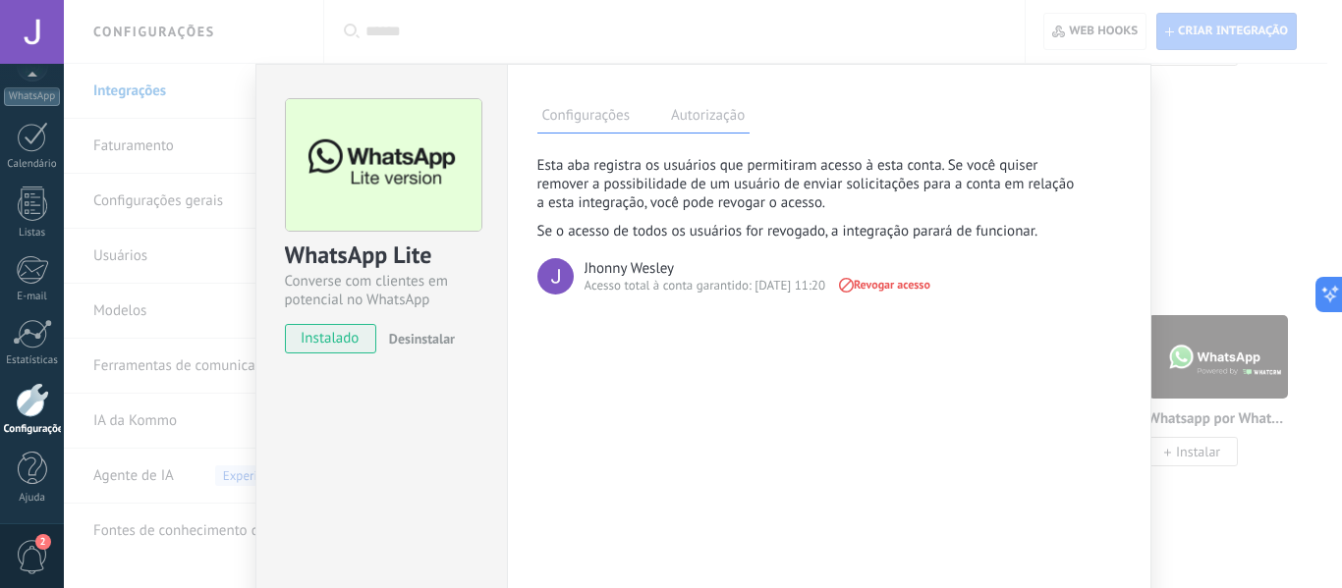
click at [541, 108] on label "Configurações" at bounding box center [585, 118] width 97 height 28
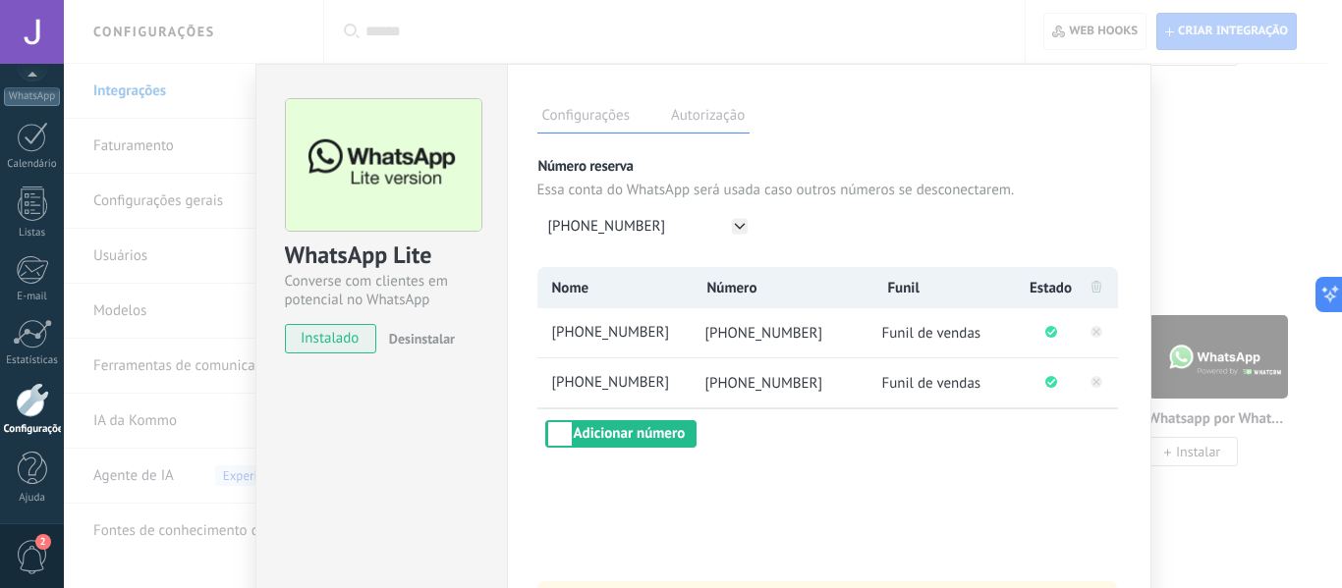
click at [1197, 201] on div "WhatsApp Lite Converse com clientes em potencial no WhatsApp instalado Desinsta…" at bounding box center [703, 294] width 1278 height 588
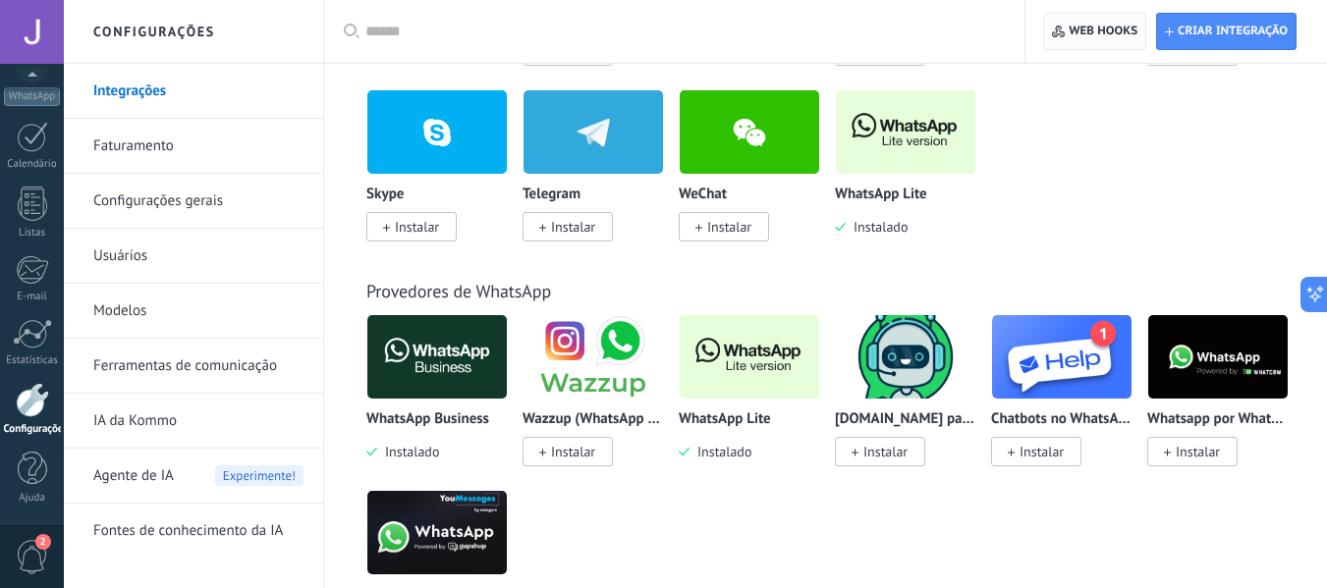
click at [1109, 20] on span "Web hooks 0" at bounding box center [1094, 31] width 85 height 35
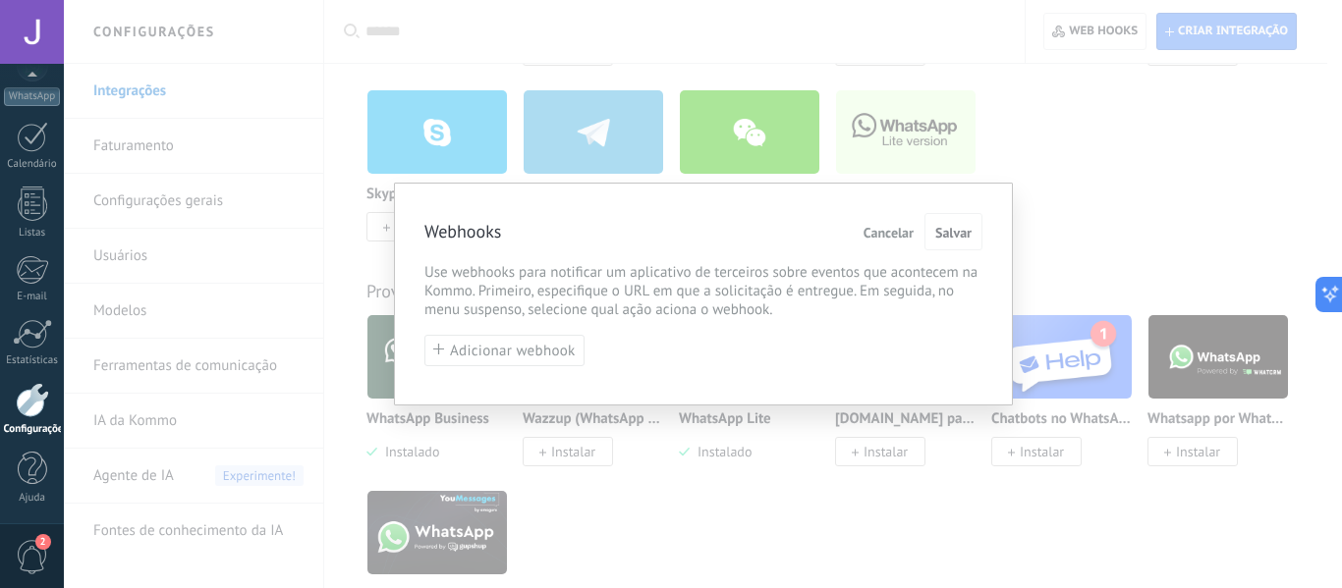
click at [1084, 236] on div "Webhooks Cancelar Salvar Use webhooks para notificar um aplicativo de terceiros…" at bounding box center [703, 294] width 1278 height 588
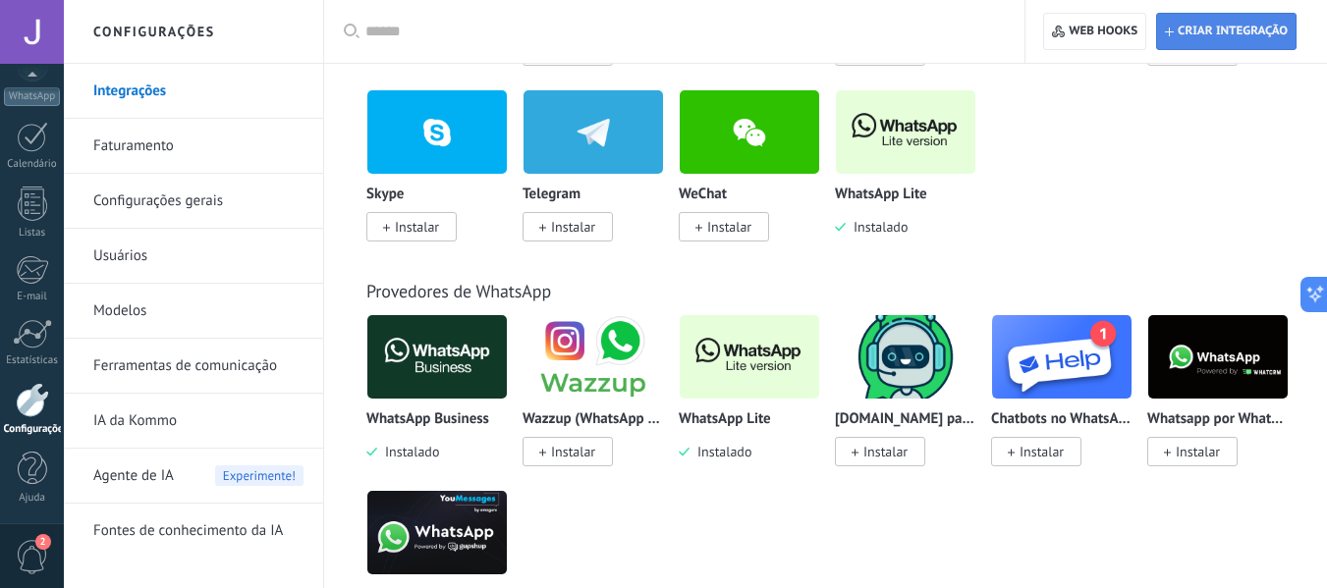
click at [1244, 42] on span "Criar integração" at bounding box center [1226, 31] width 123 height 35
type textarea "*********"
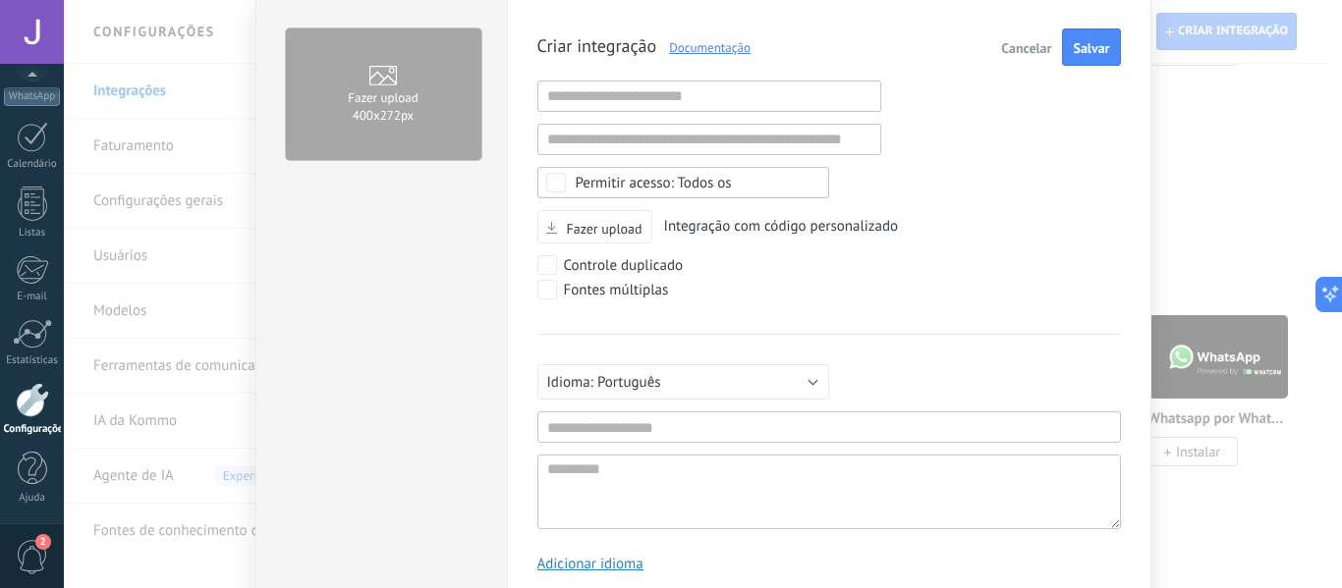
scroll to position [189, 0]
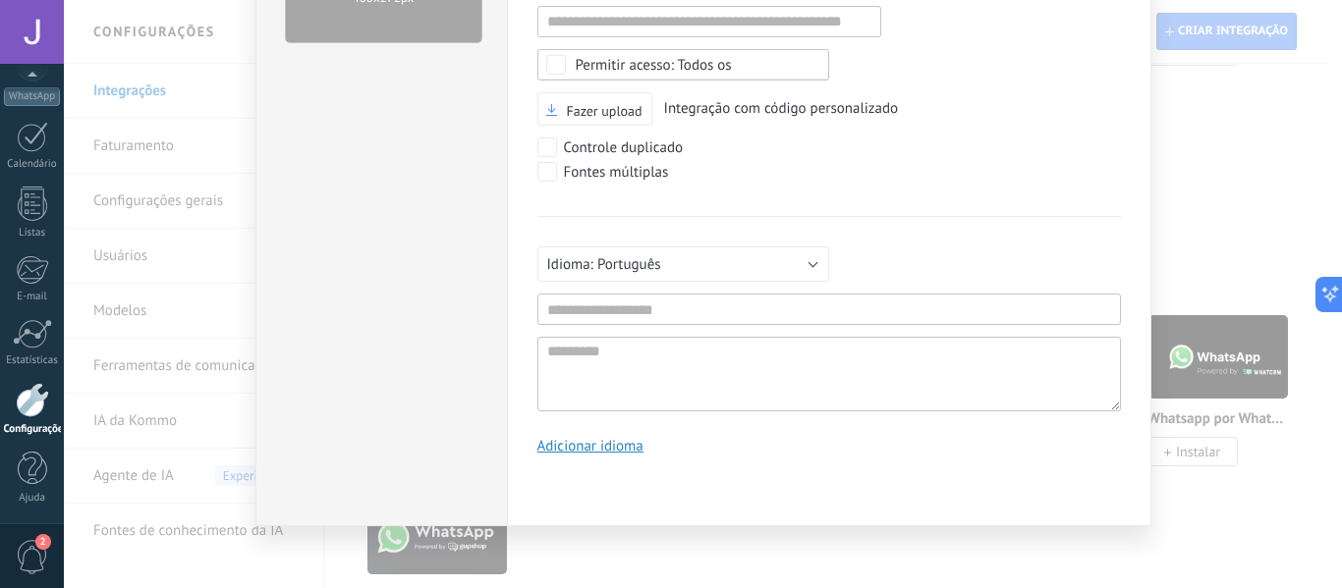
click at [1301, 183] on div "Fazer upload 400х272px Criar integração Documentação Cancelar Salvar URL inváli…" at bounding box center [703, 294] width 1278 height 588
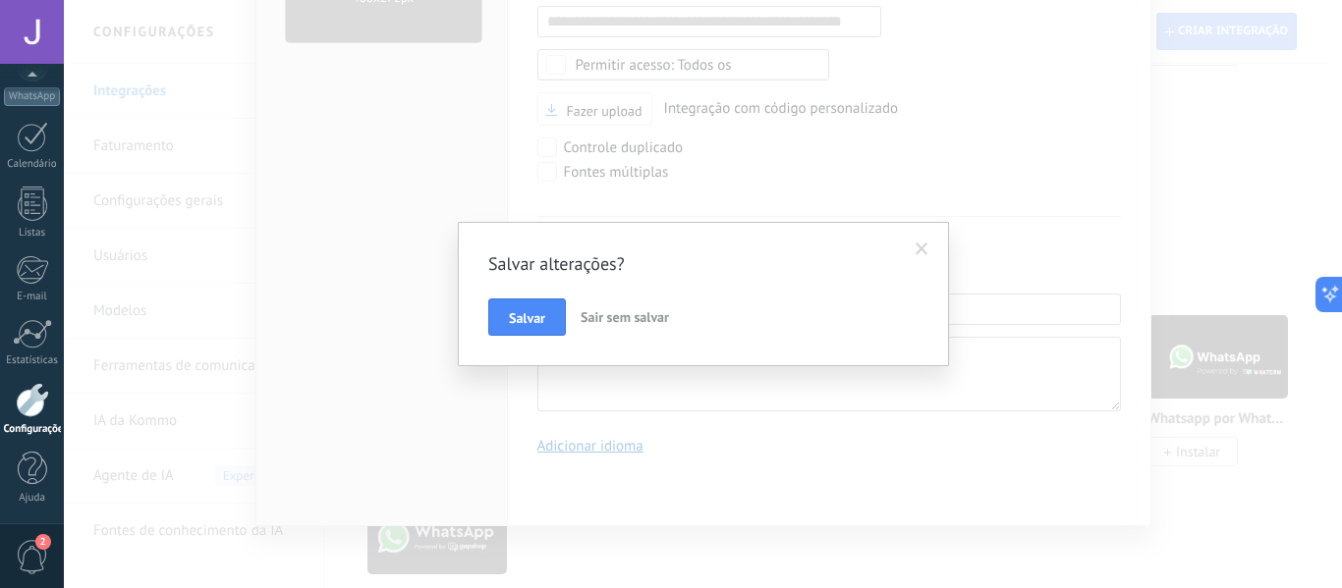
click at [612, 313] on span "Sair sem salvar" at bounding box center [625, 317] width 88 height 18
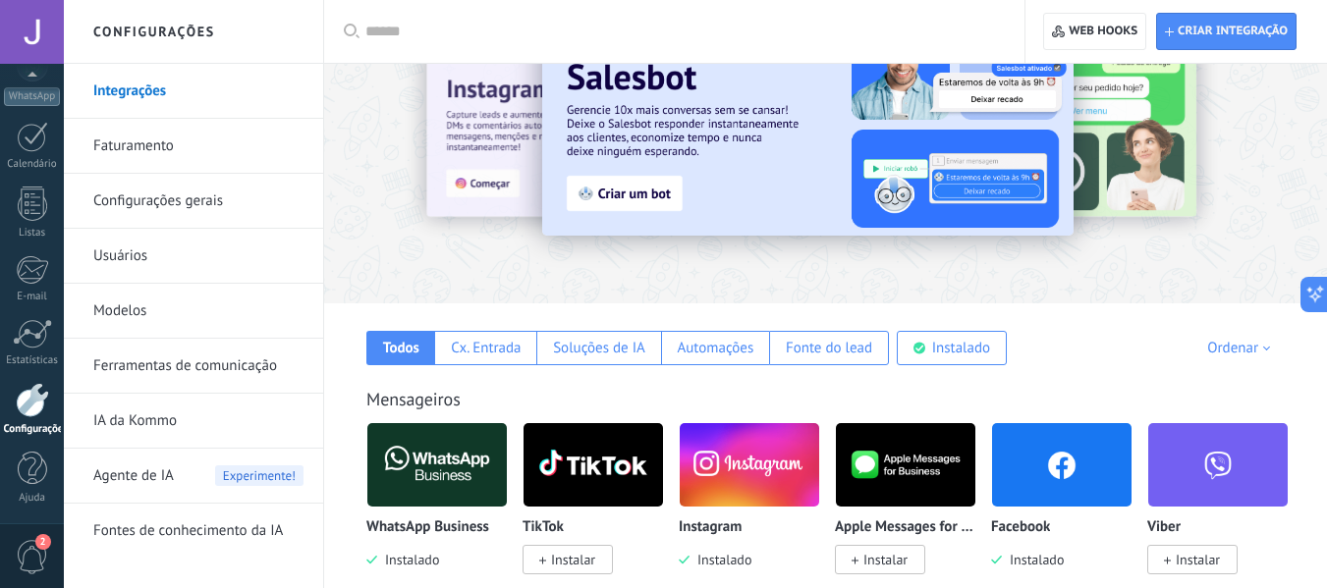
scroll to position [0, 0]
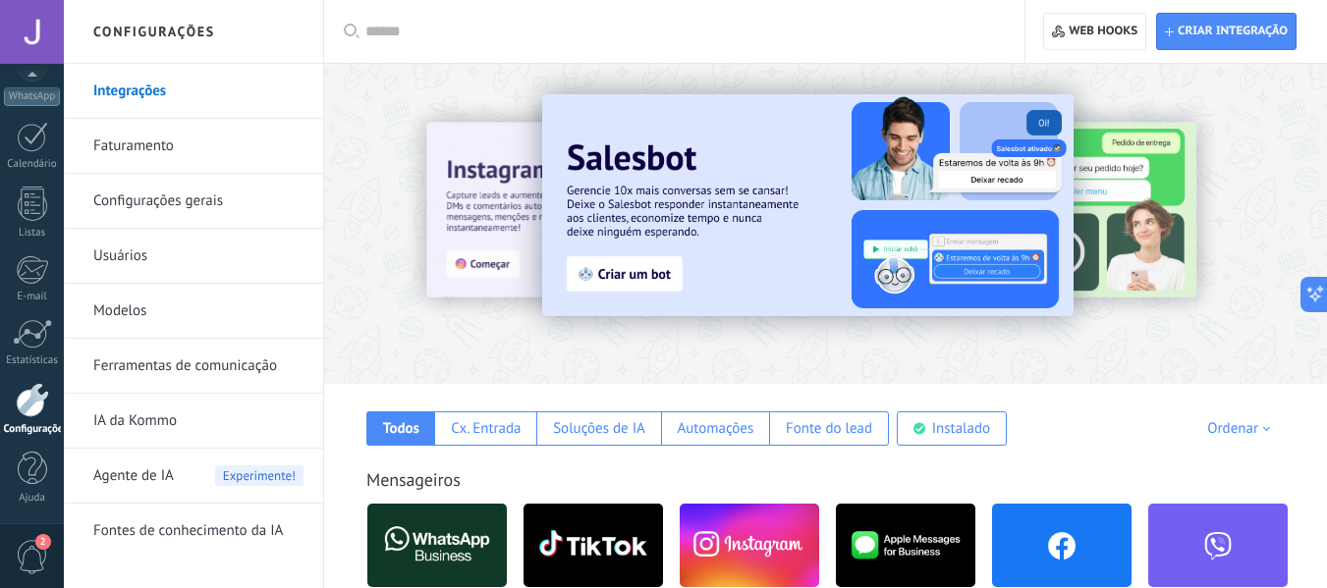
click at [220, 180] on link "Configurações gerais" at bounding box center [198, 201] width 210 height 55
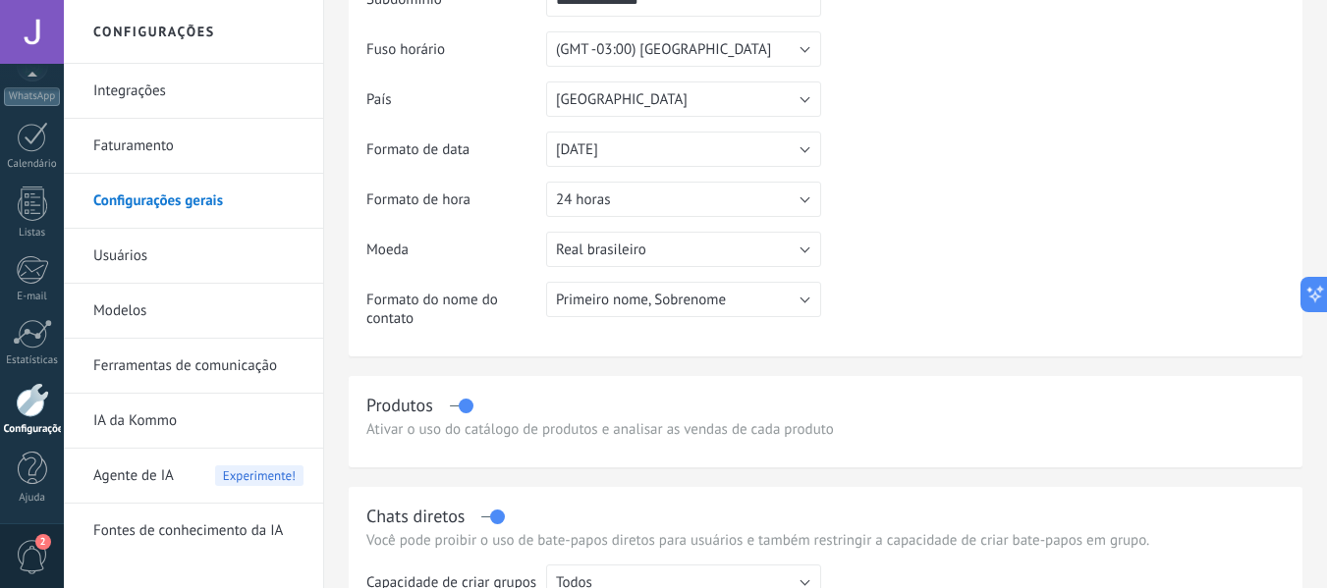
scroll to position [393, 0]
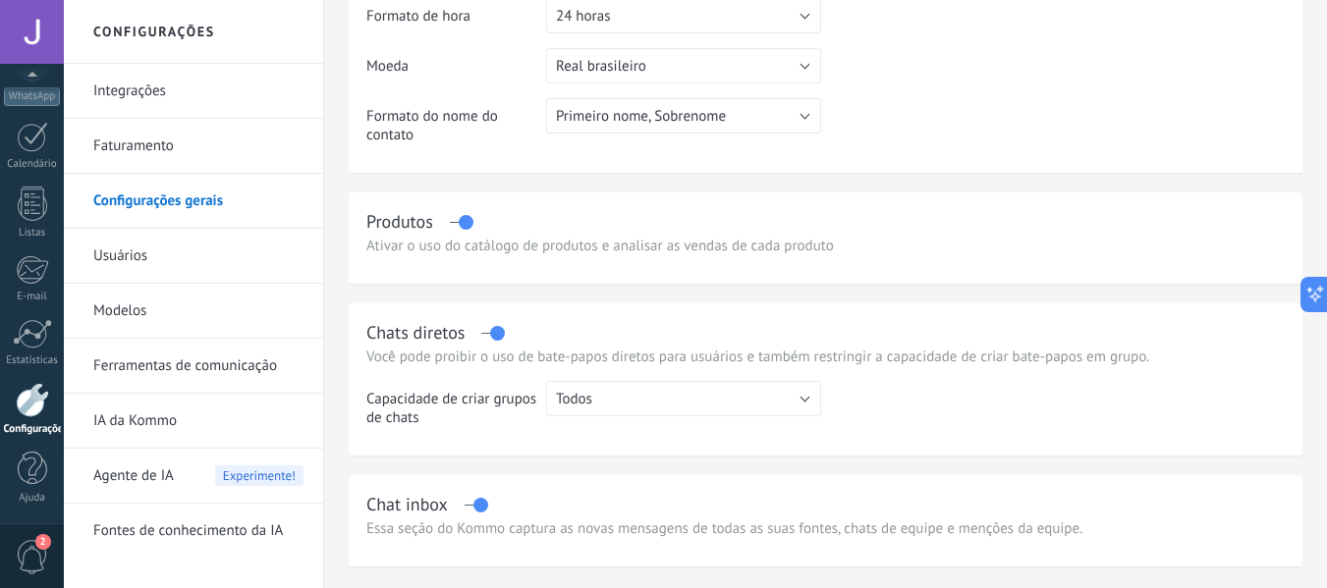
click at [98, 136] on link "Faturamento" at bounding box center [198, 146] width 210 height 55
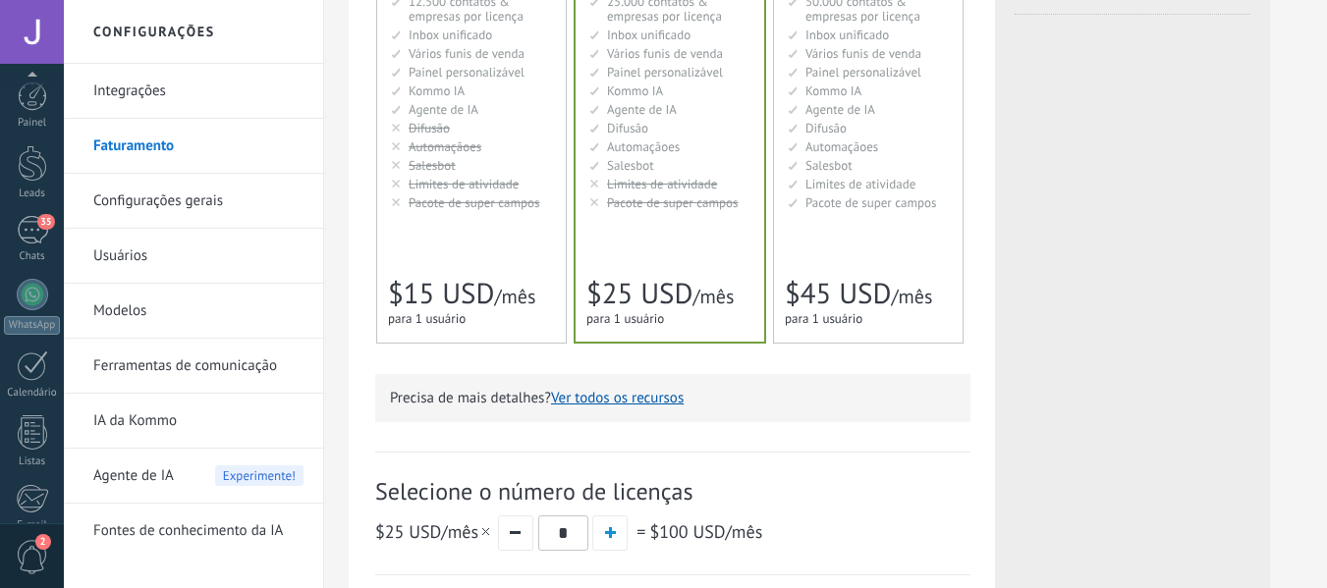
scroll to position [229, 0]
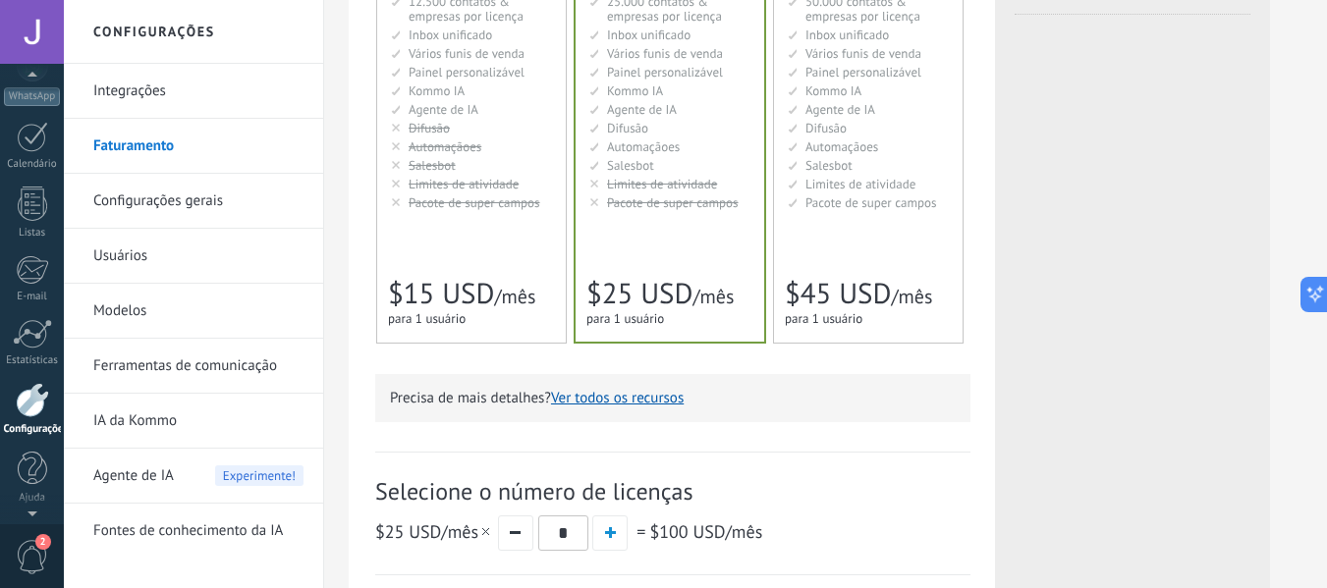
click at [111, 94] on link "Integrações" at bounding box center [198, 91] width 210 height 55
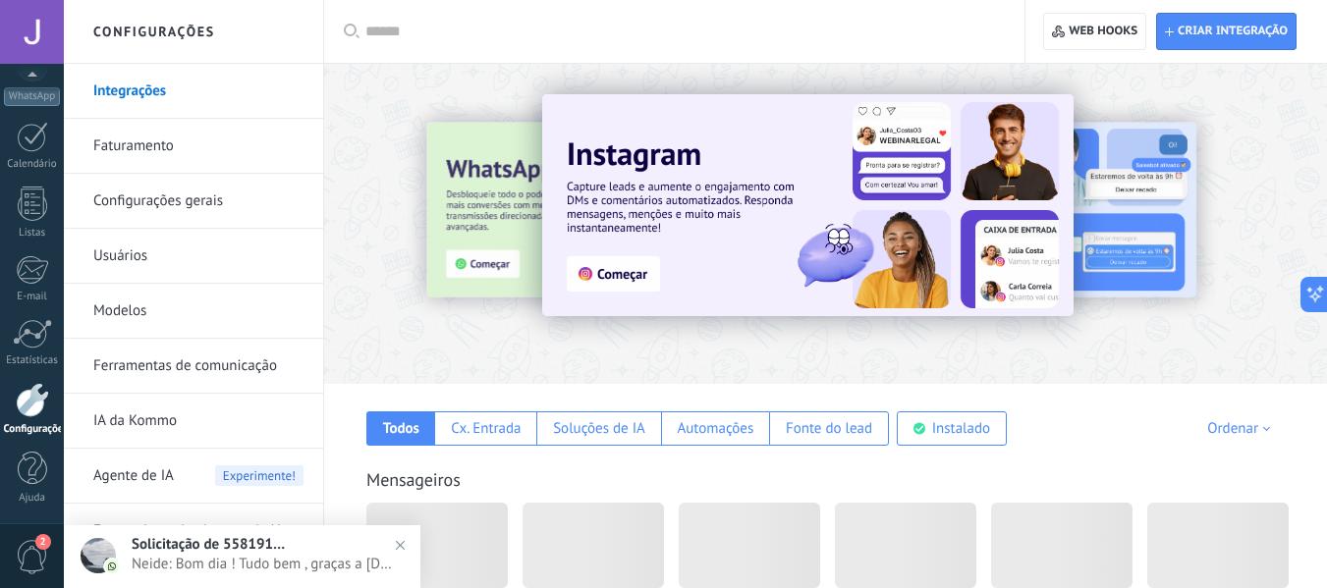
click at [168, 194] on link "Configurações gerais" at bounding box center [198, 201] width 210 height 55
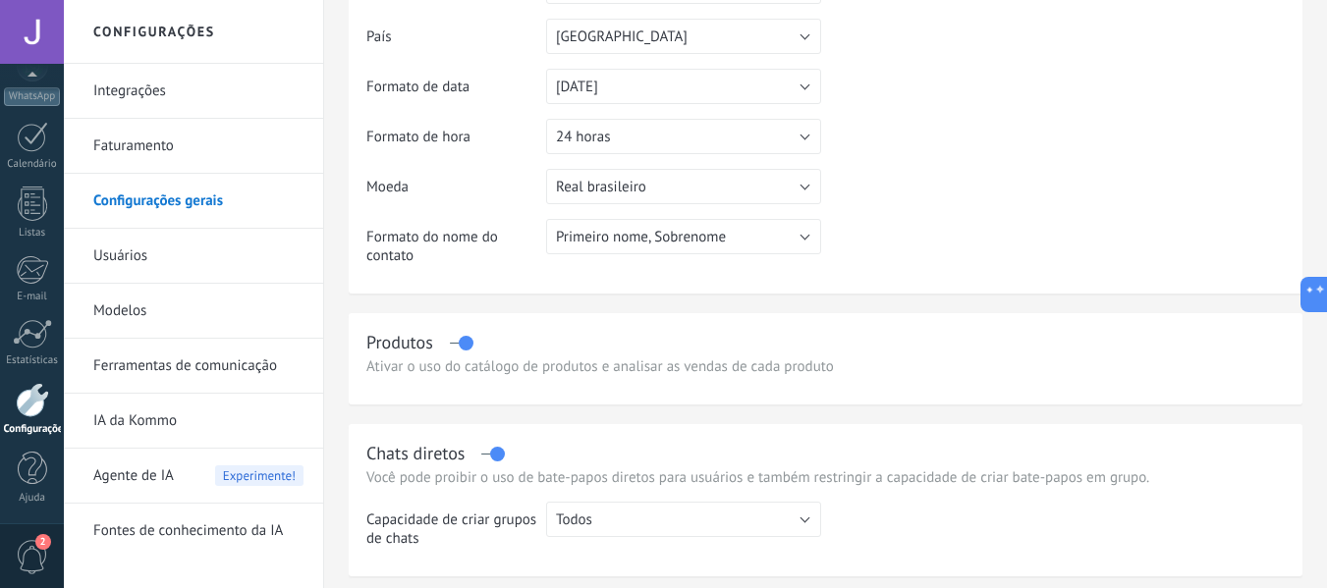
scroll to position [295, 0]
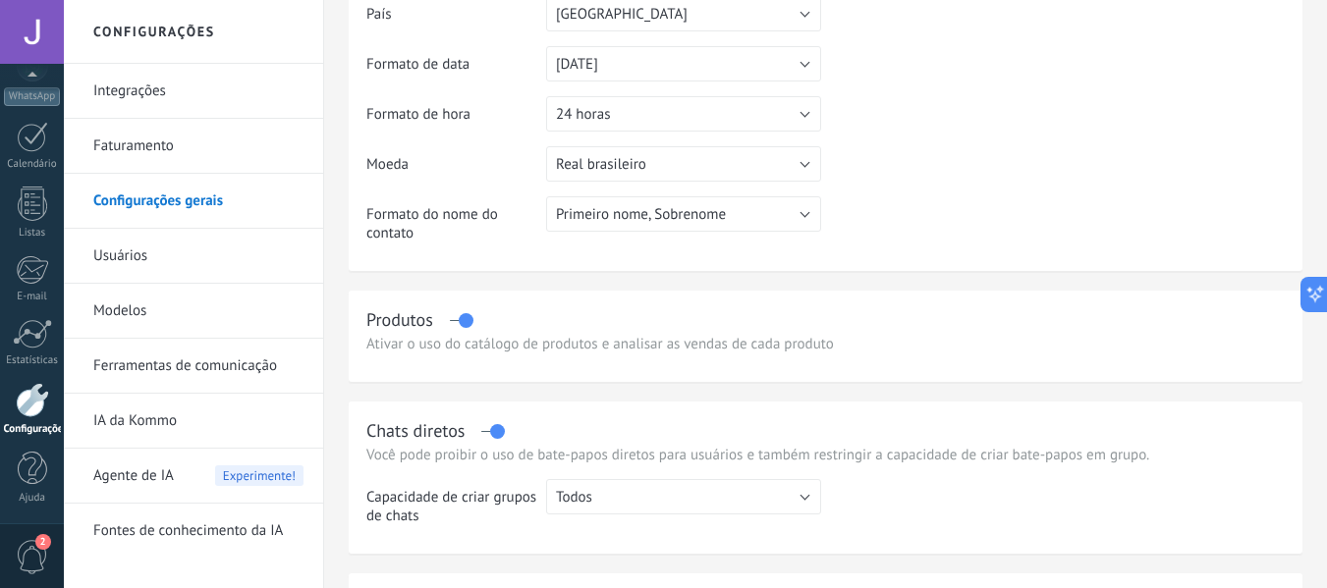
click at [218, 375] on link "Ferramentas de comunicação" at bounding box center [198, 366] width 210 height 55
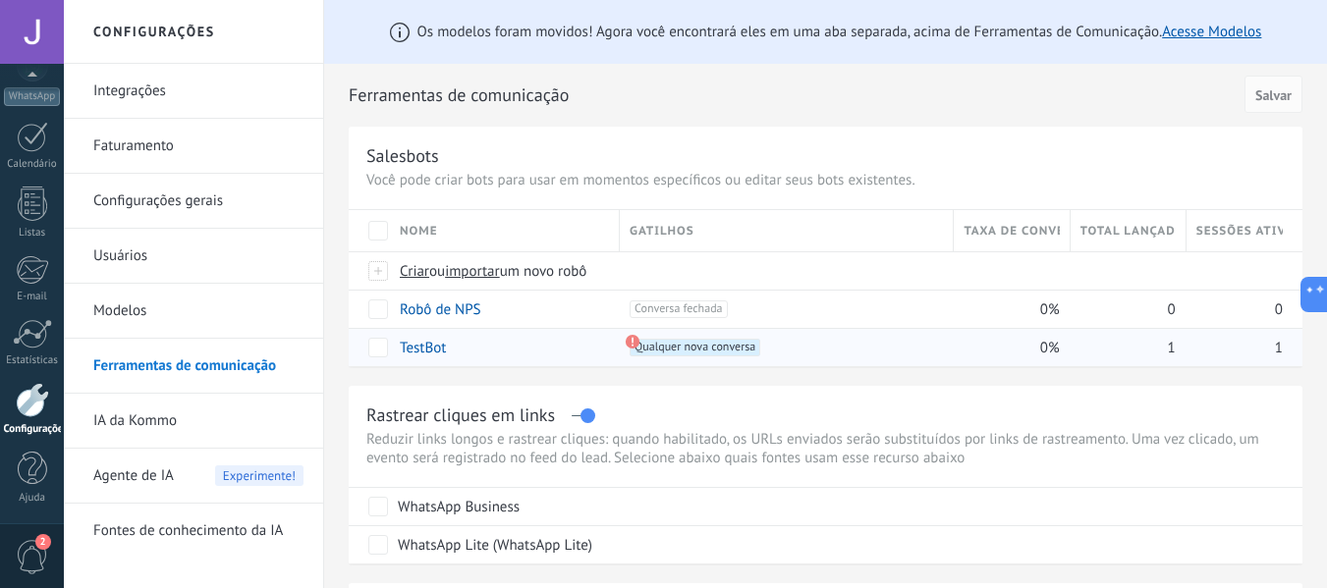
click at [439, 344] on link "TestBot" at bounding box center [423, 348] width 46 height 19
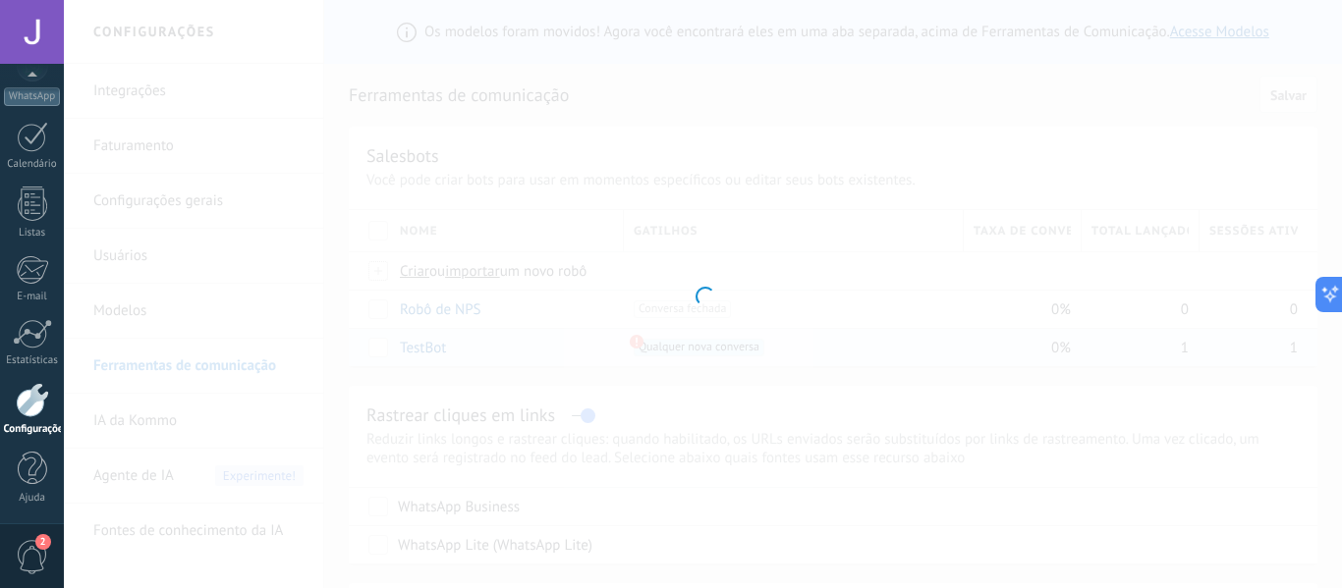
type input "*******"
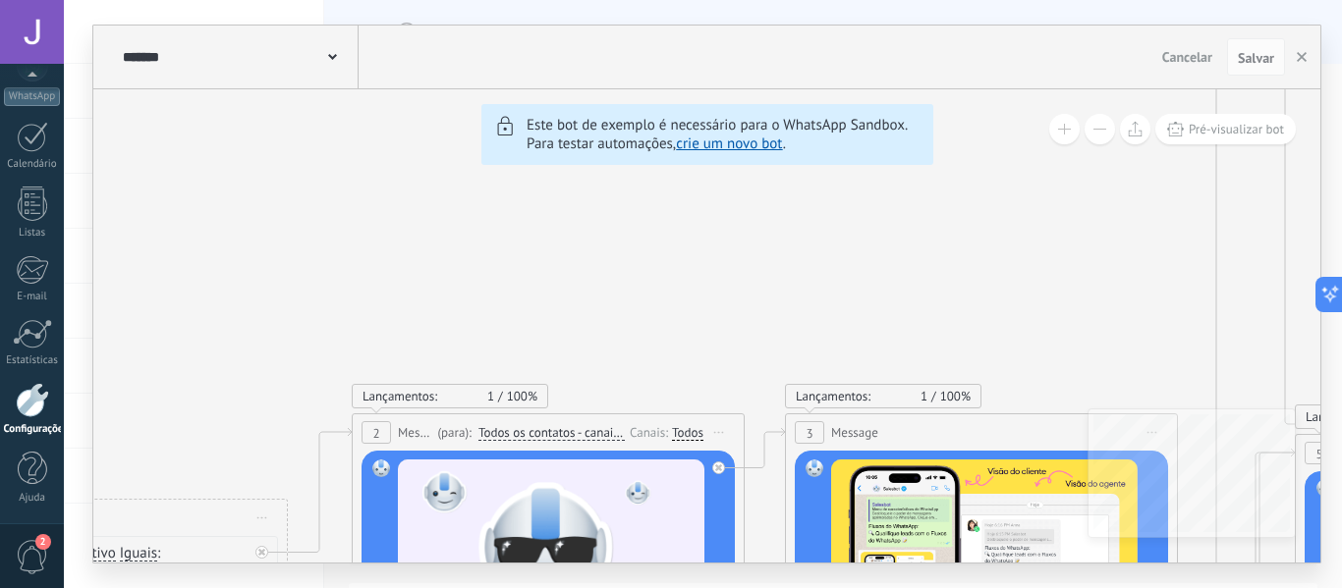
click at [1201, 61] on span "Cancelar" at bounding box center [1187, 57] width 50 height 18
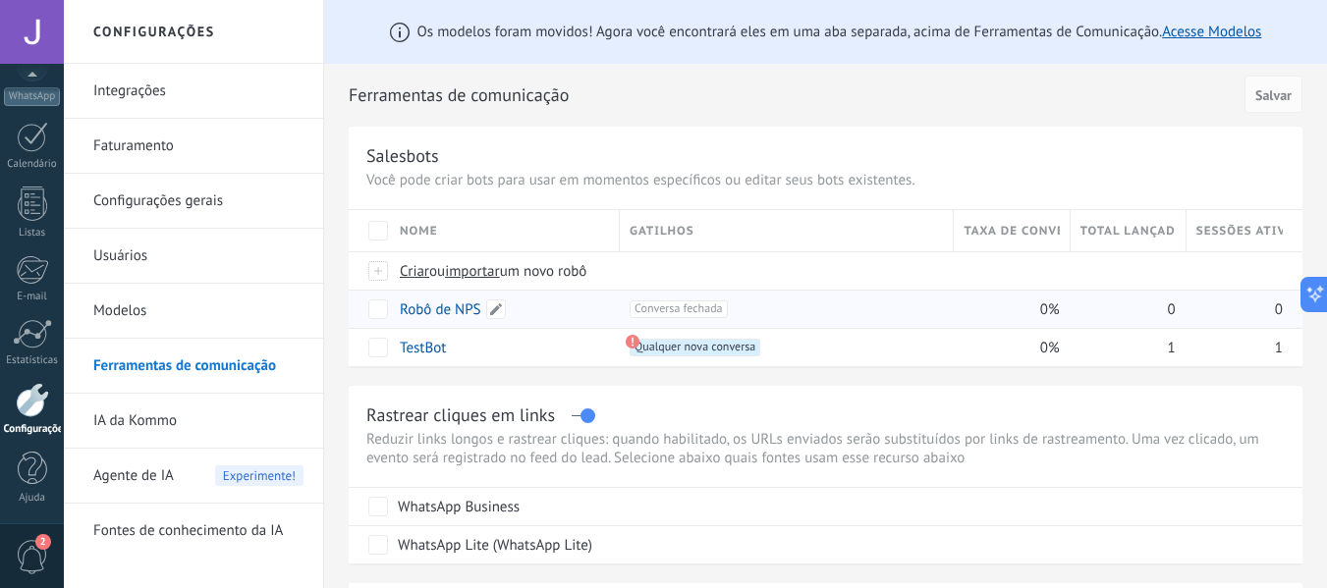
click at [450, 310] on link "Robô de NPS" at bounding box center [441, 310] width 82 height 19
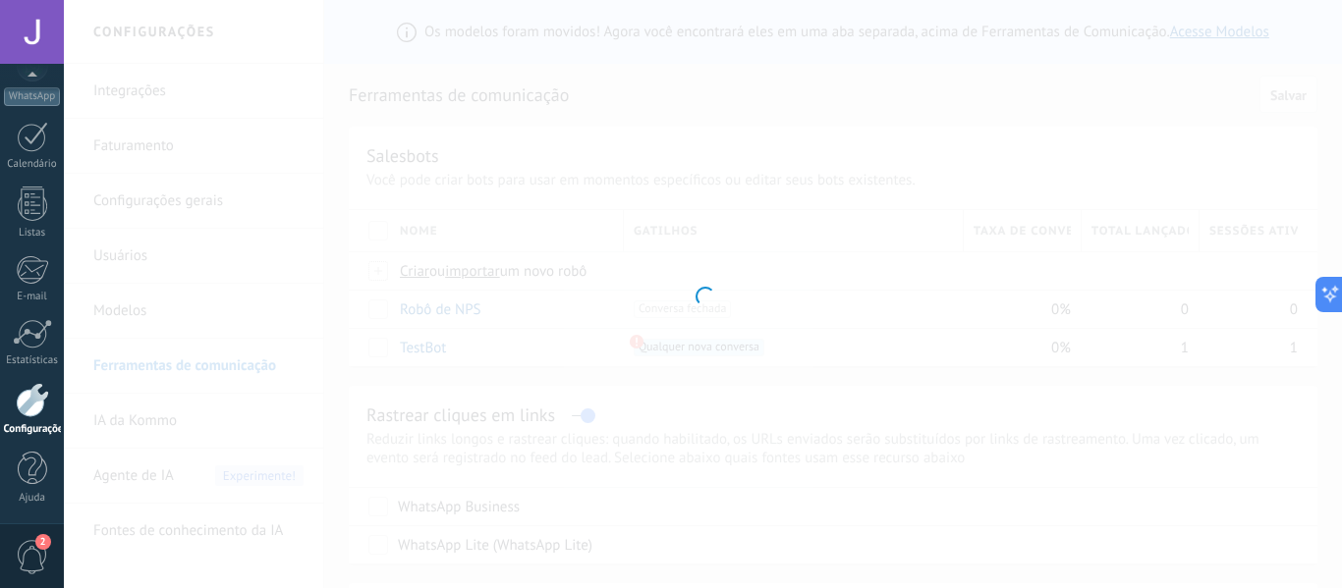
type input "**********"
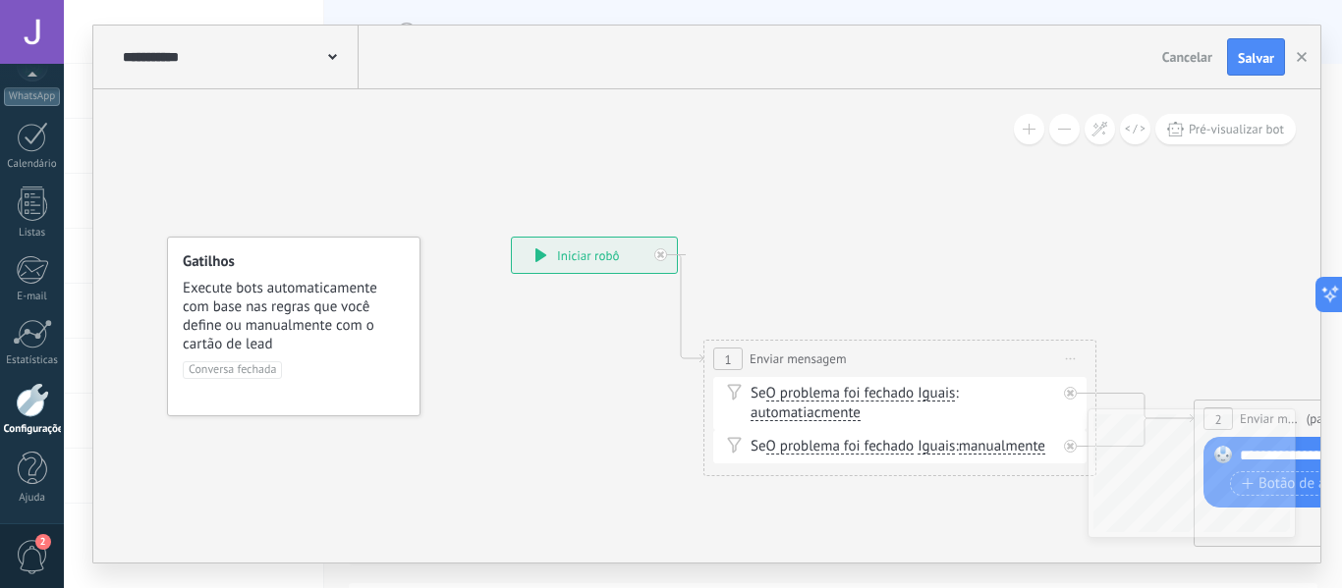
click at [541, 255] on icon at bounding box center [540, 256] width 11 height 14
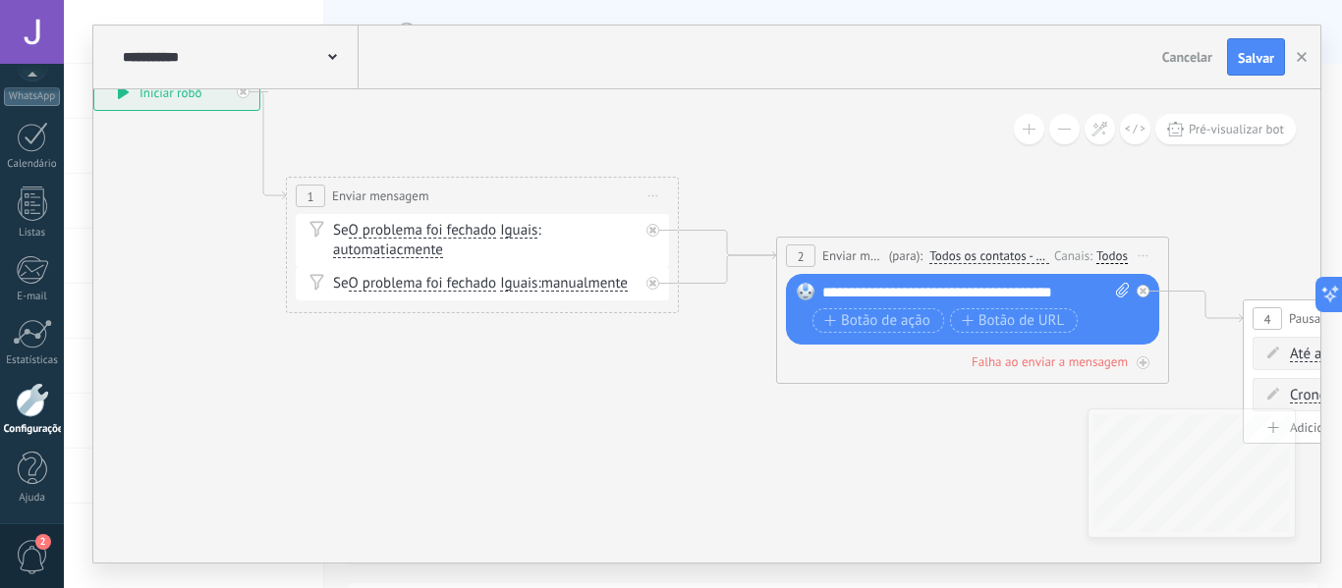
drag, startPoint x: 846, startPoint y: 482, endPoint x: 438, endPoint y: 394, distance: 417.1
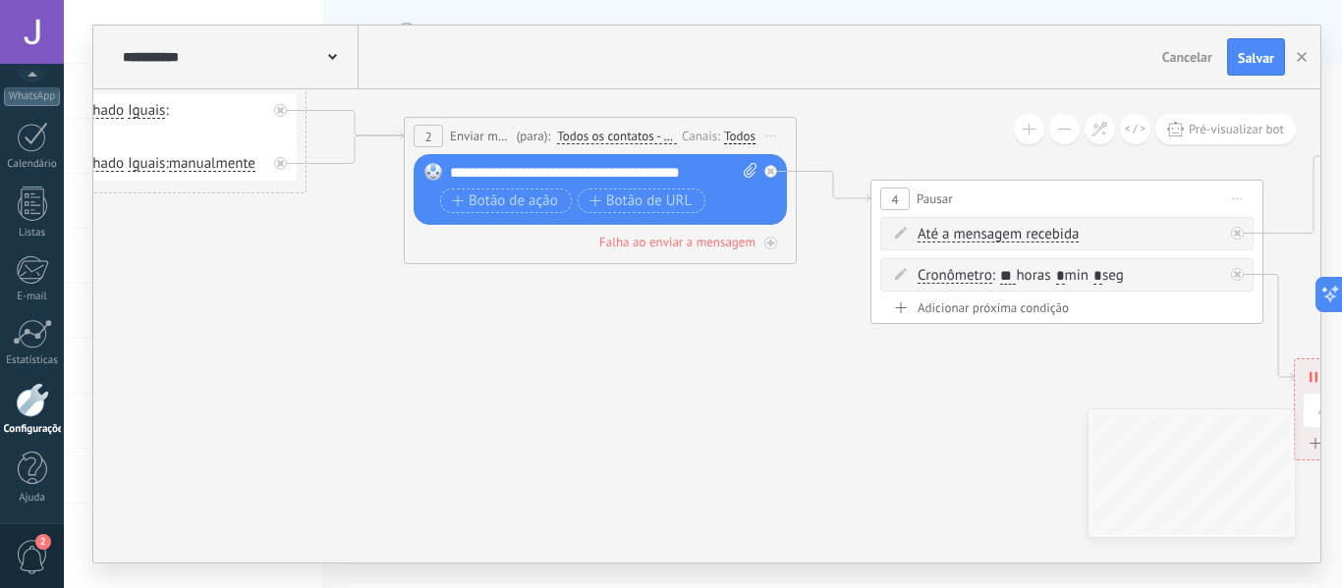
drag, startPoint x: 930, startPoint y: 434, endPoint x: 584, endPoint y: 351, distance: 355.7
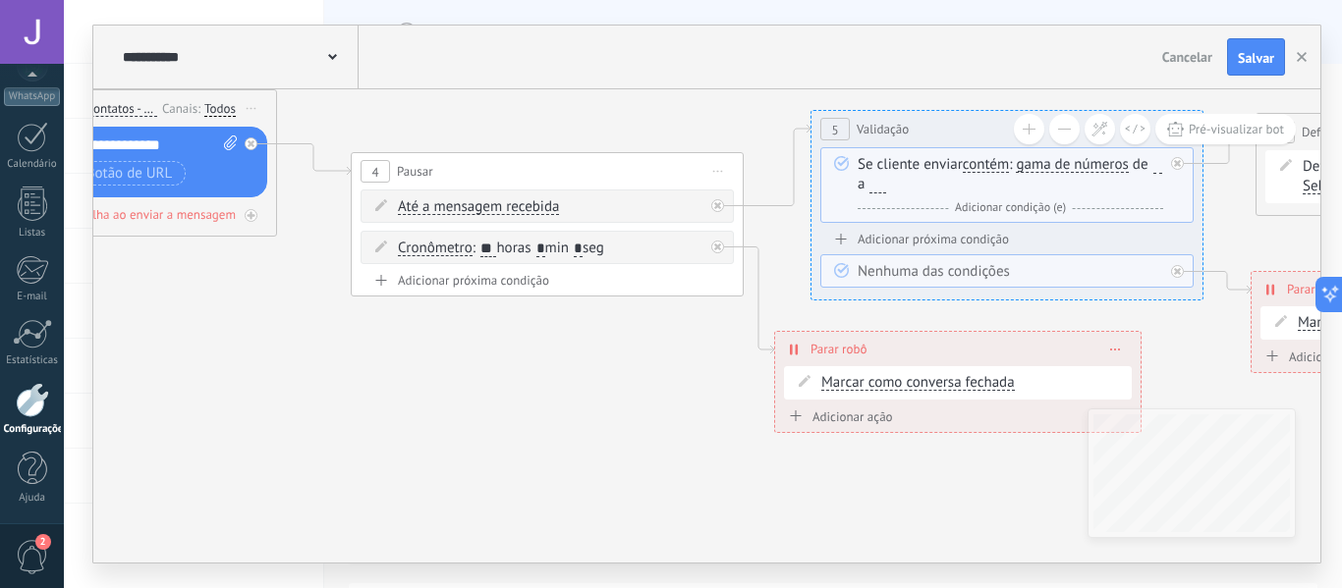
drag, startPoint x: 963, startPoint y: 345, endPoint x: 449, endPoint y: 318, distance: 514.4
click at [449, 318] on icon at bounding box center [1311, 189] width 5202 height 1508
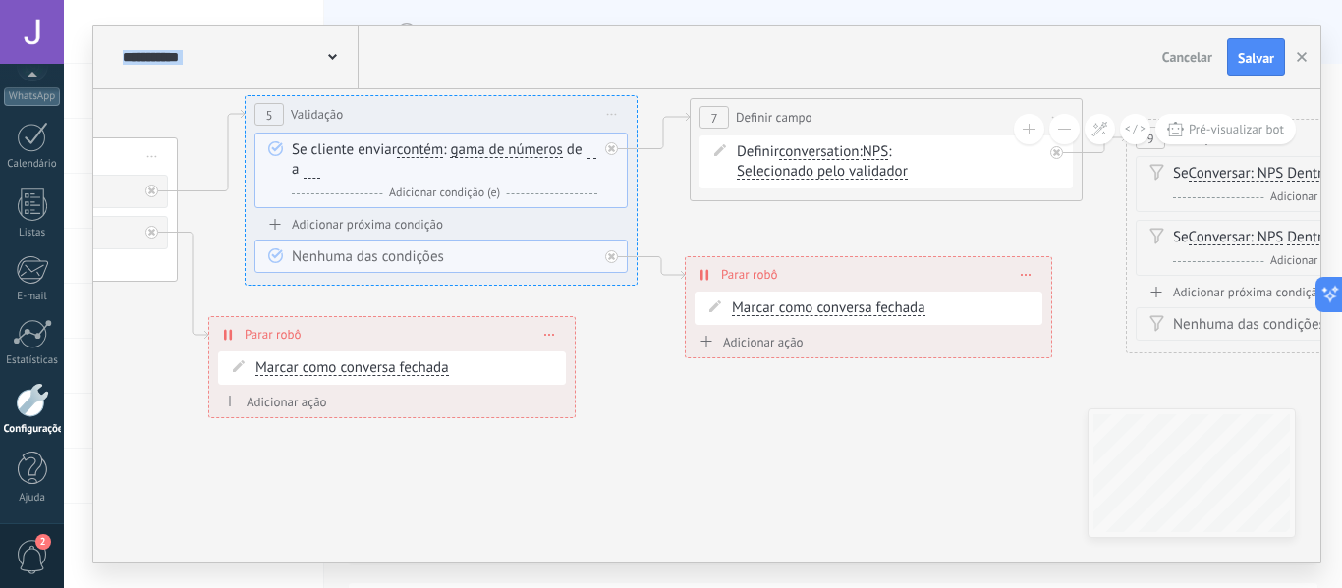
drag, startPoint x: 931, startPoint y: 505, endPoint x: 365, endPoint y: 490, distance: 566.0
click at [365, 490] on icon at bounding box center [746, 174] width 5202 height 1508
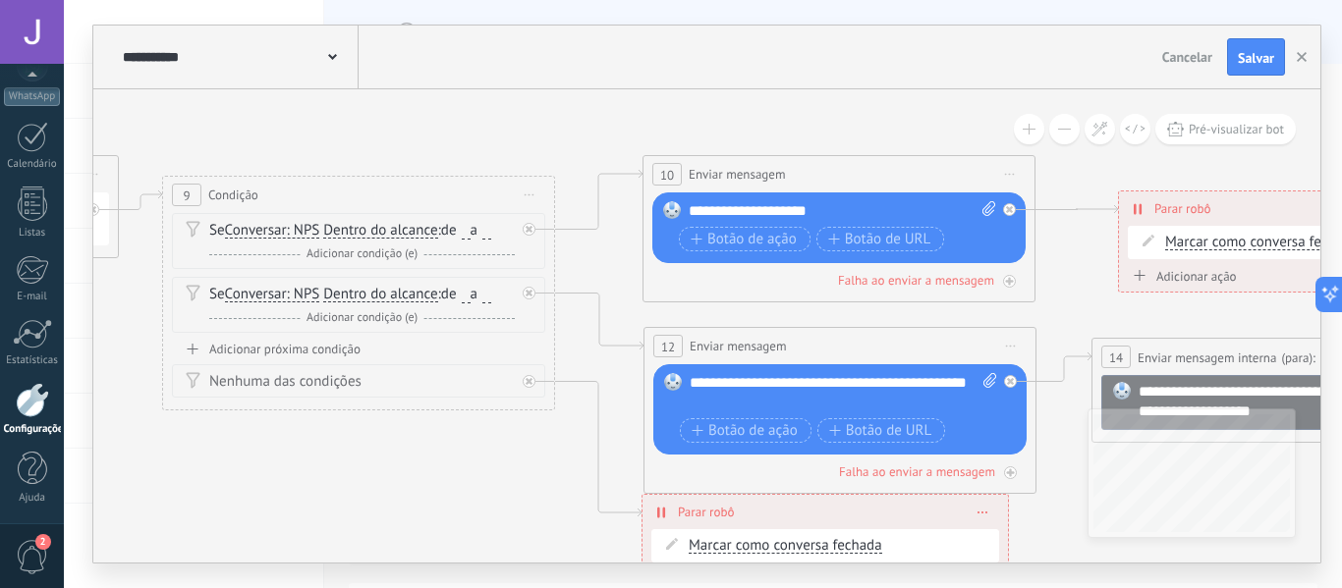
drag, startPoint x: 699, startPoint y: 461, endPoint x: 26, endPoint y: 526, distance: 676.9
click at [26, 526] on body ".abccls-1,.abccls-2{fill-rule:evenodd}.abccls-2{fill:#fff} .abfcls-1{fill:none}…" at bounding box center [671, 294] width 1342 height 588
click at [1301, 59] on icon "button" at bounding box center [1302, 57] width 10 height 10
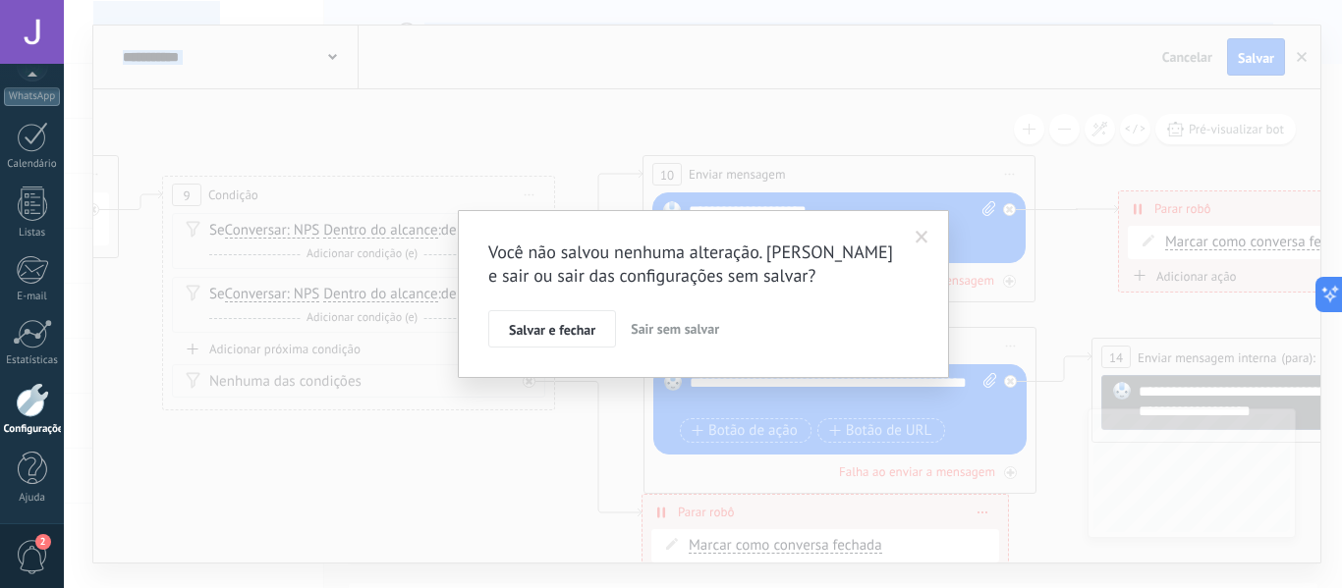
click at [592, 336] on span "Salvar e fechar" at bounding box center [552, 330] width 86 height 14
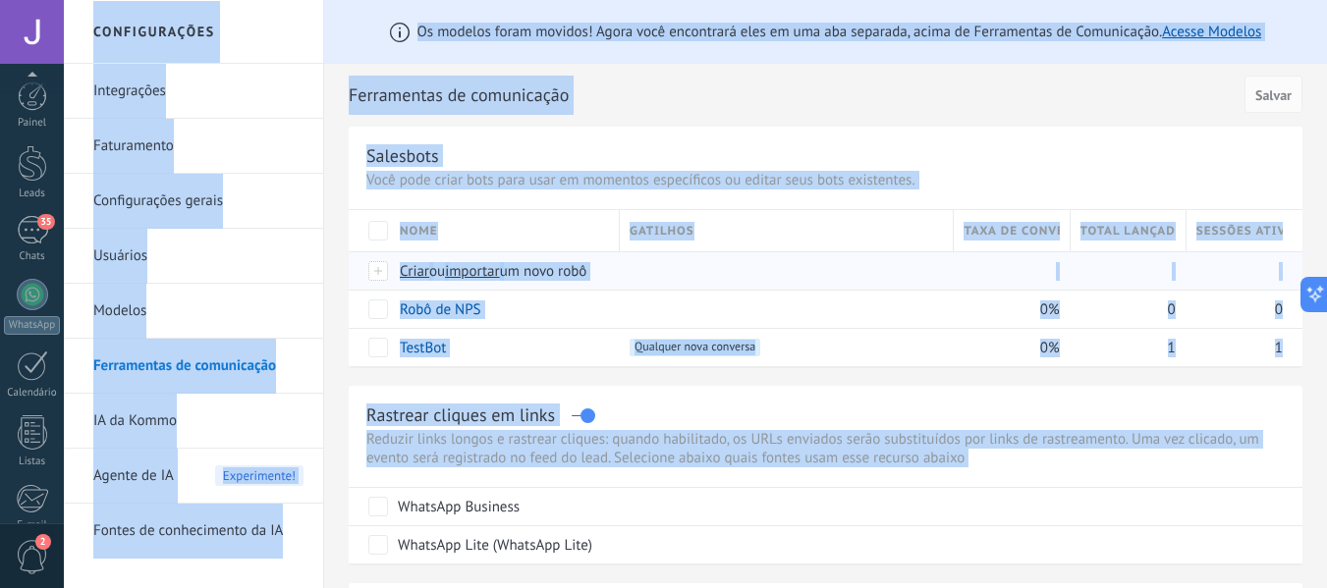
scroll to position [229, 0]
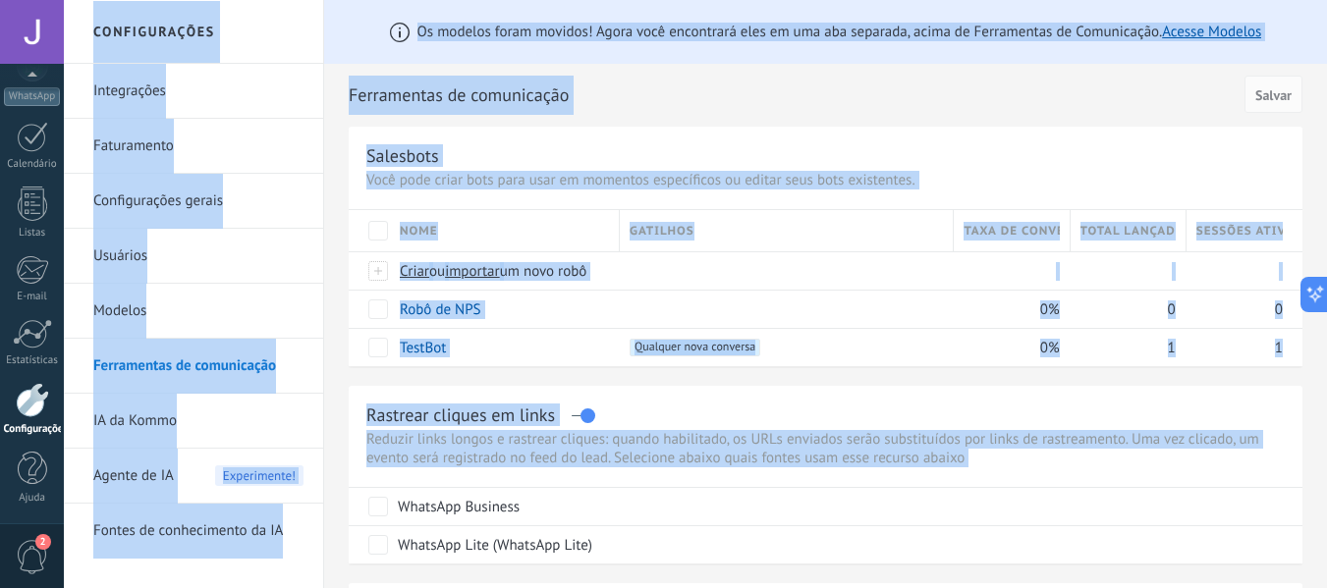
click at [15, 21] on div at bounding box center [32, 32] width 64 height 64
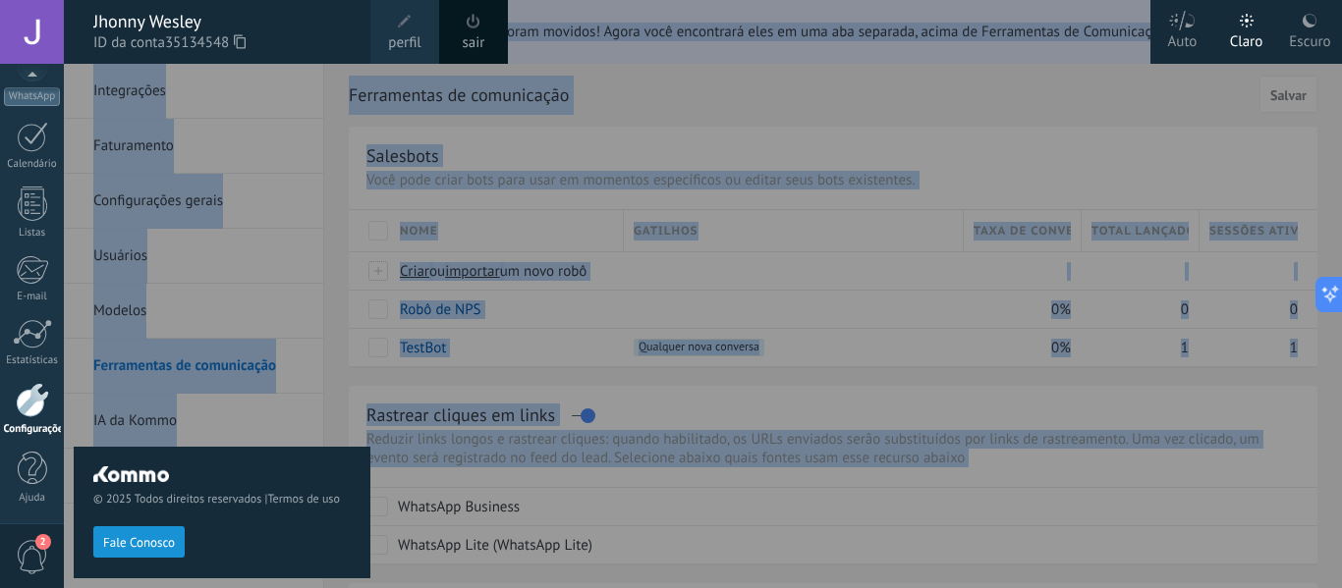
click at [236, 20] on div "Jhonny Wesley" at bounding box center [221, 22] width 257 height 22
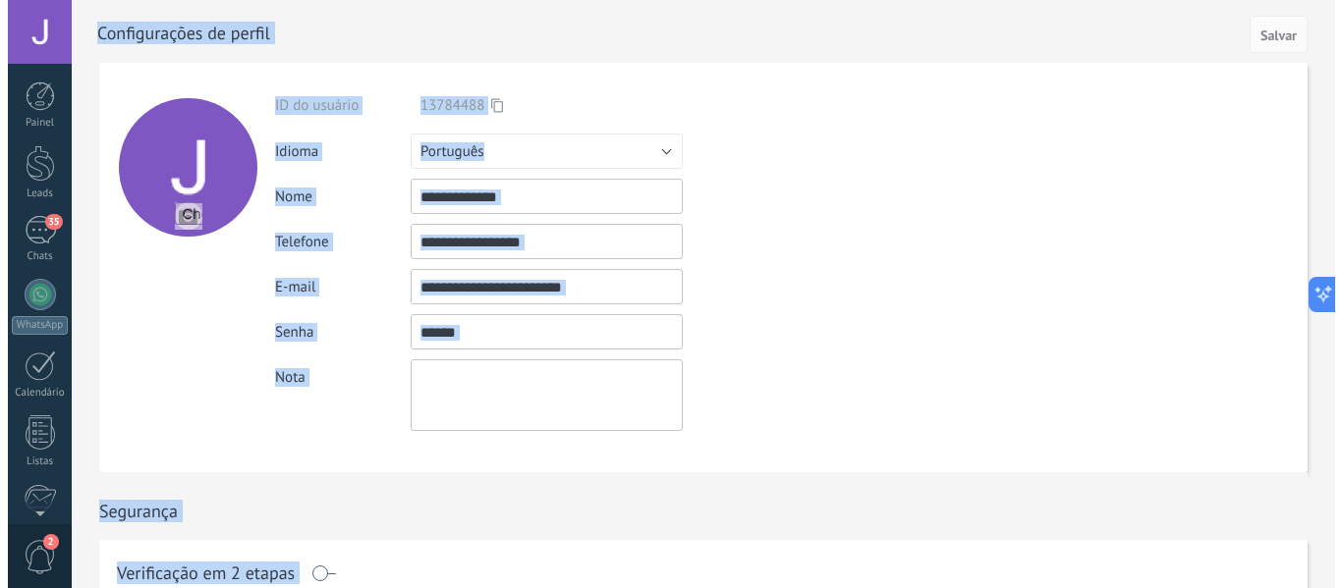
scroll to position [229, 0]
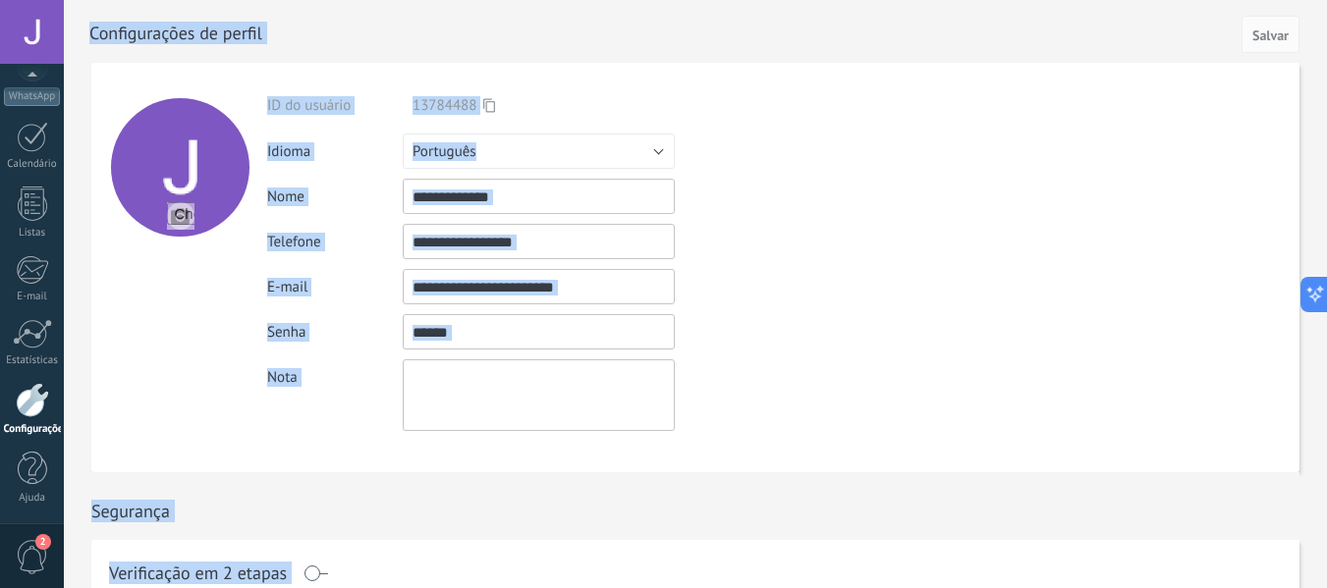
click at [0, 183] on div "Painel Leads 35 Chats WhatsApp Clientes" at bounding box center [32, 189] width 64 height 672
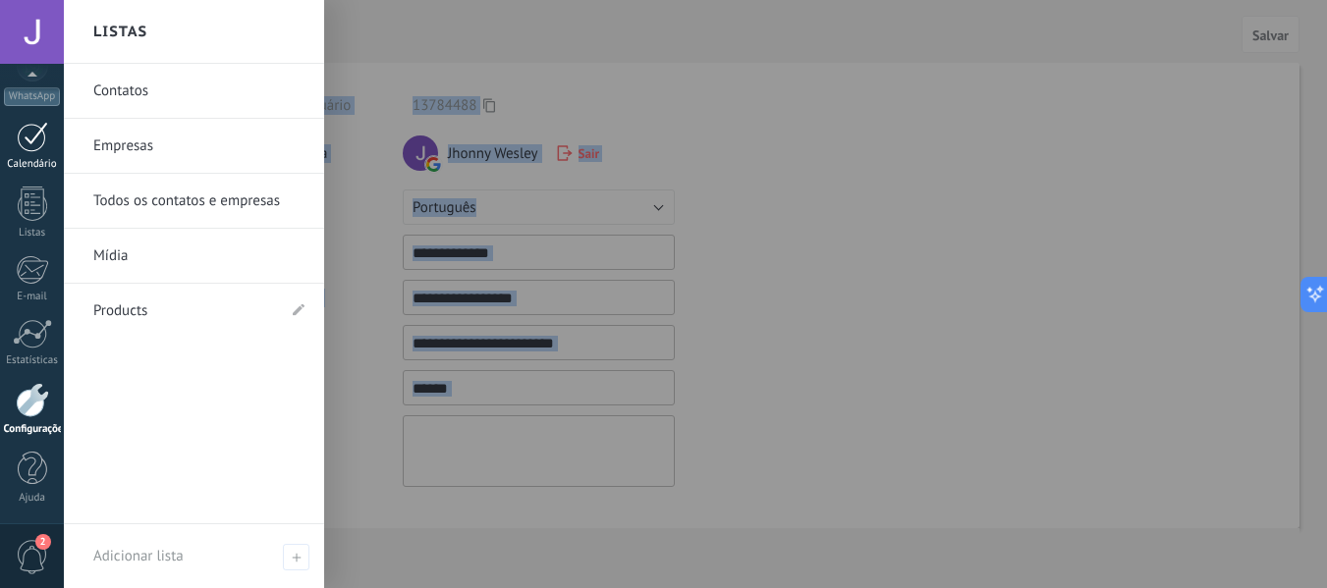
click at [8, 196] on link "Listas" at bounding box center [32, 213] width 64 height 53
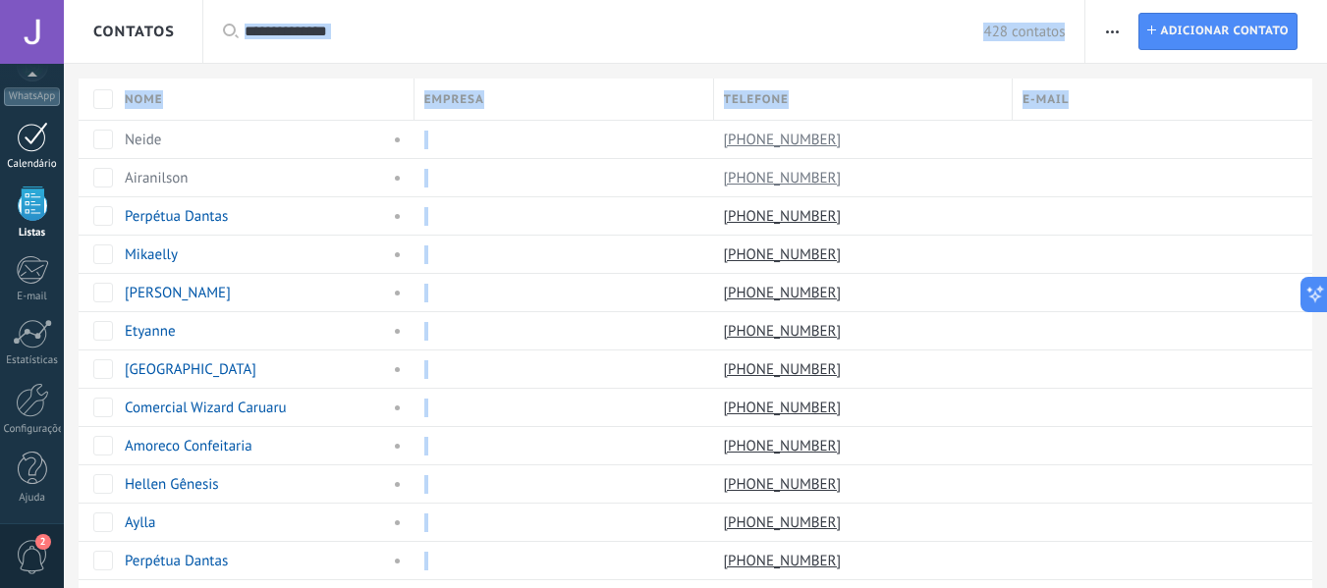
click at [28, 138] on div at bounding box center [32, 137] width 31 height 30
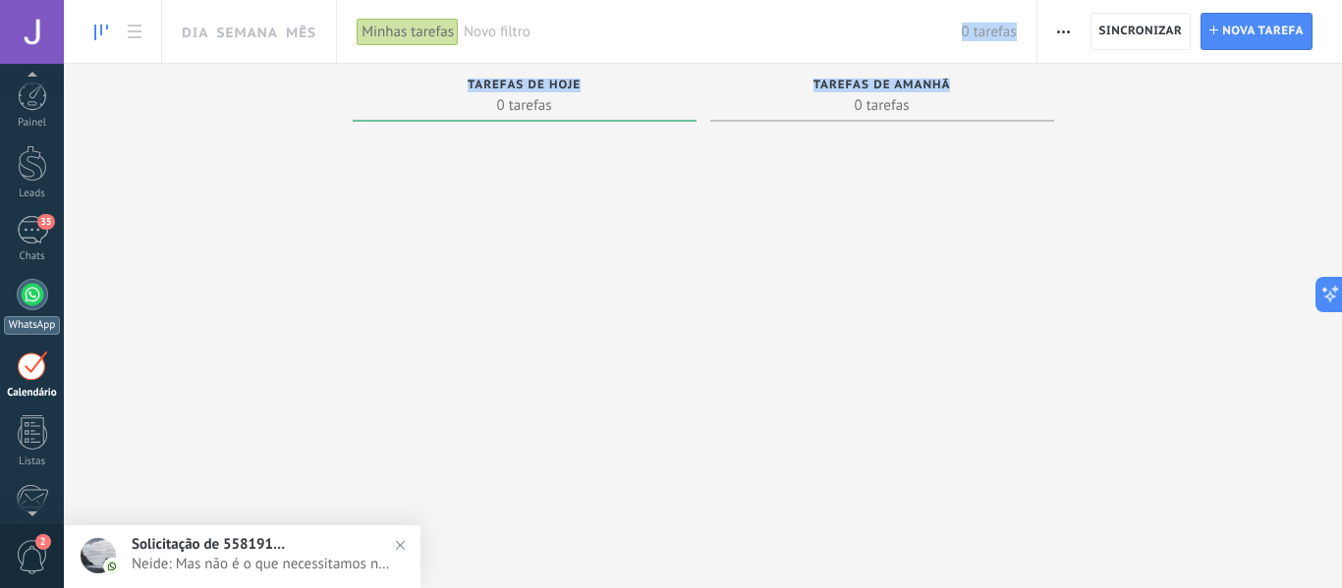
scroll to position [57, 0]
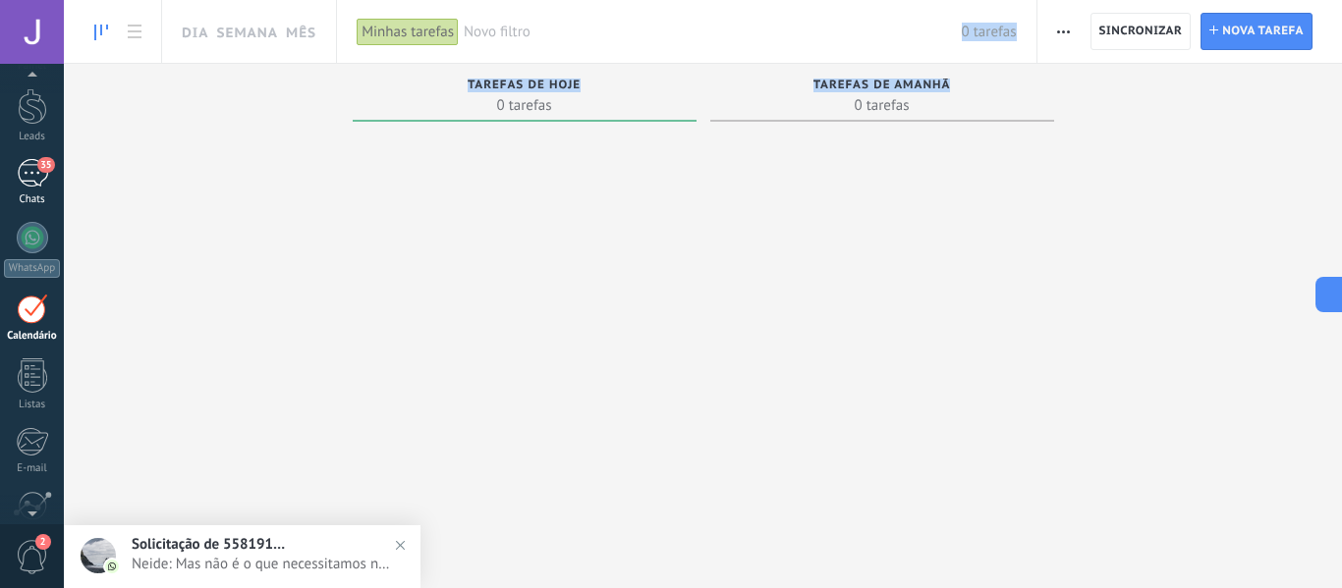
click at [11, 183] on link "35 Chats" at bounding box center [32, 182] width 64 height 47
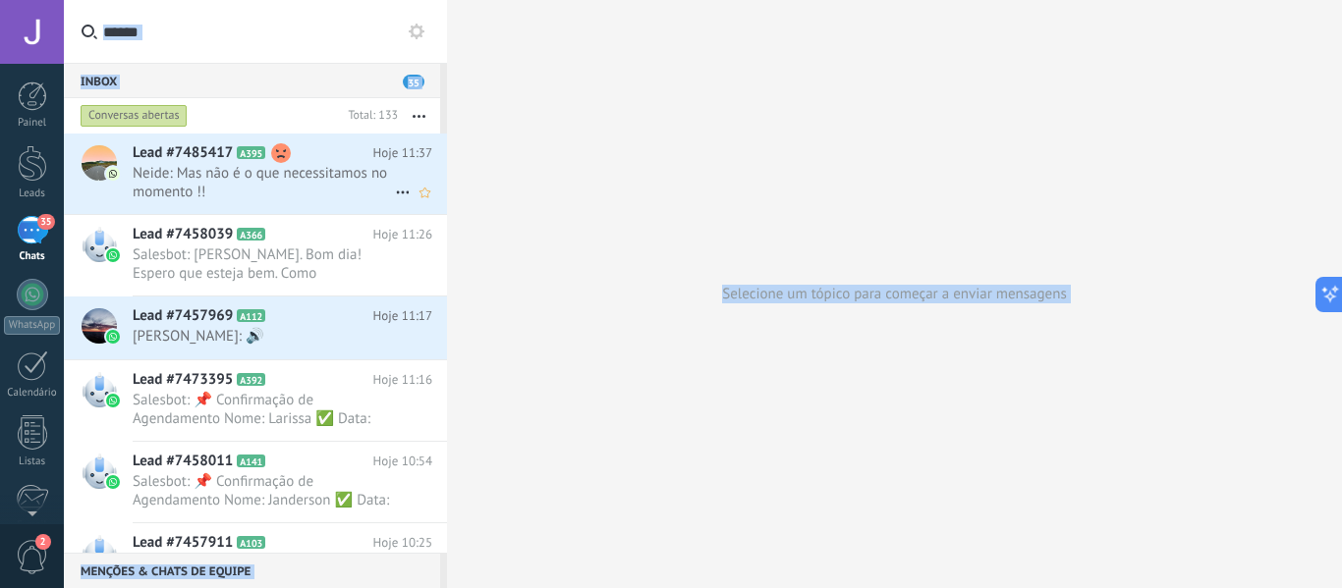
click at [225, 166] on span "Neide: Mas não é o que necessitamos no momento !!" at bounding box center [264, 182] width 262 height 37
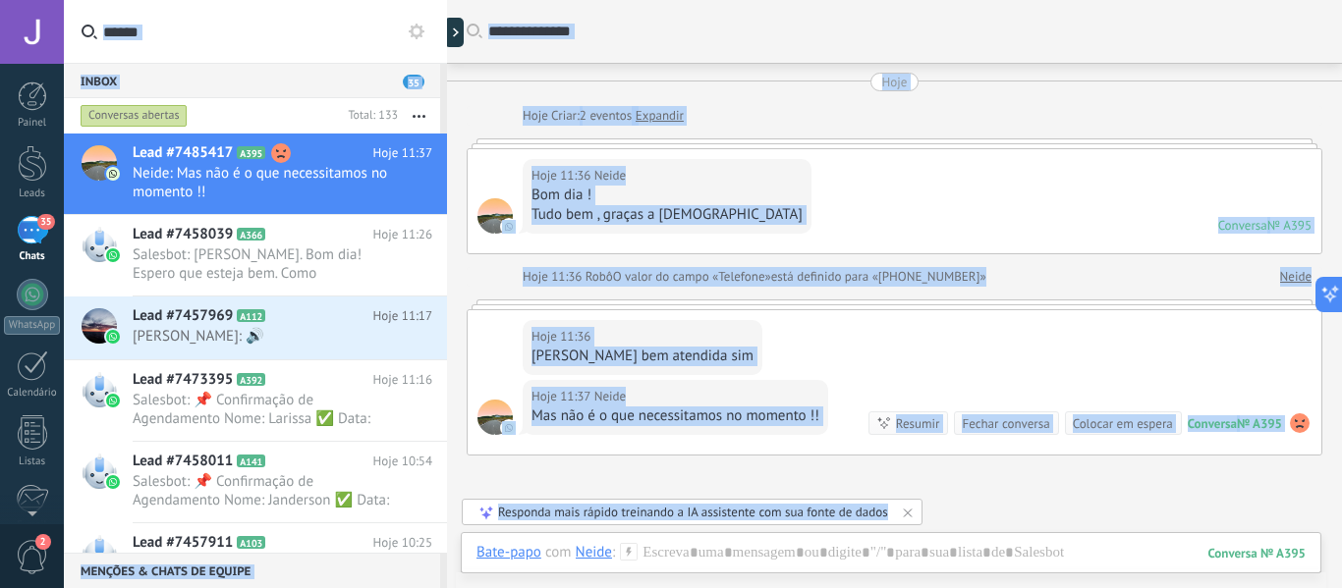
click at [1300, 426] on use at bounding box center [1300, 424] width 20 height 20
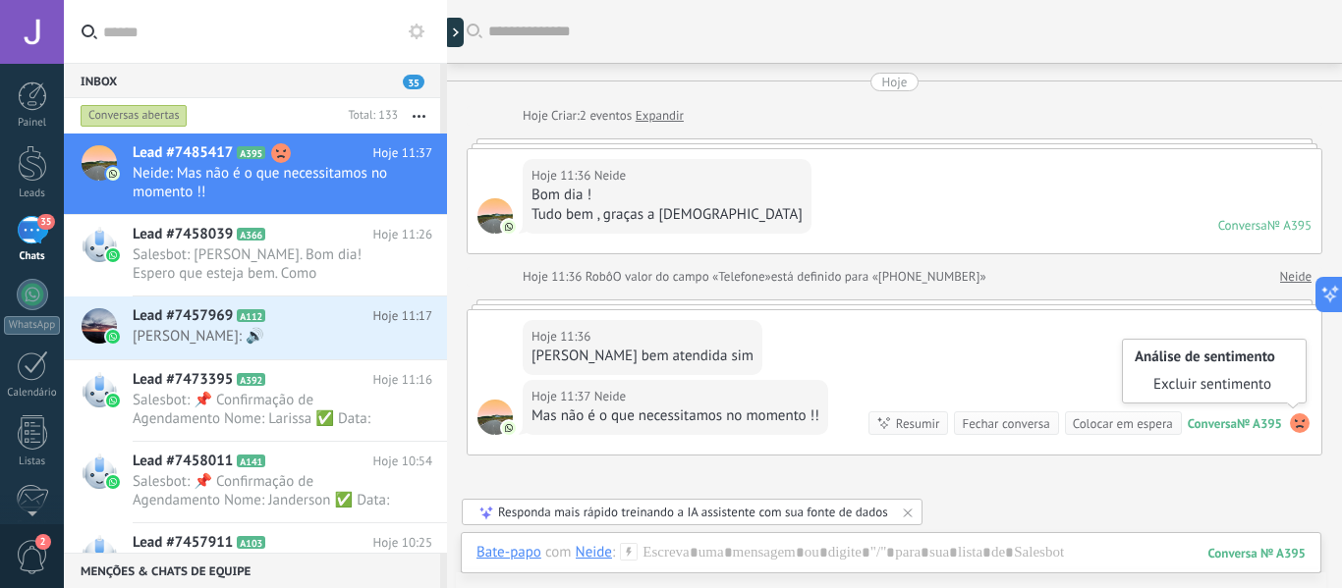
click at [1300, 426] on use at bounding box center [1300, 424] width 20 height 20
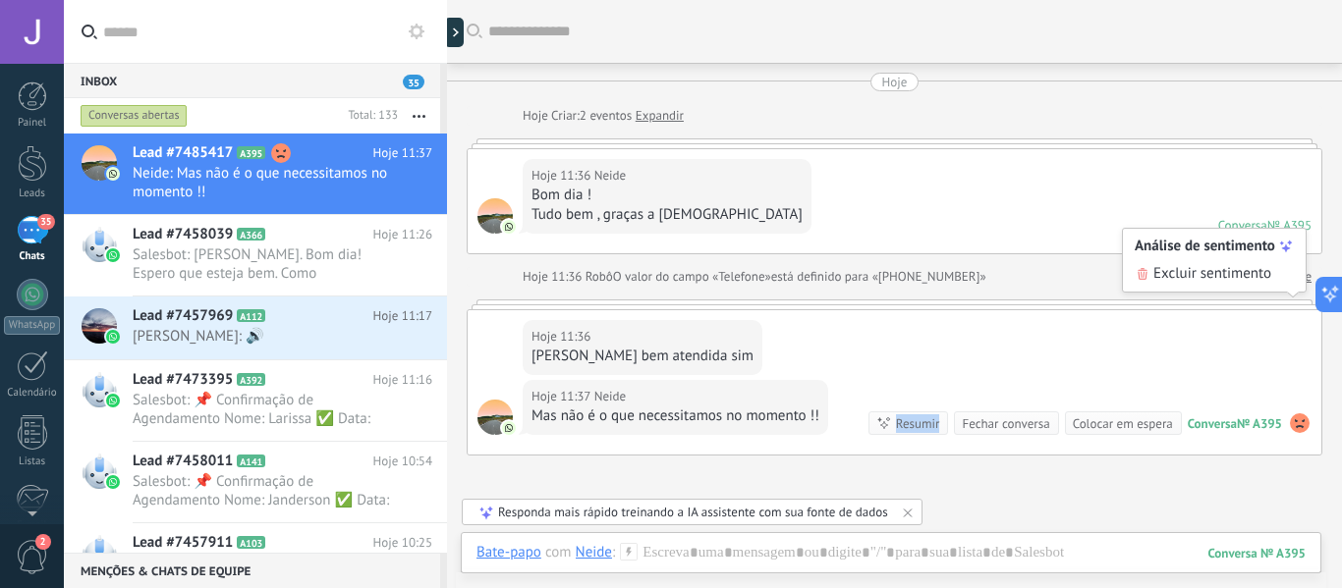
scroll to position [196, 0]
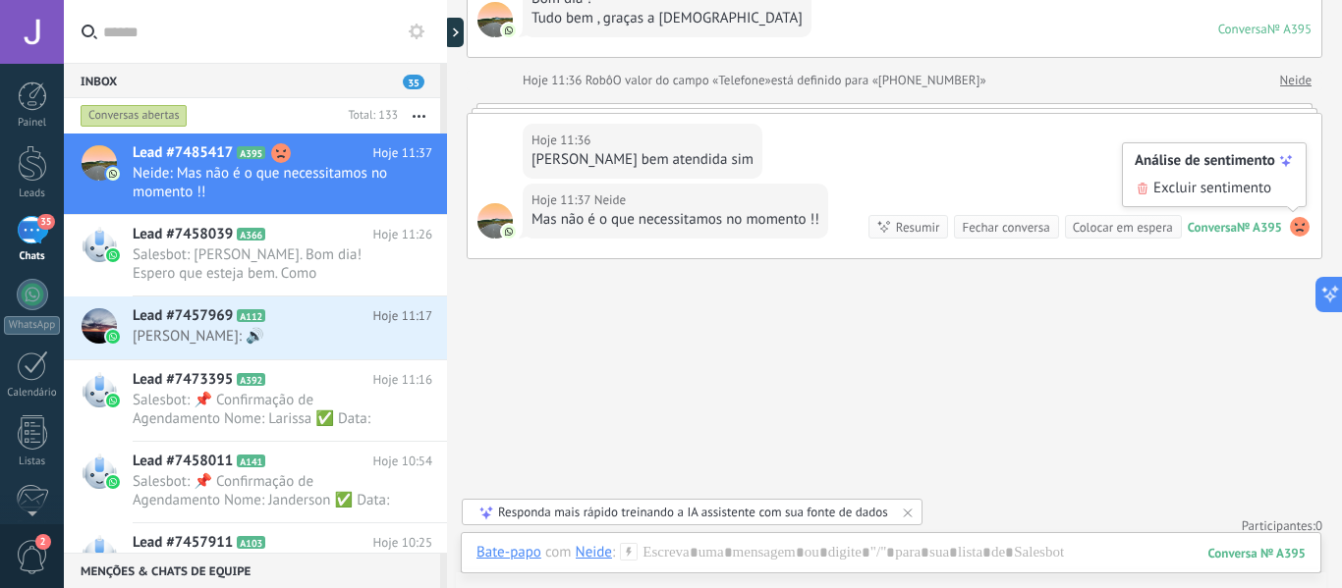
click at [775, 340] on div "Buscar Carregar mais Hoje Hoje Criar: 2 eventos Expandir Hoje 11:36 Neide Bom d…" at bounding box center [894, 203] width 895 height 799
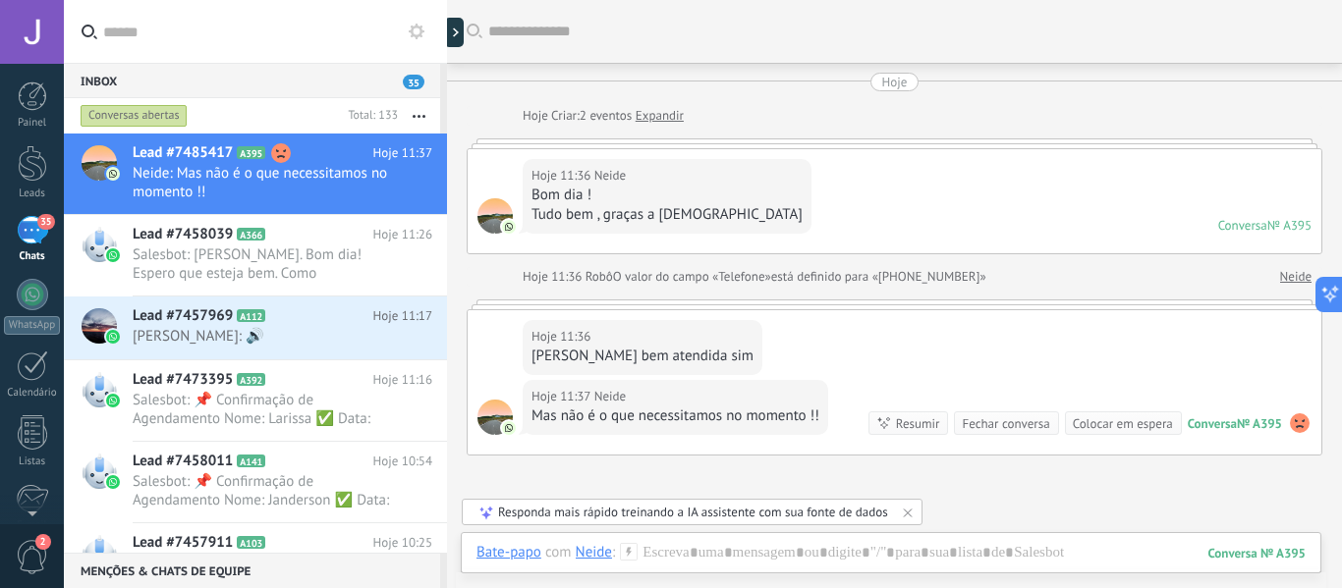
click at [1290, 423] on use at bounding box center [1300, 424] width 20 height 20
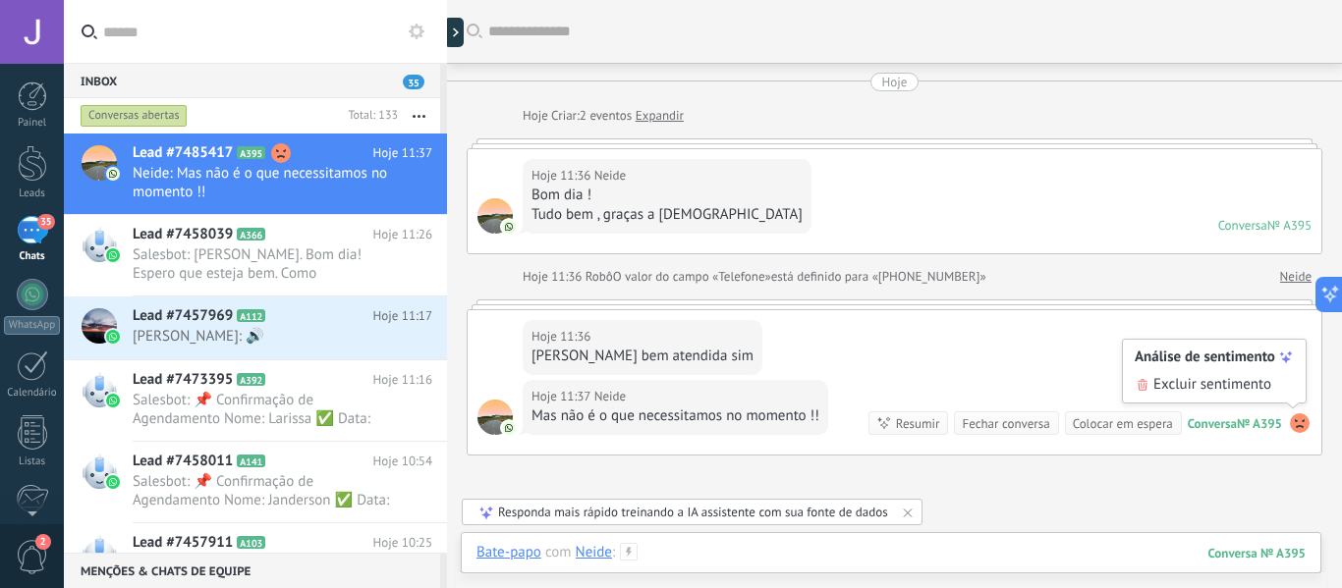
click at [748, 562] on div at bounding box center [890, 572] width 829 height 59
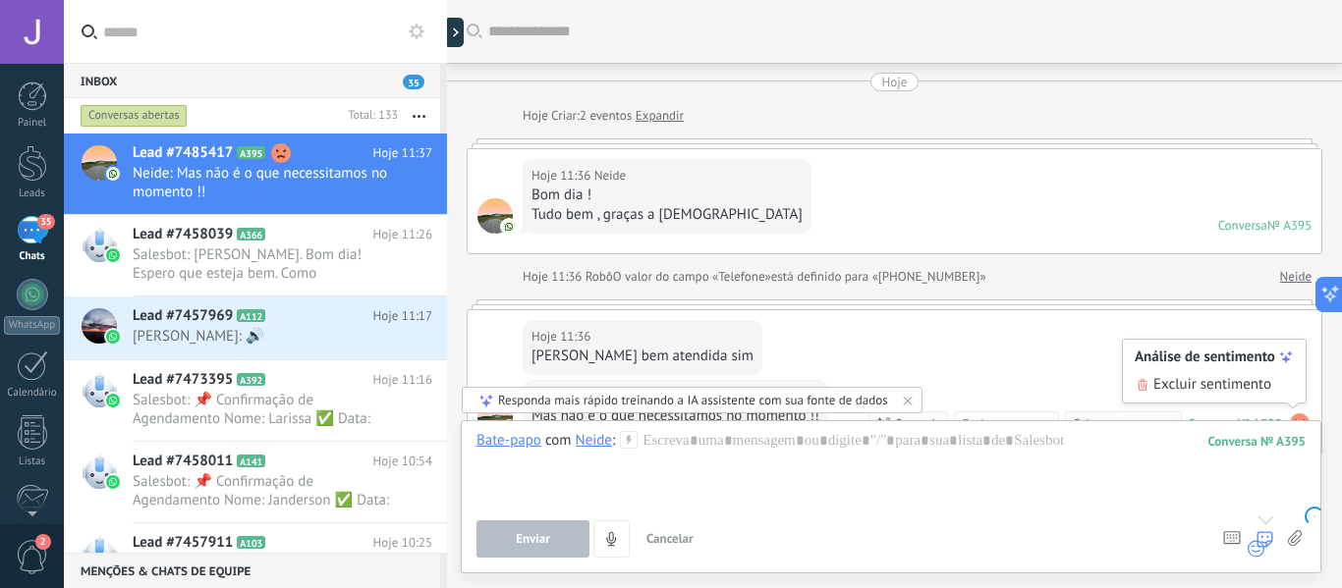
click at [1264, 550] on div at bounding box center [1264, 539] width 18 height 37
click at [758, 477] on div at bounding box center [890, 468] width 829 height 75
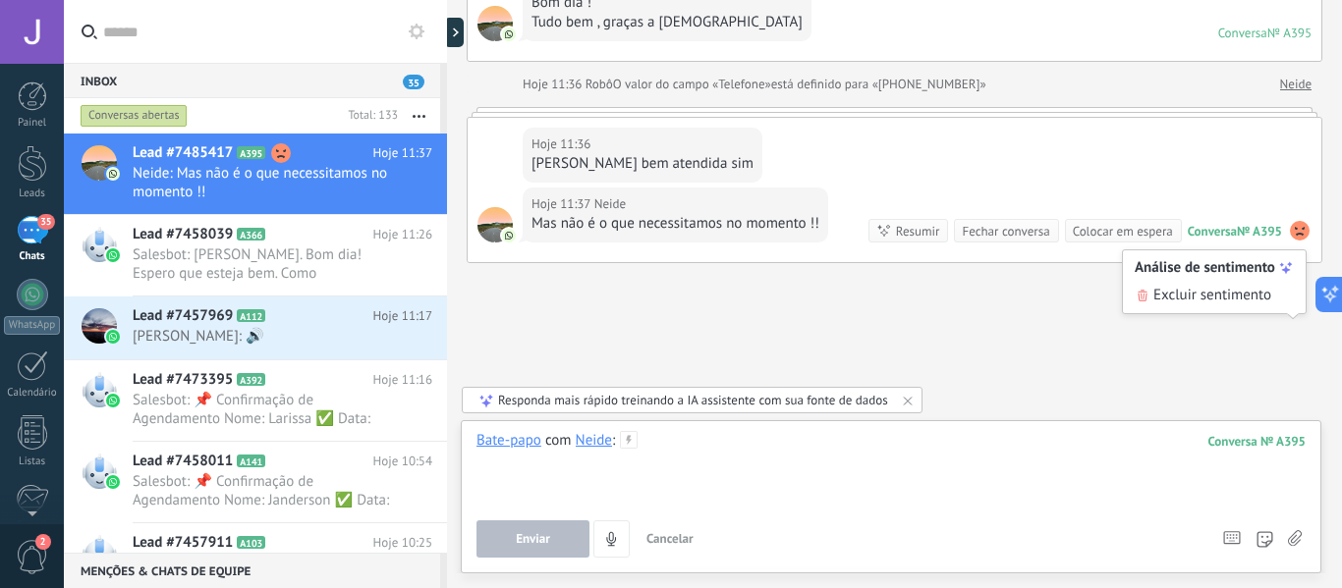
scroll to position [196, 0]
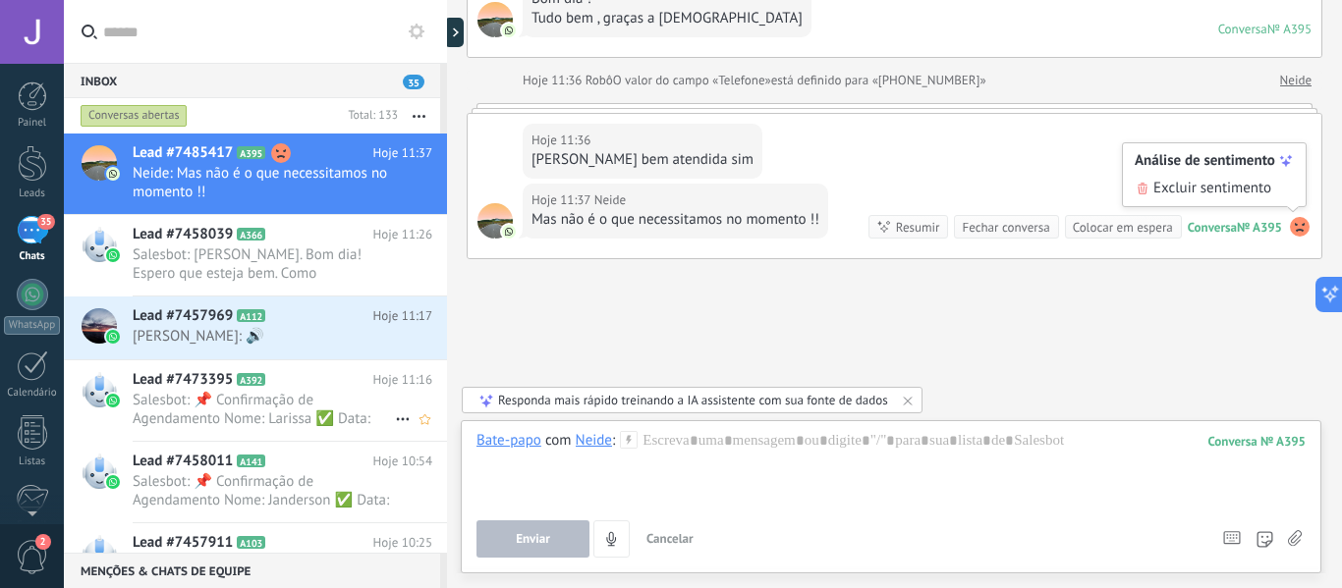
click at [291, 251] on span "Salesbot: [PERSON_NAME]. Bom dia! Espero que esteja bem. Como combinamos, entre…" at bounding box center [264, 264] width 262 height 37
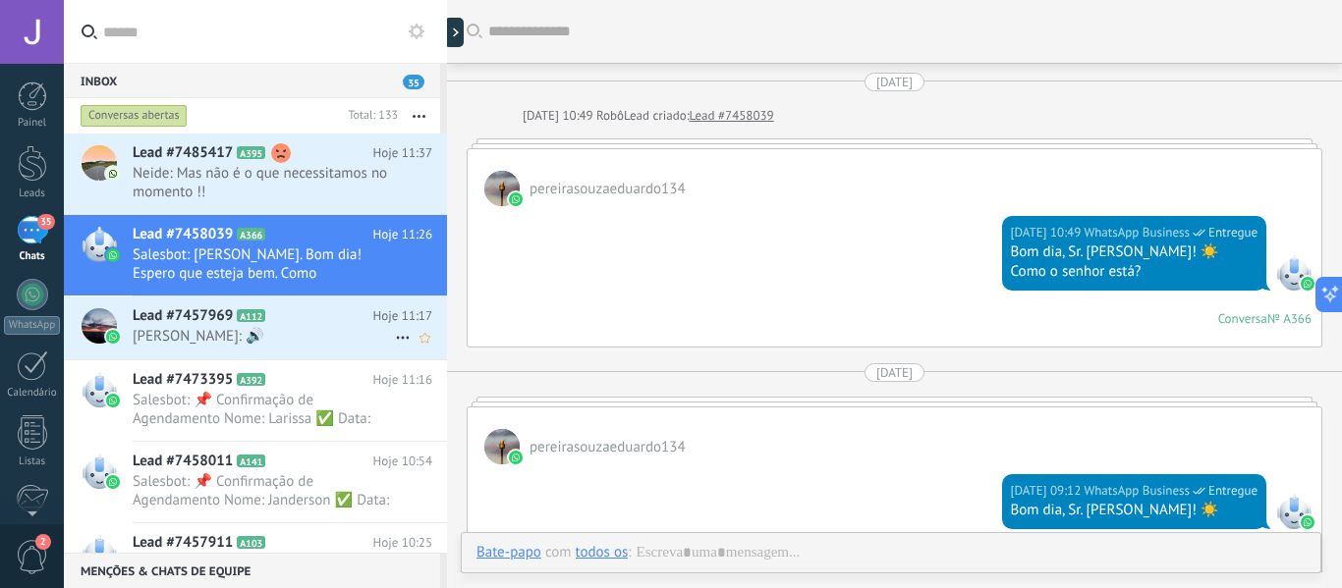
scroll to position [2045, 0]
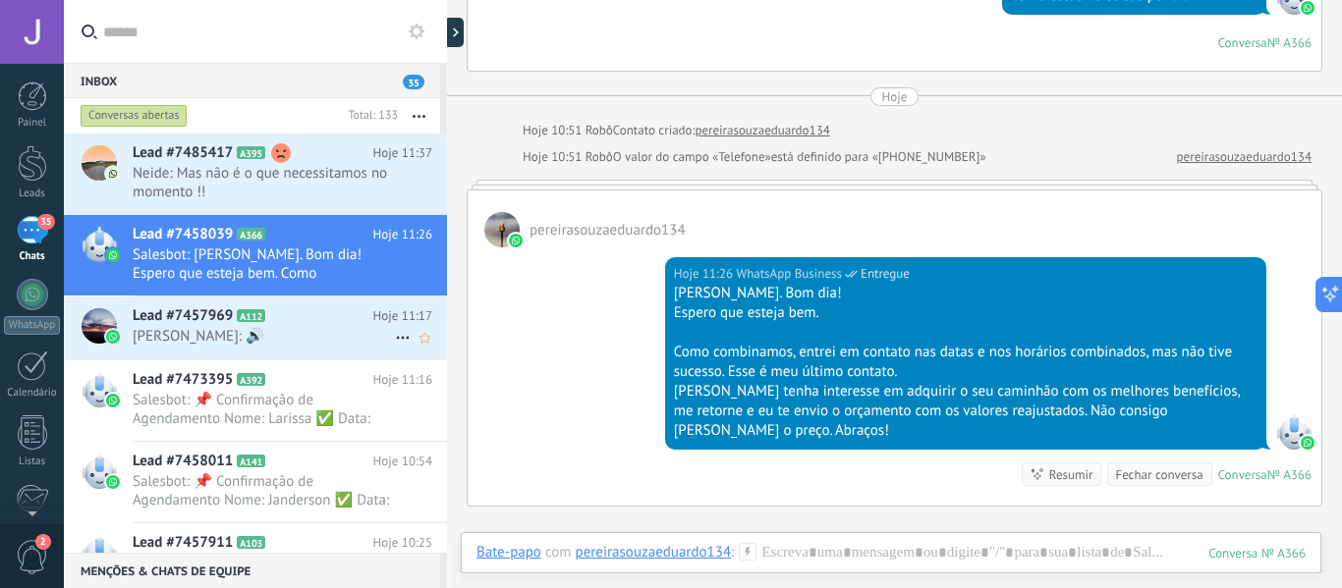
click at [261, 326] on div "Lead #7457969 A112 Hoje 11:17 [PERSON_NAME]: 🔊" at bounding box center [290, 328] width 314 height 62
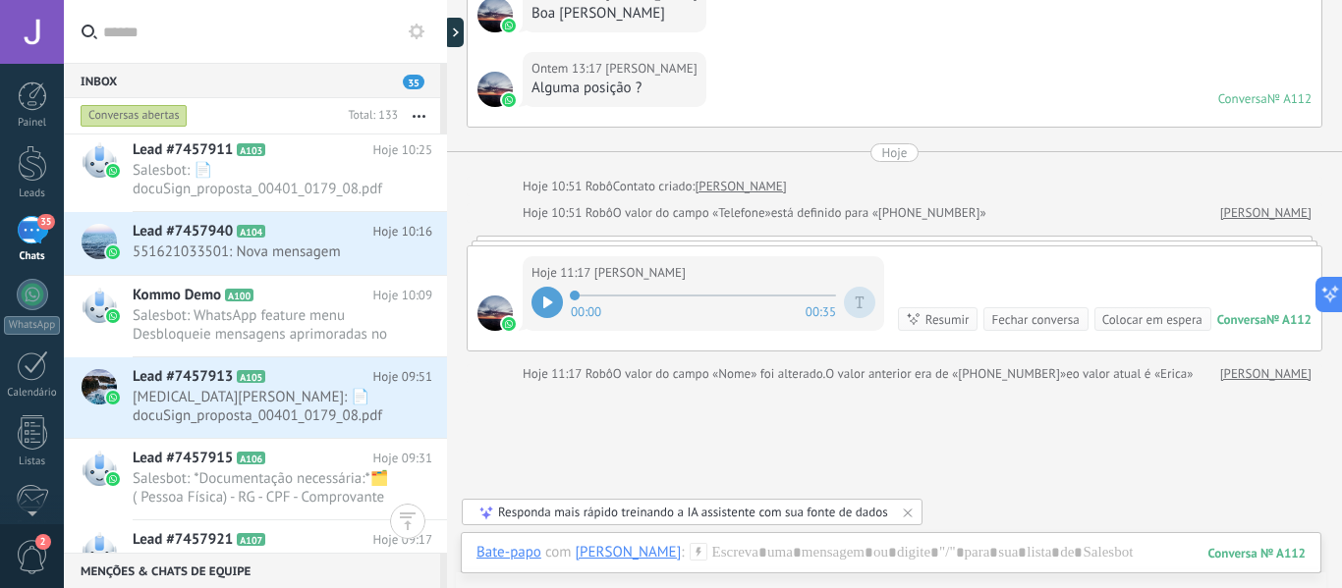
scroll to position [99, 0]
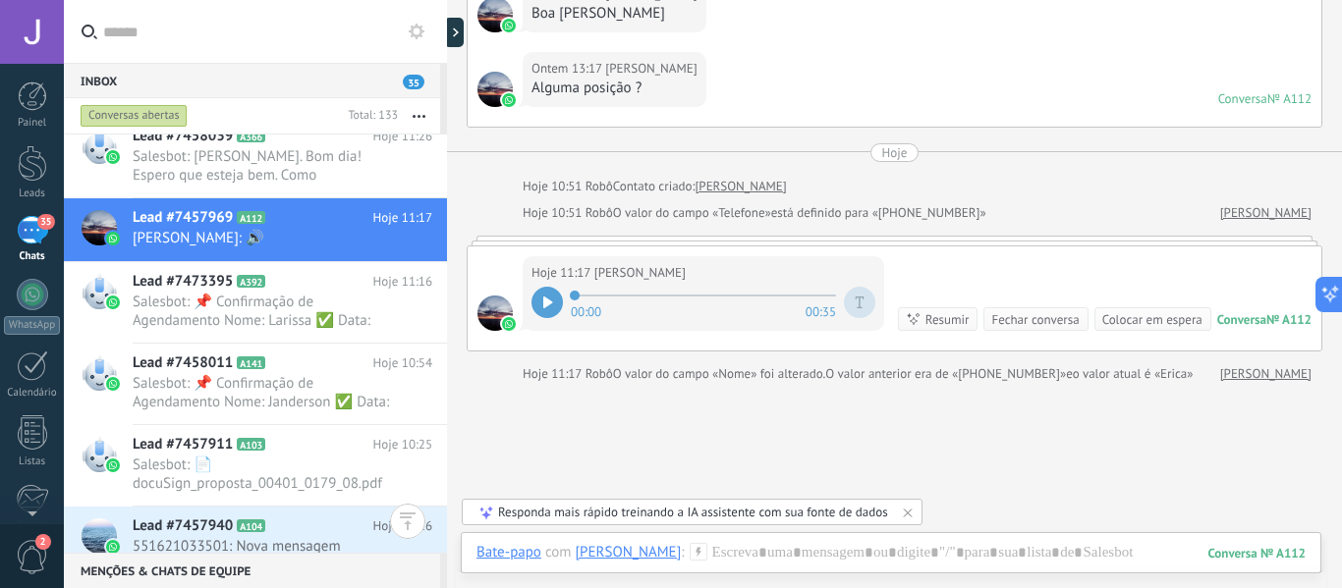
click at [25, 80] on div "Painel Leads 35 Chats WhatsApp Clientes" at bounding box center [64, 294] width 128 height 461
click at [31, 185] on link "Leads" at bounding box center [32, 172] width 64 height 55
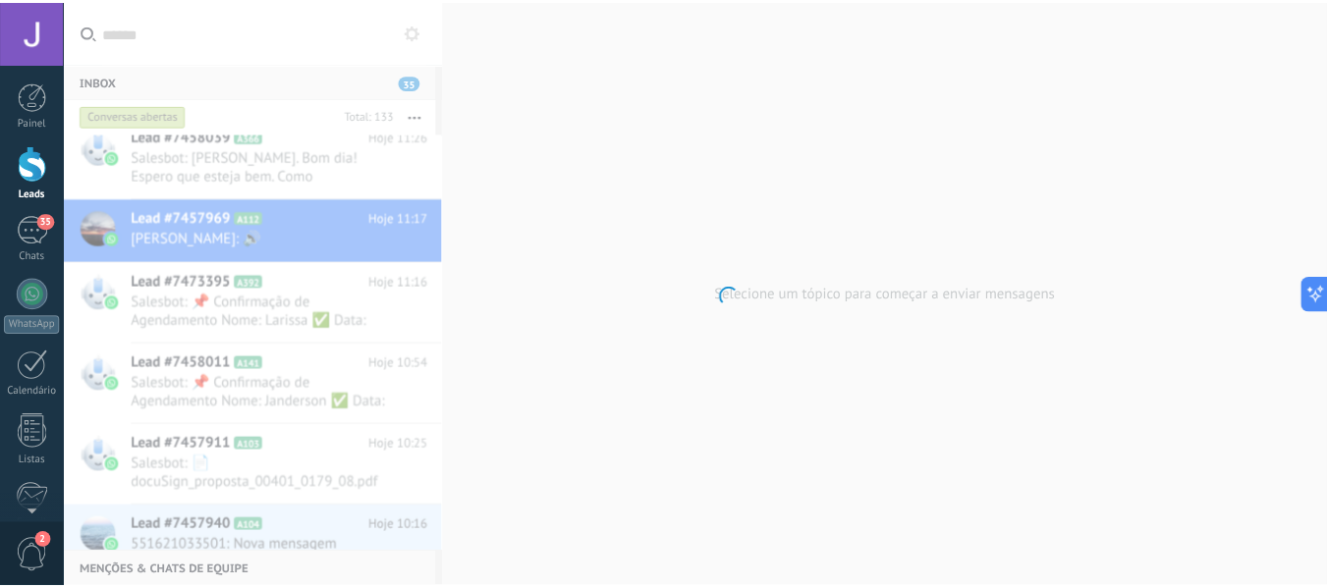
scroll to position [167, 0]
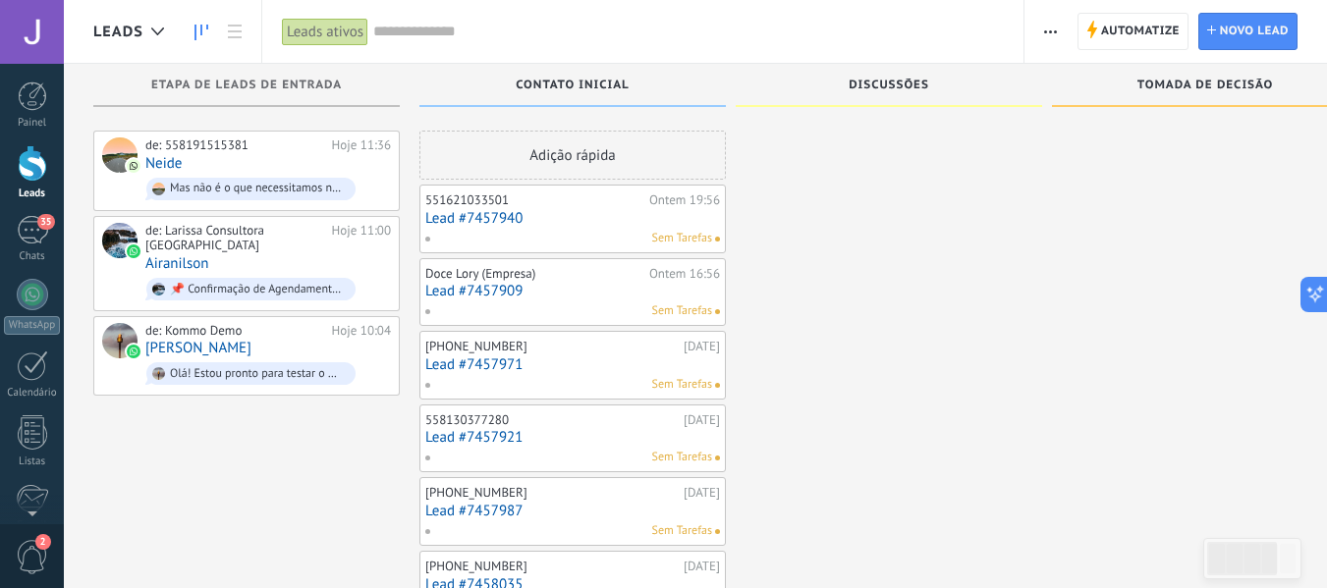
click at [545, 83] on span "Contato inicial" at bounding box center [572, 86] width 113 height 14
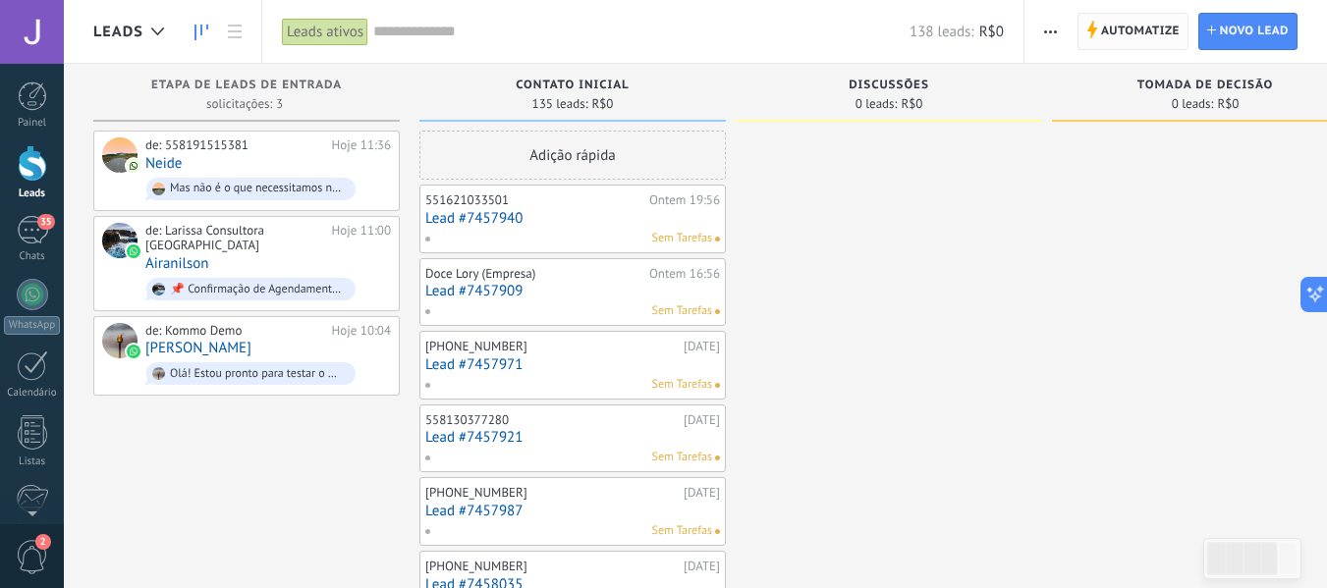
click at [1144, 27] on span "Automatize" at bounding box center [1140, 31] width 79 height 35
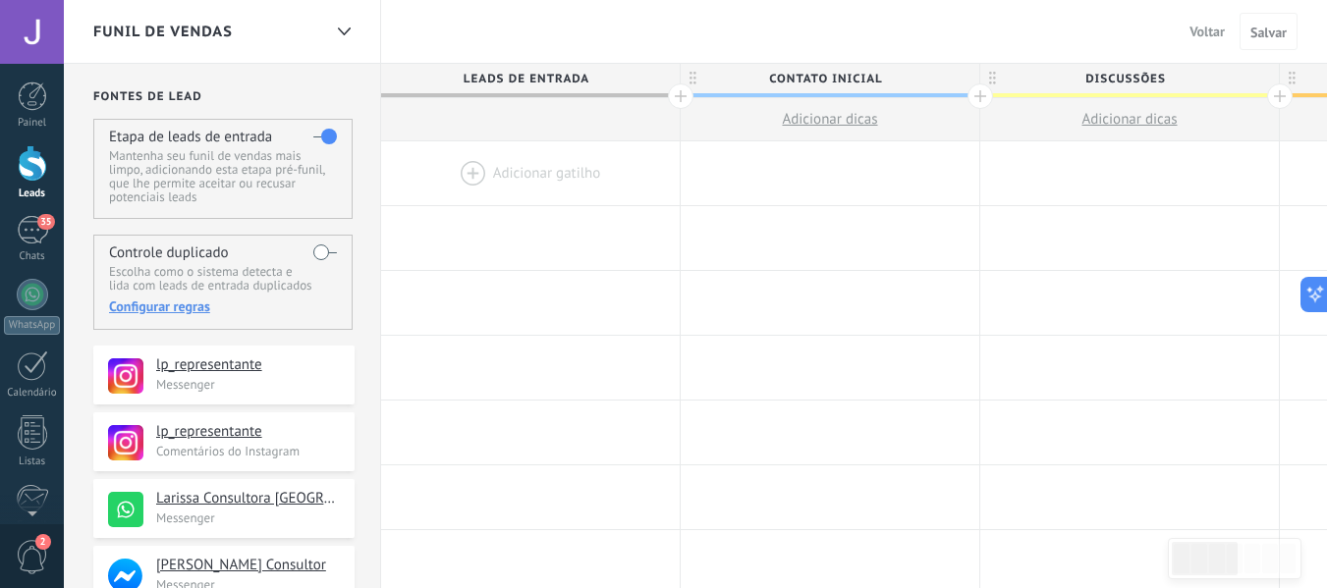
drag, startPoint x: 738, startPoint y: 250, endPoint x: 501, endPoint y: 163, distance: 252.3
click at [463, 175] on div at bounding box center [530, 173] width 299 height 64
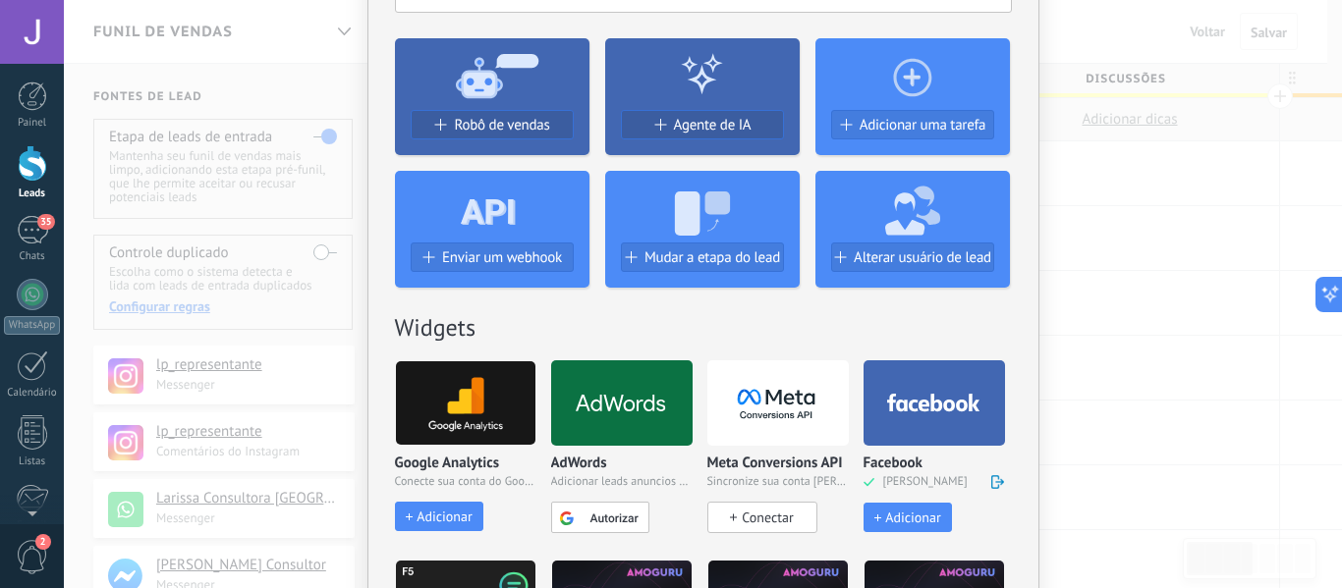
scroll to position [117, 0]
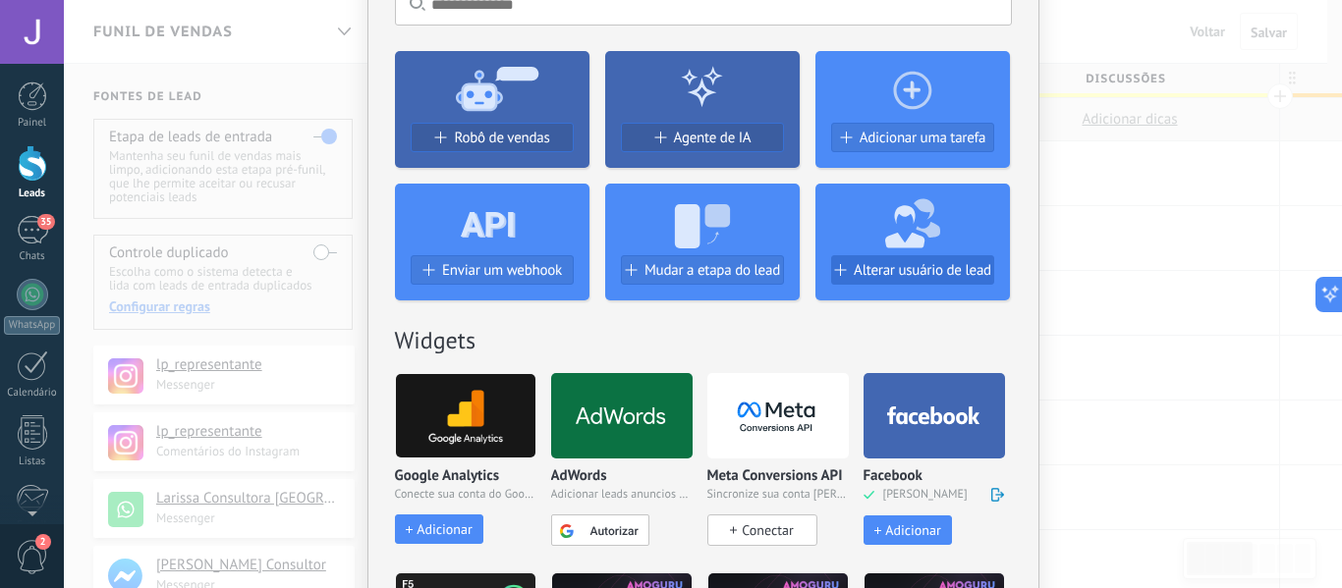
click at [928, 273] on span "Alterar usuário de lead" at bounding box center [923, 270] width 138 height 17
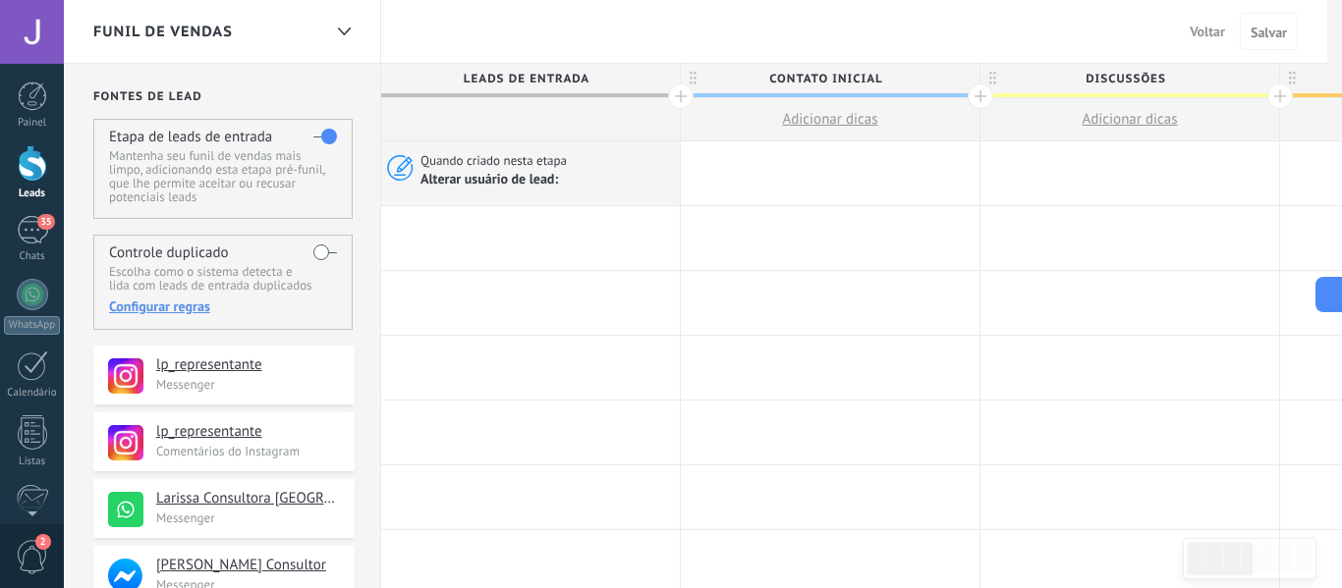
scroll to position [0, 0]
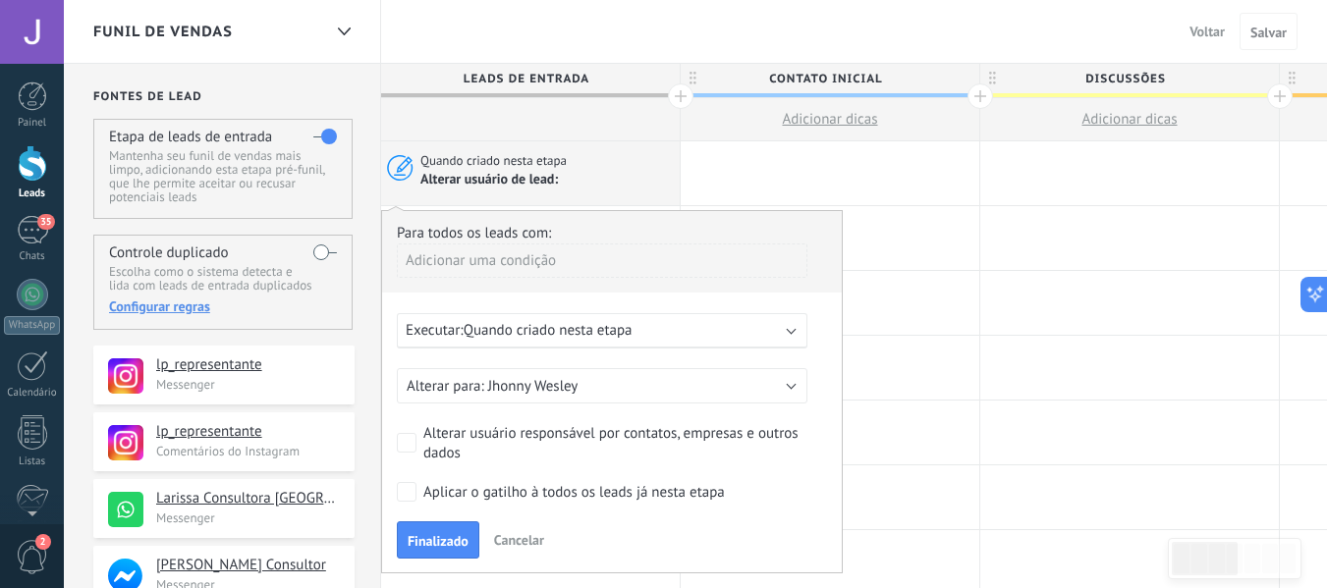
click at [619, 329] on span "Quando criado nesta etapa" at bounding box center [548, 330] width 169 height 19
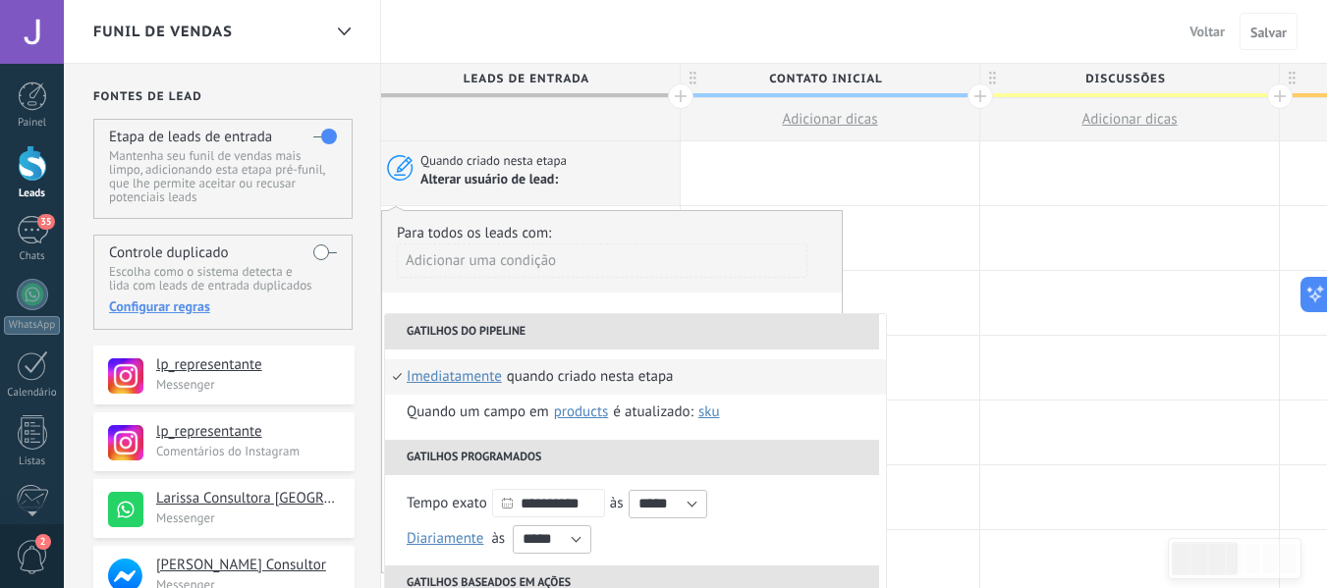
click at [620, 334] on li "Gatilhos do pipeline" at bounding box center [632, 331] width 494 height 35
click at [811, 185] on div at bounding box center [830, 173] width 299 height 64
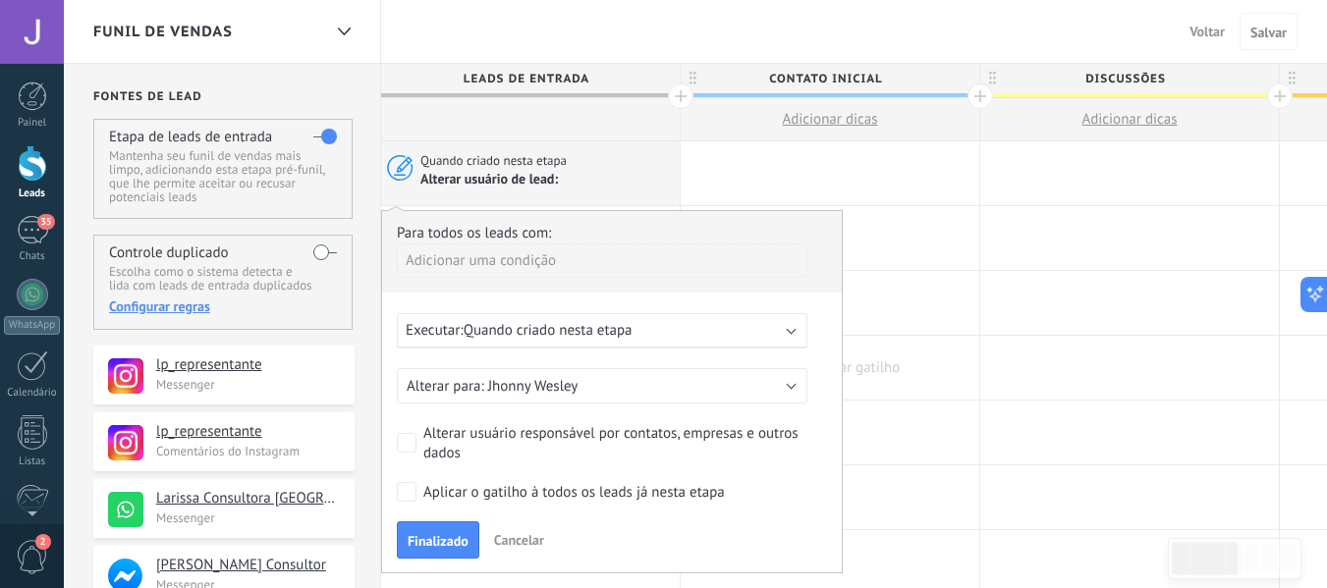
click at [912, 381] on div at bounding box center [830, 368] width 299 height 64
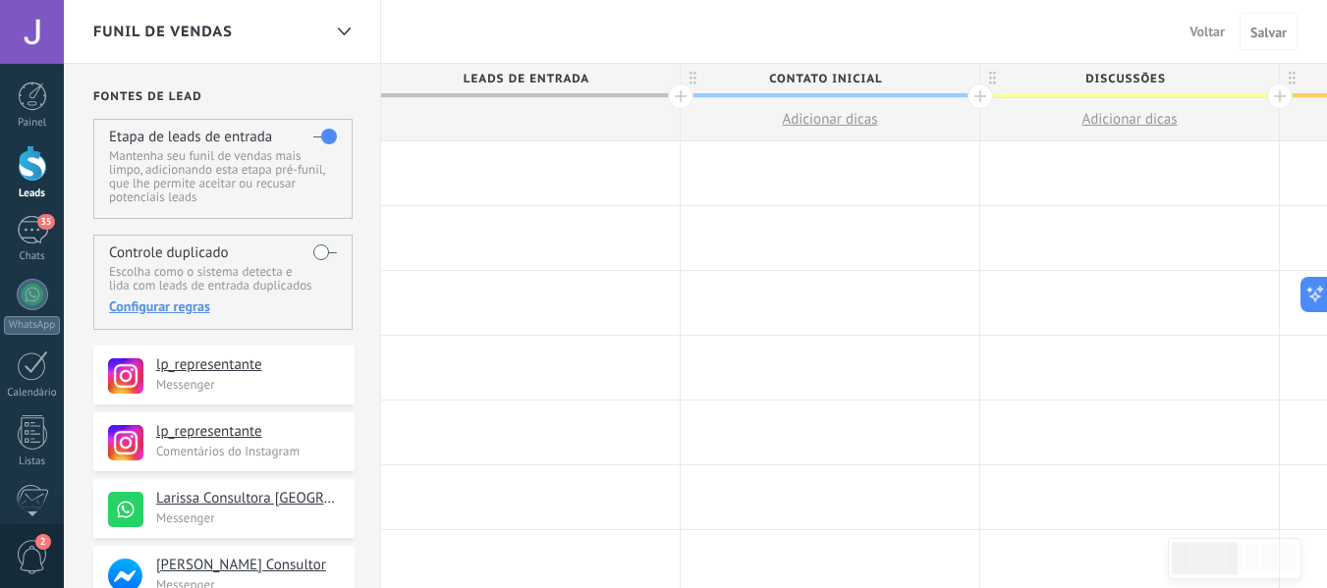
click at [565, 172] on div at bounding box center [530, 173] width 299 height 64
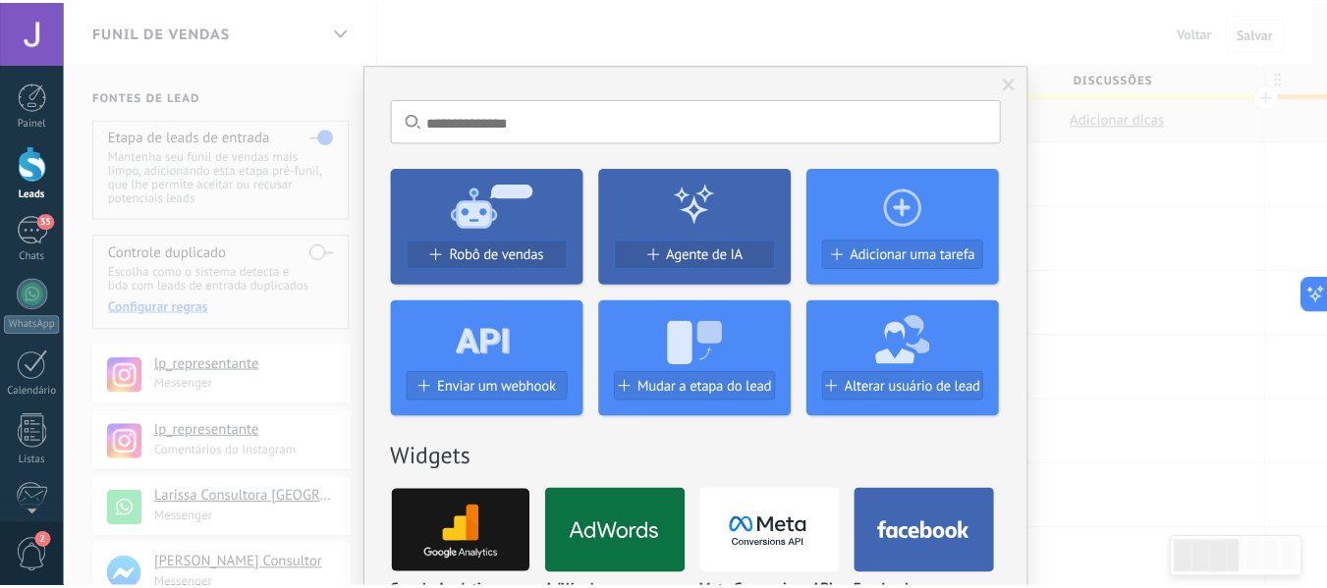
scroll to position [0, 1]
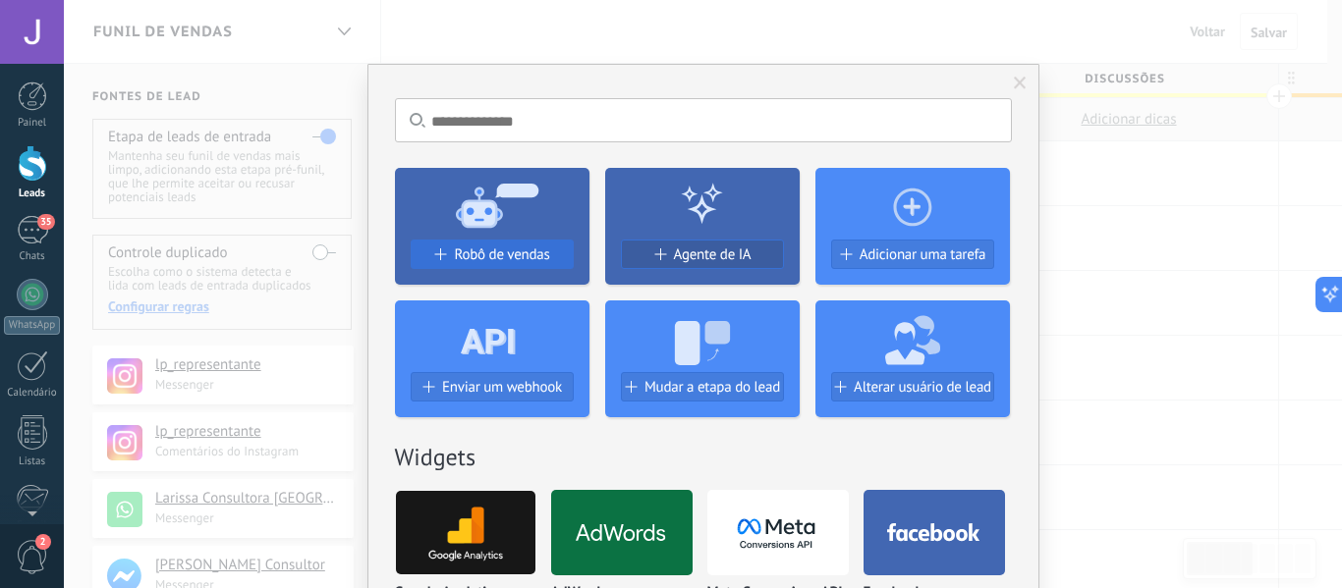
click at [473, 244] on button "Robô de vendas" at bounding box center [492, 254] width 163 height 29
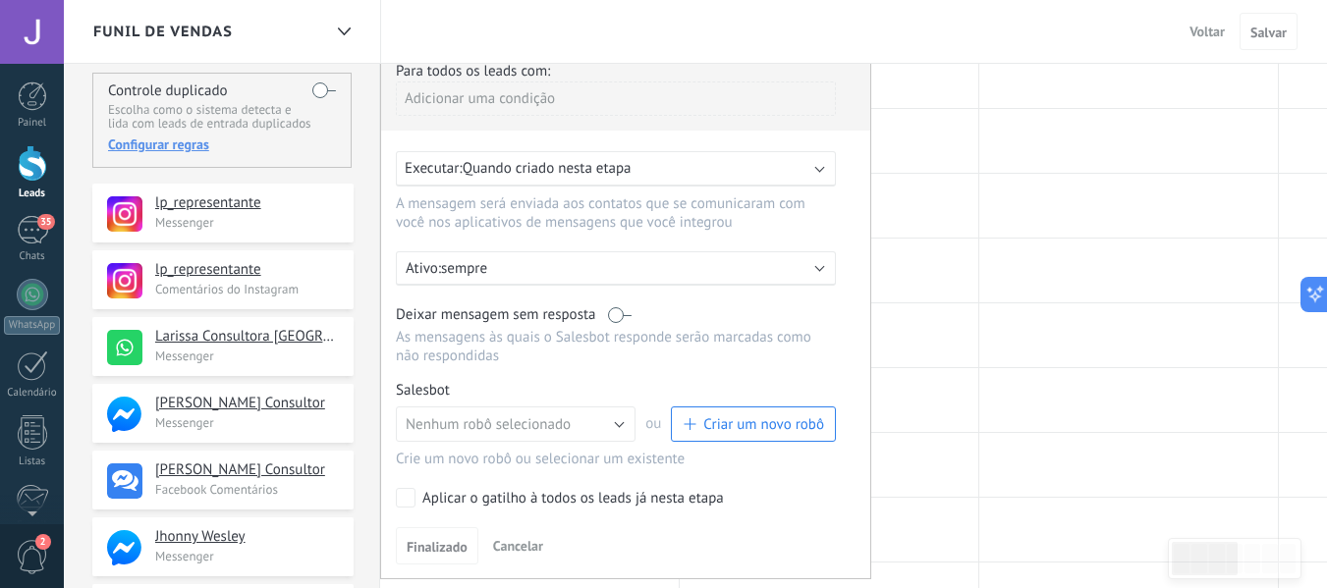
scroll to position [196, 0]
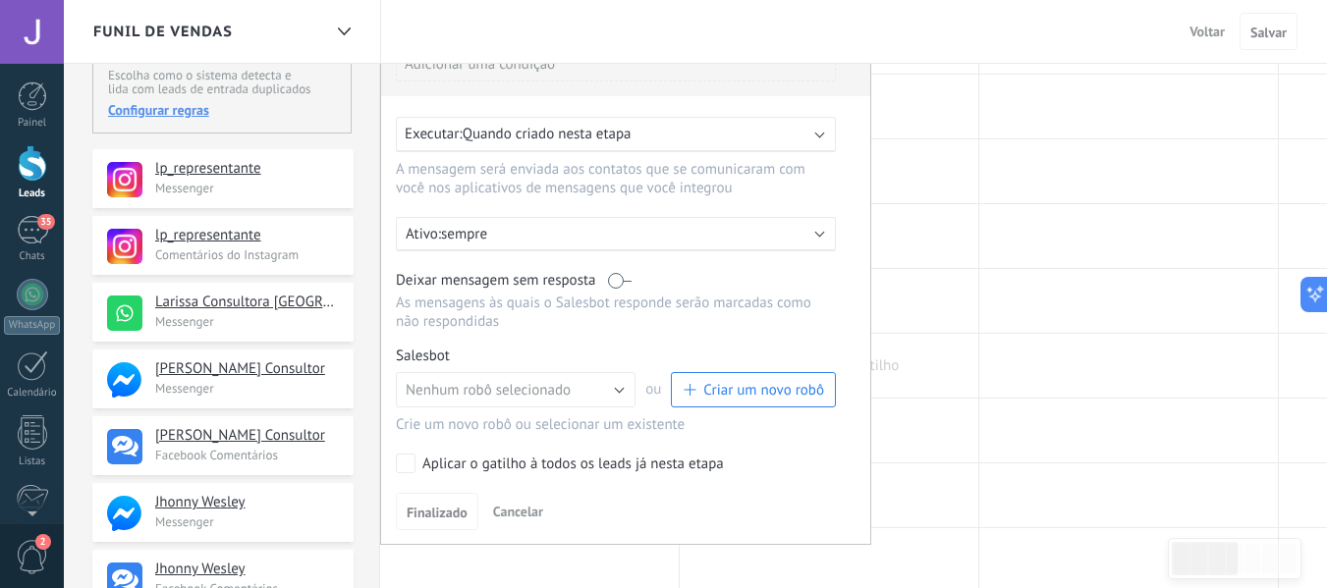
click at [1021, 323] on div at bounding box center [1128, 301] width 299 height 64
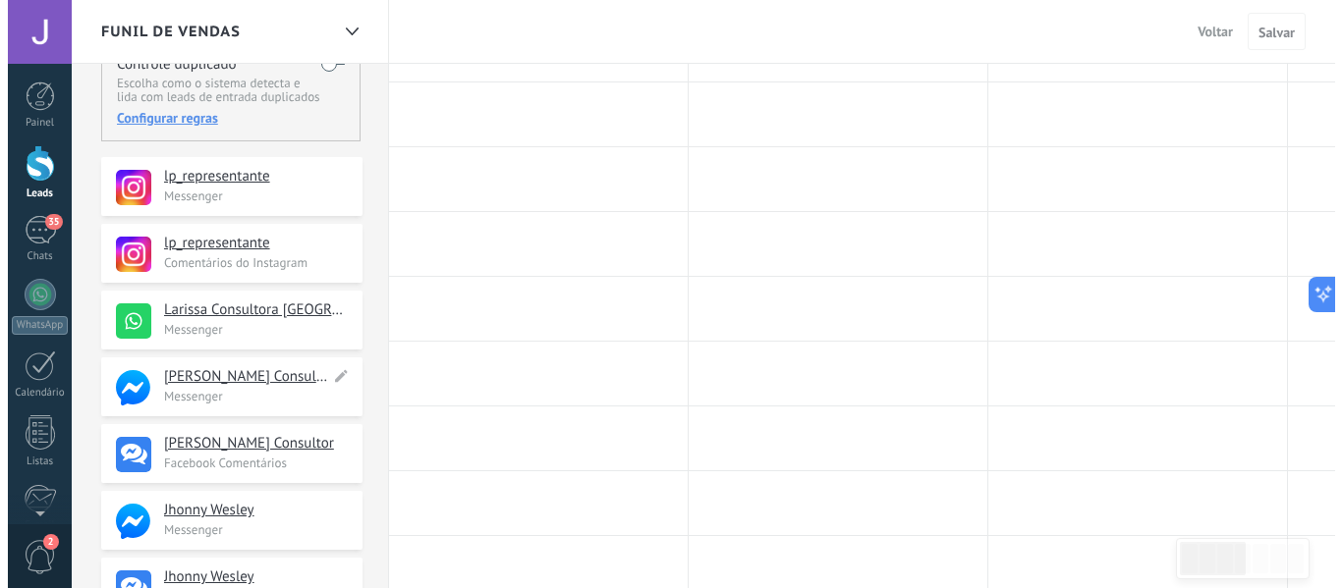
scroll to position [0, 0]
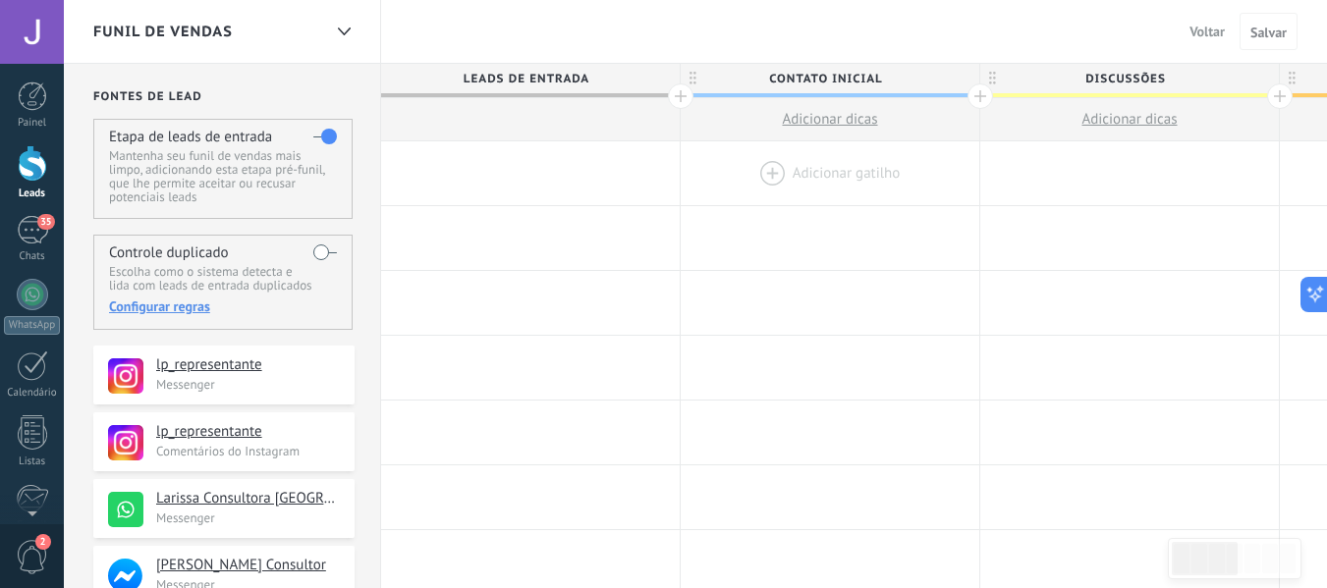
click at [765, 169] on div at bounding box center [830, 173] width 299 height 64
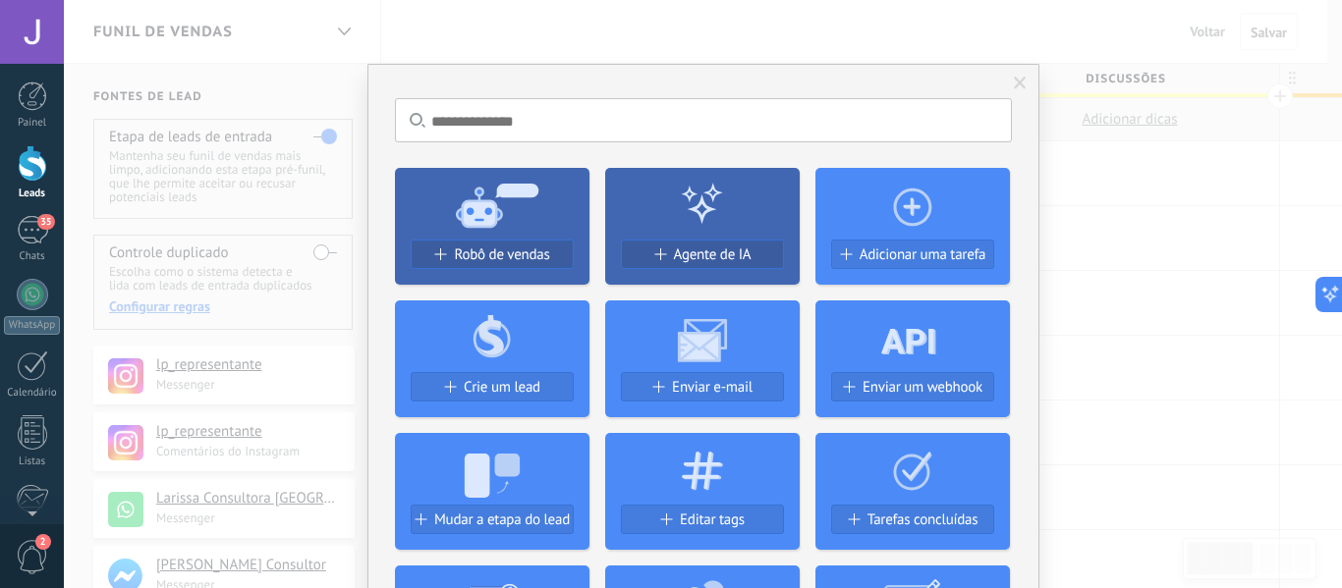
drag, startPoint x: 432, startPoint y: 77, endPoint x: 427, endPoint y: 86, distance: 11.0
click at [473, 204] on use at bounding box center [497, 205] width 83 height 44
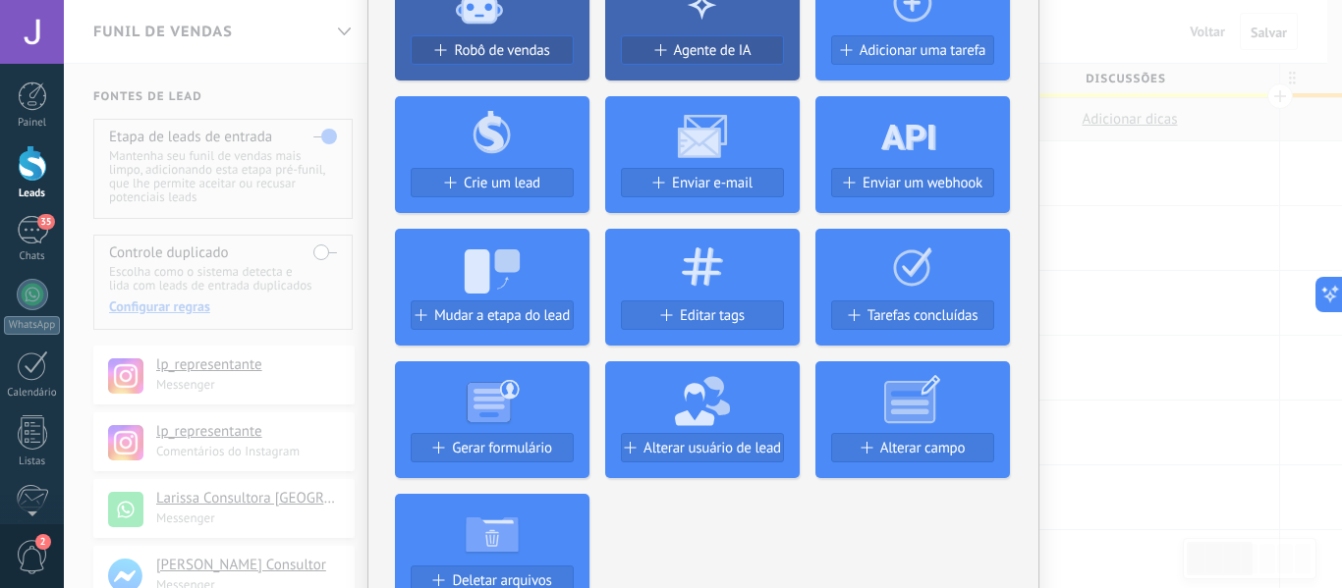
scroll to position [295, 0]
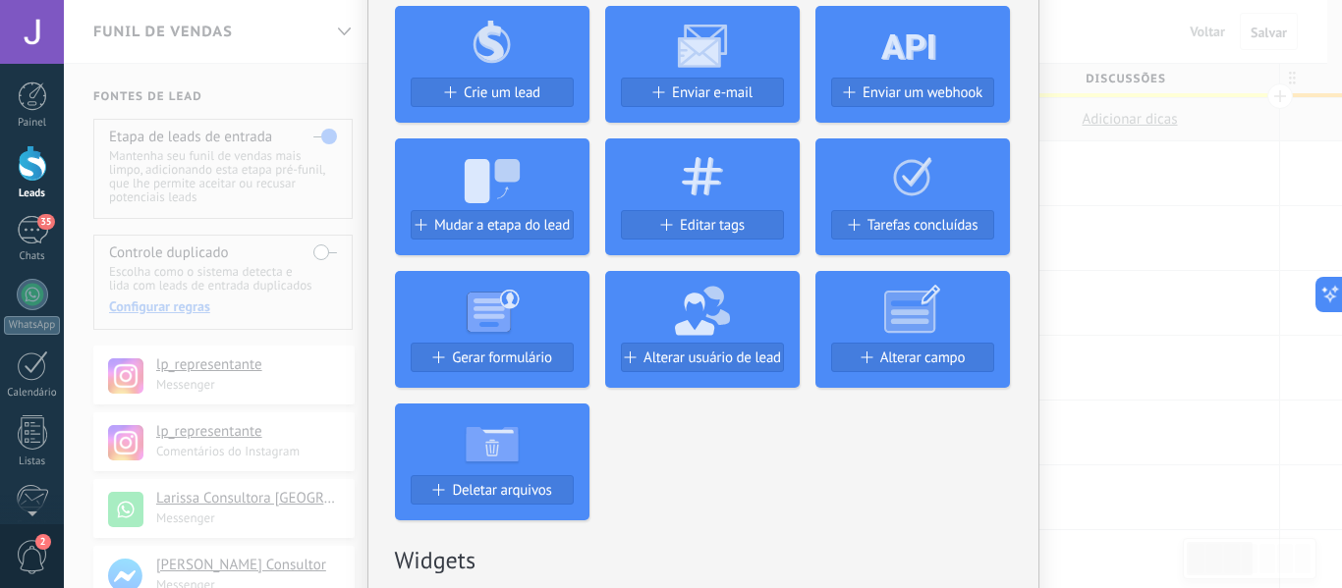
click at [1074, 289] on div "Sem resultados. Robô de vendas Agente de IA Adicionar uma tarefa Crie um lead E…" at bounding box center [703, 294] width 1278 height 588
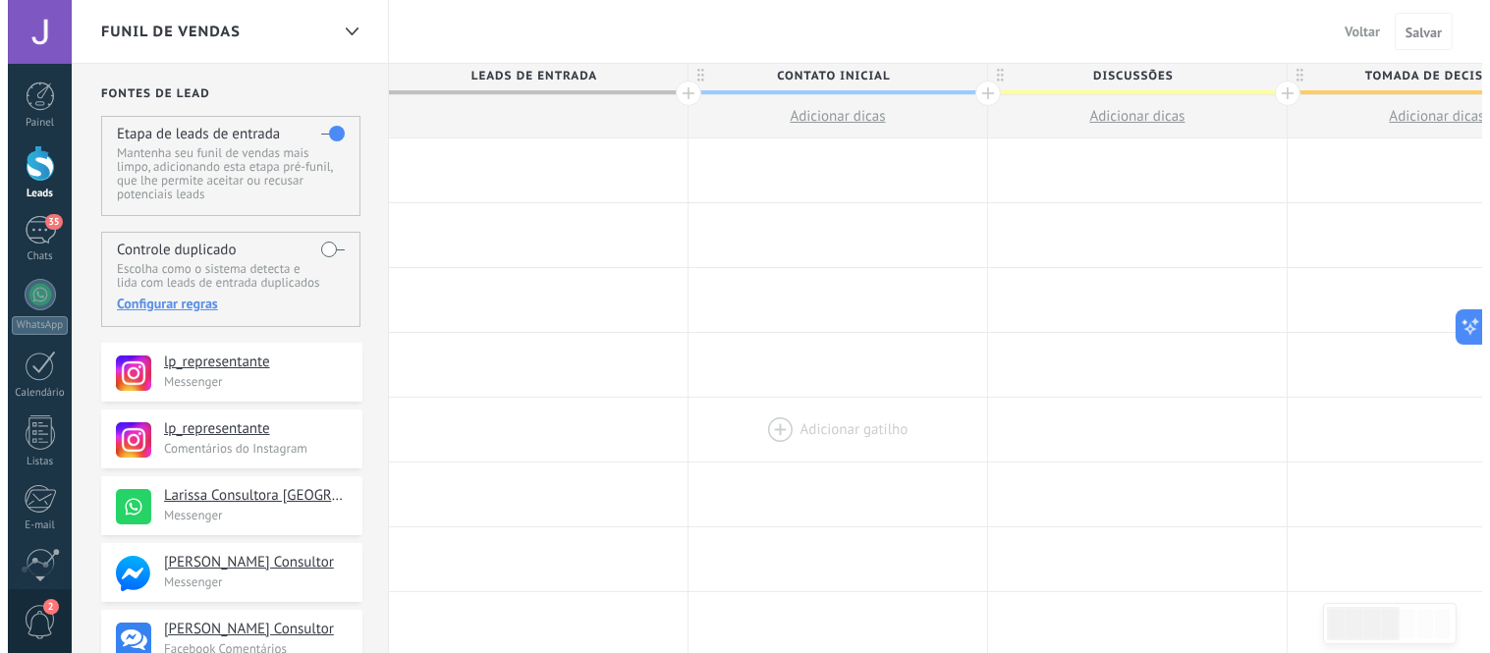
scroll to position [0, 0]
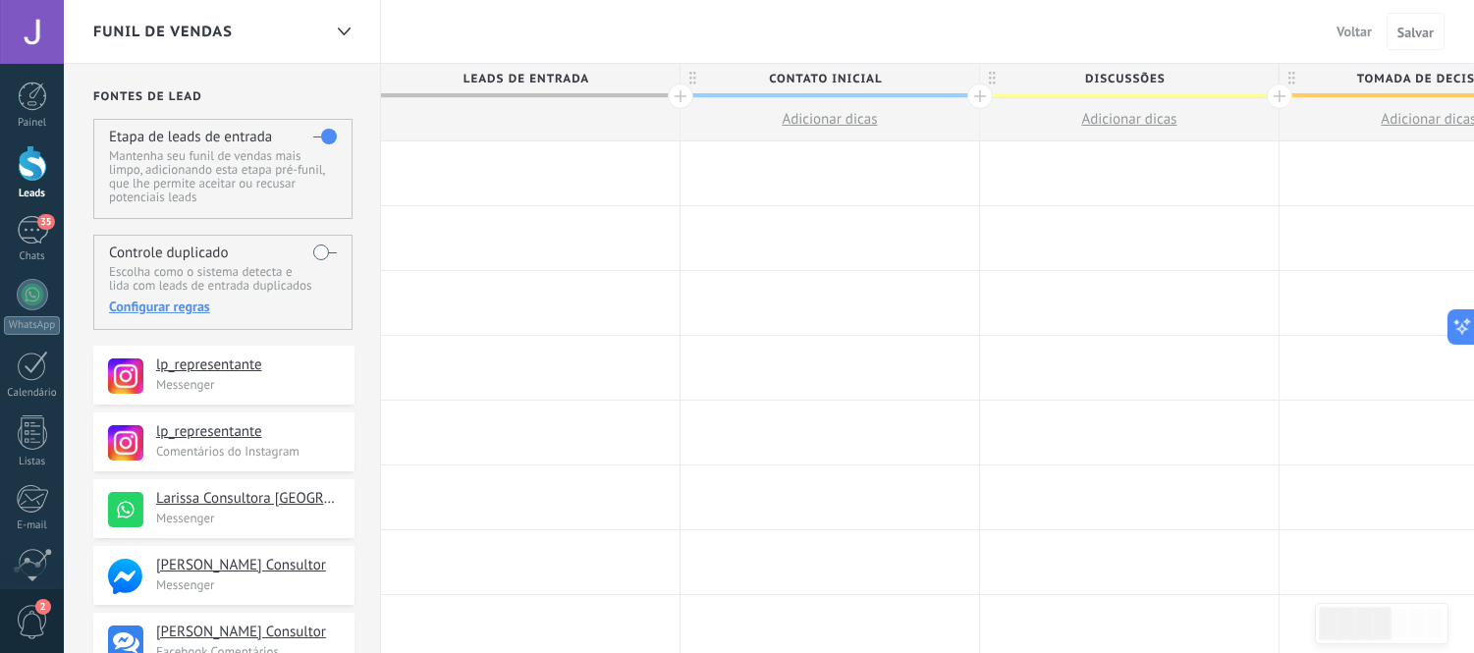
click at [818, 114] on span "Adicionar dicas" at bounding box center [829, 119] width 95 height 19
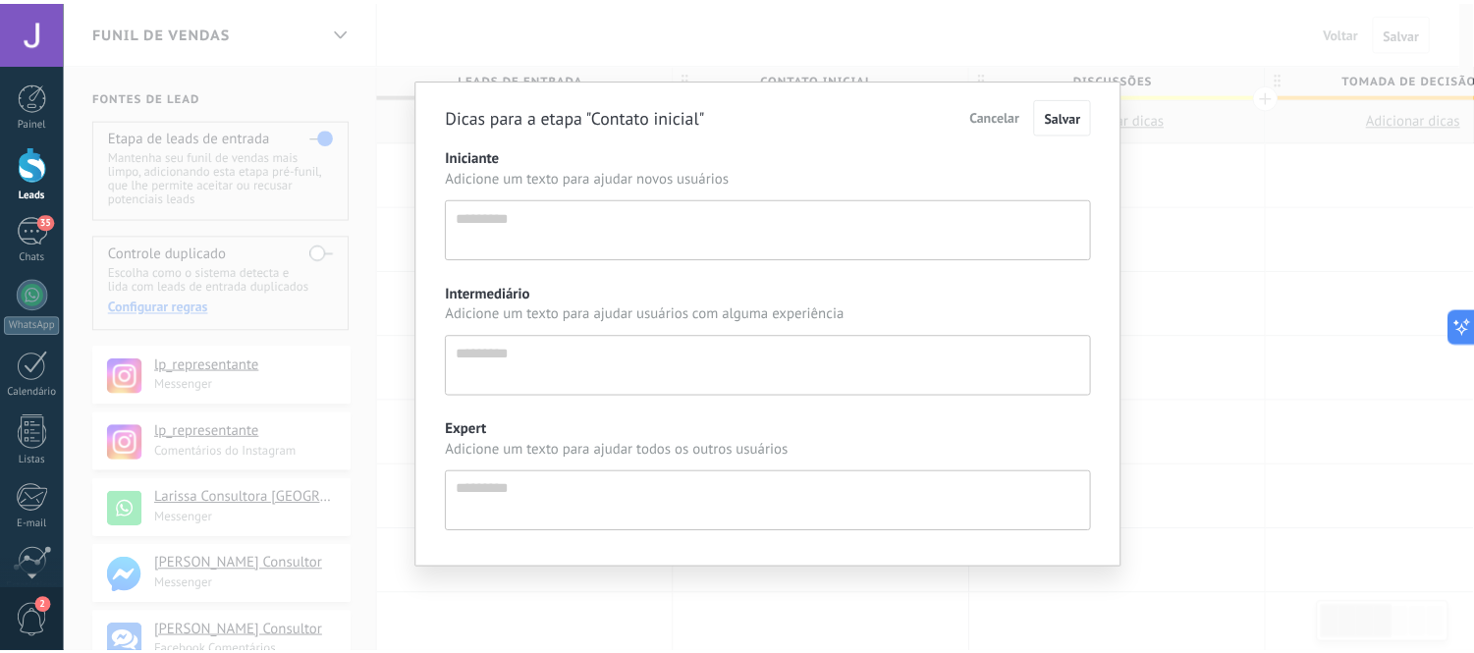
scroll to position [20, 0]
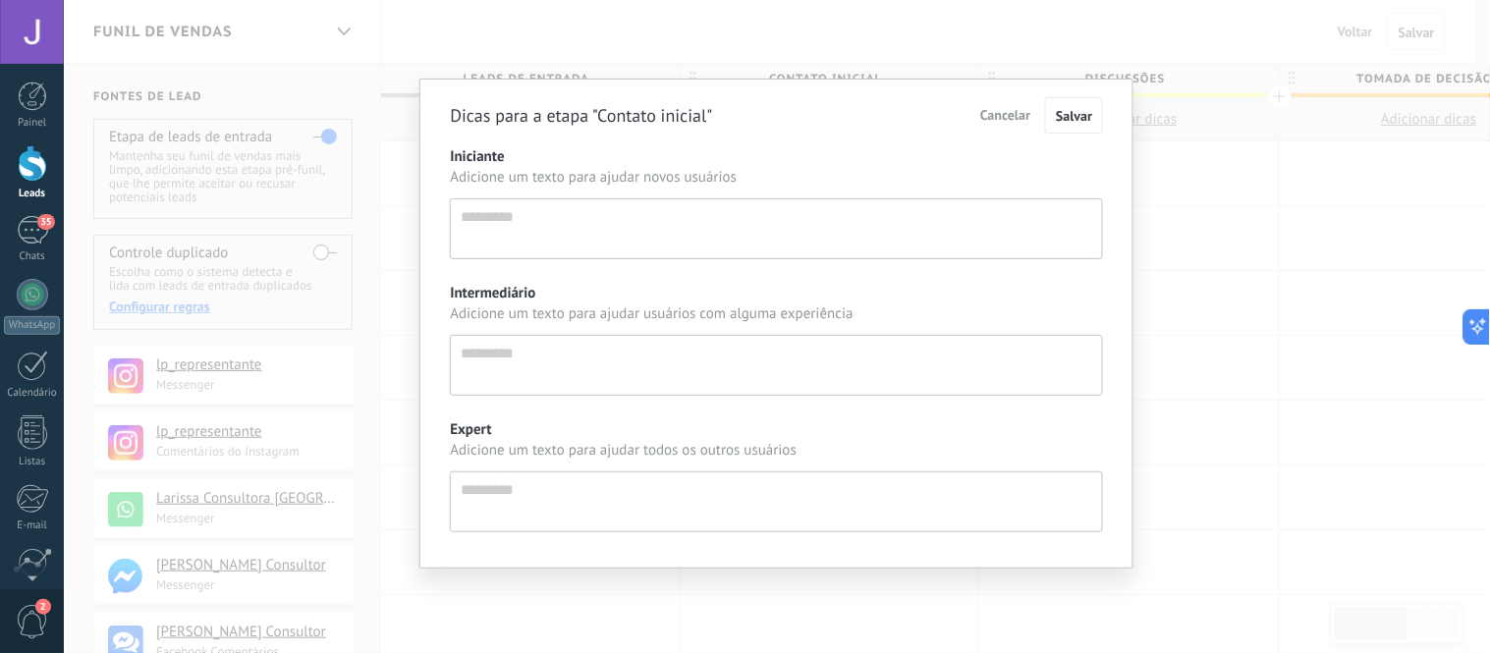
click at [644, 269] on div "Iniciante Adicione um texto para ajudar novos usuários Intermediário Adicione u…" at bounding box center [776, 339] width 653 height 385
click at [694, 222] on textarea "Iniciante" at bounding box center [776, 228] width 653 height 61
drag, startPoint x: 1259, startPoint y: 239, endPoint x: 1244, endPoint y: 275, distance: 39.6
click at [1245, 266] on div "Dicas para a etapa "Contato inicial" Cancelar Salvar Iniciante Adicione um text…" at bounding box center [777, 326] width 1426 height 653
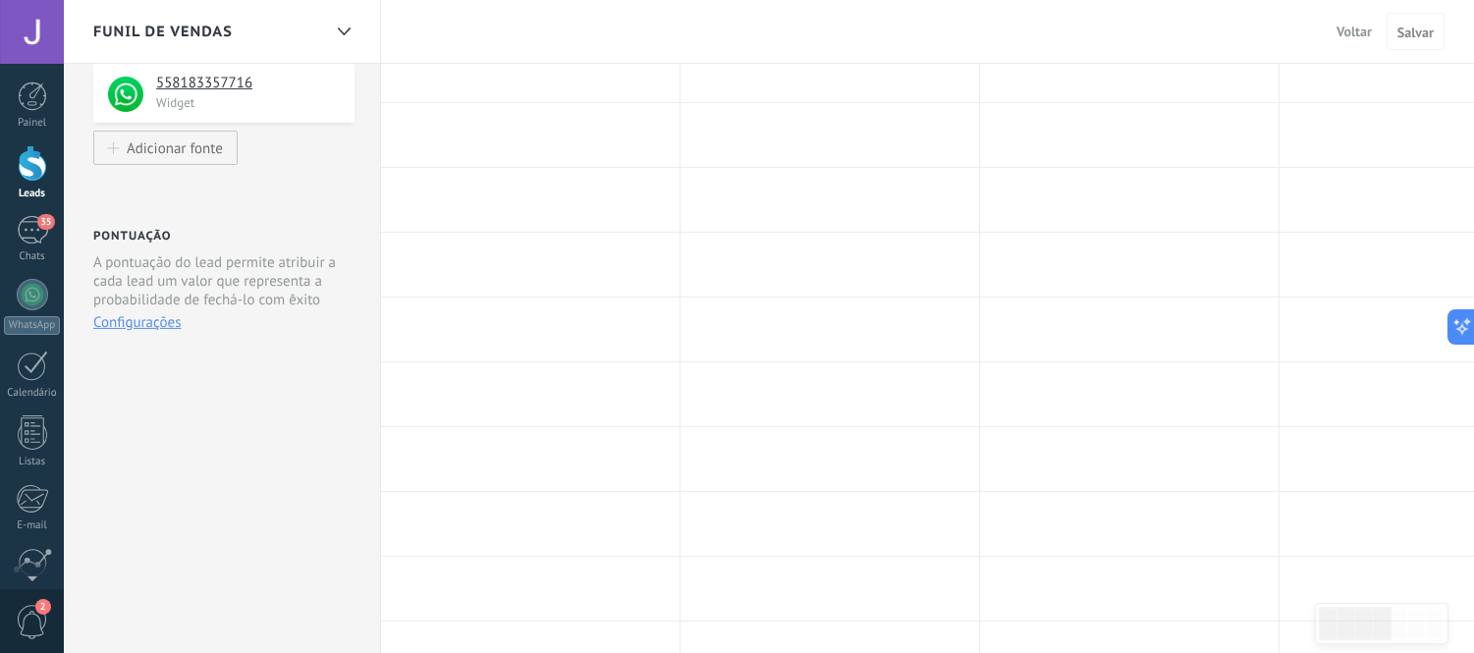
scroll to position [856, 0]
